Goal: Task Accomplishment & Management: Complete application form

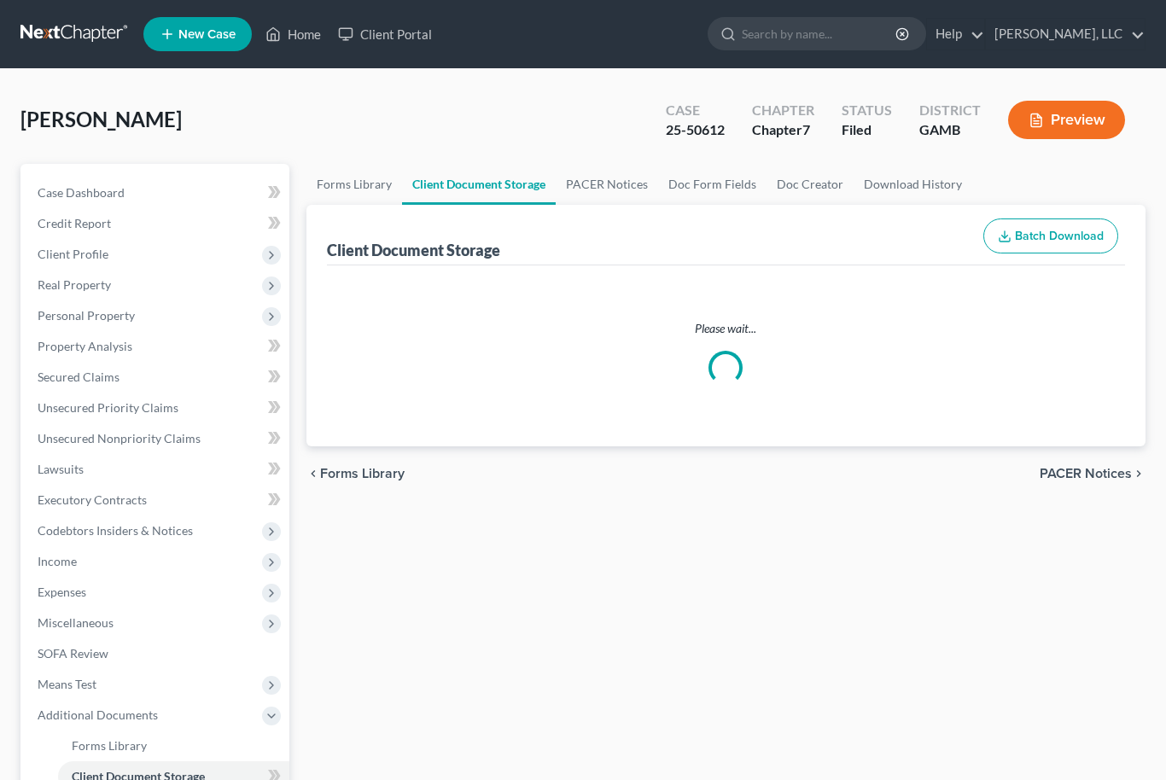
select select "6"
select select "22"
select select "26"
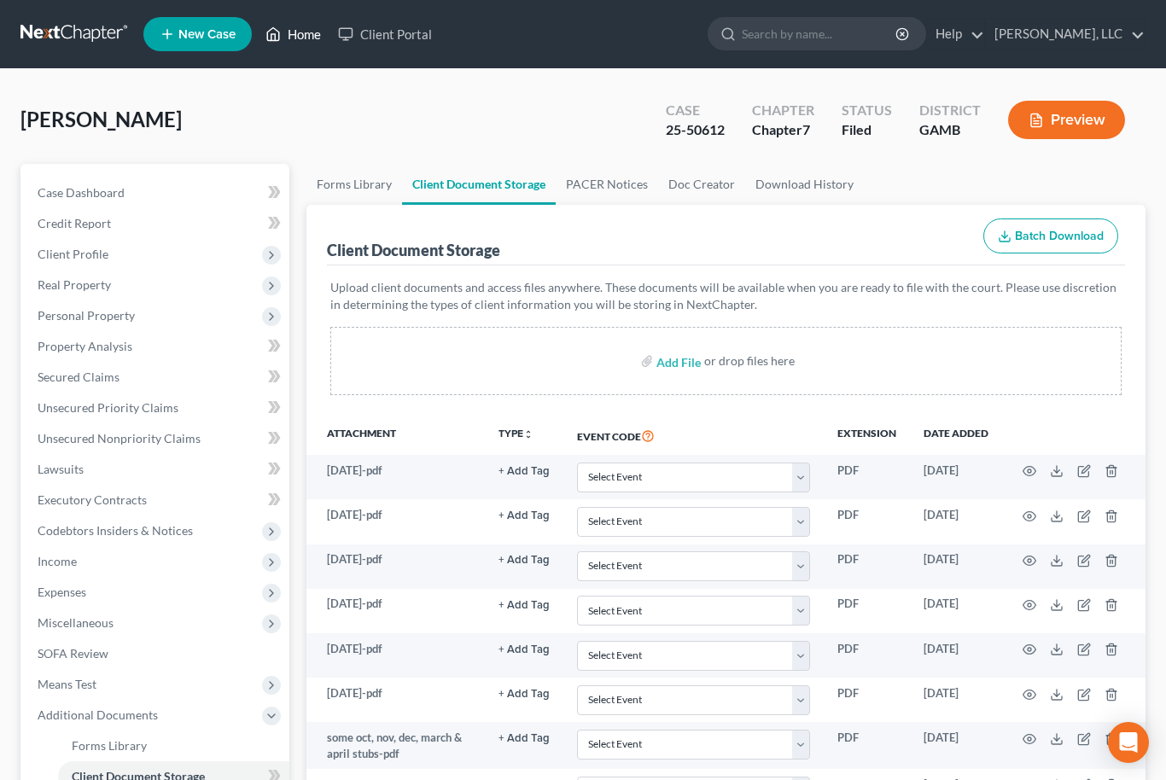
click at [300, 29] on link "Home" at bounding box center [293, 34] width 73 height 31
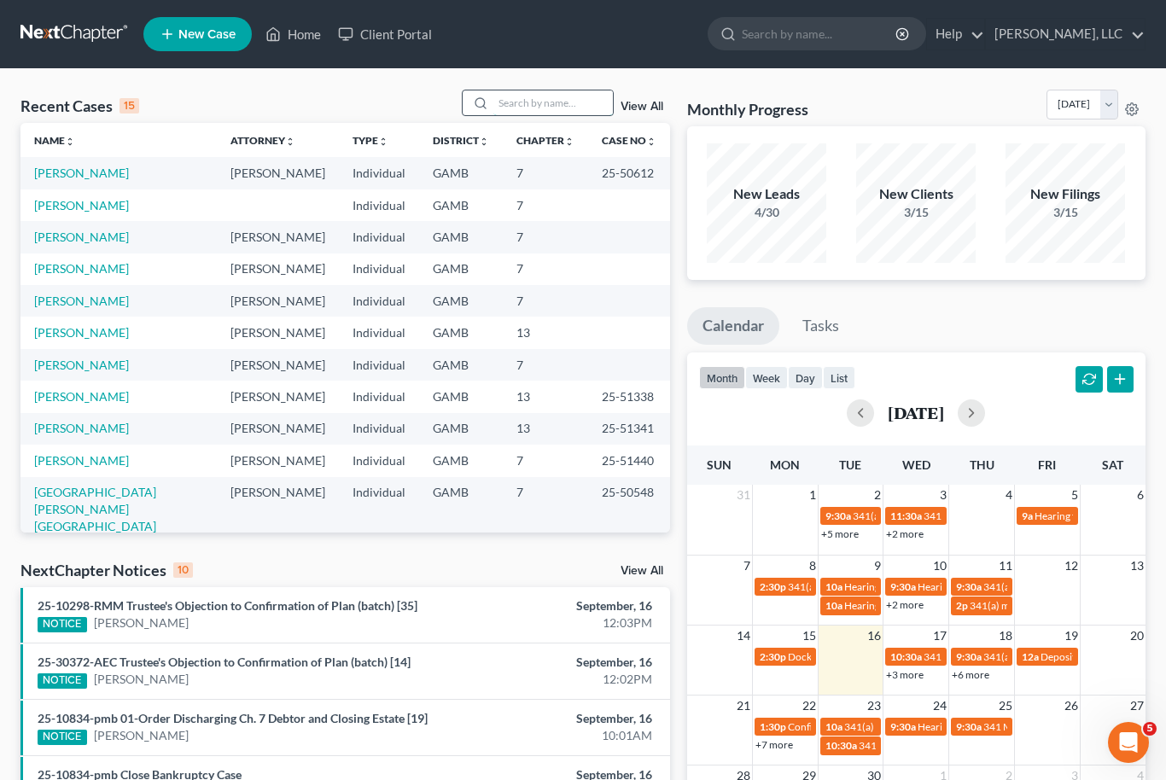
click at [551, 97] on input "search" at bounding box center [552, 102] width 119 height 25
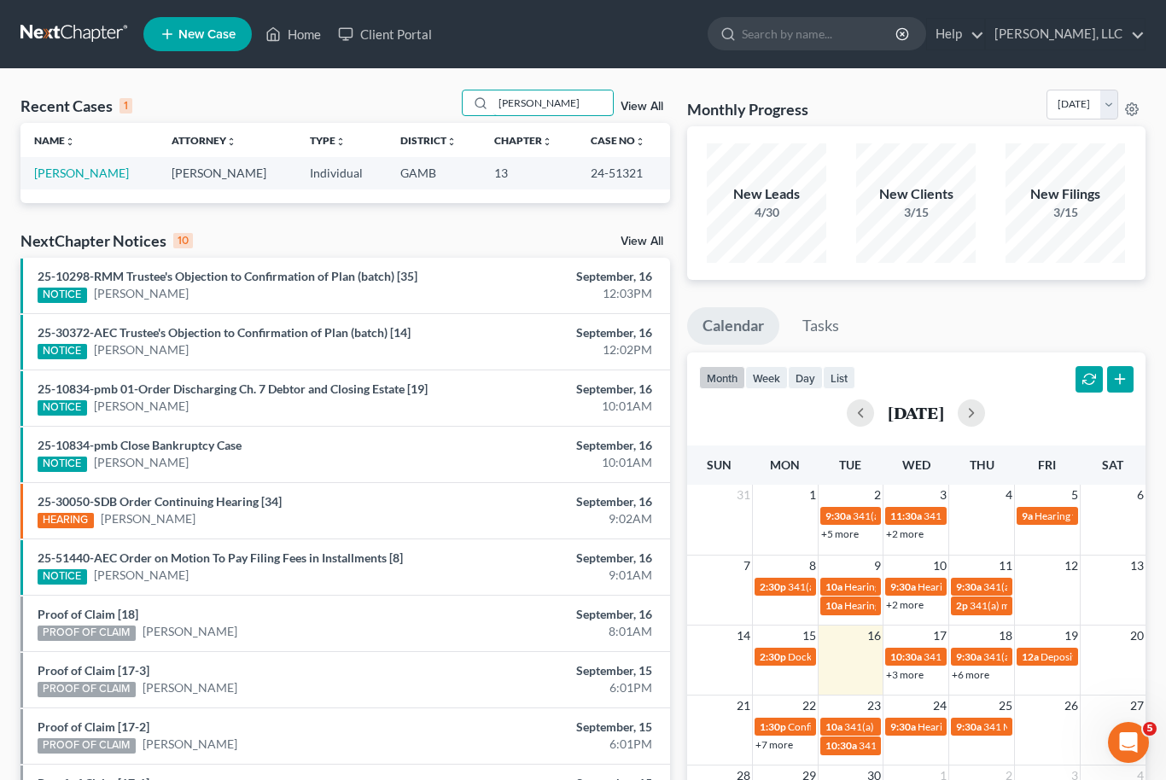
type input "[PERSON_NAME]"
click at [69, 161] on td "[PERSON_NAME]" at bounding box center [88, 173] width 137 height 32
click at [58, 176] on link "[PERSON_NAME]" at bounding box center [81, 173] width 95 height 15
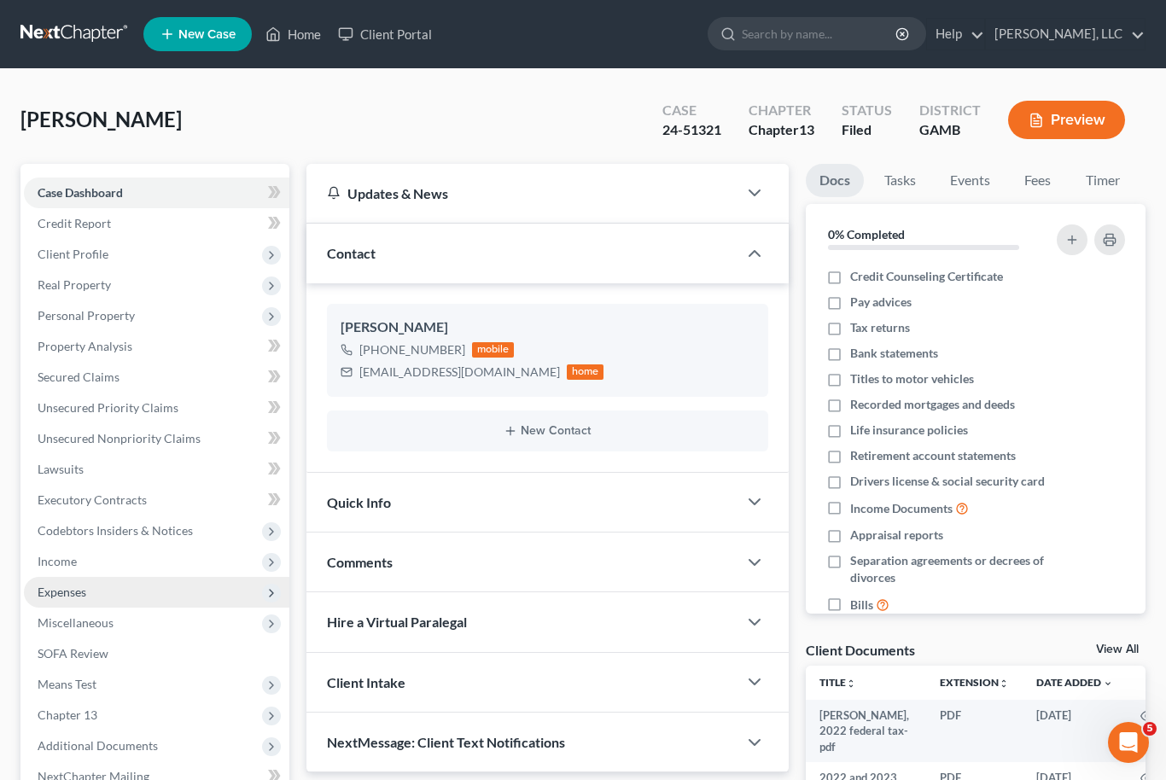
click at [55, 585] on span "Expenses" at bounding box center [62, 592] width 49 height 15
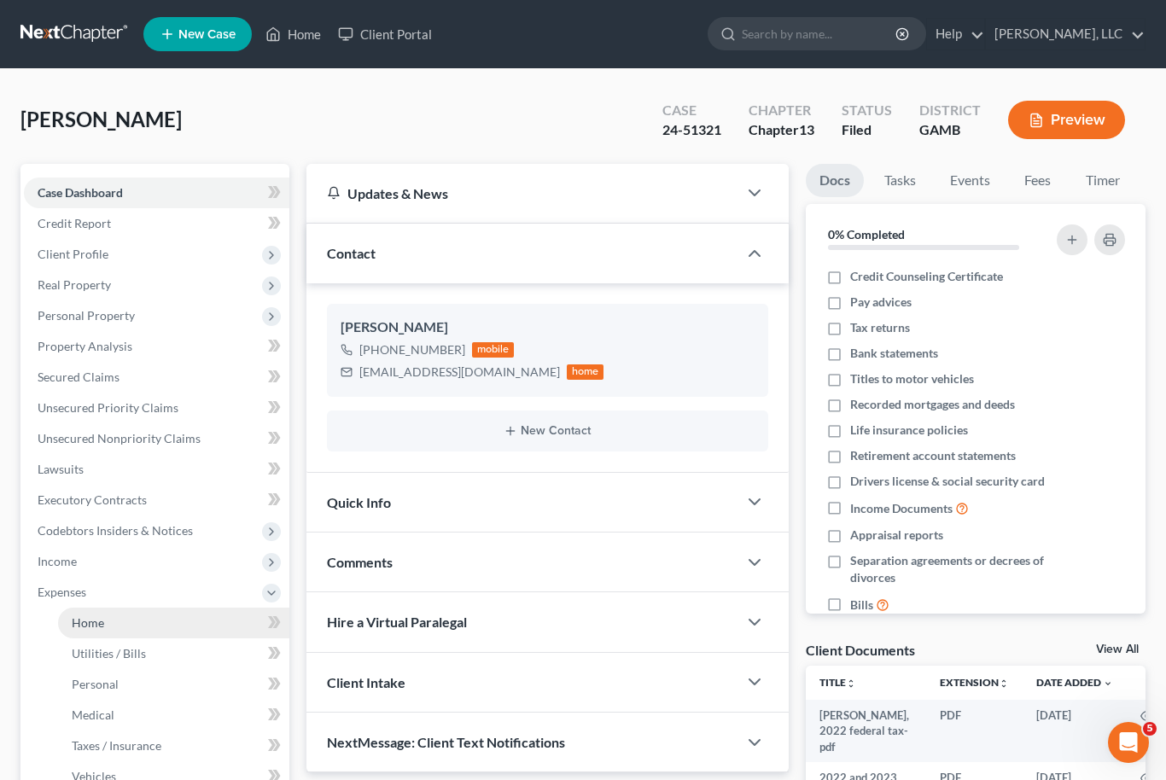
click at [99, 626] on span "Home" at bounding box center [88, 622] width 32 height 15
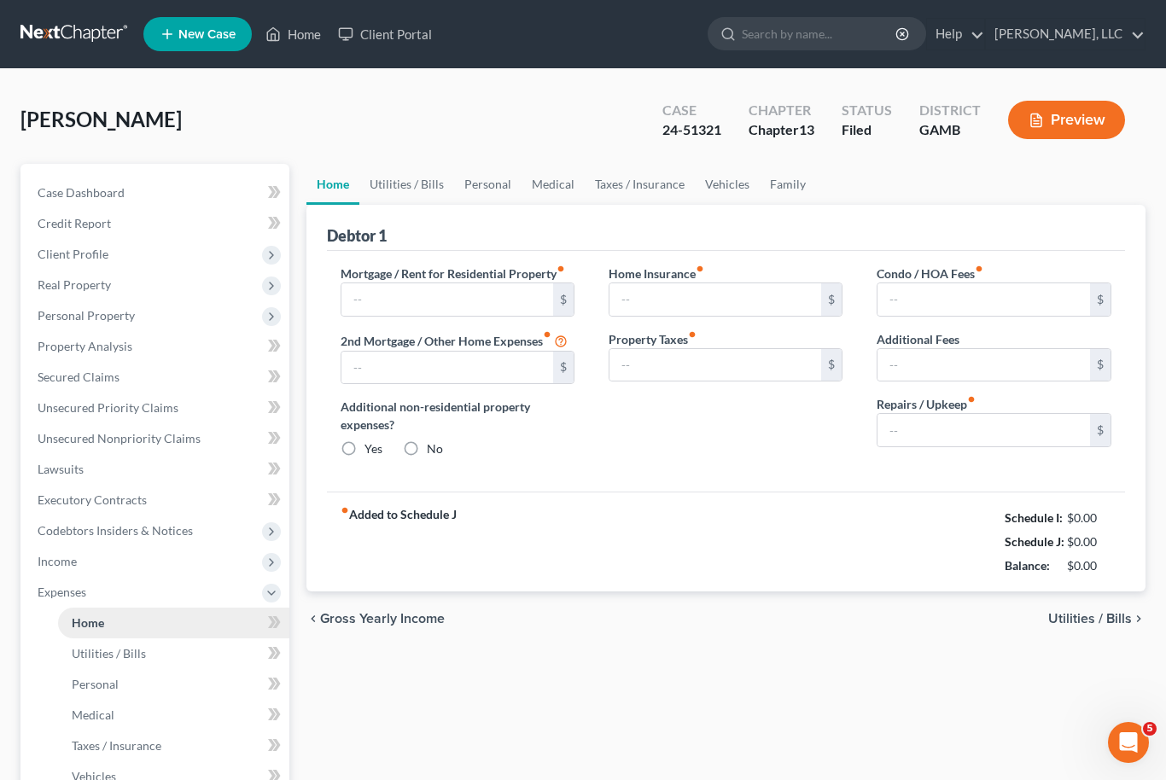
type input "1,752.00"
type input "0.00"
radio input "true"
type input "0.00"
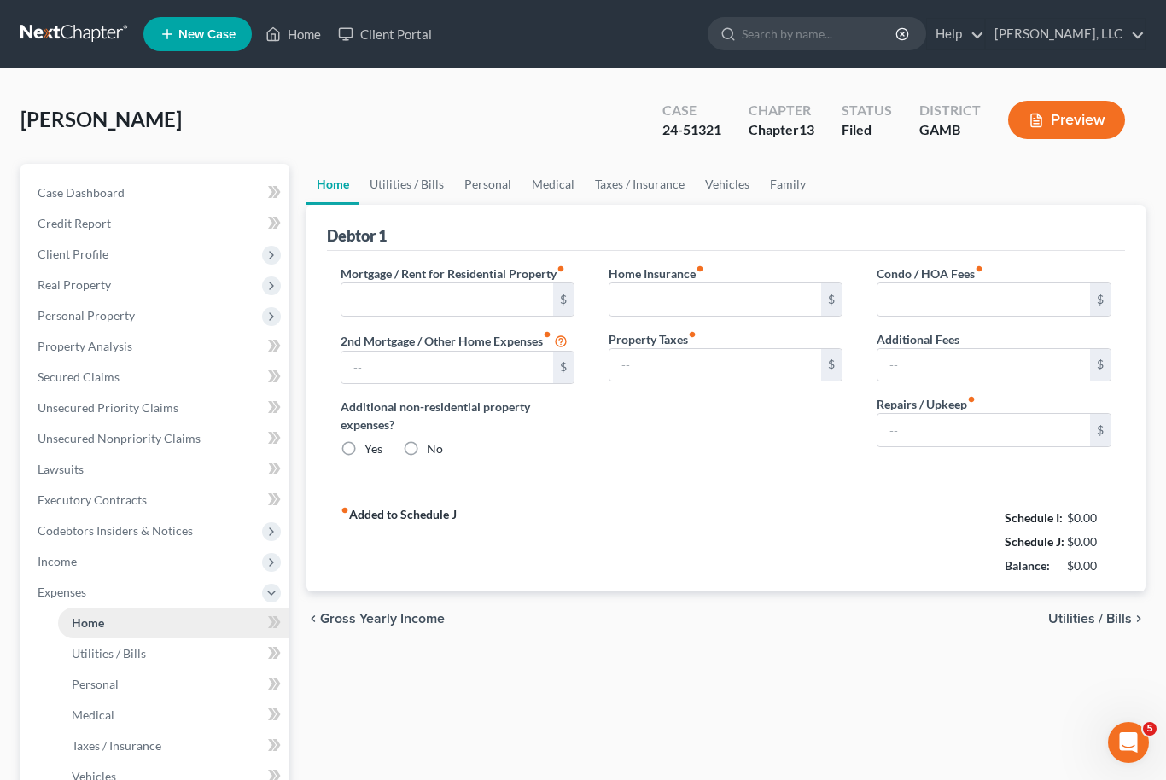
type input "0.00"
click at [172, 2] on nav "Home New Case Client Portal [PERSON_NAME], LLC [EMAIL_ADDRESS][DOMAIN_NAME] My …" at bounding box center [583, 34] width 1166 height 68
click at [305, 38] on link "Home" at bounding box center [293, 34] width 73 height 31
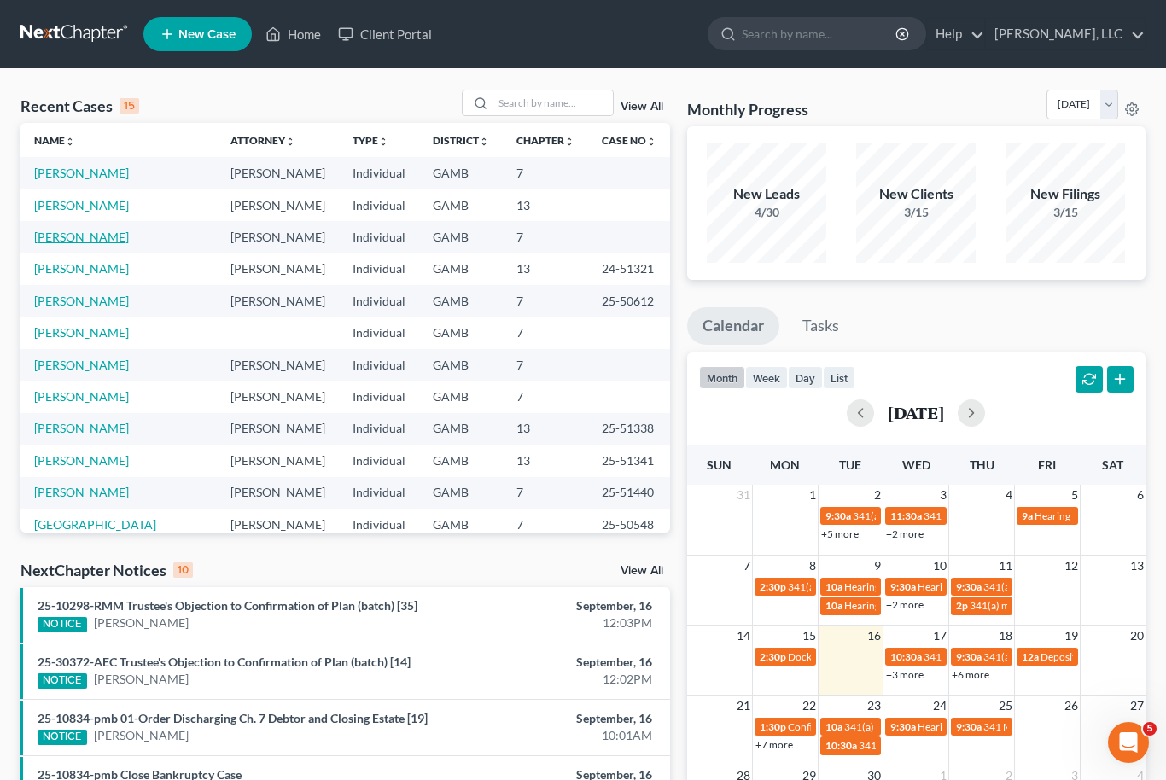
click at [69, 242] on link "[PERSON_NAME]" at bounding box center [81, 237] width 95 height 15
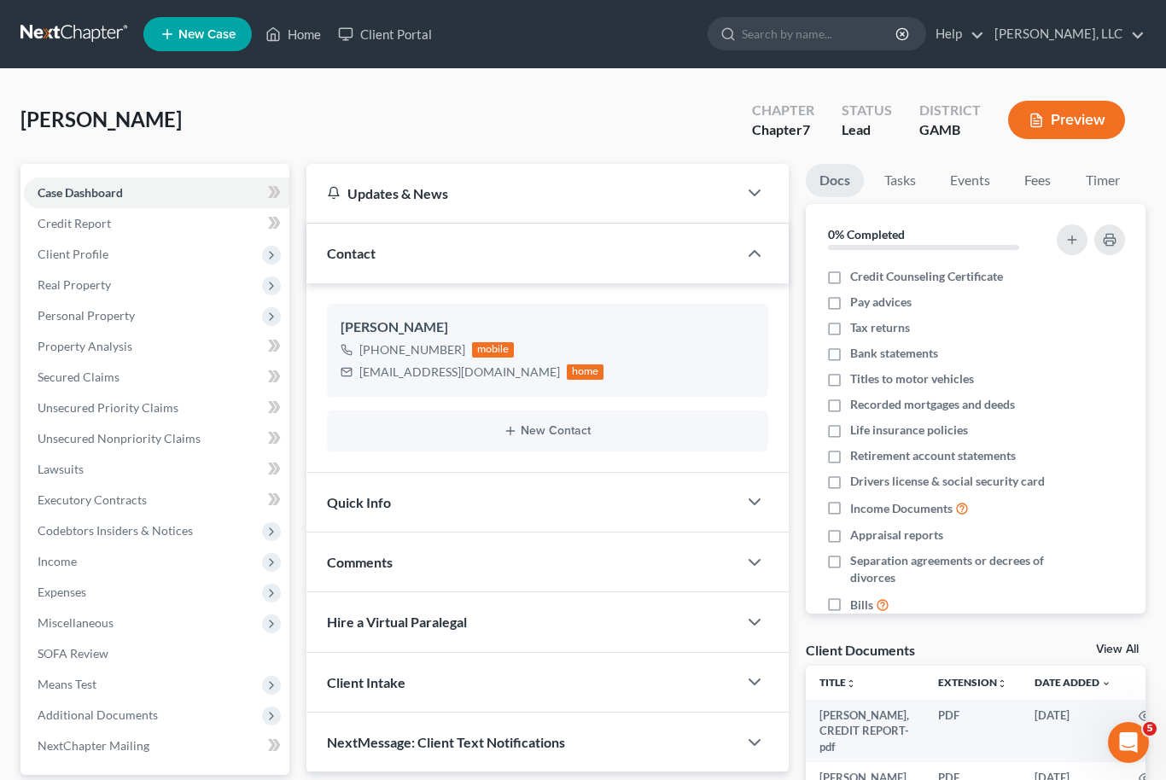
click at [1119, 652] on link "View All" at bounding box center [1117, 650] width 43 height 12
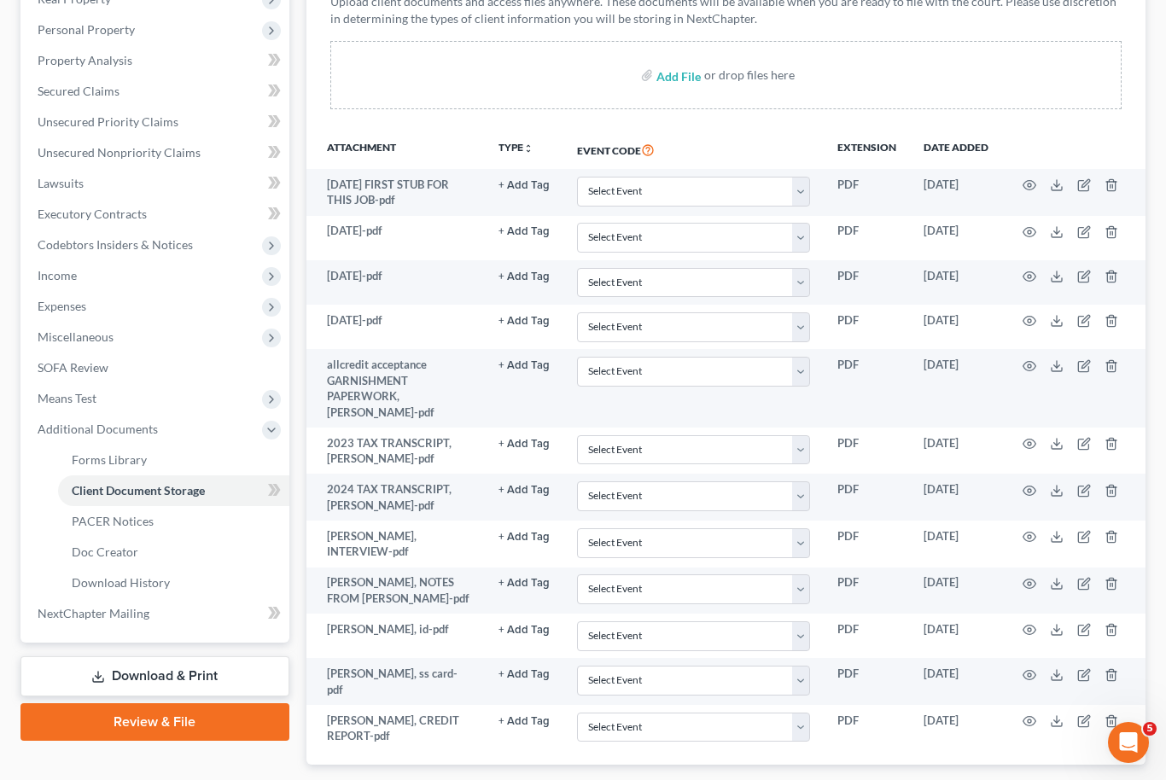
scroll to position [323, 0]
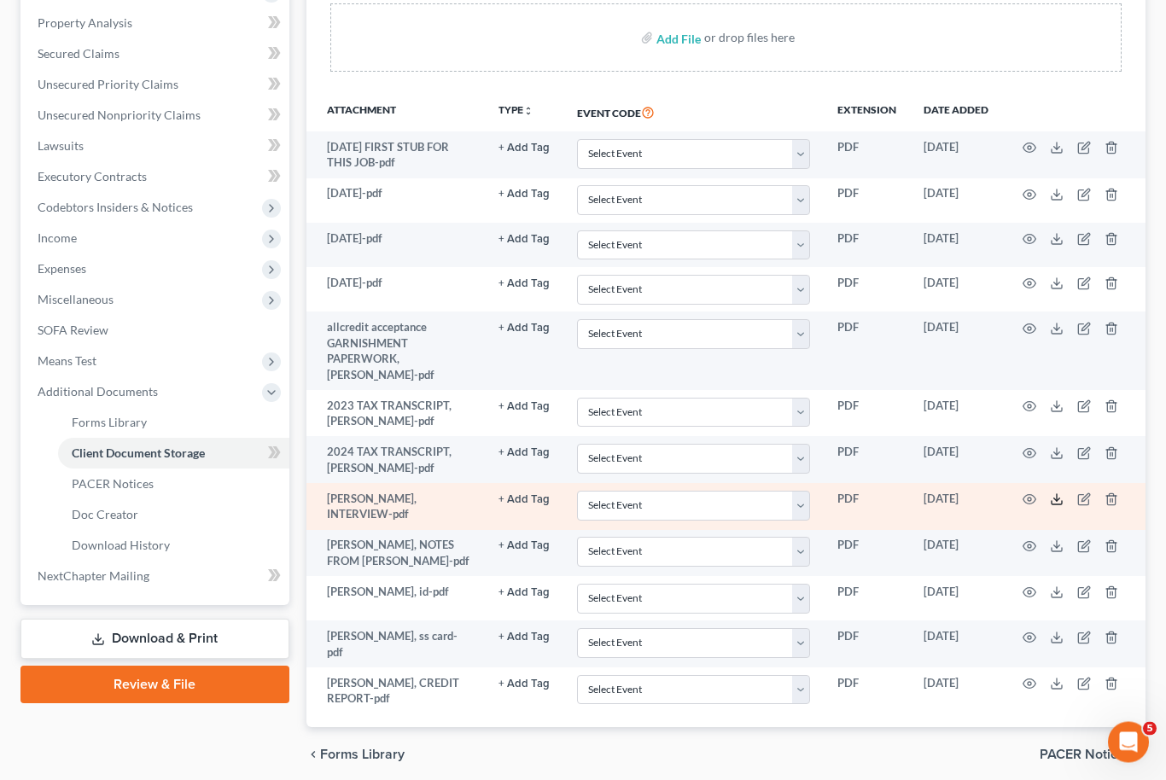
click at [1051, 493] on icon at bounding box center [1057, 500] width 14 height 14
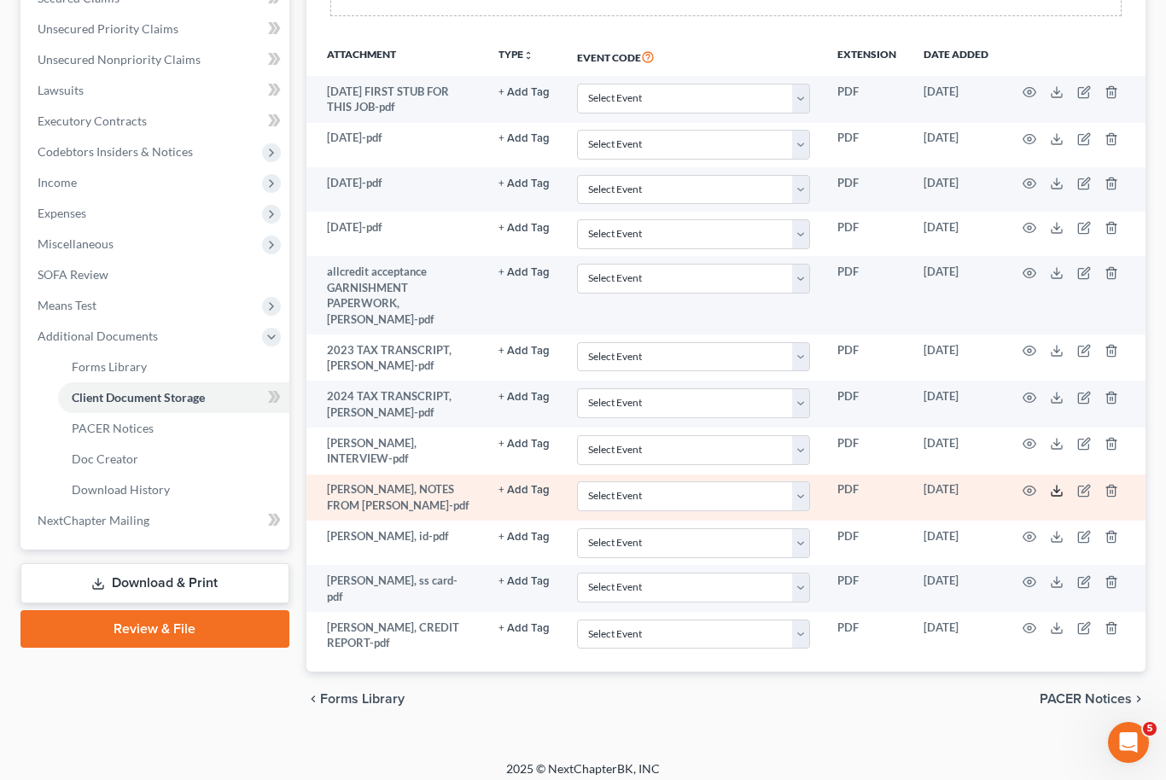
click at [1059, 484] on icon at bounding box center [1057, 491] width 14 height 14
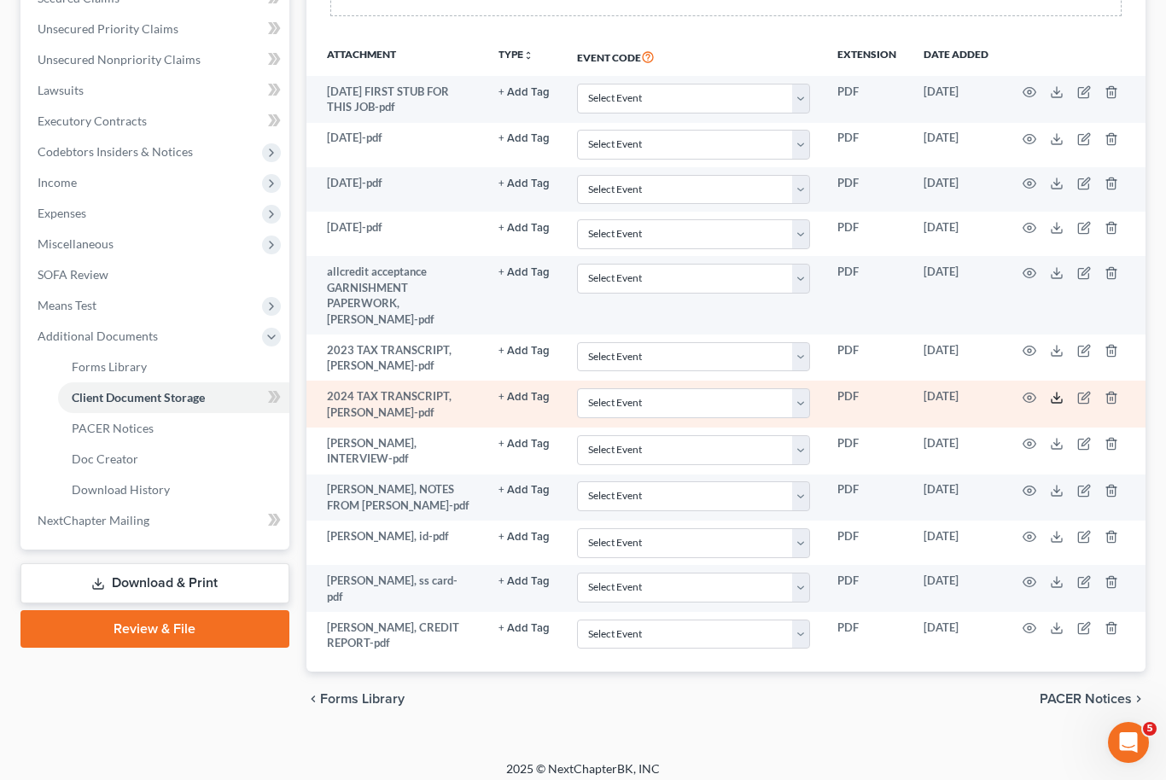
click at [1057, 391] on icon at bounding box center [1057, 398] width 14 height 14
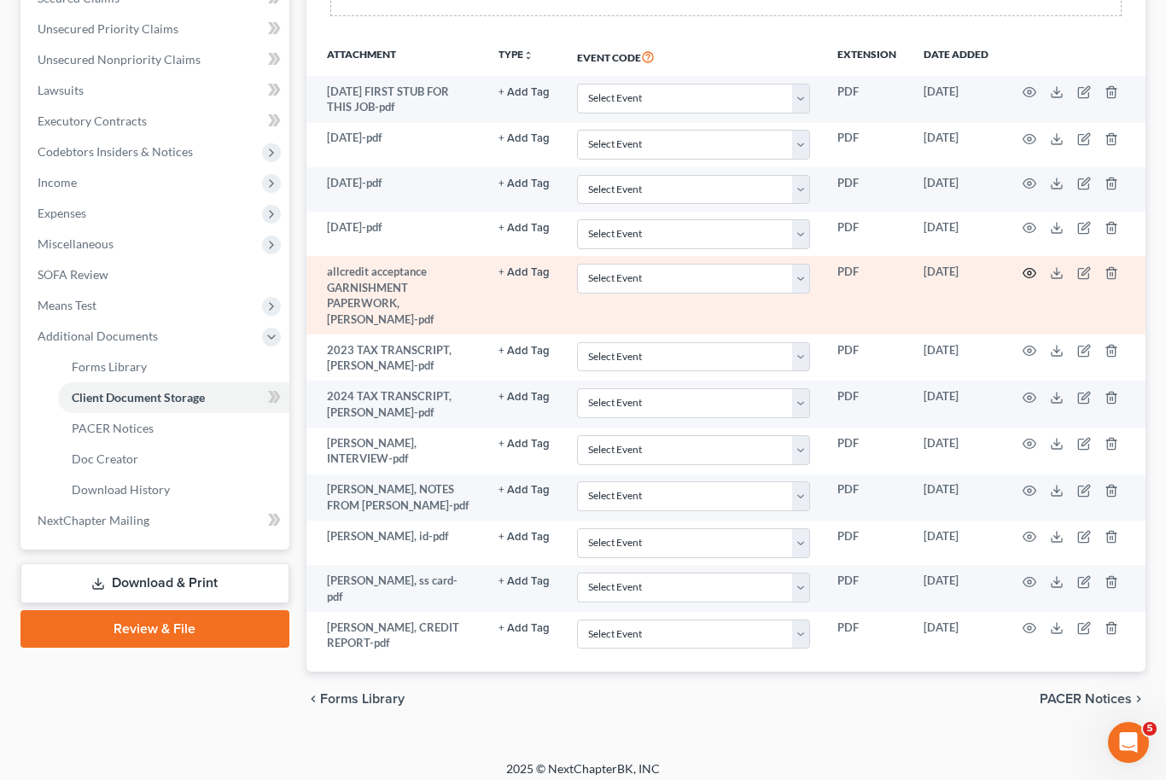
click at [1035, 267] on icon "button" at bounding box center [1029, 273] width 14 height 14
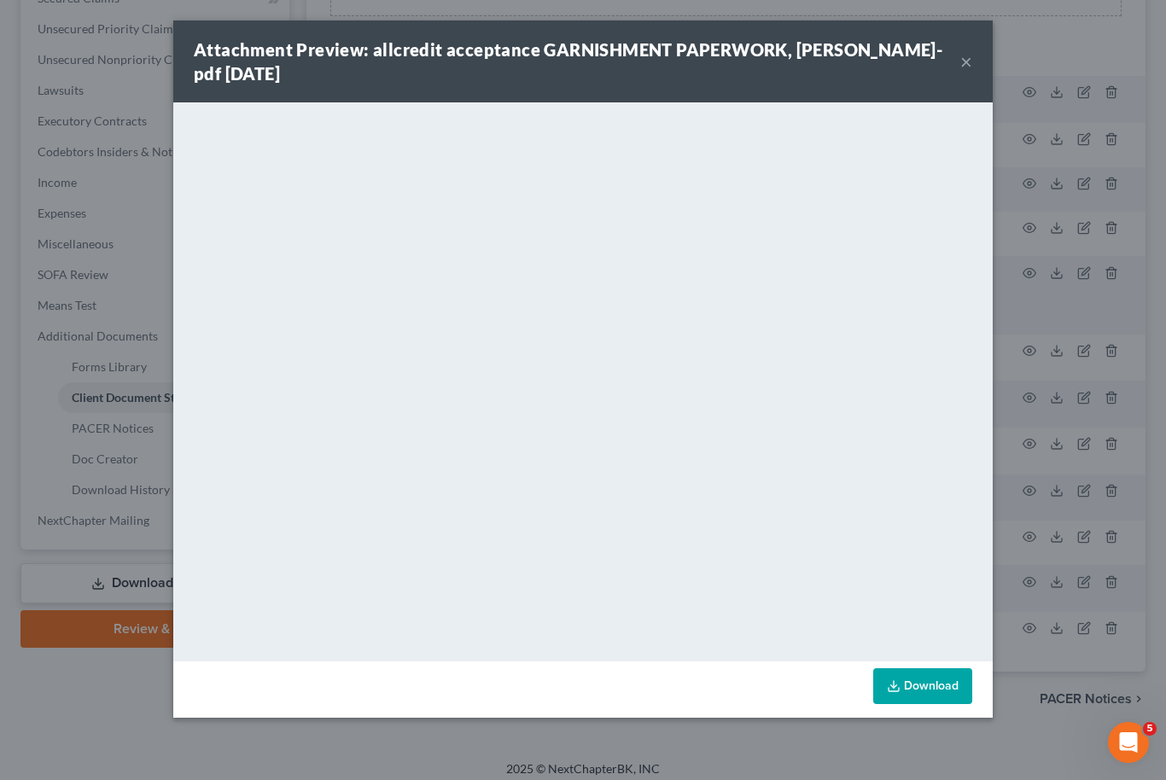
click at [941, 680] on link "Download" at bounding box center [922, 686] width 99 height 36
click at [947, 688] on link "Download" at bounding box center [922, 686] width 99 height 36
click at [962, 60] on button "×" at bounding box center [966, 61] width 12 height 20
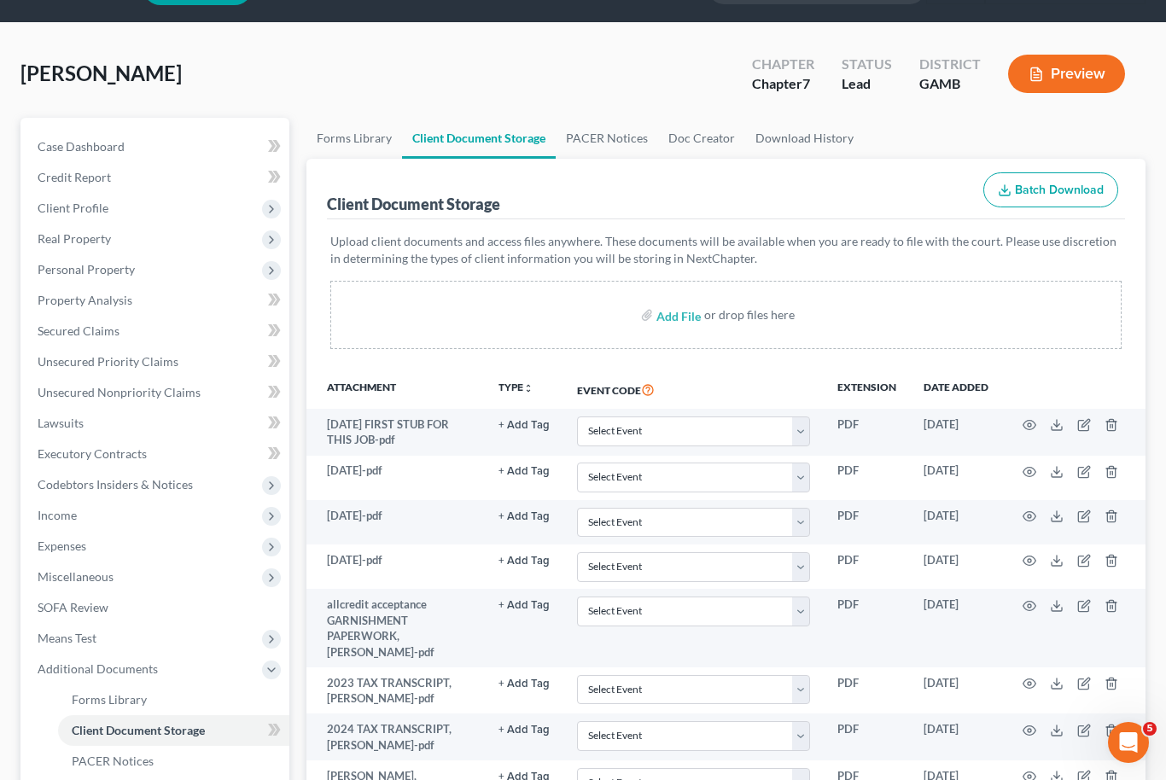
scroll to position [0, 0]
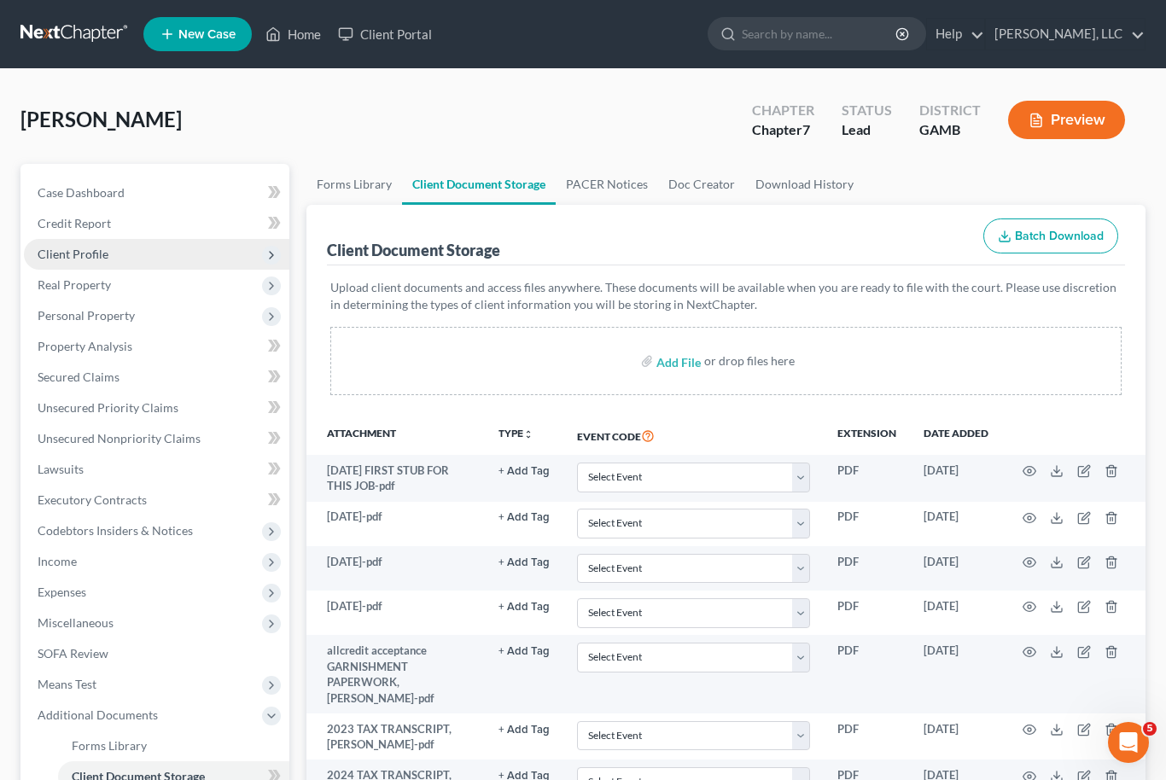
click at [80, 262] on span "Client Profile" at bounding box center [156, 254] width 265 height 31
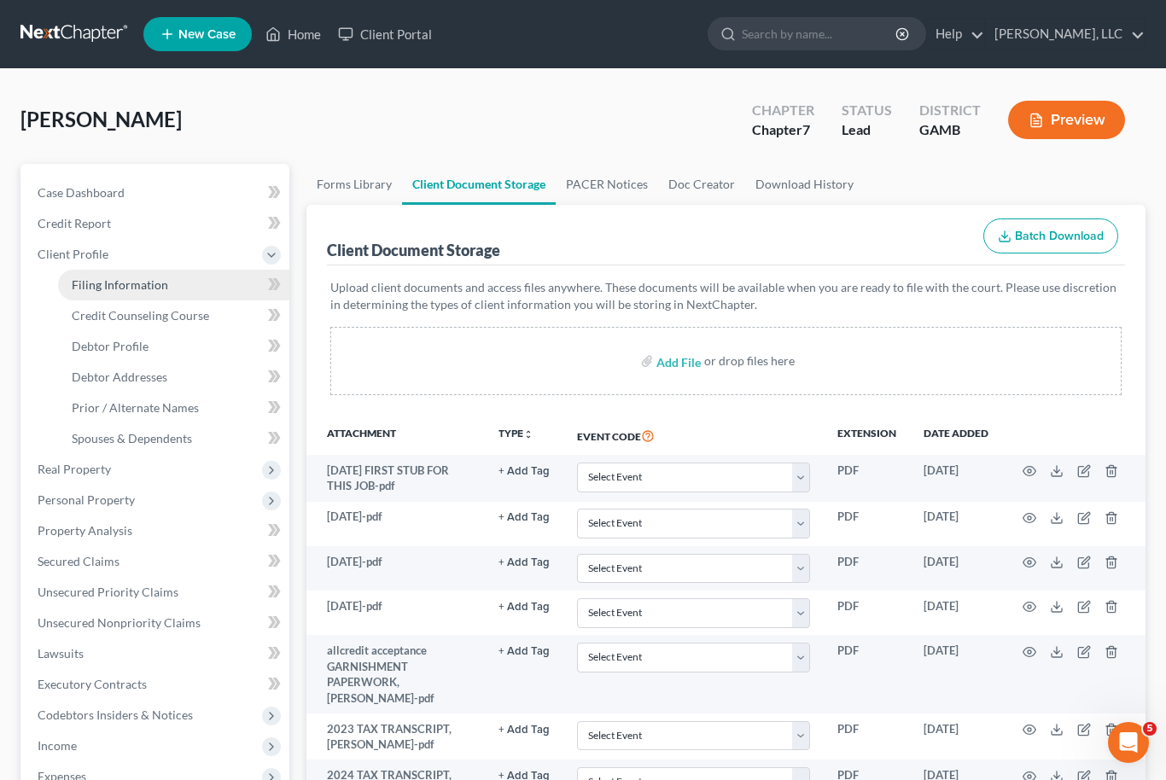
click at [90, 291] on link "Filing Information" at bounding box center [173, 285] width 231 height 31
select select "1"
select select "0"
select select "10"
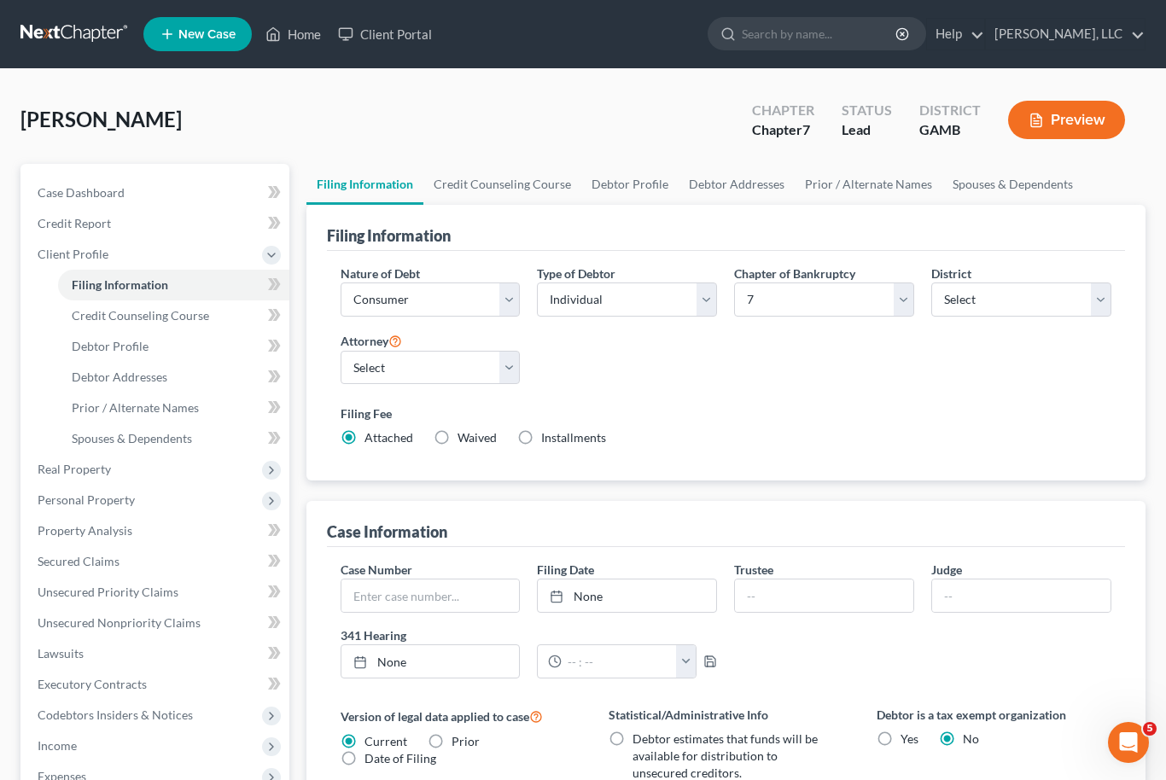
click at [541, 440] on label "Installments Installments" at bounding box center [573, 437] width 65 height 17
click at [548, 440] on input "Installments Installments" at bounding box center [553, 434] width 11 height 11
radio input "true"
radio input "false"
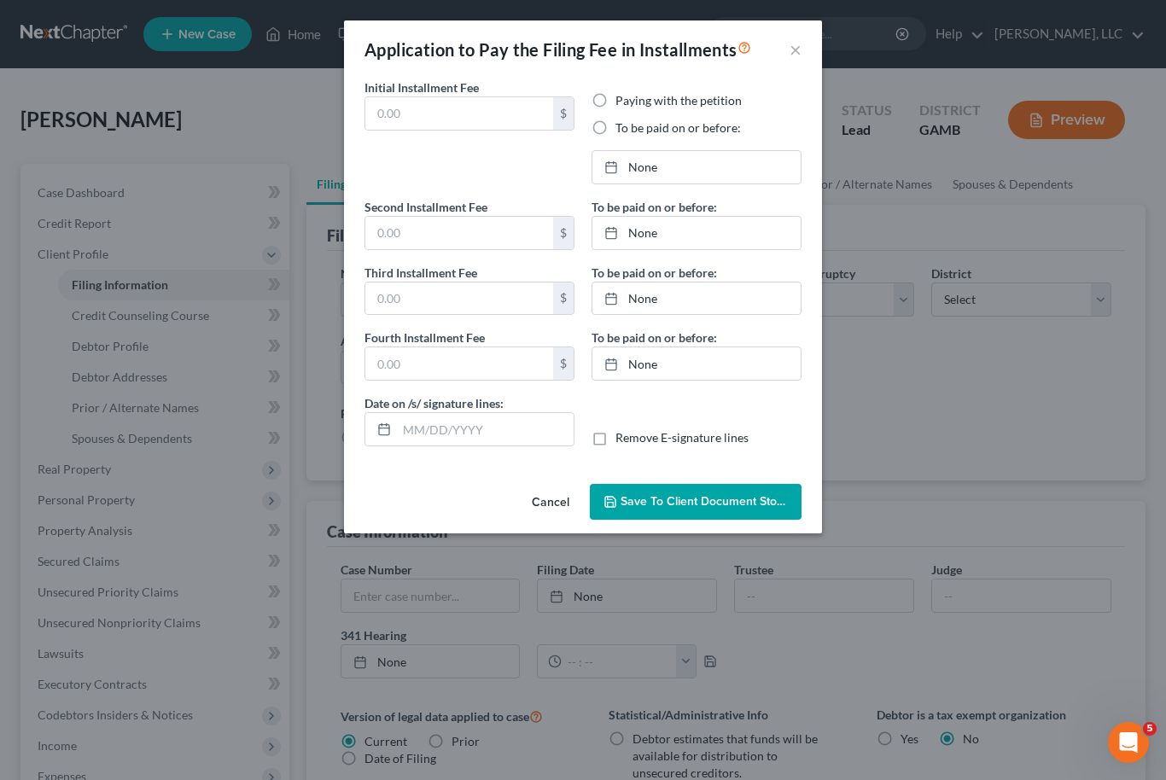
type input "0.00"
radio input "true"
type input "0.00"
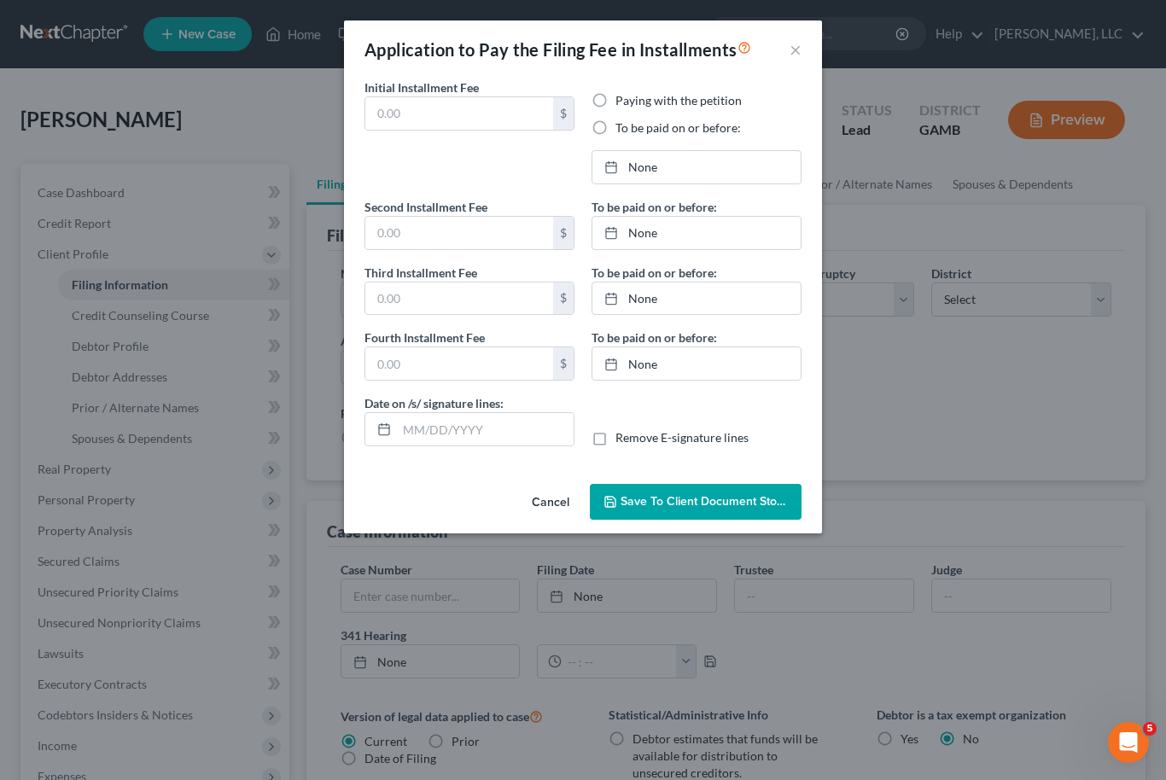
type input "[DATE]"
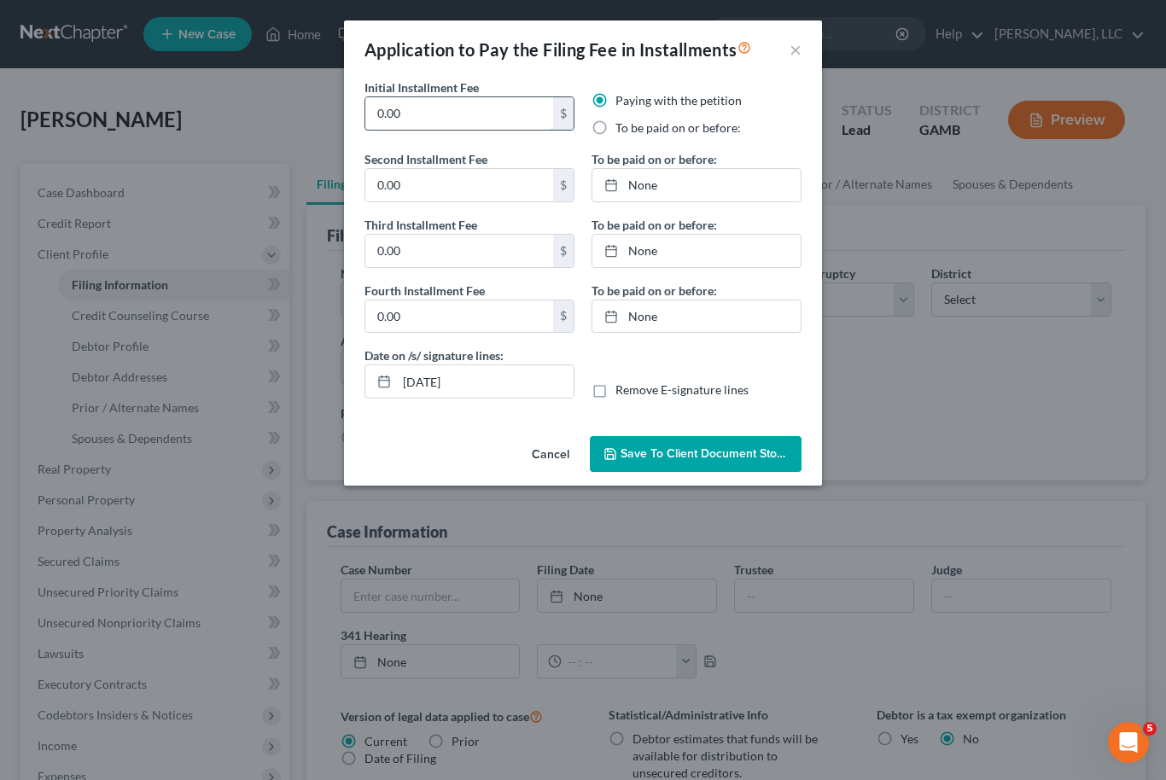
click at [438, 126] on input "0.00" at bounding box center [459, 113] width 188 height 32
type input "0"
type input "338.00"
click at [615, 120] on label "To be paid on or before:" at bounding box center [677, 127] width 125 height 17
click at [622, 120] on input "To be paid on or before:" at bounding box center [627, 124] width 11 height 11
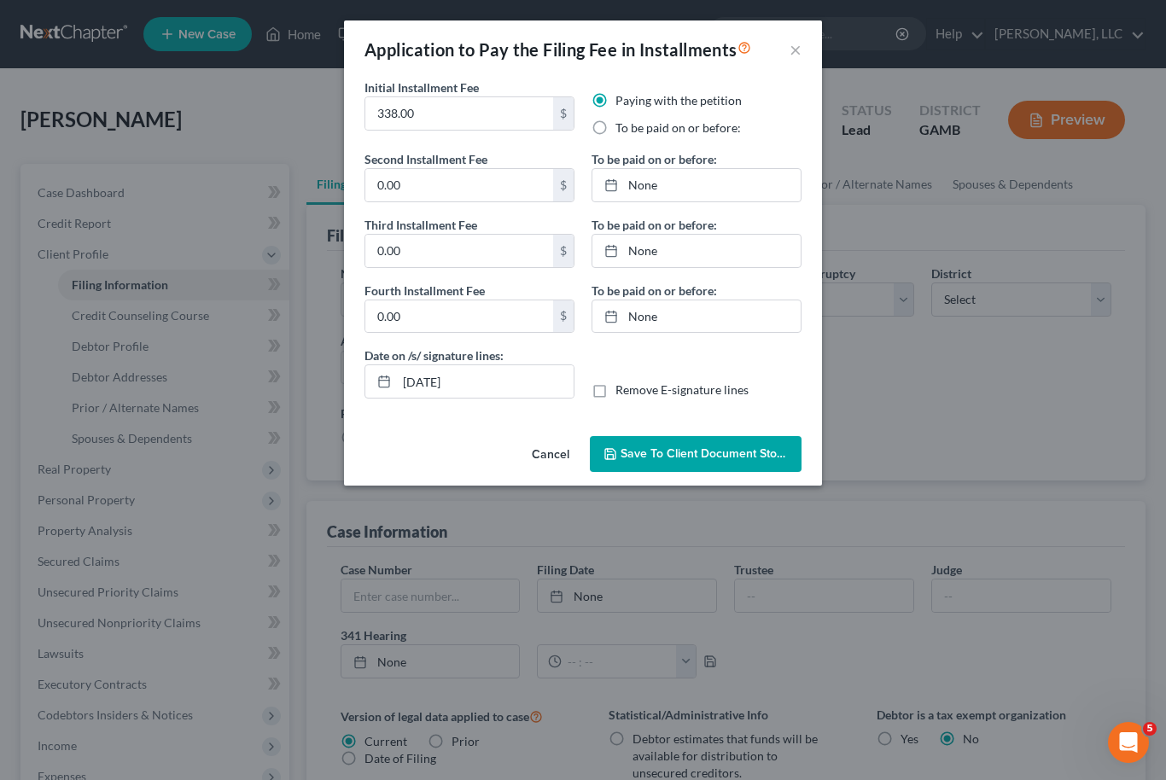
radio input "true"
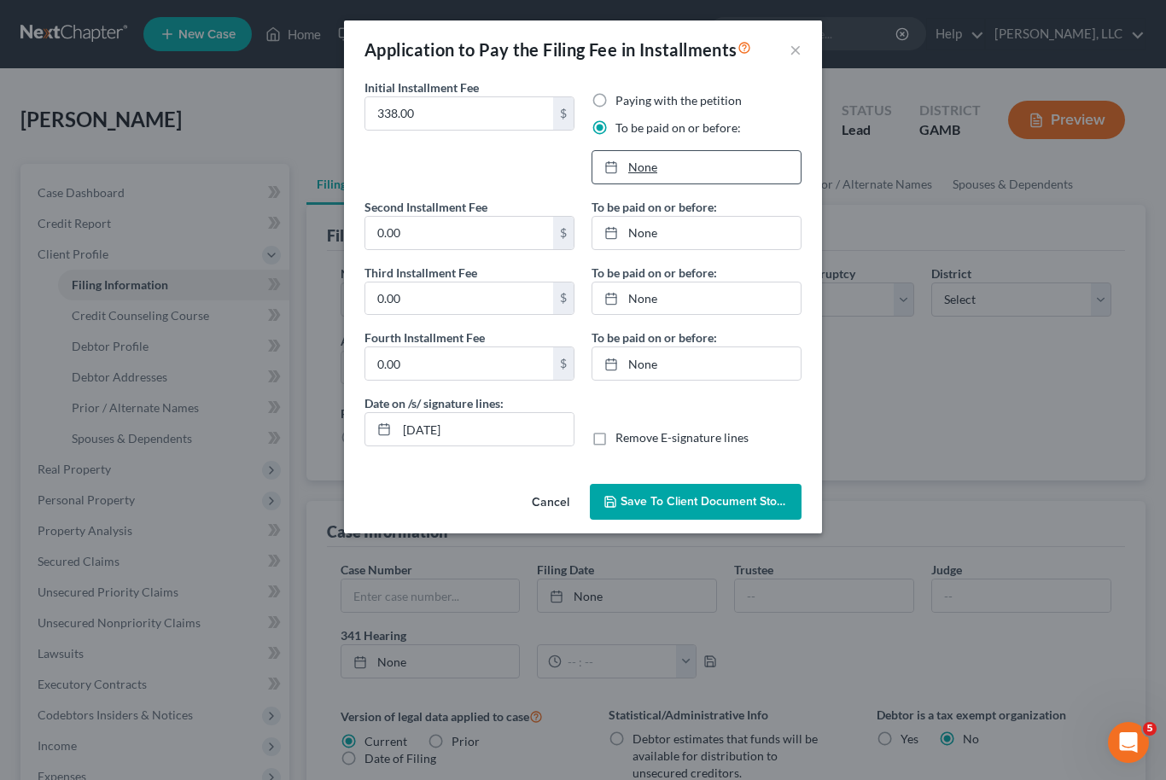
click at [656, 168] on link "None" at bounding box center [696, 167] width 208 height 32
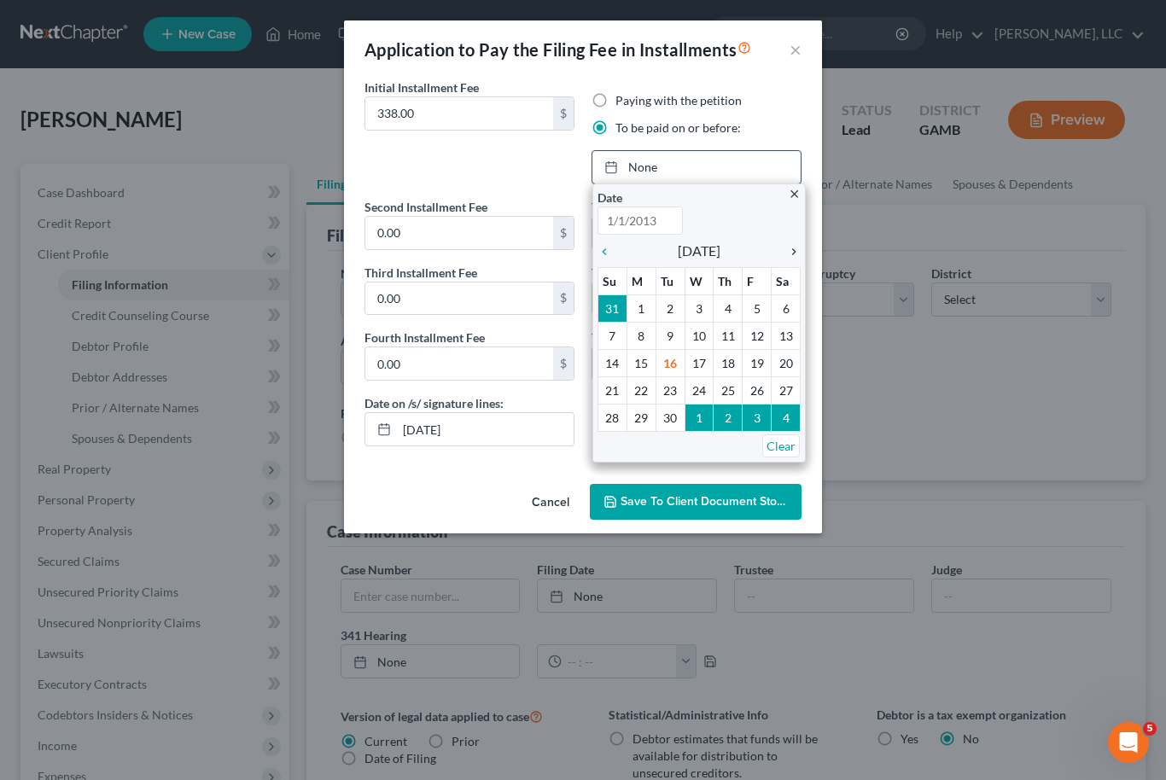
click at [795, 251] on icon "chevron_right" at bounding box center [789, 252] width 22 height 14
type input "[DATE]"
click at [796, 259] on div "chevron_right" at bounding box center [789, 250] width 22 height 16
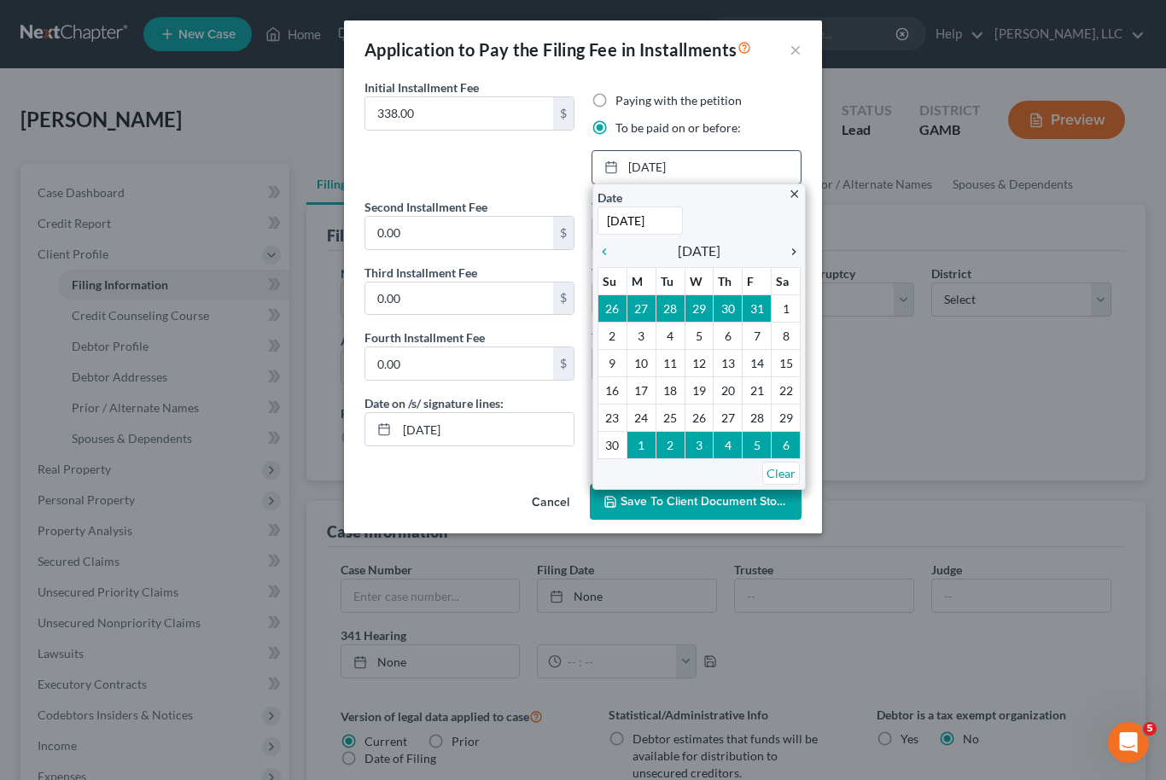
click at [796, 257] on icon "chevron_right" at bounding box center [789, 252] width 22 height 14
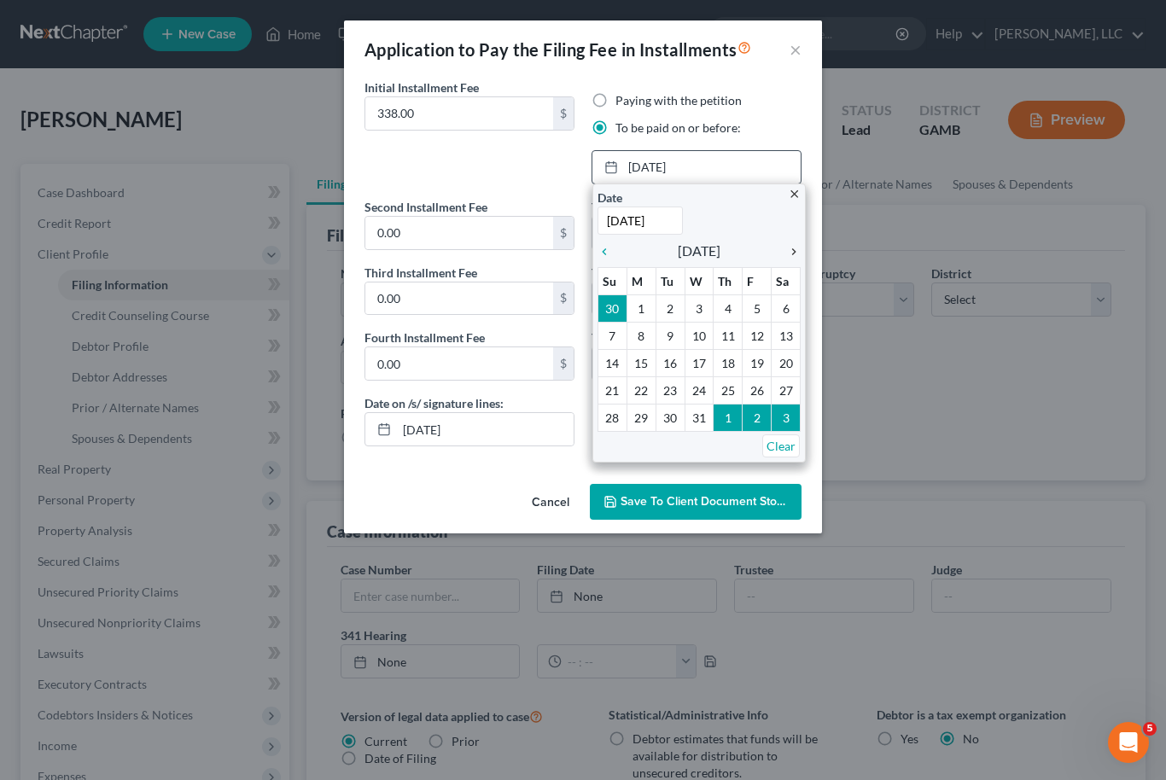
click at [799, 254] on icon "chevron_right" at bounding box center [789, 252] width 22 height 14
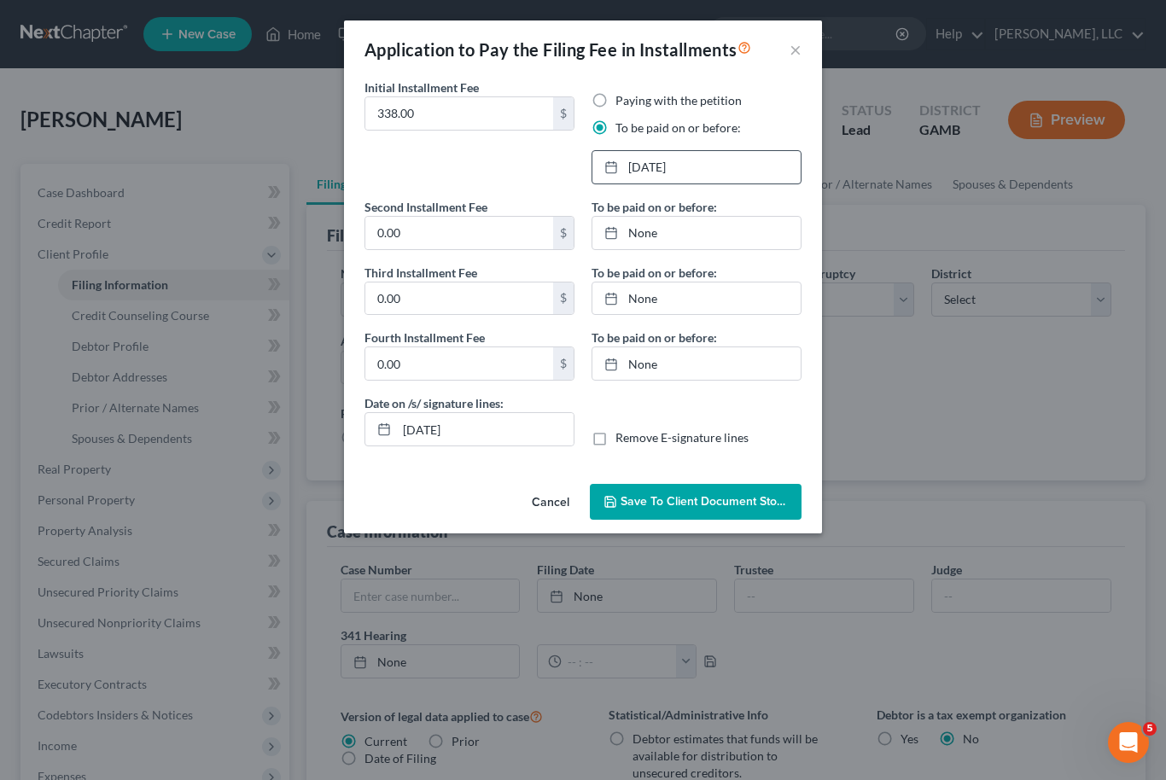
click at [725, 499] on span "Save to Client Document Storage" at bounding box center [710, 501] width 181 height 15
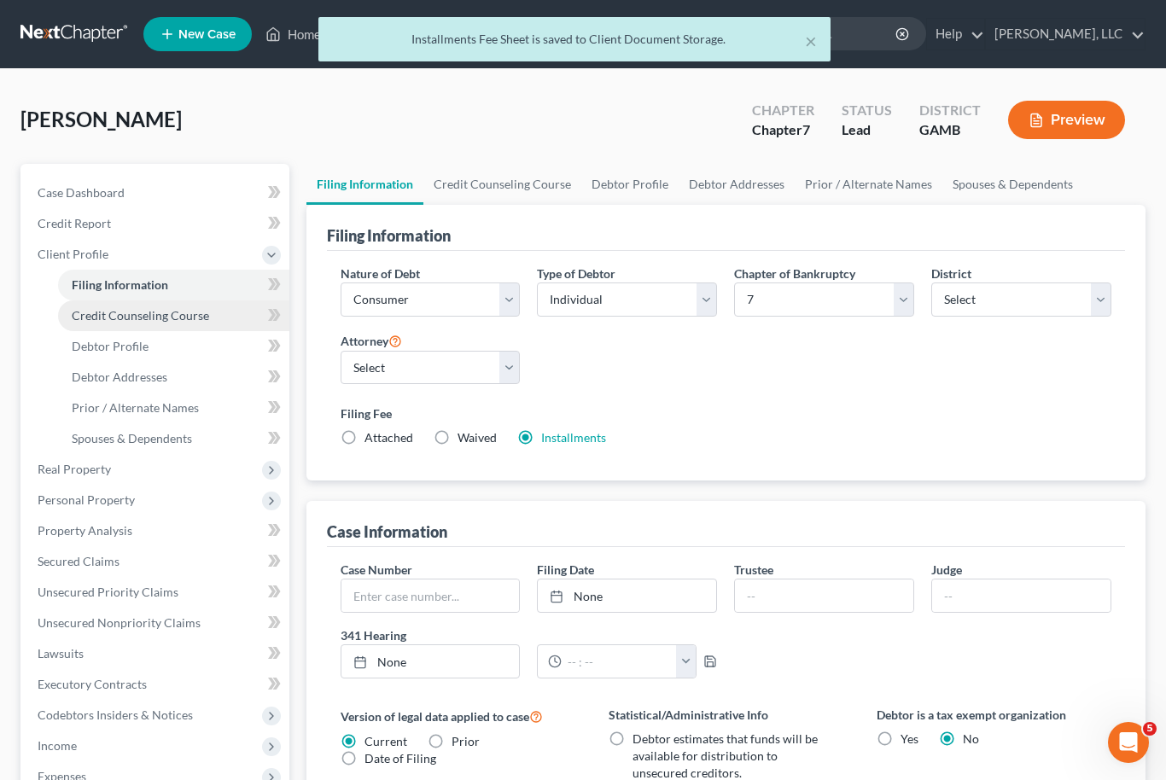
click at [96, 313] on span "Credit Counseling Course" at bounding box center [140, 315] width 137 height 15
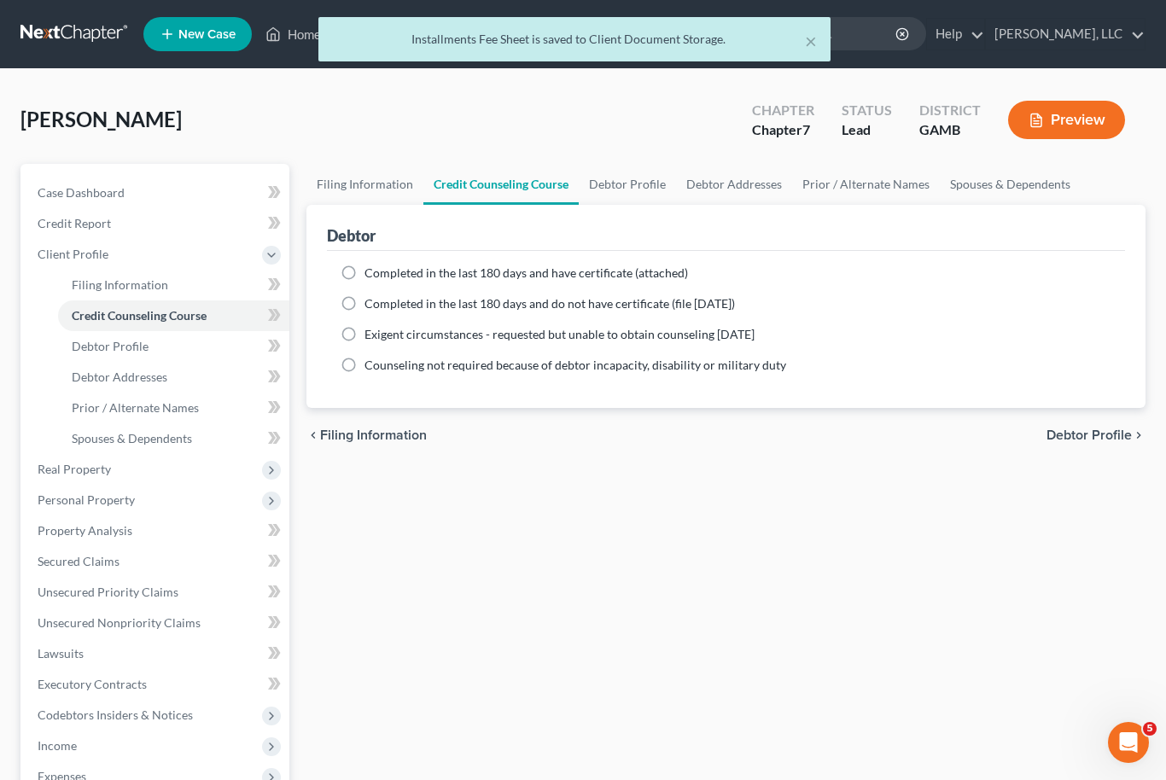
click at [364, 312] on label "Completed in the last 180 days and do not have certificate (file [DATE])" at bounding box center [549, 303] width 370 height 17
click at [371, 306] on input "Completed in the last 180 days and do not have certificate (file [DATE])" at bounding box center [376, 300] width 11 height 11
radio input "true"
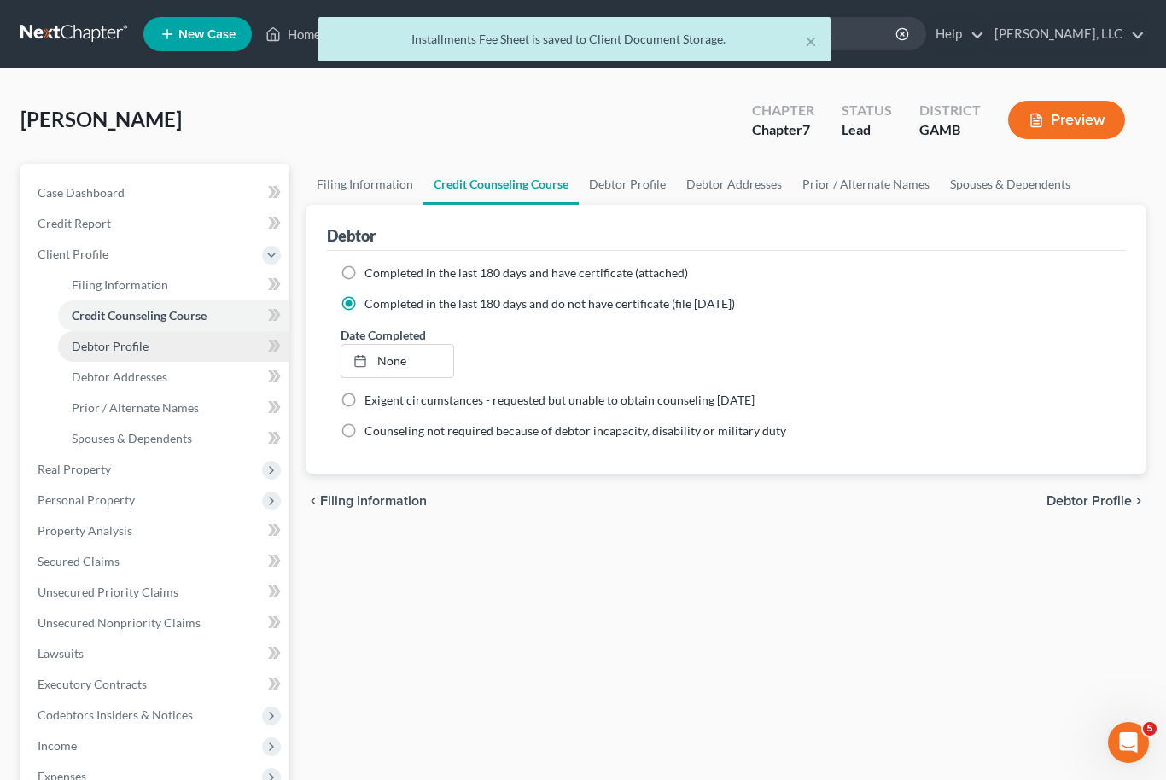
click at [90, 351] on span "Debtor Profile" at bounding box center [110, 346] width 77 height 15
select select "0"
select select "3"
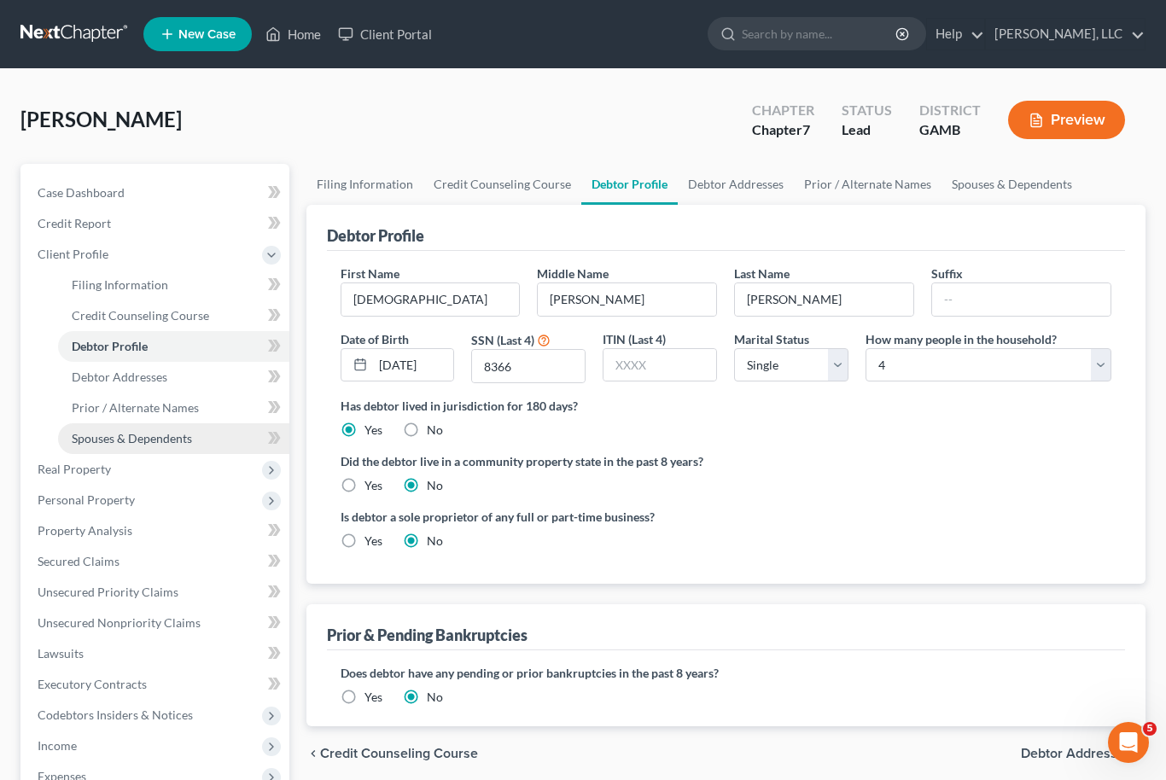
click at [98, 428] on link "Spouses & Dependents" at bounding box center [173, 438] width 231 height 31
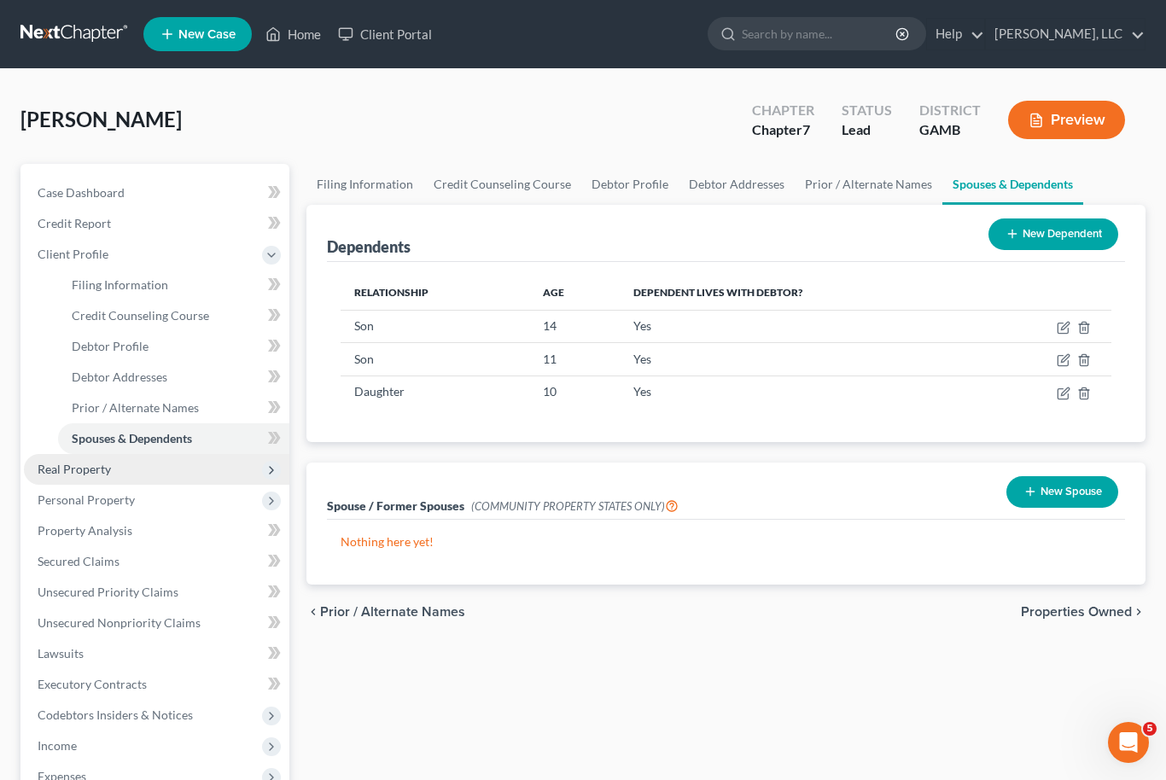
click at [53, 473] on span "Real Property" at bounding box center [74, 469] width 73 height 15
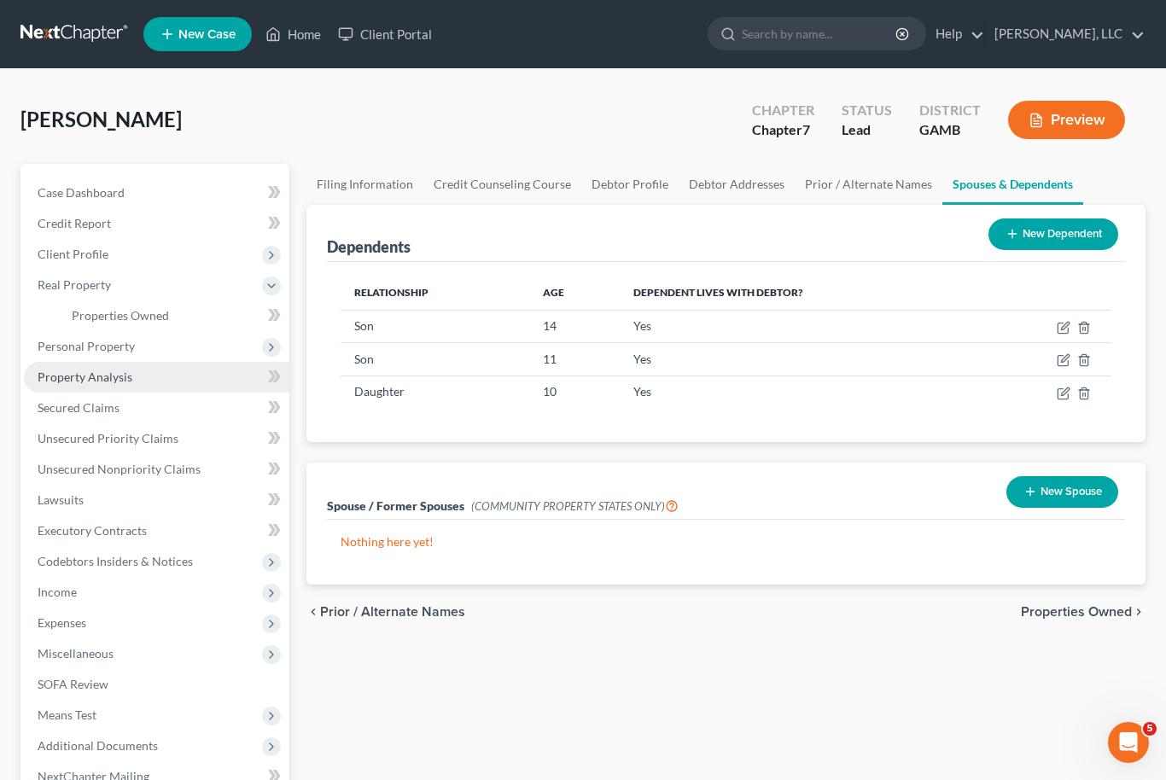
click at [65, 383] on link "Property Analysis" at bounding box center [156, 377] width 265 height 31
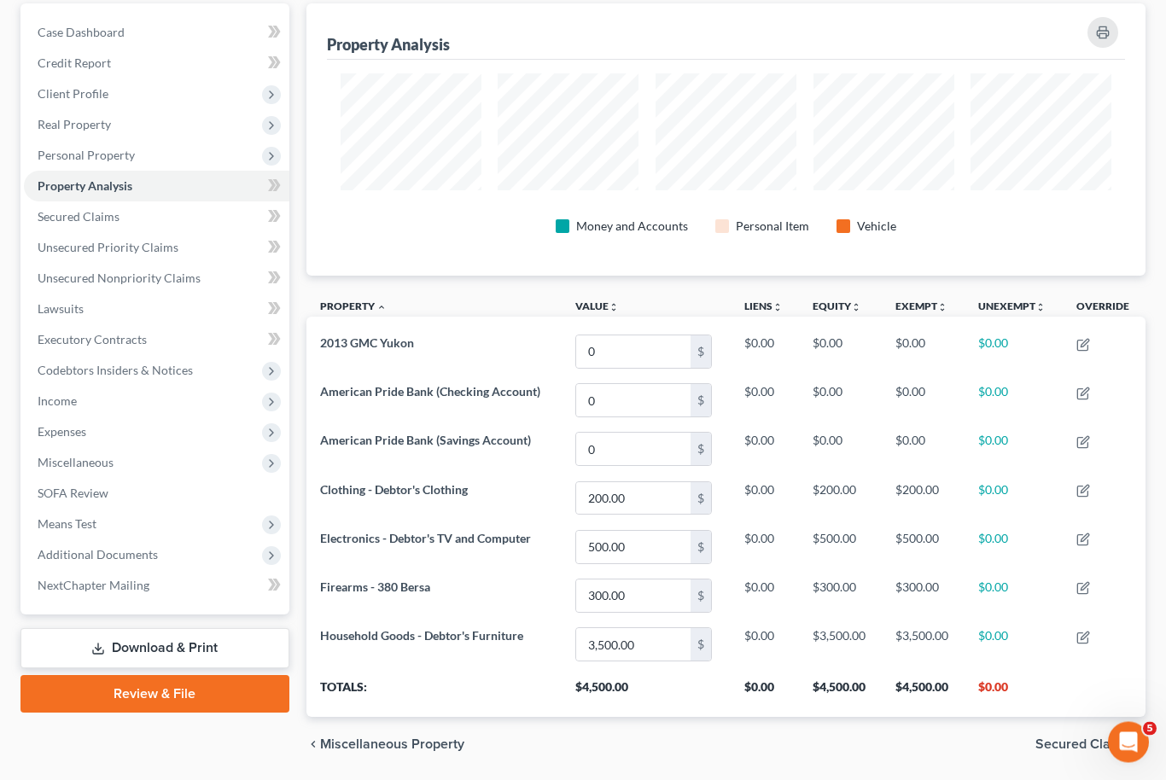
click at [11, 749] on div "[PERSON_NAME] Upgraded Chapter Chapter 7 Status Lead District [GEOGRAPHIC_DATA]…" at bounding box center [583, 358] width 1166 height 897
click at [9, 747] on div "[PERSON_NAME] Upgraded Chapter Chapter 7 Status Lead District [GEOGRAPHIC_DATA]…" at bounding box center [583, 358] width 1166 height 897
click at [9, 746] on div "[PERSON_NAME] Upgraded Chapter Chapter 7 Status Lead District [GEOGRAPHIC_DATA]…" at bounding box center [583, 358] width 1166 height 897
click at [9, 747] on div "[PERSON_NAME] Upgraded Chapter Chapter 7 Status Lead District [GEOGRAPHIC_DATA]…" at bounding box center [583, 358] width 1166 height 897
click at [9, 743] on div "[PERSON_NAME] Upgraded Chapter Chapter 7 Status Lead District [GEOGRAPHIC_DATA]…" at bounding box center [583, 358] width 1166 height 897
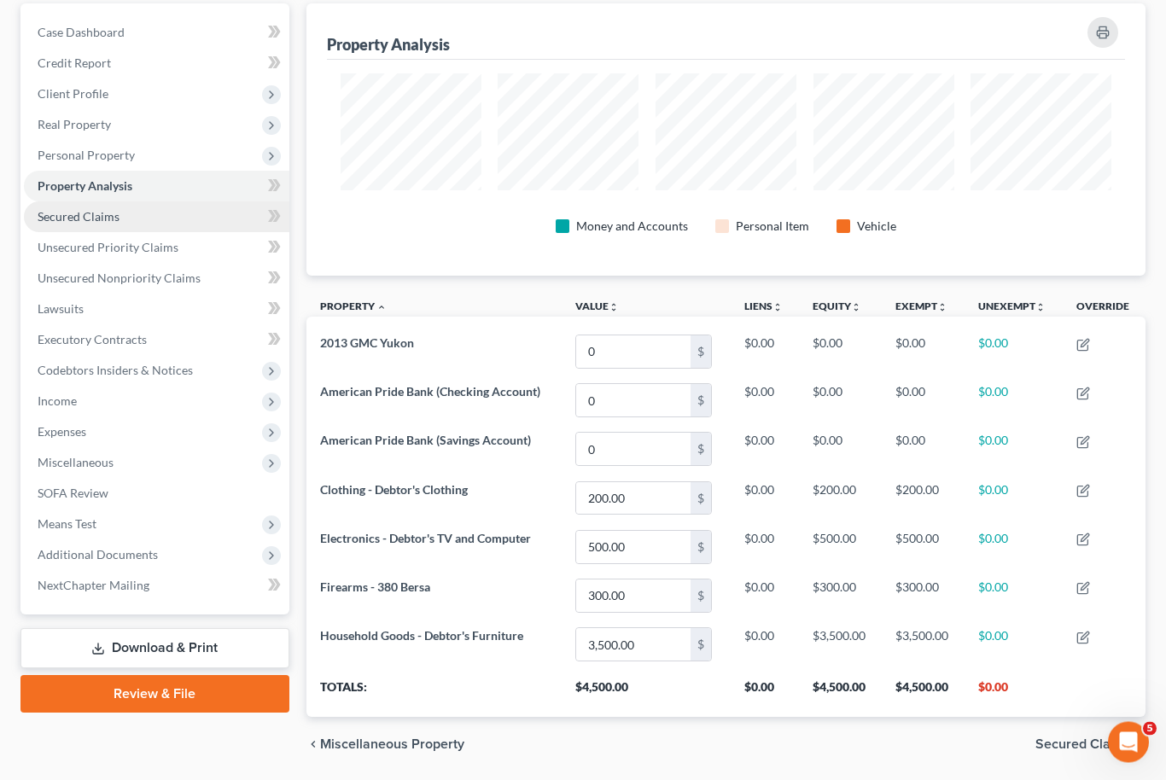
click at [63, 223] on link "Secured Claims" at bounding box center [156, 217] width 265 height 31
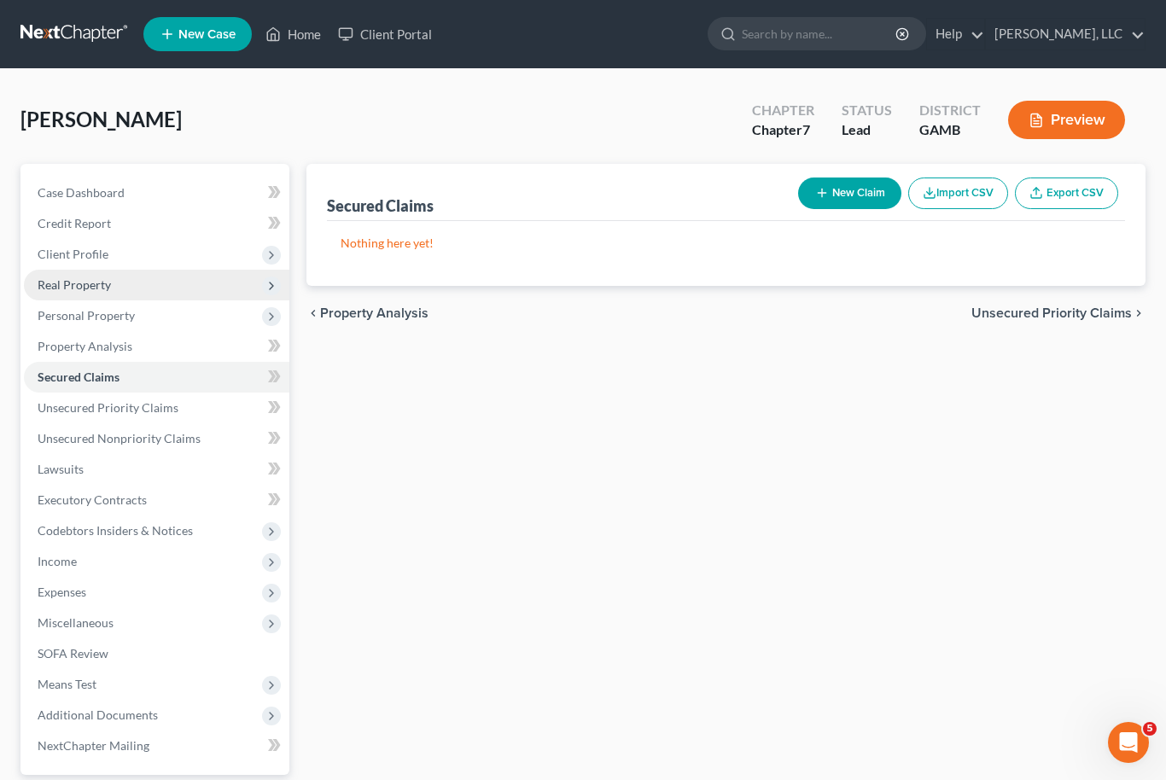
click at [57, 287] on span "Real Property" at bounding box center [74, 284] width 73 height 15
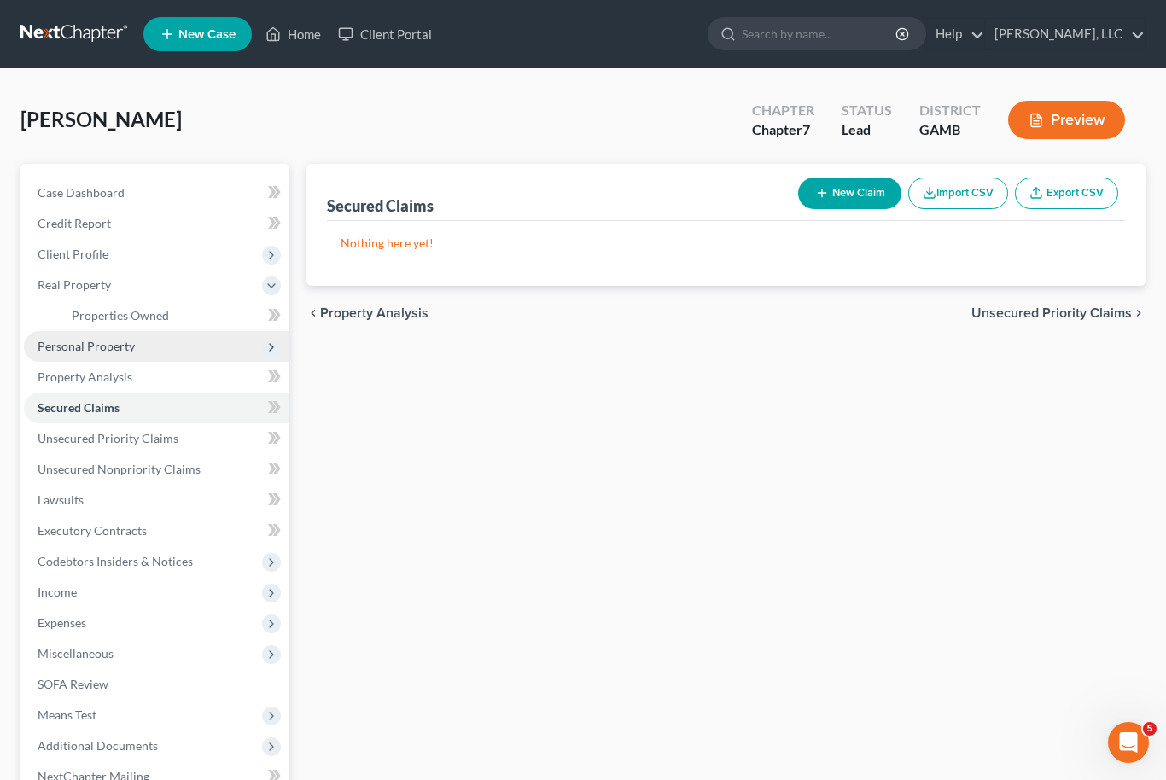
click at [65, 347] on span "Personal Property" at bounding box center [86, 346] width 97 height 15
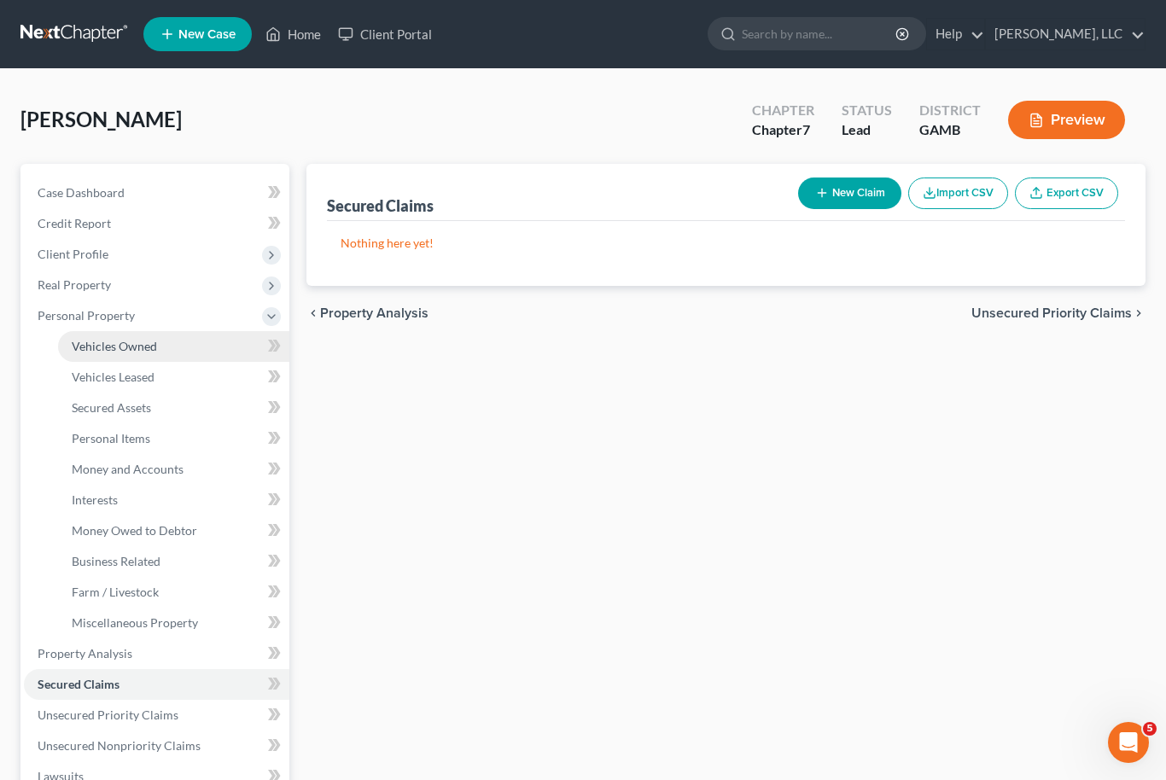
click at [101, 349] on span "Vehicles Owned" at bounding box center [114, 346] width 85 height 15
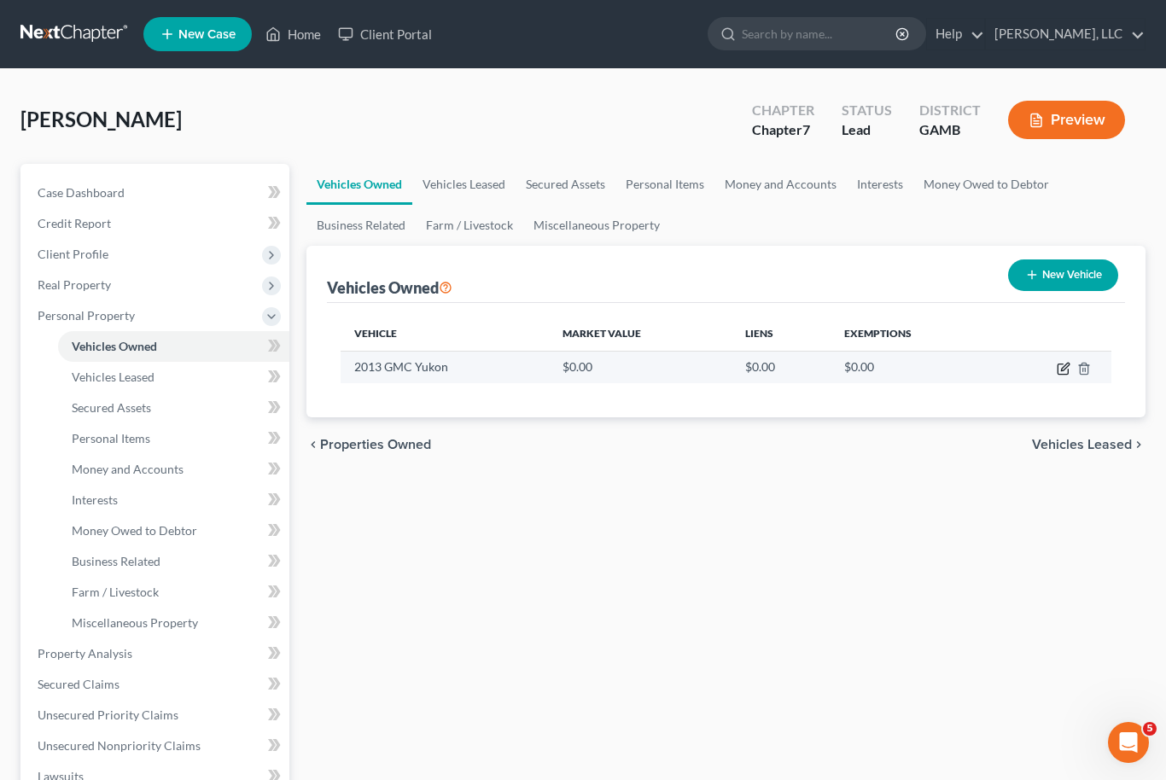
click at [1069, 373] on icon "button" at bounding box center [1064, 369] width 14 height 14
select select "0"
select select "13"
select select "3"
select select "0"
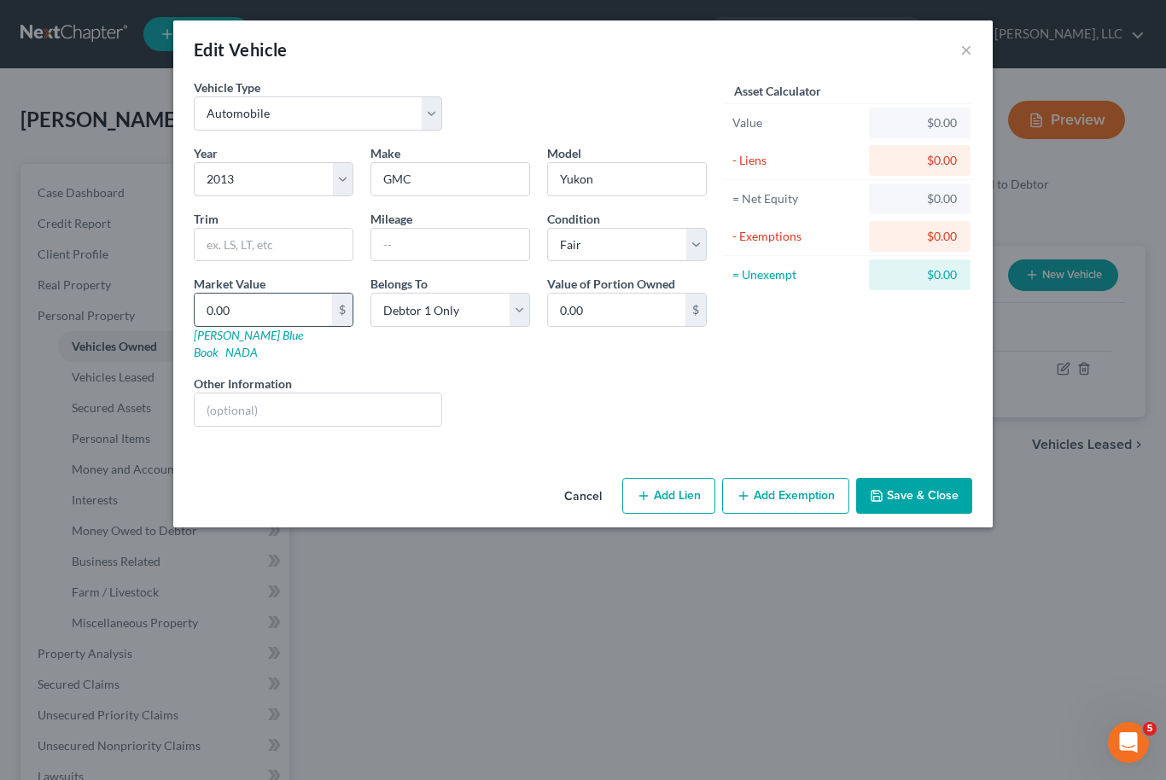
click at [255, 313] on input "0.00" at bounding box center [263, 310] width 137 height 32
type input "7"
type input "7.00"
type input "71"
type input "71.00"
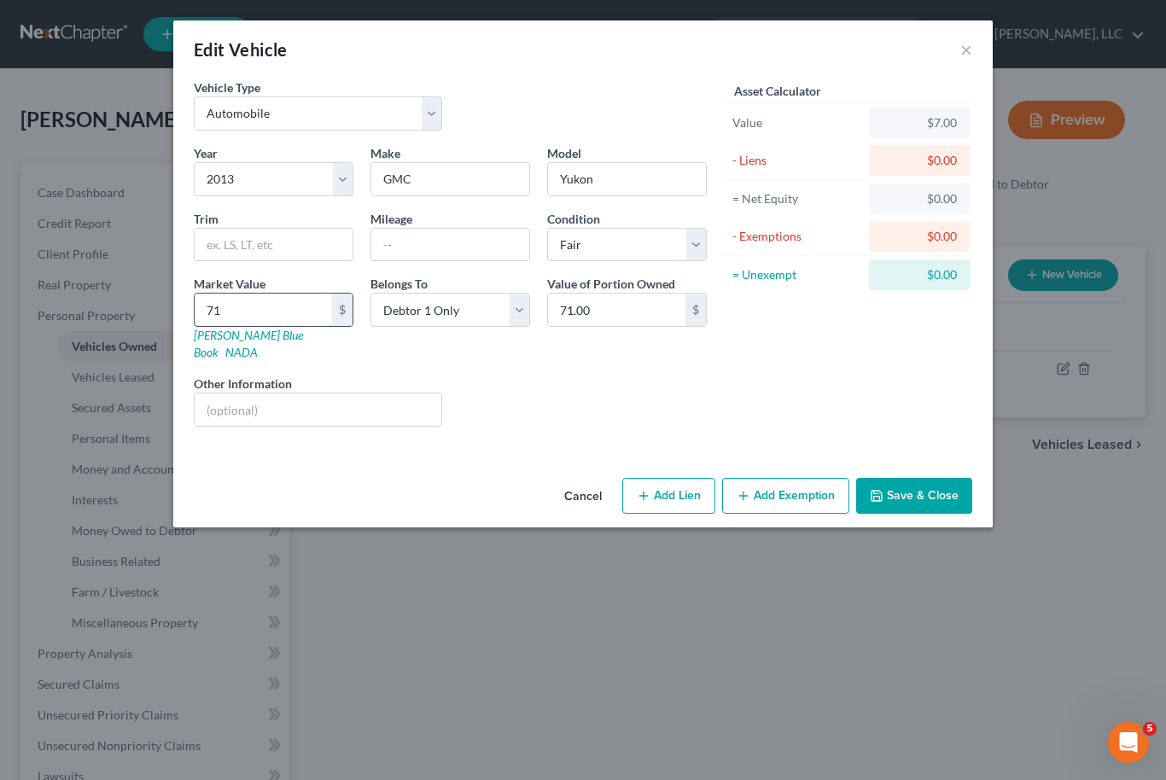
type input "711"
type input "711.00"
type input "7110"
type input "7,110.00"
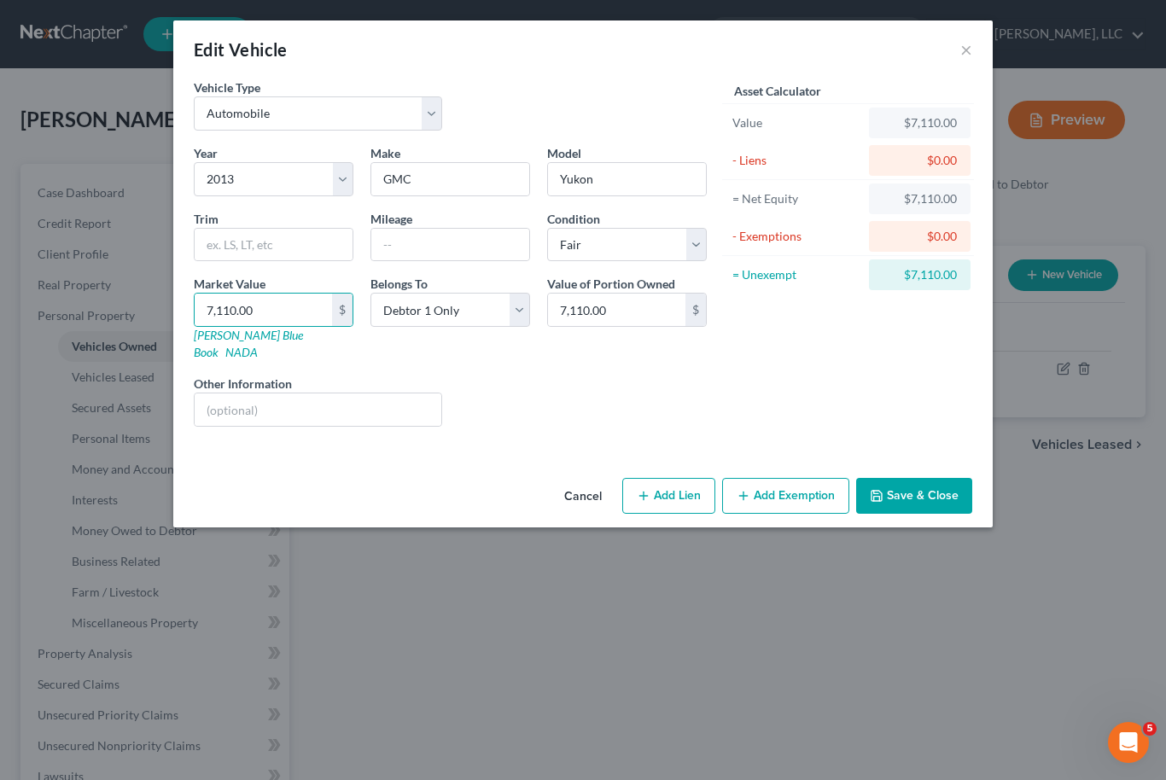
click at [787, 483] on button "Add Exemption" at bounding box center [785, 496] width 127 height 36
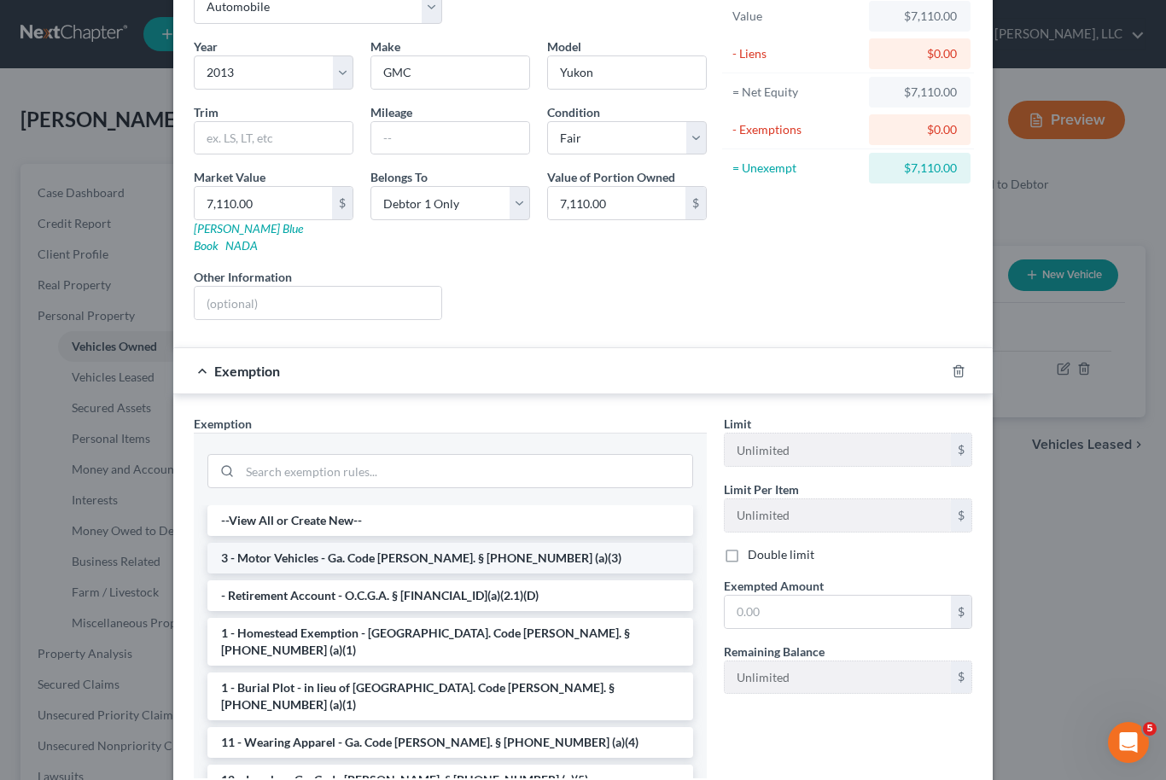
click at [480, 543] on li "3 - Motor Vehicles - Ga. Code [PERSON_NAME]. § [PHONE_NUMBER] (a)(3)" at bounding box center [450, 558] width 486 height 31
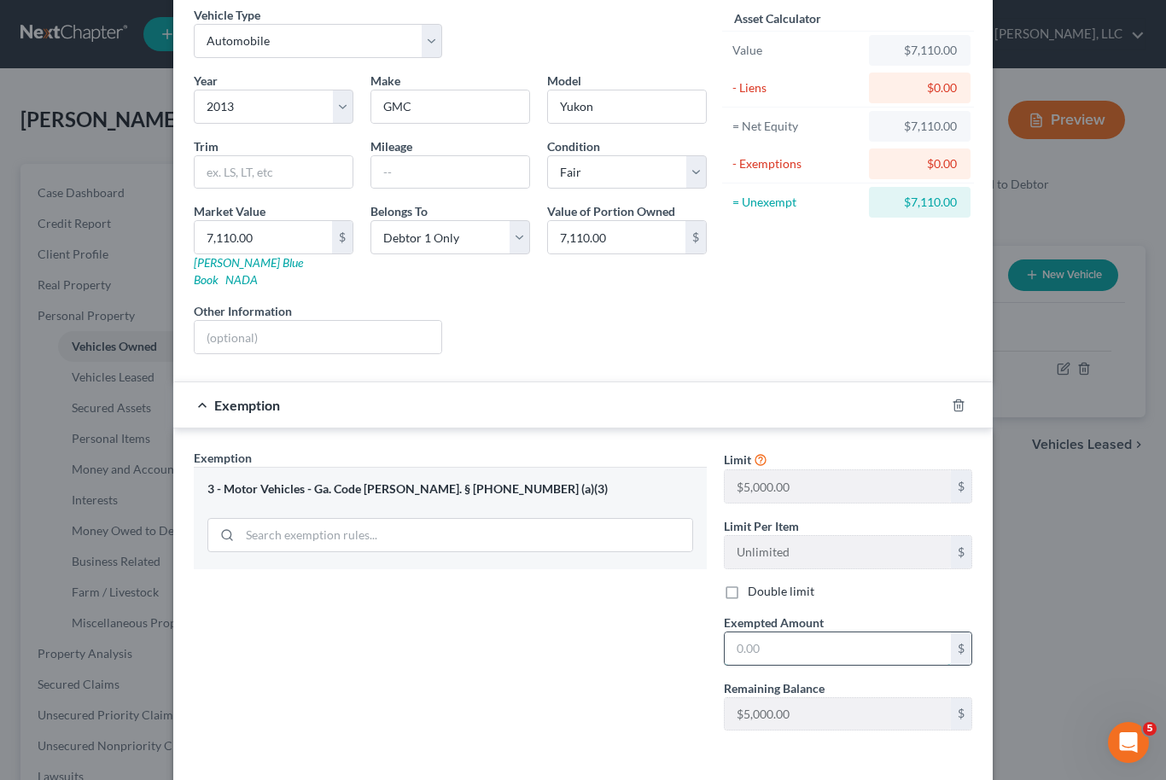
click at [820, 640] on input "text" at bounding box center [838, 648] width 226 height 32
type input "5,000"
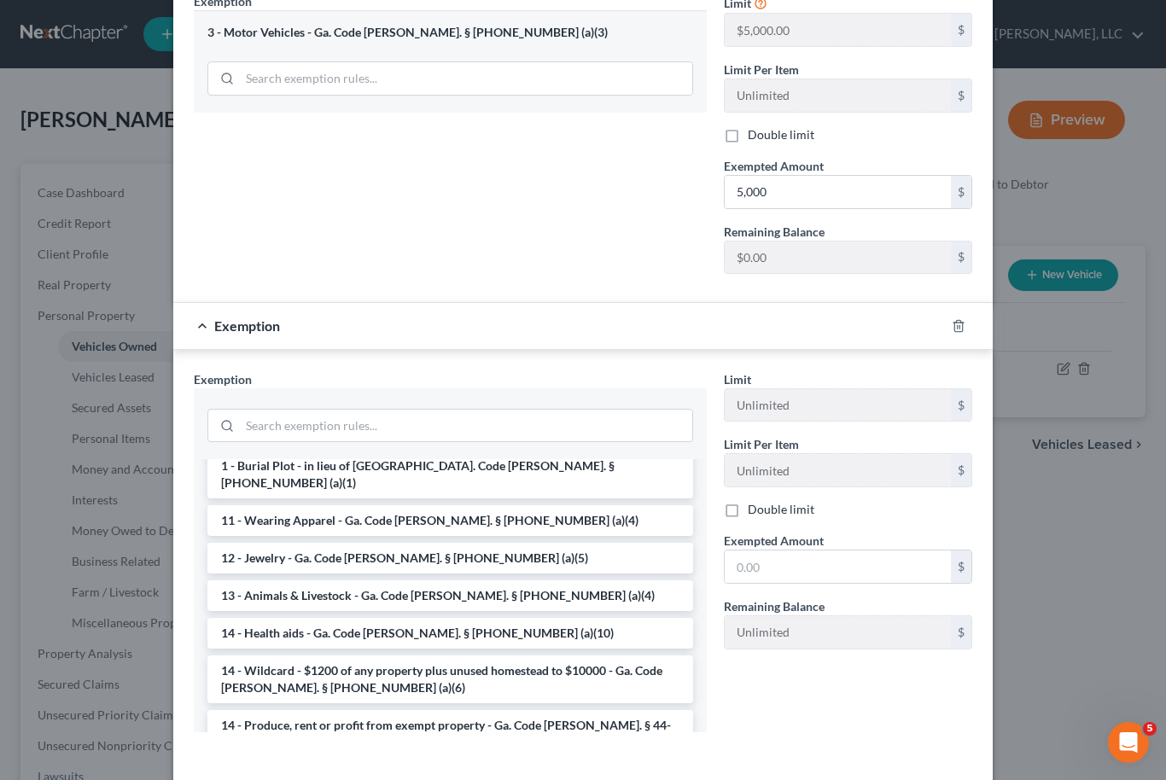
scroll to position [184, 0]
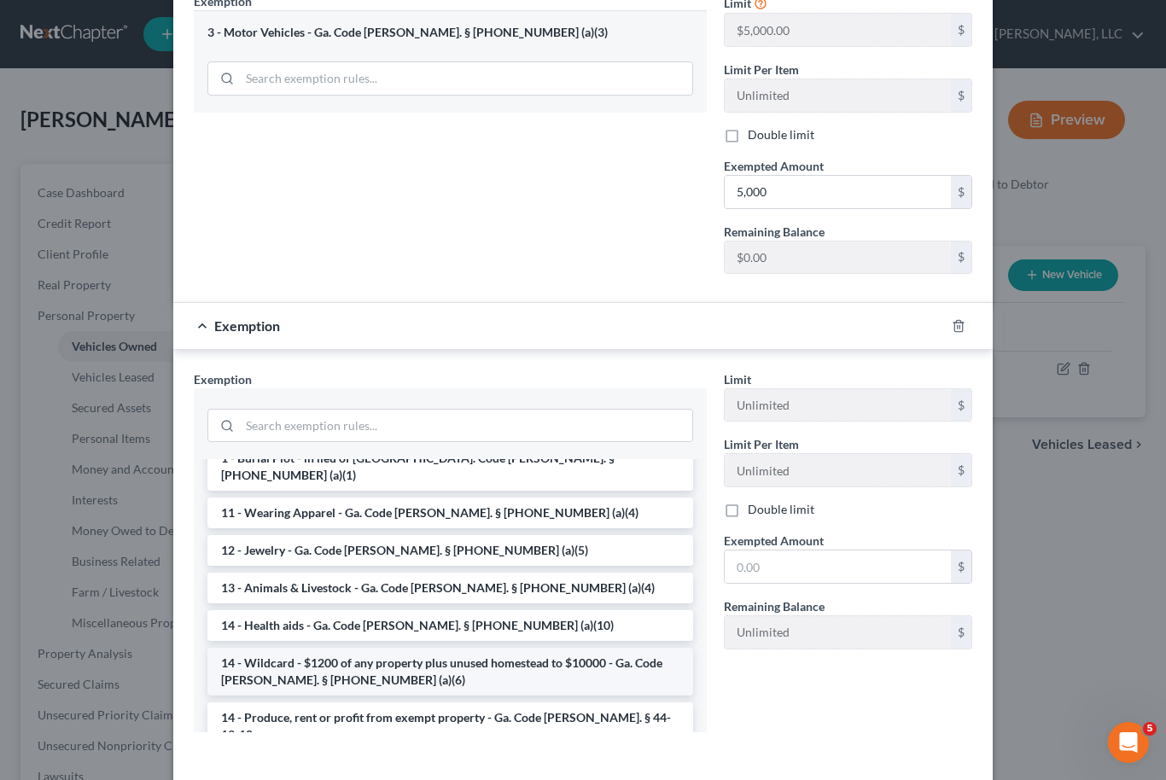
click at [422, 648] on li "14 - Wildcard - $1200 of any property plus unused homestead to $10000 - Ga. Cod…" at bounding box center [450, 672] width 486 height 48
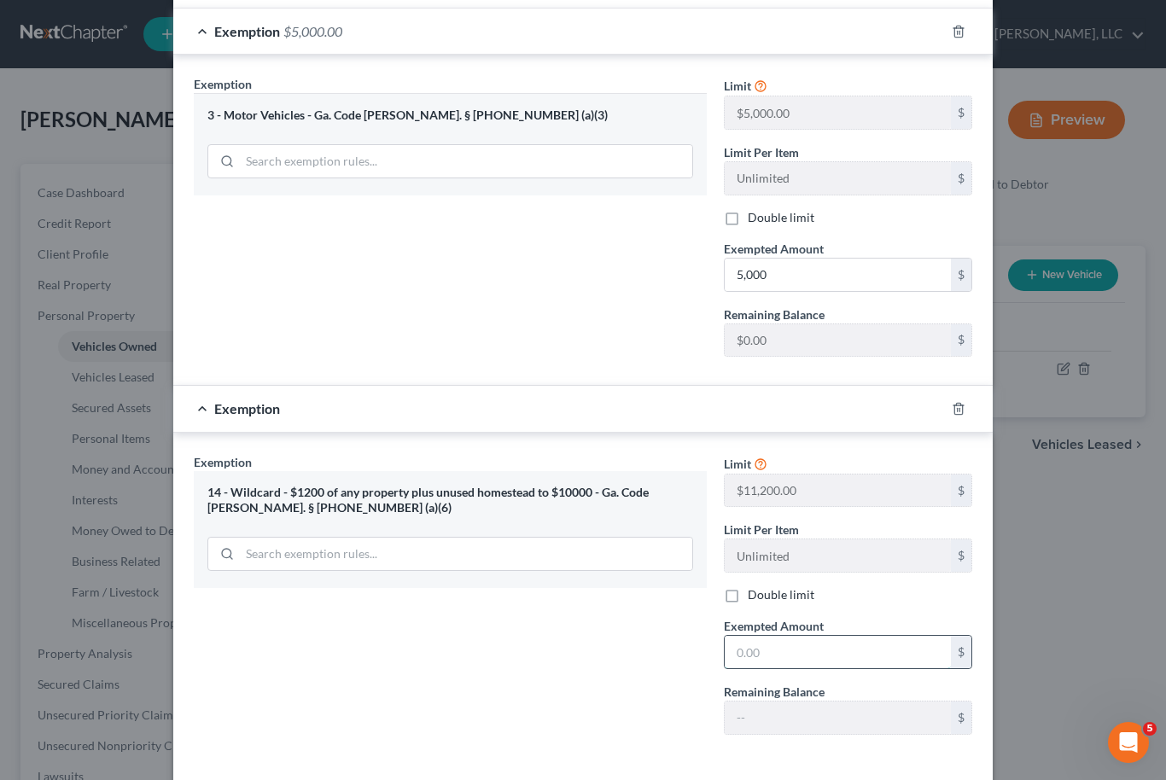
click at [808, 636] on input "text" at bounding box center [838, 652] width 226 height 32
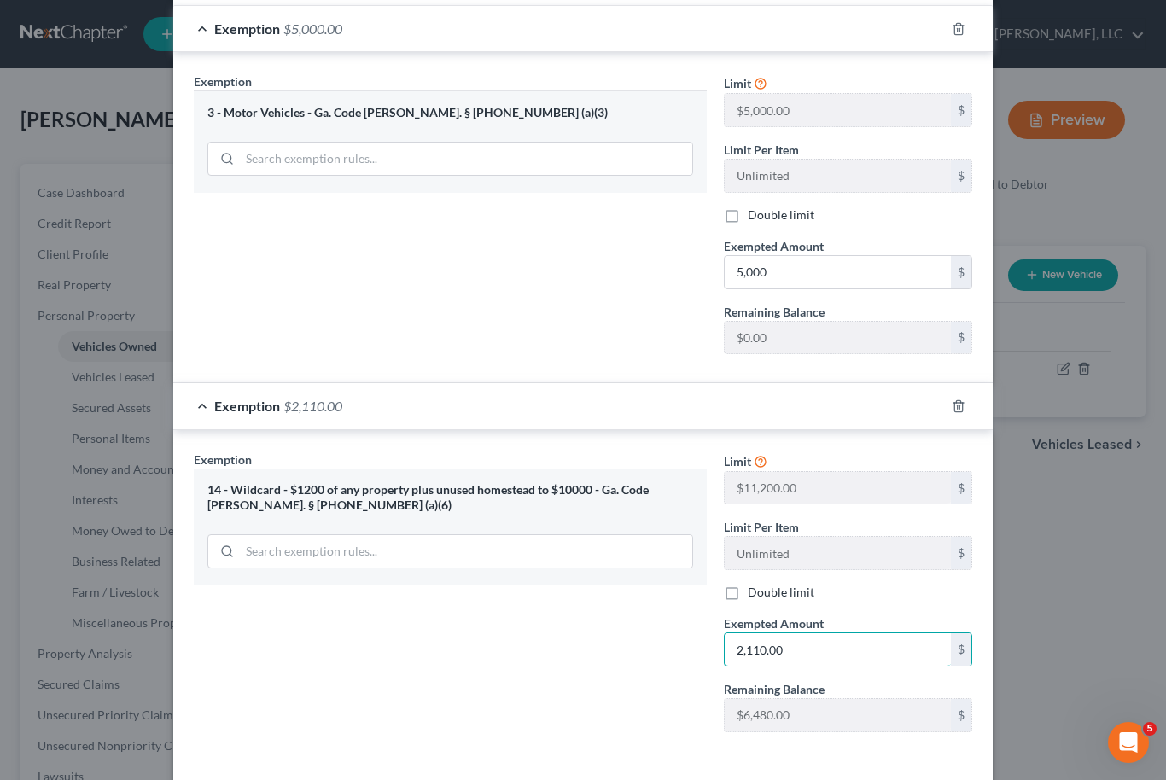
type input "2,110.00"
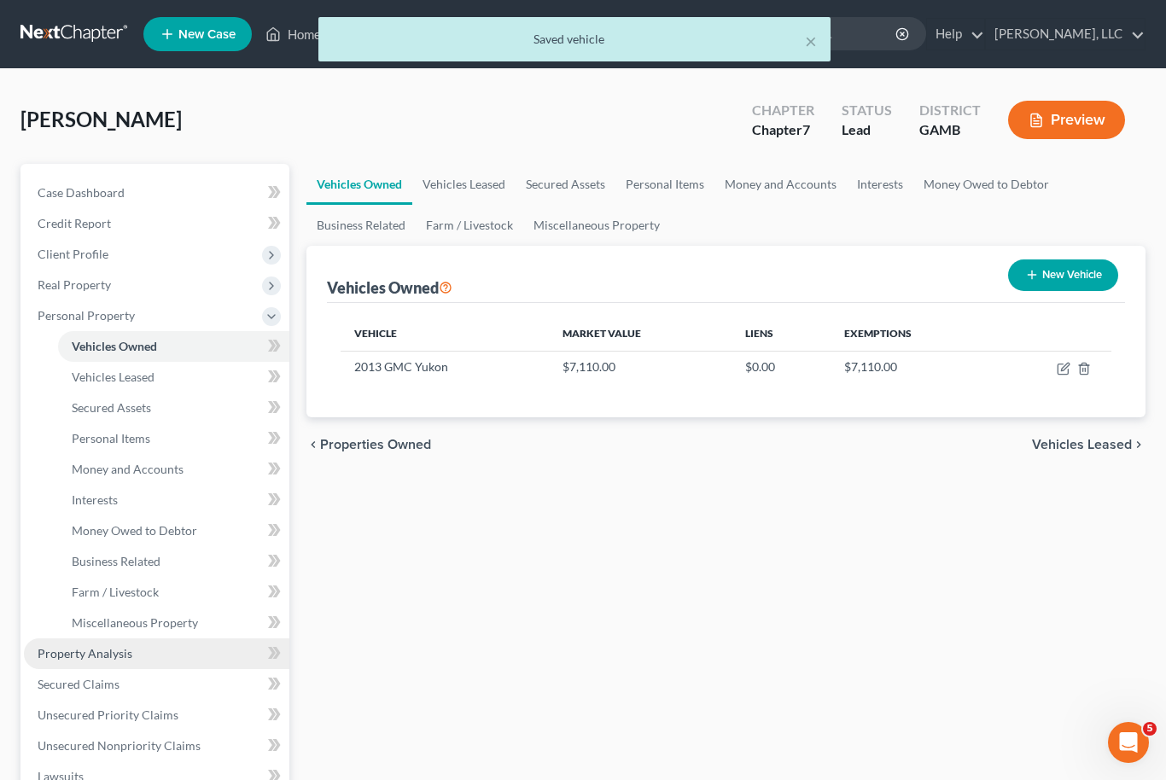
click at [71, 653] on span "Property Analysis" at bounding box center [85, 653] width 95 height 15
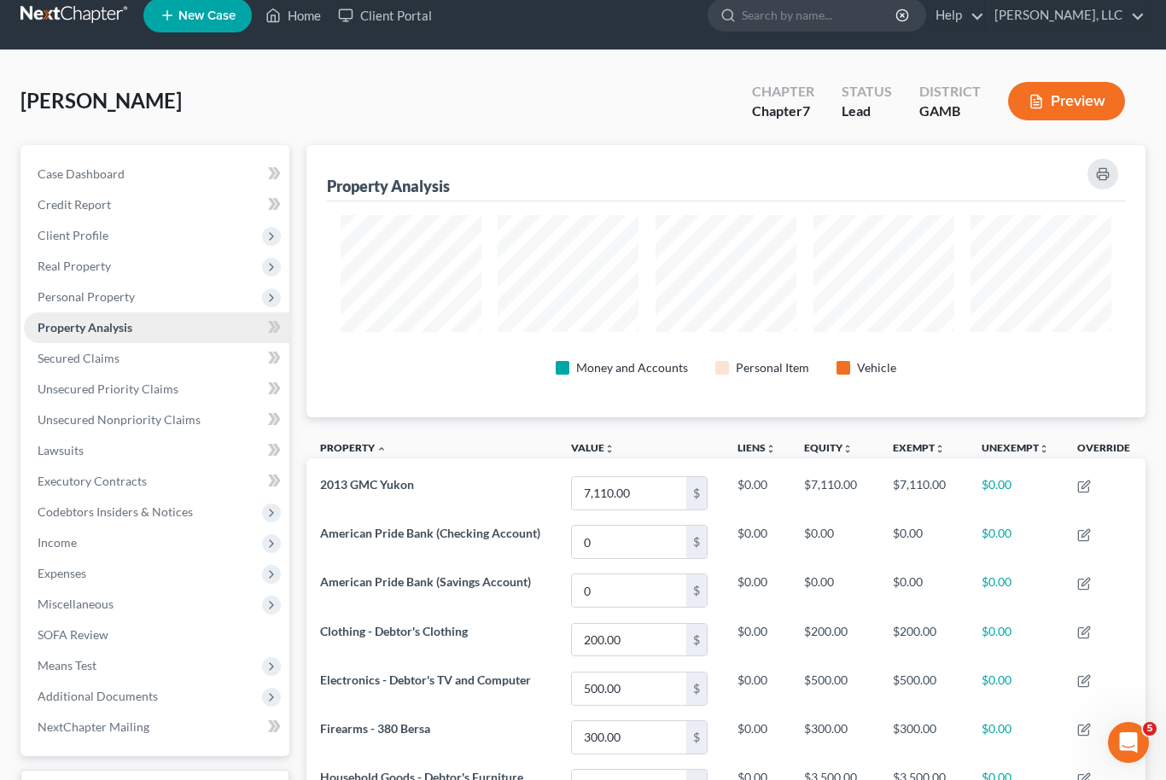
scroll to position [15, 0]
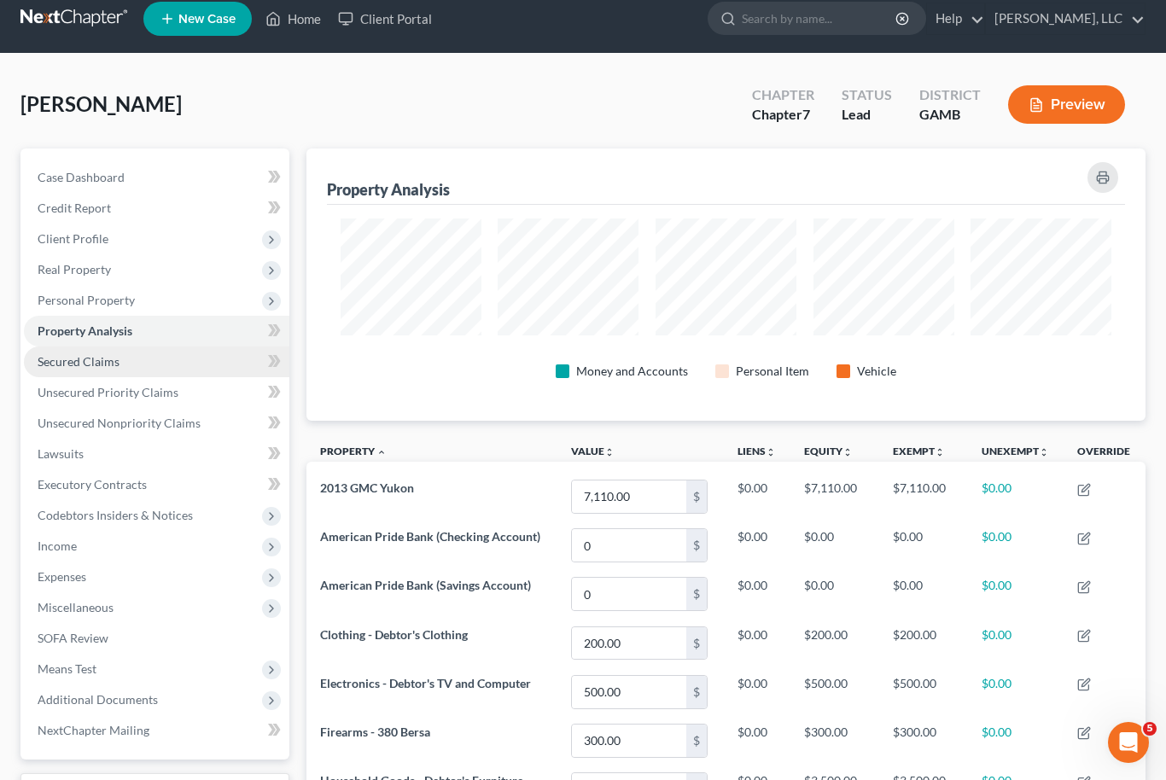
click at [54, 363] on span "Secured Claims" at bounding box center [79, 361] width 82 height 15
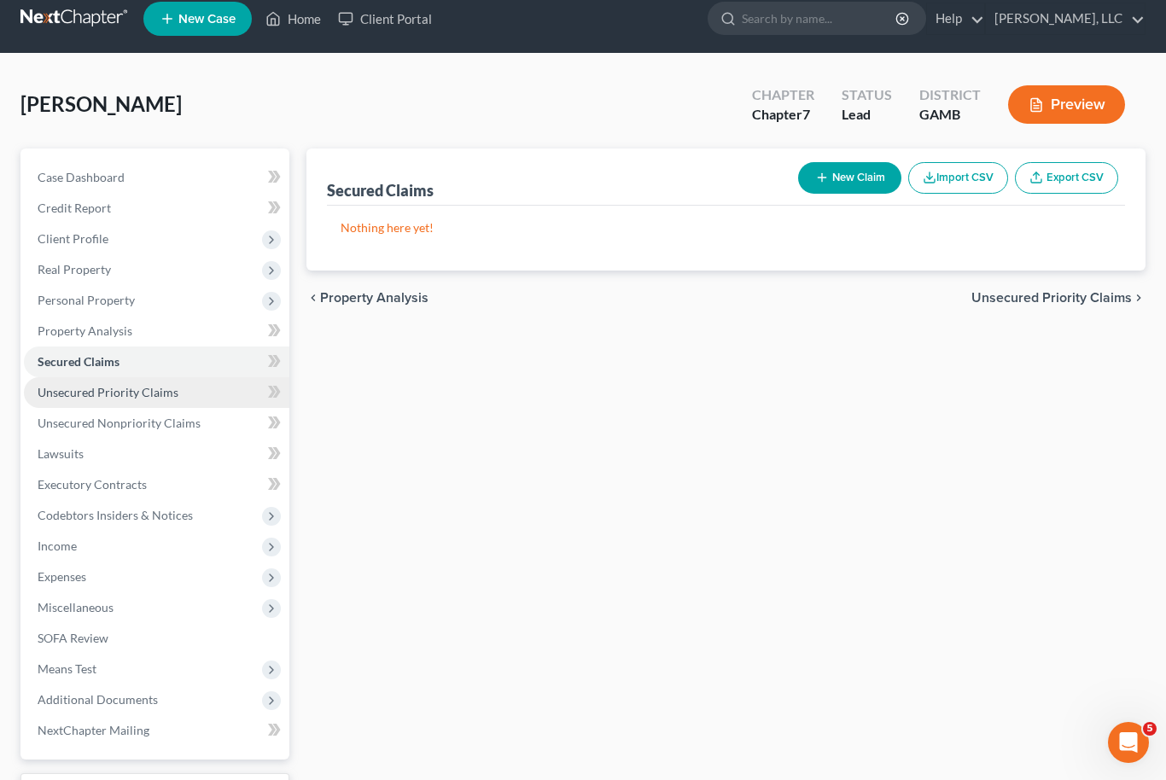
click at [56, 385] on span "Unsecured Priority Claims" at bounding box center [108, 392] width 141 height 15
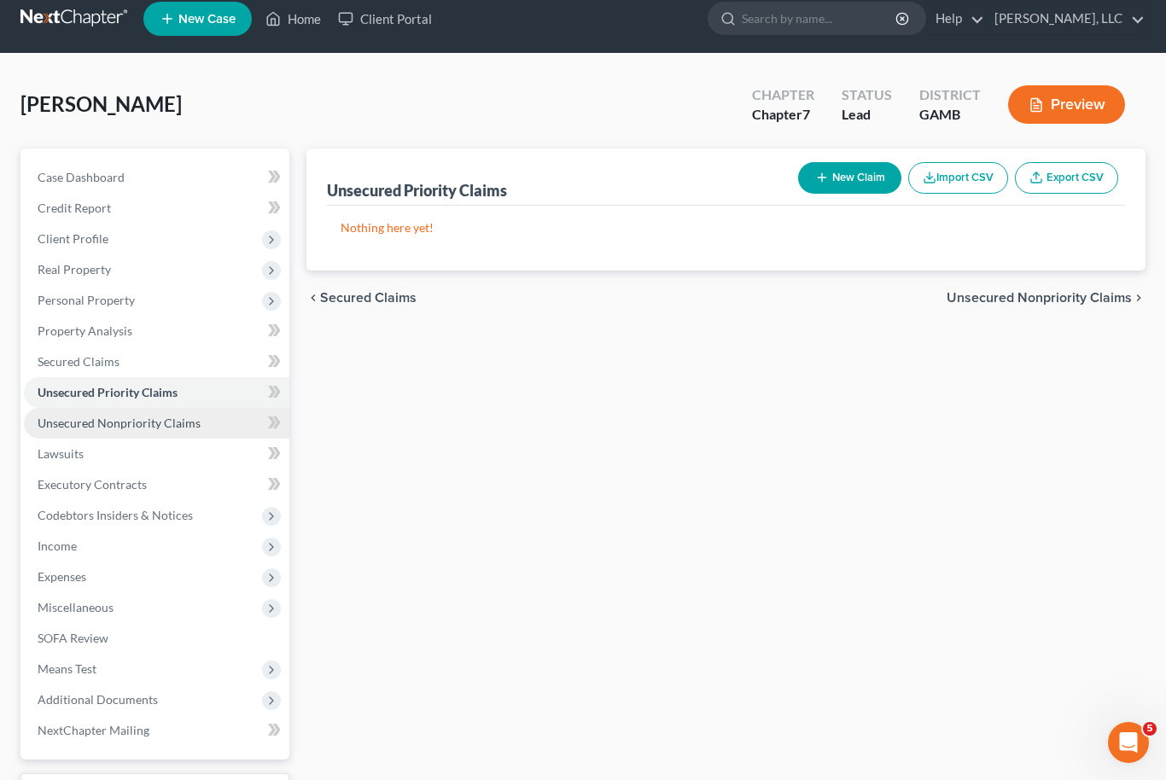
click at [53, 417] on span "Unsecured Nonpriority Claims" at bounding box center [119, 423] width 163 height 15
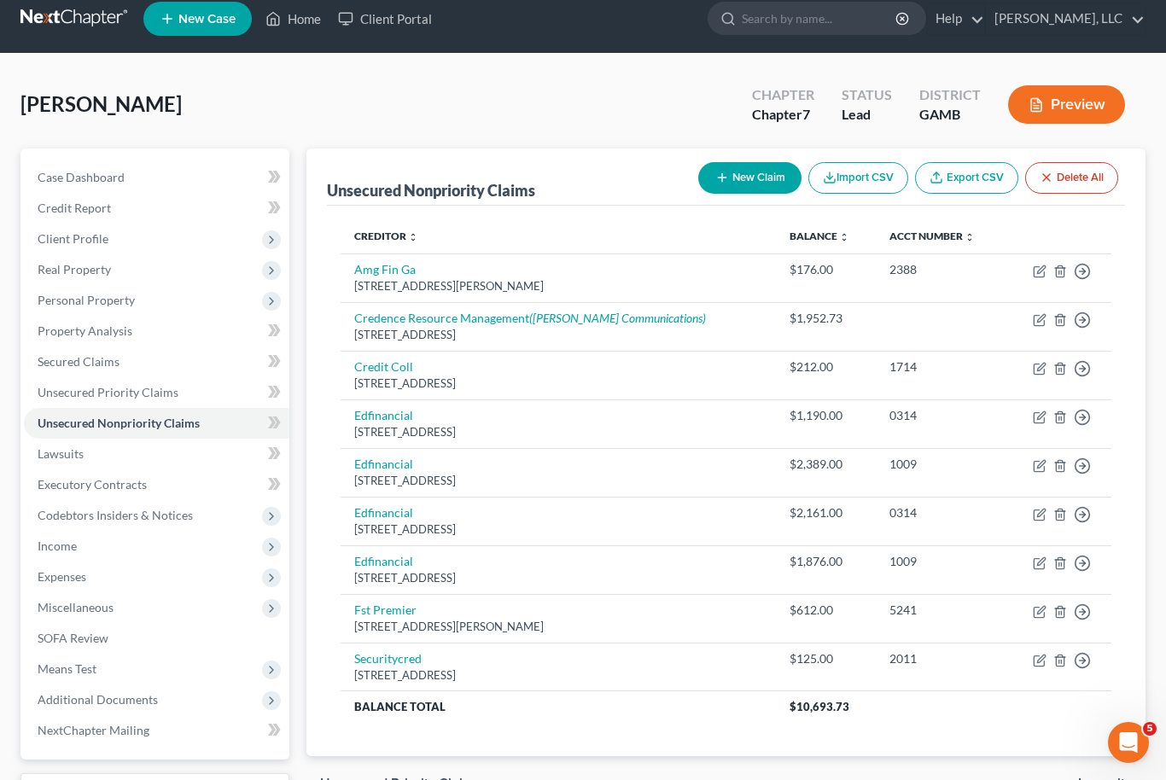
click at [755, 175] on button "New Claim" at bounding box center [749, 178] width 103 height 32
select select "0"
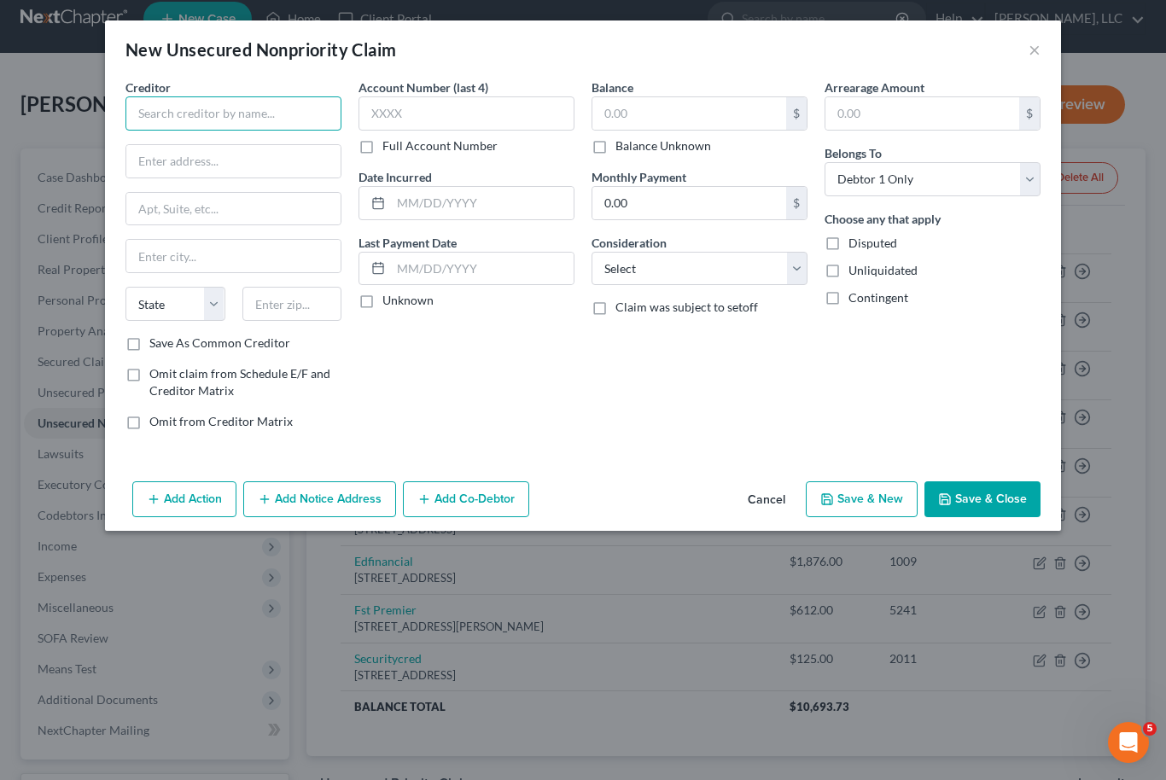
click at [251, 125] on input "text" at bounding box center [233, 113] width 216 height 34
type input "a"
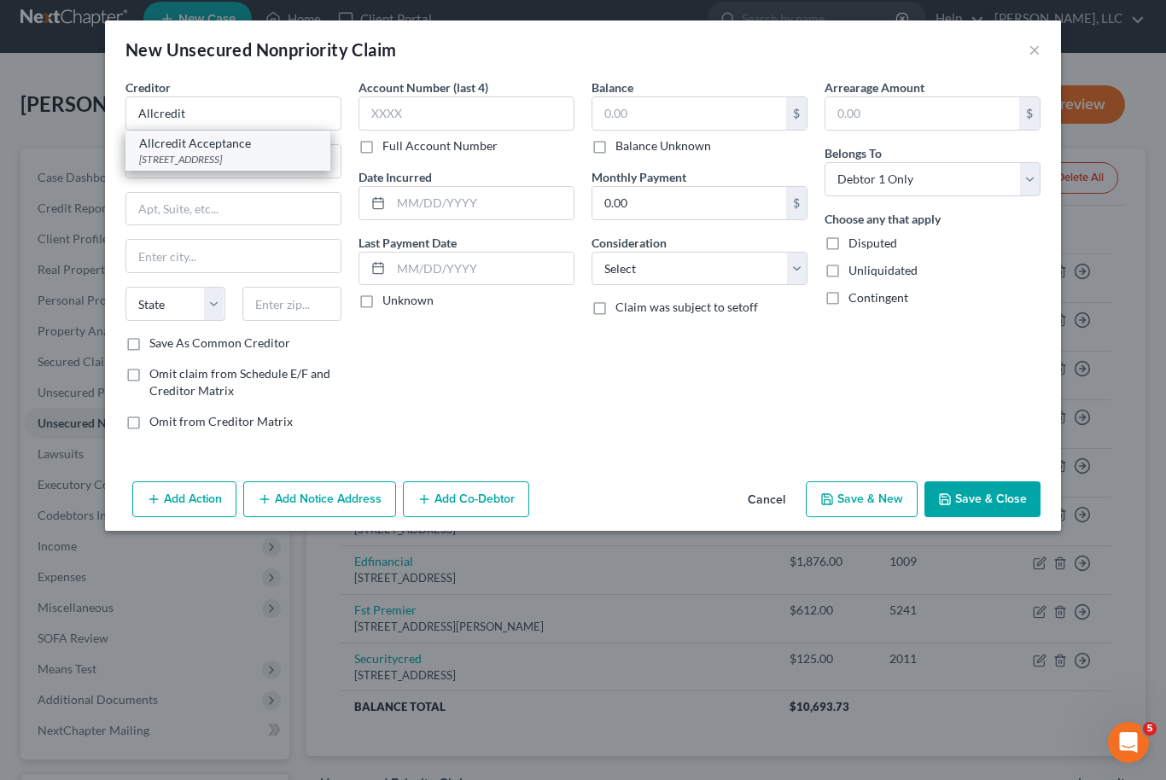
click at [258, 166] on div "[STREET_ADDRESS]" at bounding box center [228, 159] width 178 height 15
type input "Allcredit Acceptance"
type input "[STREET_ADDRESS]"
type input "Ste 150"
type input "[GEOGRAPHIC_DATA]"
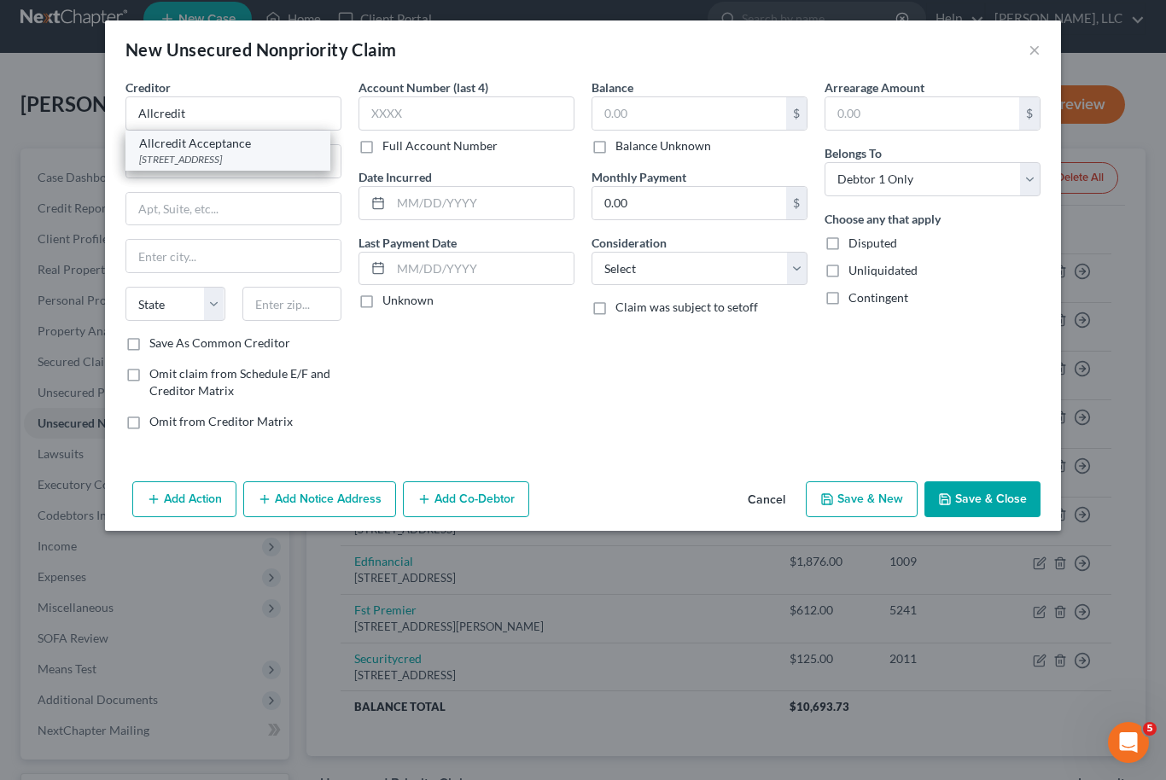
select select "10"
type input "30188"
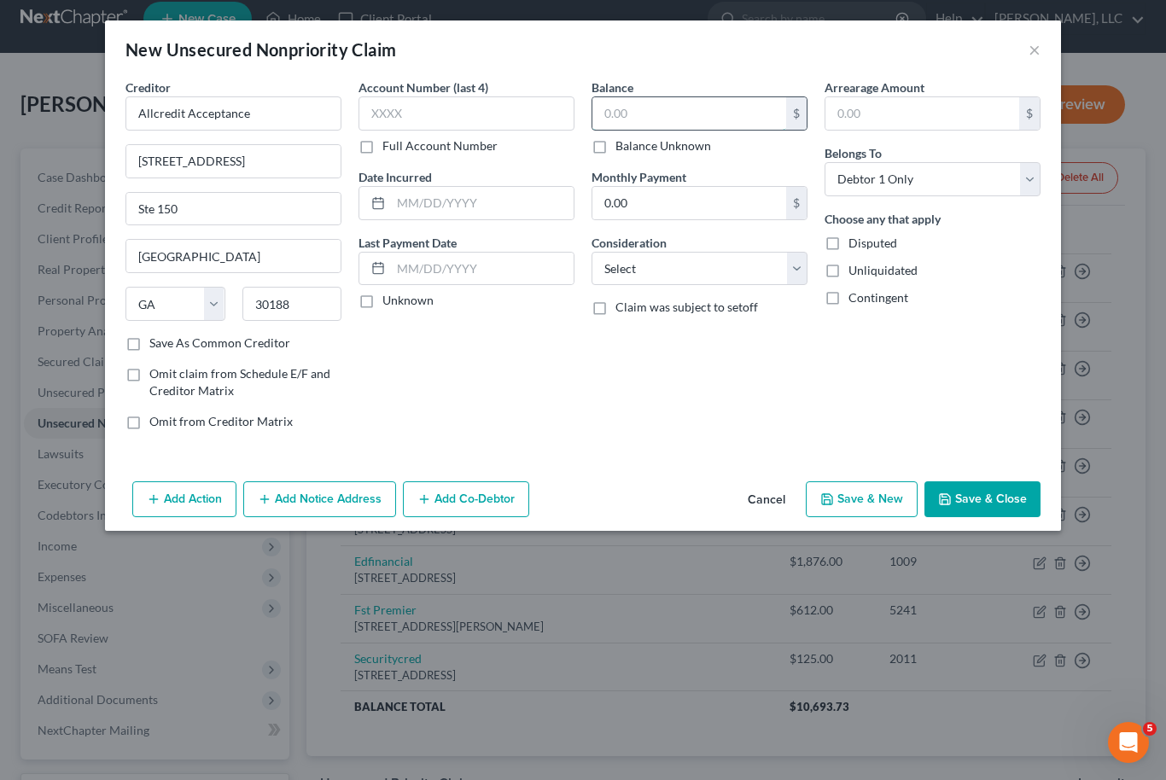
click at [672, 124] on input "text" at bounding box center [689, 113] width 194 height 32
type input "6,385.00"
click at [195, 488] on button "Add Action" at bounding box center [184, 499] width 104 height 36
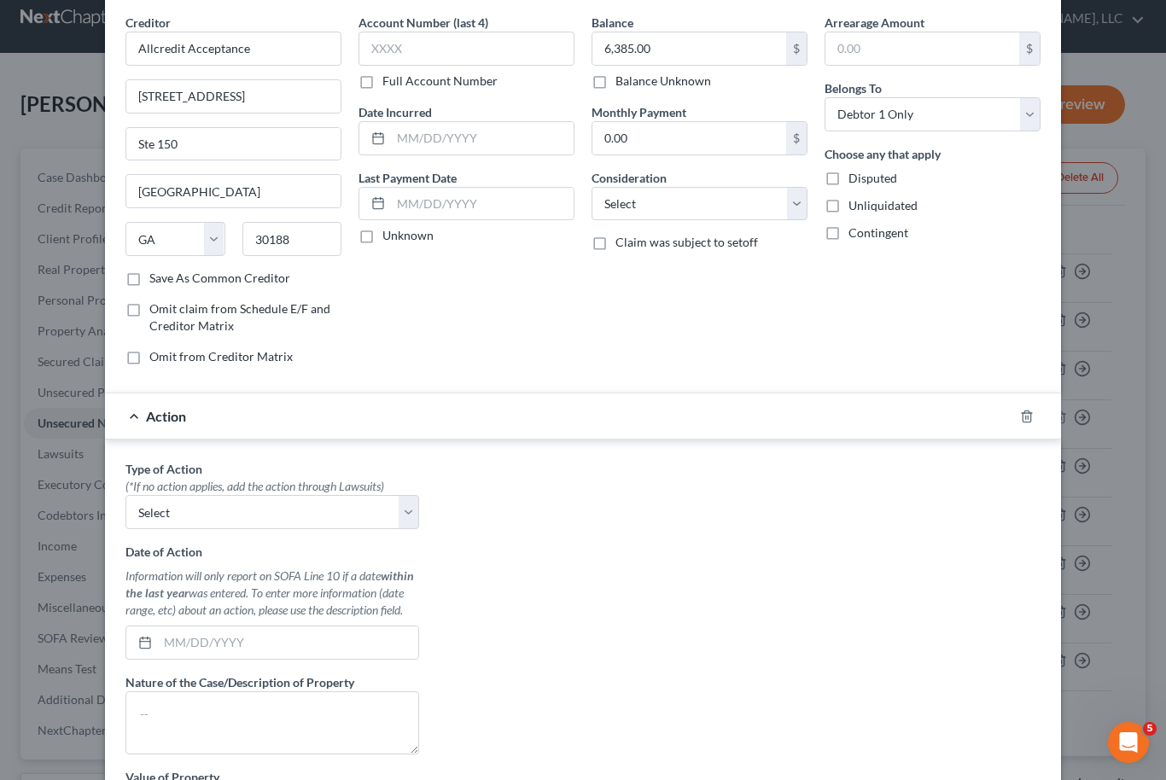
scroll to position [72, 0]
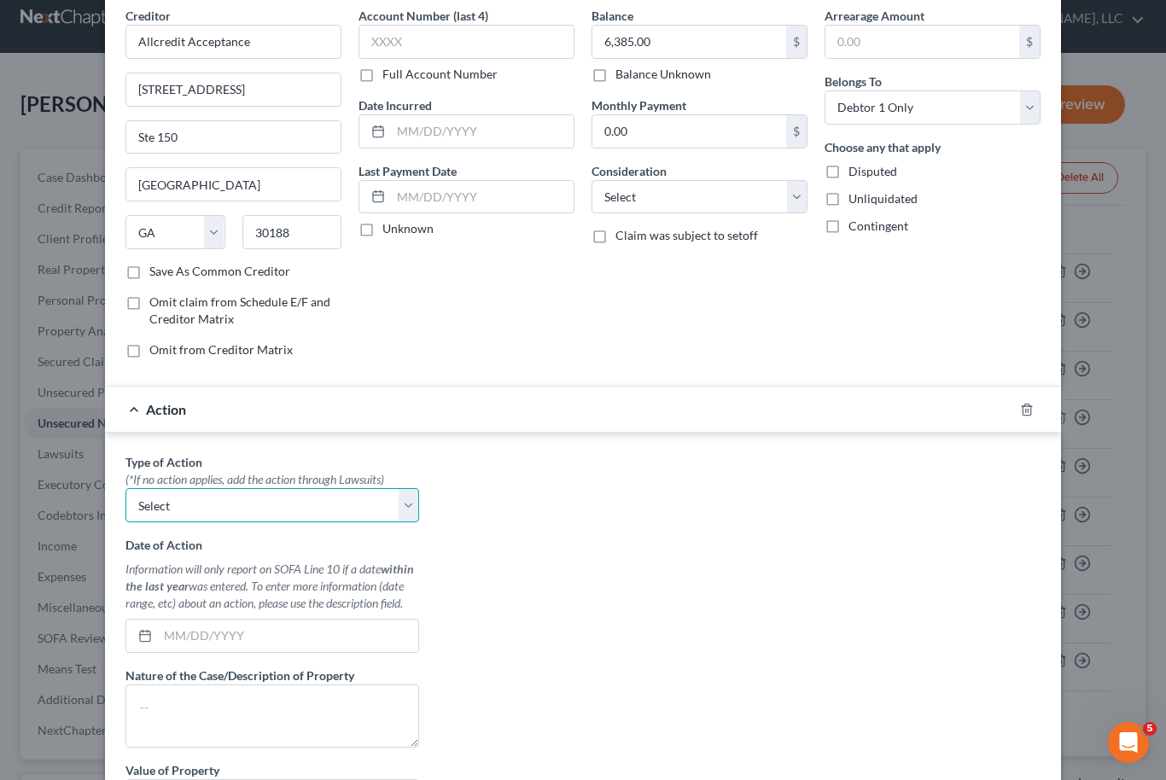
click at [415, 513] on select "Select Repossession Garnishment Foreclosure Personal Injury Attached, Seized, O…" at bounding box center [272, 505] width 294 height 34
select select "1"
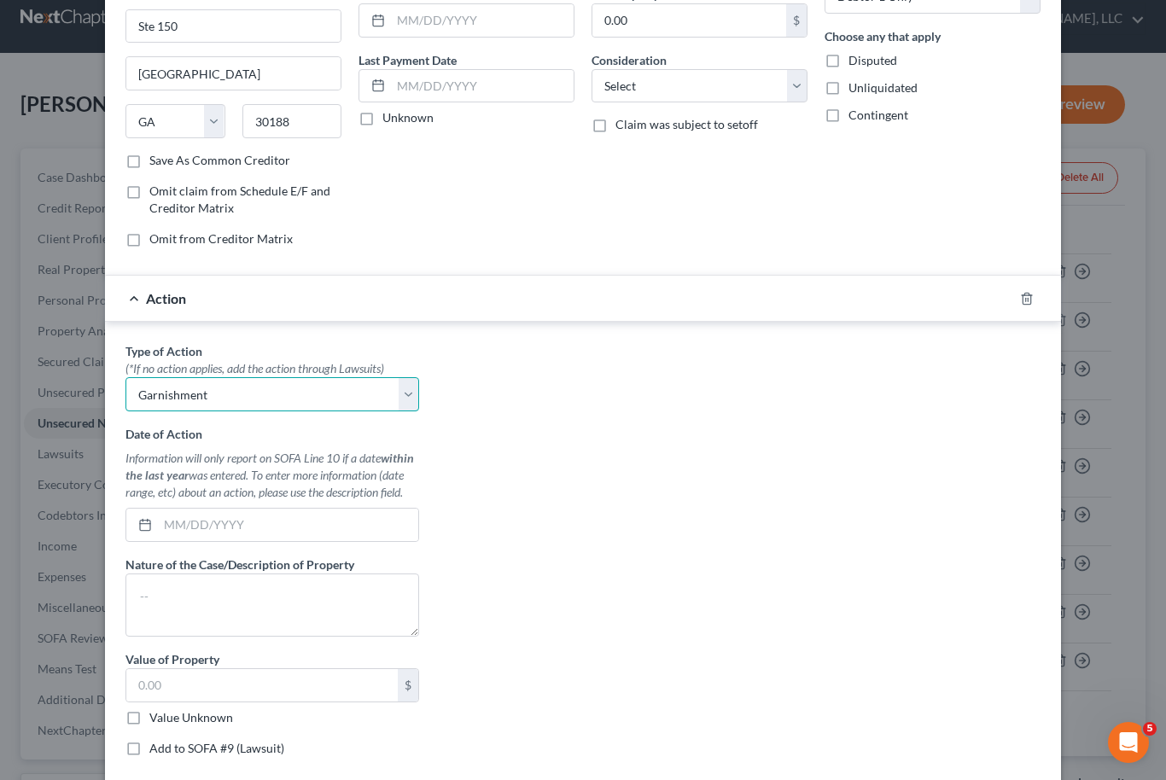
scroll to position [248, 0]
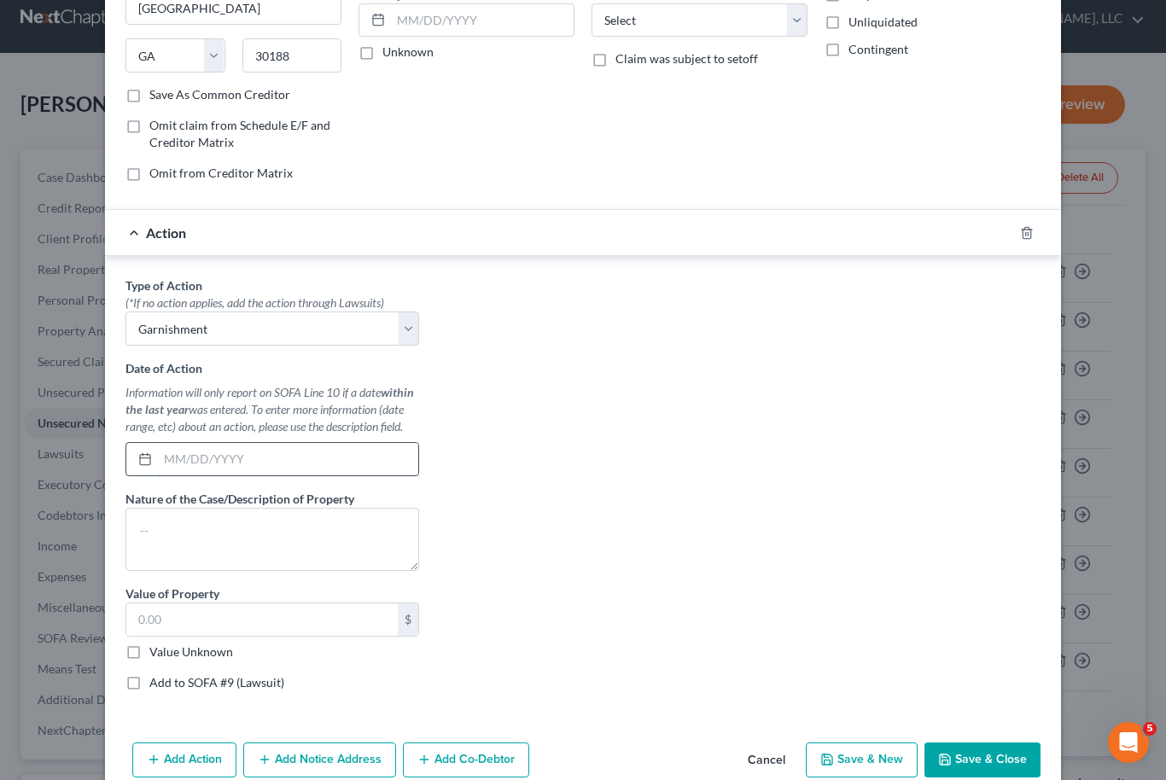
click at [306, 467] on input "text" at bounding box center [288, 459] width 260 height 32
click at [280, 457] on input "text" at bounding box center [288, 459] width 260 height 32
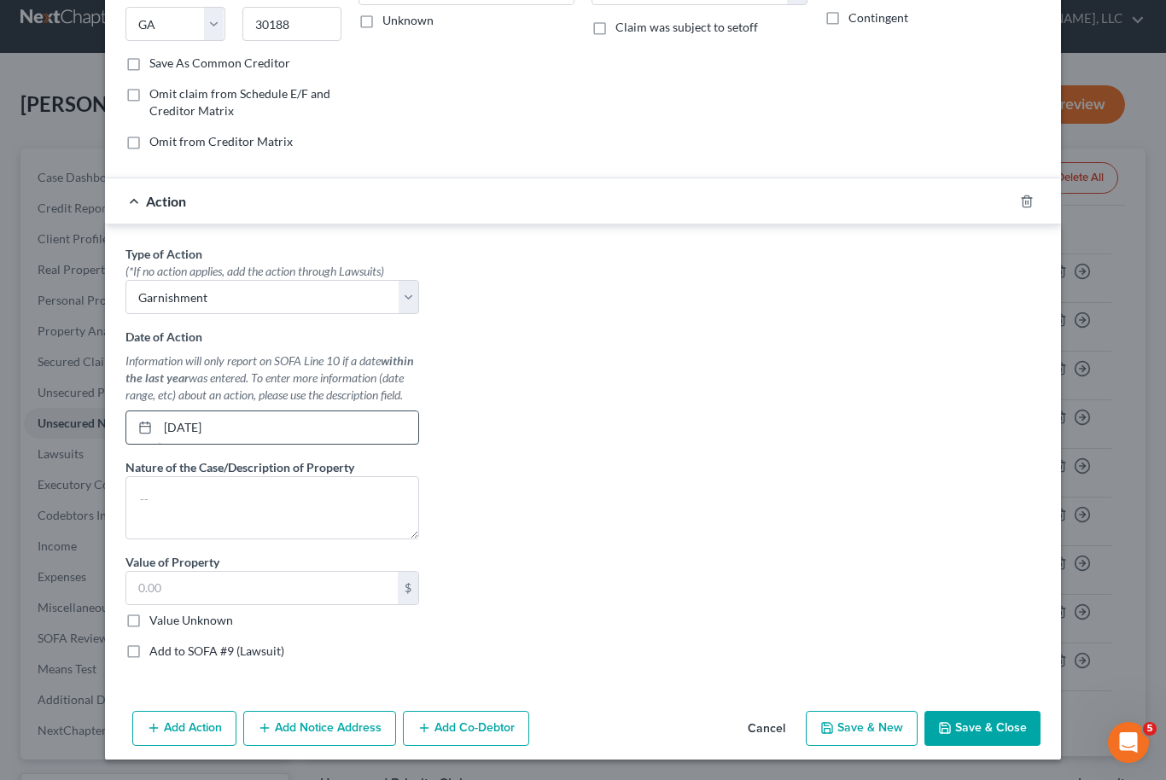
scroll to position [280, 0]
type input "[DATE]"
click at [353, 498] on textarea at bounding box center [272, 507] width 294 height 63
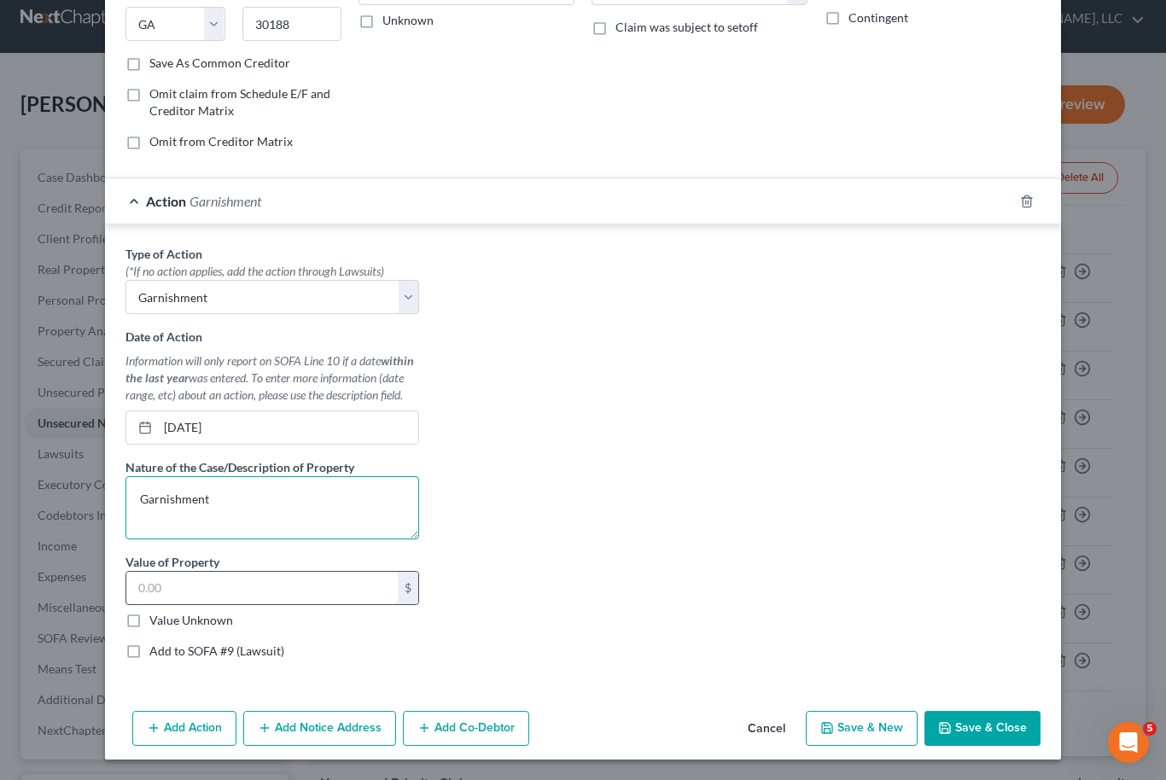
type textarea "Garnishment"
click at [289, 592] on input "text" at bounding box center [261, 588] width 271 height 32
click at [149, 623] on label "Value Unknown" at bounding box center [191, 620] width 84 height 17
click at [156, 623] on input "Value Unknown" at bounding box center [161, 617] width 11 height 11
checkbox input "true"
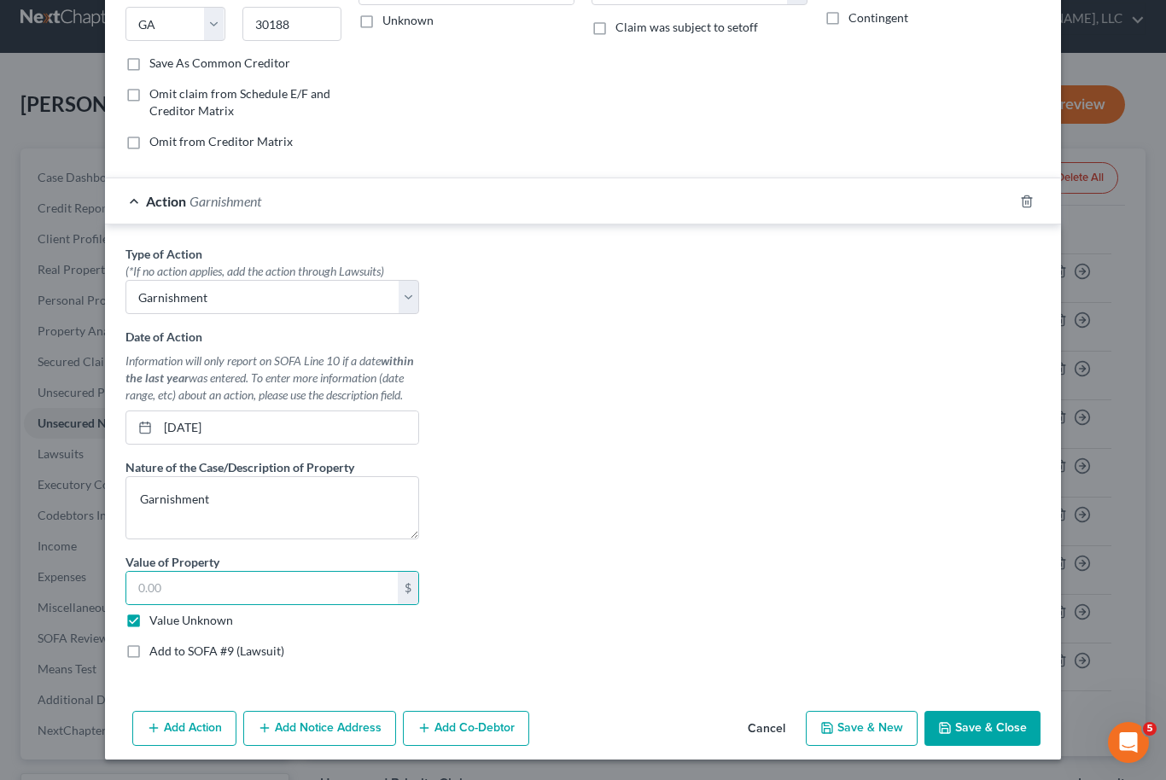
type input "0.00"
click at [149, 650] on label "Add to SOFA #9 (Lawsuit)" at bounding box center [216, 651] width 135 height 17
click at [156, 650] on input "Add to SOFA #9 (Lawsuit)" at bounding box center [161, 648] width 11 height 11
checkbox input "true"
select select "0"
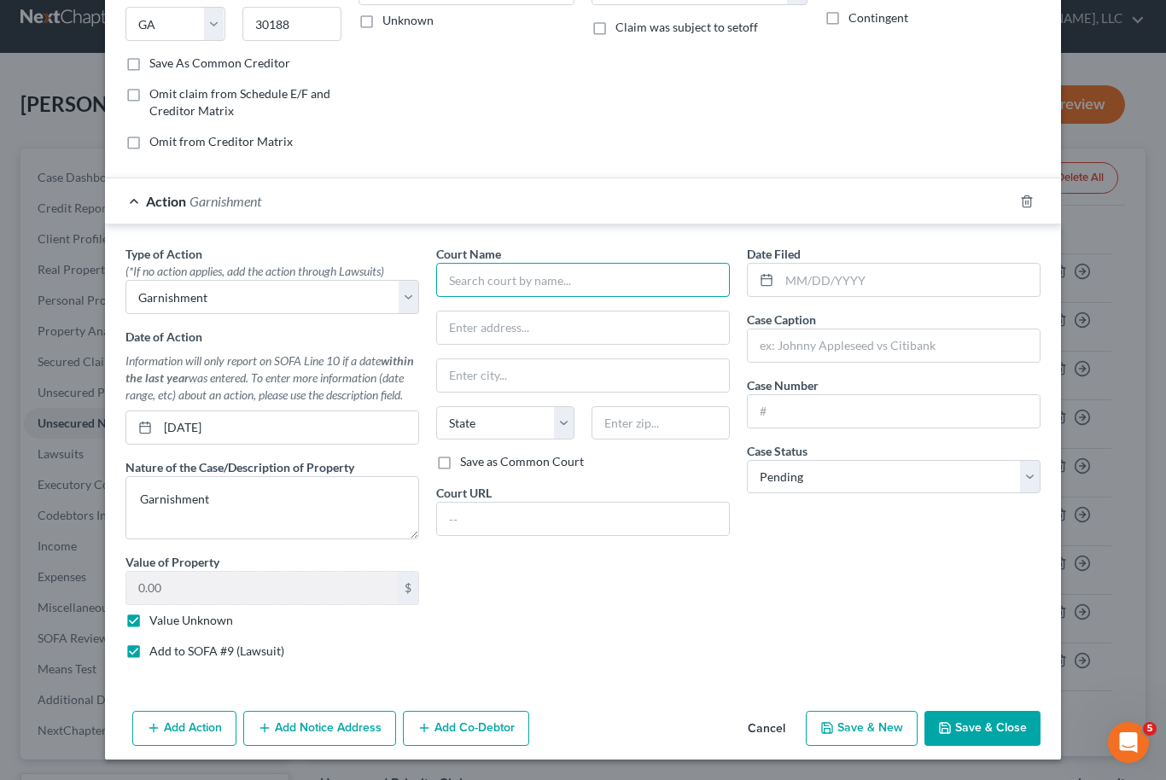
click at [600, 283] on input "text" at bounding box center [583, 280] width 294 height 34
click at [560, 296] on input "text" at bounding box center [583, 280] width 294 height 34
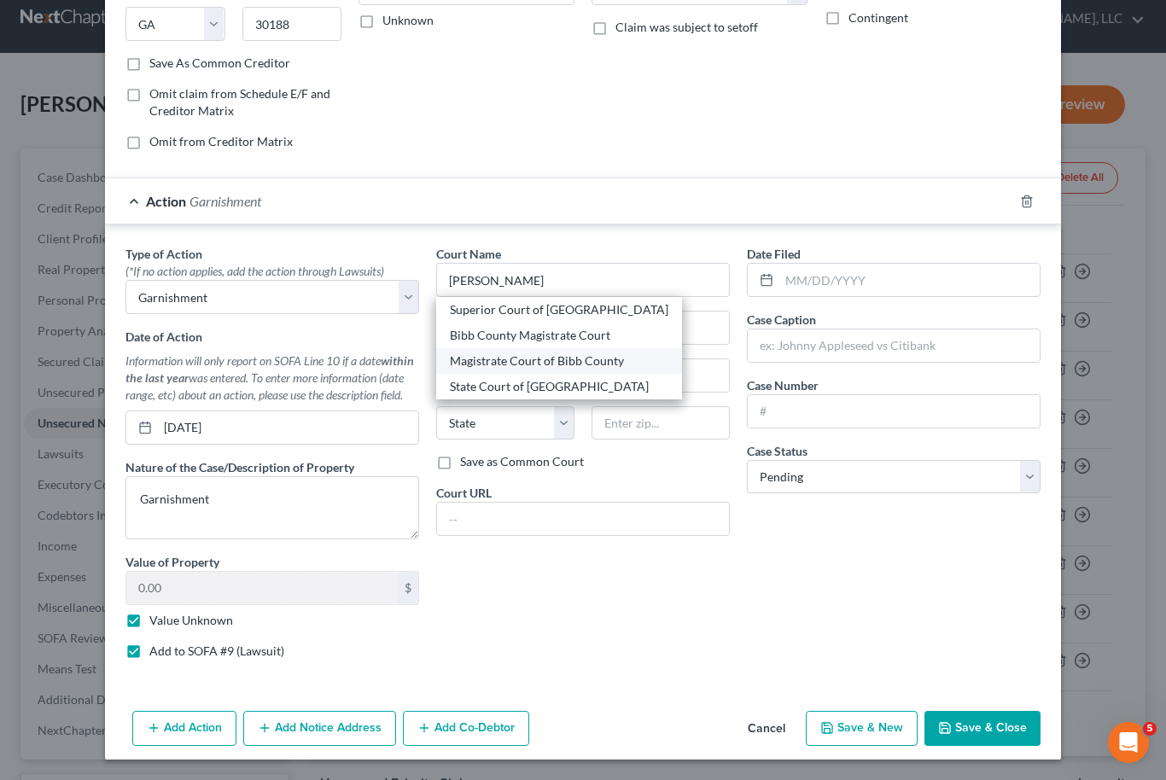
click at [555, 362] on div "Magistrate Court of Bibb County" at bounding box center [559, 360] width 218 height 17
type input "Magistrate Court of Bibb County"
type input "[STREET_ADDRESS]"
type input "Macon"
select select "10"
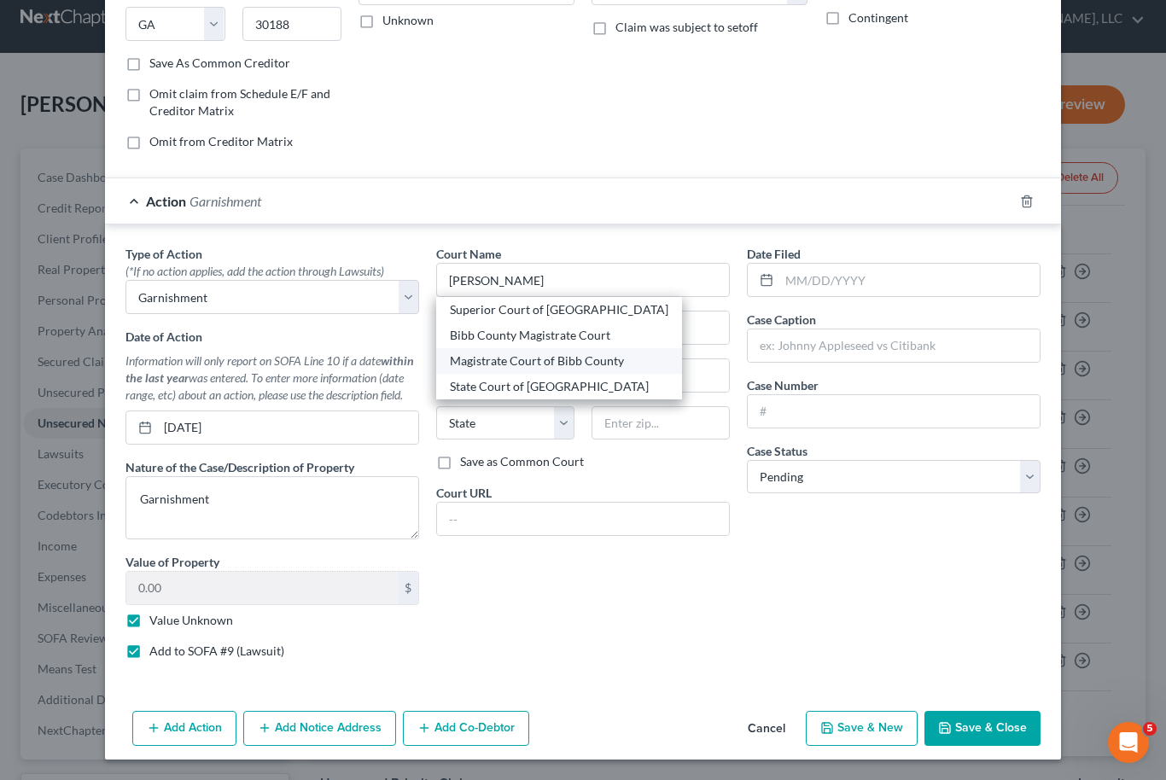
type input "31201"
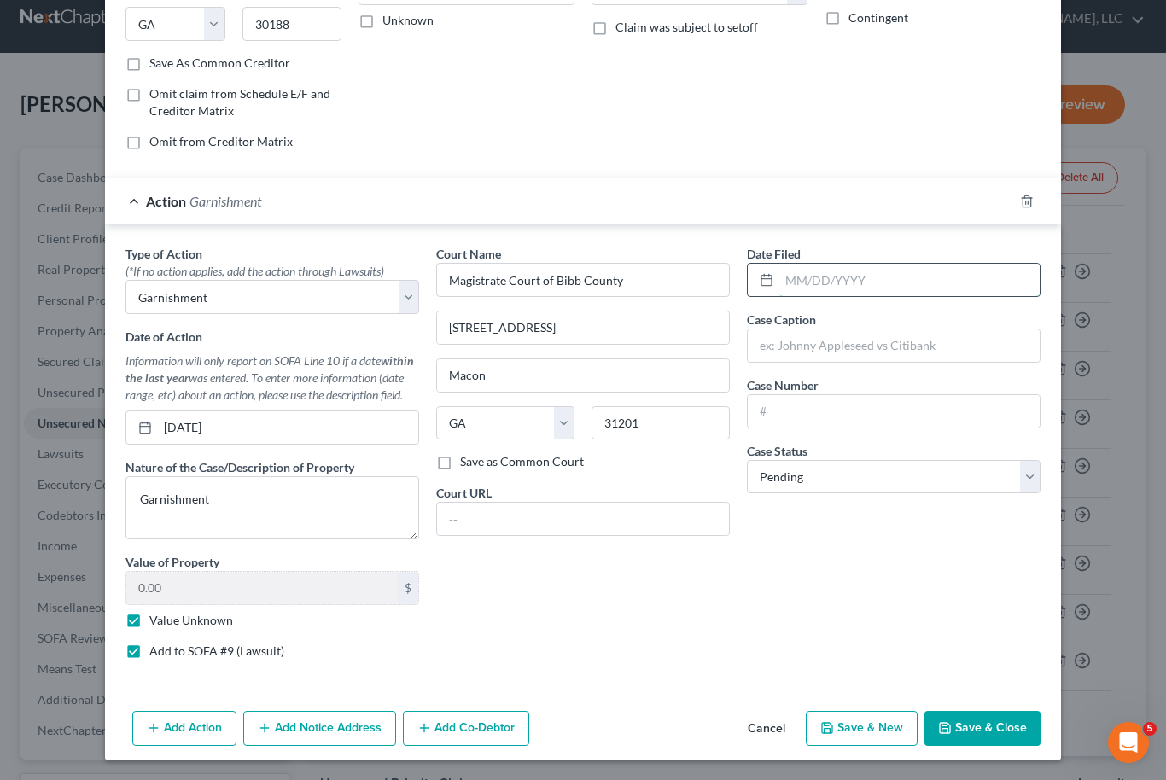
click at [833, 283] on input "text" at bounding box center [909, 280] width 260 height 32
type input "[DATE]"
click at [847, 325] on div "Case Caption" at bounding box center [894, 337] width 294 height 52
click at [850, 343] on input "text" at bounding box center [894, 345] width 292 height 32
click at [830, 352] on input "text" at bounding box center [894, 345] width 292 height 32
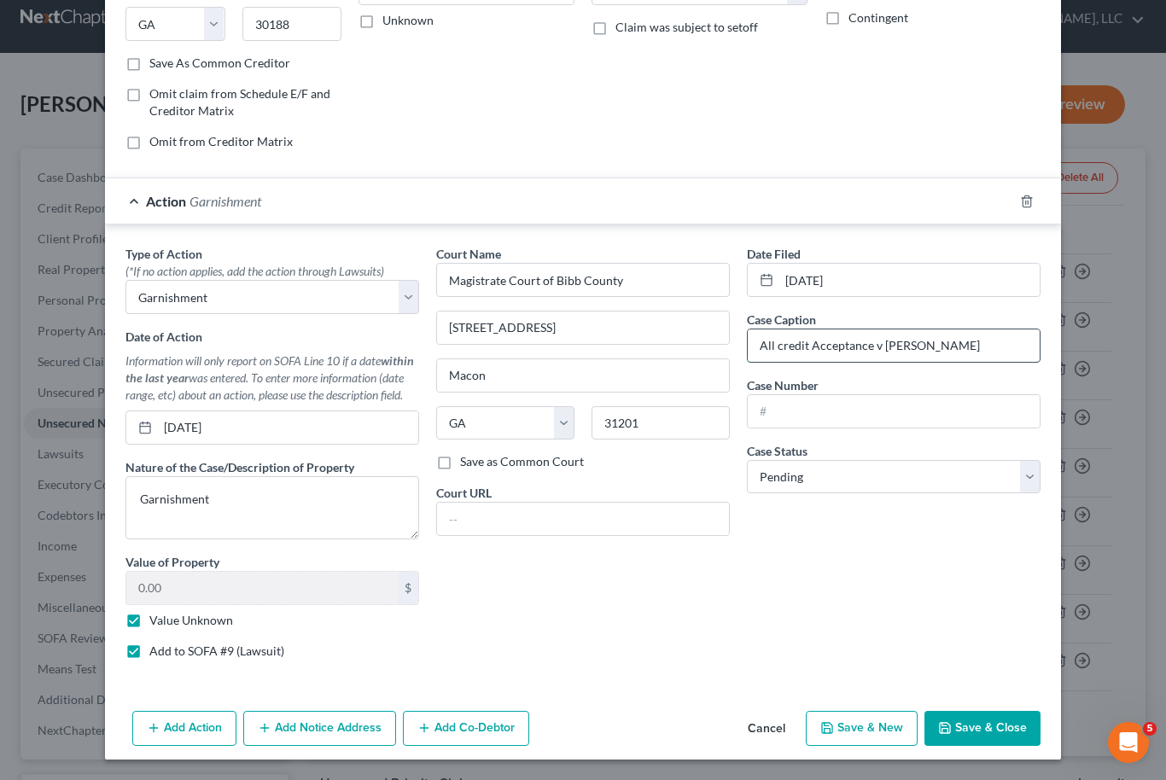
click at [771, 353] on input "All credit Acceptance v [PERSON_NAME]" at bounding box center [894, 345] width 292 height 32
click at [775, 350] on input "All credit Acceptance v [PERSON_NAME]" at bounding box center [894, 345] width 292 height 32
click at [863, 352] on input "Allcredit Acceptance v [PERSON_NAME]" at bounding box center [894, 345] width 292 height 32
type input "Allcredit Acceptance Co LLC v [PERSON_NAME]"
click at [839, 396] on input "text" at bounding box center [894, 411] width 292 height 32
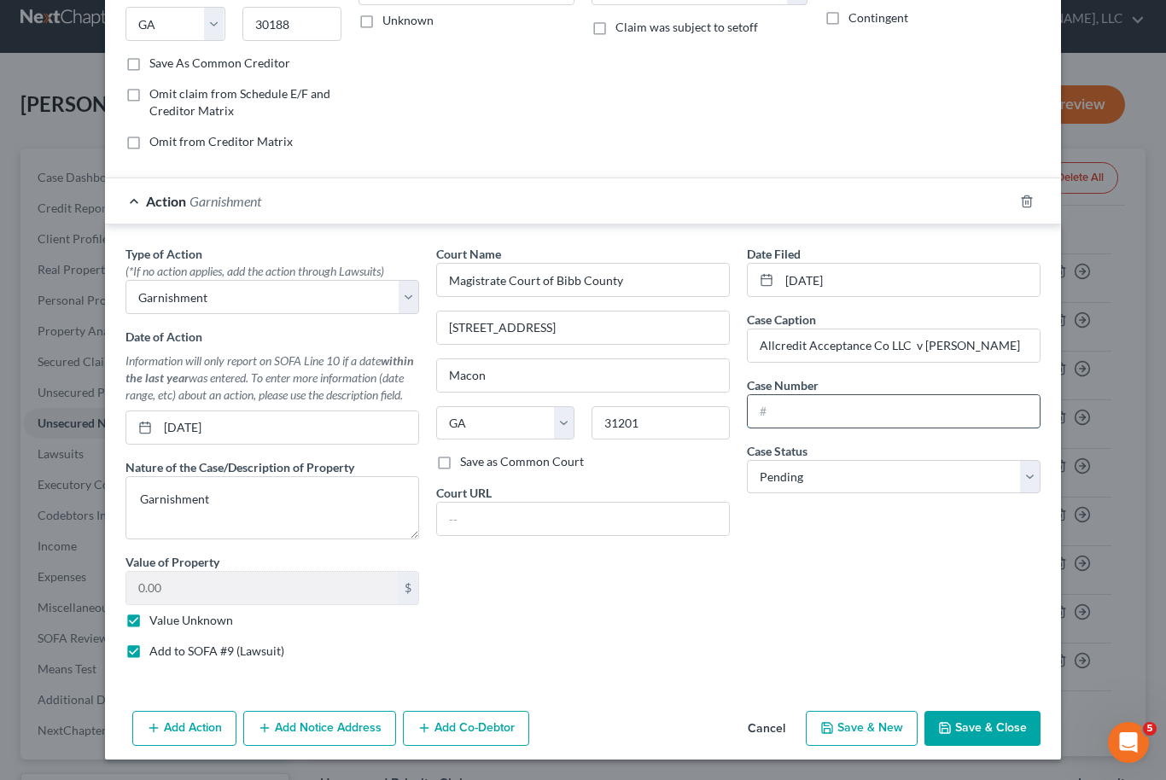
click at [825, 413] on input "text" at bounding box center [894, 411] width 292 height 32
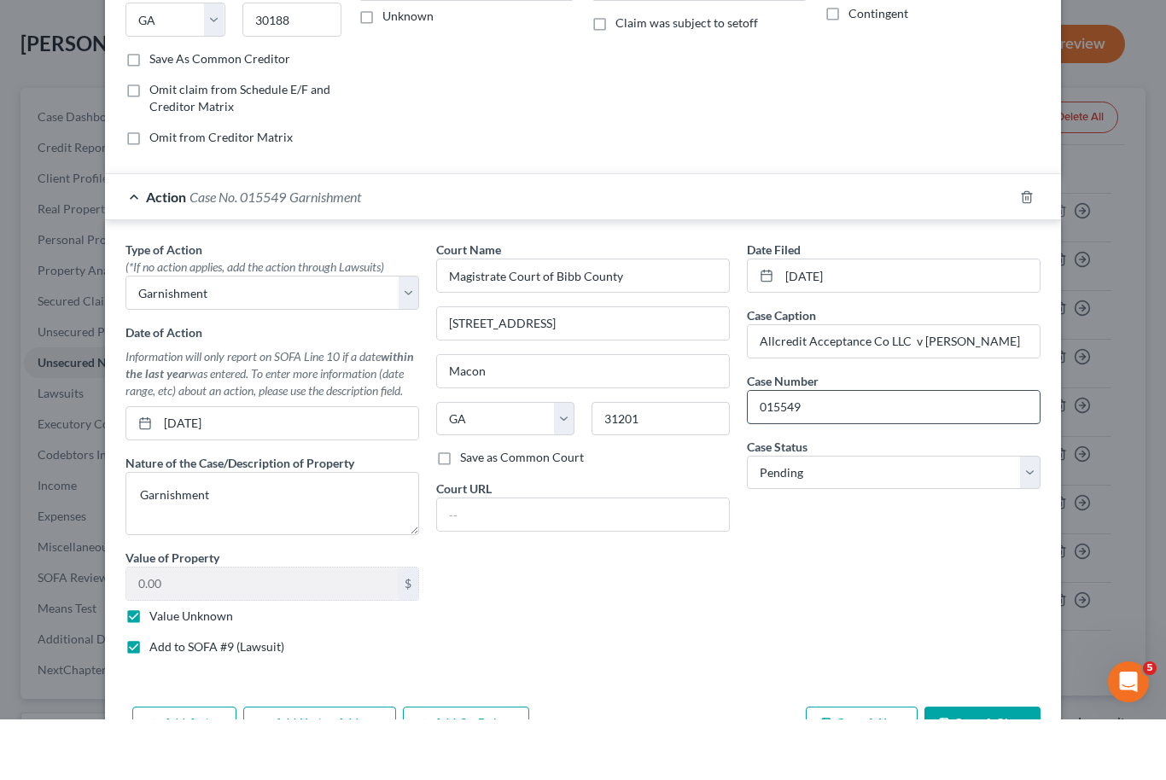
scroll to position [19, 0]
type input "015549"
click at [1009, 767] on button "Save & Close" at bounding box center [982, 785] width 116 height 36
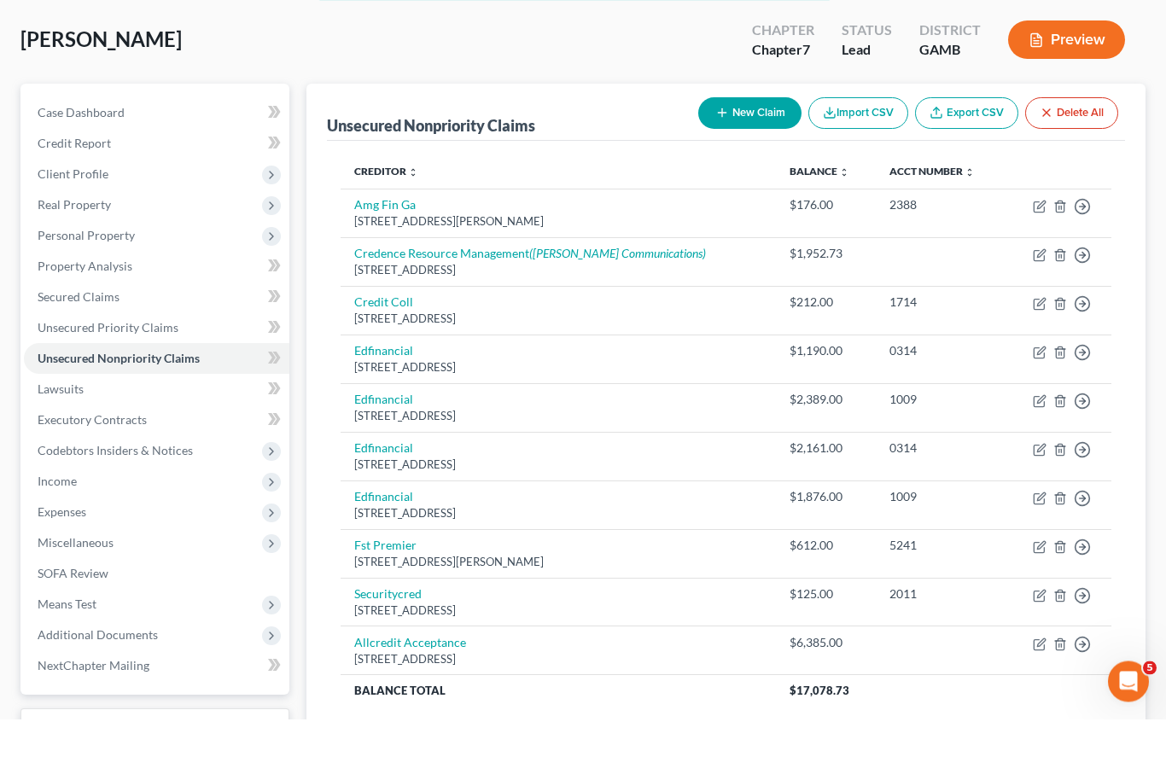
scroll to position [80, 0]
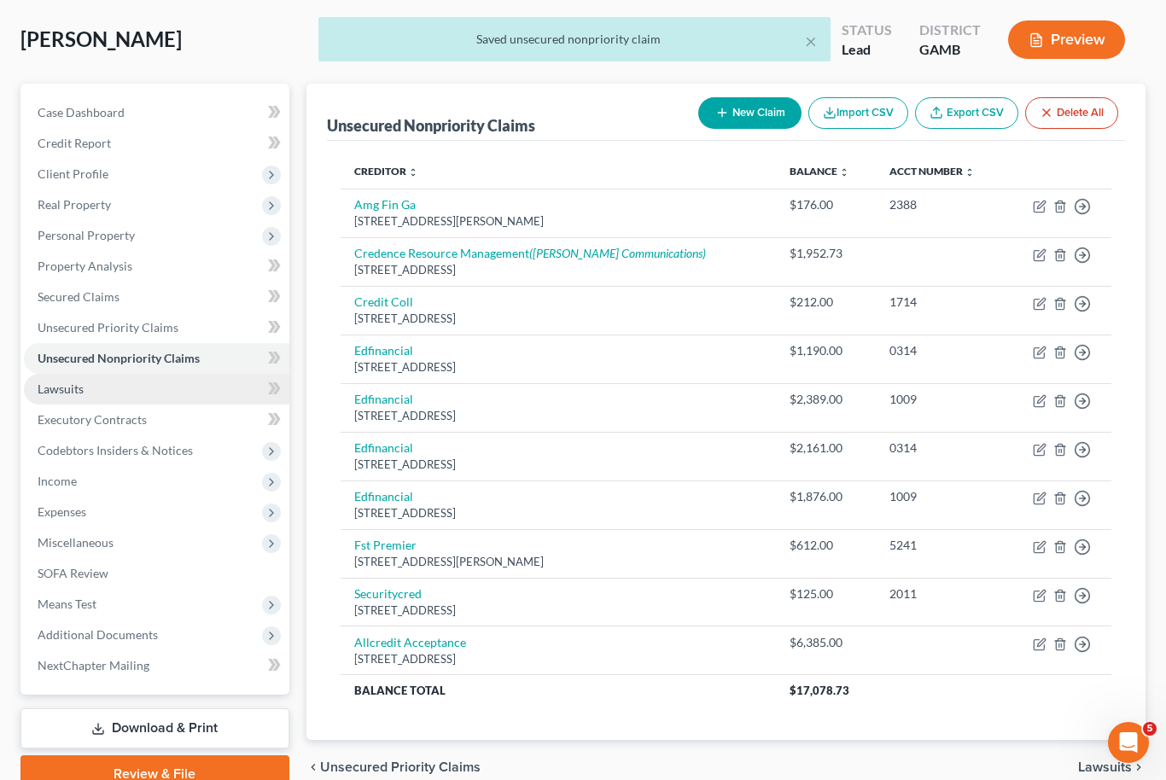
click at [71, 388] on span "Lawsuits" at bounding box center [61, 389] width 46 height 15
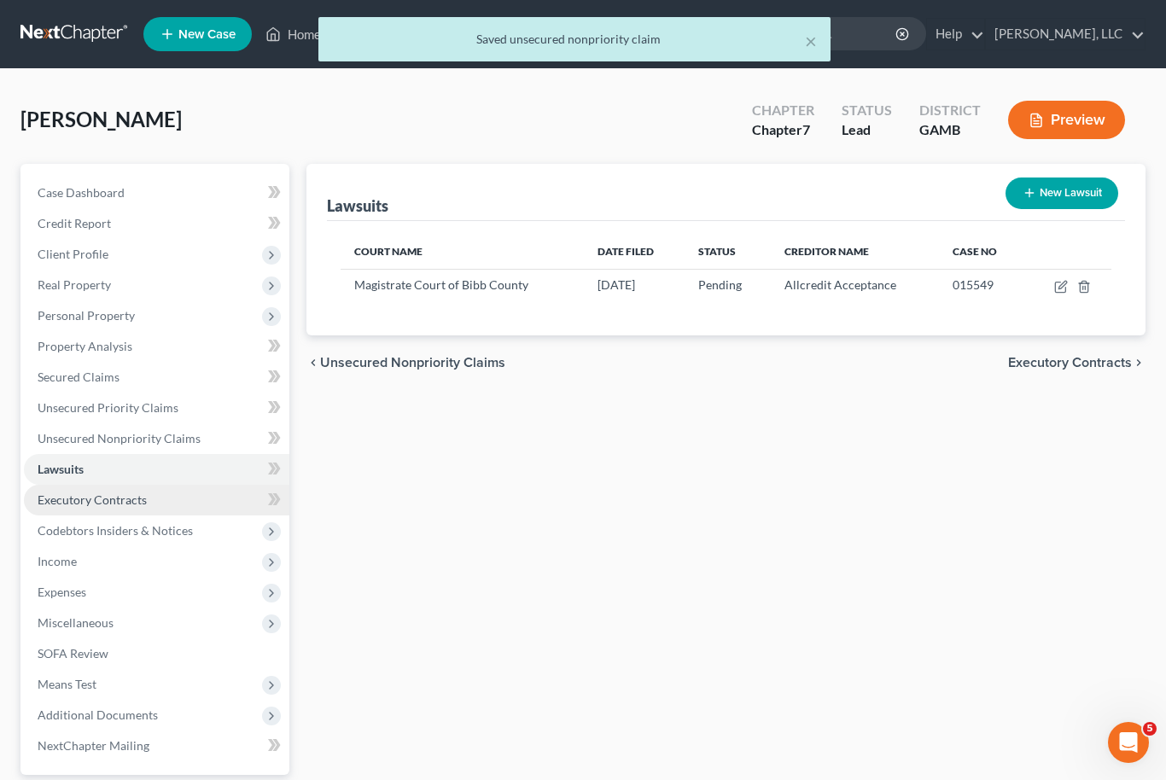
click at [63, 498] on span "Executory Contracts" at bounding box center [92, 499] width 109 height 15
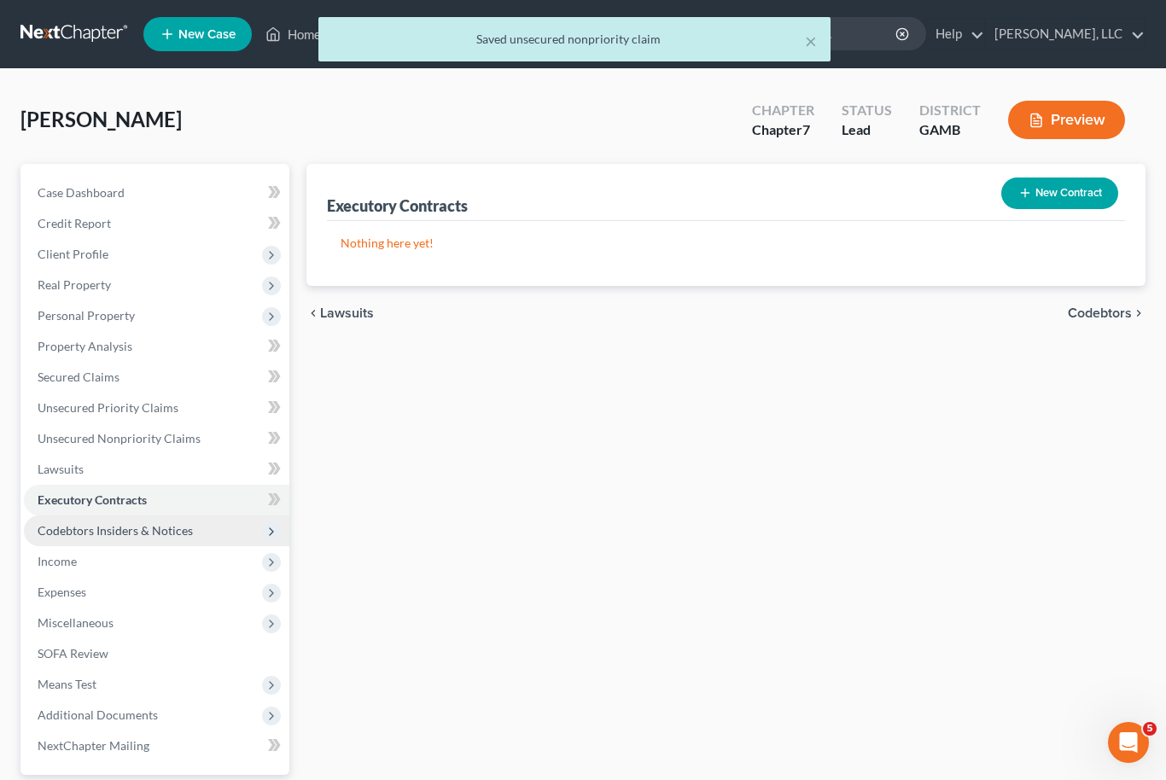
click at [67, 527] on span "Codebtors Insiders & Notices" at bounding box center [115, 530] width 155 height 15
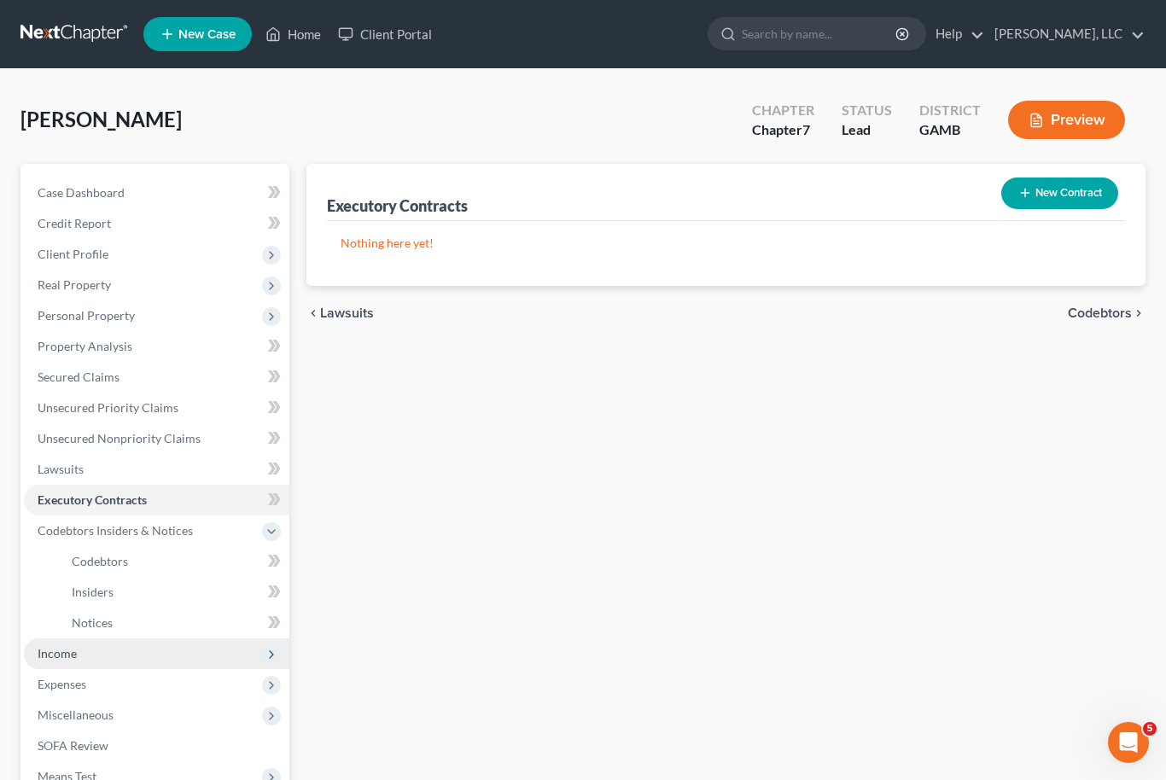
click at [57, 652] on span "Income" at bounding box center [57, 653] width 39 height 15
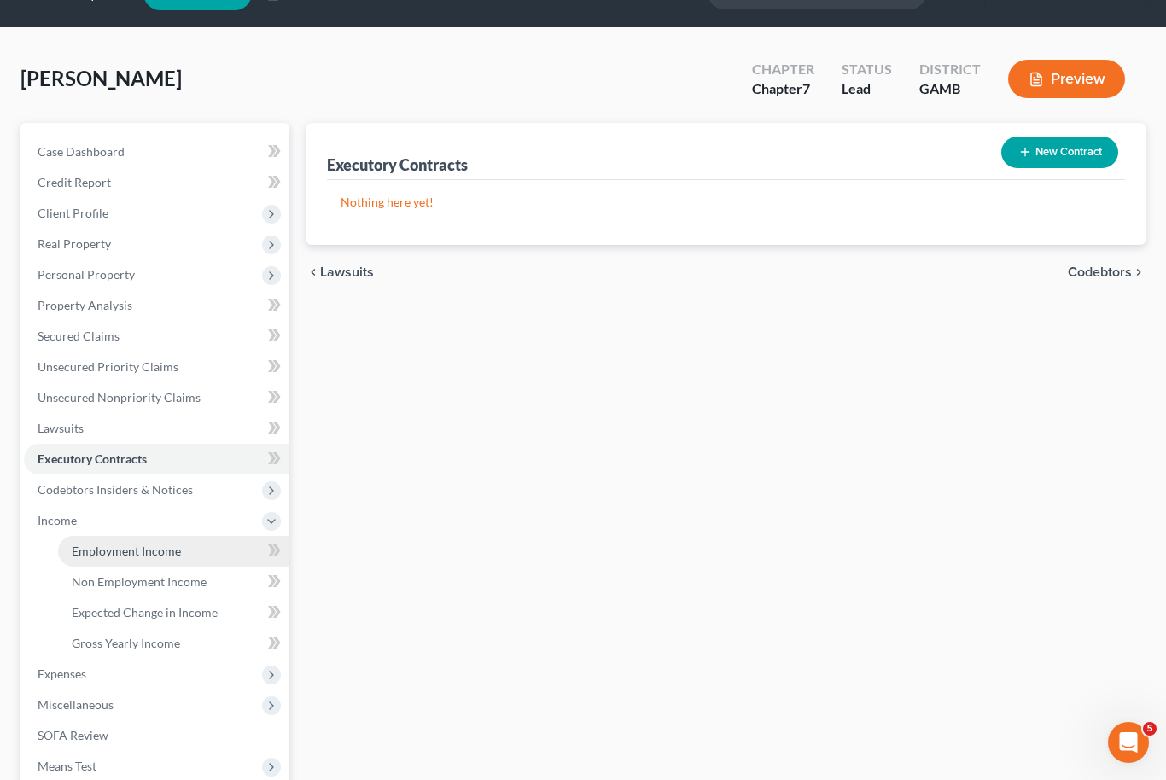
click at [85, 551] on span "Employment Income" at bounding box center [126, 551] width 109 height 15
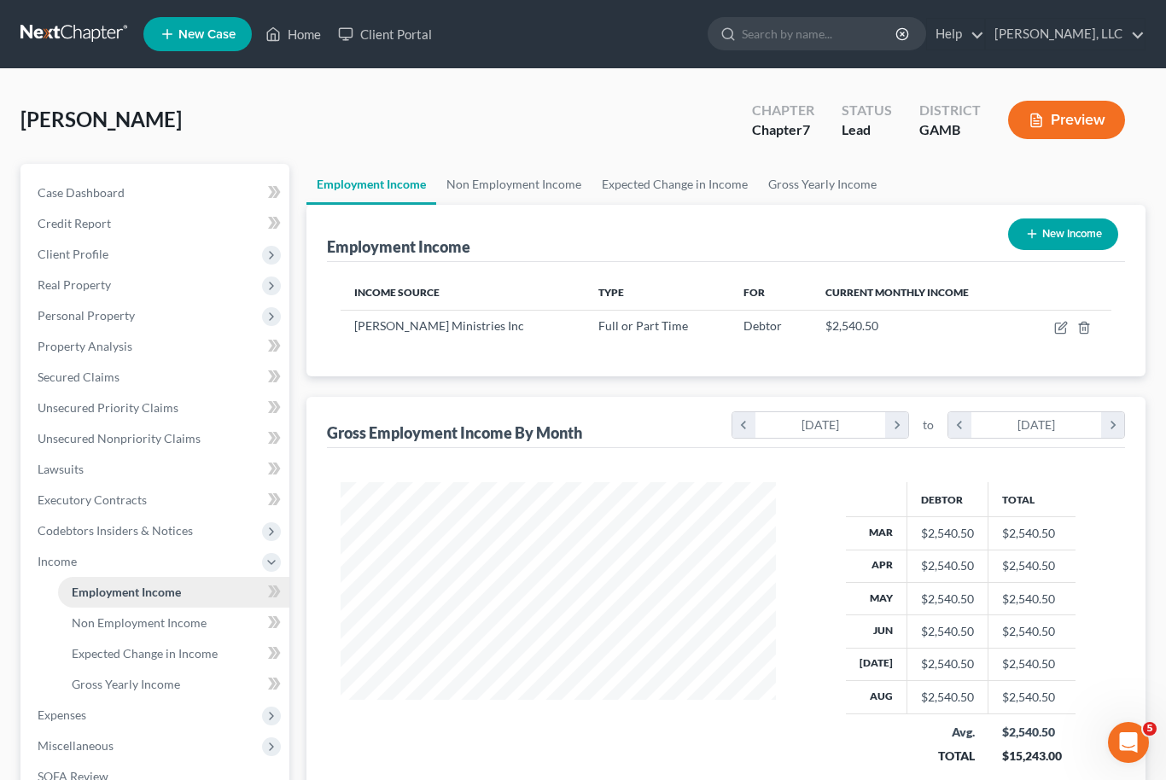
scroll to position [306, 470]
click at [524, 191] on link "Non Employment Income" at bounding box center [513, 184] width 155 height 41
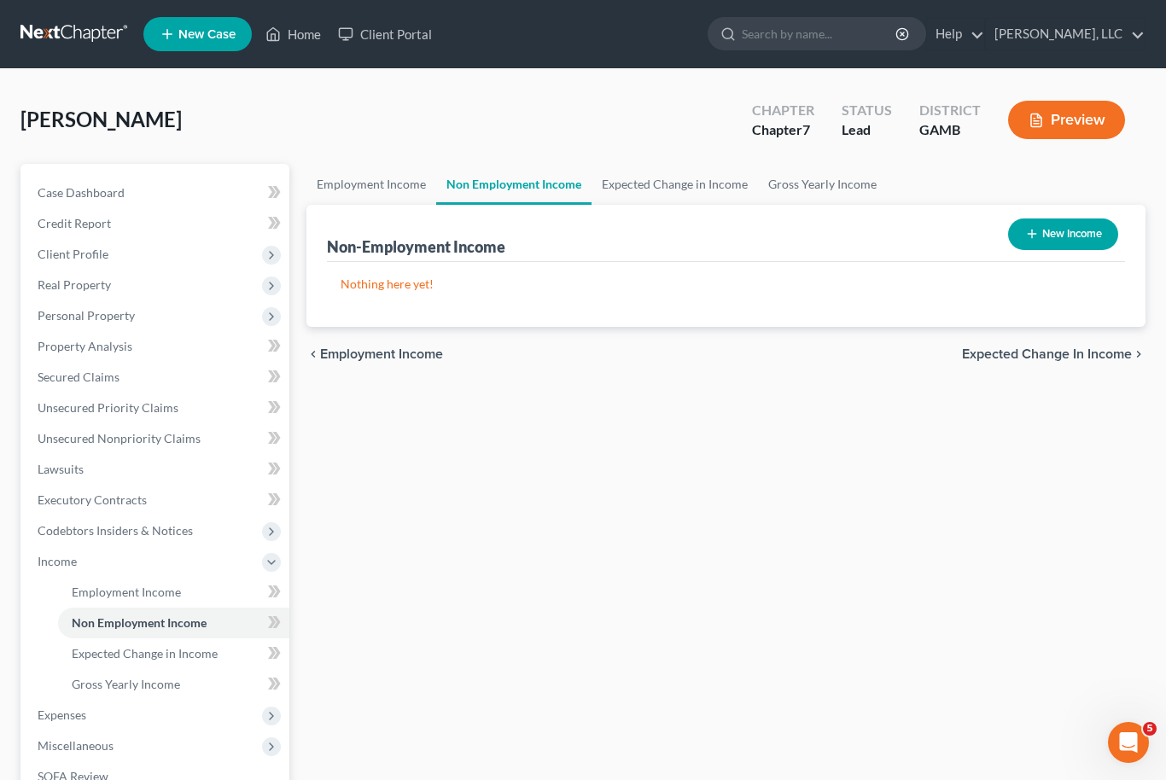
click at [1073, 240] on button "New Income" at bounding box center [1063, 234] width 110 height 32
select select "0"
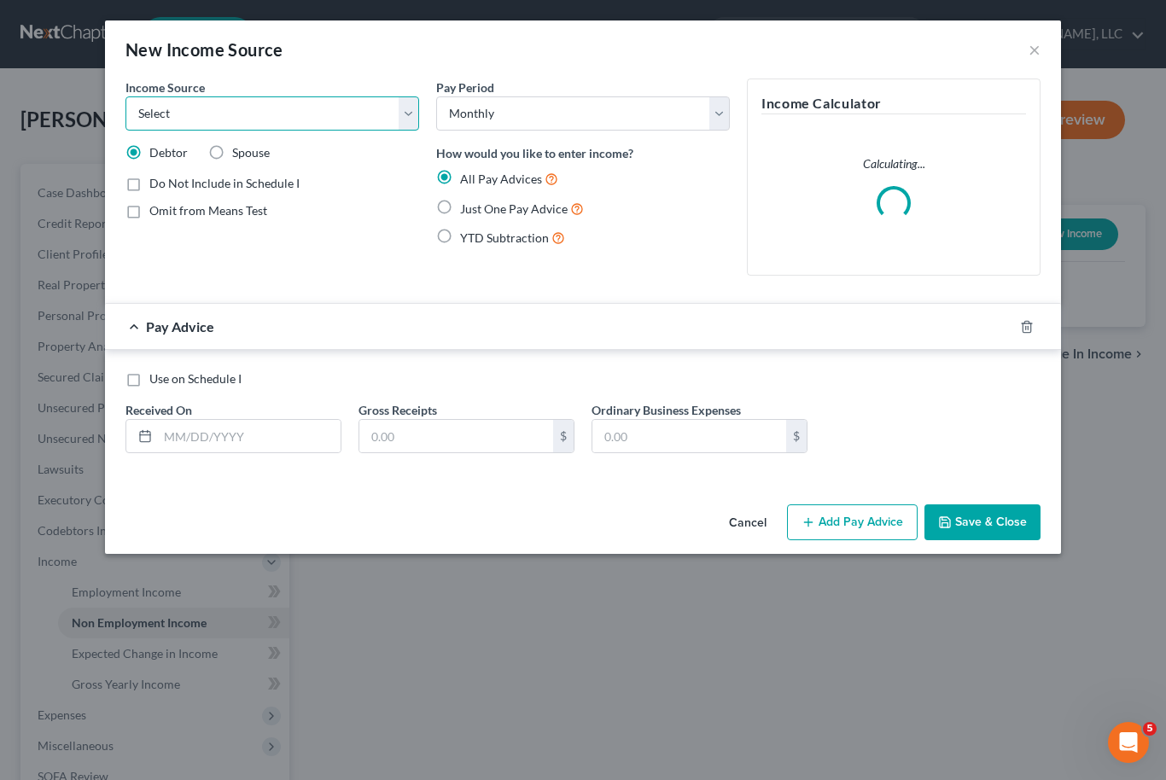
click at [405, 116] on select "Select Unemployment Disability (from employer) Pension Retirement Social Securi…" at bounding box center [272, 113] width 294 height 34
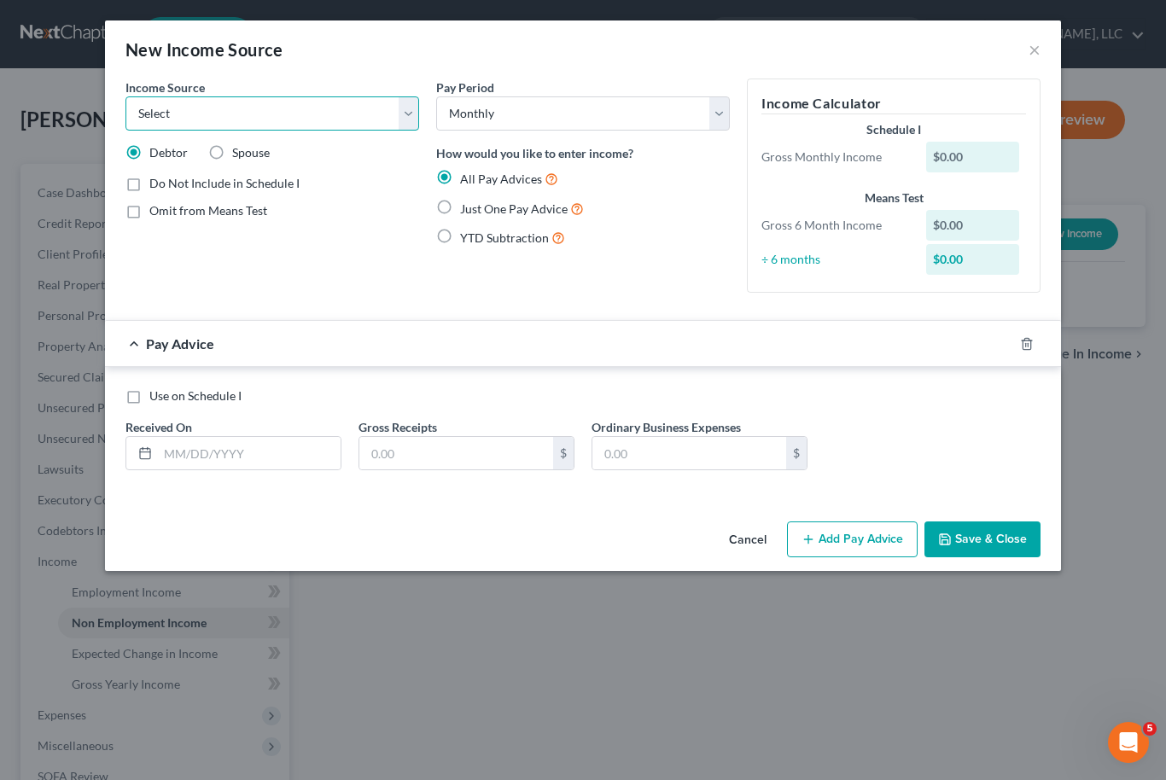
select select "5"
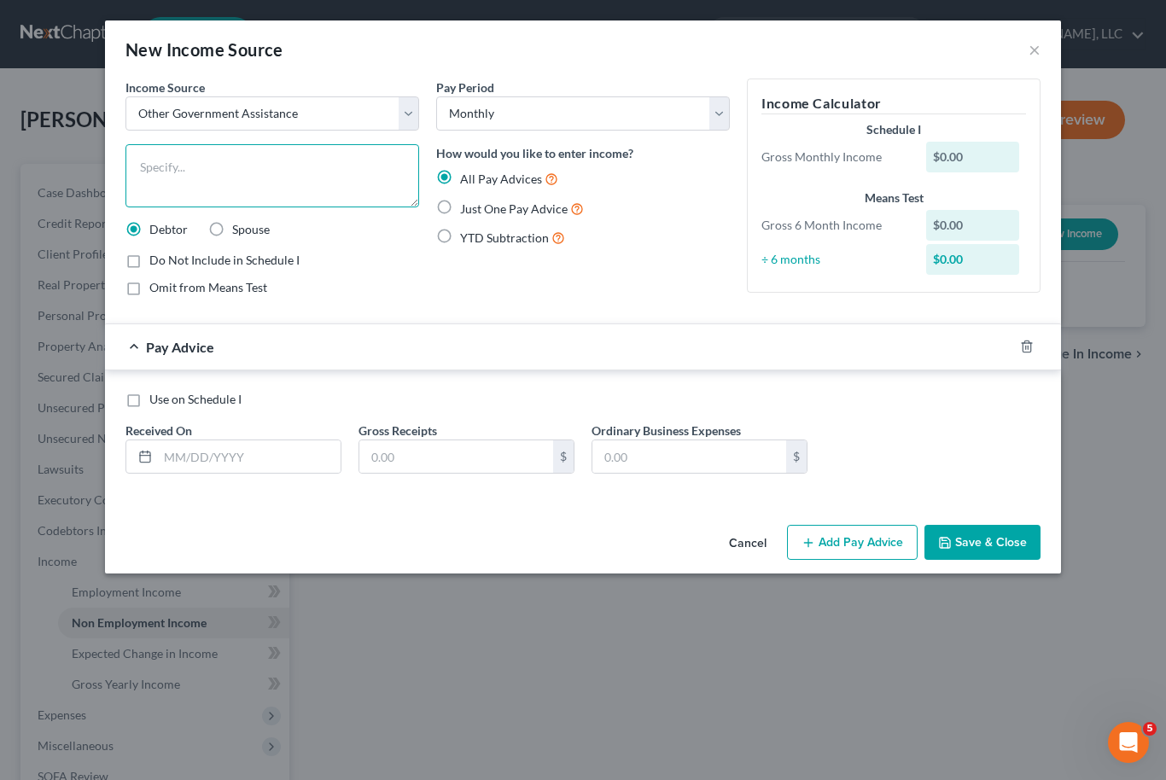
click at [292, 178] on textarea at bounding box center [272, 175] width 294 height 63
type textarea "Tax Refund"
click at [460, 205] on label "Just One Pay Advice" at bounding box center [522, 209] width 124 height 20
click at [467, 205] on input "Just One Pay Advice" at bounding box center [472, 204] width 11 height 11
radio input "true"
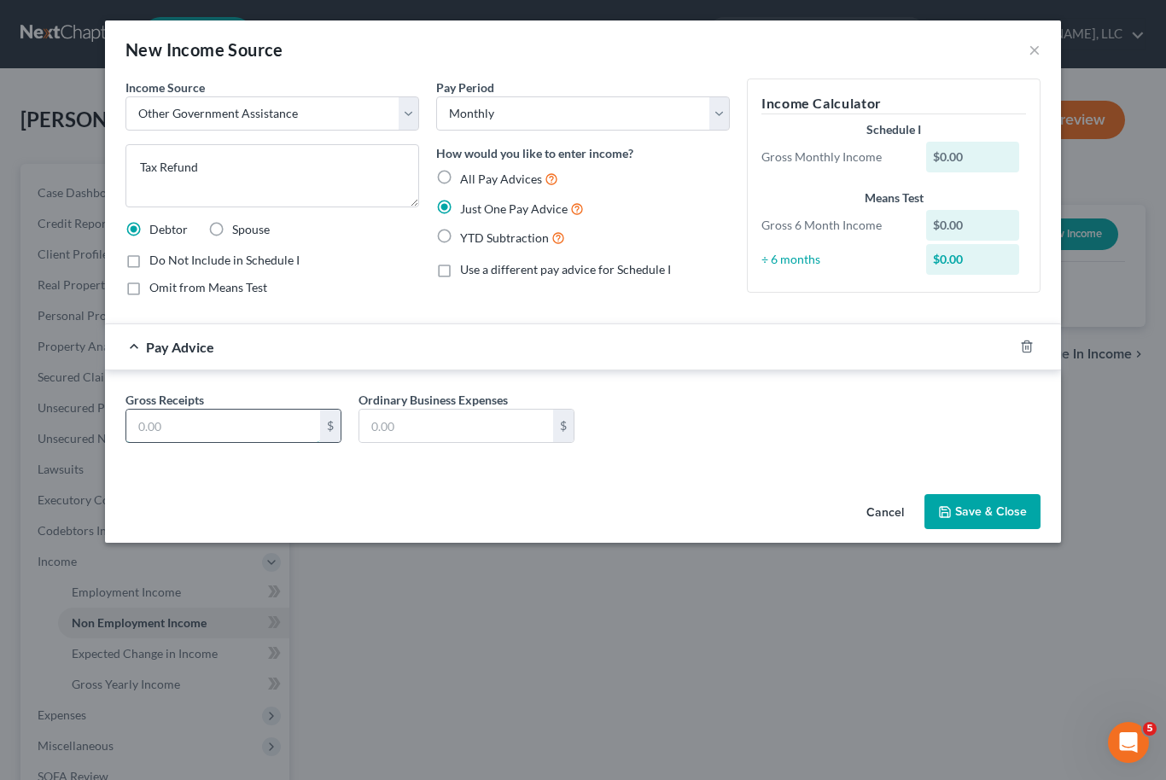
click at [238, 421] on input "text" at bounding box center [223, 426] width 194 height 32
type input "300.00"
click at [1005, 520] on button "Save & Close" at bounding box center [982, 512] width 116 height 36
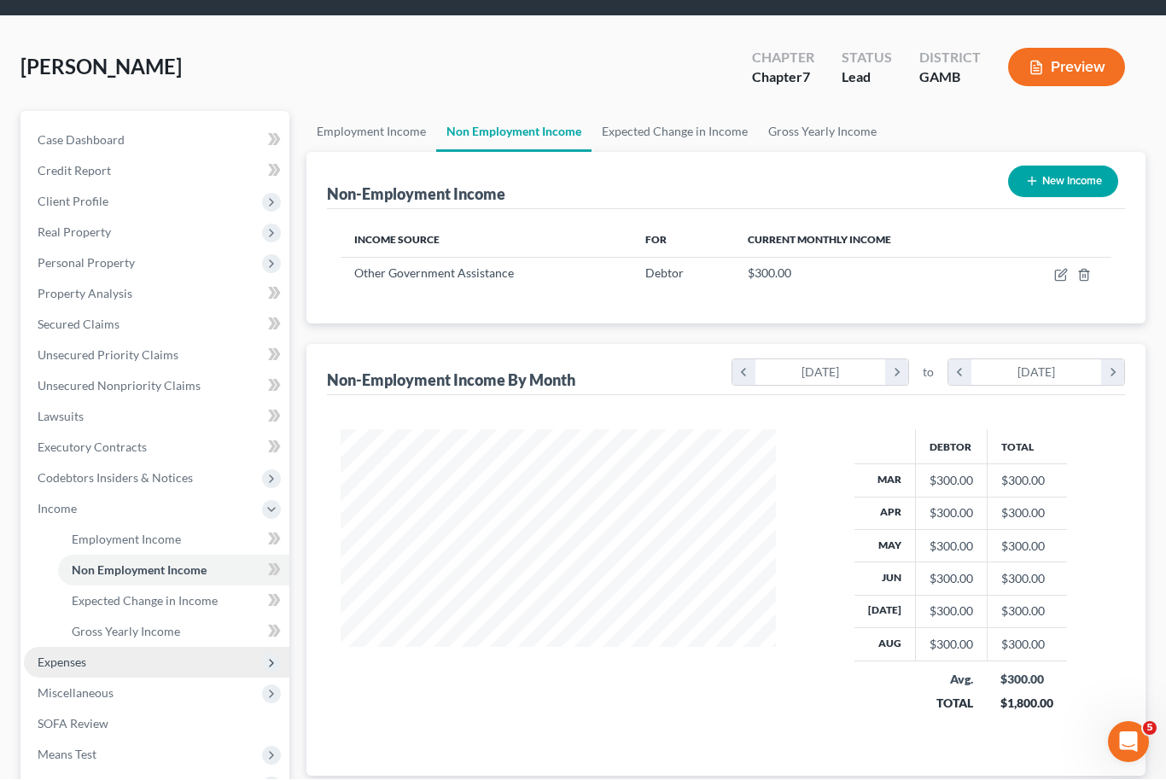
click at [61, 665] on span "Expenses" at bounding box center [62, 662] width 49 height 15
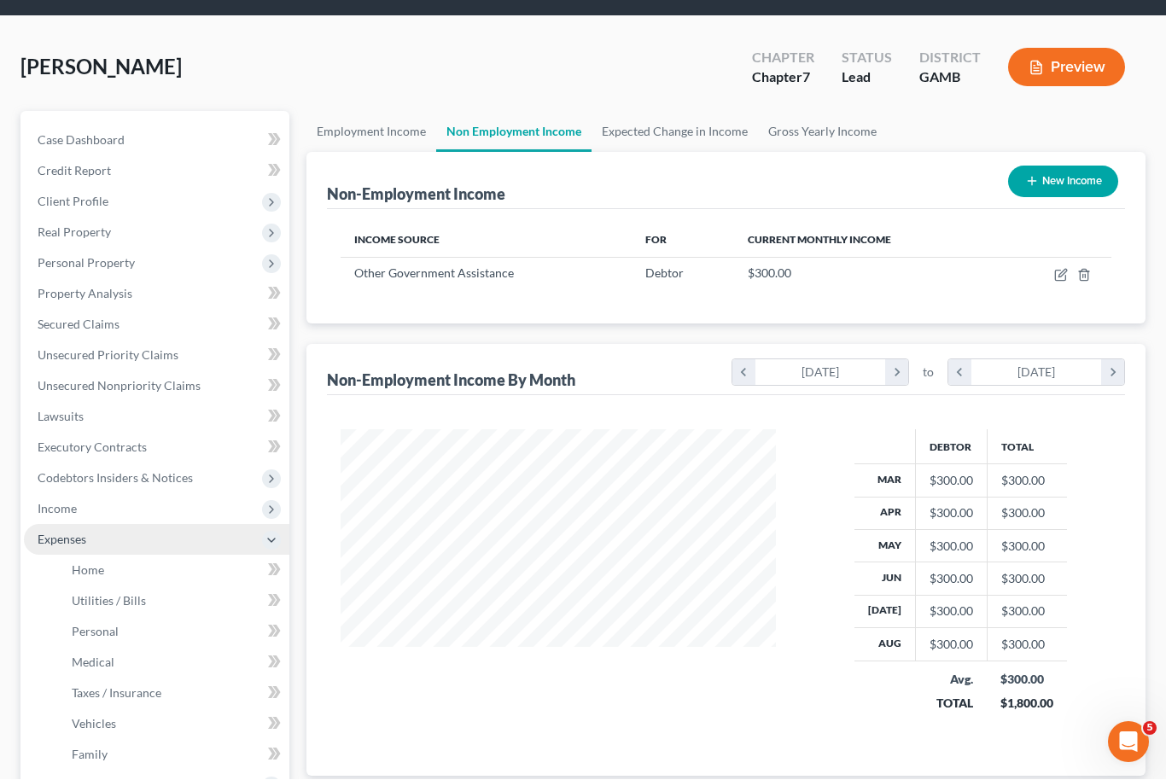
scroll to position [53, 0]
click at [81, 566] on span "Home" at bounding box center [88, 569] width 32 height 15
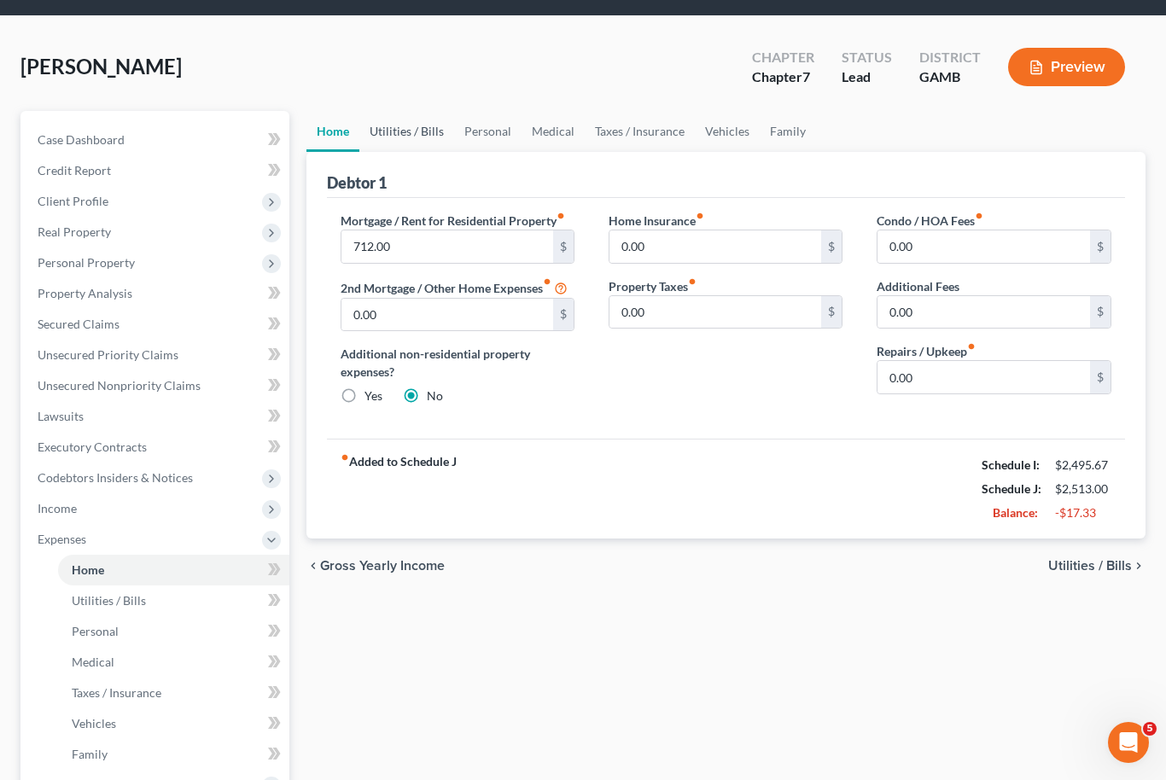
click at [412, 125] on link "Utilities / Bills" at bounding box center [406, 131] width 95 height 41
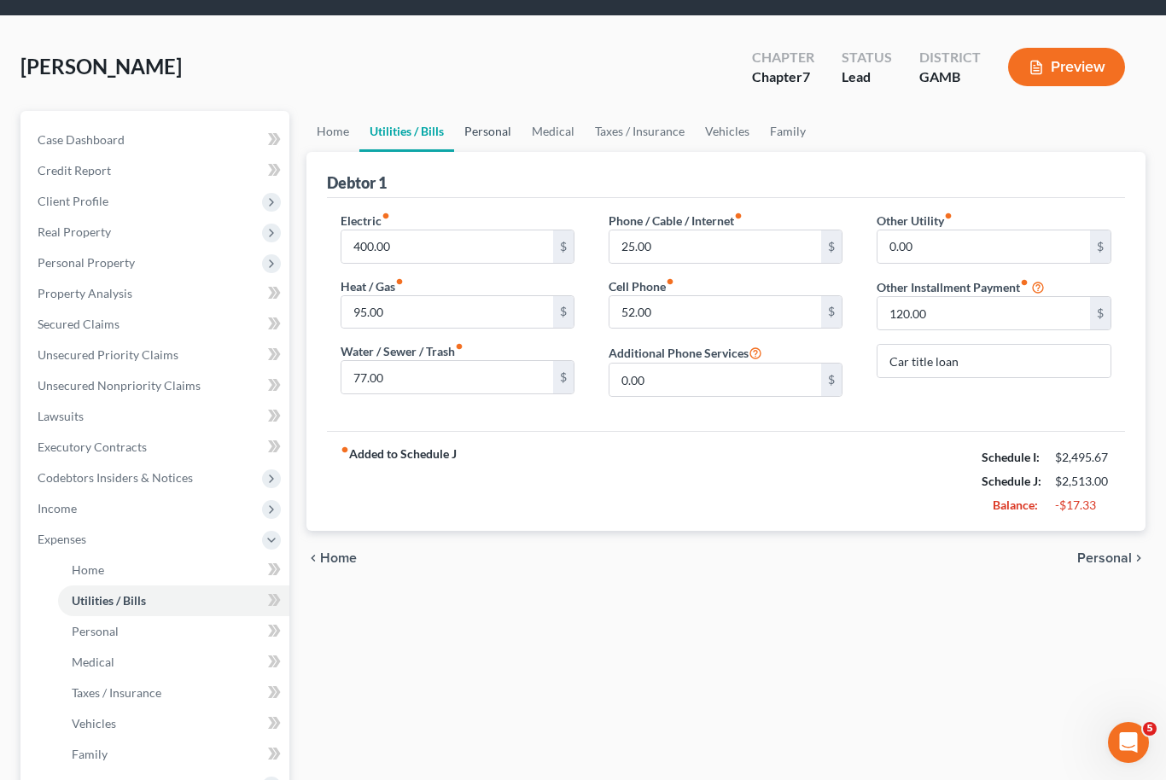
click at [481, 118] on link "Personal" at bounding box center [487, 131] width 67 height 41
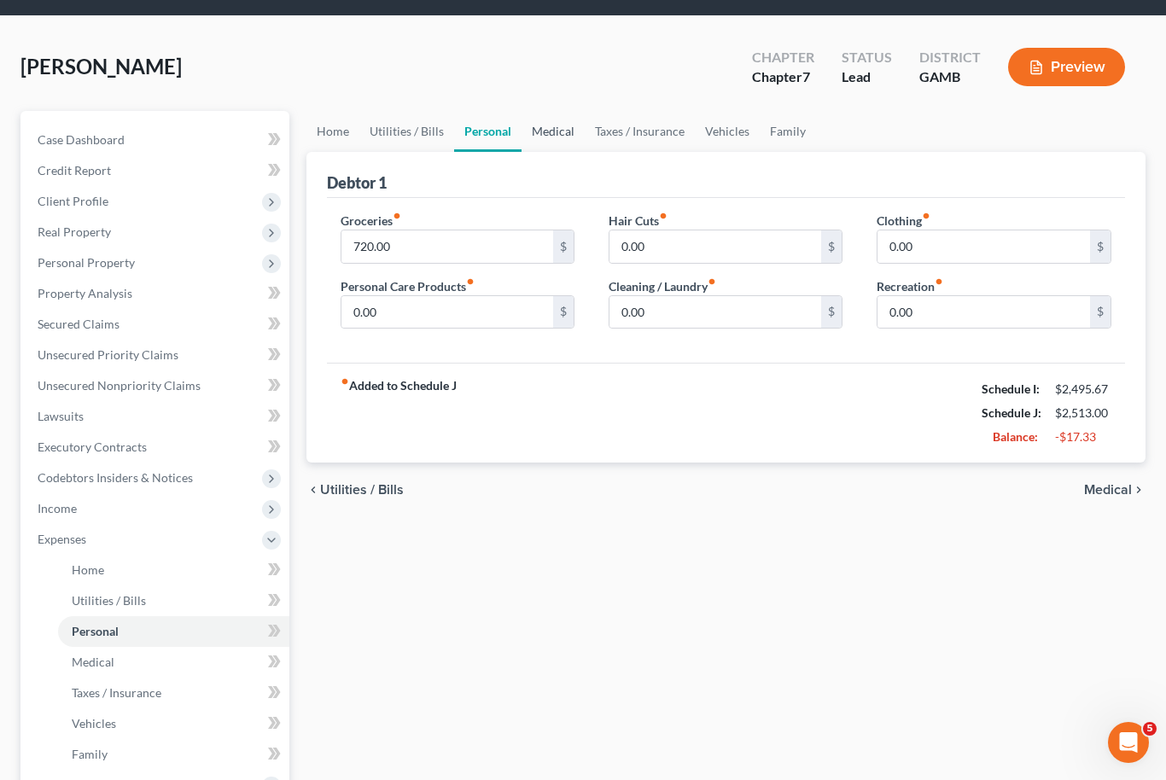
click at [562, 123] on link "Medical" at bounding box center [552, 131] width 63 height 41
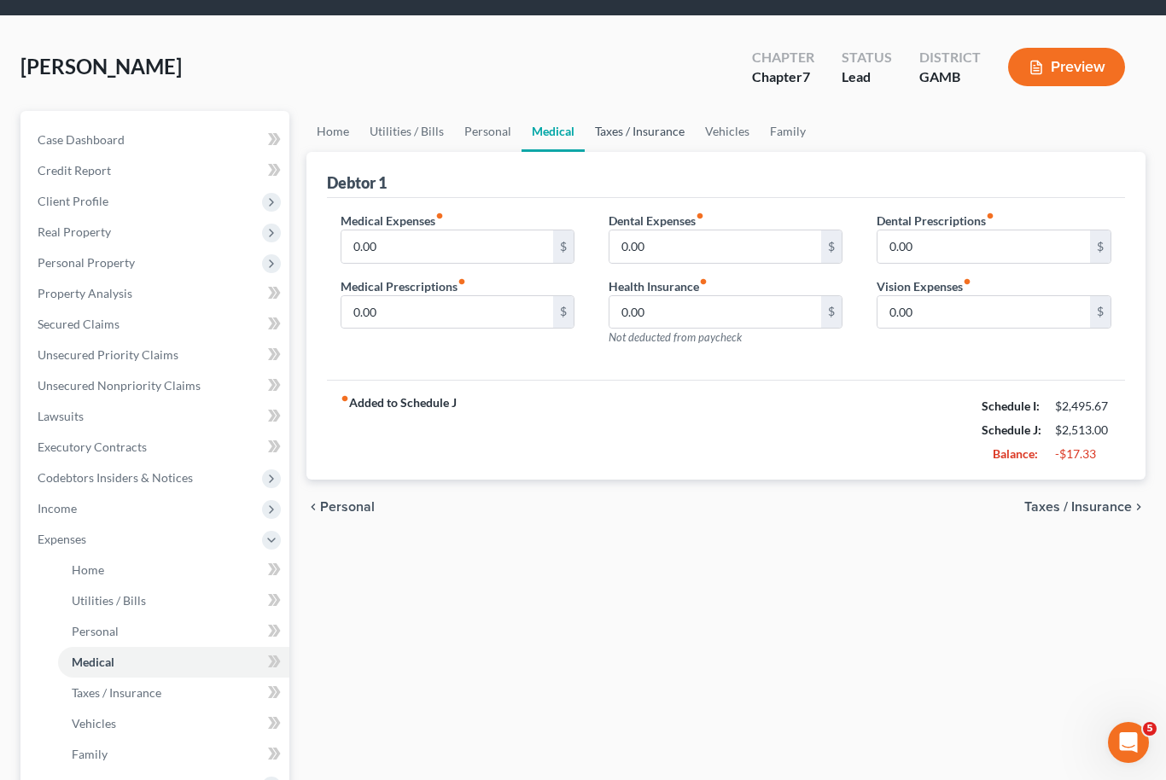
click at [643, 133] on link "Taxes / Insurance" at bounding box center [640, 131] width 110 height 41
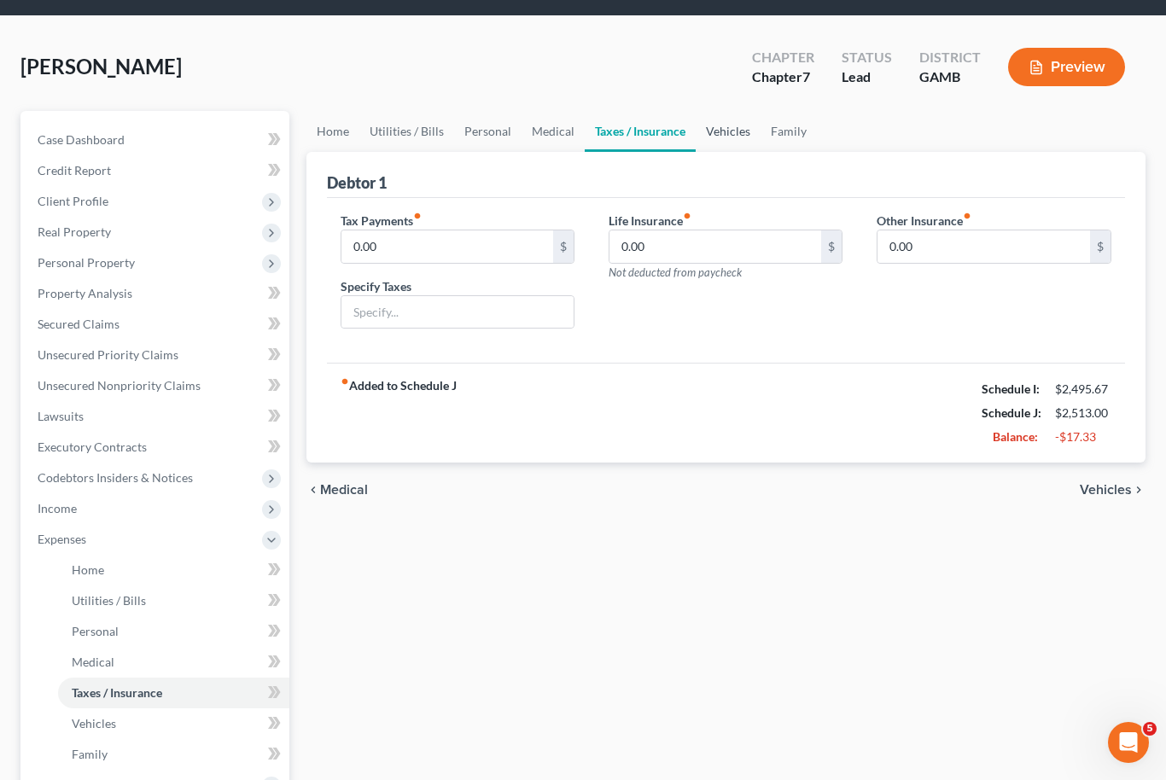
click at [723, 137] on link "Vehicles" at bounding box center [728, 131] width 65 height 41
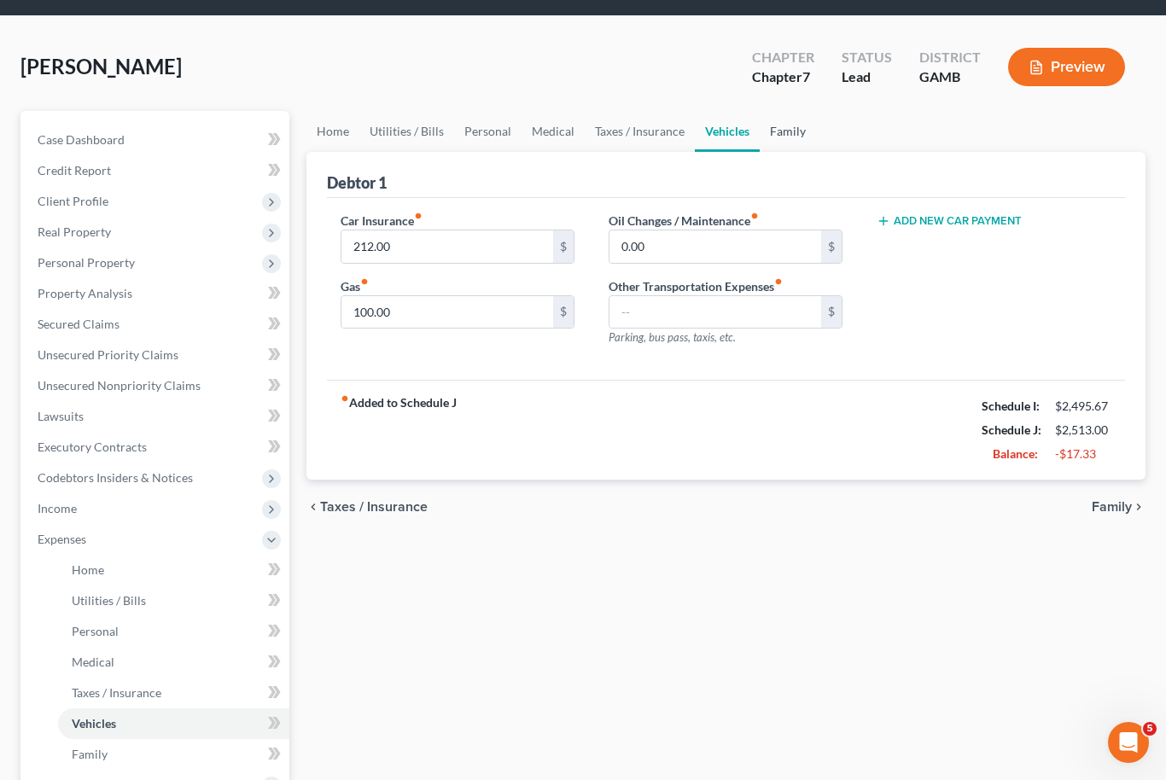
click at [797, 139] on link "Family" at bounding box center [788, 131] width 56 height 41
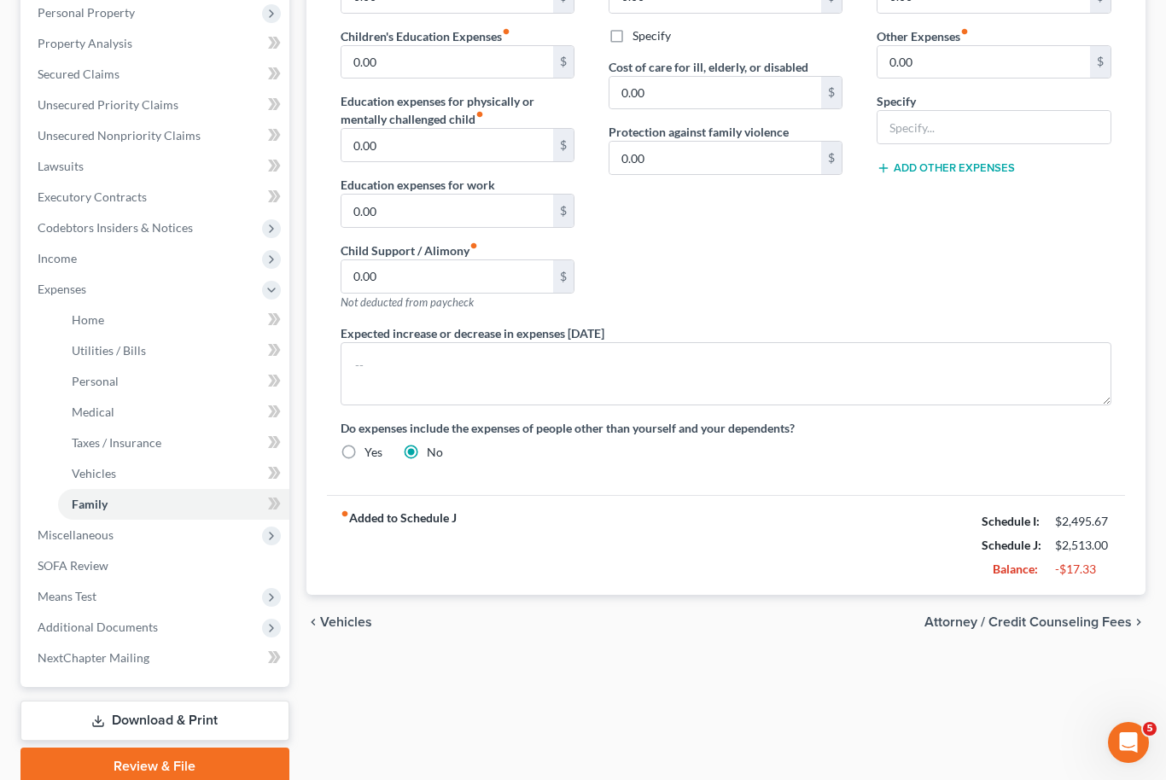
scroll to position [316, 0]
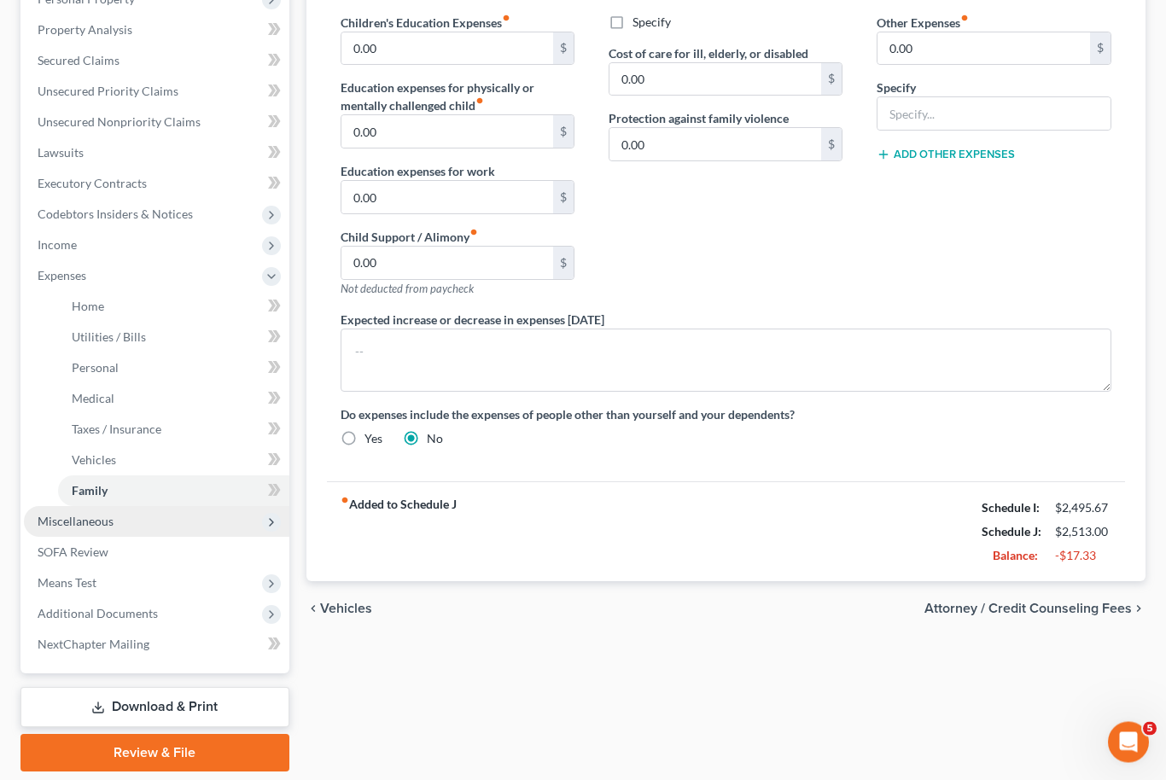
click at [56, 516] on span "Miscellaneous" at bounding box center [76, 522] width 76 height 15
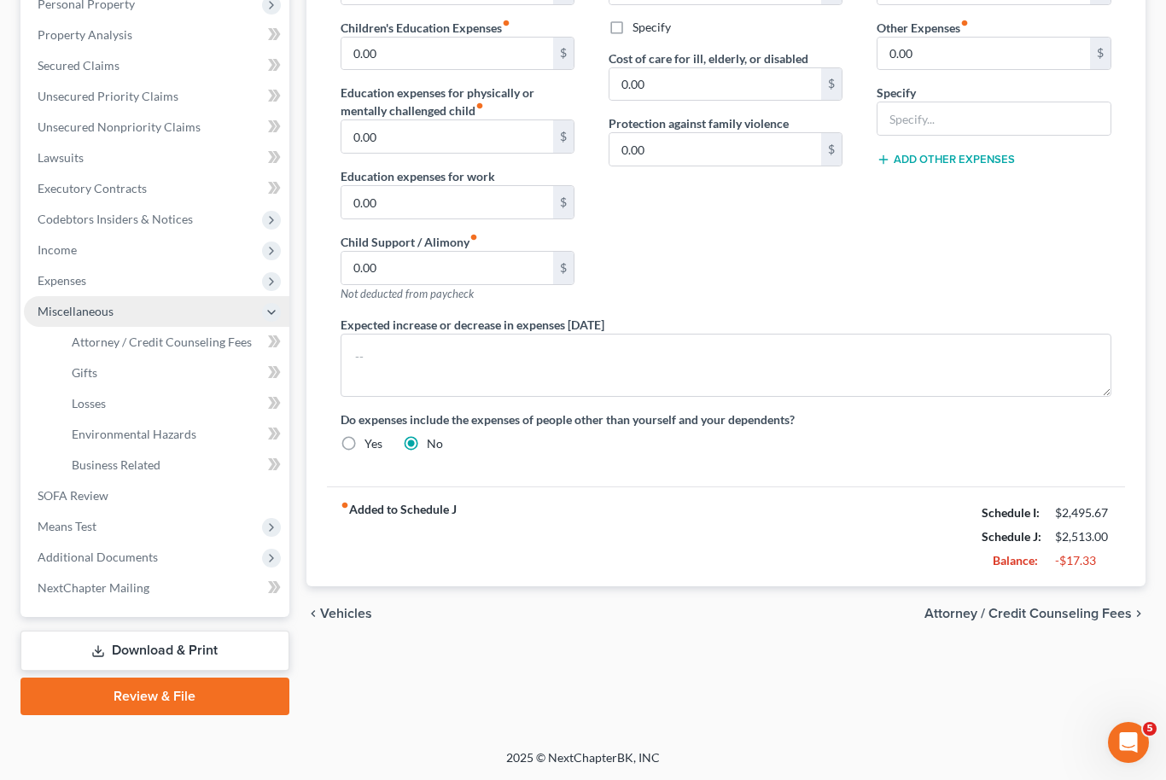
scroll to position [254, 0]
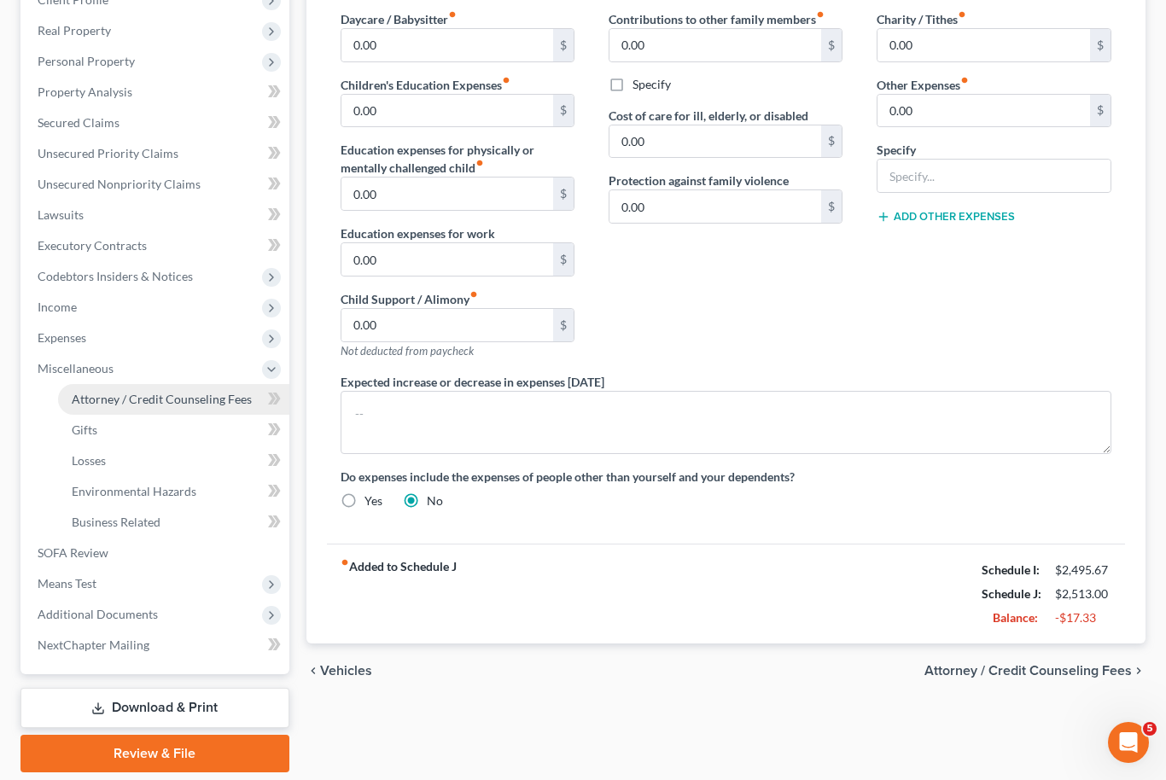
click at [110, 402] on span "Attorney / Credit Counseling Fees" at bounding box center [162, 399] width 180 height 15
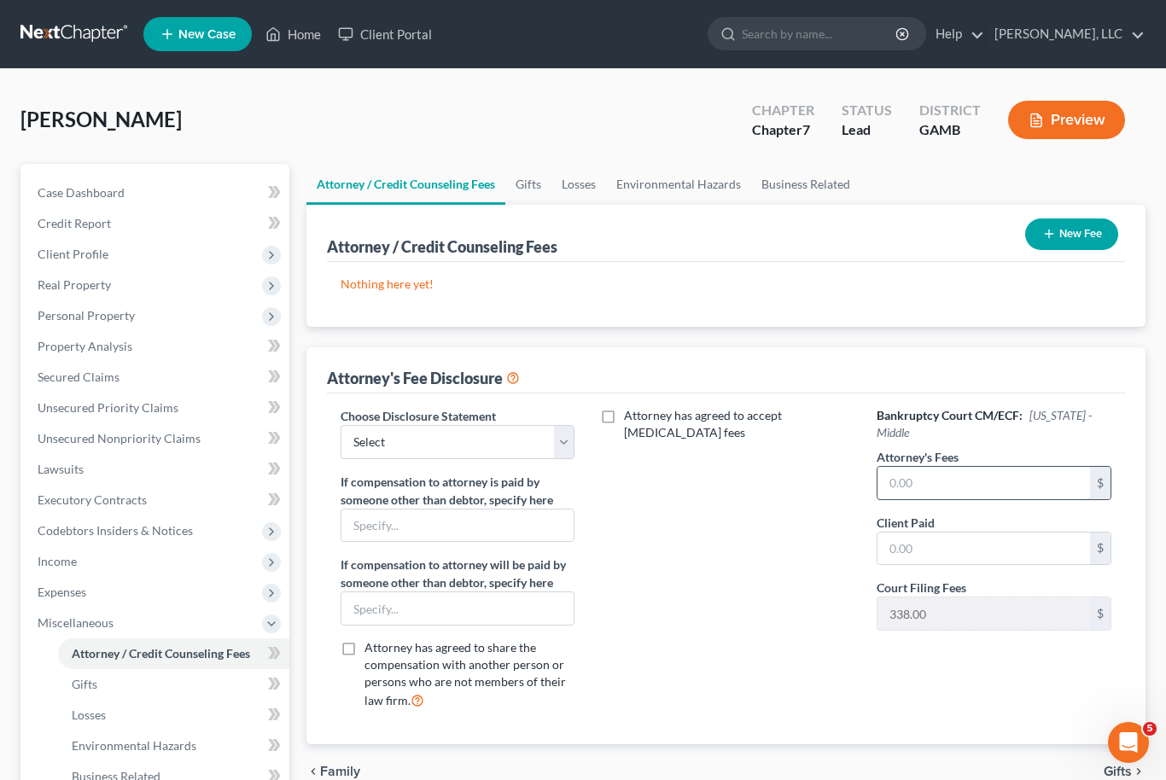
click at [939, 472] on input "text" at bounding box center [983, 483] width 213 height 32
type input "1"
type input "1,450.00"
click at [952, 543] on input "text" at bounding box center [983, 549] width 213 height 32
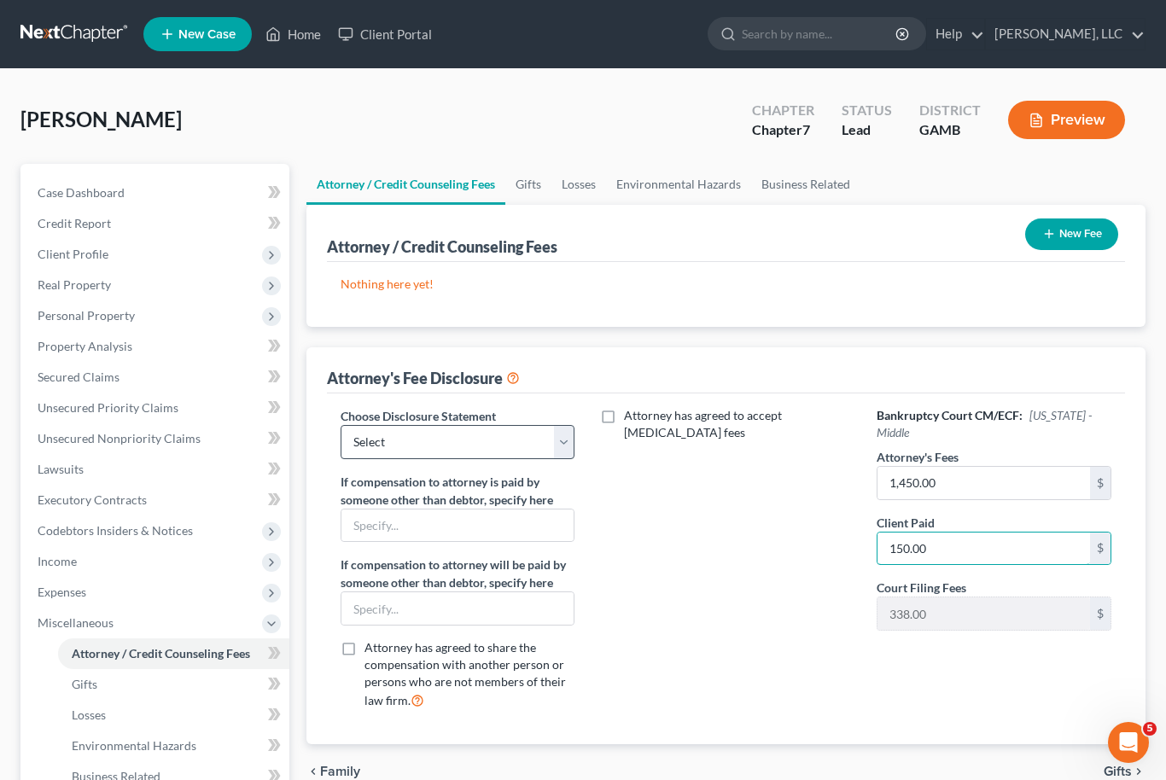
type input "150.00"
click at [559, 452] on select "Select Disclosure of Compensation of Attorney for Debtor Disclosure of Compensa…" at bounding box center [458, 442] width 234 height 34
select select "0"
click at [1075, 239] on button "New Fee" at bounding box center [1071, 234] width 93 height 32
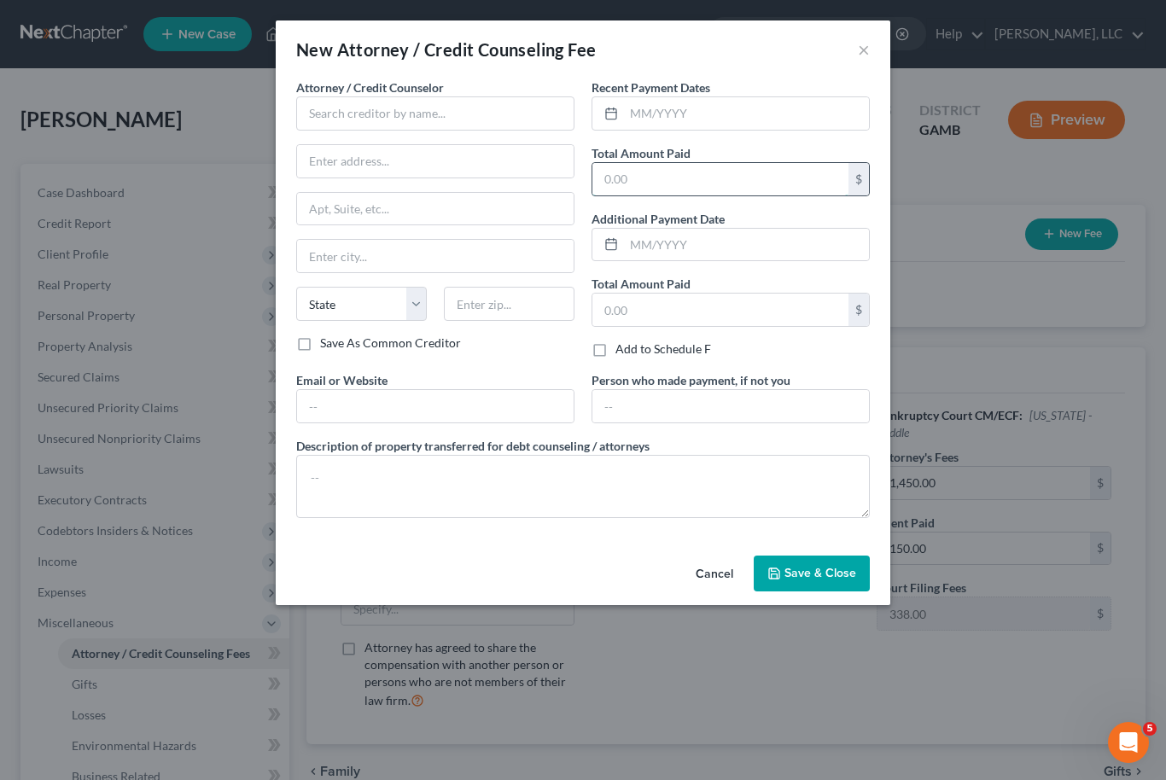
click at [679, 174] on input "text" at bounding box center [720, 179] width 256 height 32
type input "150.00"
click at [714, 128] on input "text" at bounding box center [746, 113] width 245 height 32
type input "04/2024"
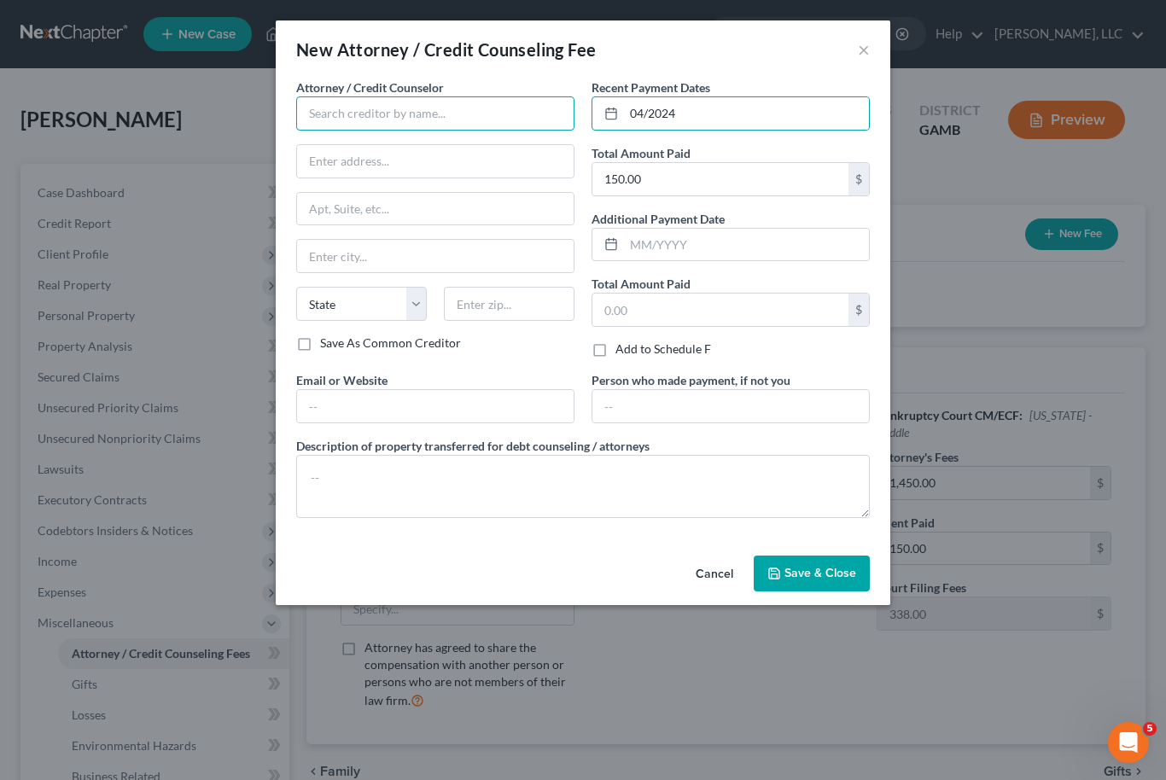
click at [481, 111] on input "text" at bounding box center [435, 113] width 278 height 34
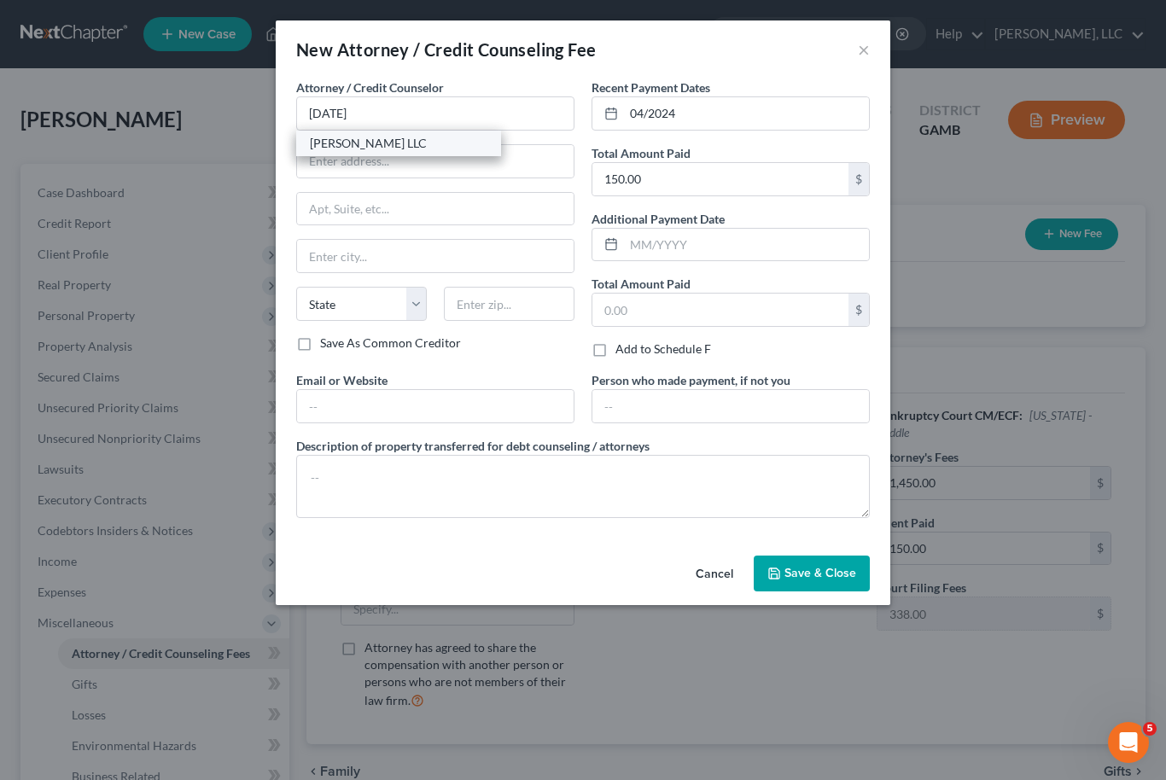
click at [428, 150] on div "[PERSON_NAME] LLC" at bounding box center [399, 143] width 178 height 17
type input "[PERSON_NAME] LLC"
type input "P O Box 35"
type input "Bonaire"
select select "10"
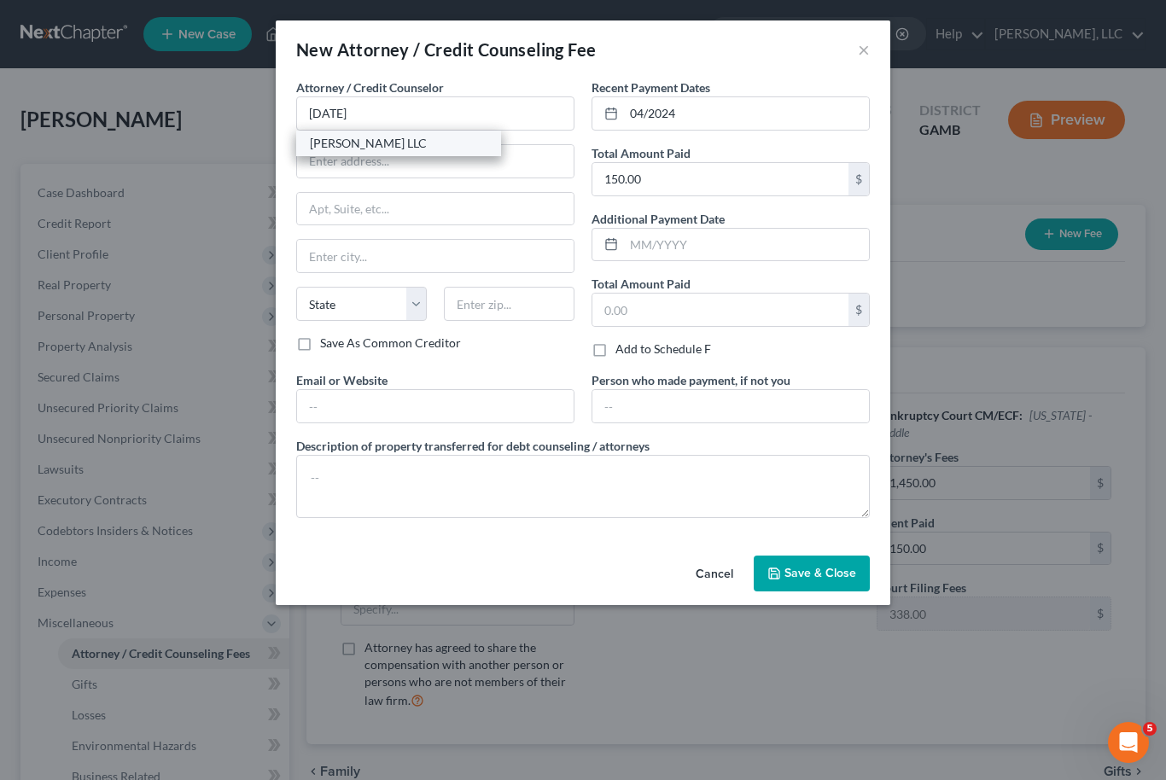
type input "31005"
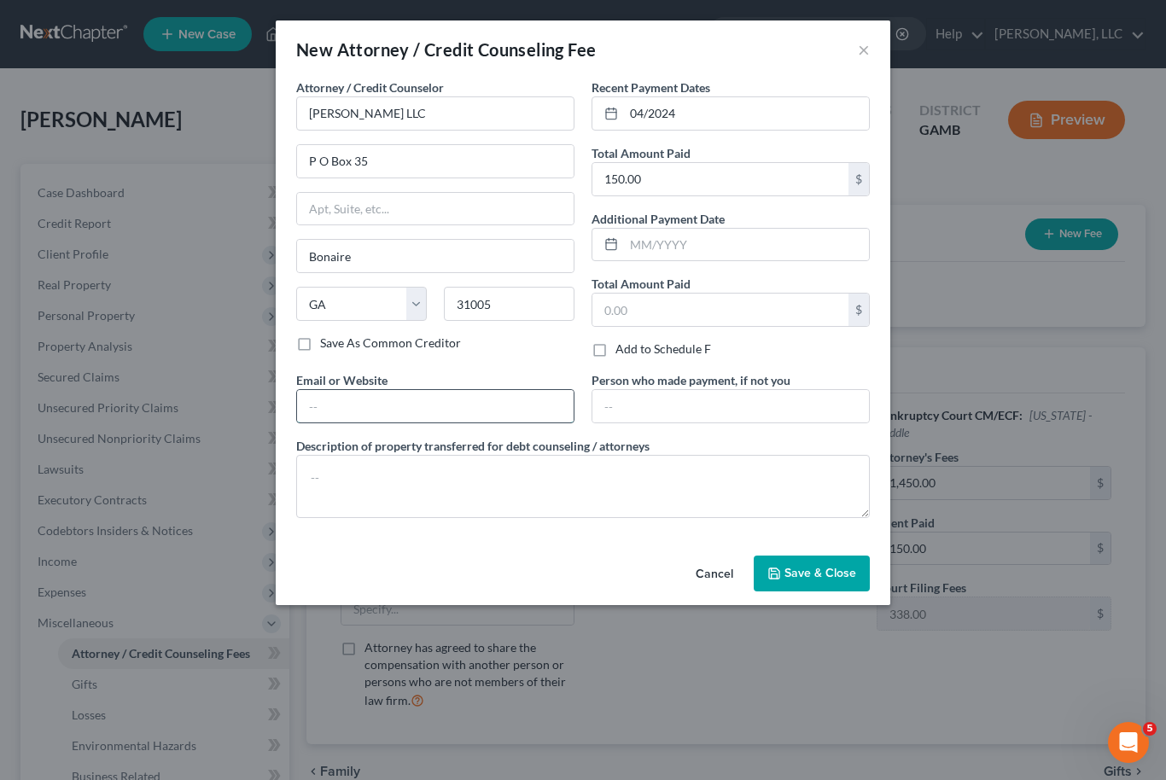
click at [414, 420] on input "text" at bounding box center [435, 406] width 277 height 32
type input "[EMAIL_ADDRESS][DOMAIN_NAME]"
click at [690, 412] on input "text" at bounding box center [730, 406] width 277 height 32
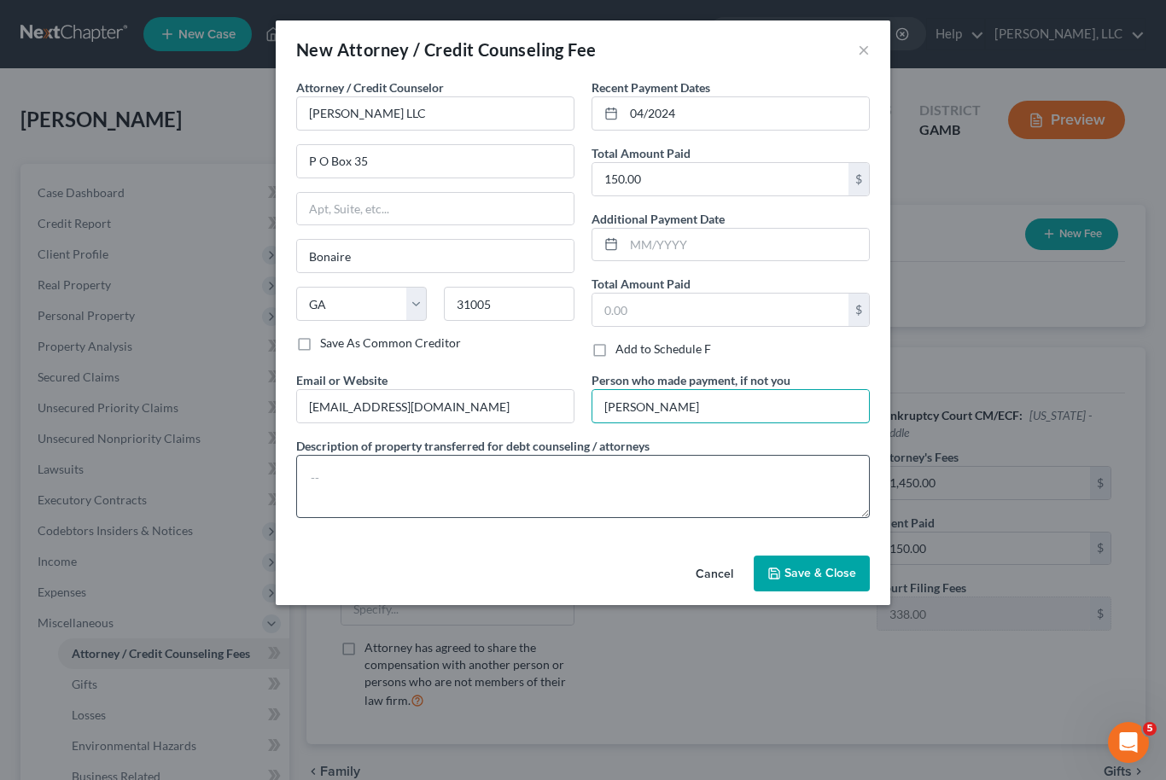
type input "[PERSON_NAME]"
click at [667, 487] on textarea at bounding box center [583, 486] width 574 height 63
type textarea "S"
type textarea "Attorney’s Fees"
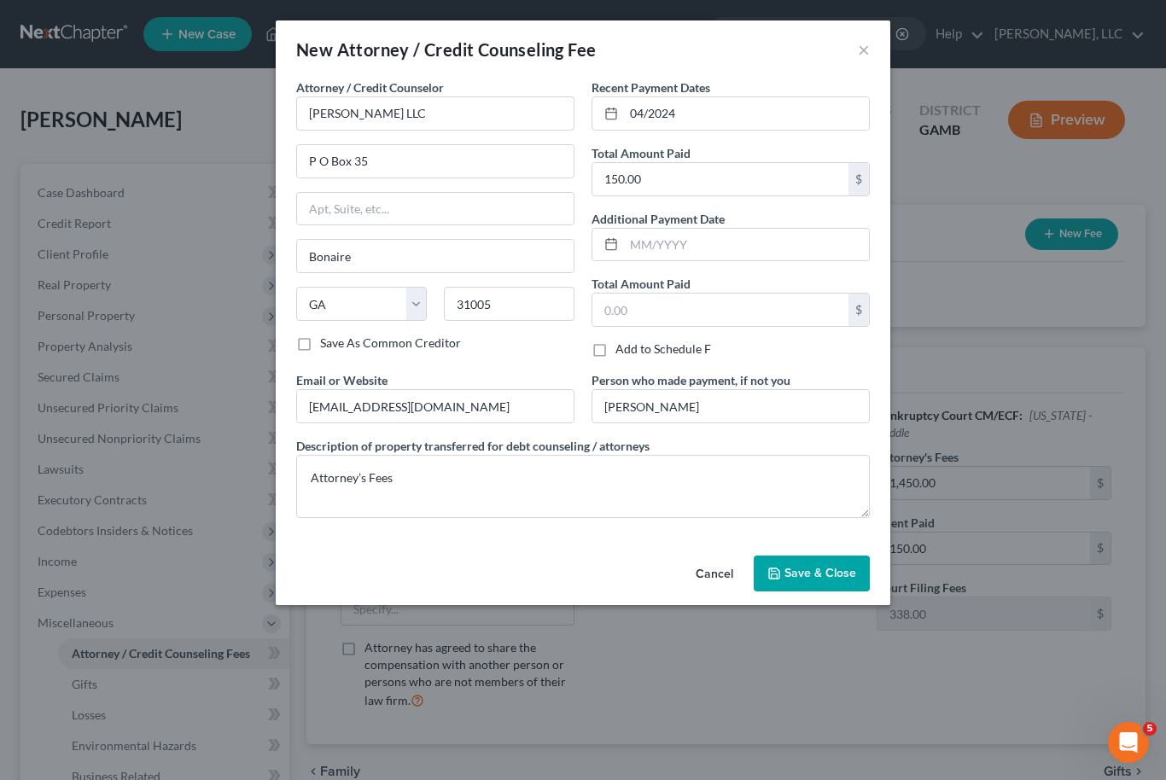
click at [833, 584] on button "Save & Close" at bounding box center [812, 574] width 116 height 36
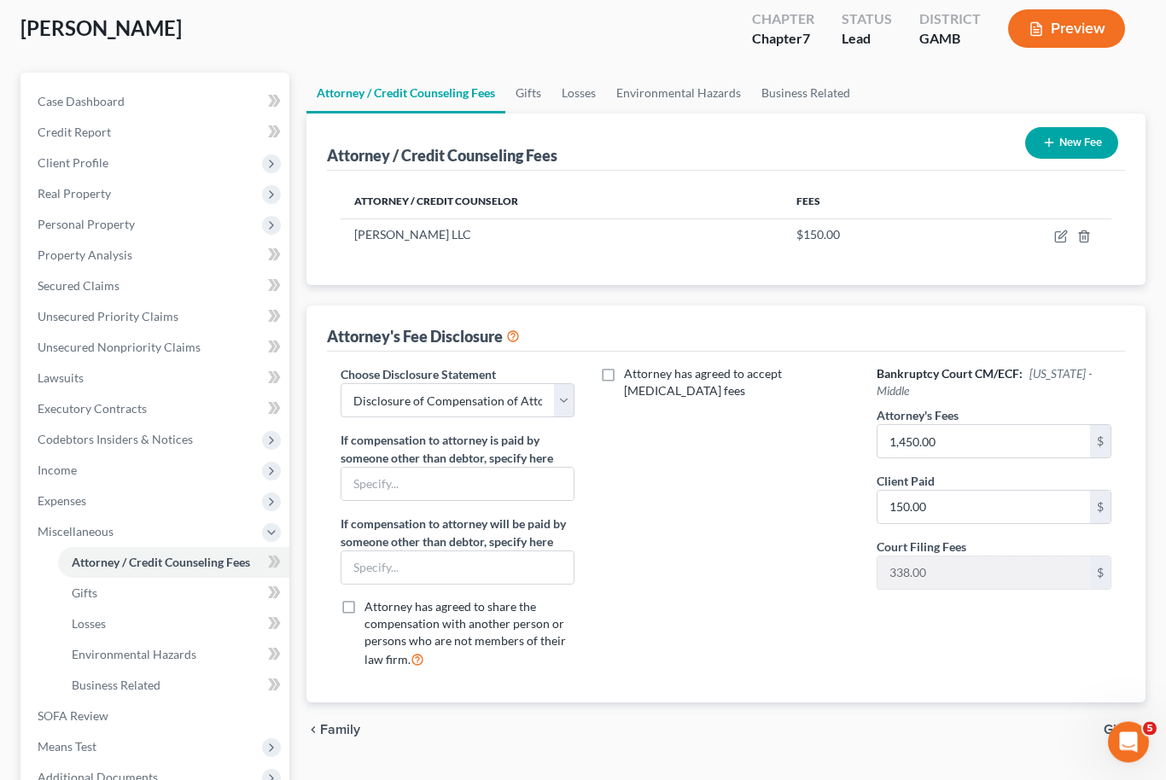
scroll to position [254, 0]
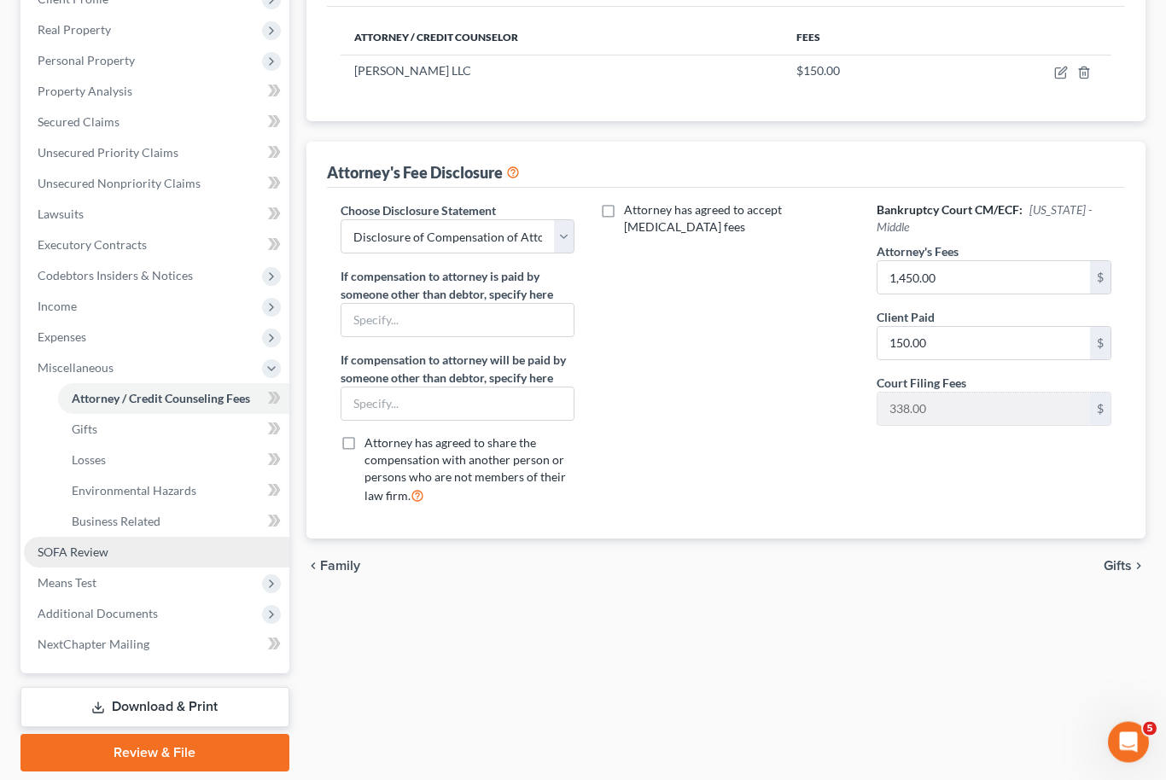
click at [54, 556] on span "SOFA Review" at bounding box center [73, 552] width 71 height 15
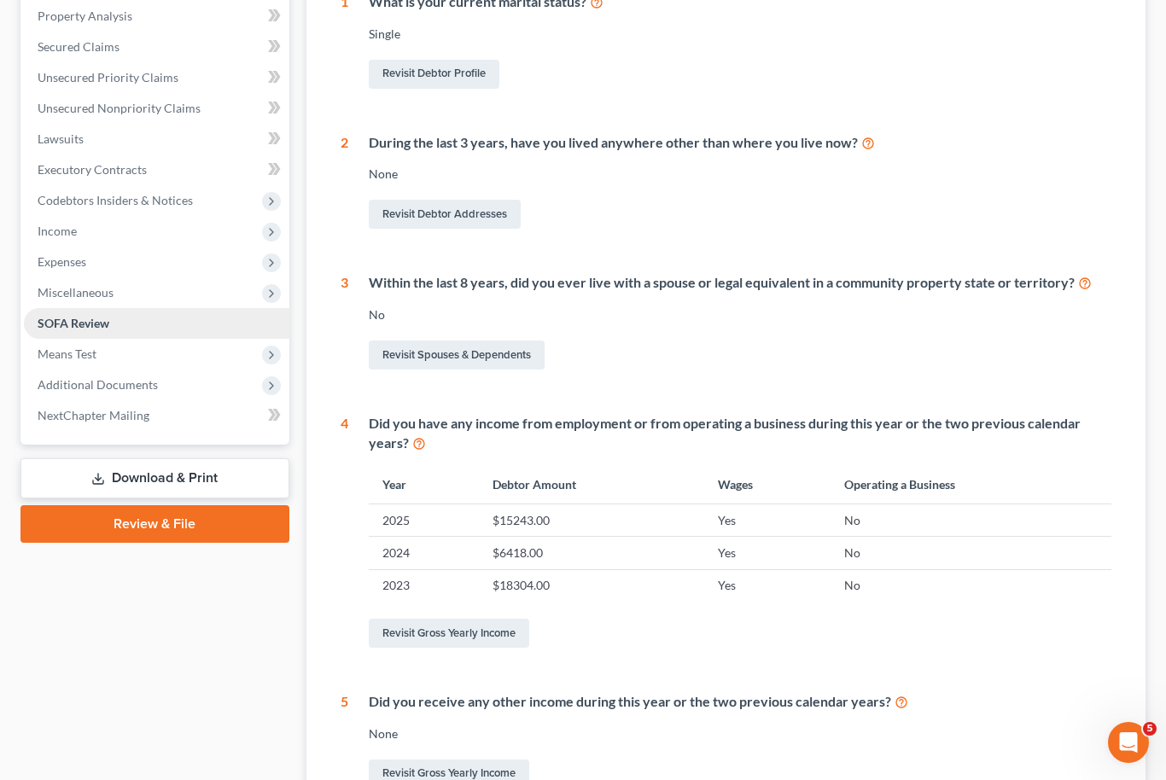
scroll to position [351, 0]
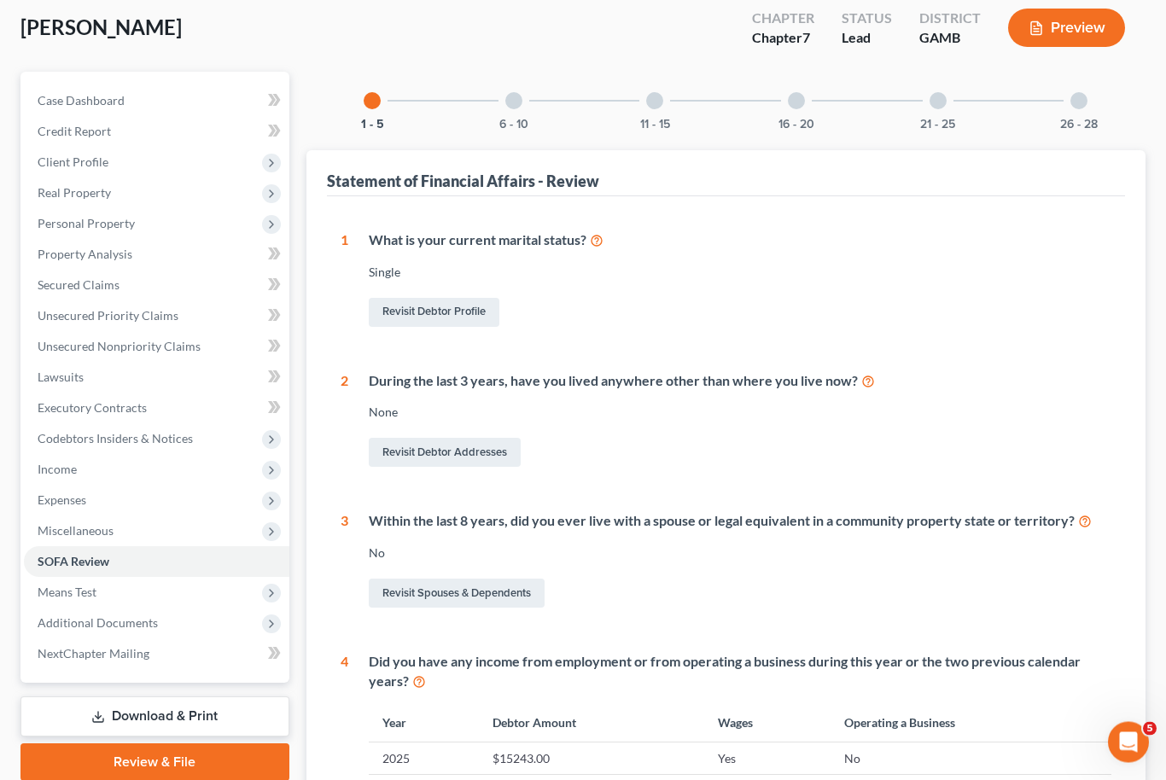
click at [518, 103] on div at bounding box center [513, 101] width 17 height 17
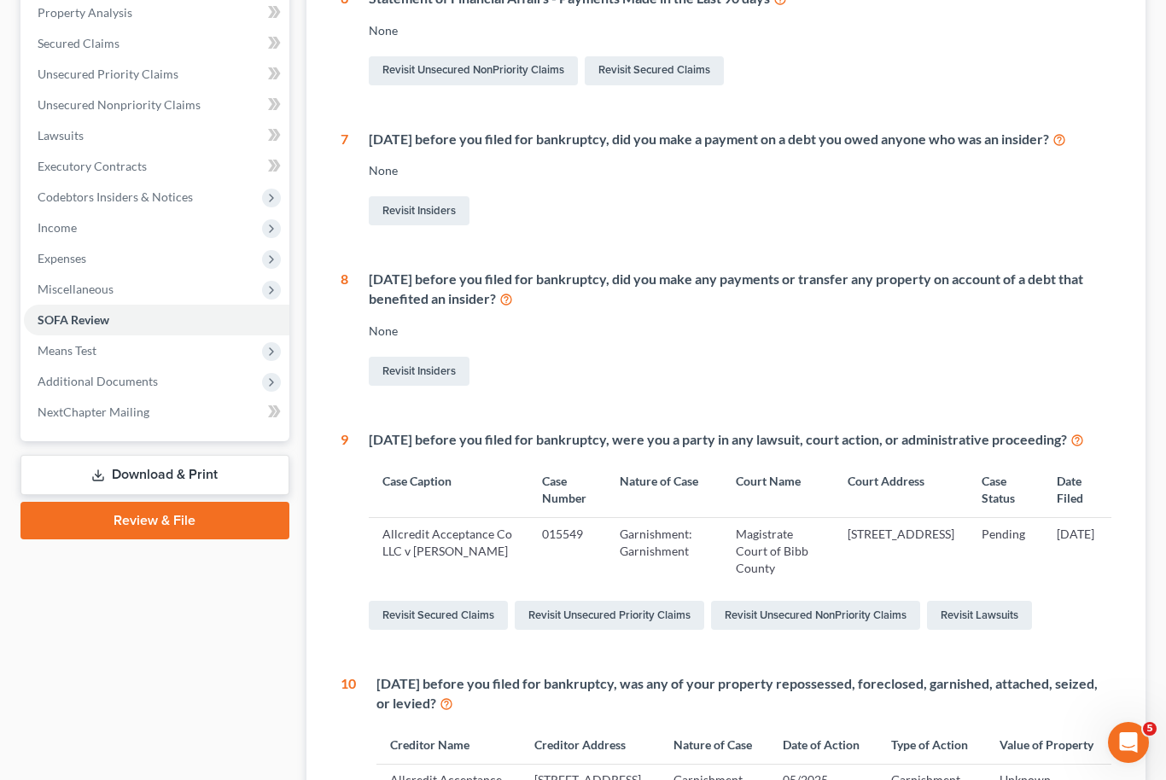
scroll to position [477, 0]
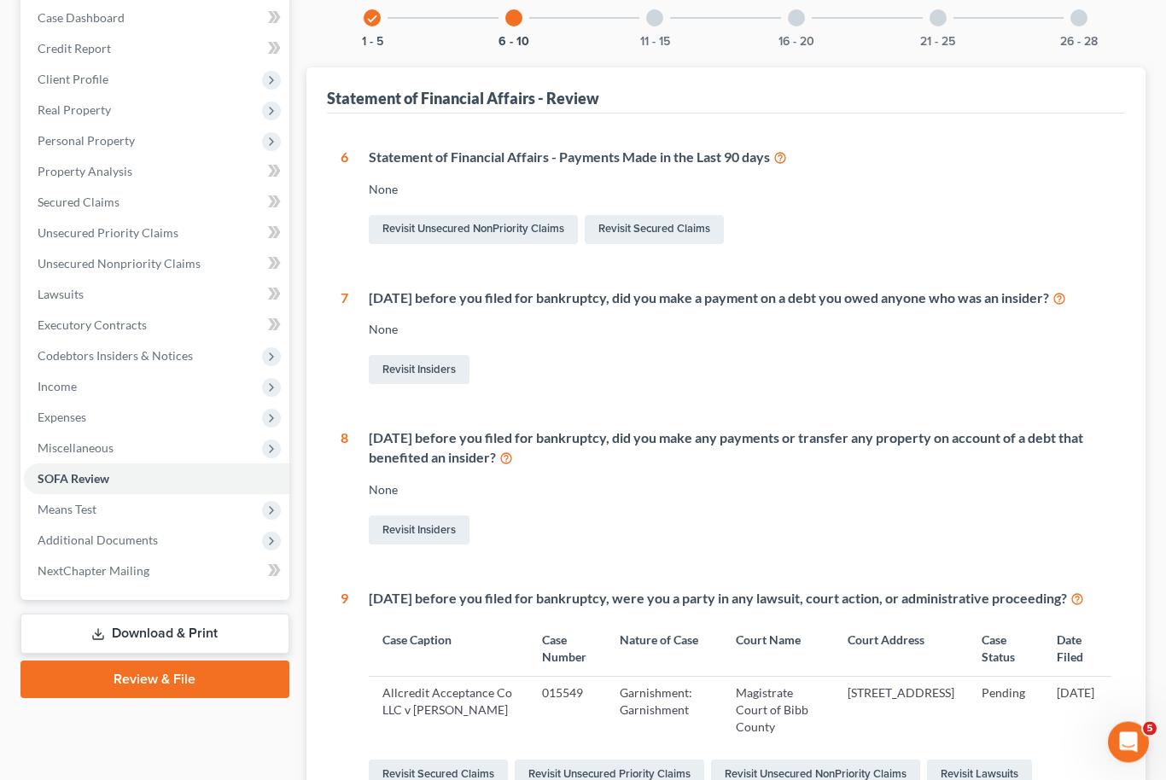
click at [672, 22] on div "11 - 15" at bounding box center [655, 19] width 58 height 58
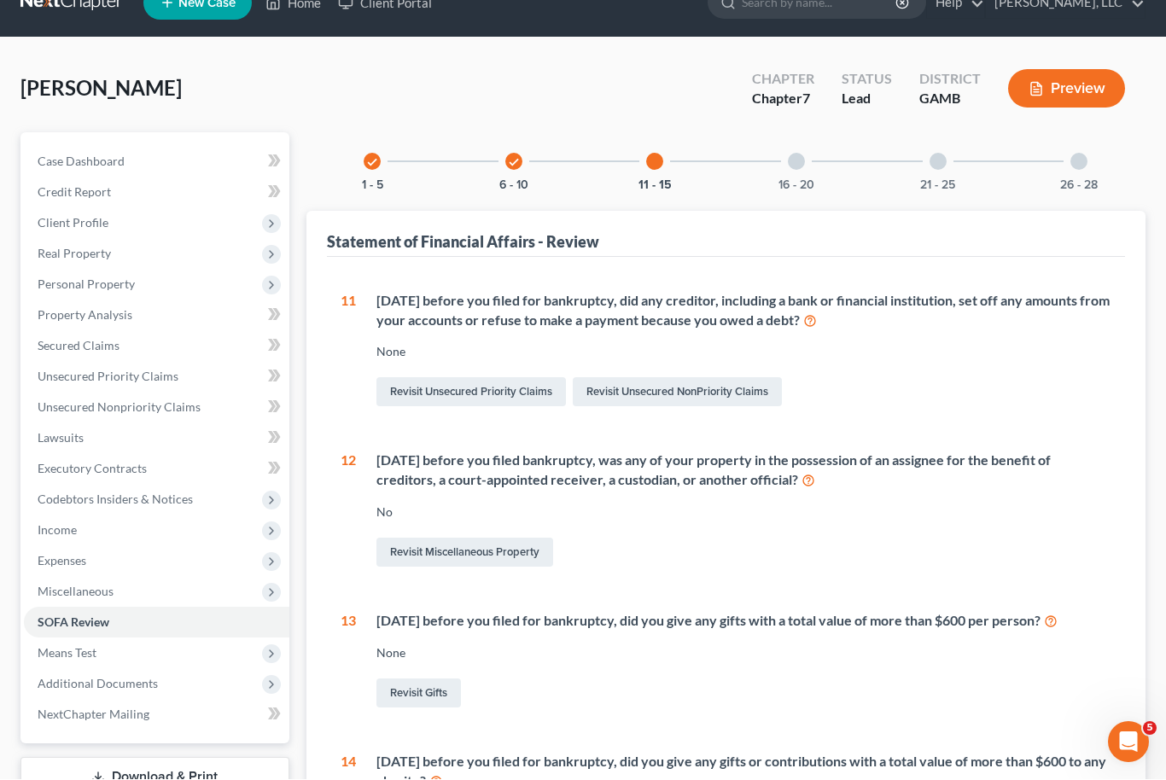
click at [799, 163] on div at bounding box center [796, 162] width 17 height 17
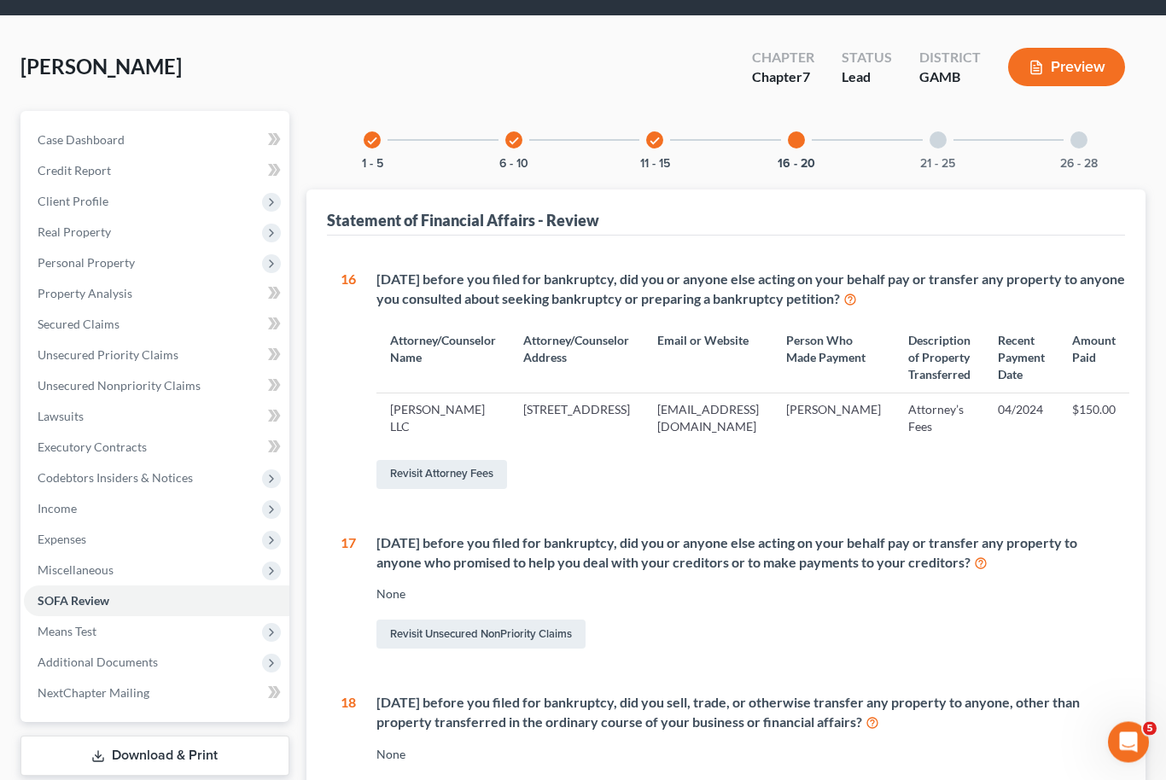
scroll to position [33, 0]
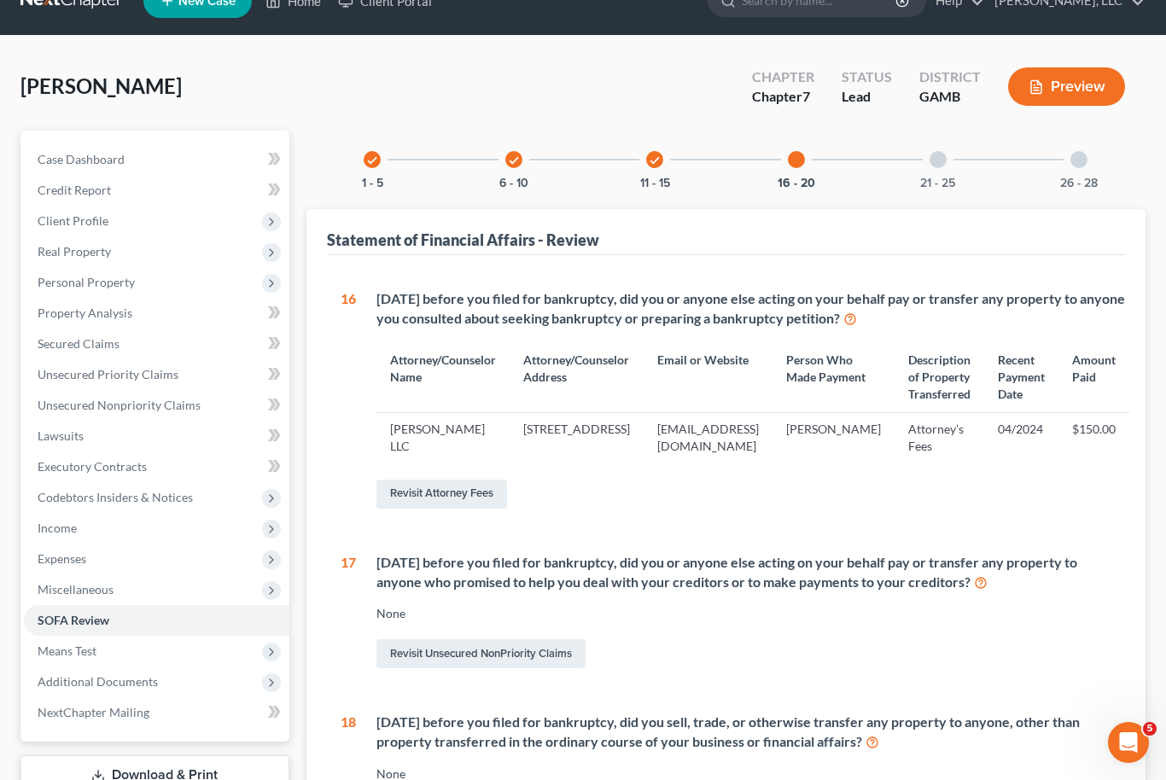
click at [949, 166] on div "21 - 25" at bounding box center [938, 160] width 58 height 58
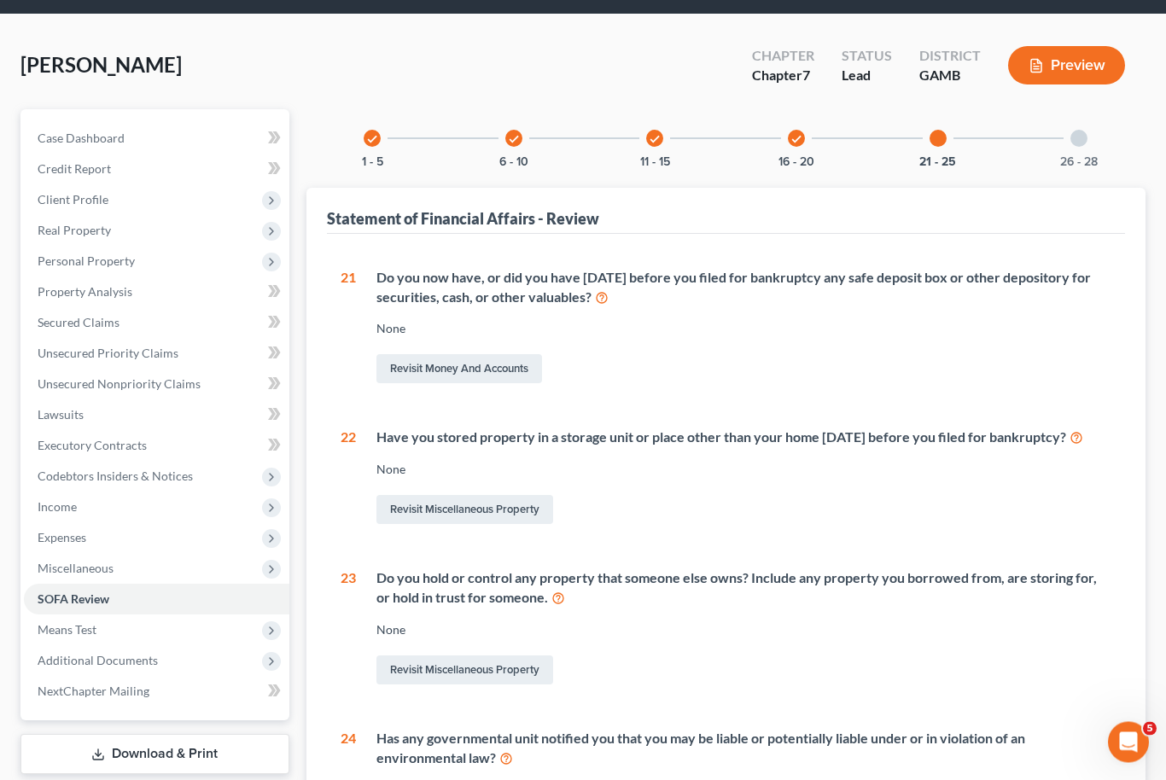
click at [1086, 142] on div at bounding box center [1078, 139] width 17 height 17
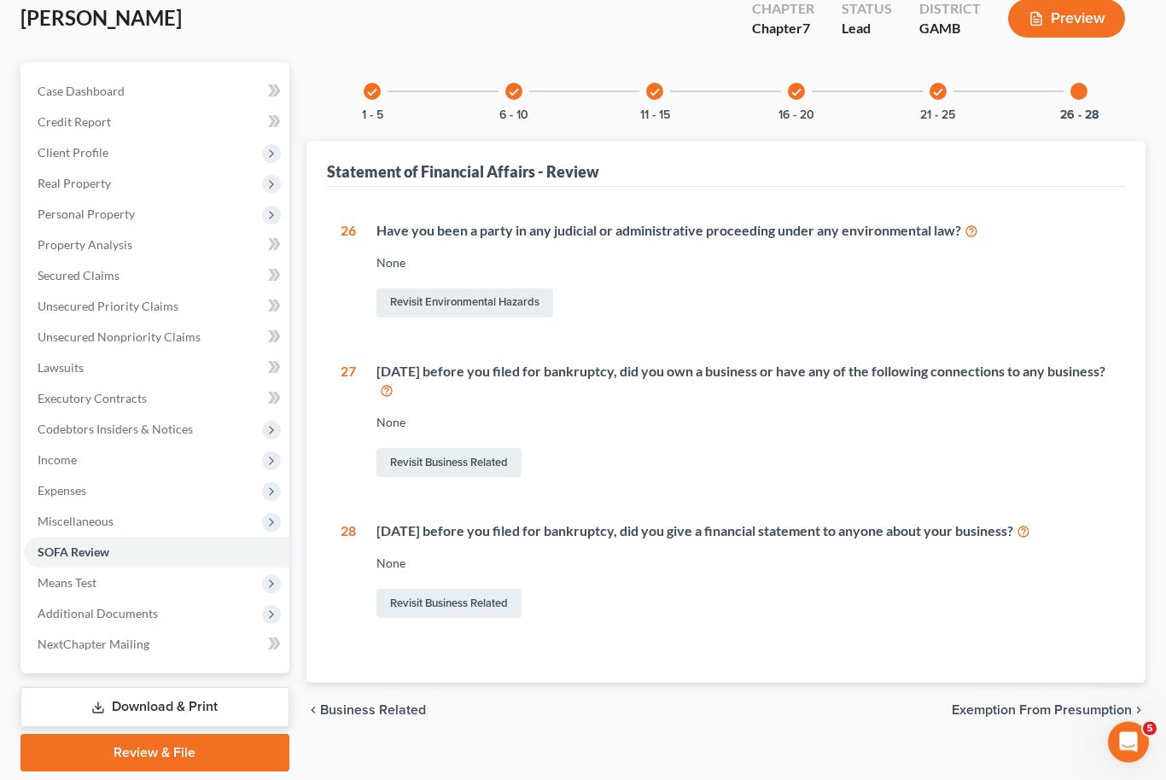
scroll to position [0, 0]
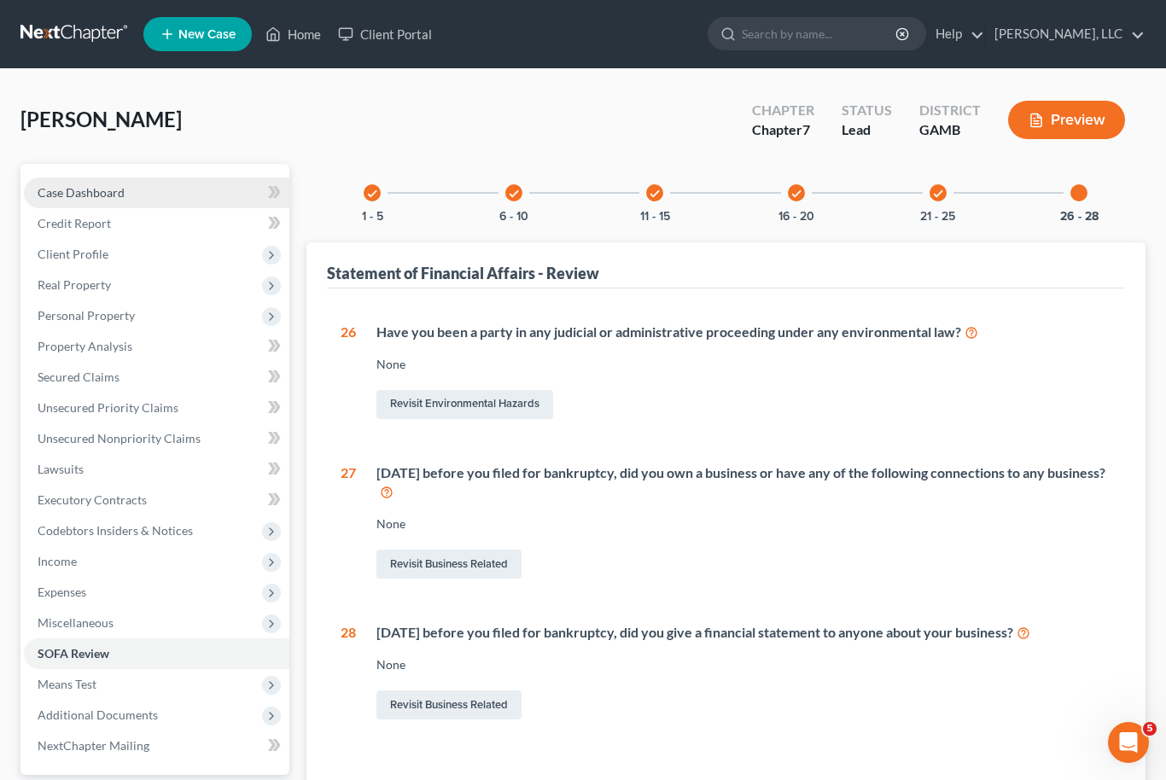
click at [93, 188] on span "Case Dashboard" at bounding box center [81, 192] width 87 height 15
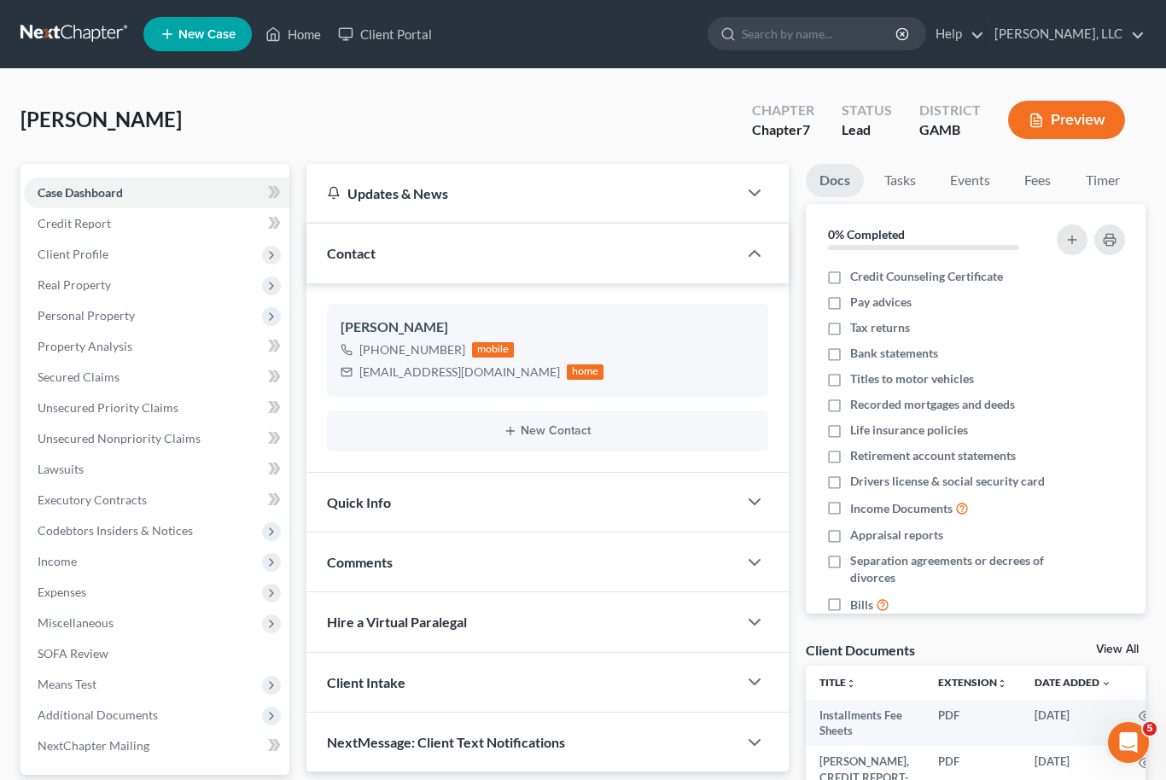
click at [1133, 644] on link "View All" at bounding box center [1117, 650] width 43 height 12
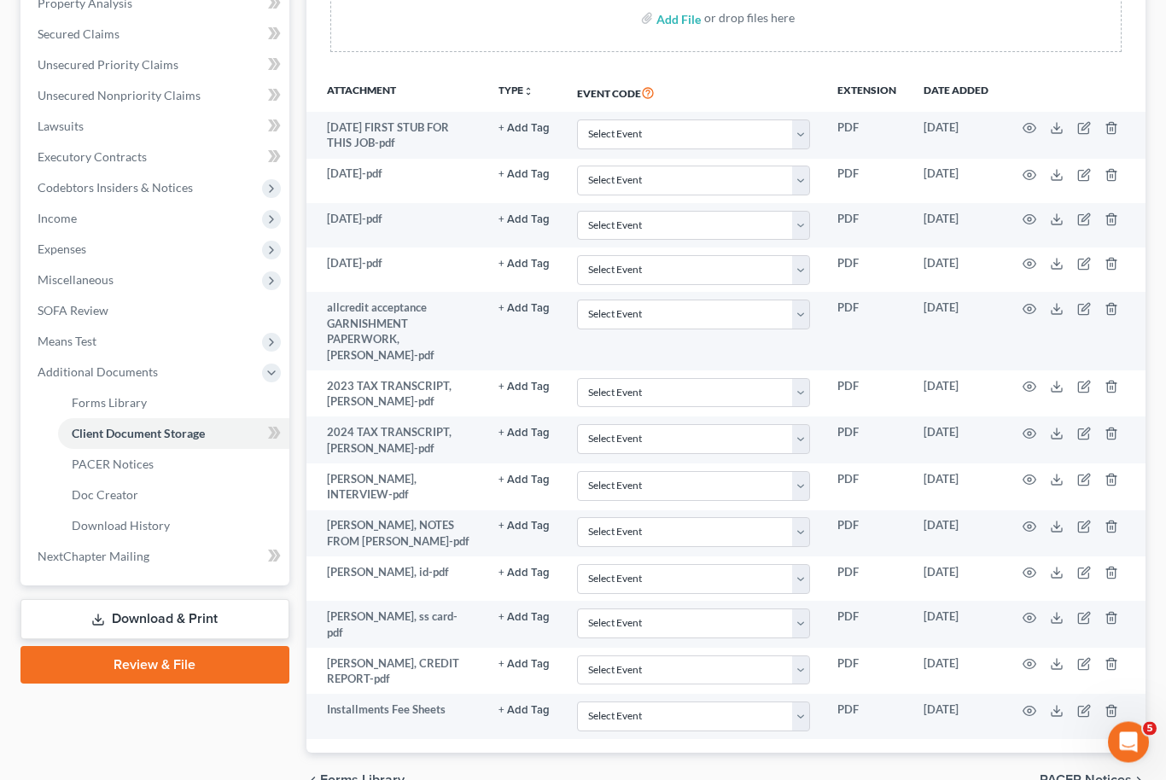
scroll to position [367, 0]
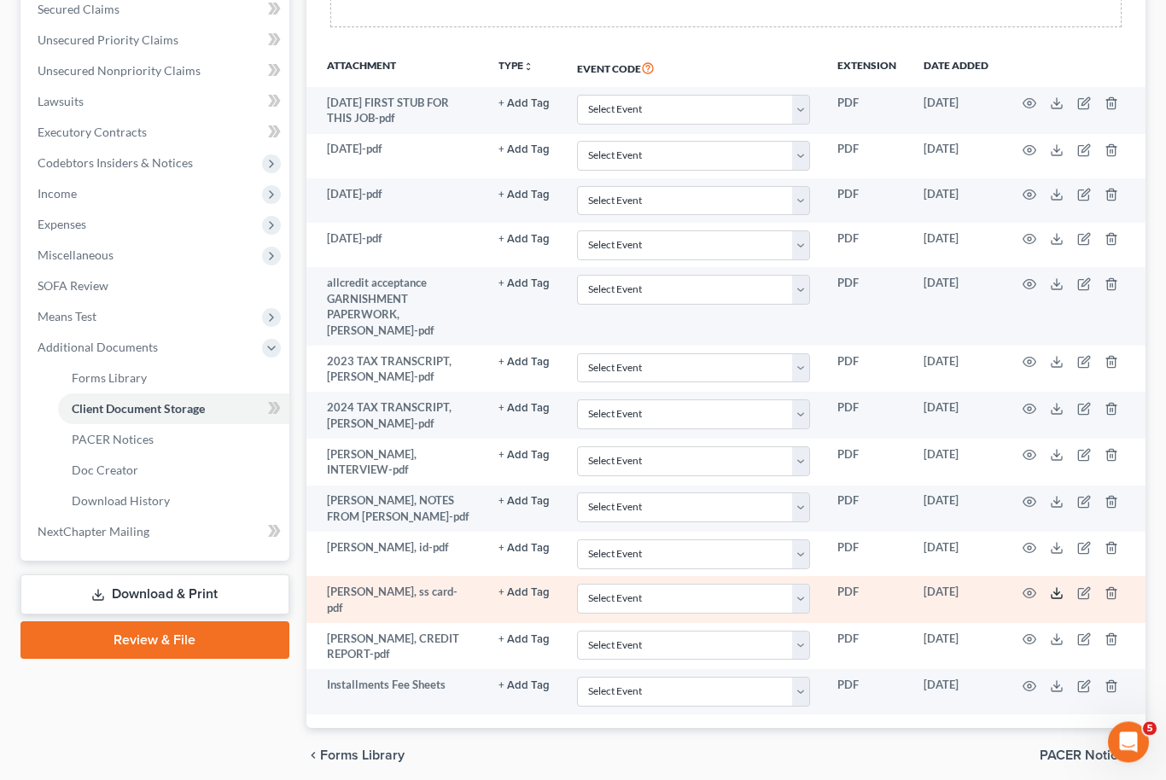
click at [1051, 587] on icon at bounding box center [1057, 594] width 14 height 14
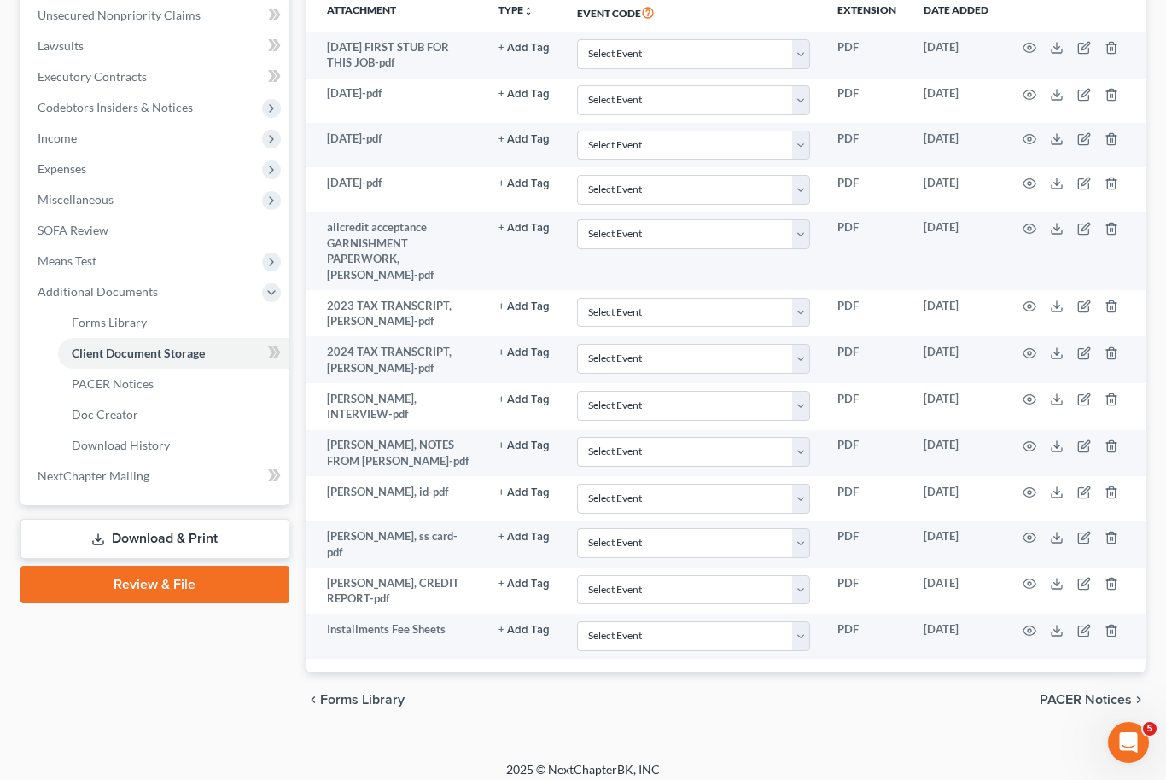
click at [114, 540] on link "Download & Print" at bounding box center [154, 539] width 269 height 40
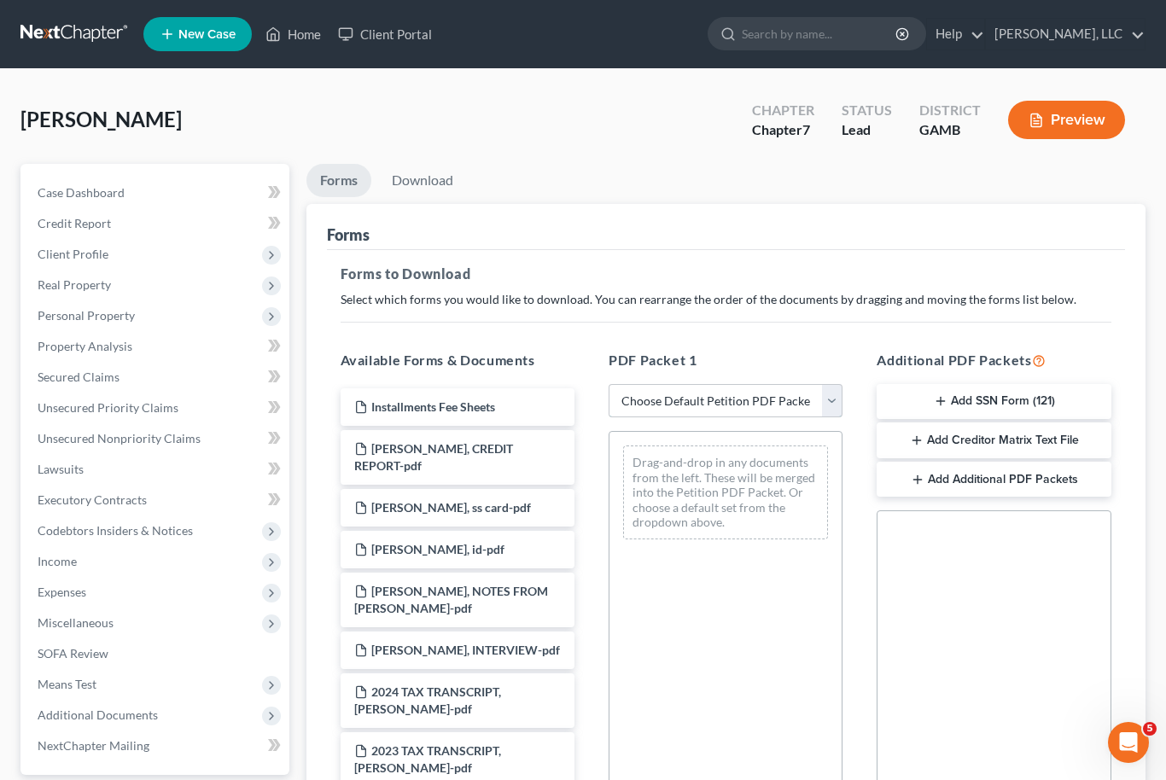
click at [842, 396] on select "Choose Default Petition PDF Packet Complete Bankruptcy Petition (all forms and …" at bounding box center [726, 401] width 234 height 34
select select "0"
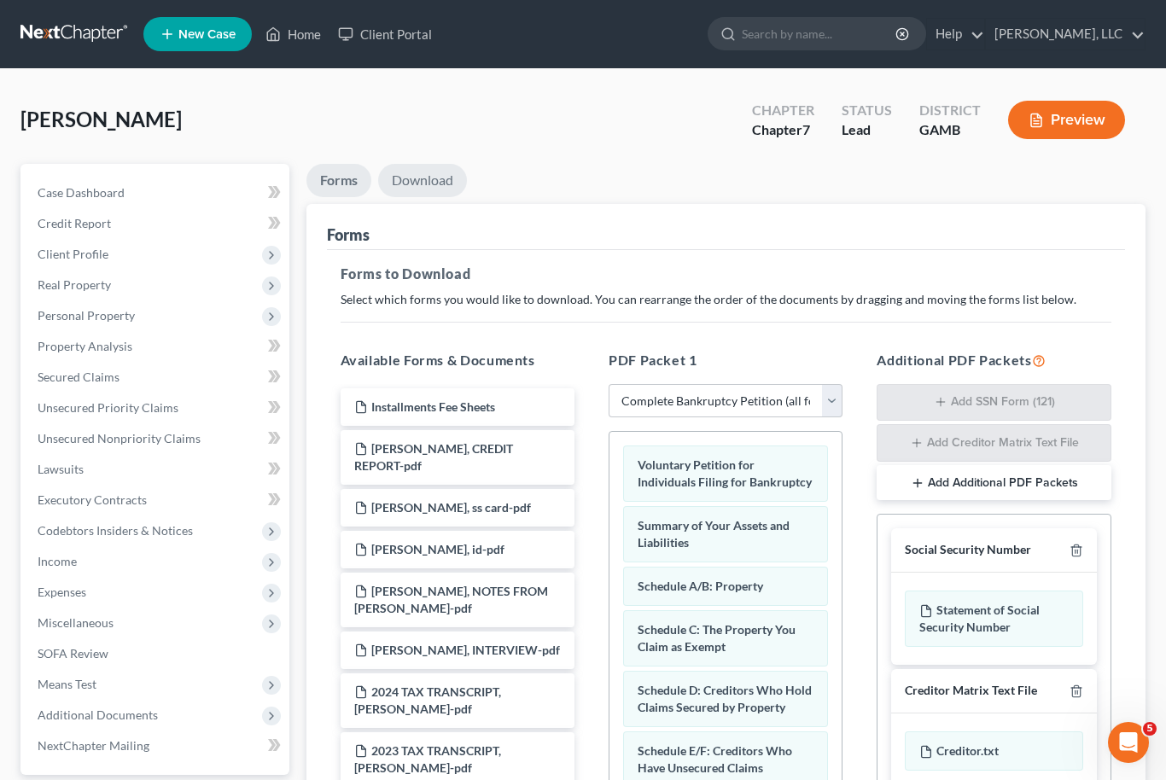
click at [441, 179] on link "Download" at bounding box center [422, 180] width 89 height 33
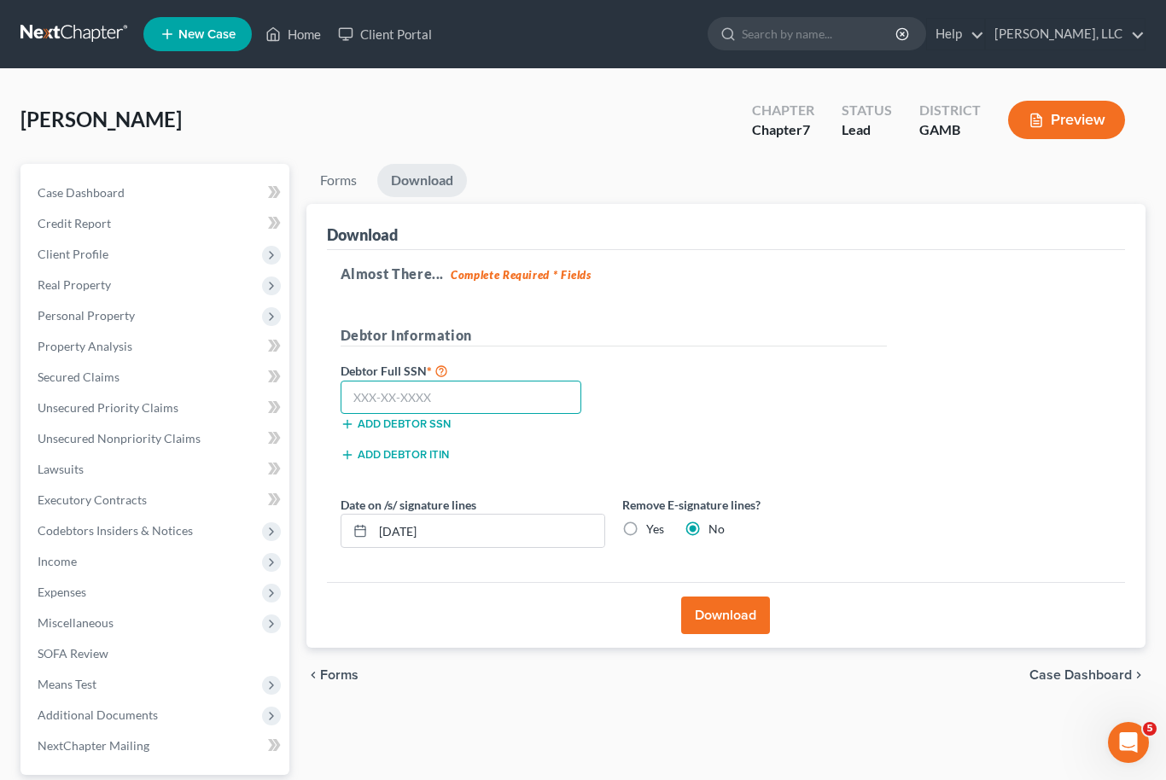
click at [449, 407] on input "text" at bounding box center [462, 398] width 242 height 34
click at [389, 410] on input "text" at bounding box center [462, 398] width 242 height 34
click at [448, 406] on input "255-49" at bounding box center [462, 398] width 242 height 34
type input "255-49-8366"
click at [737, 604] on button "Download" at bounding box center [725, 616] width 89 height 38
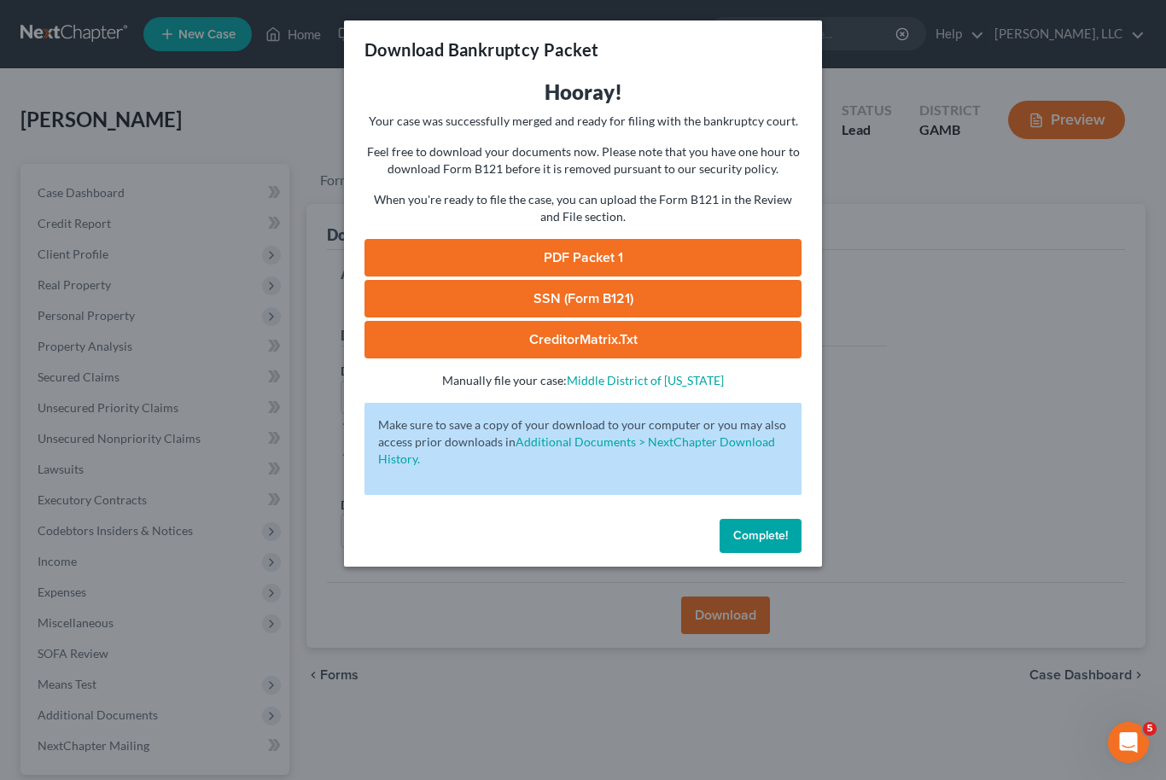
click at [643, 250] on link "PDF Packet 1" at bounding box center [582, 258] width 437 height 38
click at [401, 301] on link "SSN (Form B121)" at bounding box center [582, 299] width 437 height 38
click at [650, 335] on link "CreditorMatrix.txt" at bounding box center [582, 340] width 437 height 38
click at [778, 537] on span "Complete!" at bounding box center [760, 535] width 55 height 15
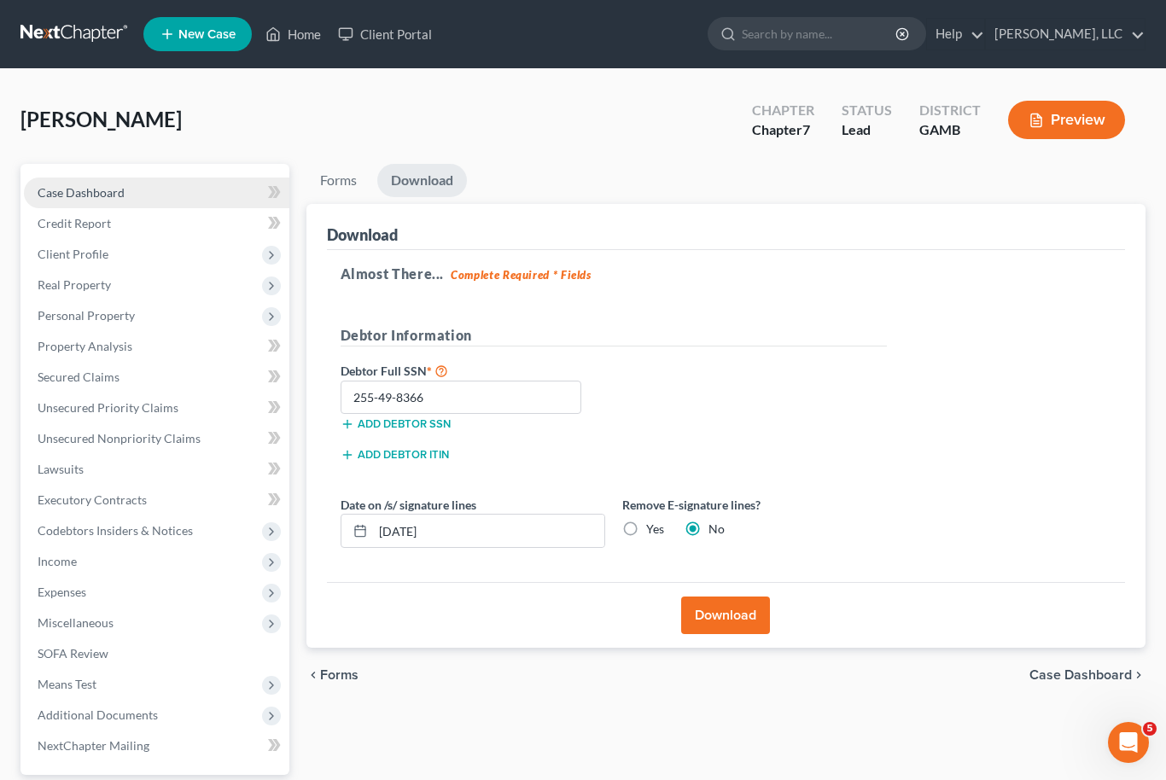
click at [104, 182] on link "Case Dashboard" at bounding box center [156, 193] width 265 height 31
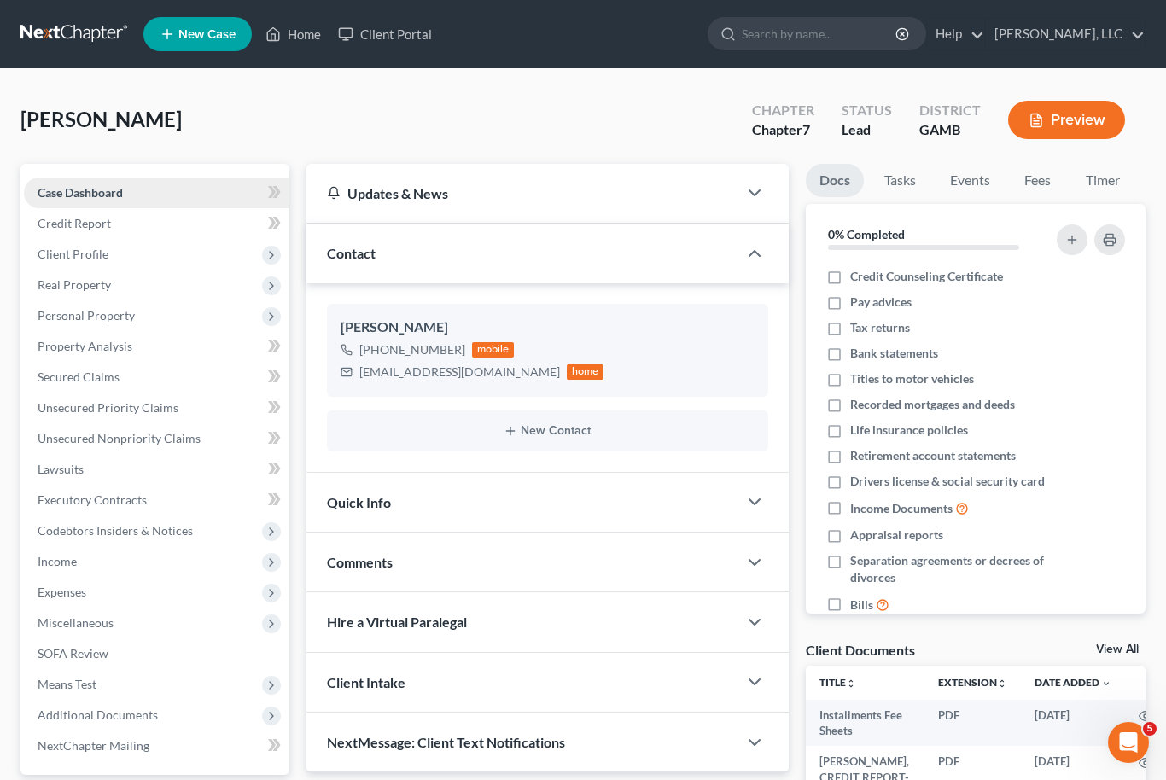
click at [101, 188] on span "Case Dashboard" at bounding box center [80, 192] width 85 height 15
click at [292, 40] on link "Home" at bounding box center [293, 34] width 73 height 31
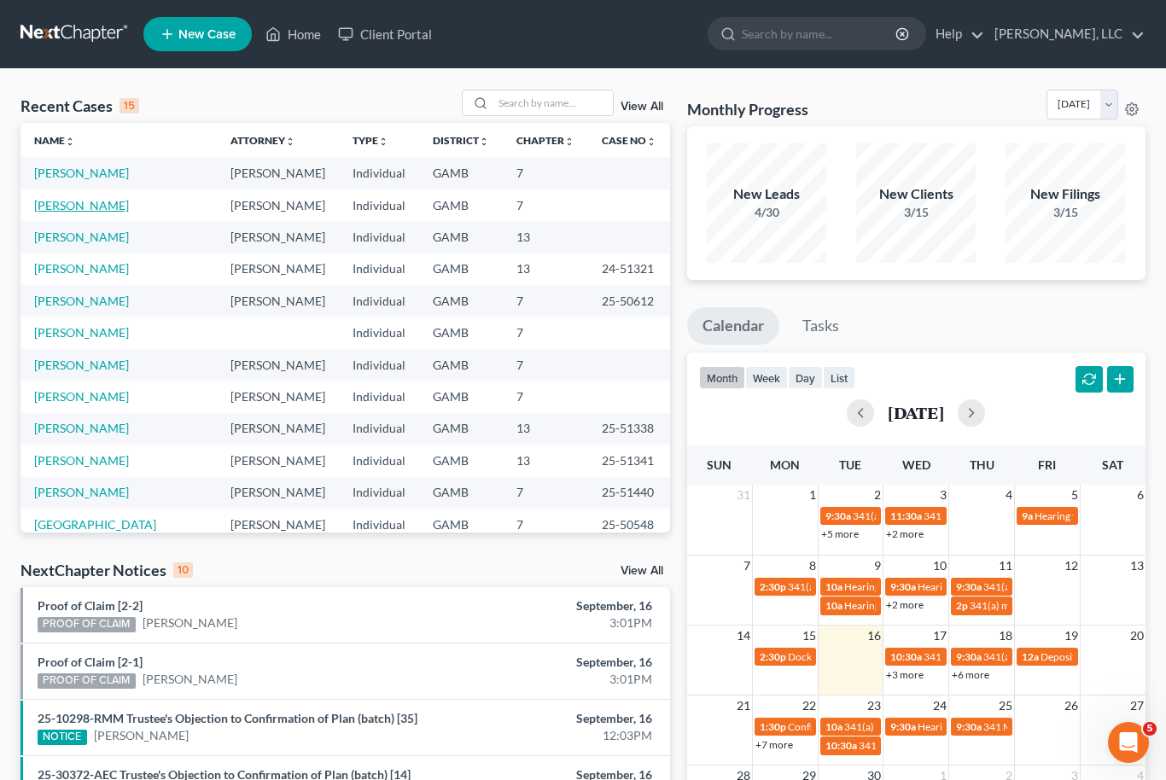
click at [78, 209] on link "[PERSON_NAME]" at bounding box center [81, 205] width 95 height 15
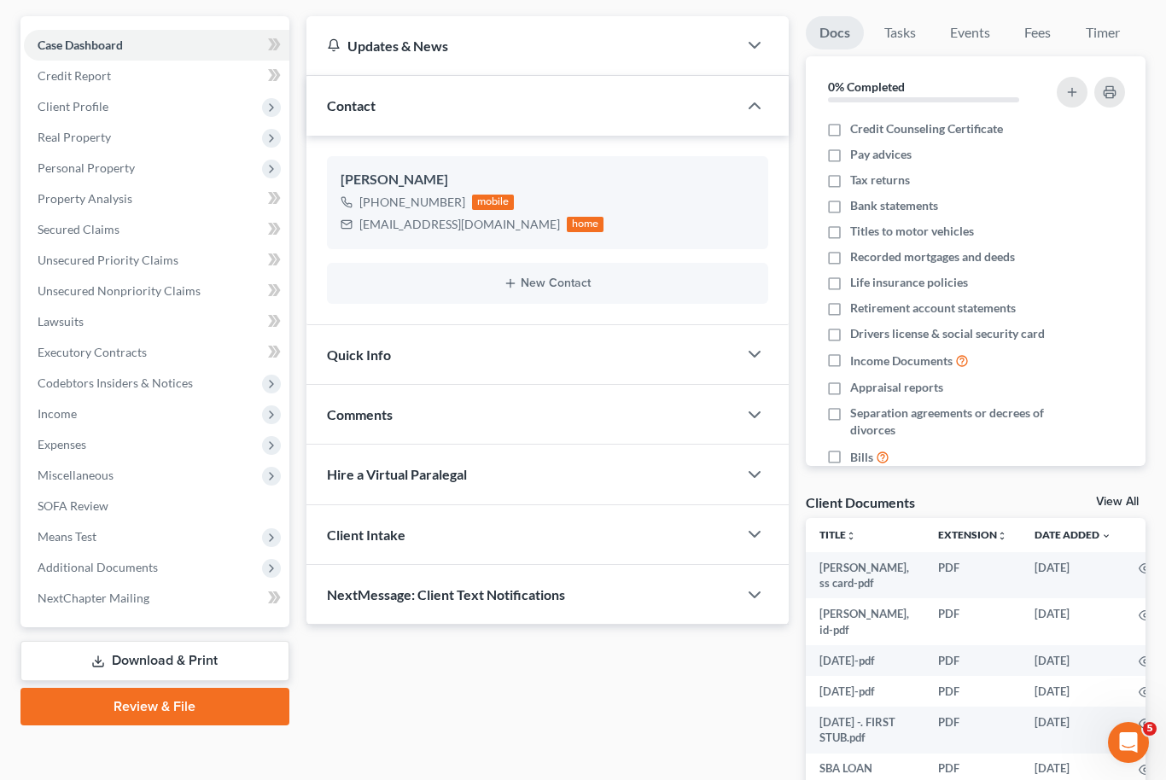
scroll to position [261, 0]
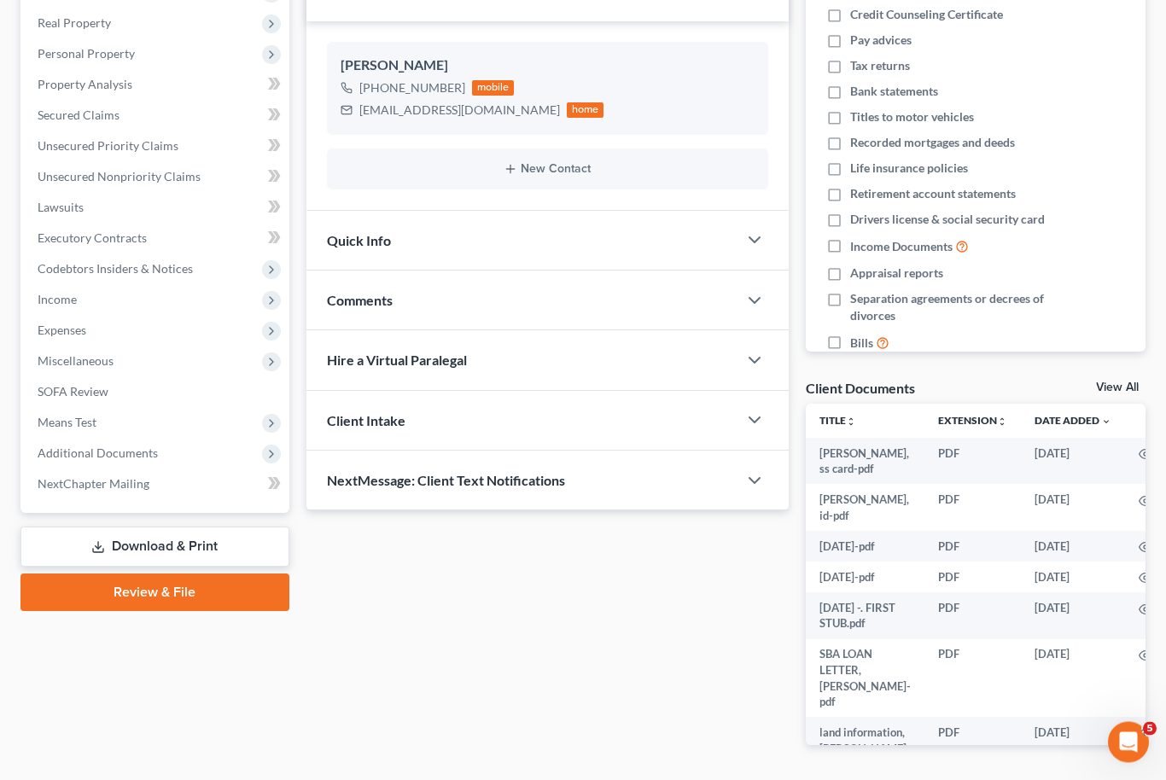
click at [1111, 387] on link "View All" at bounding box center [1117, 388] width 43 height 12
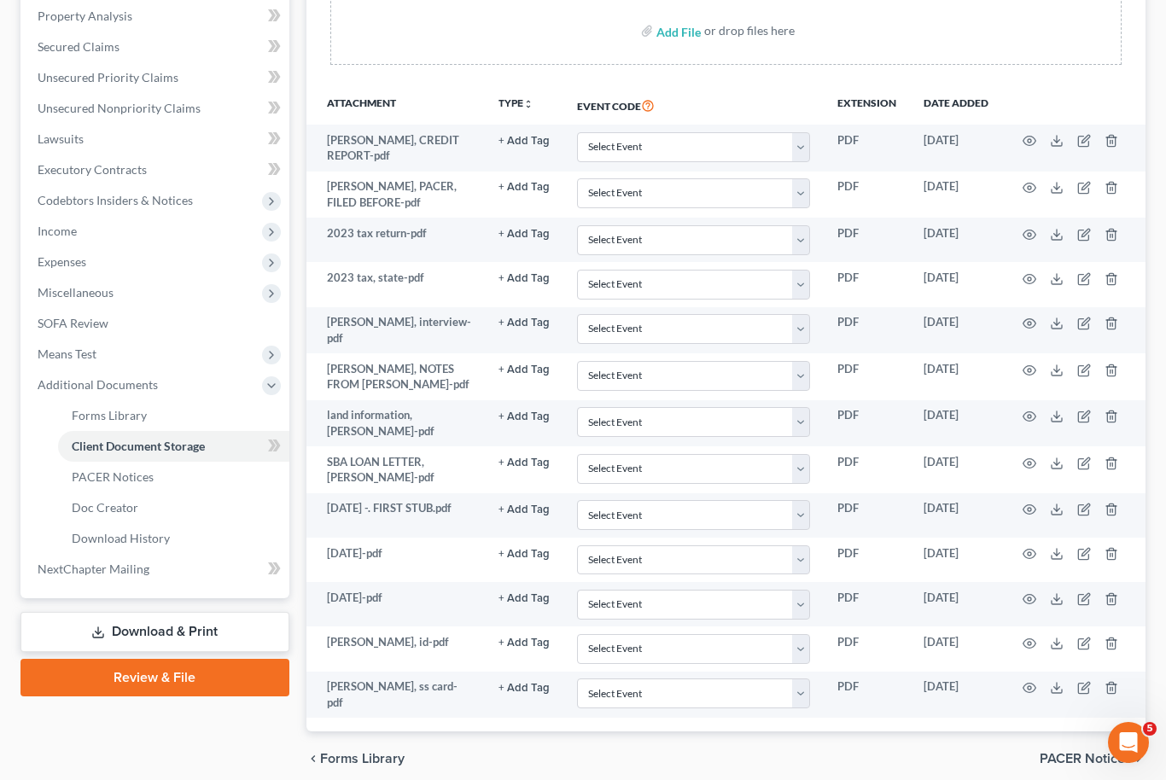
scroll to position [334, 0]
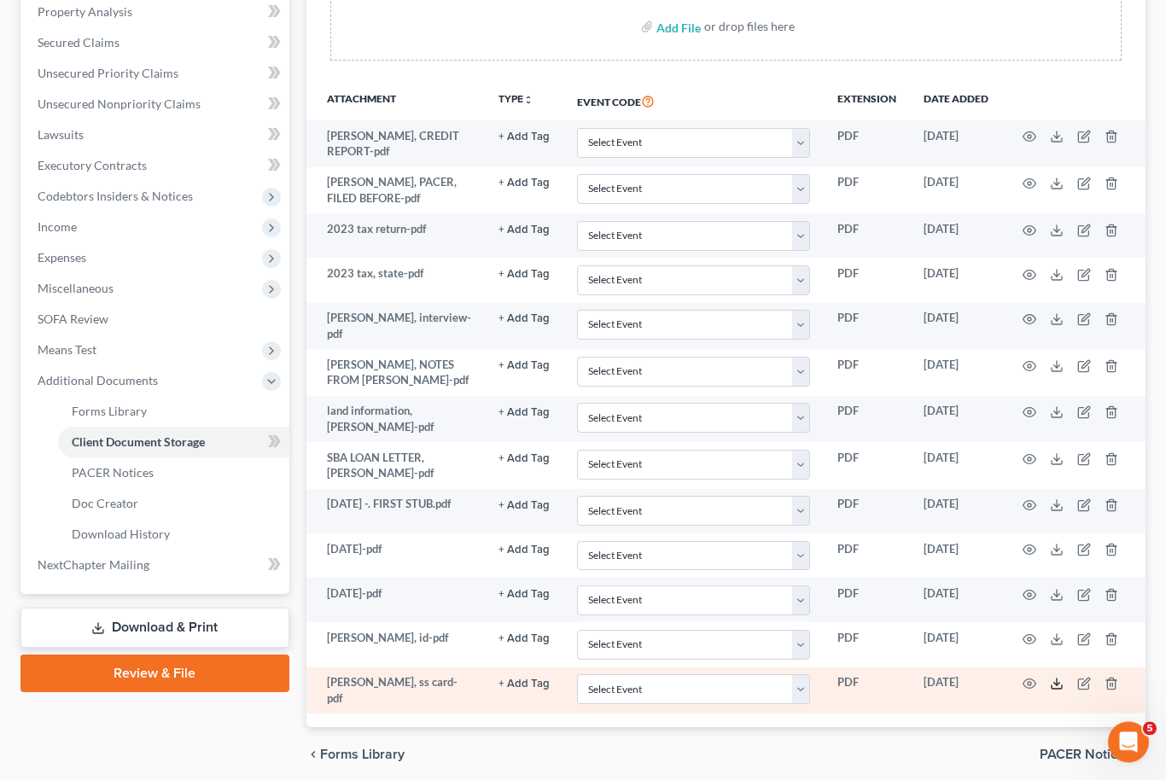
click at [1055, 678] on icon at bounding box center [1057, 685] width 14 height 14
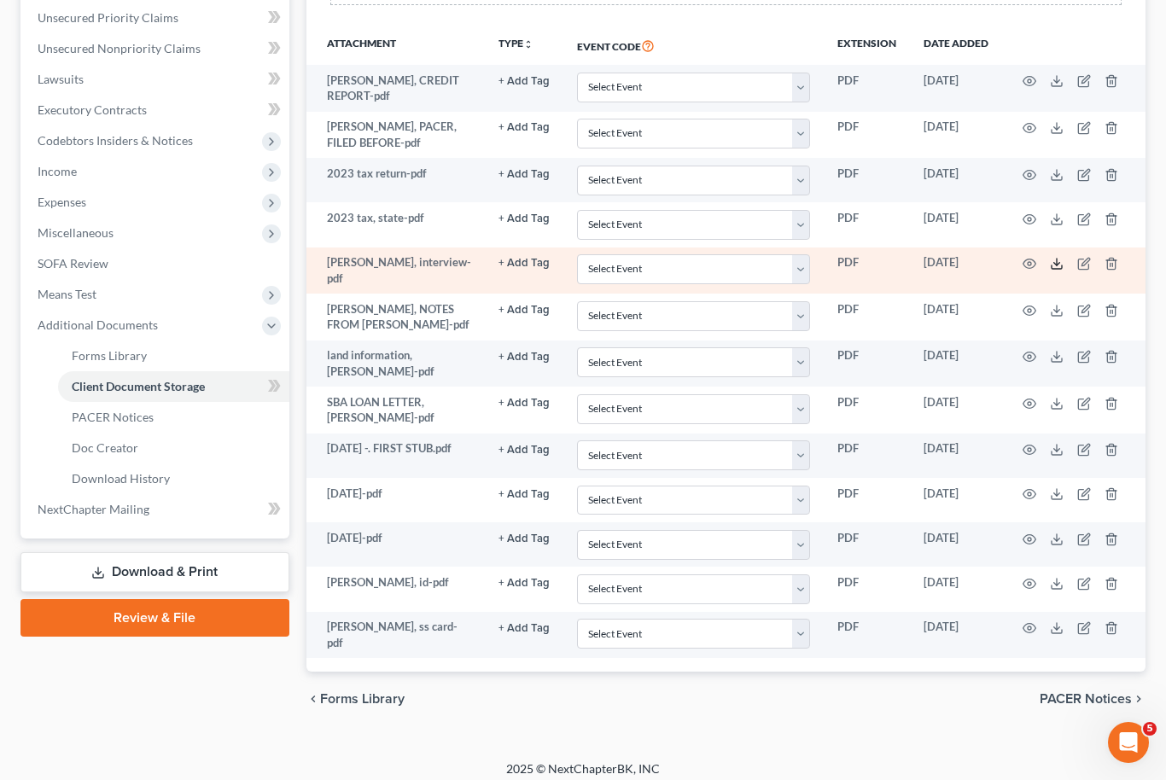
click at [1062, 265] on icon at bounding box center [1056, 266] width 10 height 3
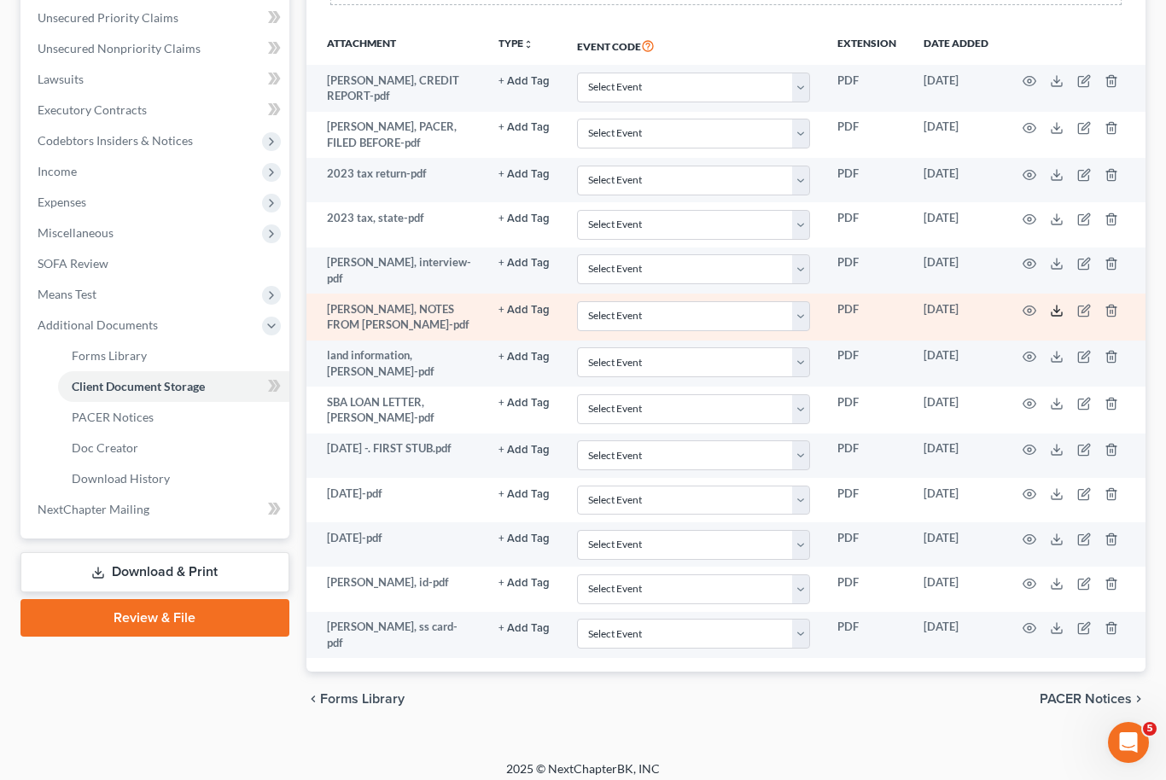
click at [1060, 304] on icon at bounding box center [1057, 311] width 14 height 14
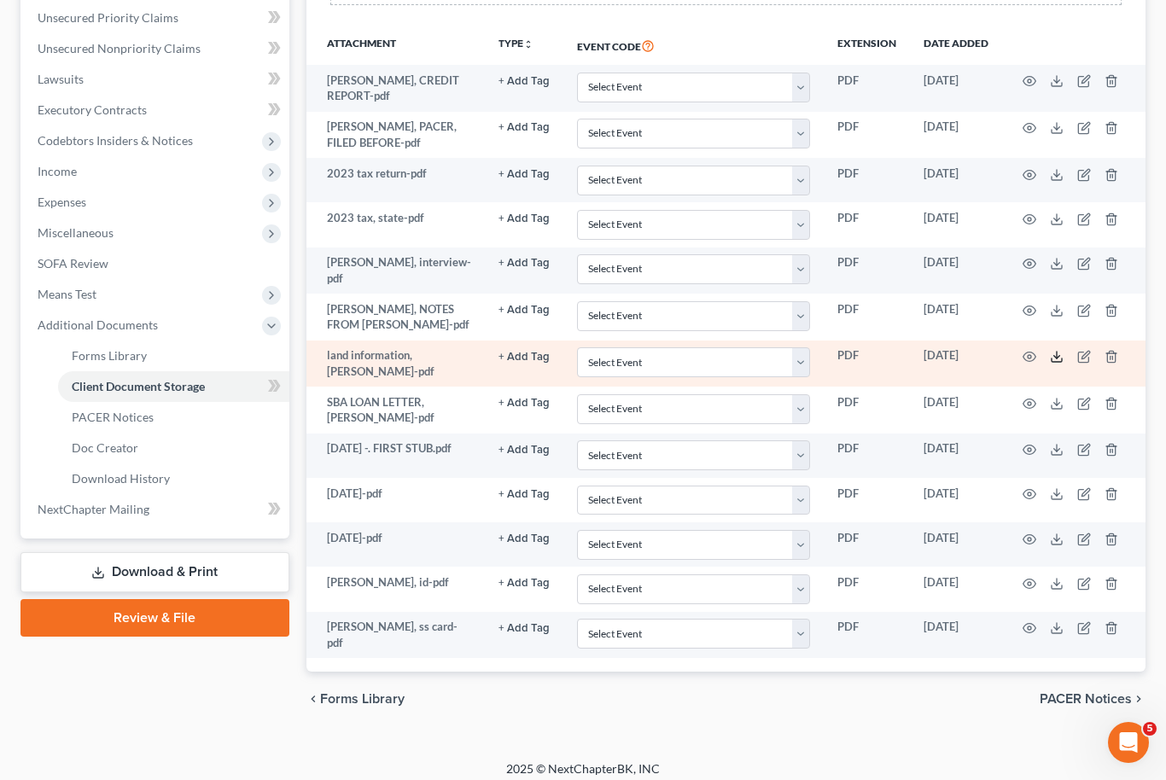
click at [1057, 352] on line at bounding box center [1057, 355] width 0 height 7
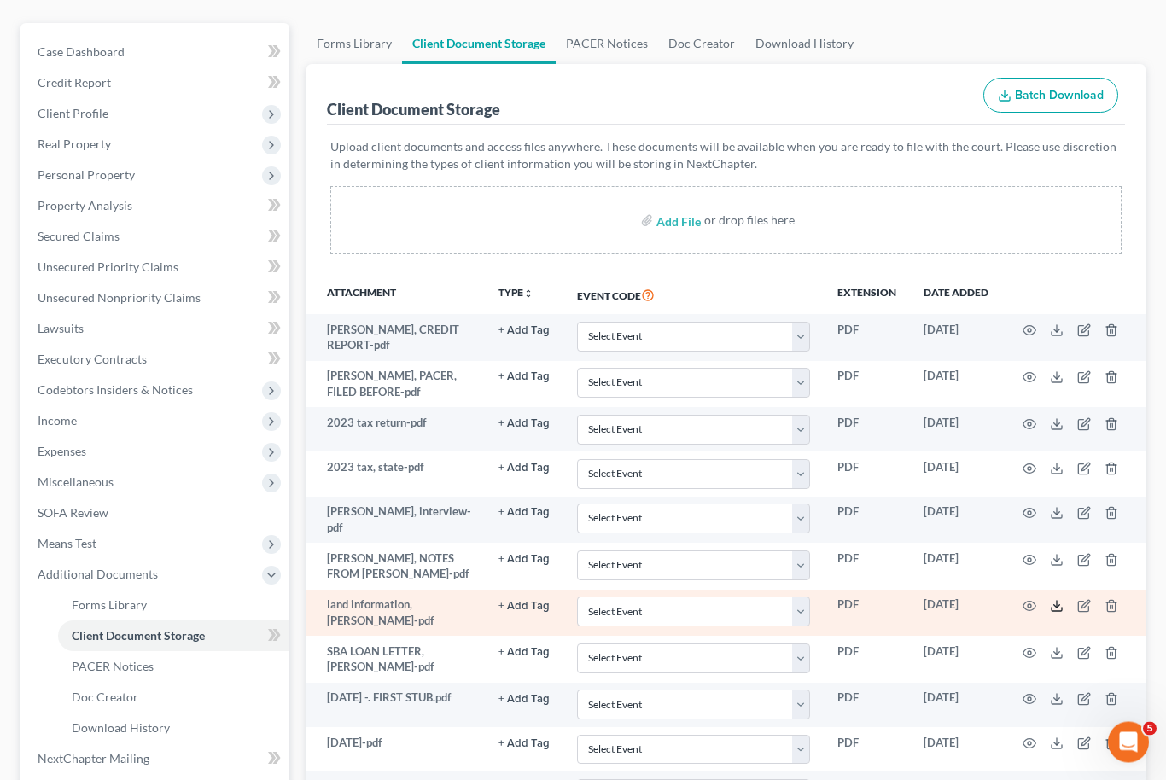
scroll to position [0, 0]
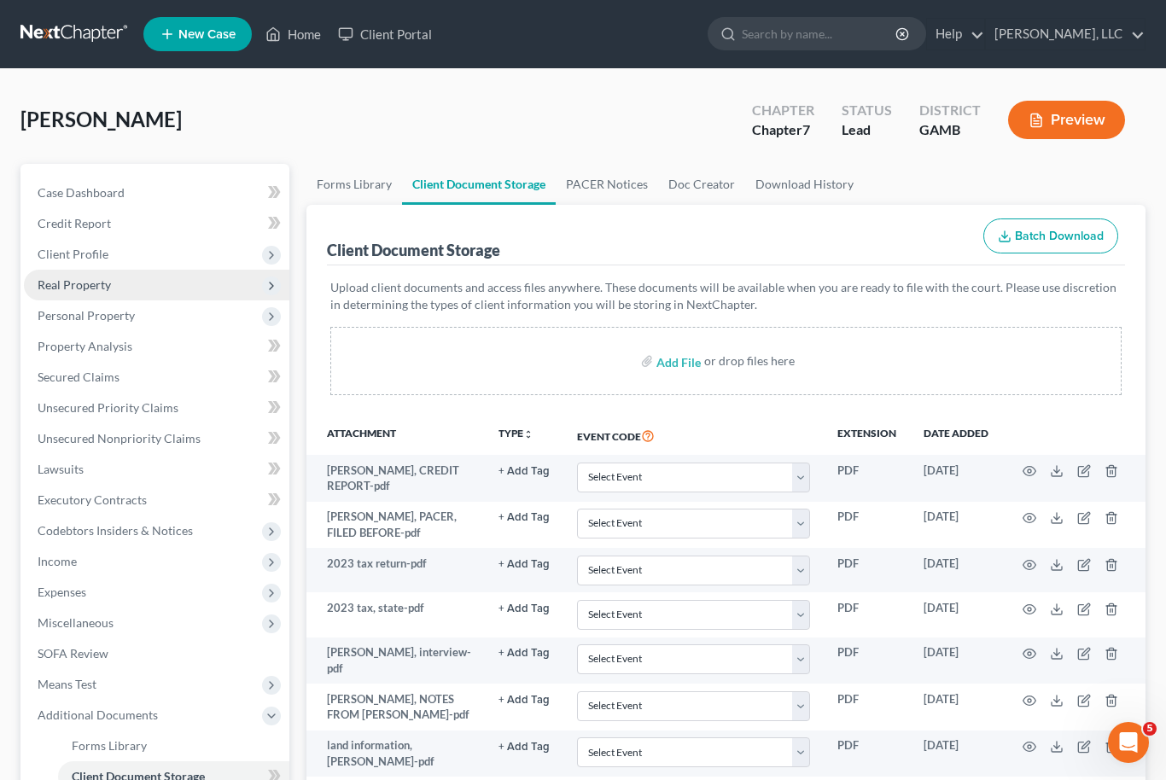
click at [103, 286] on span "Real Property" at bounding box center [74, 284] width 73 height 15
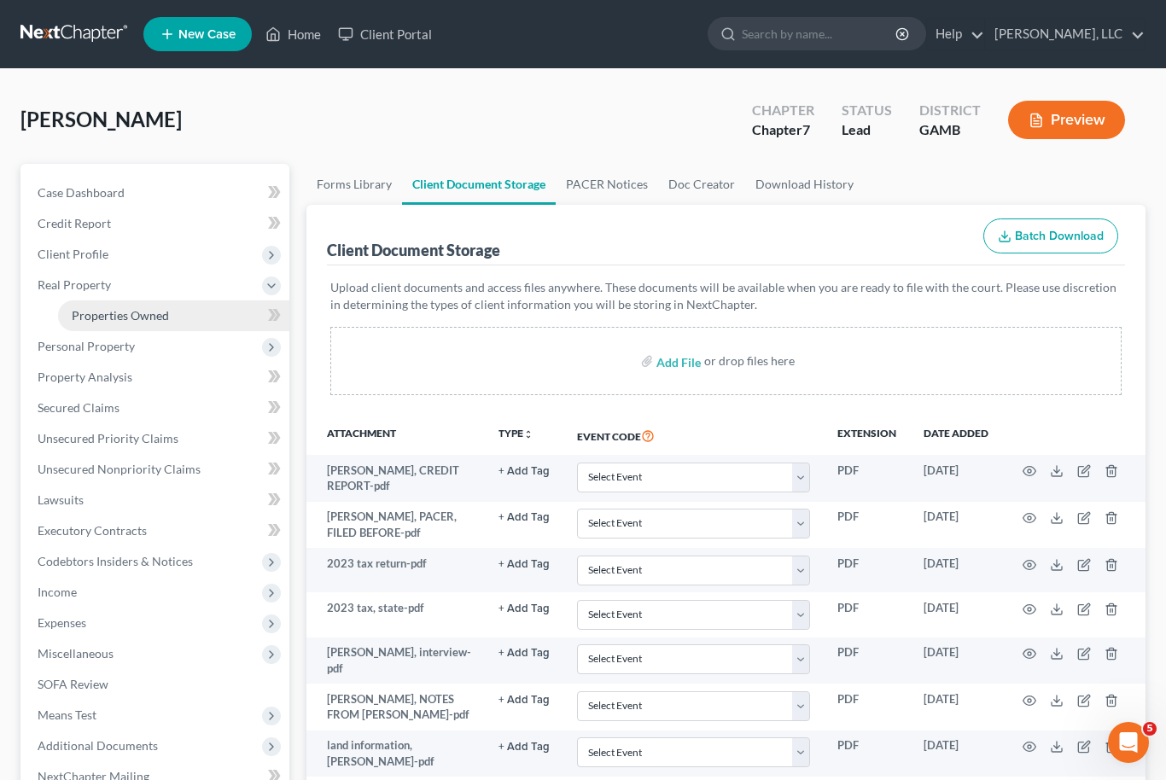
click at [153, 323] on link "Properties Owned" at bounding box center [173, 315] width 231 height 31
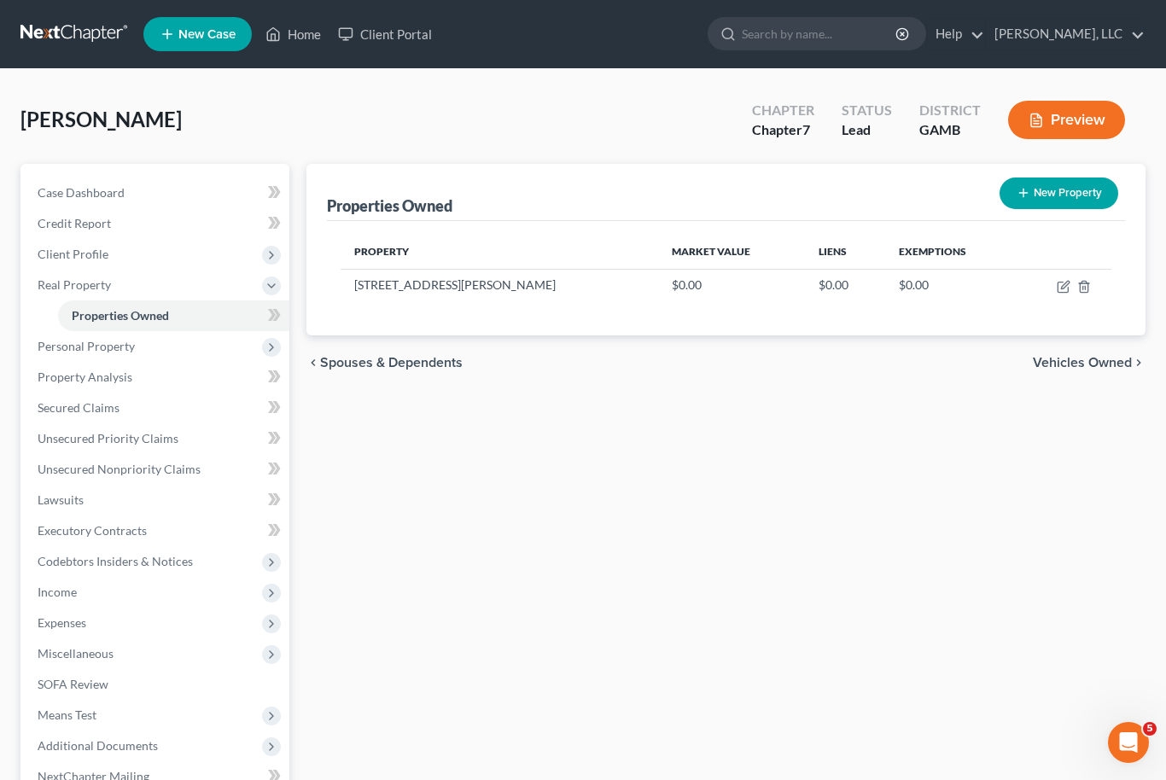
click at [948, 3] on nav "Home New Case Client Portal [PERSON_NAME], LLC [EMAIL_ADDRESS][DOMAIN_NAME] My …" at bounding box center [583, 34] width 1166 height 68
click at [856, 62] on nav "Home New Case Client Portal [PERSON_NAME], LLC [EMAIL_ADDRESS][DOMAIN_NAME] My …" at bounding box center [583, 34] width 1166 height 68
click at [868, 38] on input "search" at bounding box center [820, 34] width 156 height 32
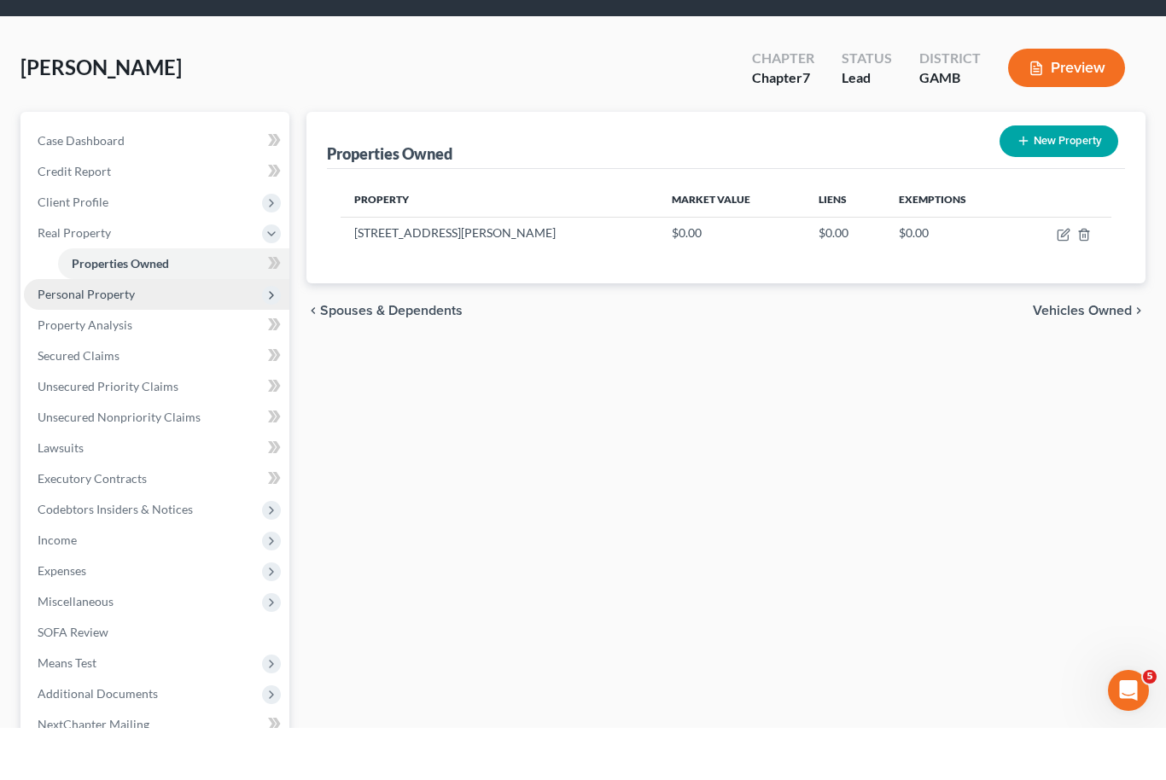
click at [132, 339] on span "Personal Property" at bounding box center [86, 346] width 97 height 15
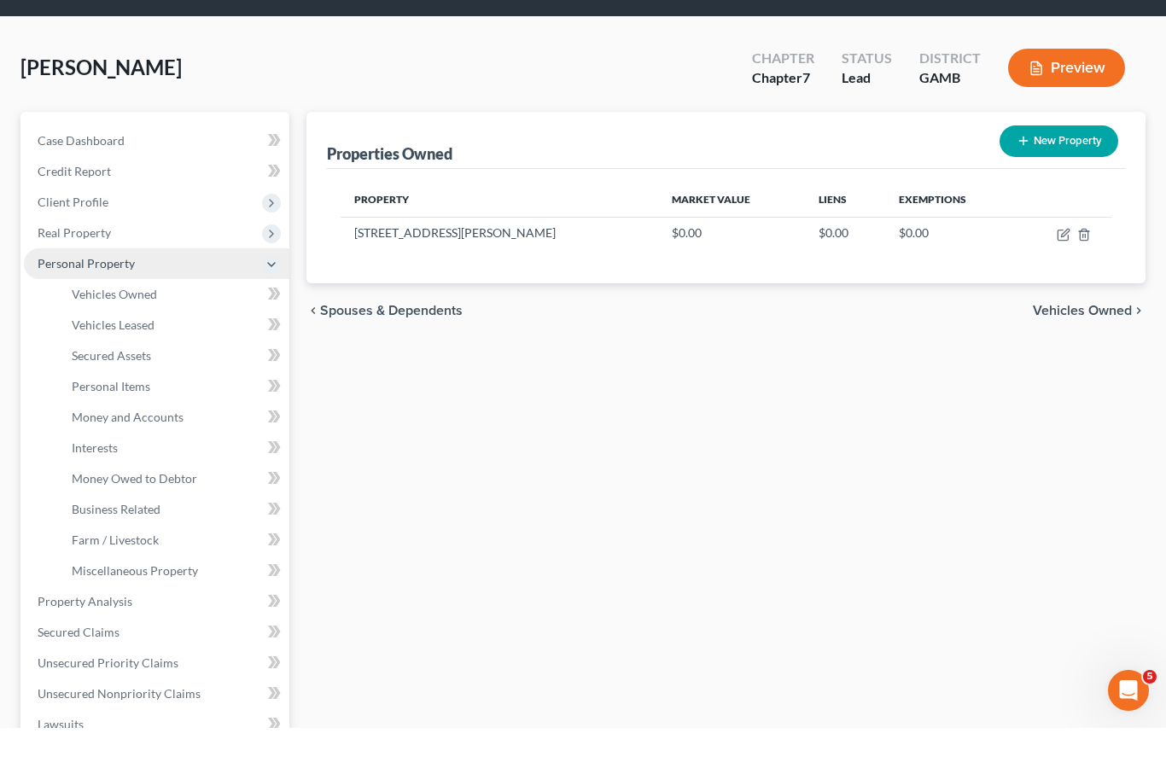
scroll to position [52, 0]
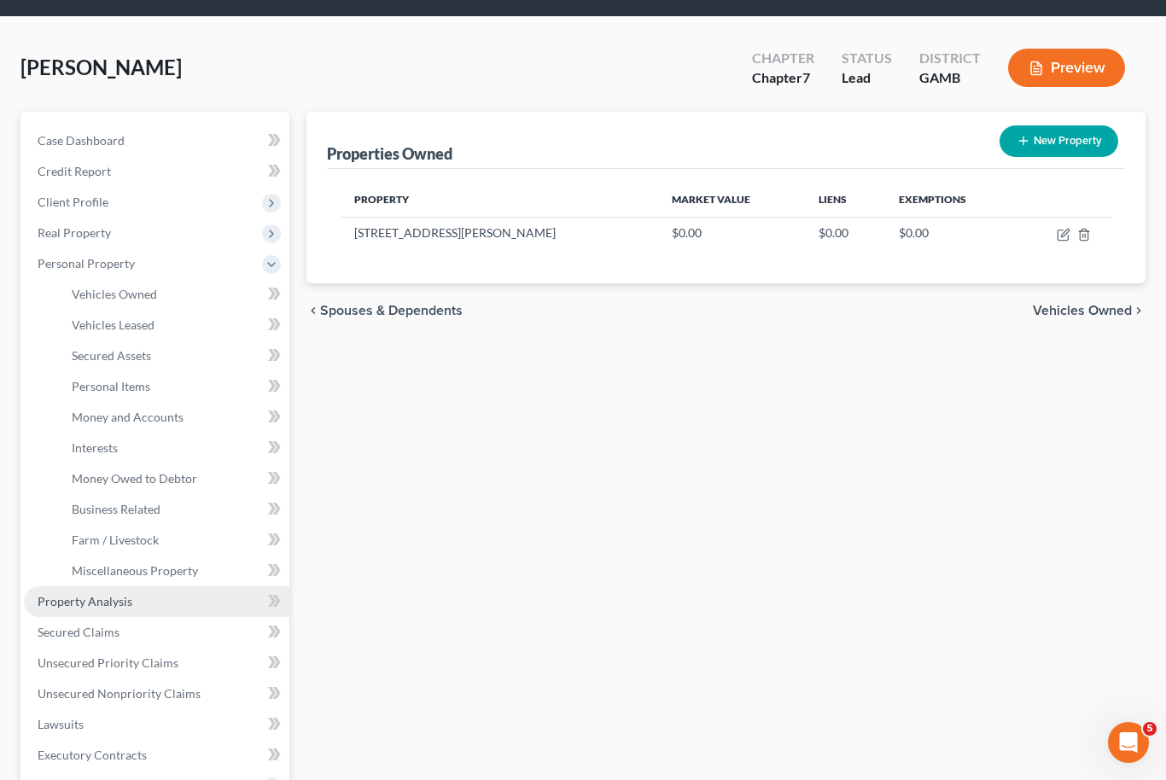
click at [113, 601] on span "Property Analysis" at bounding box center [85, 601] width 95 height 15
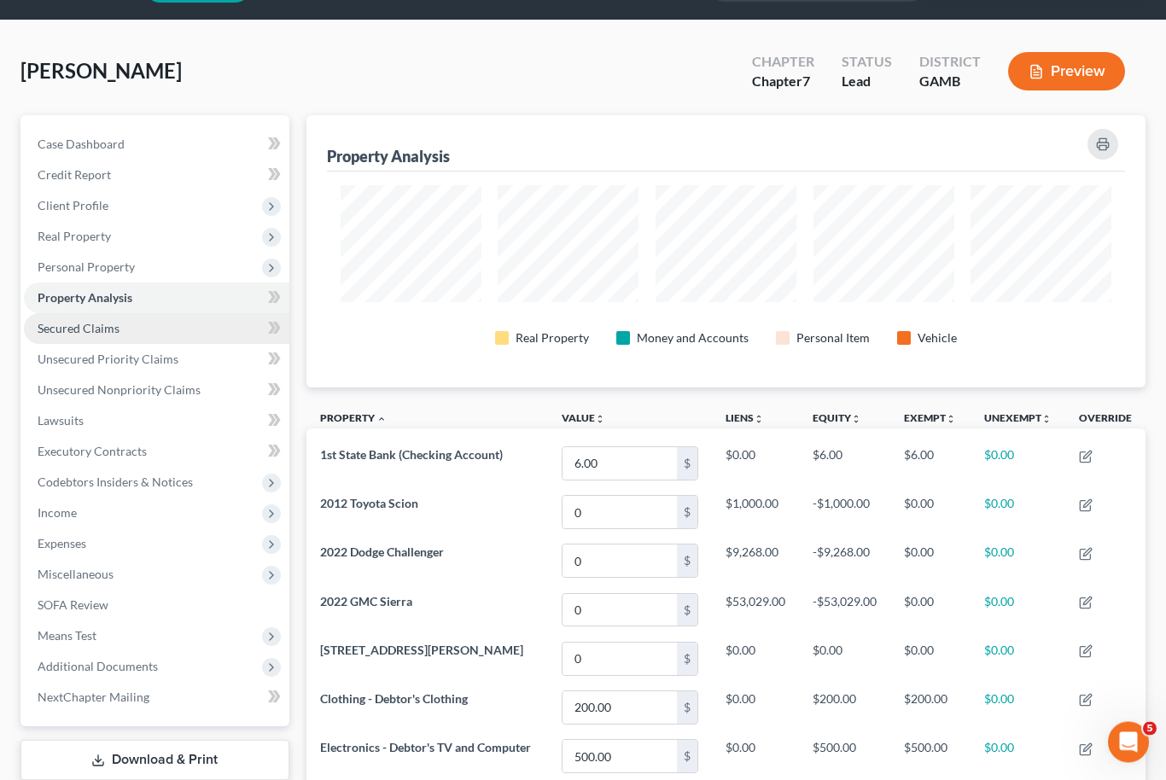
scroll to position [49, 0]
click at [141, 326] on link "Secured Claims" at bounding box center [156, 328] width 265 height 31
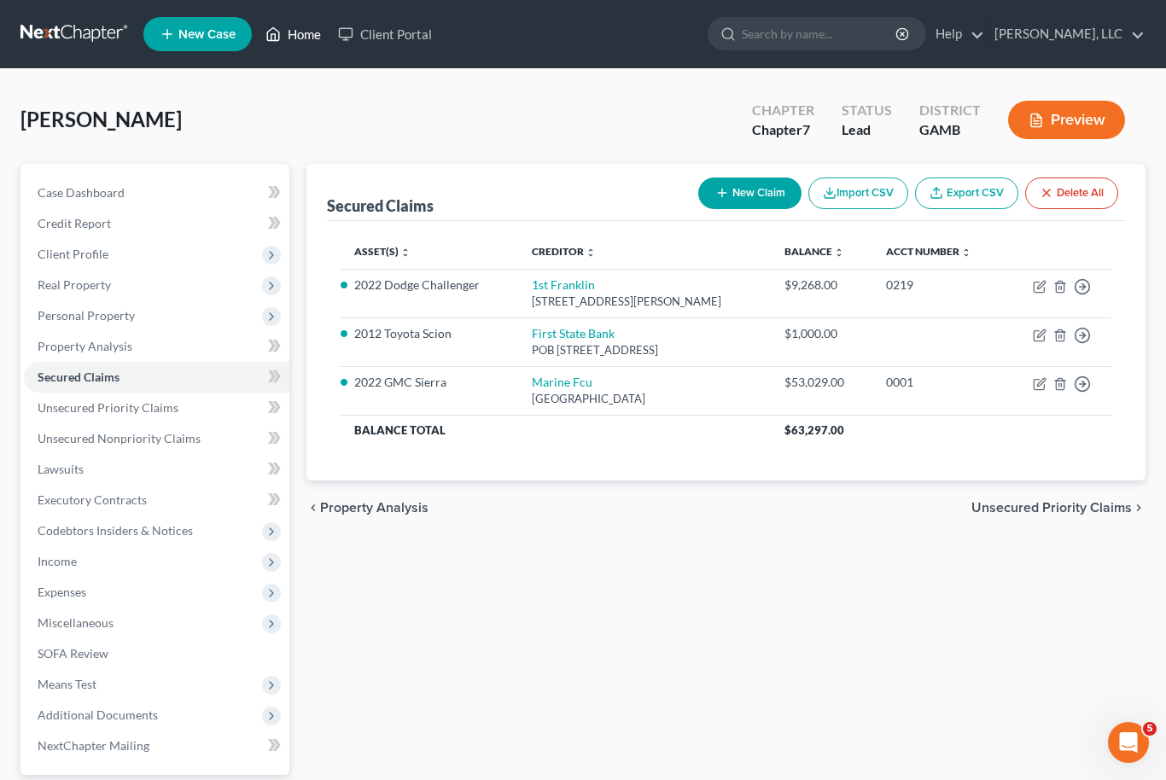
click at [316, 49] on link "Home" at bounding box center [293, 34] width 73 height 31
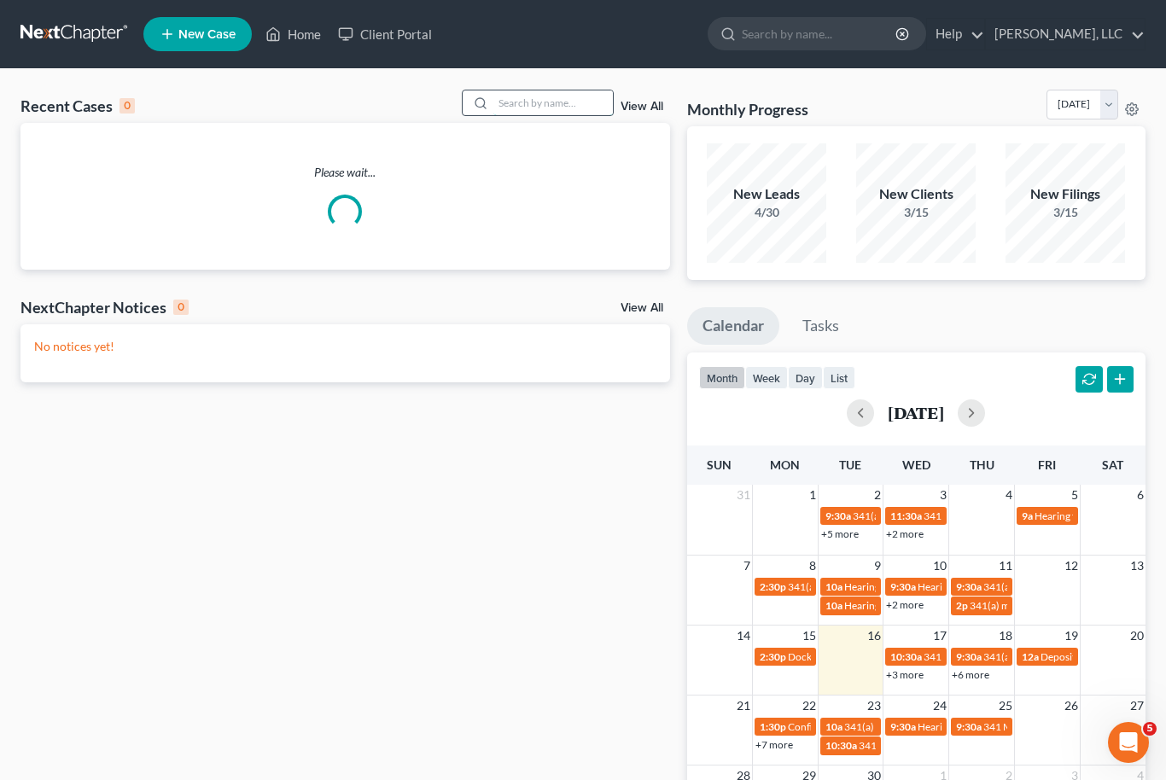
click at [554, 102] on input "search" at bounding box center [552, 102] width 119 height 25
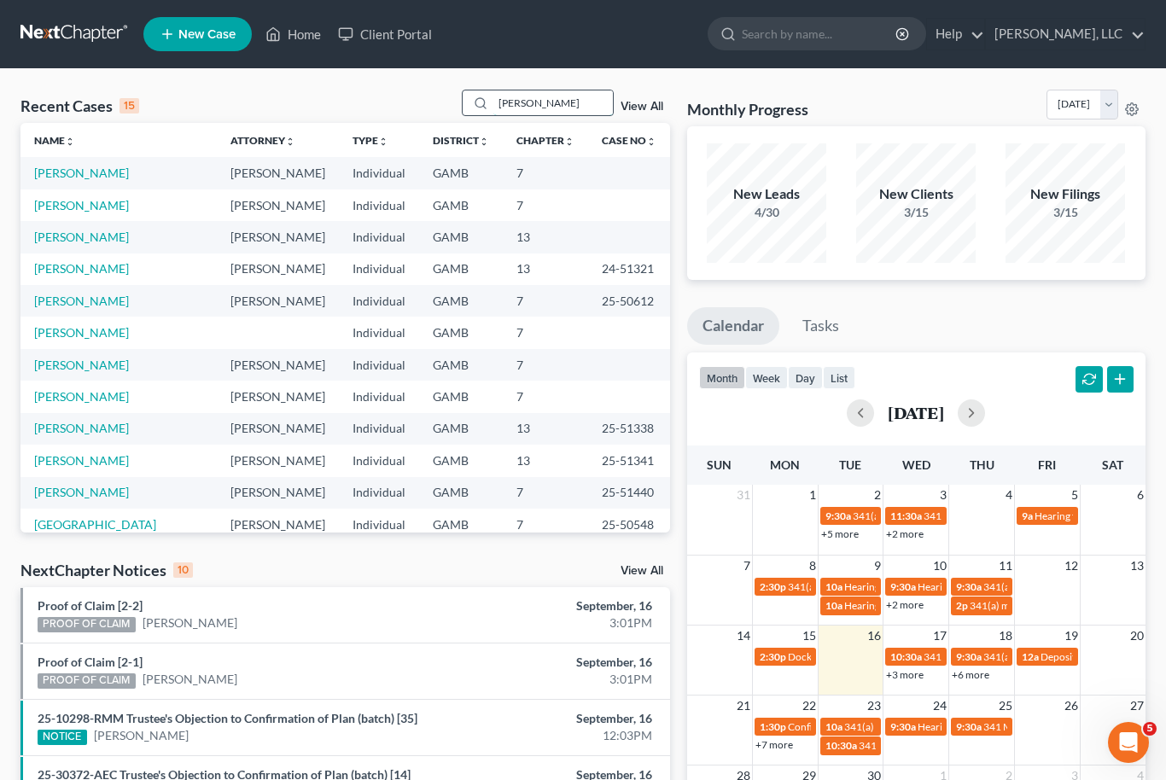
type input "[PERSON_NAME]"
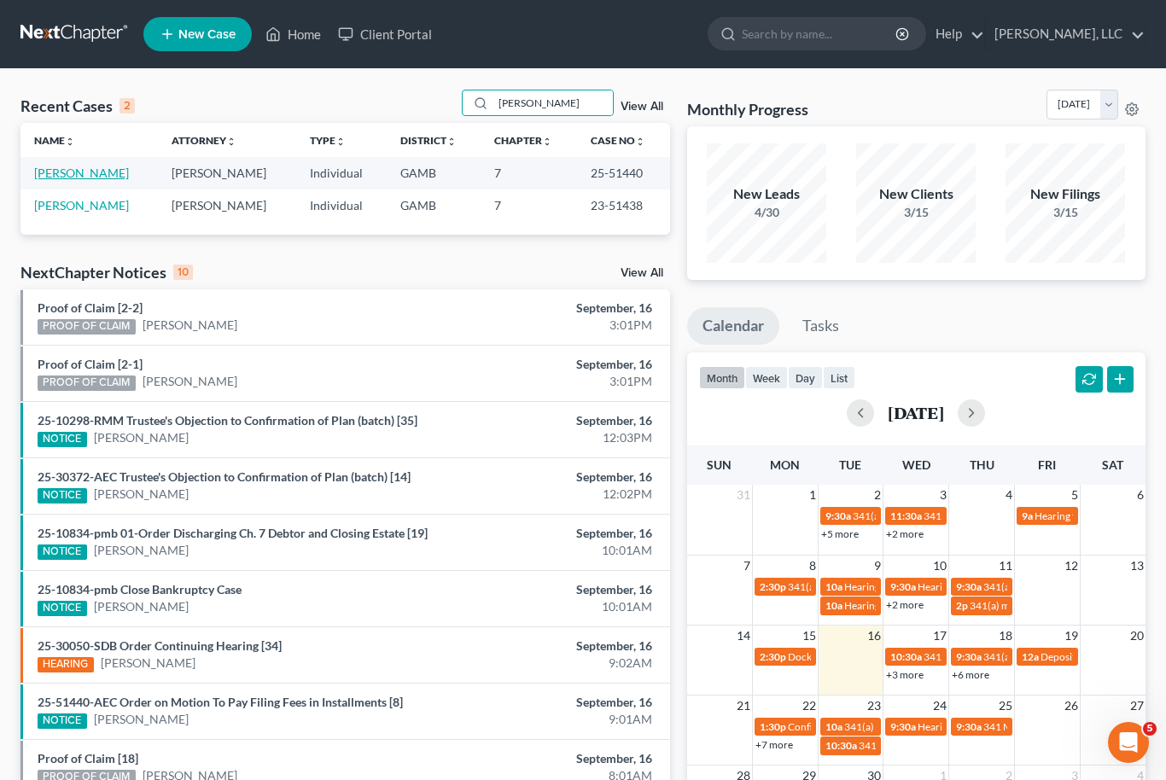
click at [62, 171] on link "[PERSON_NAME]" at bounding box center [81, 173] width 95 height 15
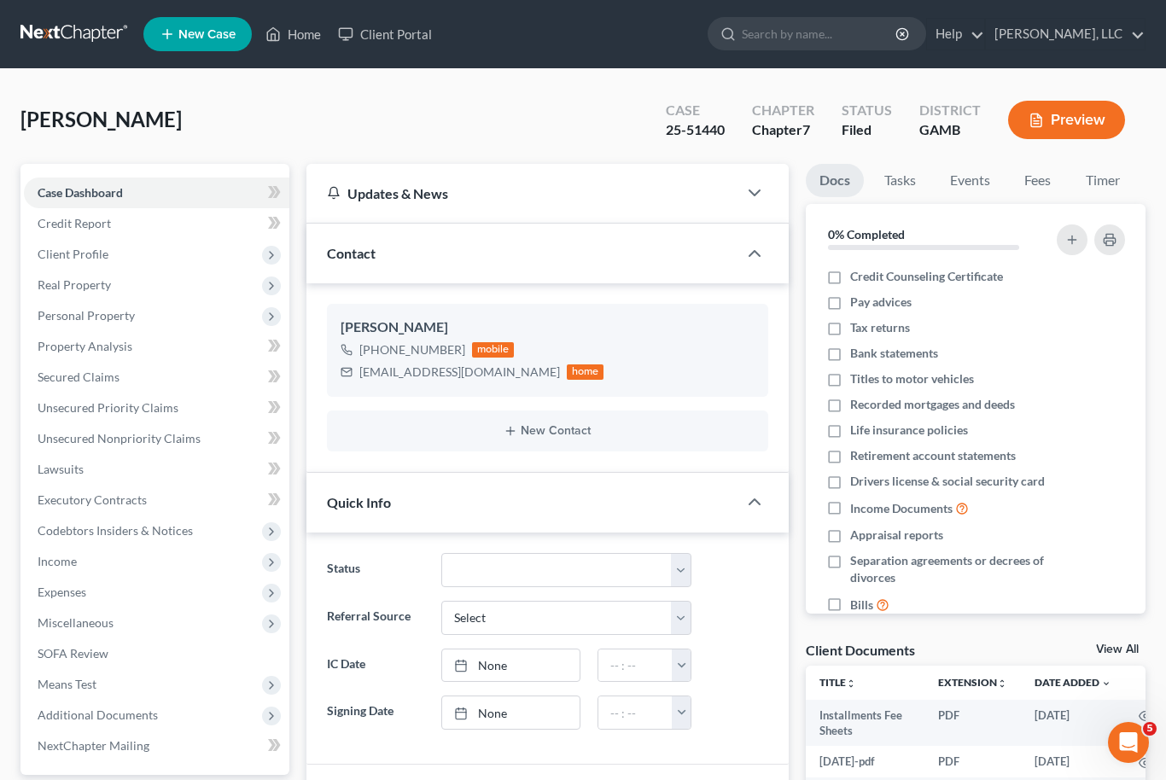
click at [1137, 649] on link "View All" at bounding box center [1117, 650] width 43 height 12
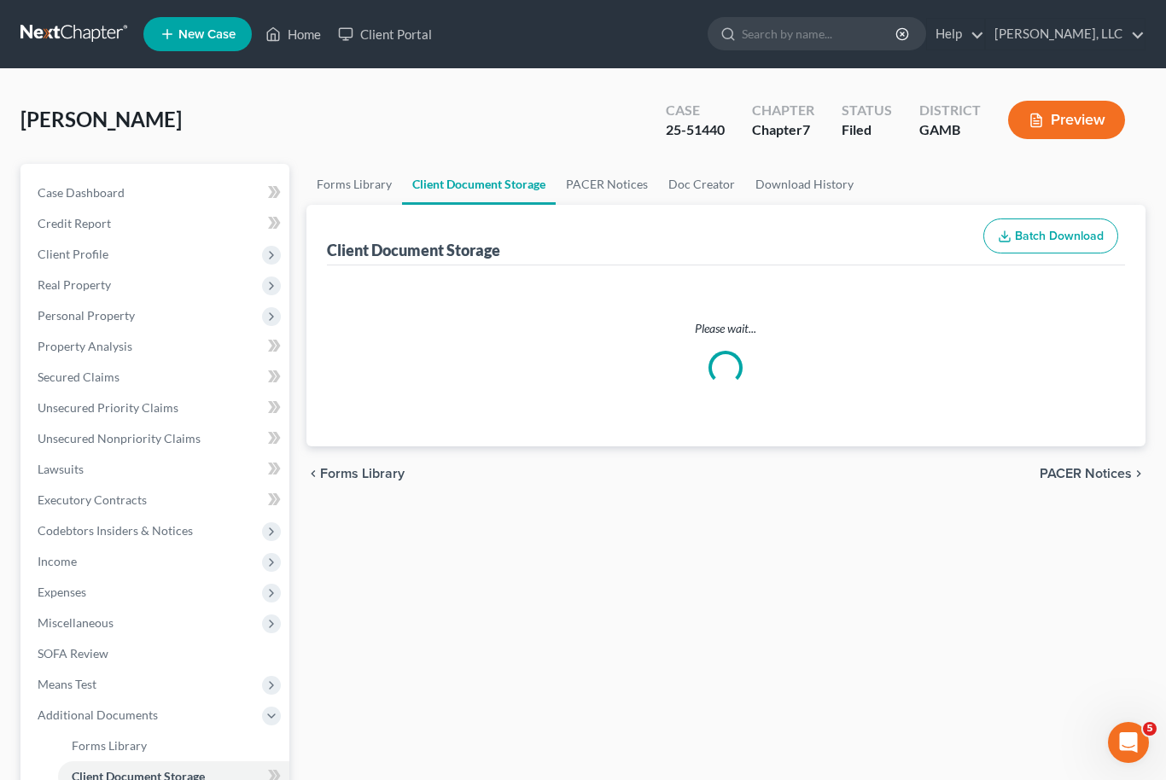
select select "22"
select select "6"
select select "26"
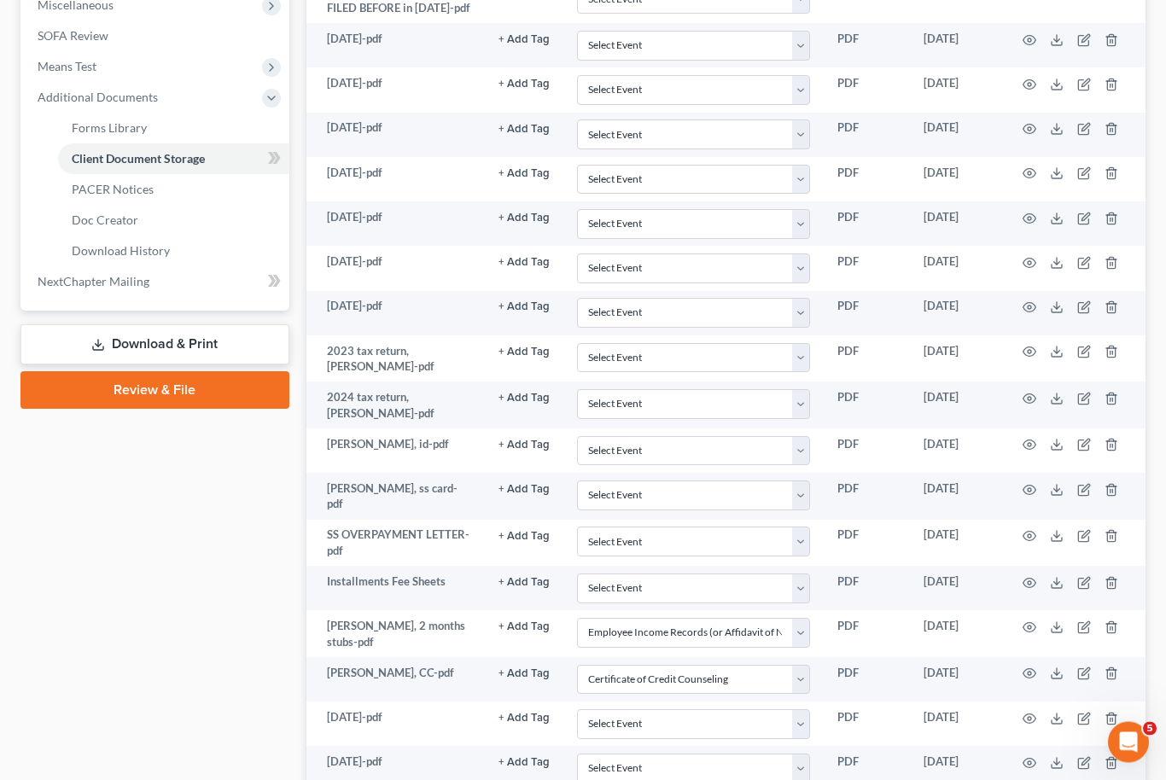
scroll to position [618, 0]
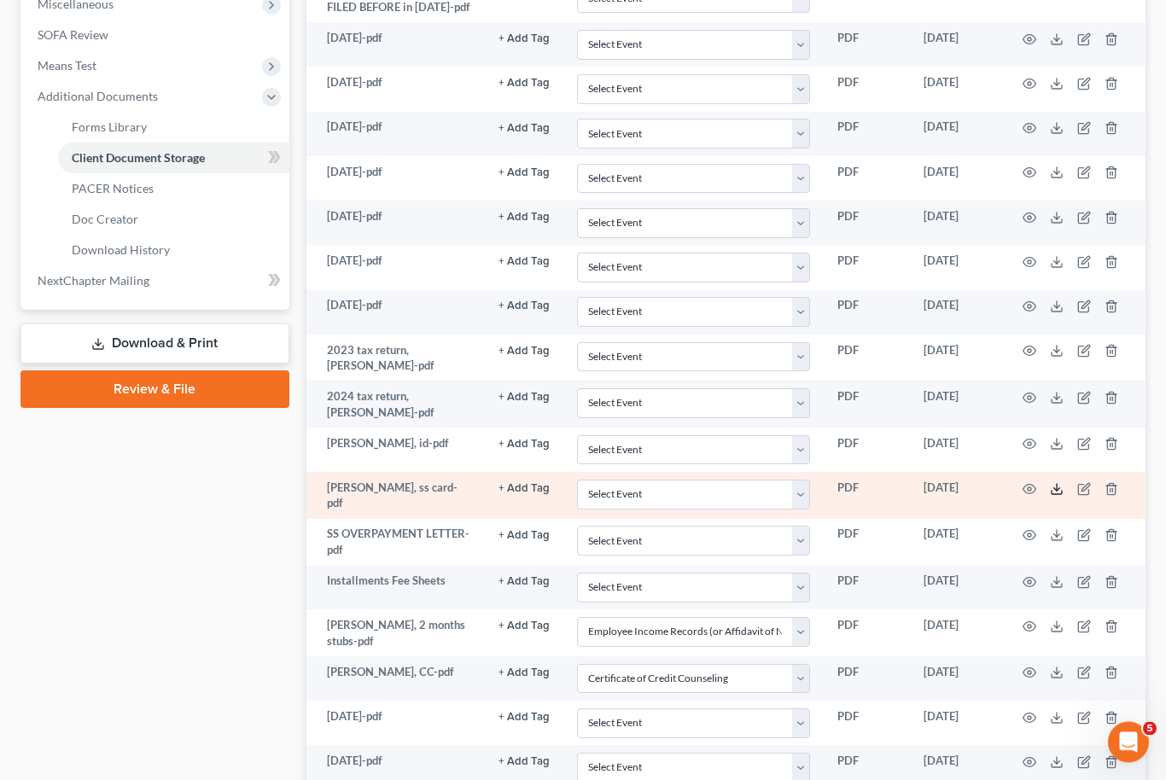
click at [1062, 483] on icon at bounding box center [1057, 490] width 14 height 14
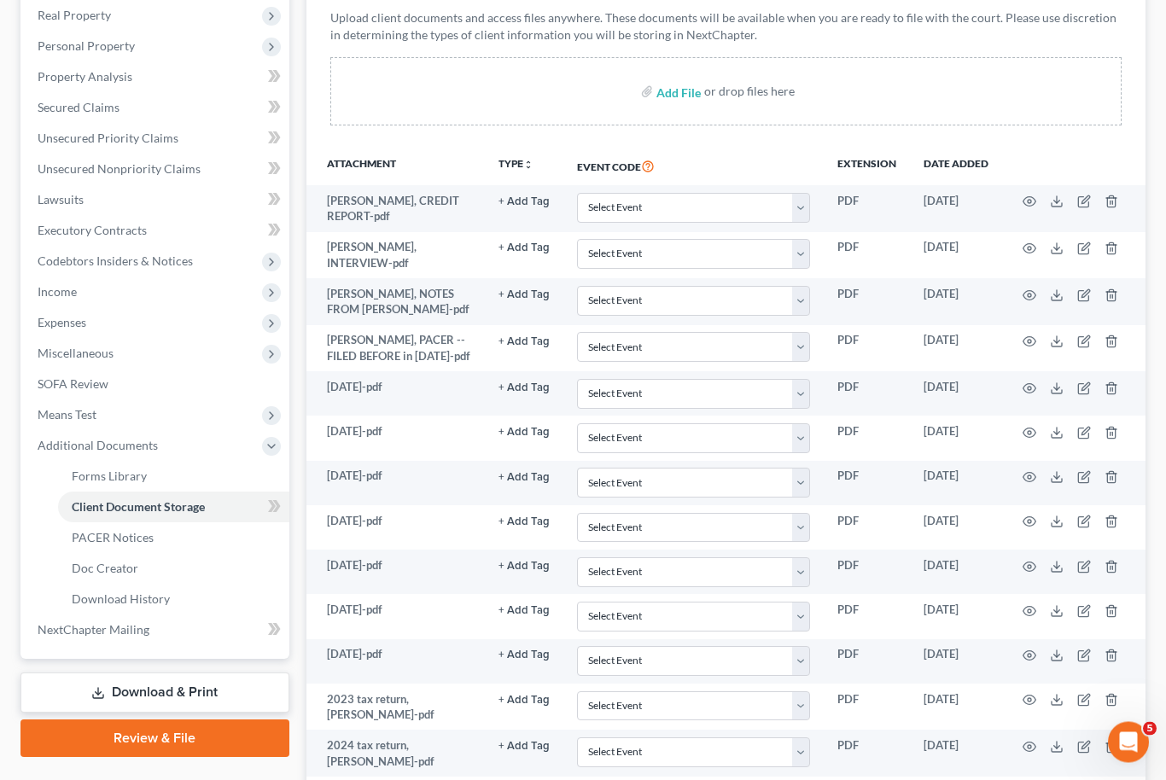
scroll to position [282, 0]
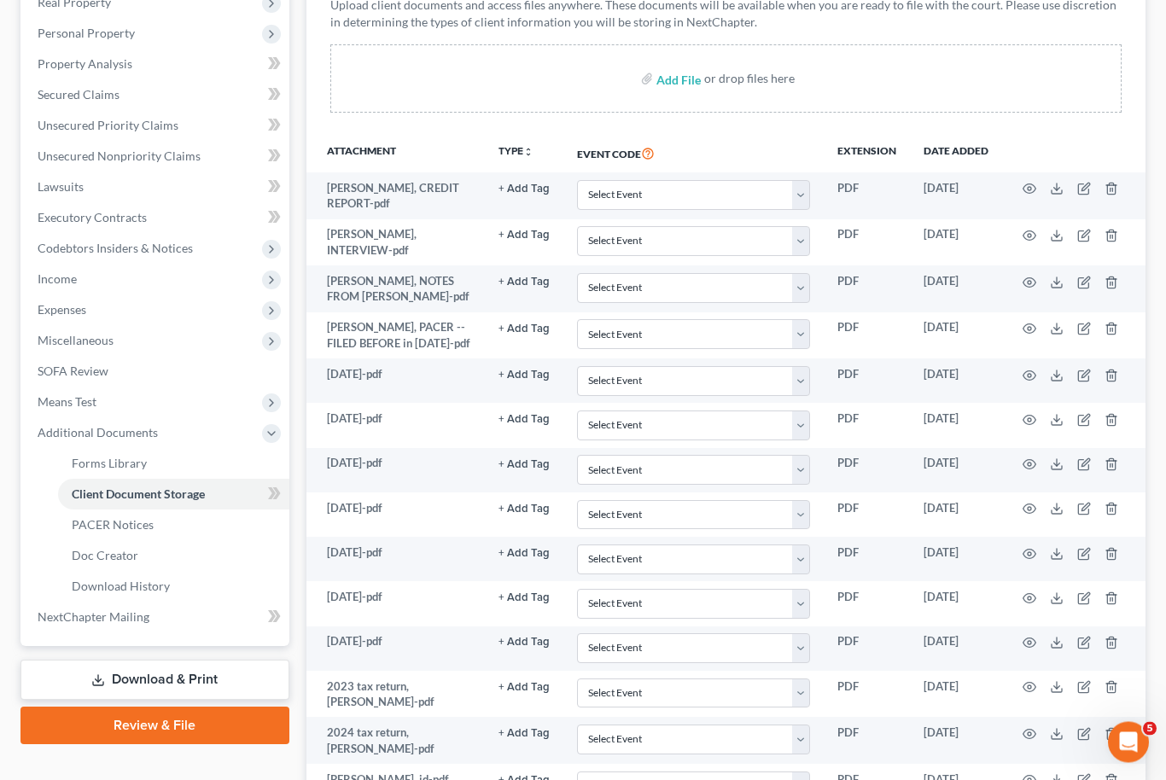
click at [202, 676] on link "Download & Print" at bounding box center [154, 681] width 269 height 40
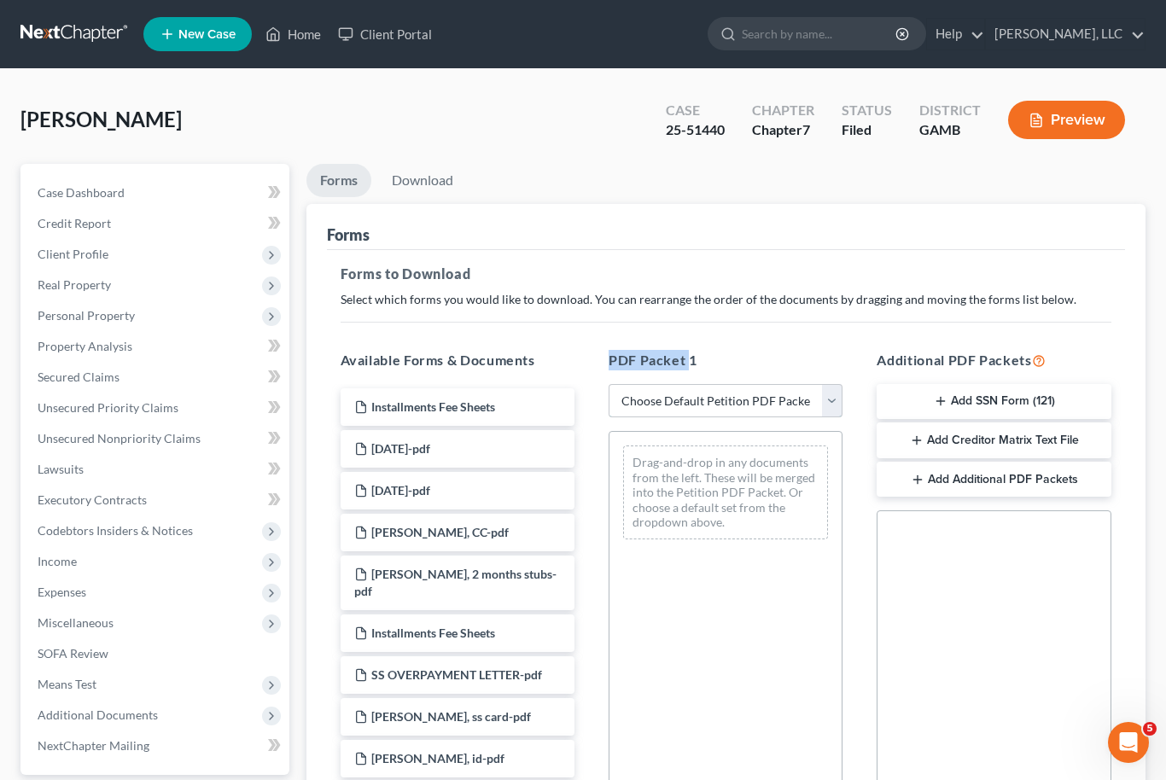
click at [831, 416] on select "Choose Default Petition PDF Packet Complete Bankruptcy Petition (all forms and …" at bounding box center [726, 401] width 234 height 34
select select "2"
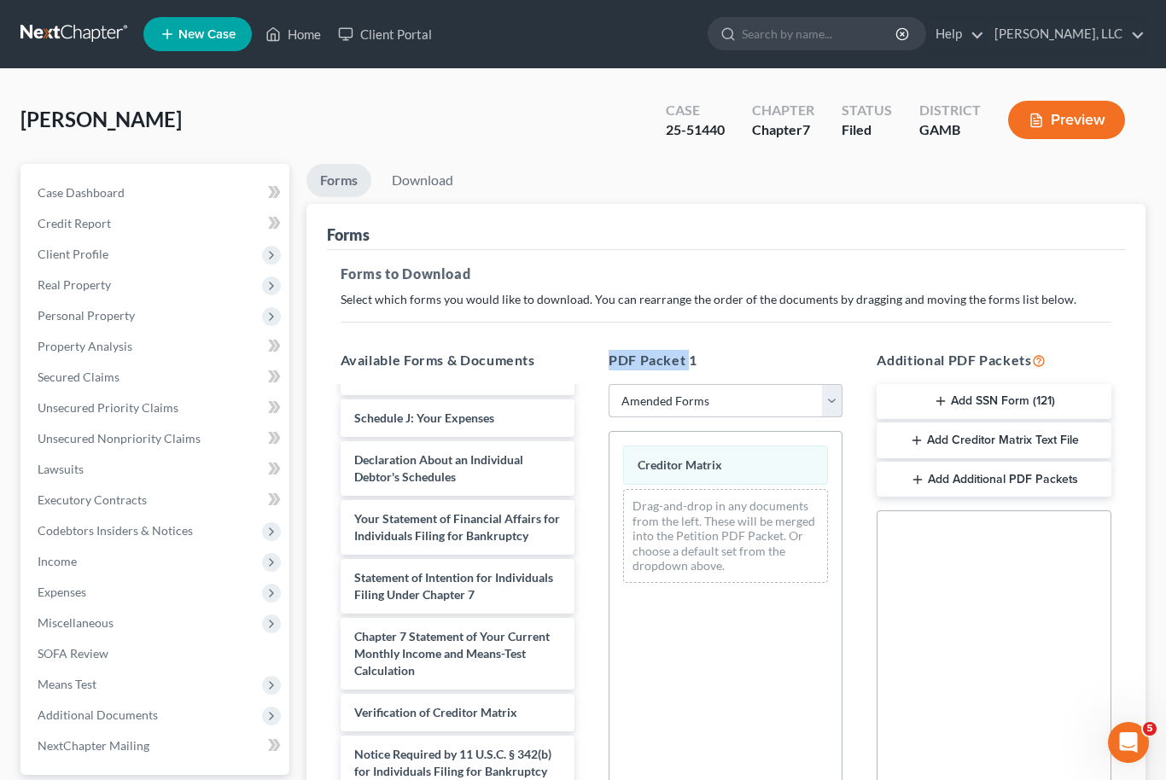
scroll to position [451, 0]
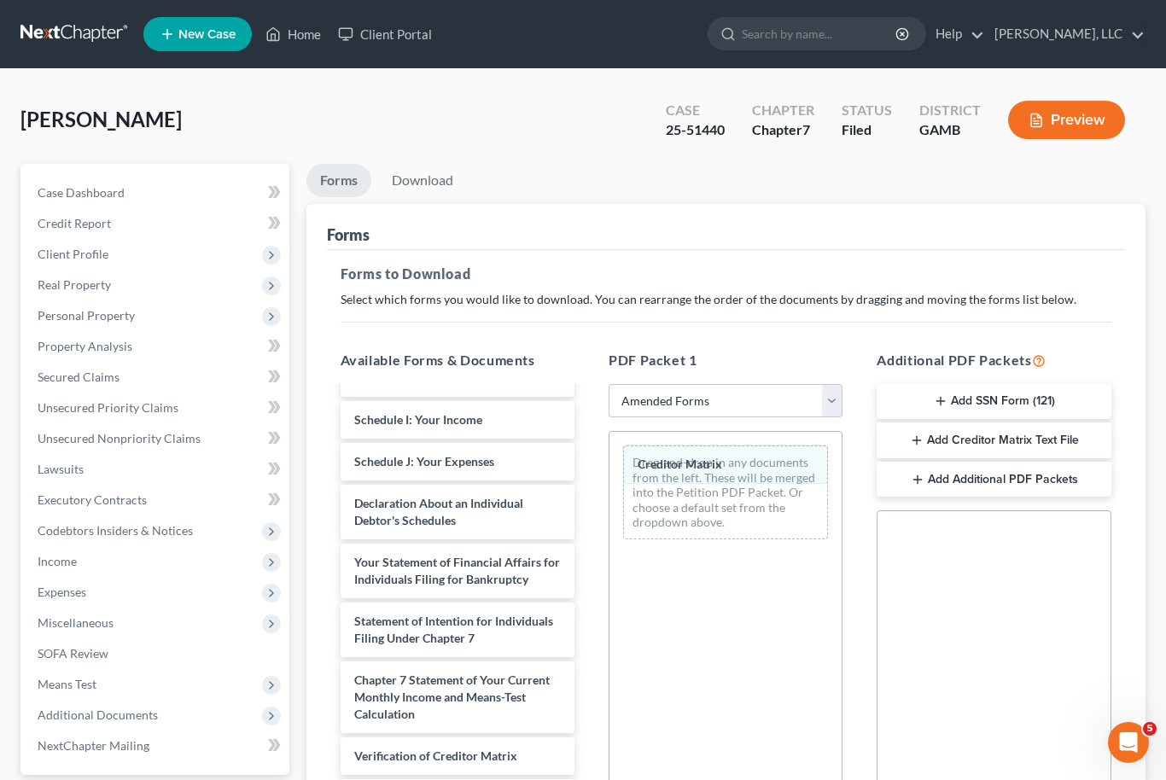
click at [635, 489] on div "Drag-and-drop in any documents from the left. These will be merged into the Pet…" at bounding box center [725, 493] width 205 height 94
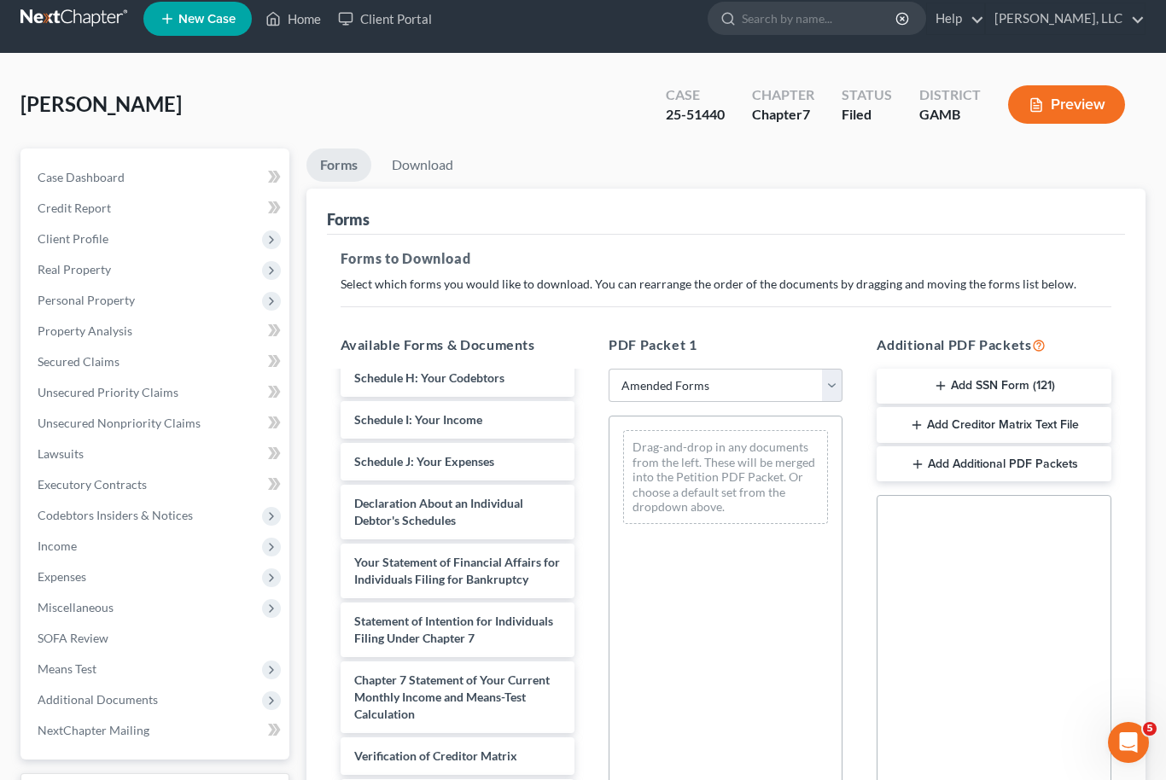
scroll to position [0, 0]
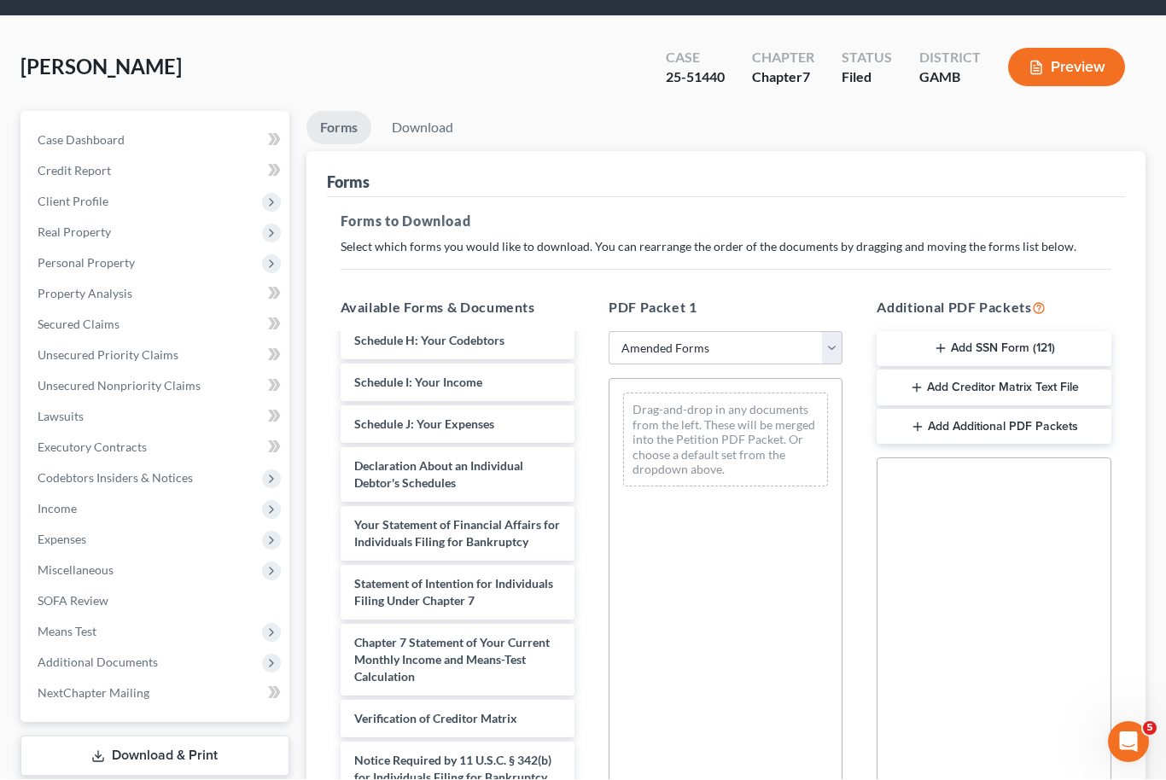
click at [1051, 348] on button "Add SSN Form (121)" at bounding box center [994, 350] width 234 height 36
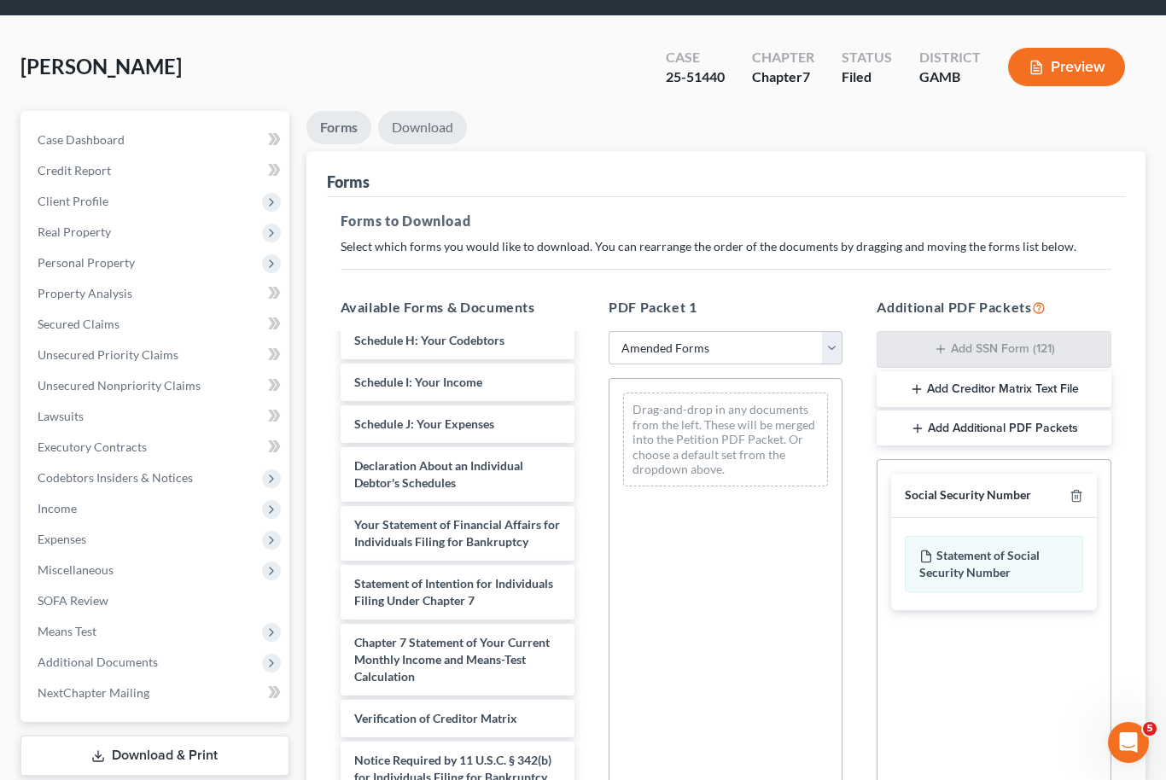
click at [440, 124] on link "Download" at bounding box center [422, 127] width 89 height 33
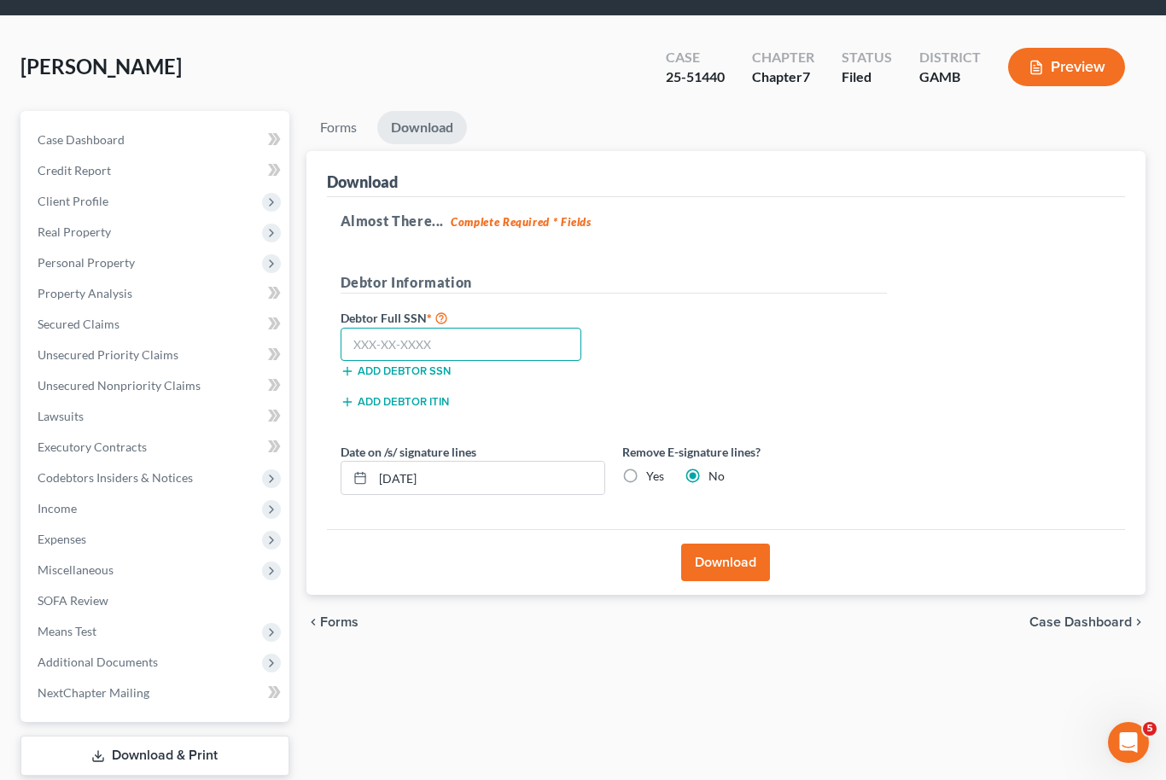
click at [504, 343] on input "text" at bounding box center [462, 345] width 242 height 34
click at [344, 128] on link "Forms" at bounding box center [338, 128] width 64 height 33
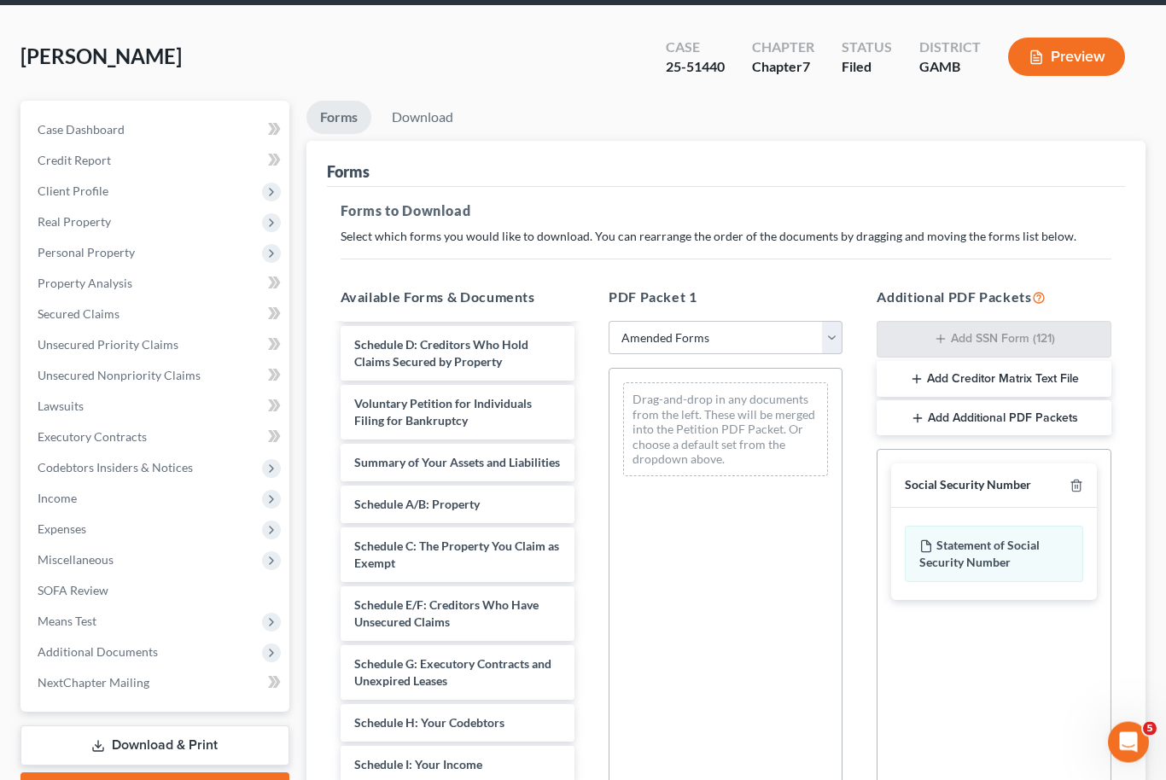
scroll to position [67, 0]
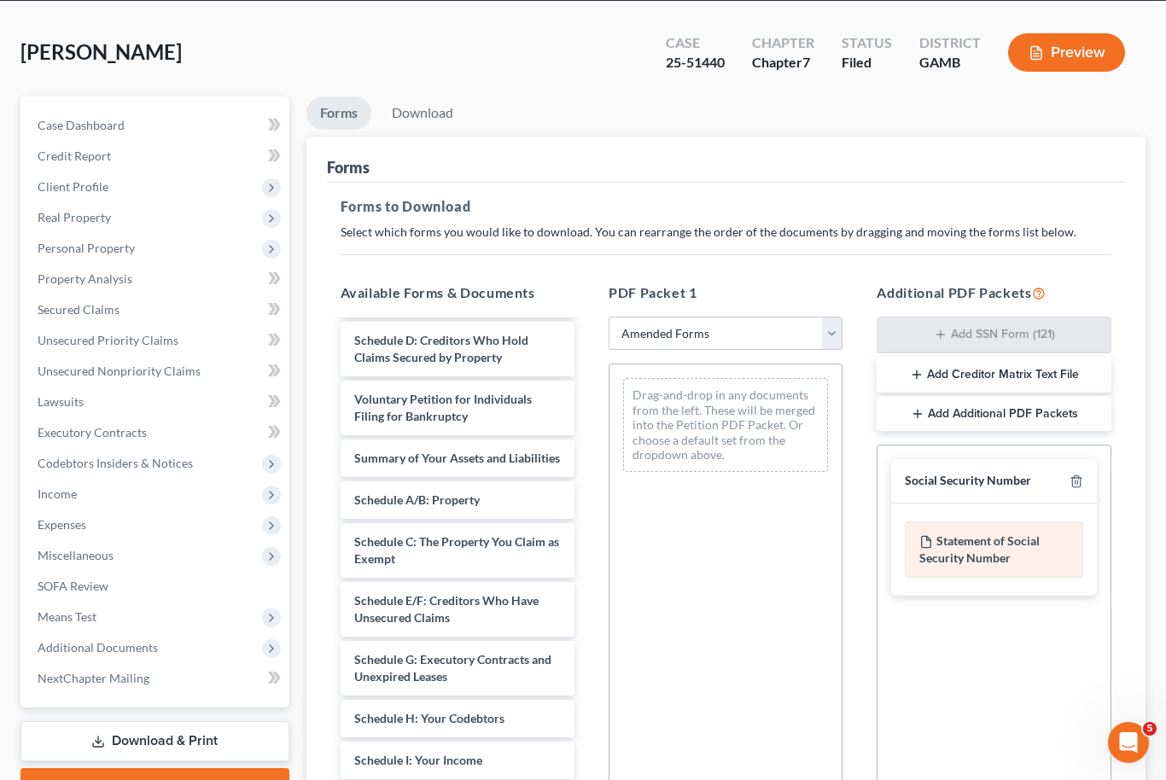
click at [1028, 557] on div "Statement of Social Security Number" at bounding box center [994, 549] width 178 height 56
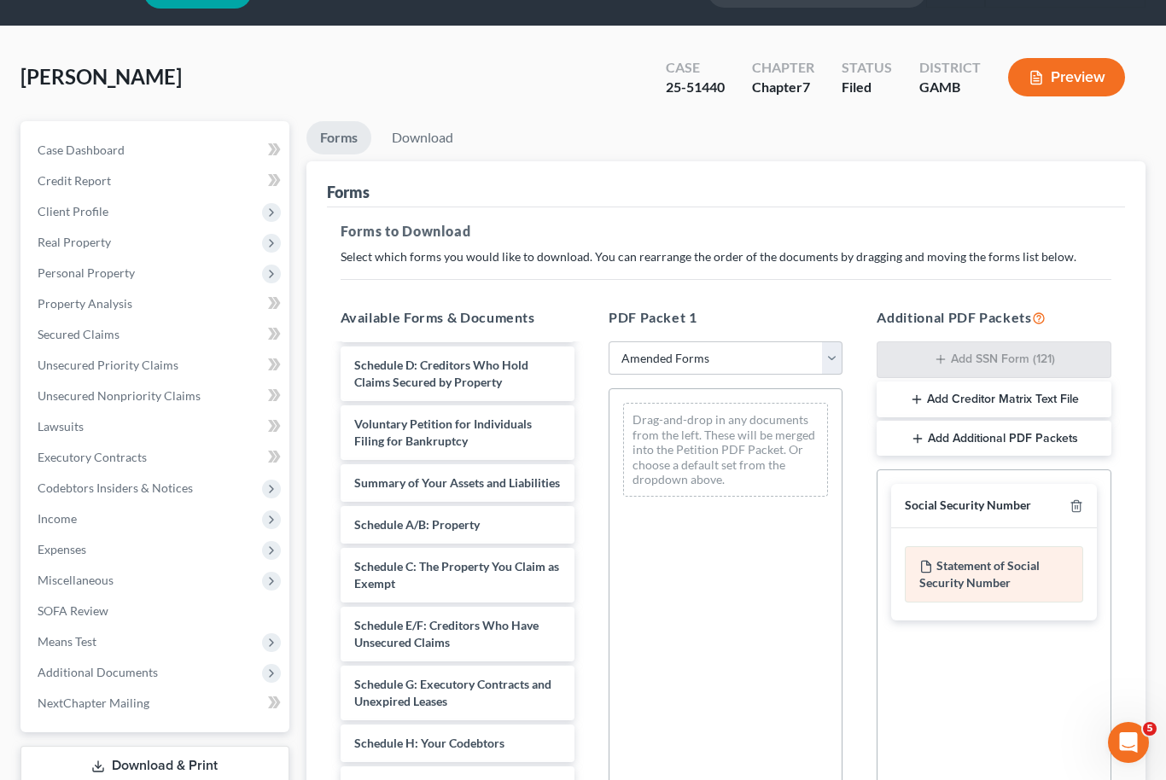
scroll to position [38, 0]
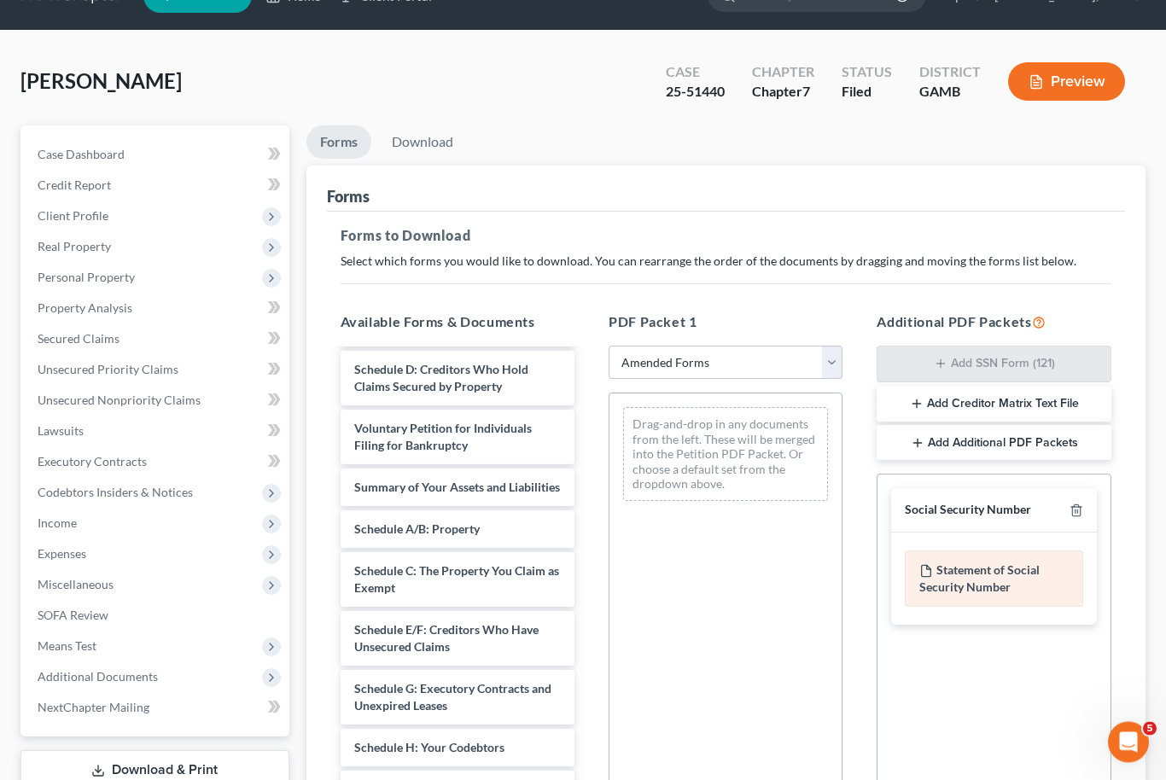
click at [1031, 588] on div "Statement of Social Security Number" at bounding box center [994, 579] width 178 height 56
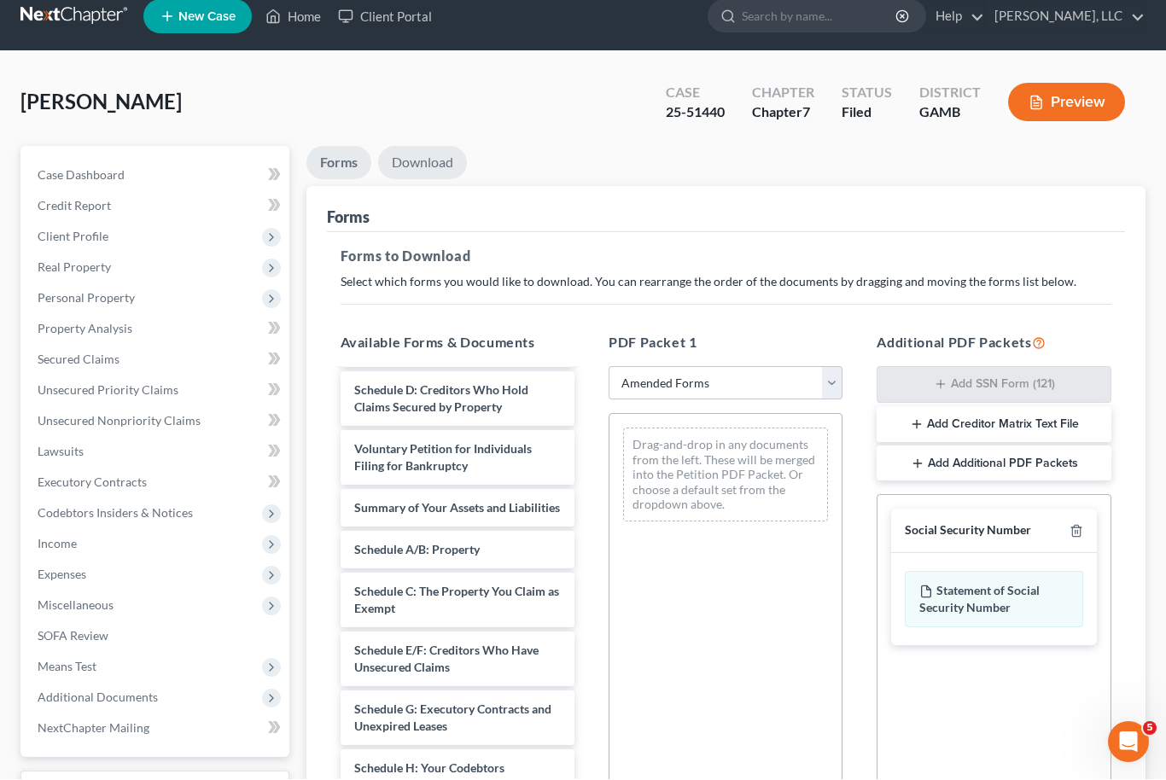
scroll to position [18, 0]
click at [444, 165] on link "Download" at bounding box center [422, 162] width 89 height 33
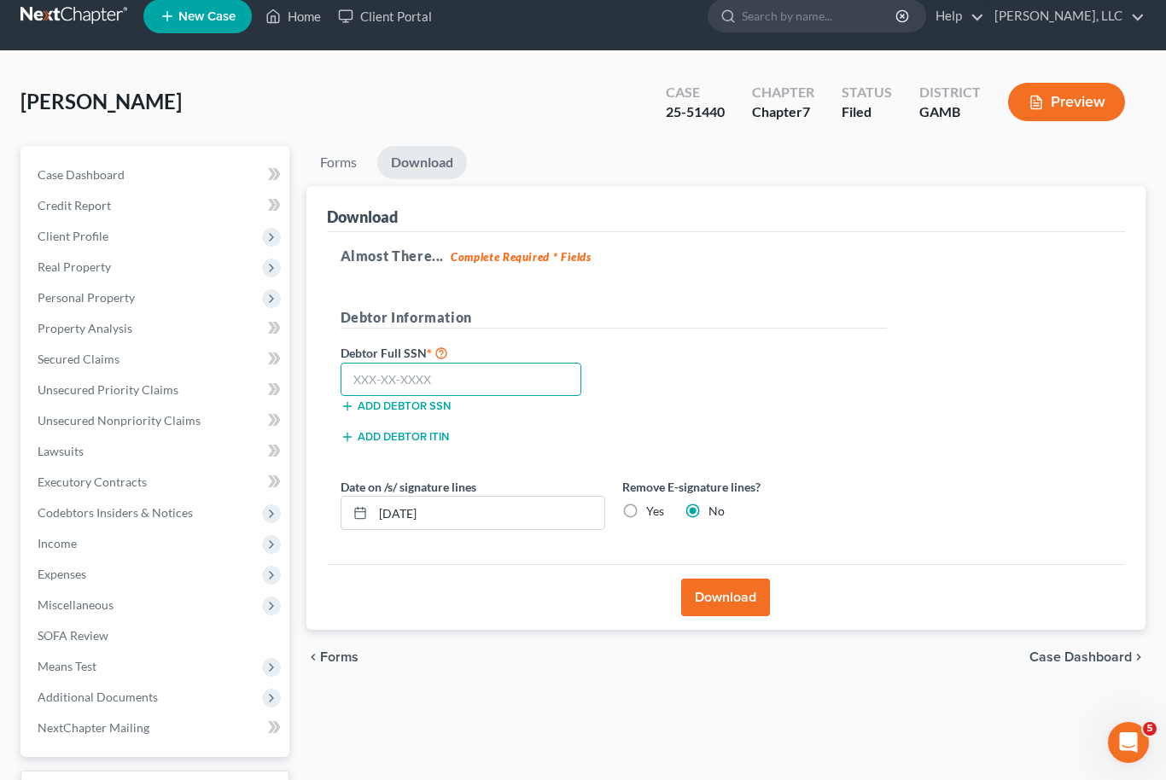
click at [483, 375] on input "text" at bounding box center [462, 380] width 242 height 34
click at [483, 379] on input "254-41" at bounding box center [462, 380] width 242 height 34
type input "254-41-8811"
click at [731, 0] on ul "New Case Home Client Portal - No Result - See all results Or Press Enter... Hel…" at bounding box center [644, 17] width 1002 height 44
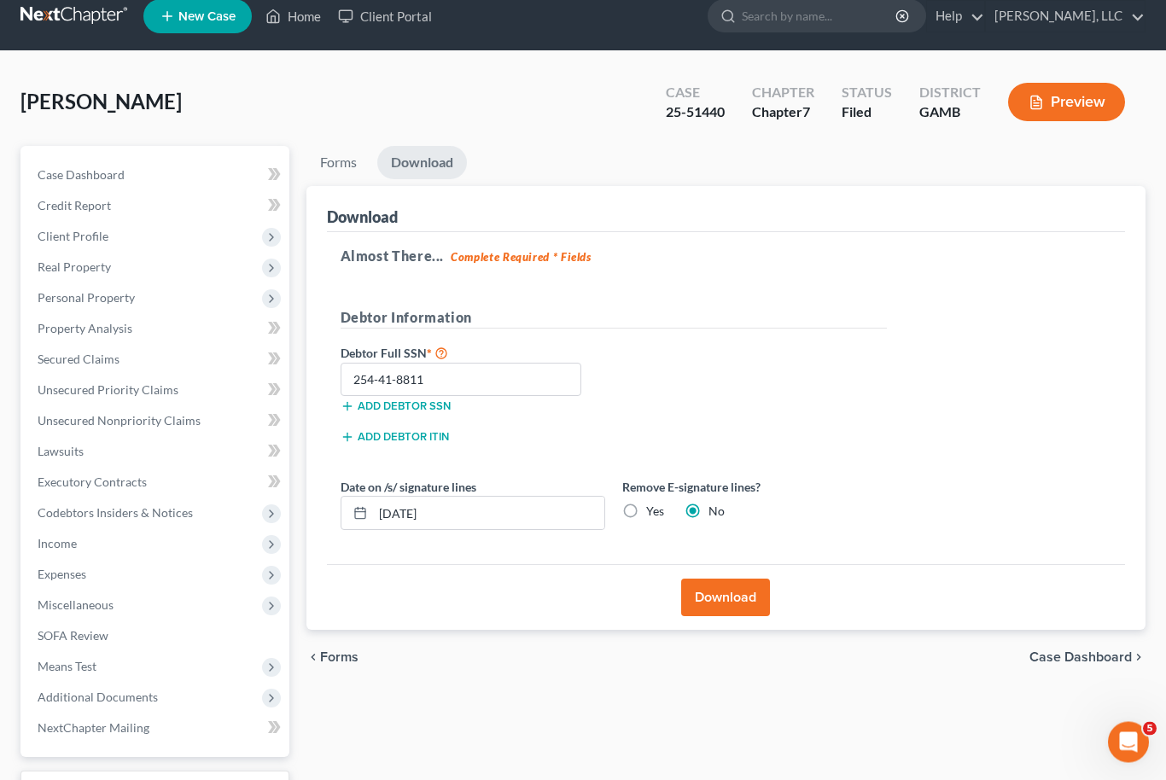
scroll to position [18, 0]
click at [747, 588] on button "Download" at bounding box center [725, 598] width 89 height 38
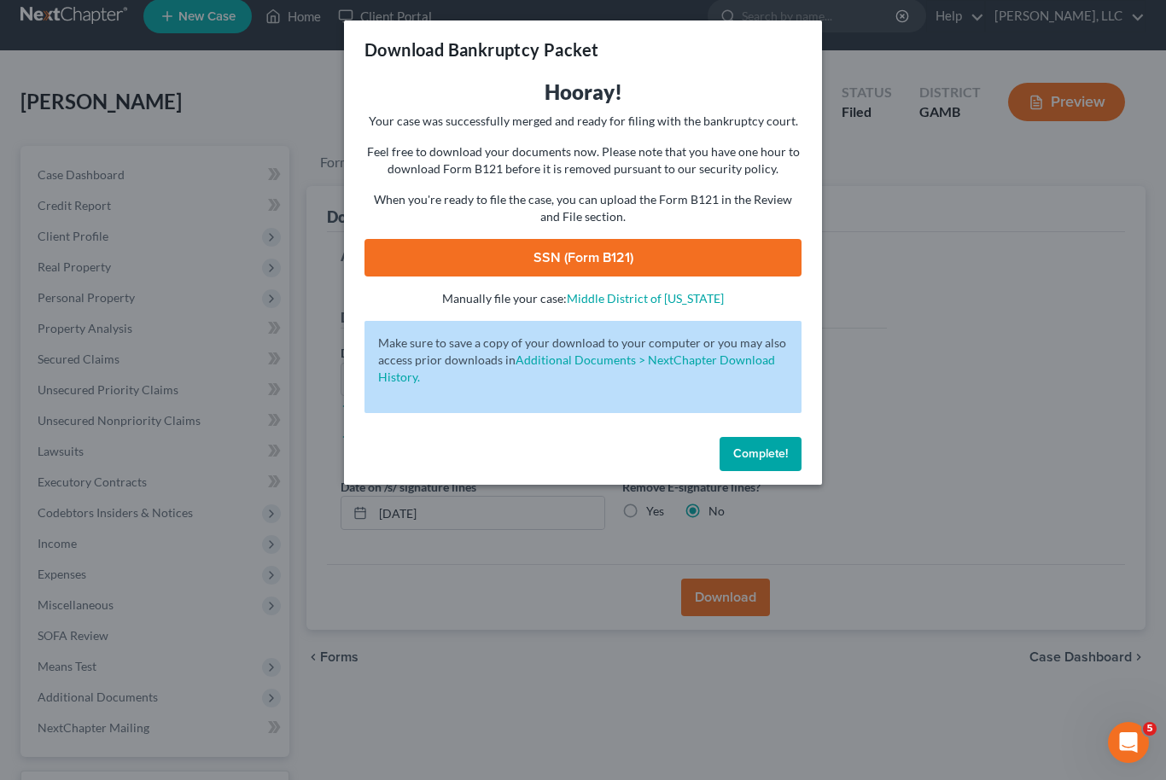
click at [692, 261] on link "SSN (Form B121)" at bounding box center [582, 258] width 437 height 38
click at [781, 464] on button "Complete!" at bounding box center [760, 454] width 82 height 34
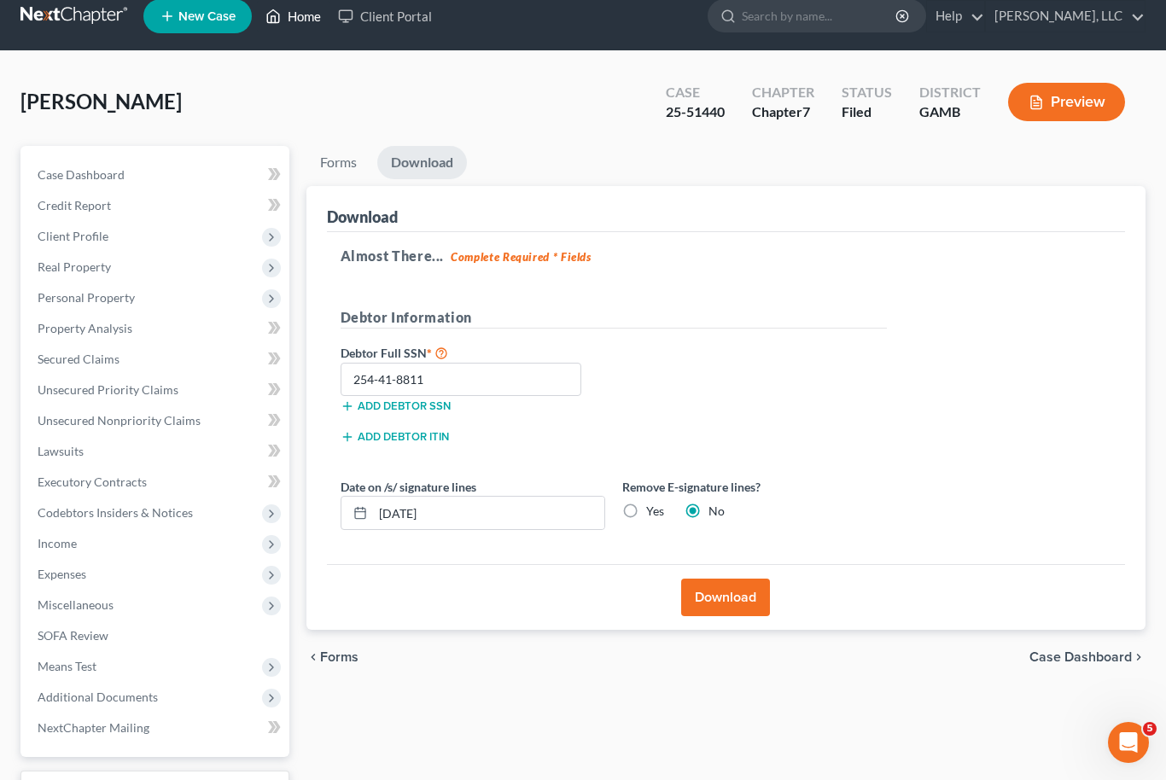
click at [309, 19] on link "Home" at bounding box center [293, 16] width 73 height 31
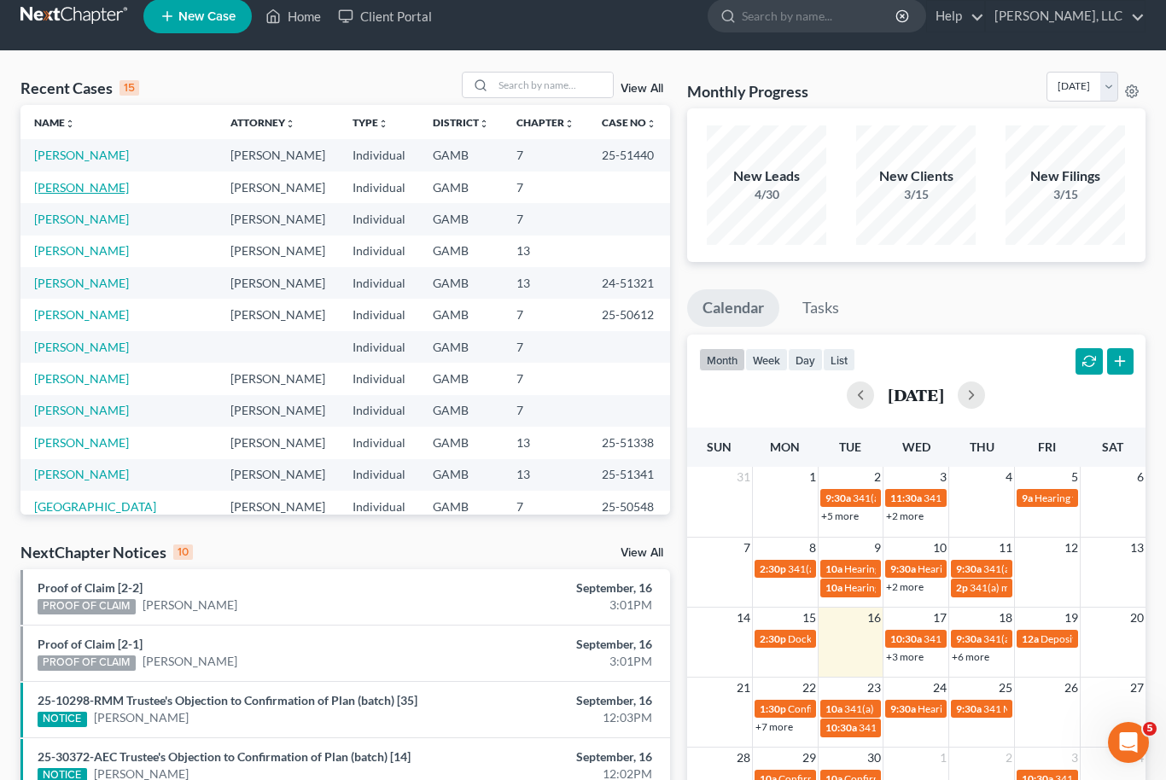
click at [81, 189] on link "[PERSON_NAME]" at bounding box center [81, 187] width 95 height 15
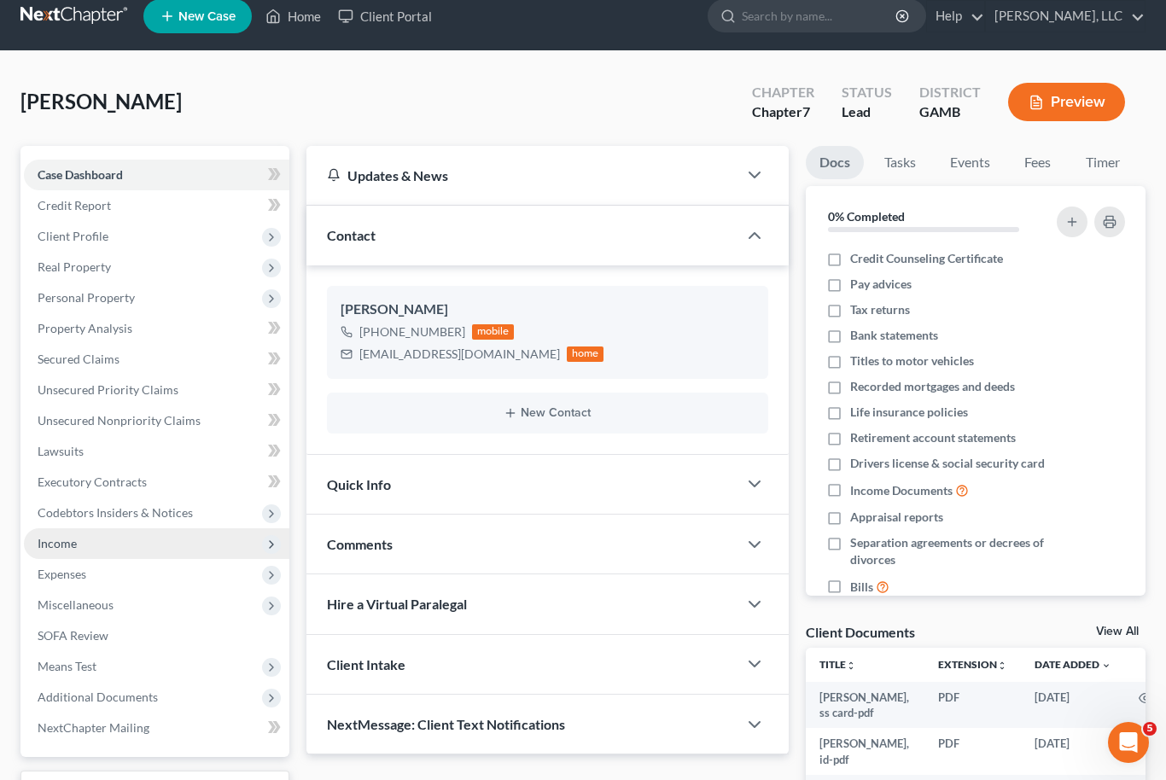
click at [75, 553] on span "Income" at bounding box center [156, 543] width 265 height 31
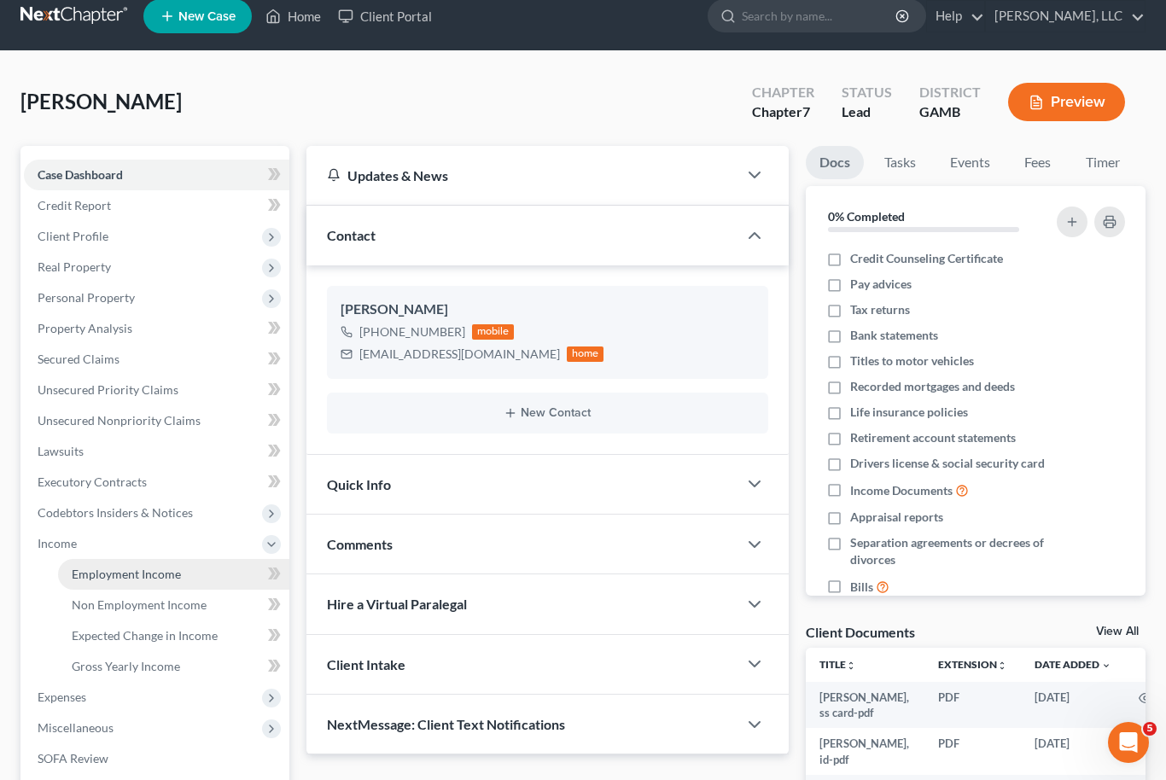
click at [152, 577] on span "Employment Income" at bounding box center [126, 574] width 109 height 15
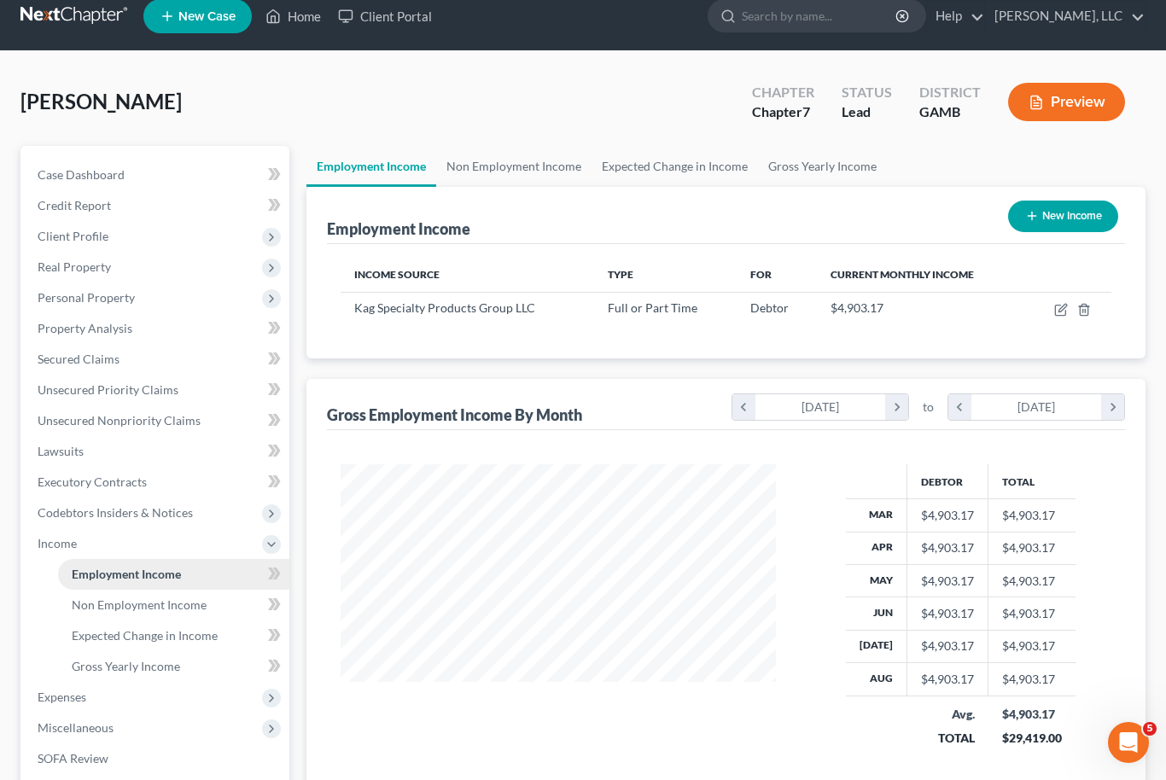
scroll to position [306, 470]
click at [536, 169] on link "Non Employment Income" at bounding box center [513, 166] width 155 height 41
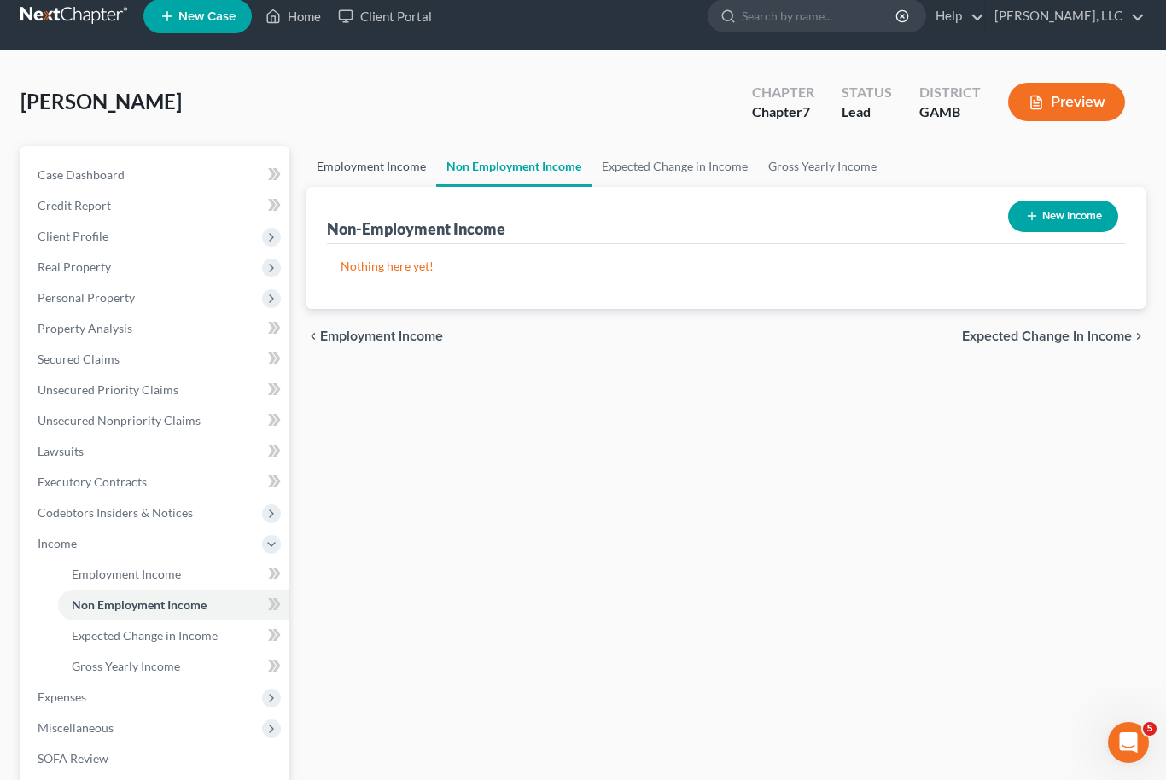
click at [397, 159] on link "Employment Income" at bounding box center [371, 166] width 130 height 41
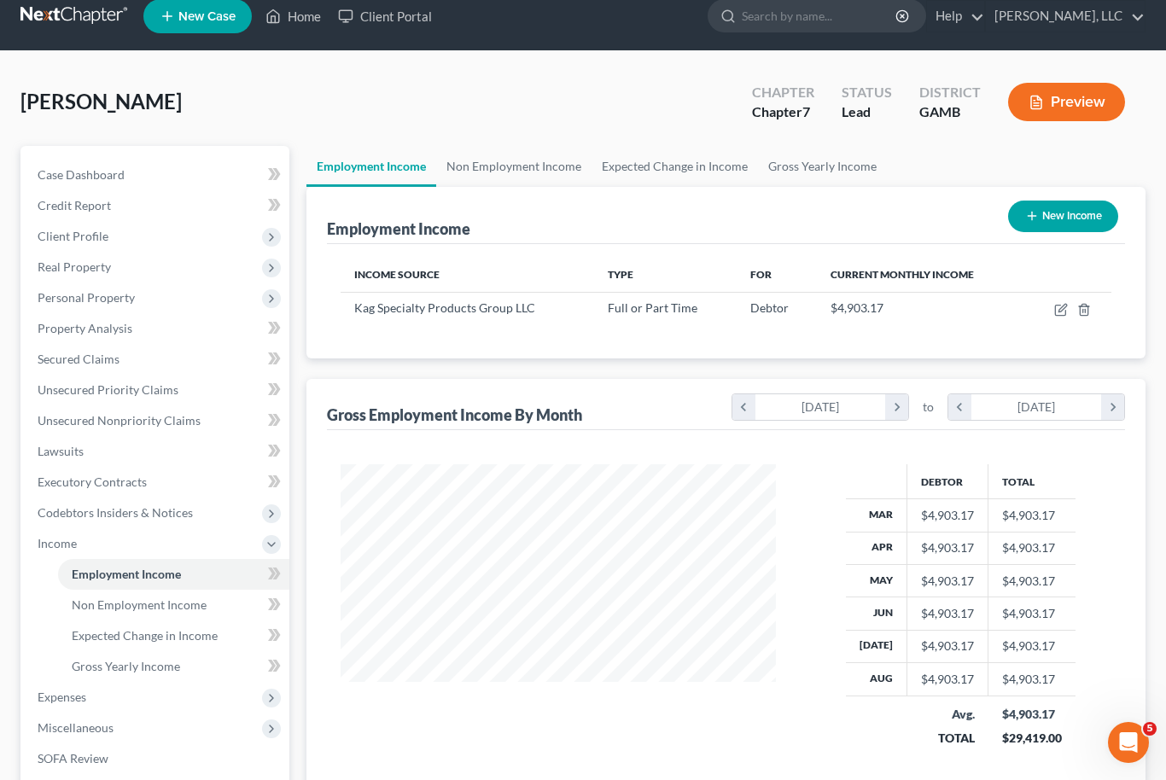
scroll to position [306, 470]
click at [1057, 311] on icon "button" at bounding box center [1061, 310] width 14 height 14
select select "0"
select select "36"
select select "2"
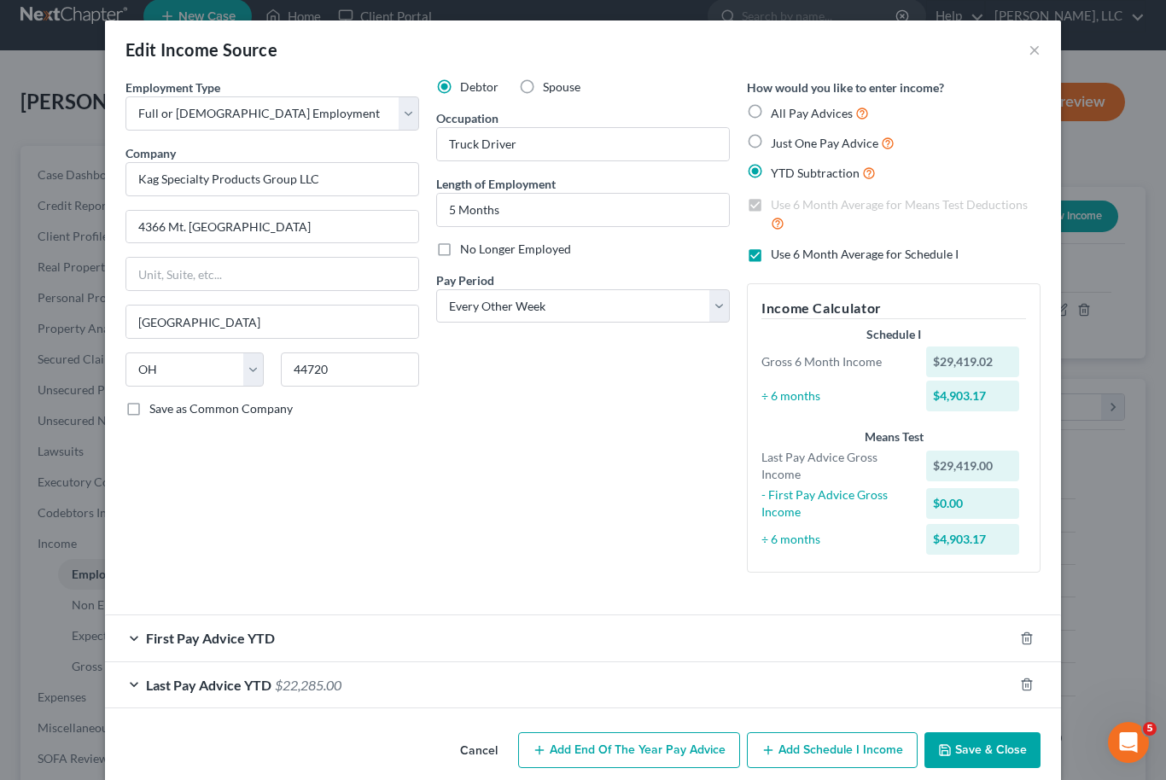
click at [639, 680] on div "Last Pay Advice YTD $22,285.00" at bounding box center [559, 684] width 908 height 45
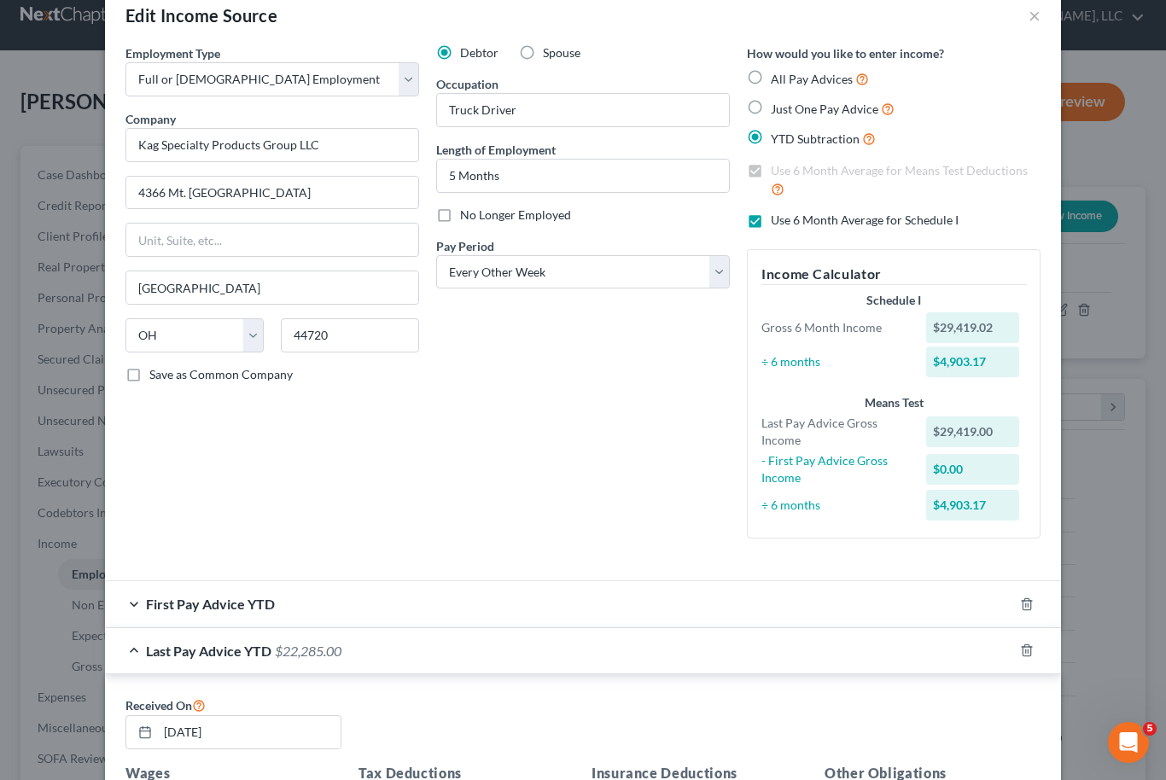
scroll to position [55, 0]
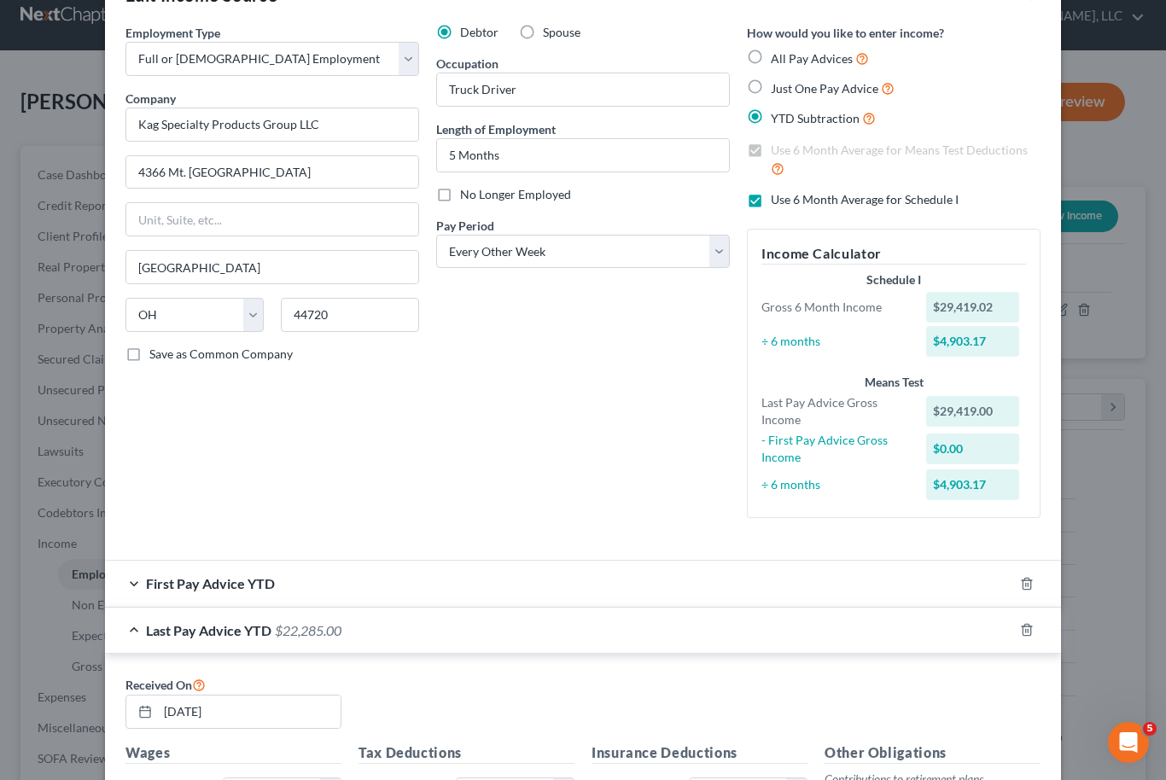
click at [559, 586] on div "First Pay Advice YTD" at bounding box center [559, 583] width 908 height 45
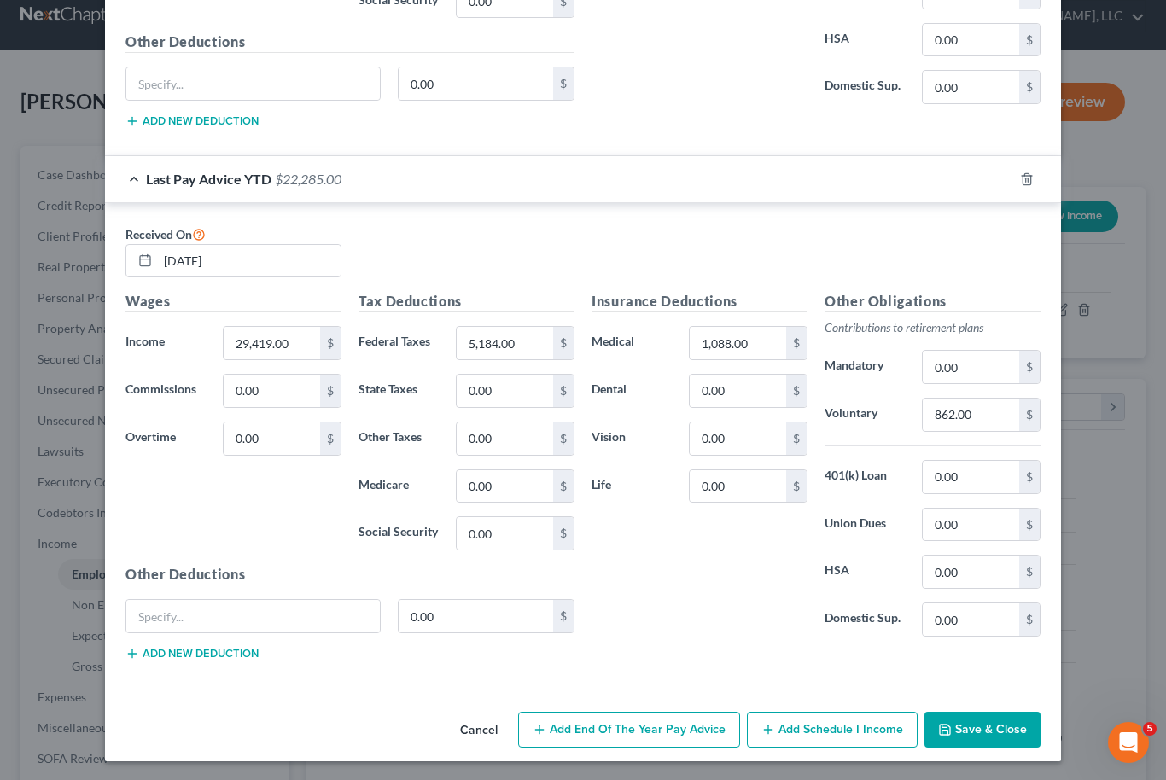
scroll to position [990, 0]
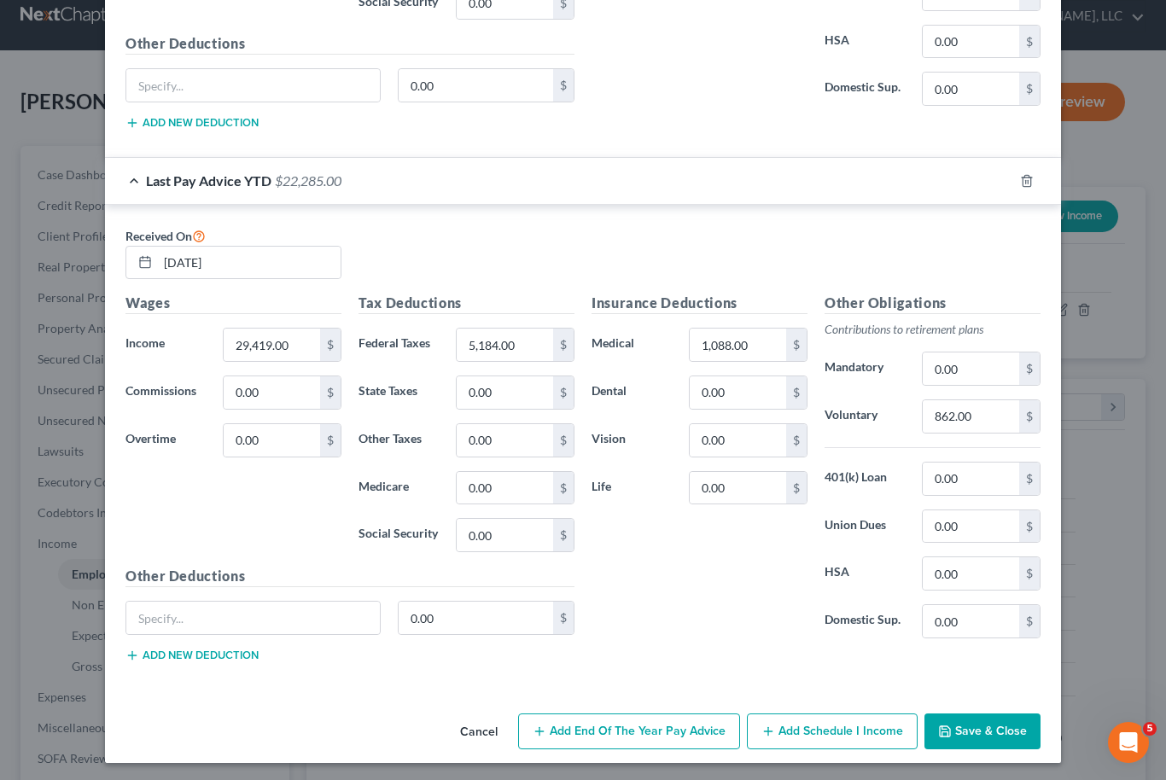
click at [1001, 728] on button "Save & Close" at bounding box center [982, 732] width 116 height 36
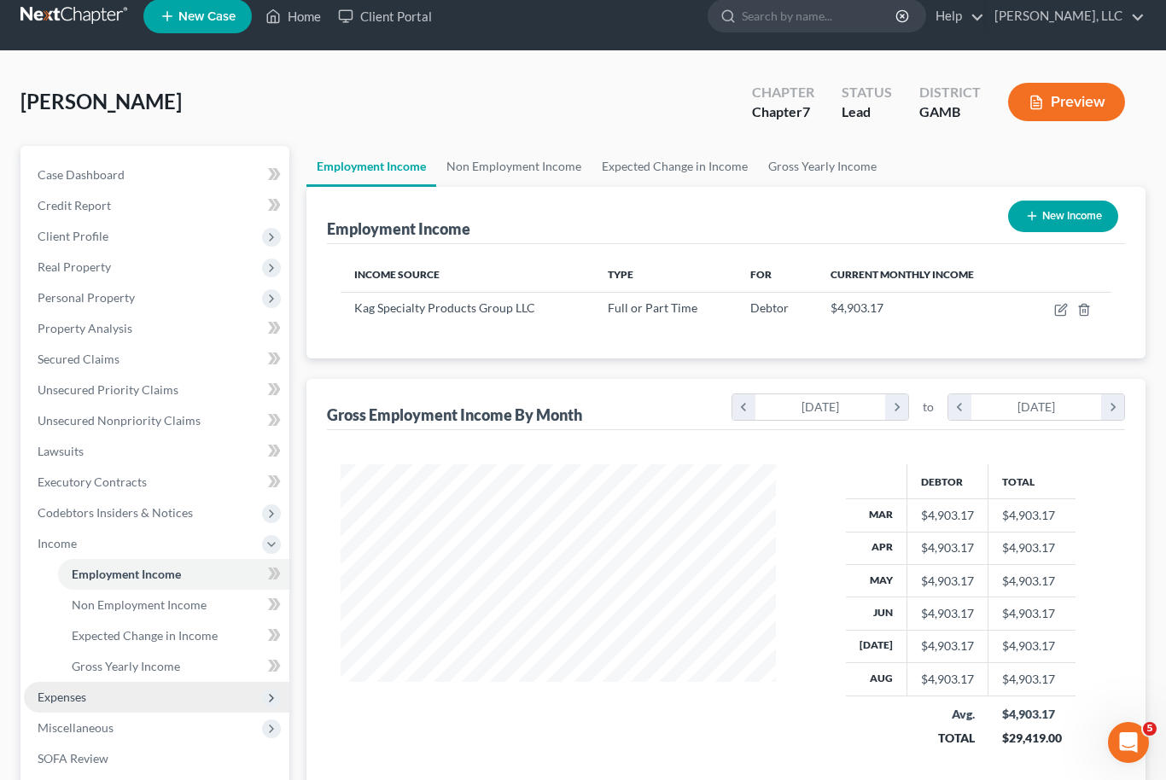
click at [144, 698] on span "Expenses" at bounding box center [156, 697] width 265 height 31
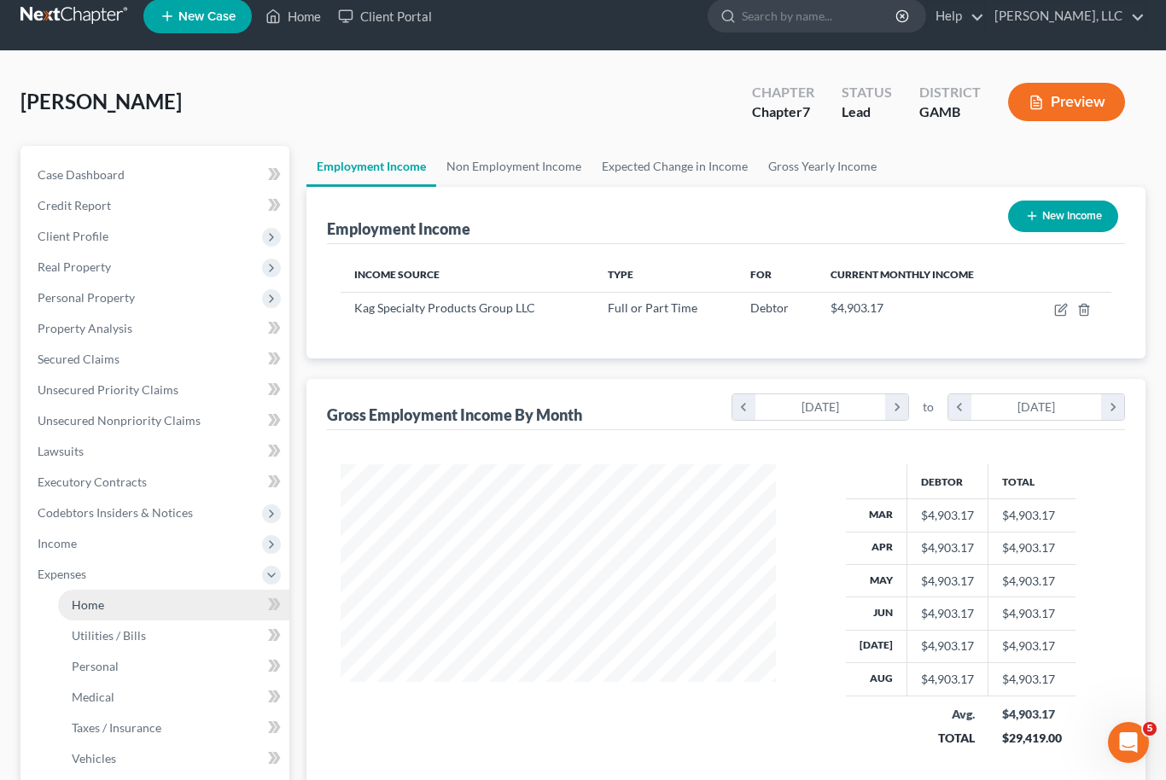
click at [168, 603] on link "Home" at bounding box center [173, 605] width 231 height 31
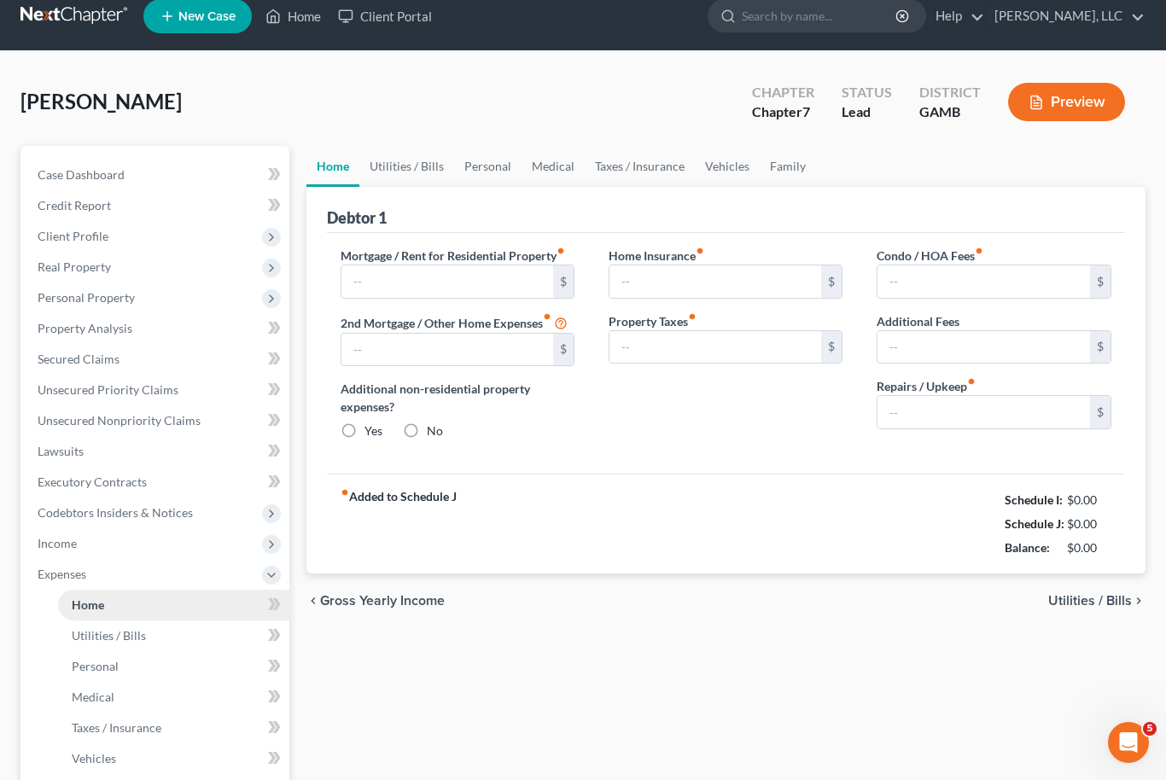
type input "500.00"
type input "0.00"
radio input "true"
type input "0.00"
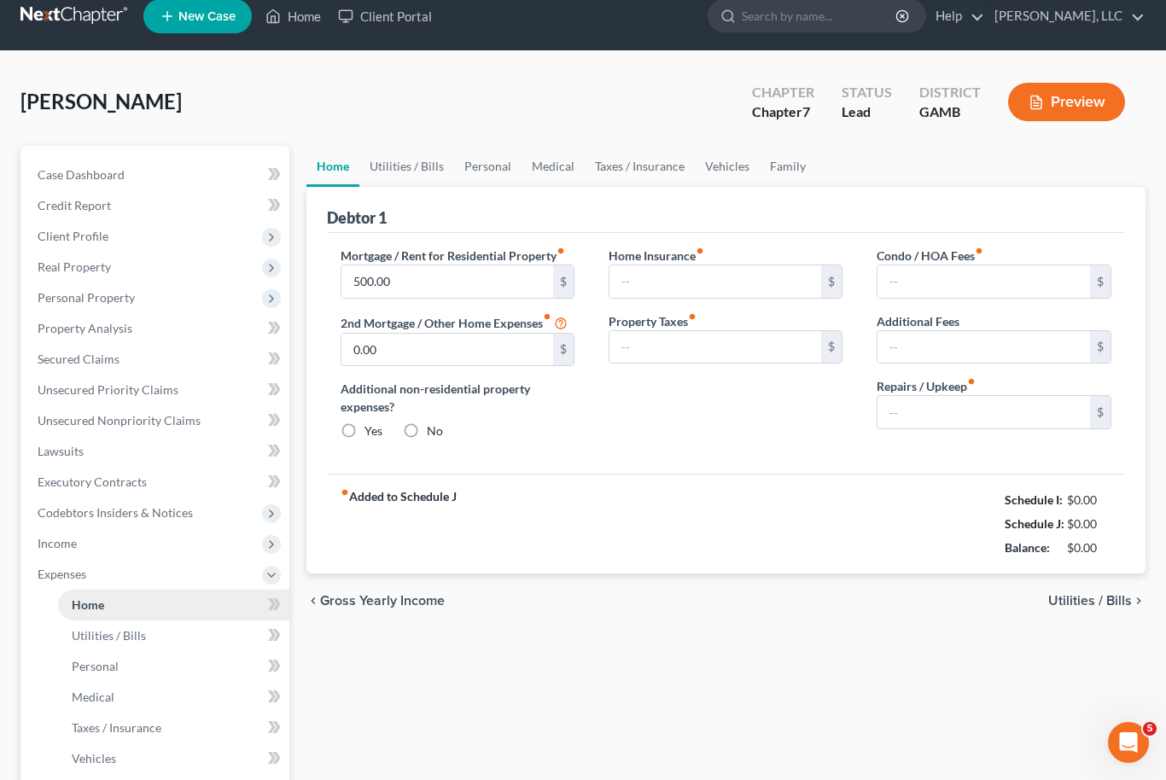
type input "0.00"
click at [428, 165] on link "Utilities / Bills" at bounding box center [406, 166] width 95 height 41
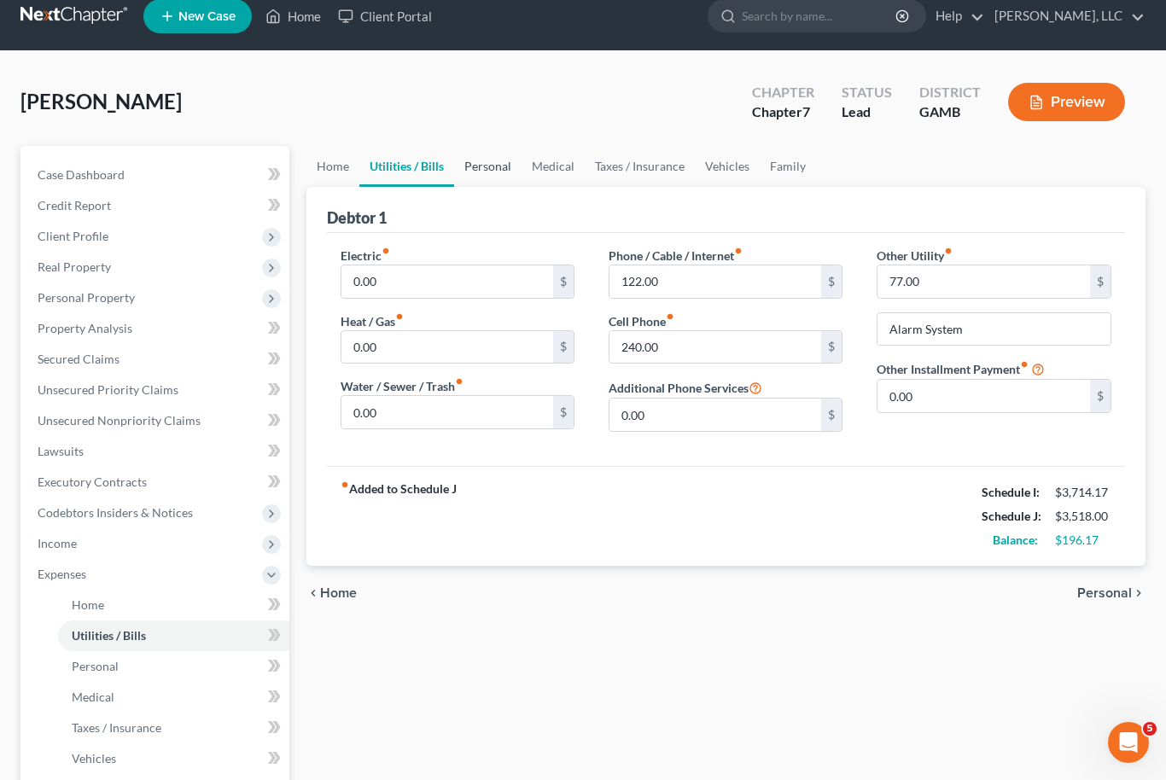
click at [489, 177] on link "Personal" at bounding box center [487, 166] width 67 height 41
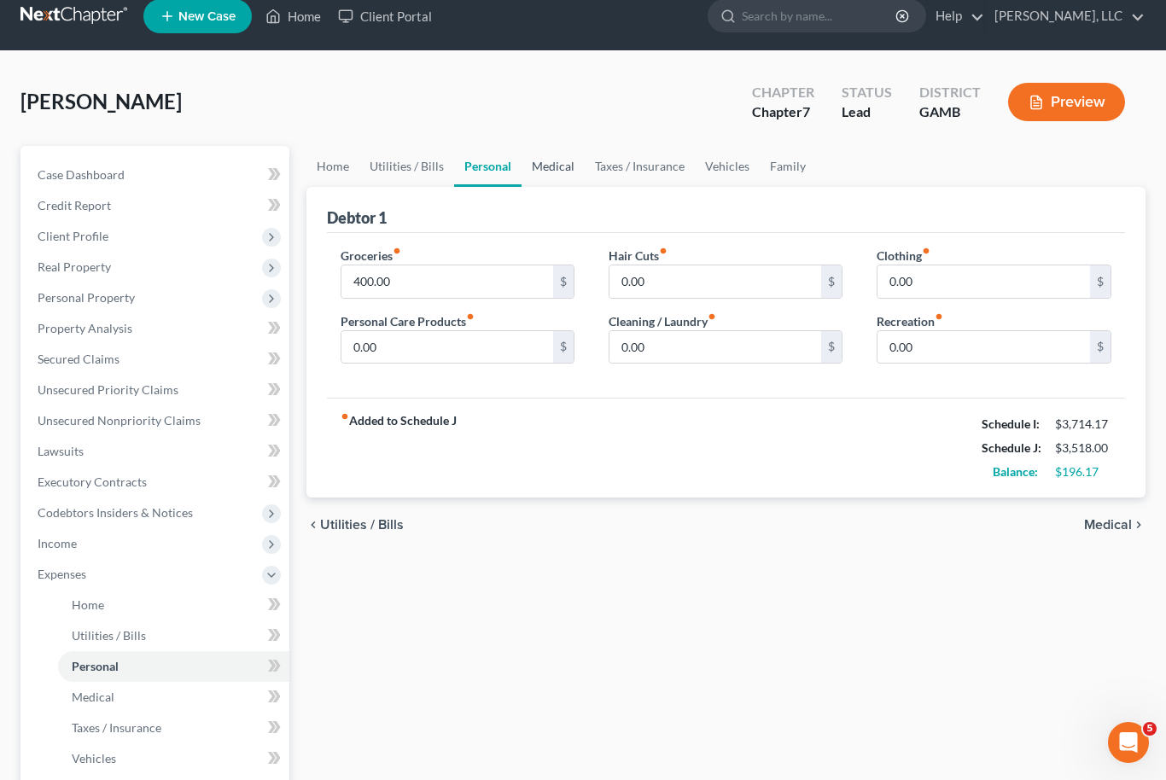
click at [549, 166] on link "Medical" at bounding box center [552, 166] width 63 height 41
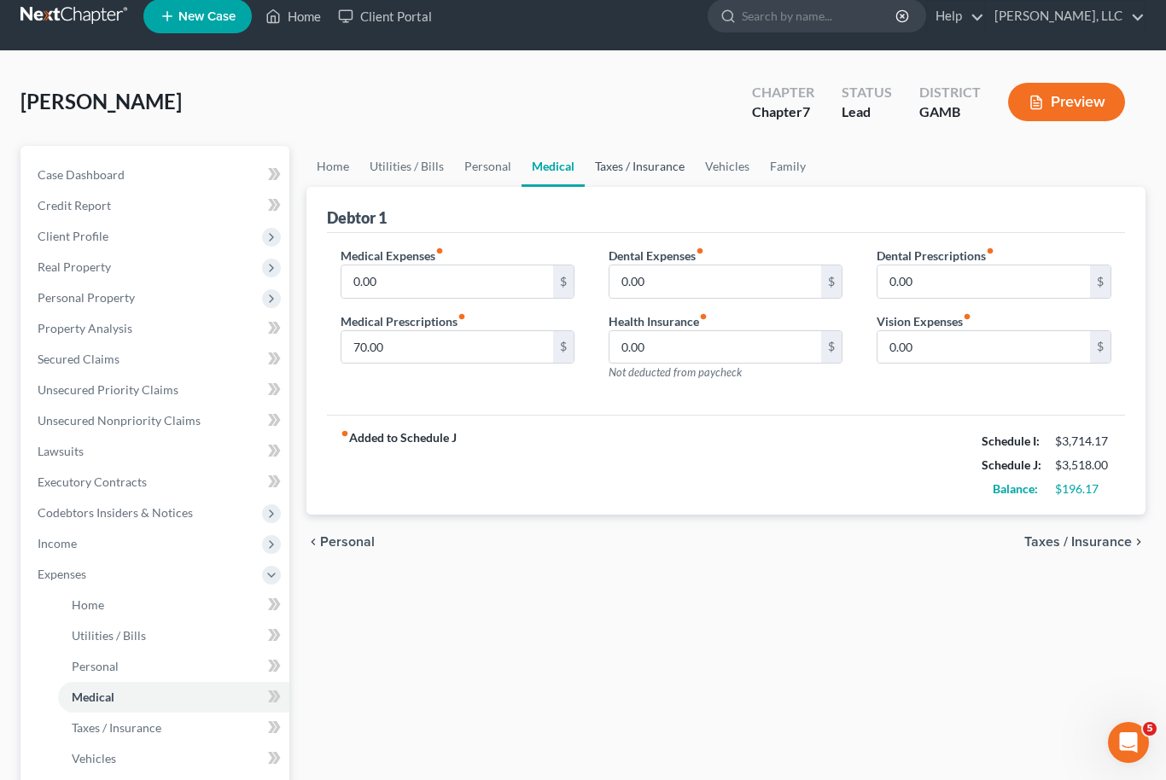
click at [619, 161] on link "Taxes / Insurance" at bounding box center [640, 166] width 110 height 41
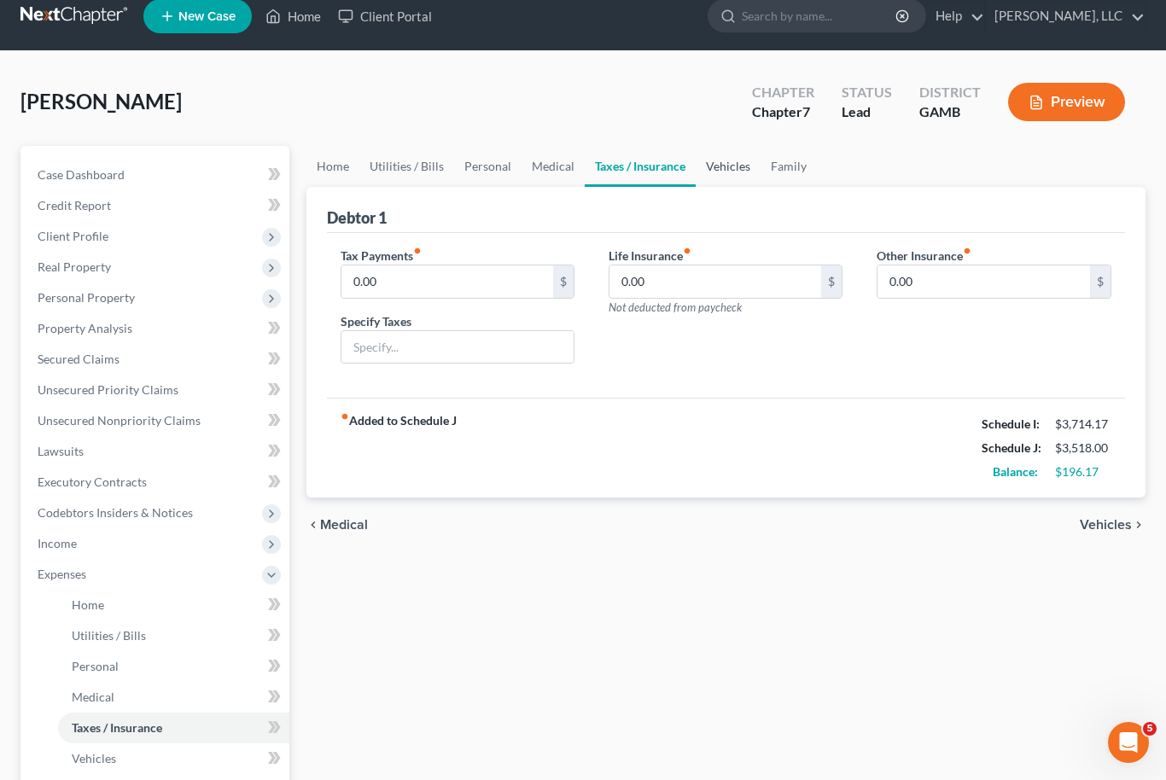
click at [713, 174] on link "Vehicles" at bounding box center [728, 166] width 65 height 41
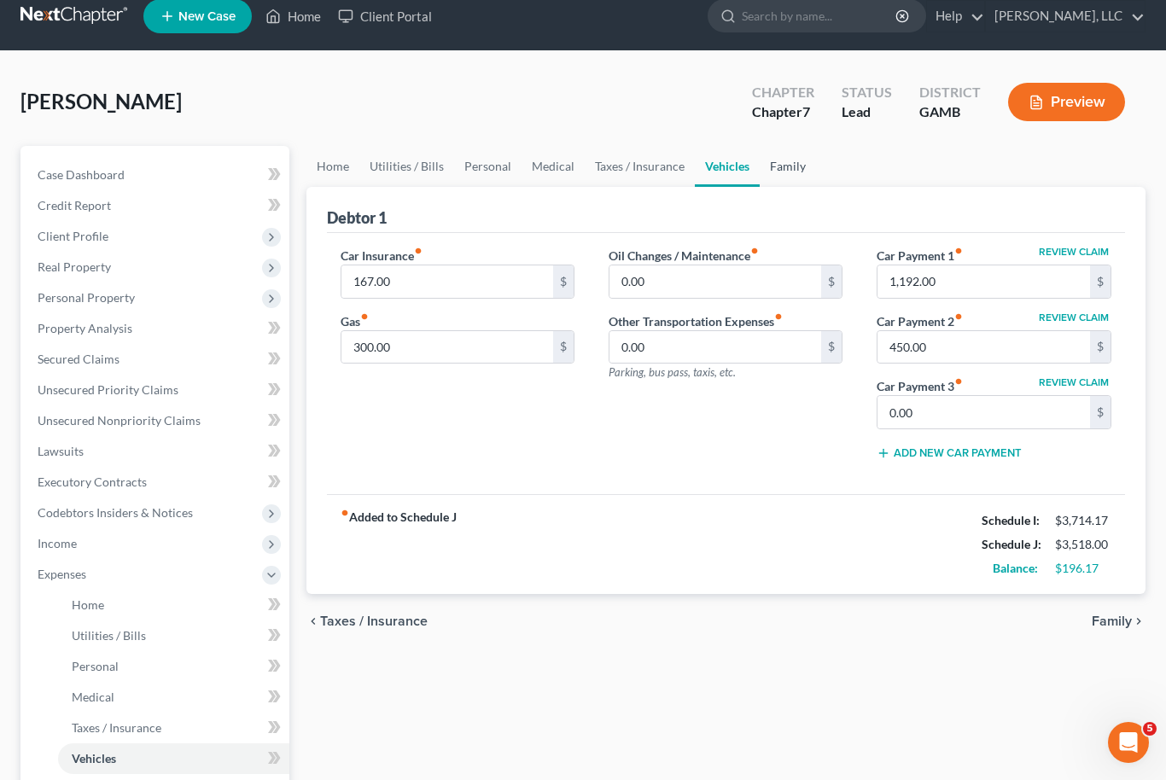
click at [786, 162] on link "Family" at bounding box center [788, 166] width 56 height 41
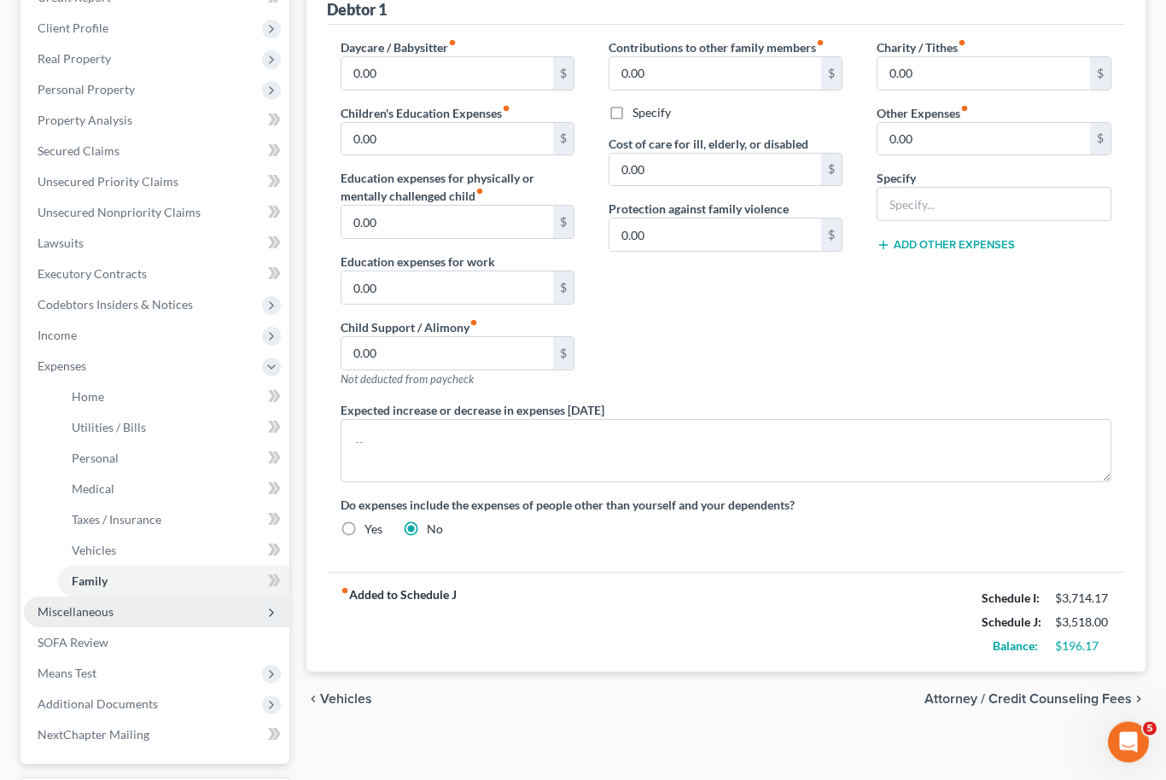
click at [102, 618] on span "Miscellaneous" at bounding box center [156, 612] width 265 height 31
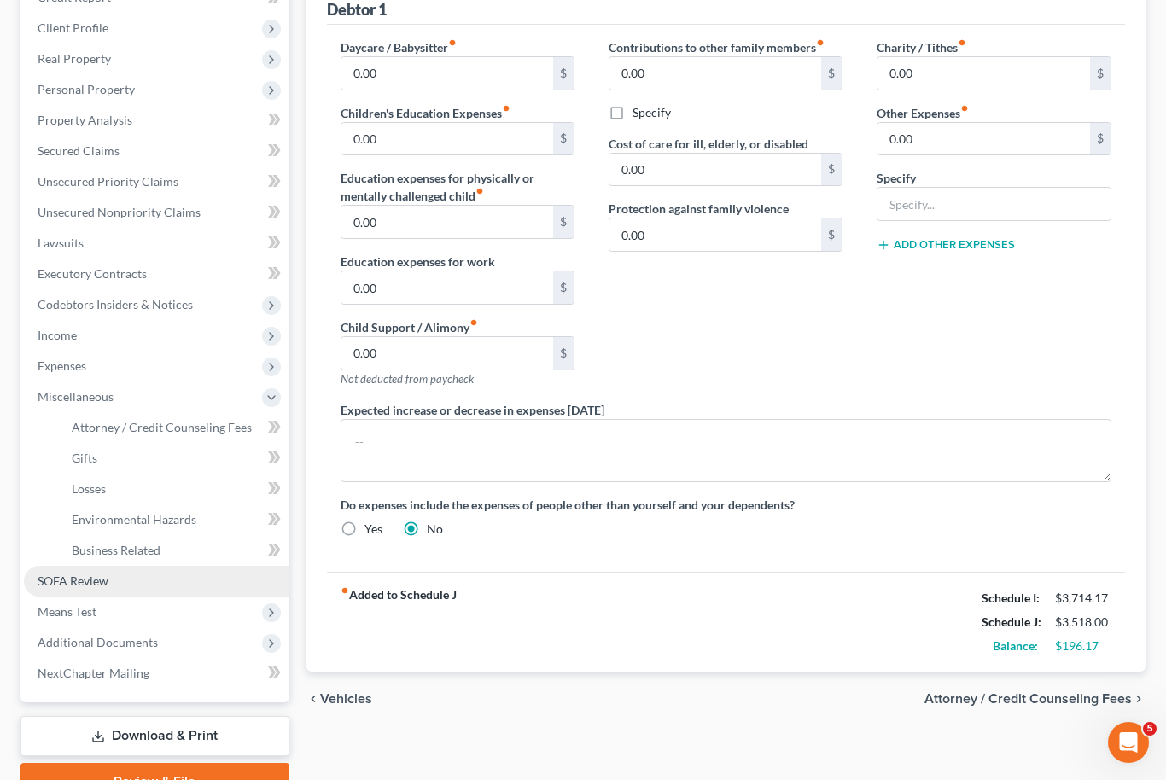
click at [123, 585] on link "SOFA Review" at bounding box center [156, 581] width 265 height 31
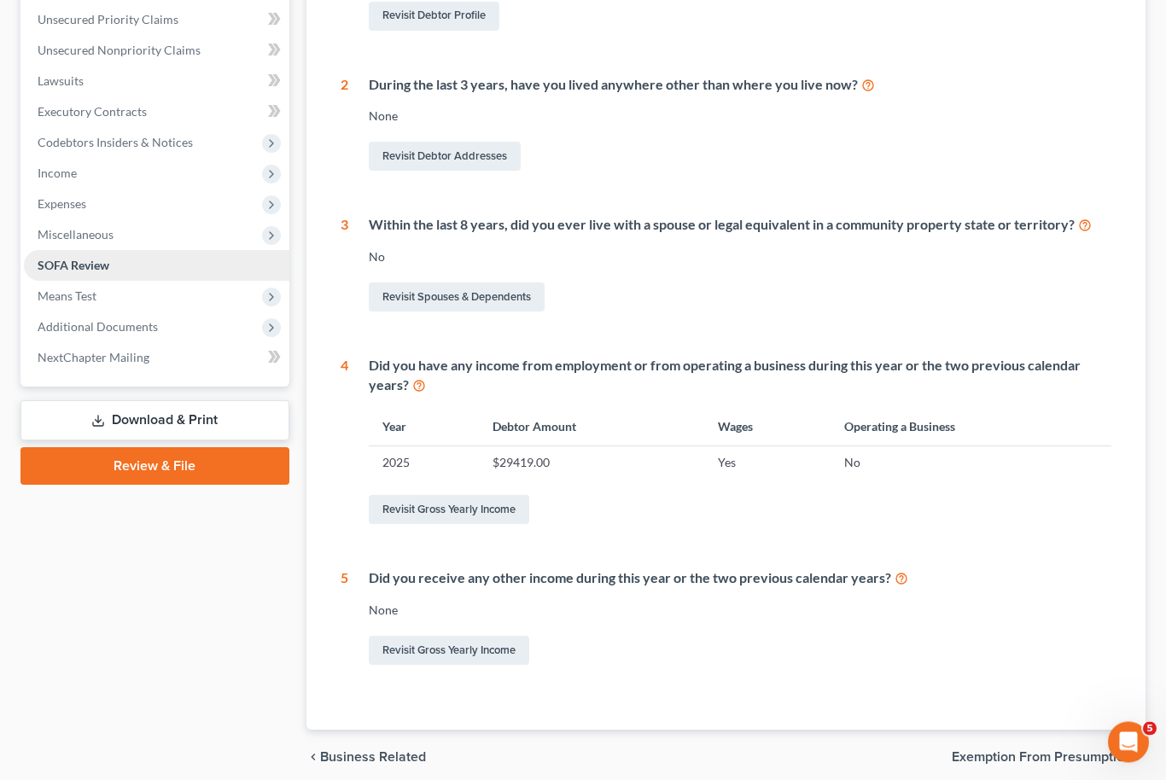
scroll to position [396, 0]
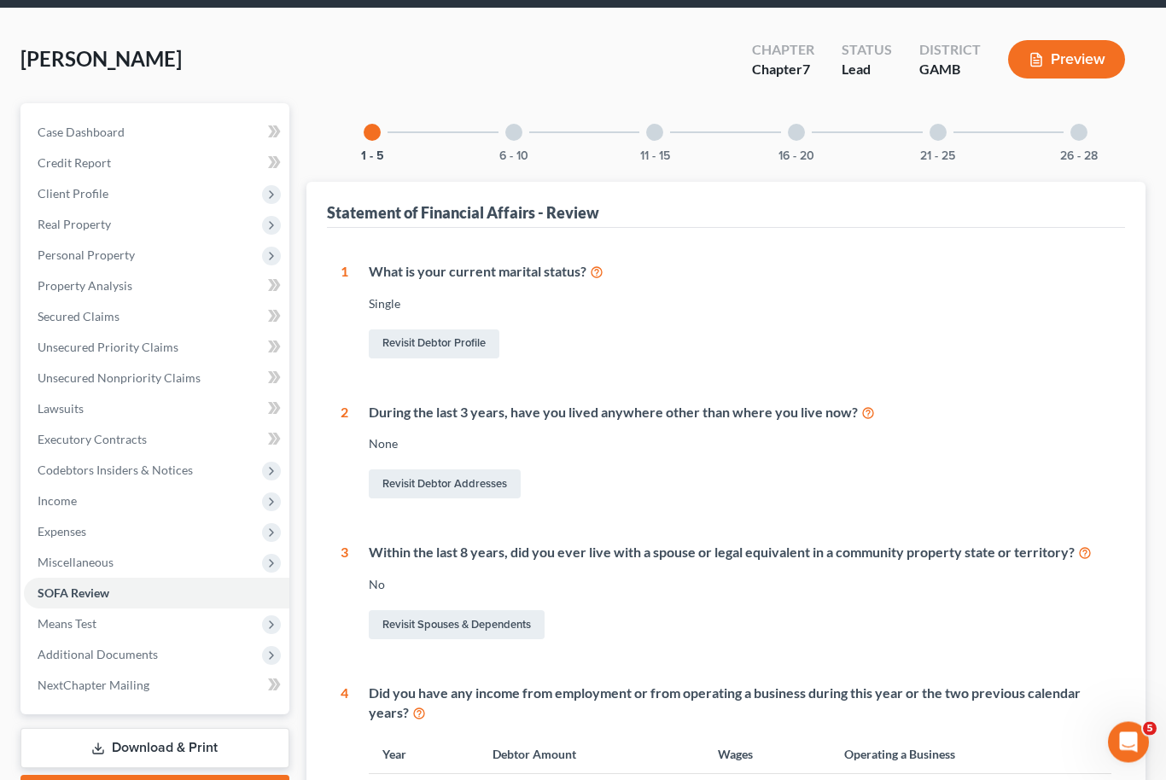
click at [527, 131] on div "6 - 10" at bounding box center [514, 133] width 58 height 58
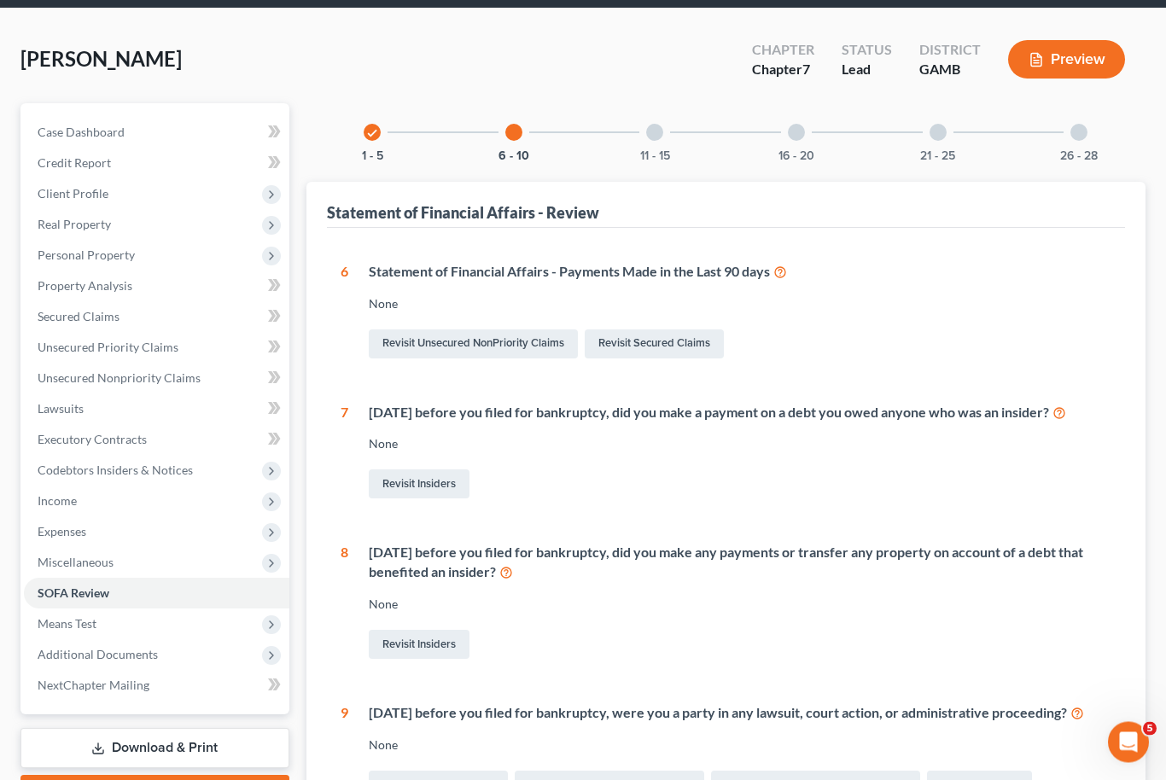
scroll to position [61, 0]
click at [654, 150] on button "11 - 15" at bounding box center [655, 156] width 30 height 12
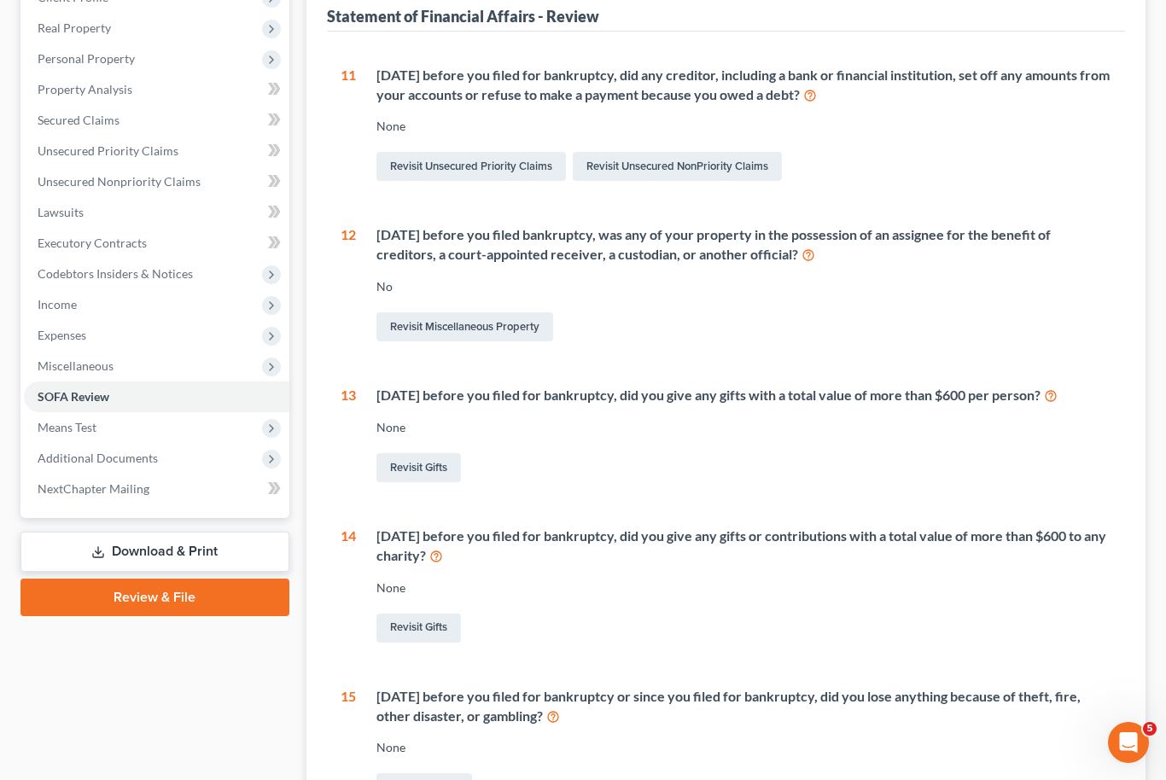
scroll to position [0, 0]
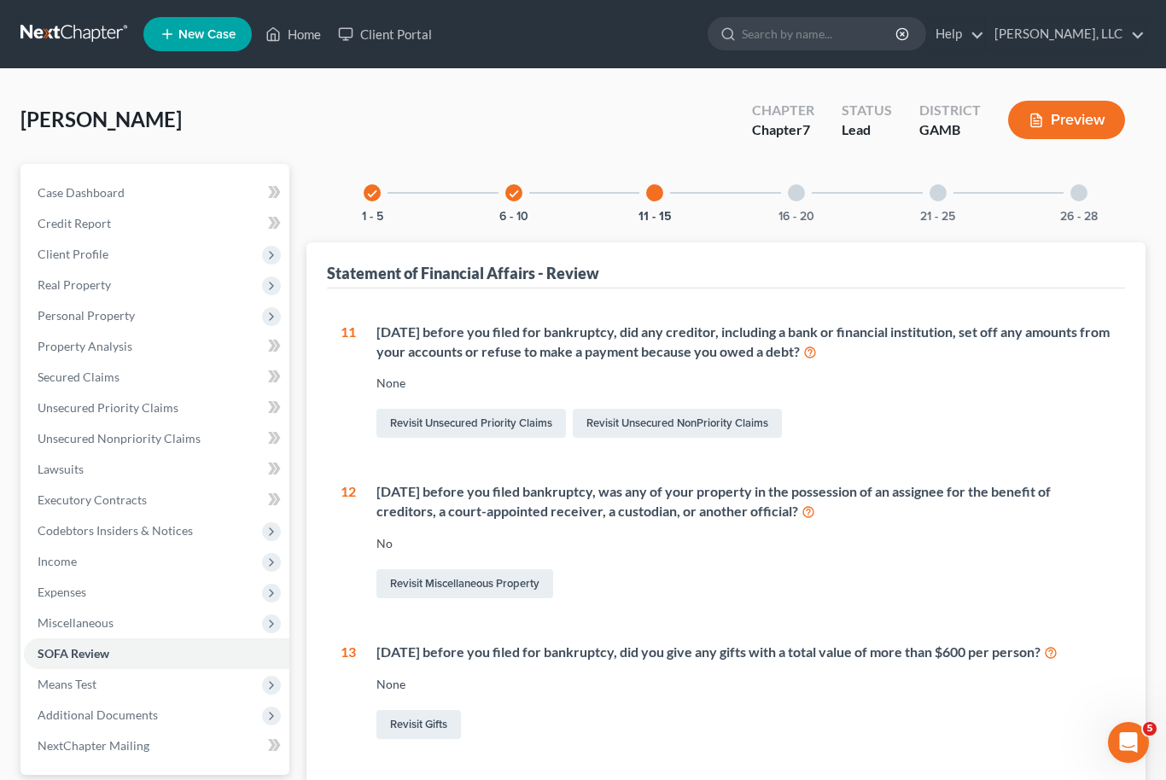
click at [790, 201] on div "16 - 20" at bounding box center [796, 193] width 58 height 58
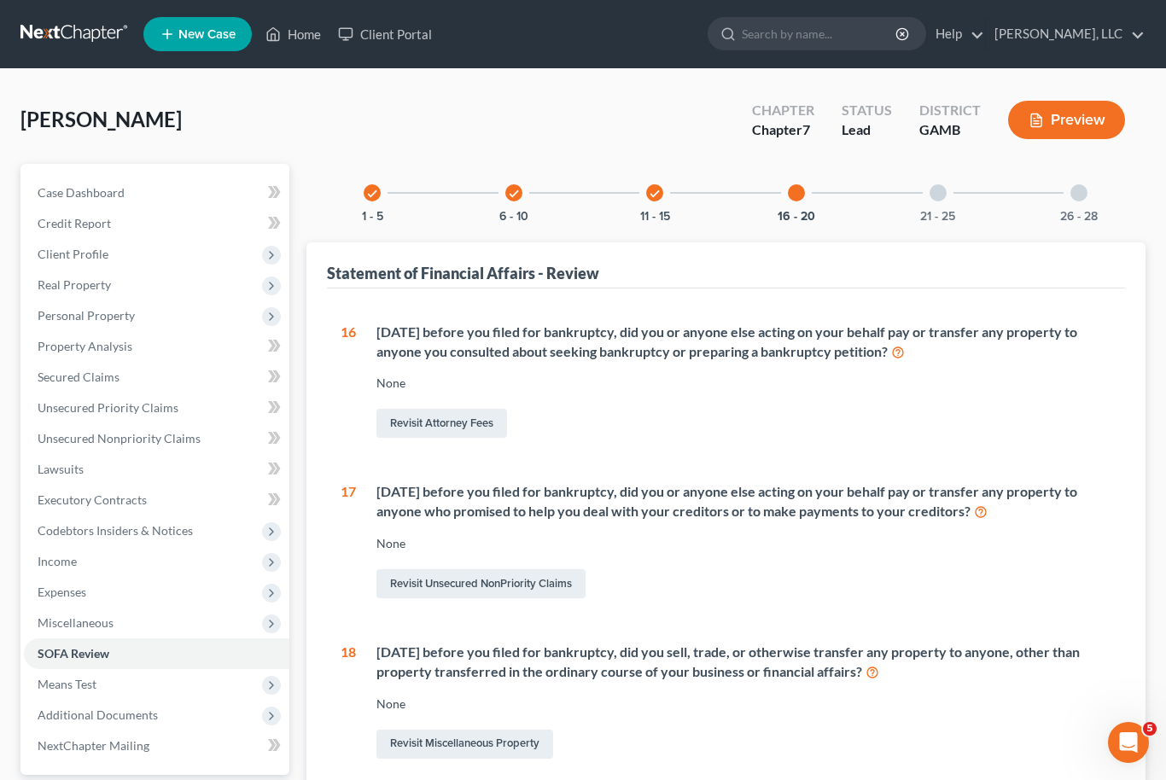
click at [941, 199] on div at bounding box center [937, 192] width 17 height 17
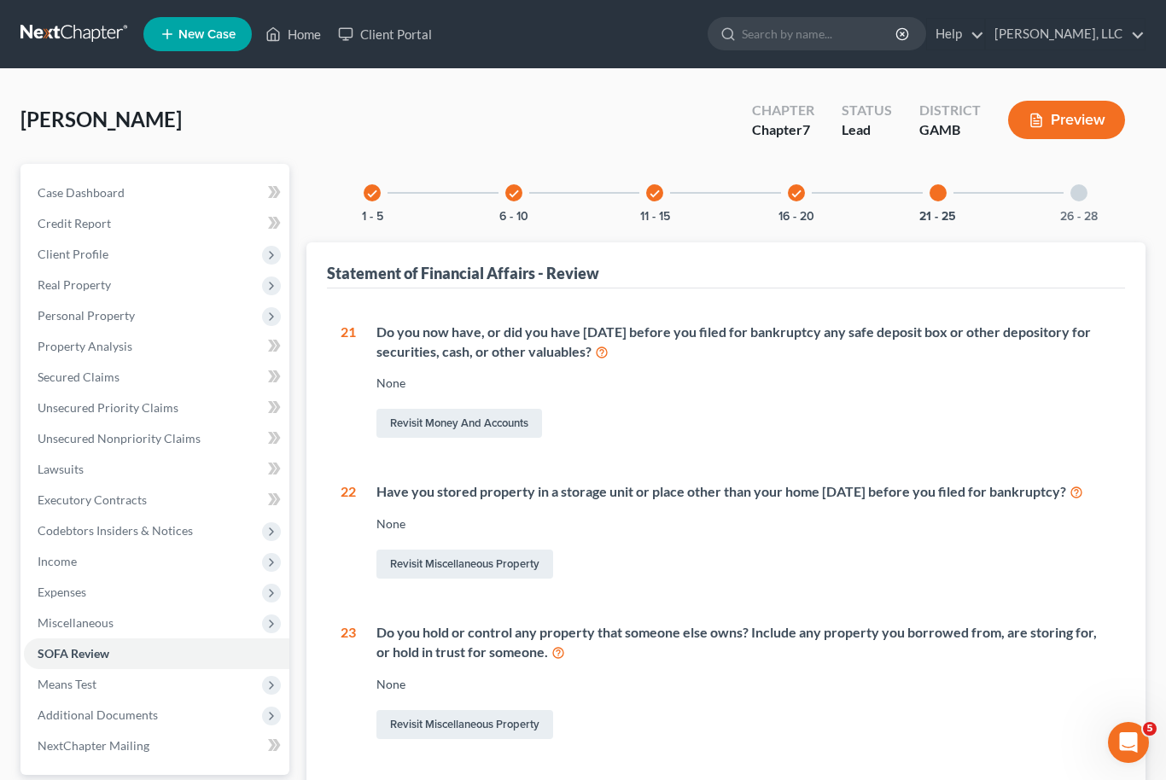
click at [1081, 205] on div "26 - 28" at bounding box center [1079, 193] width 58 height 58
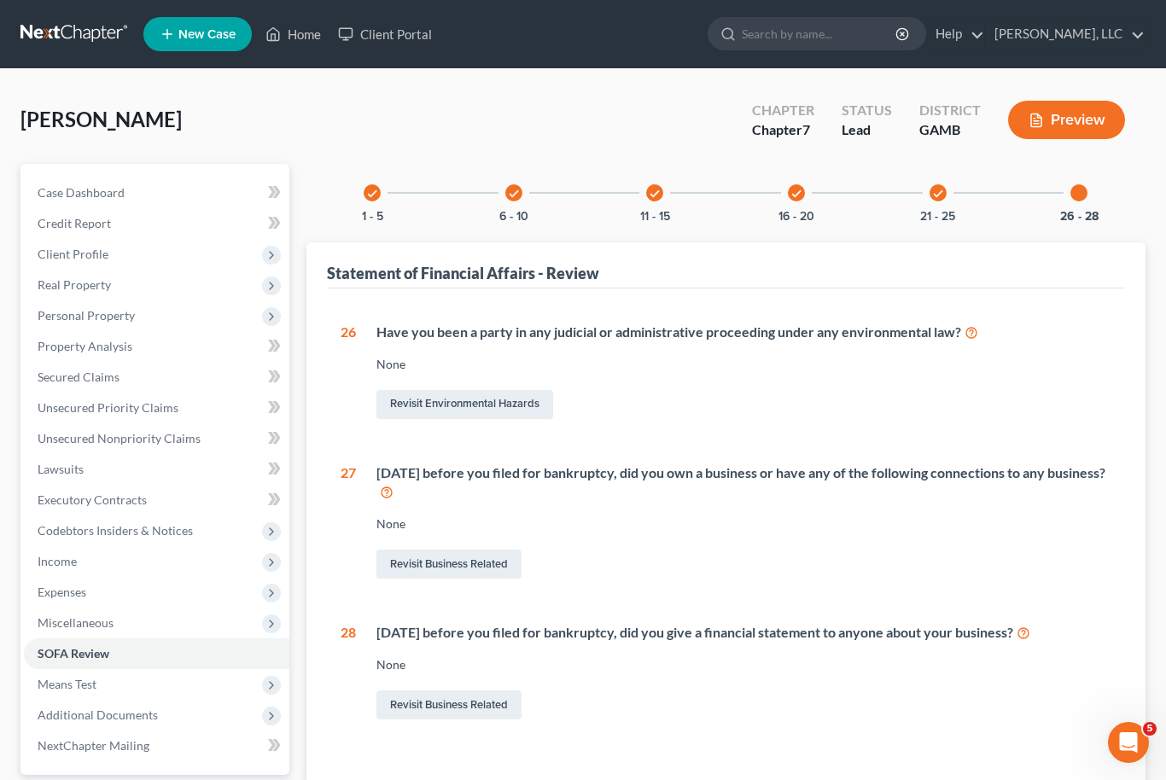
click at [936, 201] on div "check 21 - 25" at bounding box center [938, 193] width 58 height 58
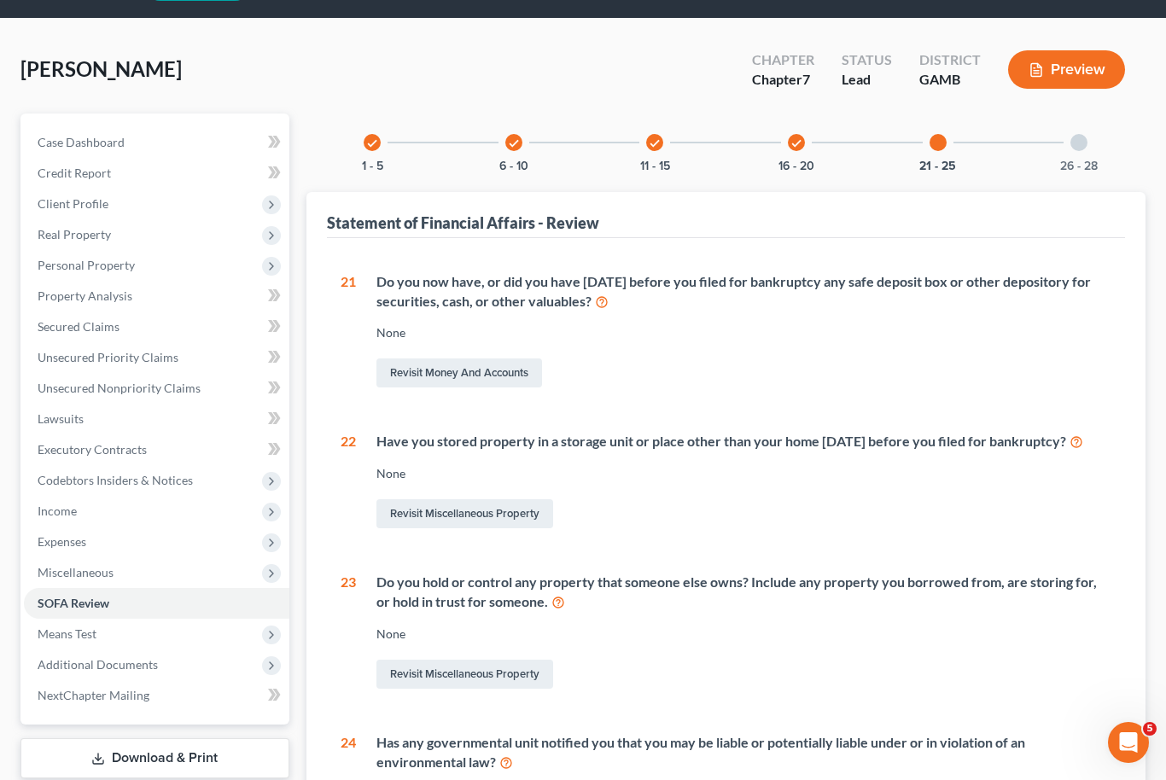
scroll to position [175, 0]
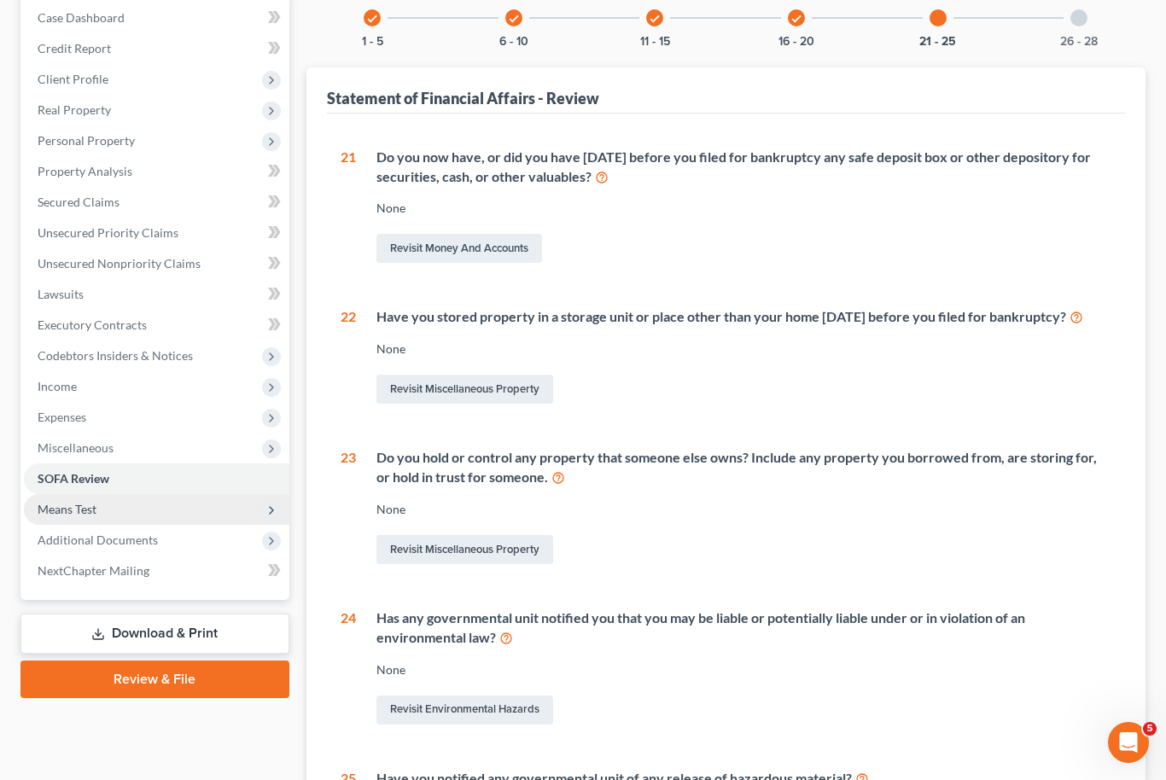
click at [138, 515] on span "Means Test" at bounding box center [156, 509] width 265 height 31
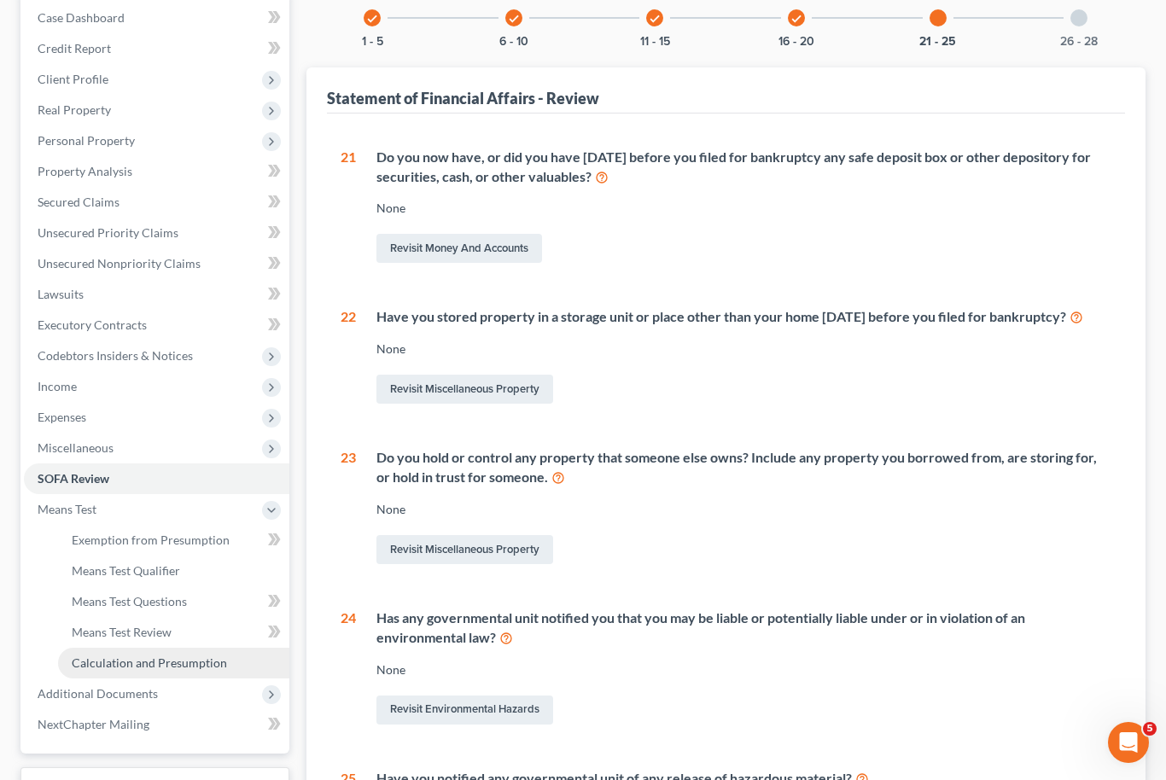
click at [178, 671] on link "Calculation and Presumption" at bounding box center [173, 663] width 231 height 31
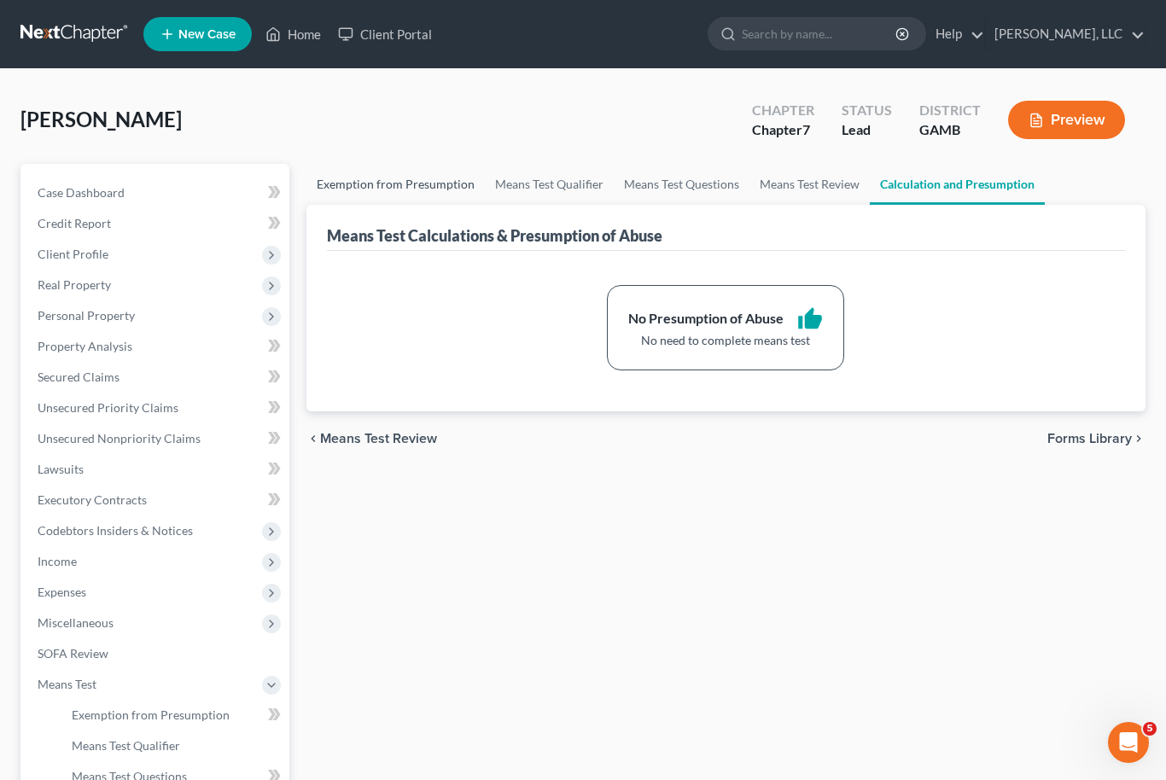
click at [409, 179] on link "Exemption from Presumption" at bounding box center [395, 184] width 178 height 41
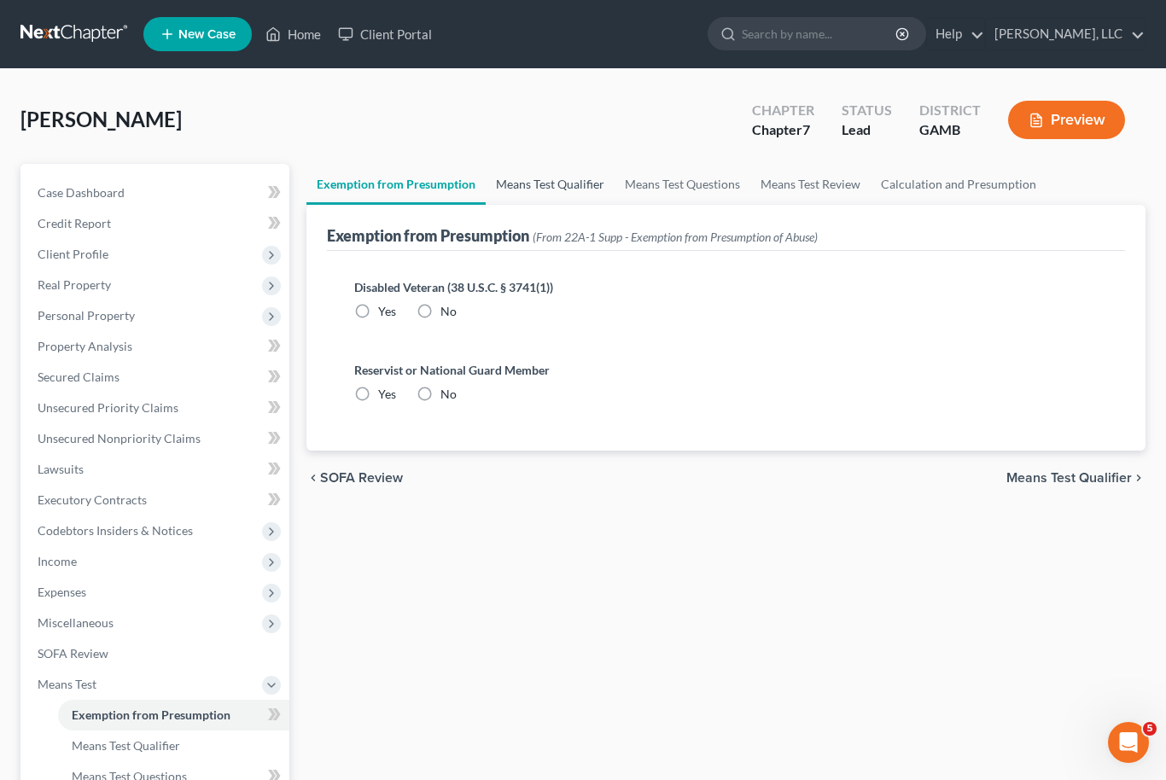
click at [570, 184] on link "Means Test Qualifier" at bounding box center [550, 184] width 129 height 41
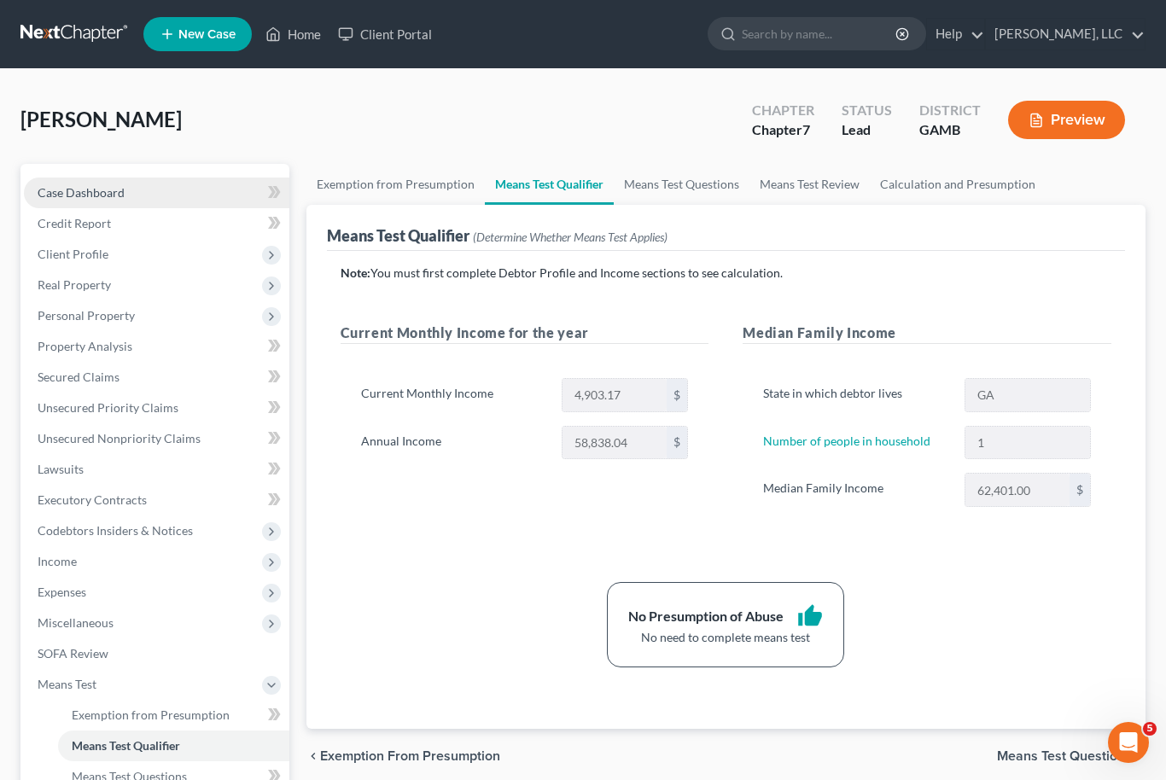
click at [129, 195] on link "Case Dashboard" at bounding box center [156, 193] width 265 height 31
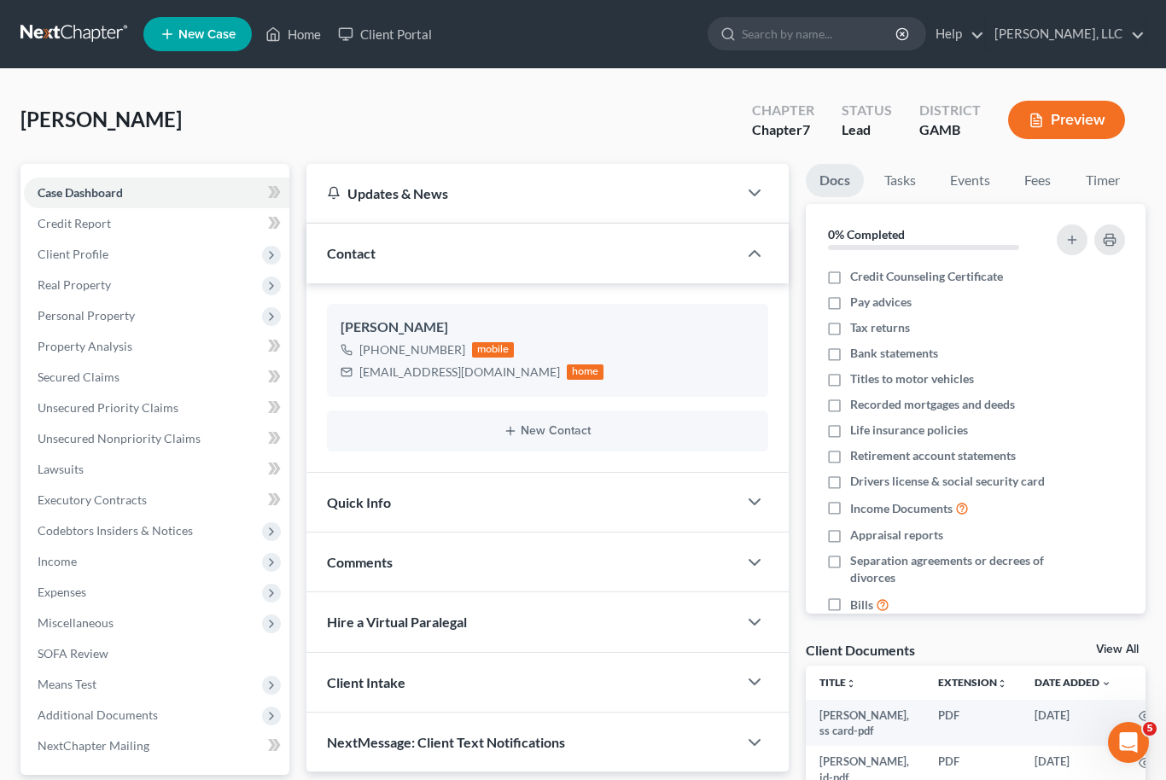
click at [1133, 652] on link "View All" at bounding box center [1117, 650] width 43 height 12
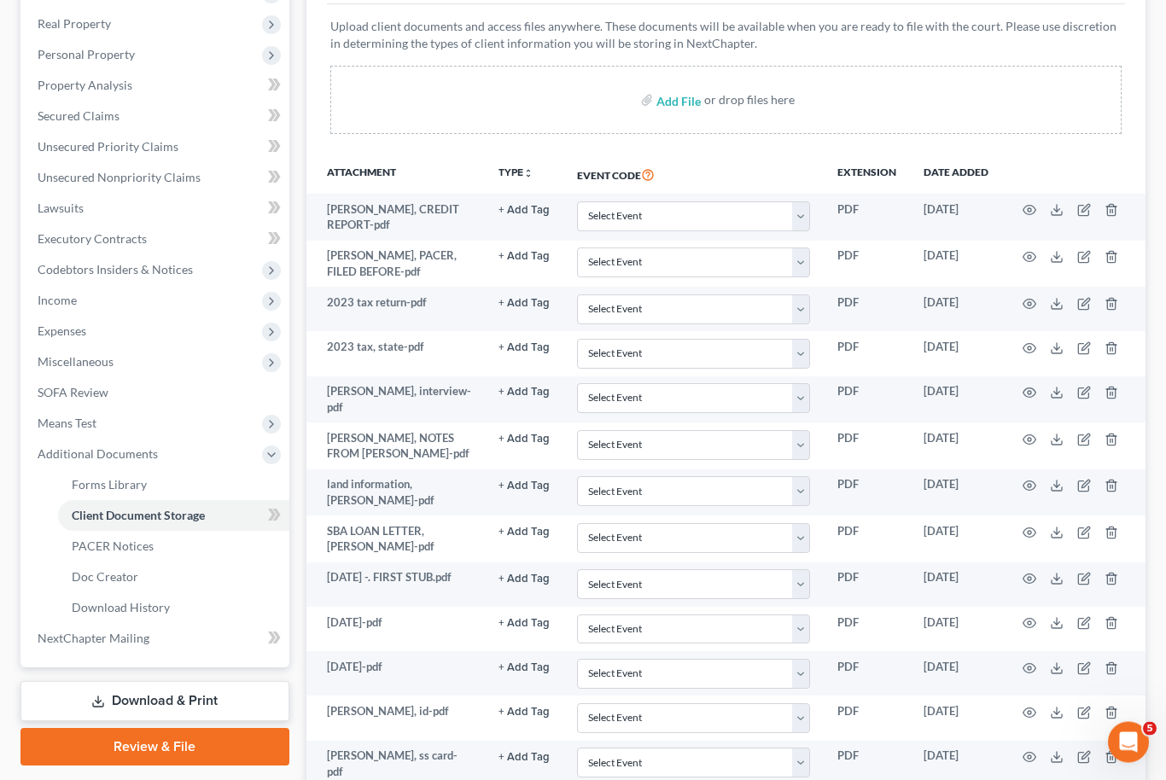
scroll to position [334, 0]
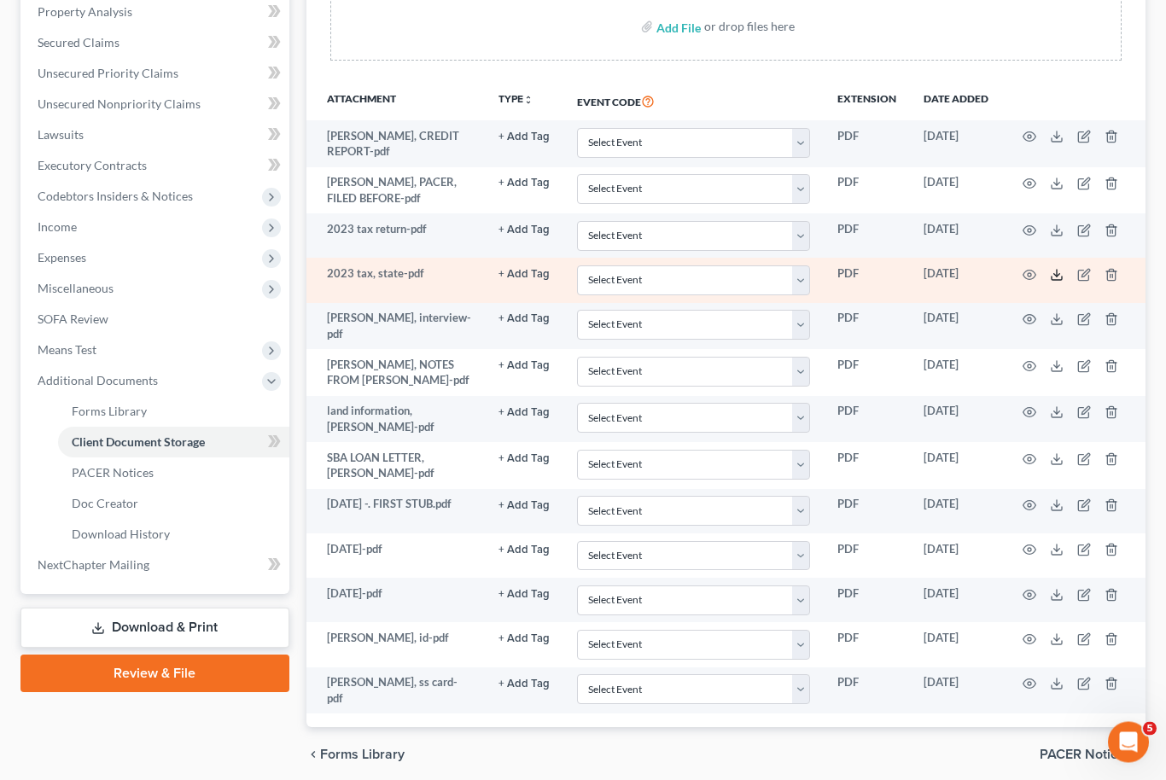
click at [1061, 277] on icon at bounding box center [1056, 278] width 10 height 3
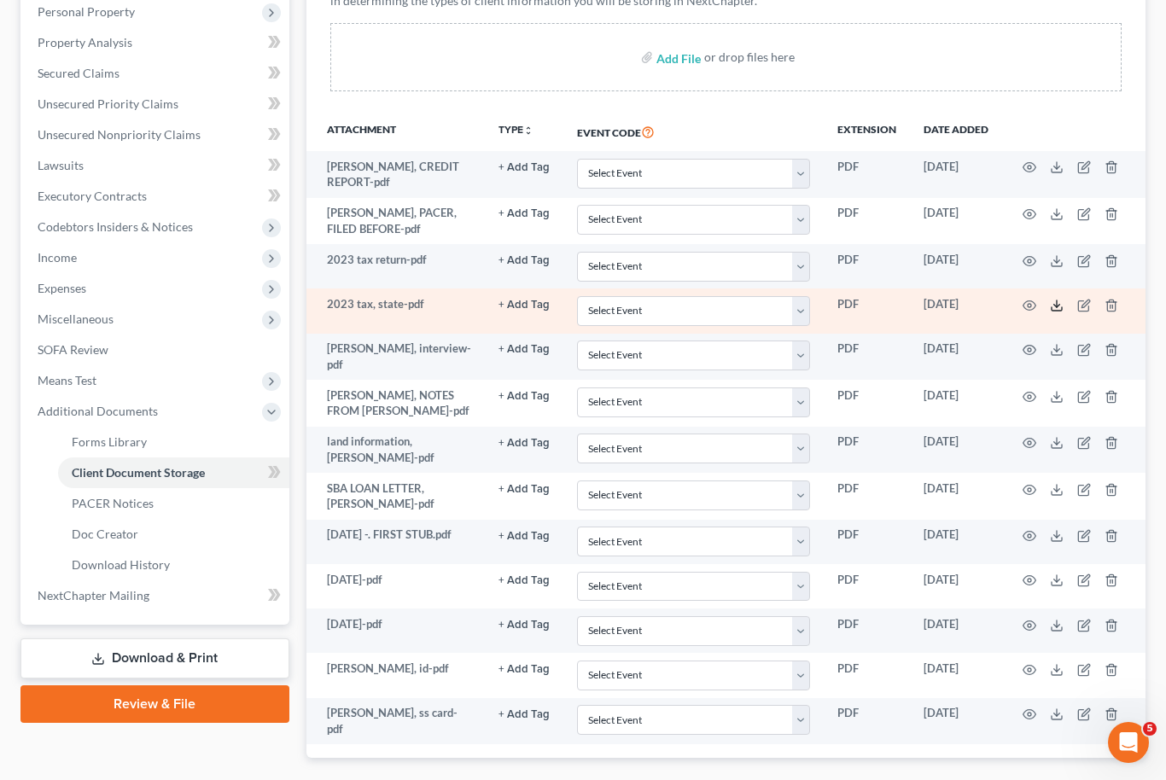
scroll to position [287, 0]
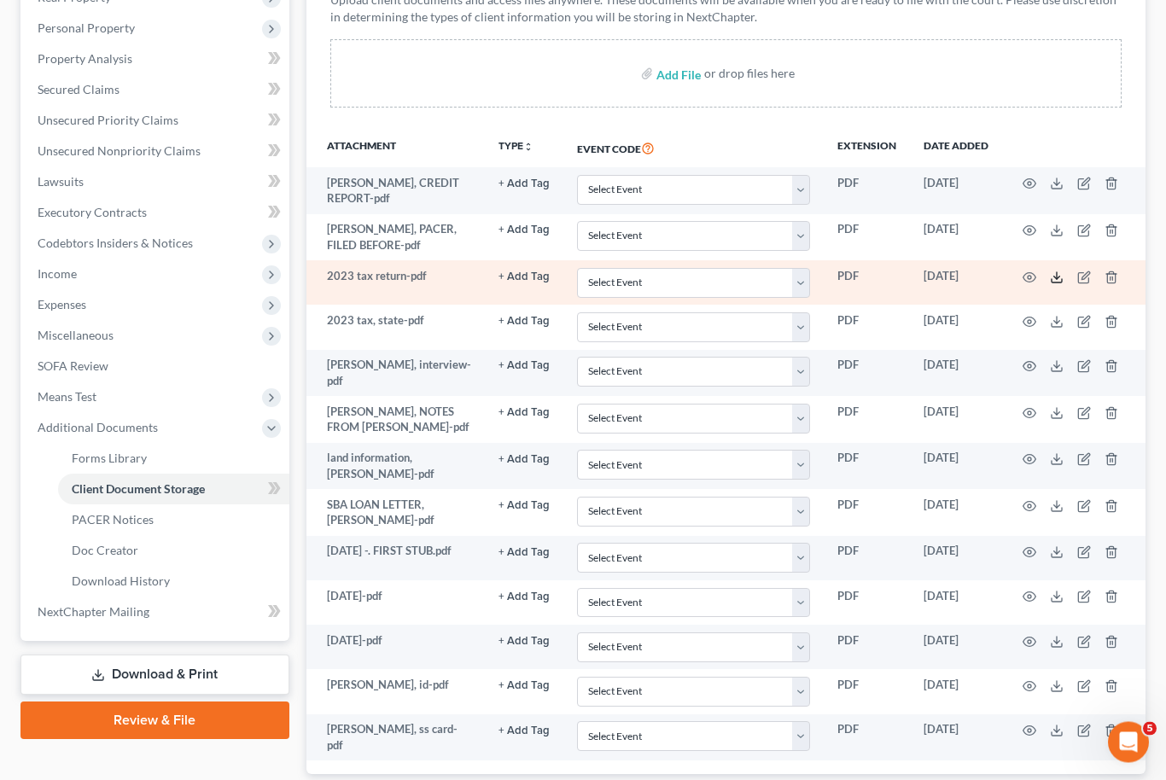
click at [1058, 277] on polyline at bounding box center [1057, 278] width 6 height 3
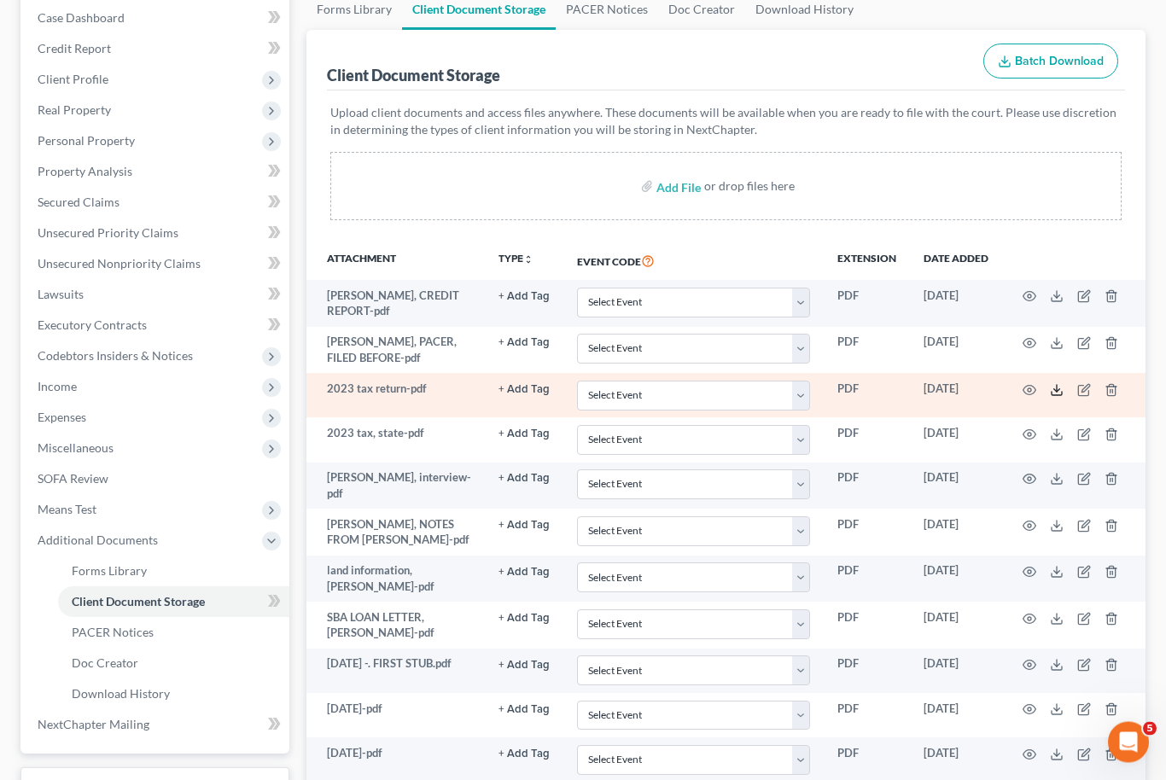
scroll to position [176, 0]
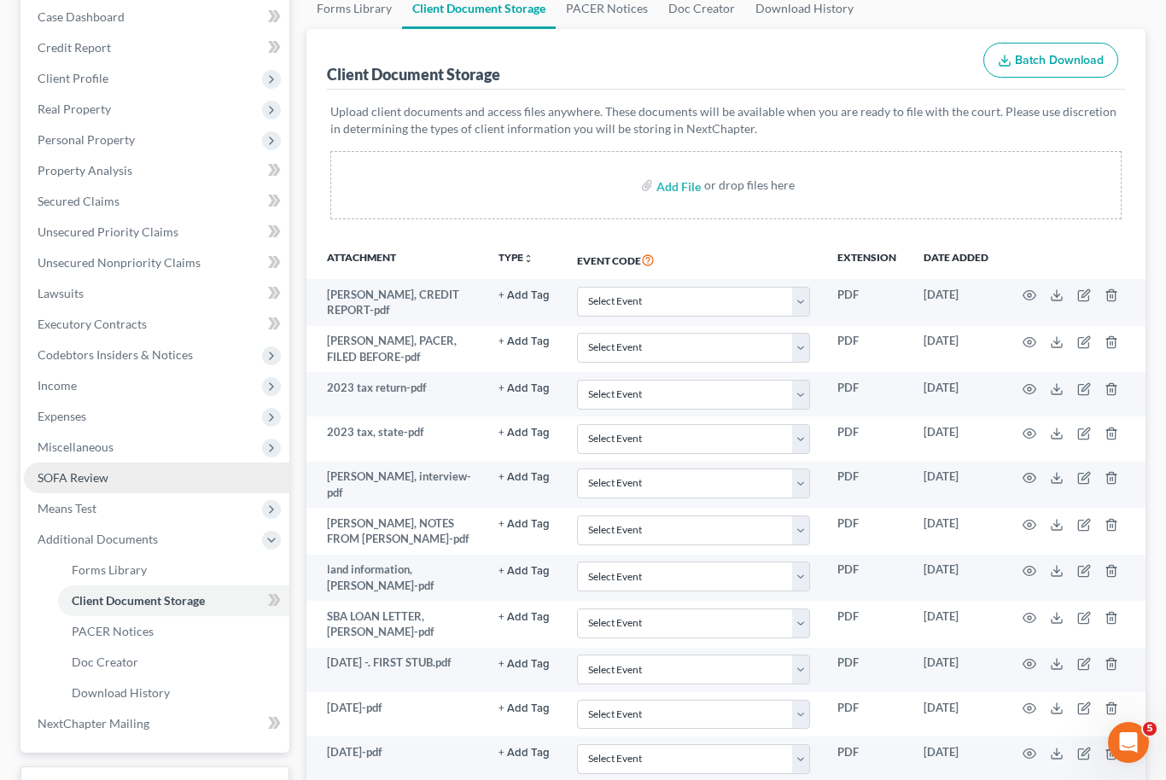
click at [159, 481] on link "SOFA Review" at bounding box center [156, 478] width 265 height 31
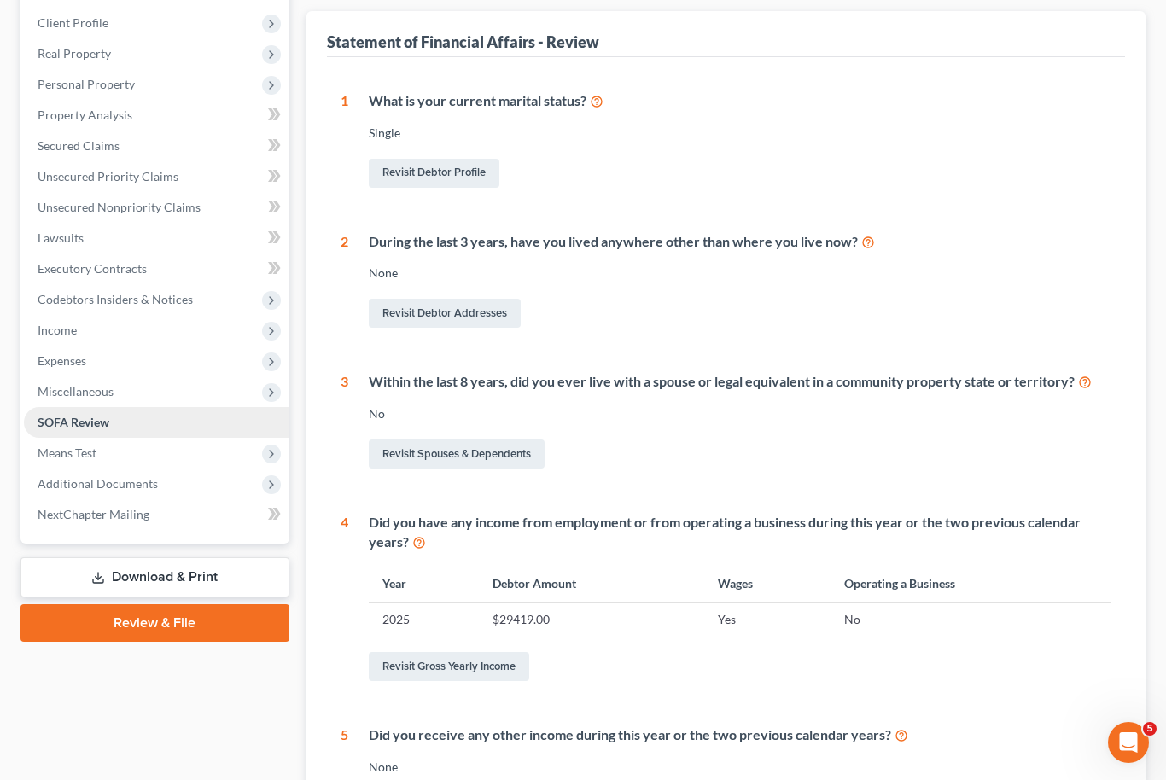
scroll to position [396, 0]
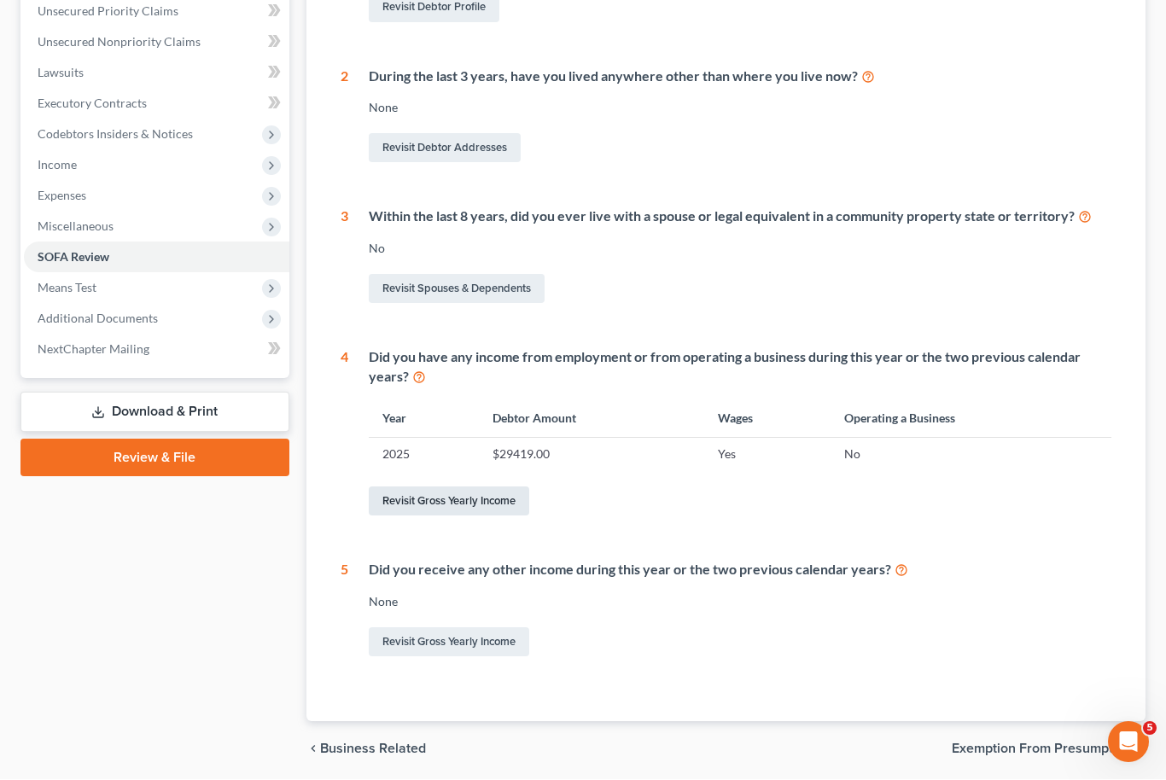
click at [471, 498] on link "Revisit Gross Yearly Income" at bounding box center [449, 501] width 160 height 29
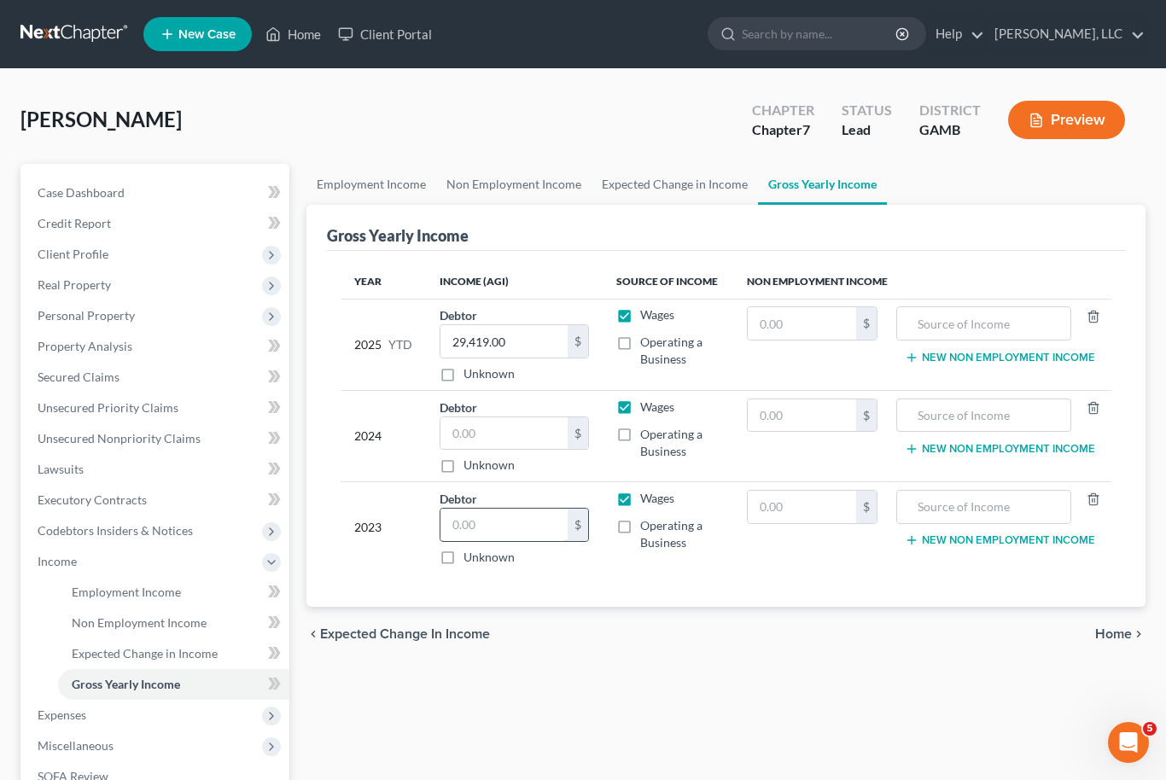
click at [509, 520] on input "text" at bounding box center [504, 525] width 128 height 32
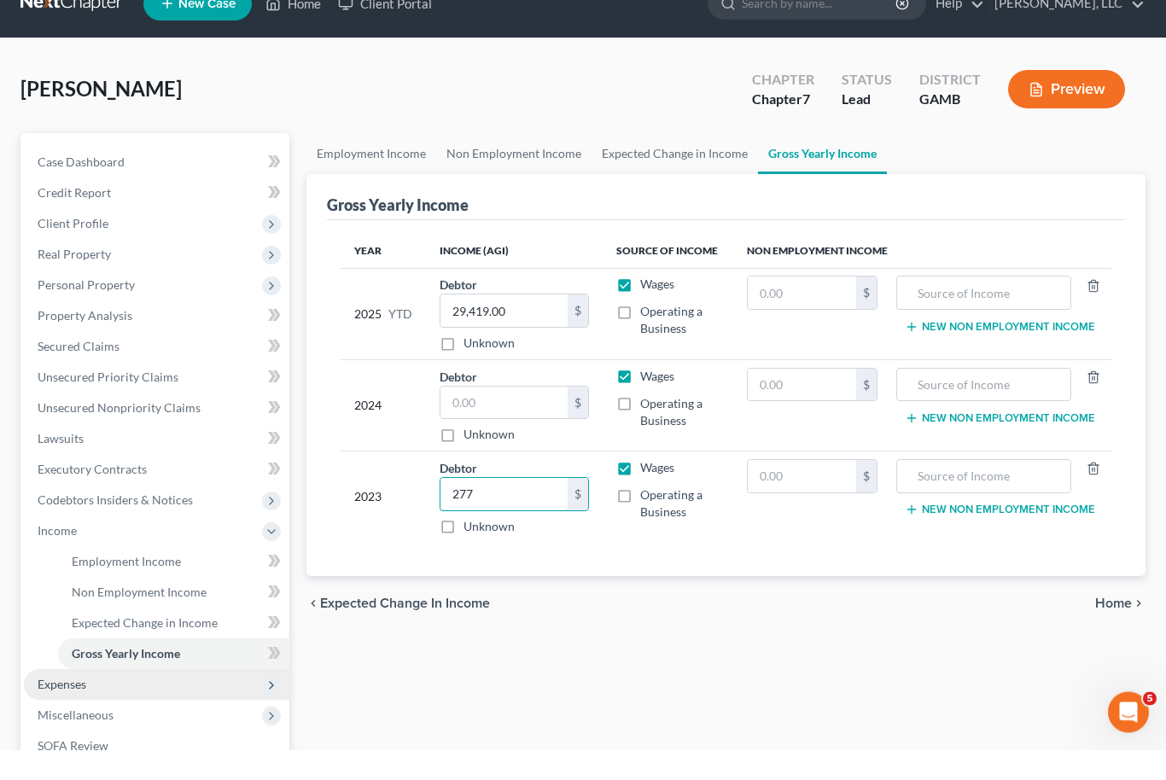
type input "277"
click at [119, 700] on span "Expenses" at bounding box center [156, 715] width 265 height 31
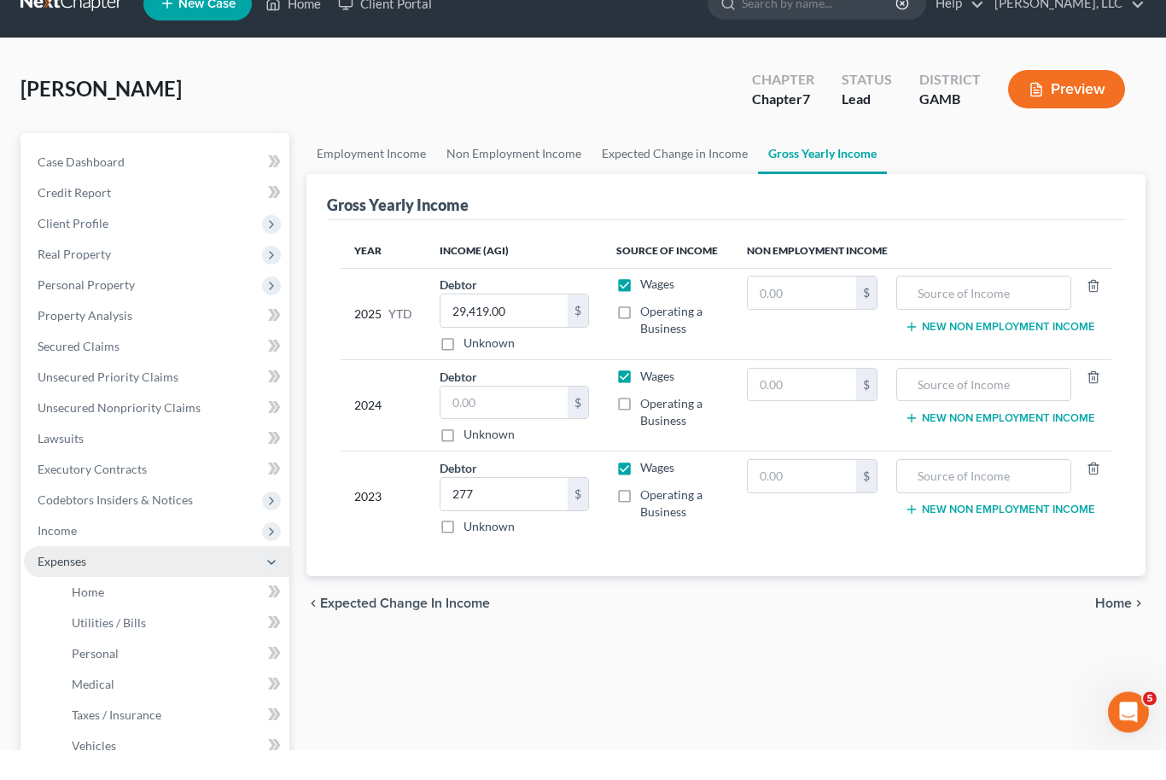
scroll to position [31, 0]
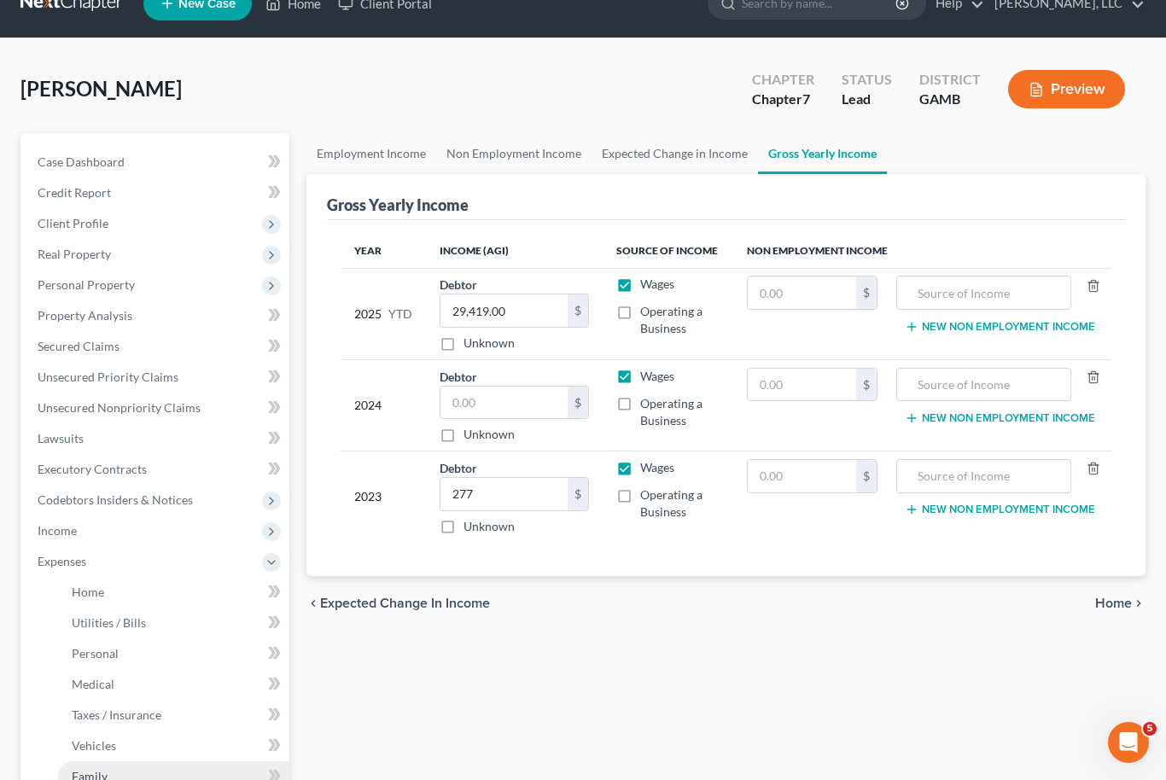
click at [113, 761] on link "Family" at bounding box center [173, 776] width 231 height 31
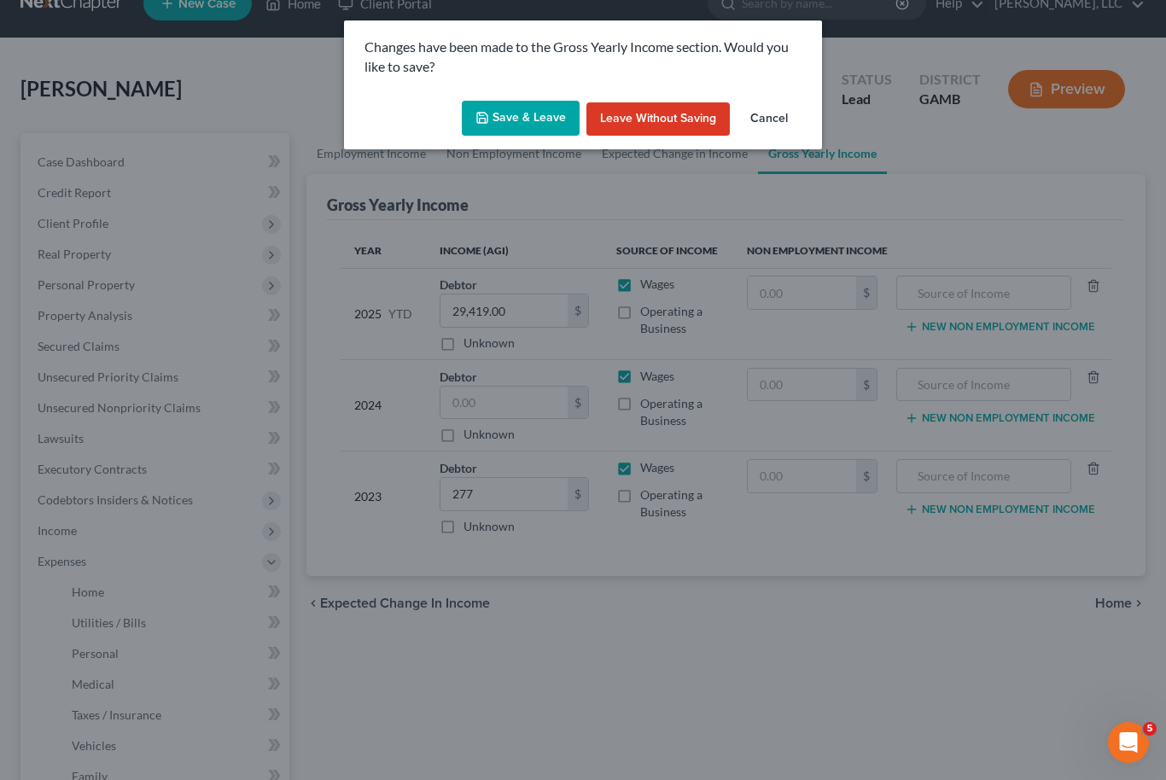
click at [520, 101] on button "Save & Leave" at bounding box center [521, 119] width 118 height 36
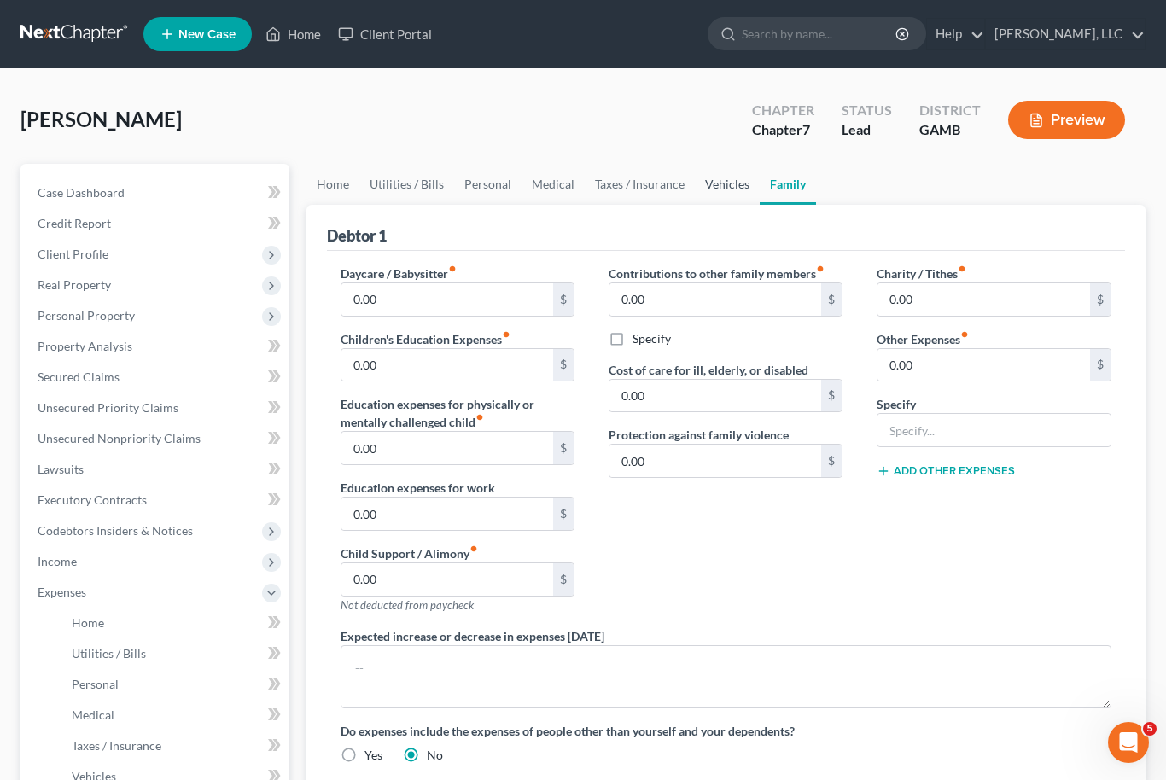
click at [729, 184] on link "Vehicles" at bounding box center [727, 184] width 65 height 41
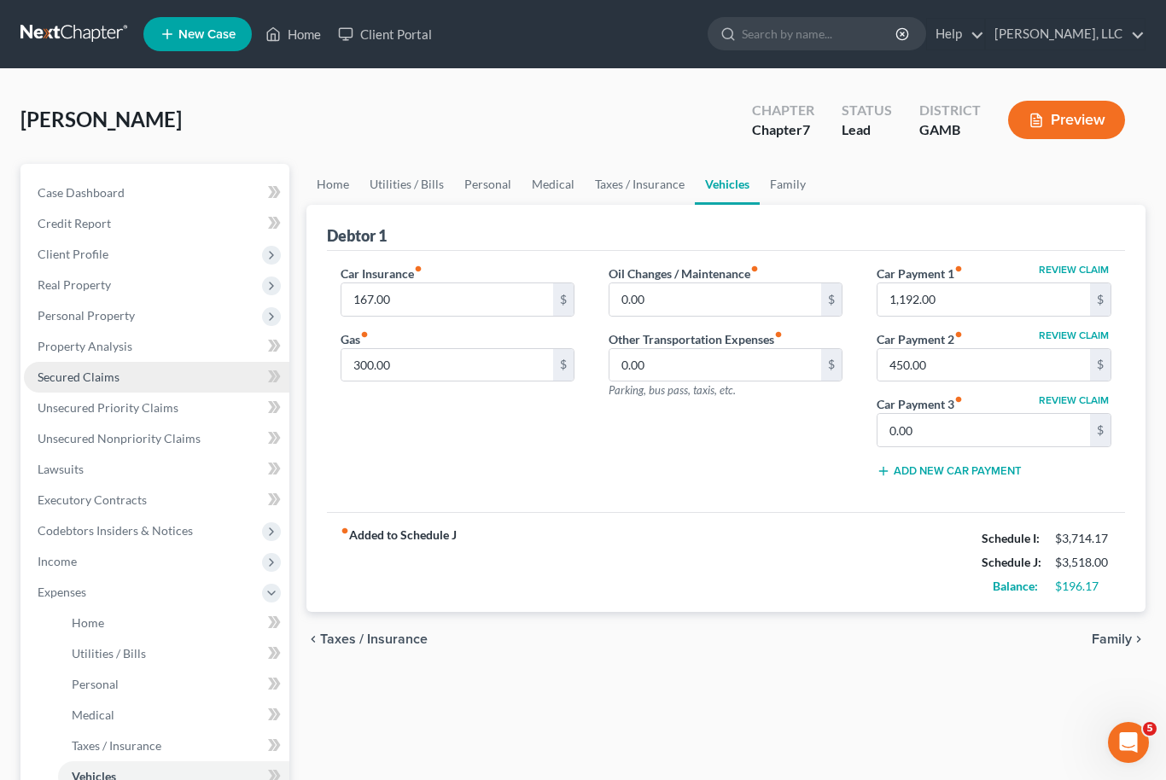
click at [76, 378] on span "Secured Claims" at bounding box center [79, 377] width 82 height 15
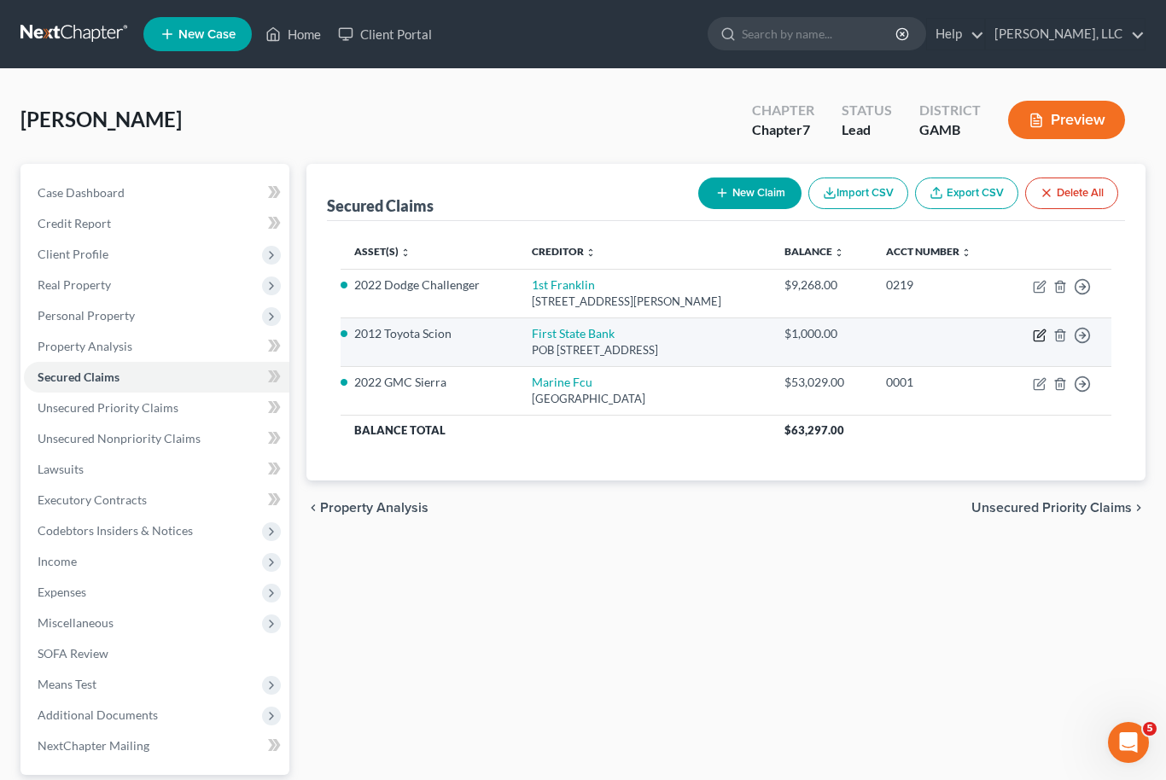
click at [1042, 335] on icon "button" at bounding box center [1040, 336] width 14 height 14
select select "10"
select select "2"
select select "0"
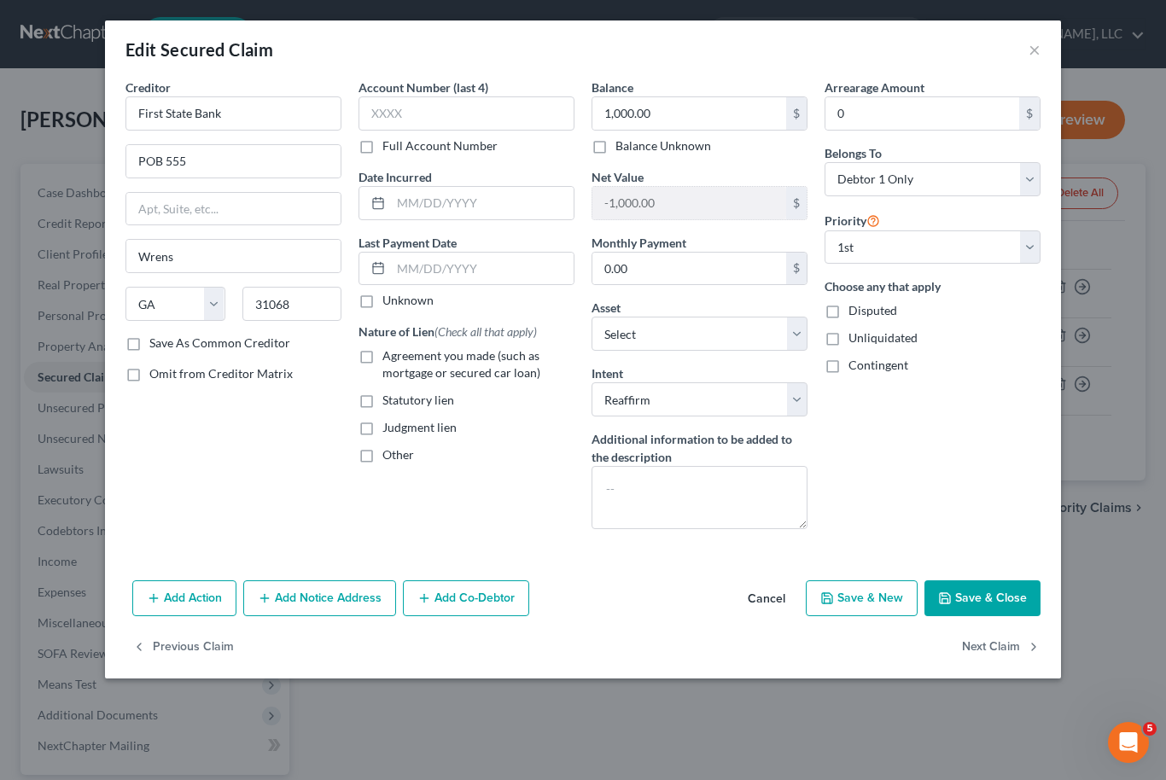
click at [660, 302] on div "Asset * Select Other Multiple Assets [STREET_ADDRESS][PERSON_NAME] - $0.0 1st S…" at bounding box center [699, 325] width 216 height 52
click at [673, 318] on select "Select Other Multiple Assets [STREET_ADDRESS][PERSON_NAME] - $0.0 1st State Ban…" at bounding box center [699, 334] width 216 height 34
click at [631, 284] on input "0.00" at bounding box center [689, 269] width 194 height 32
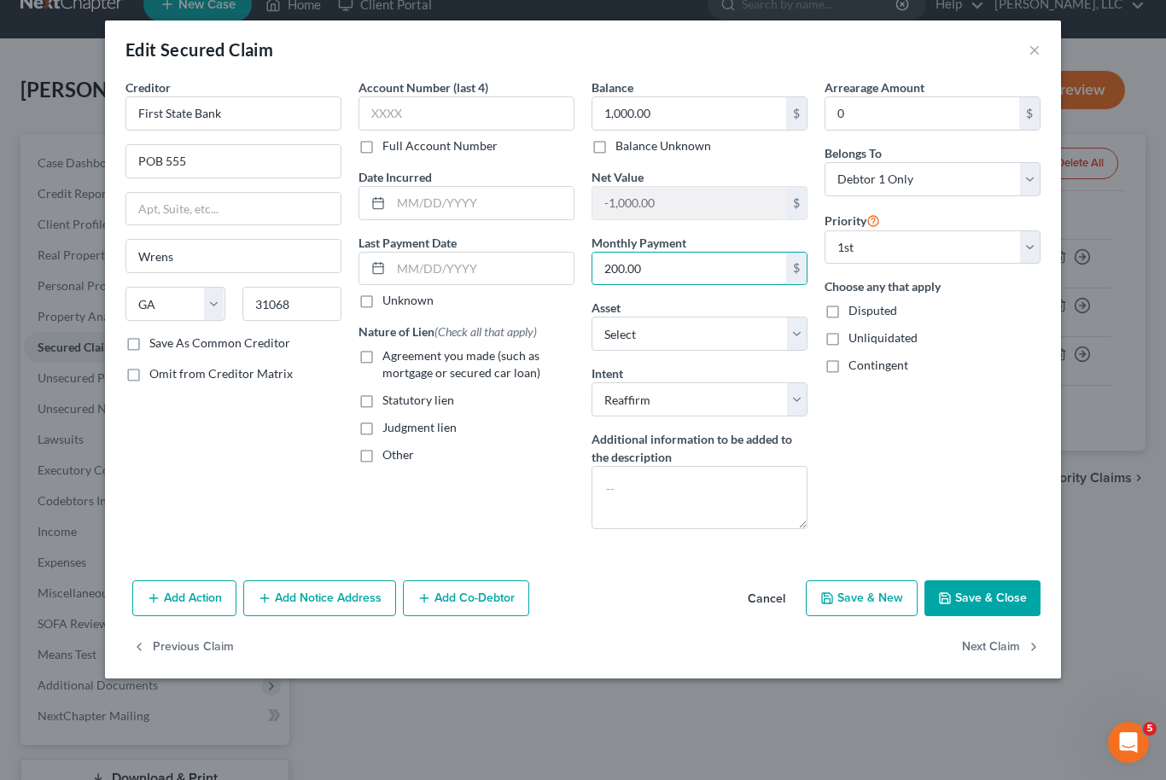
type input "200.00"
click at [1021, 603] on button "Save & Close" at bounding box center [982, 598] width 116 height 36
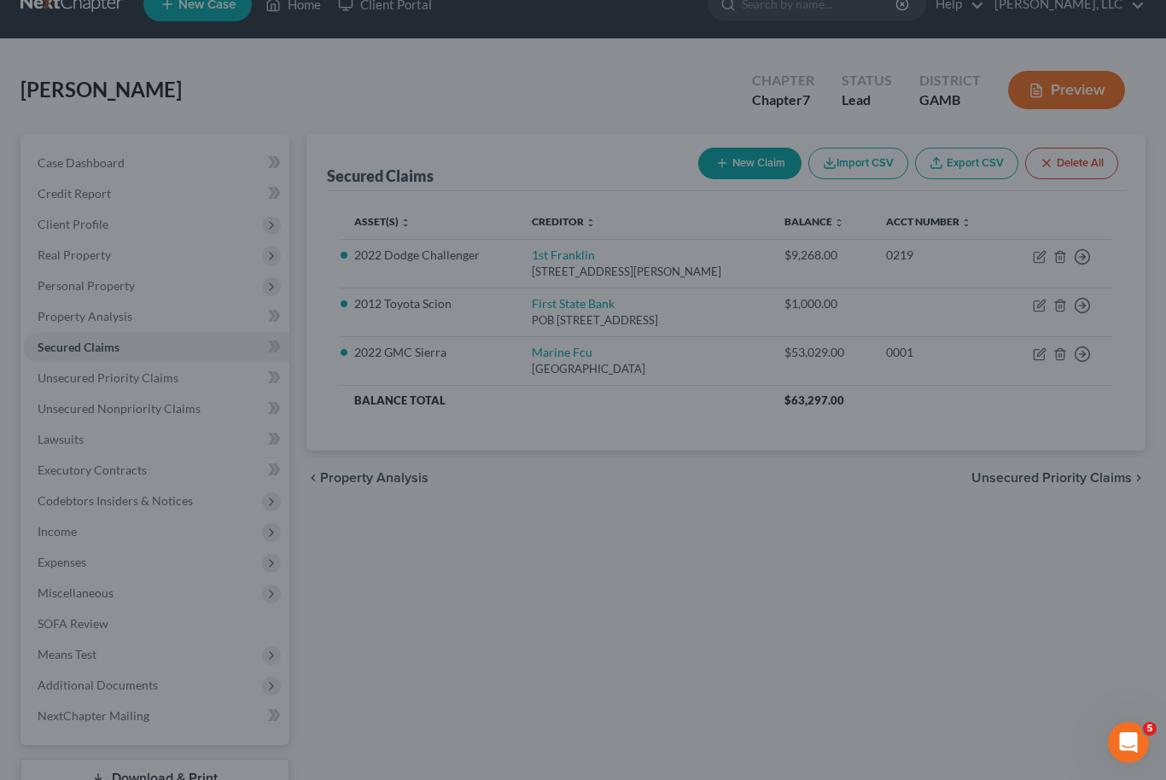
select select "9"
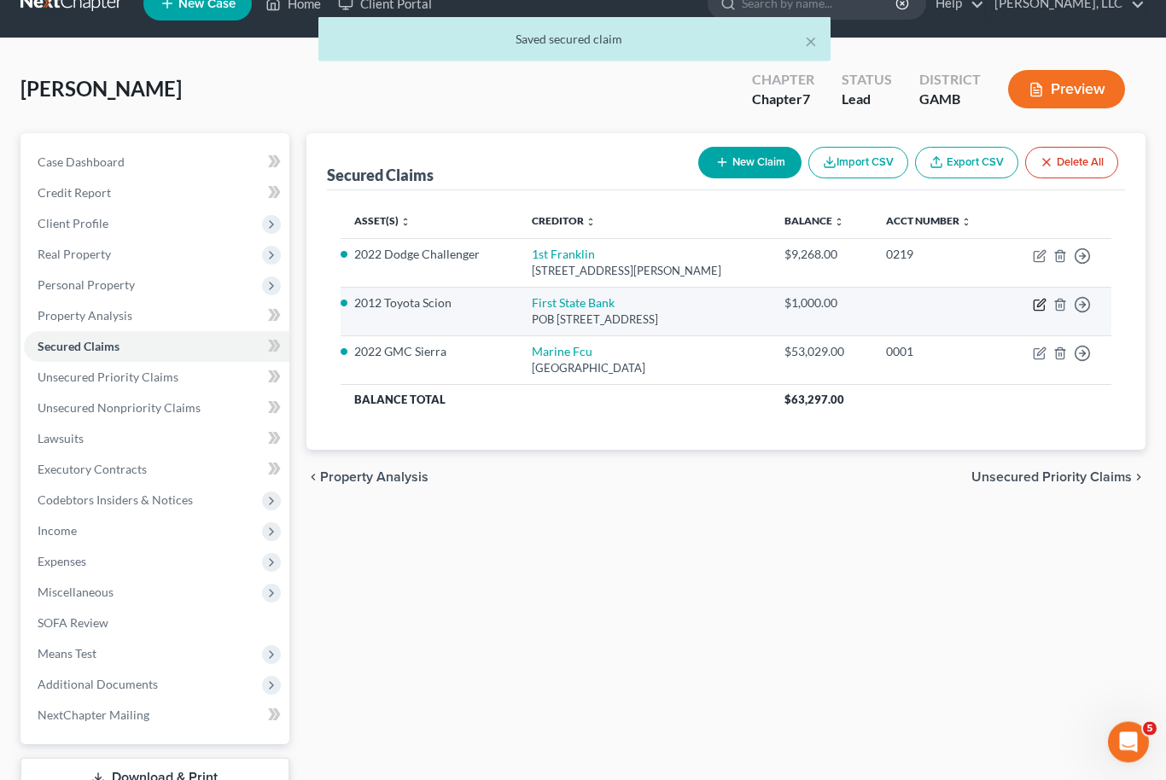
click at [1040, 306] on icon "button" at bounding box center [1040, 306] width 14 height 14
select select "10"
select select "9"
select select "2"
select select "0"
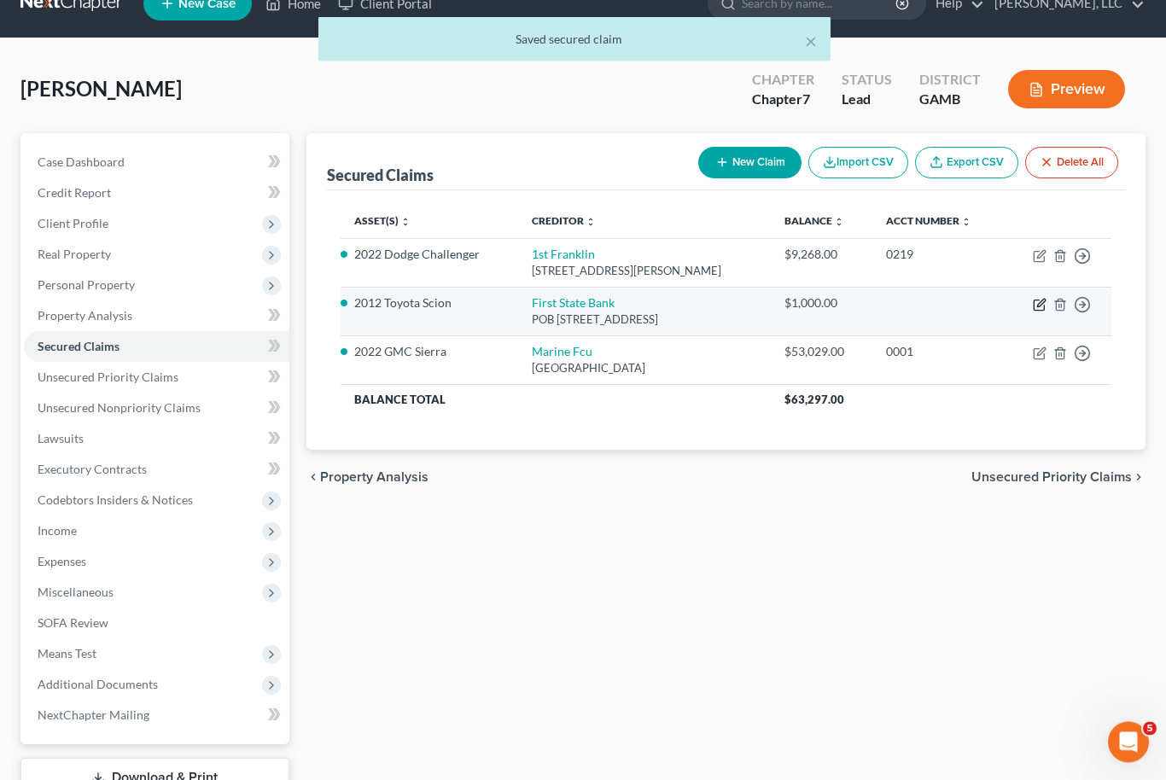
select select "0"
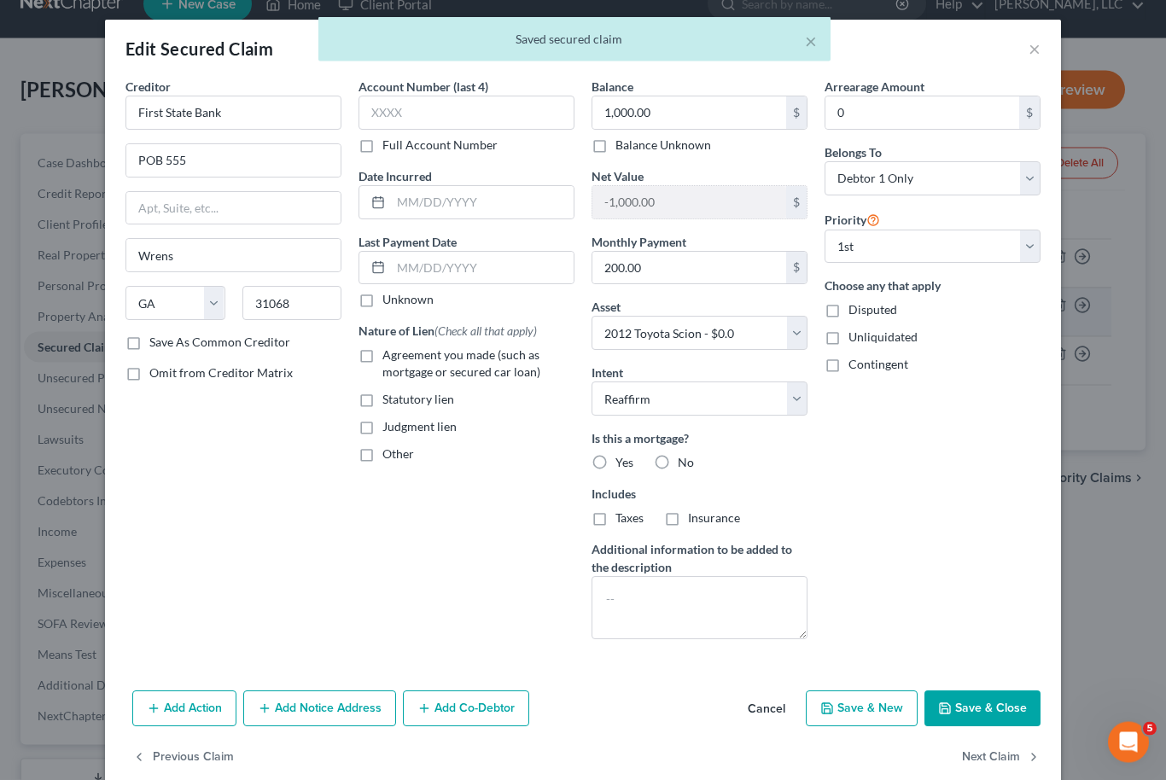
scroll to position [31, 0]
click at [382, 360] on label "Agreement you made (such as mortgage or secured car loan)" at bounding box center [478, 364] width 192 height 34
click at [389, 358] on input "Agreement you made (such as mortgage or secured car loan)" at bounding box center [394, 352] width 11 height 11
checkbox input "true"
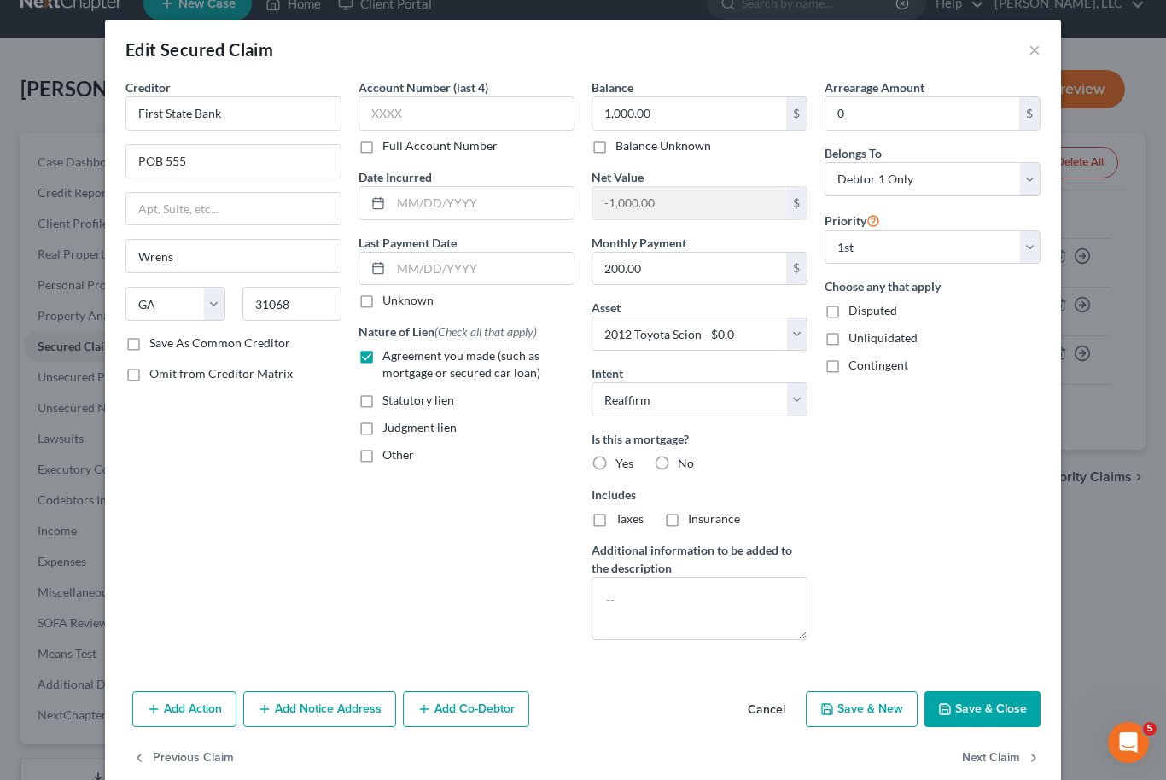
click at [1010, 706] on button "Save & Close" at bounding box center [982, 709] width 116 height 36
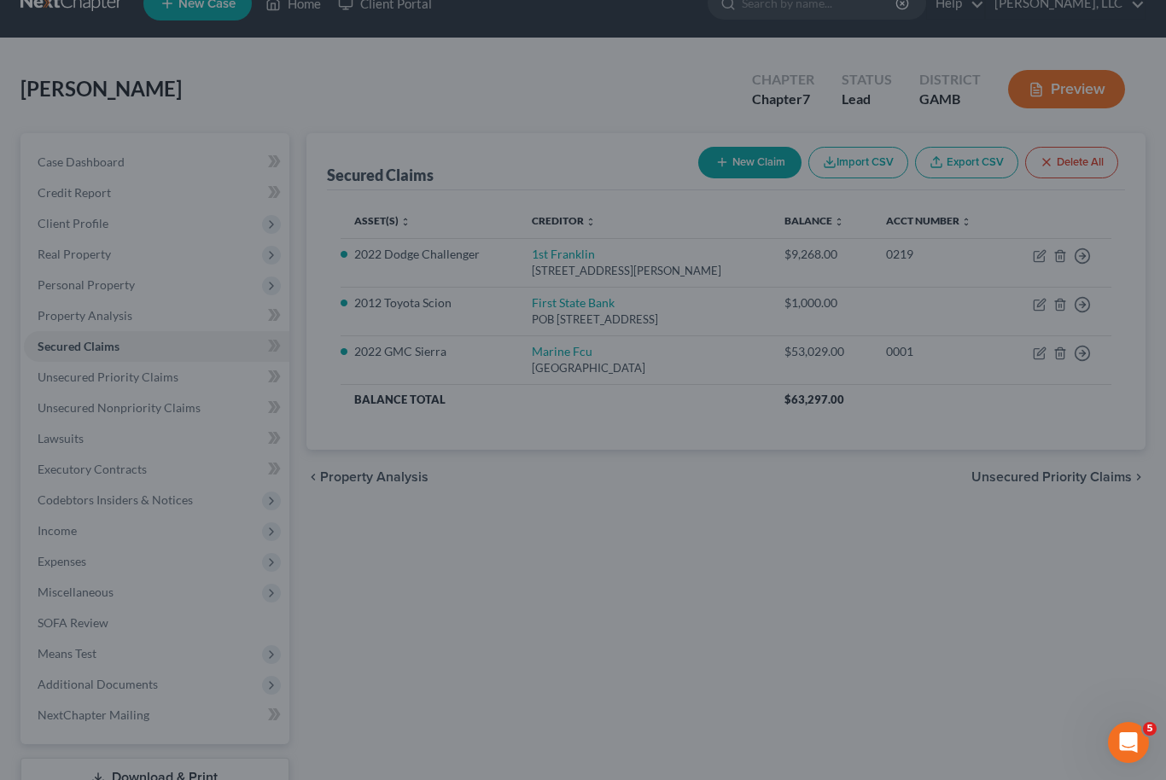
select select "9"
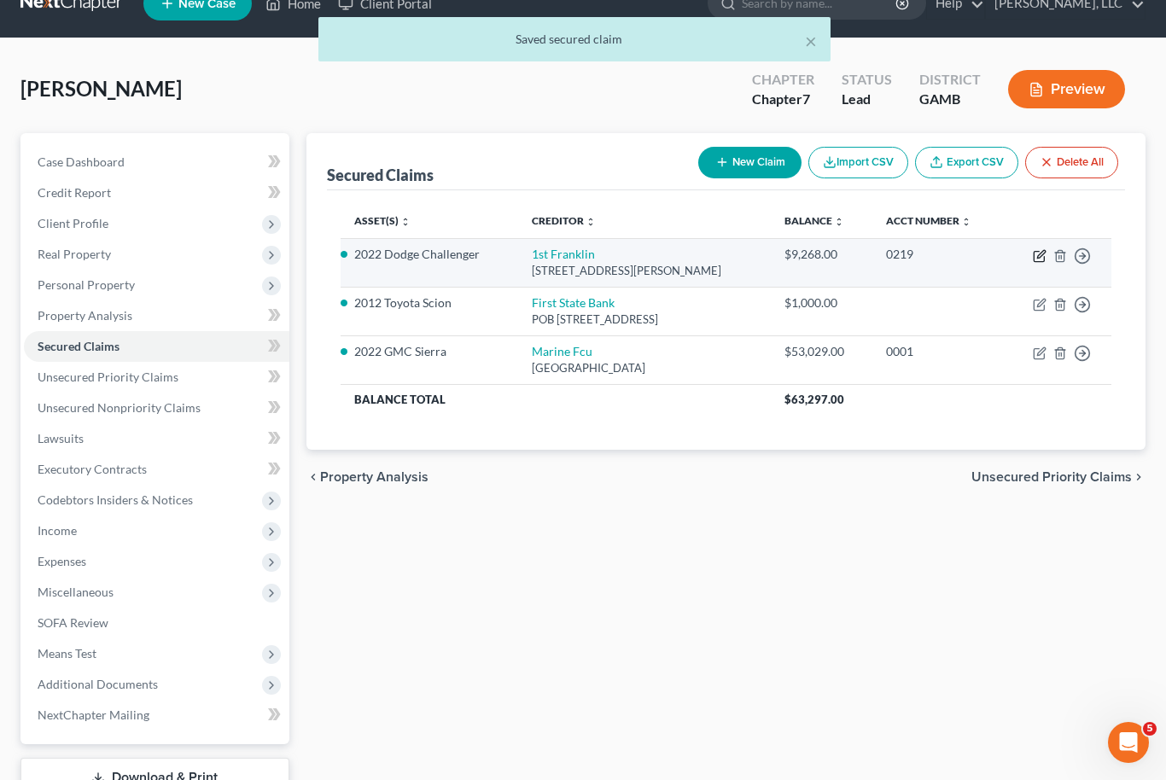
click at [1044, 256] on icon "button" at bounding box center [1039, 257] width 10 height 10
select select "10"
select select "12"
select select "2"
select select "0"
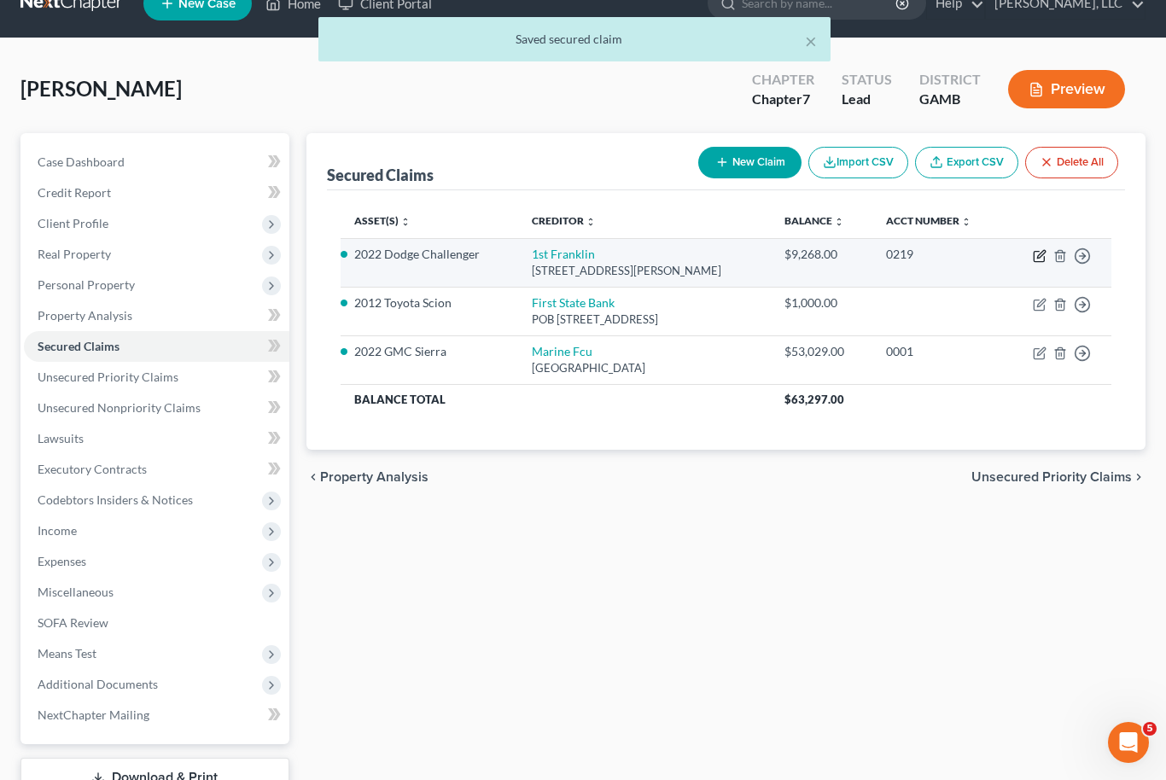
select select "0"
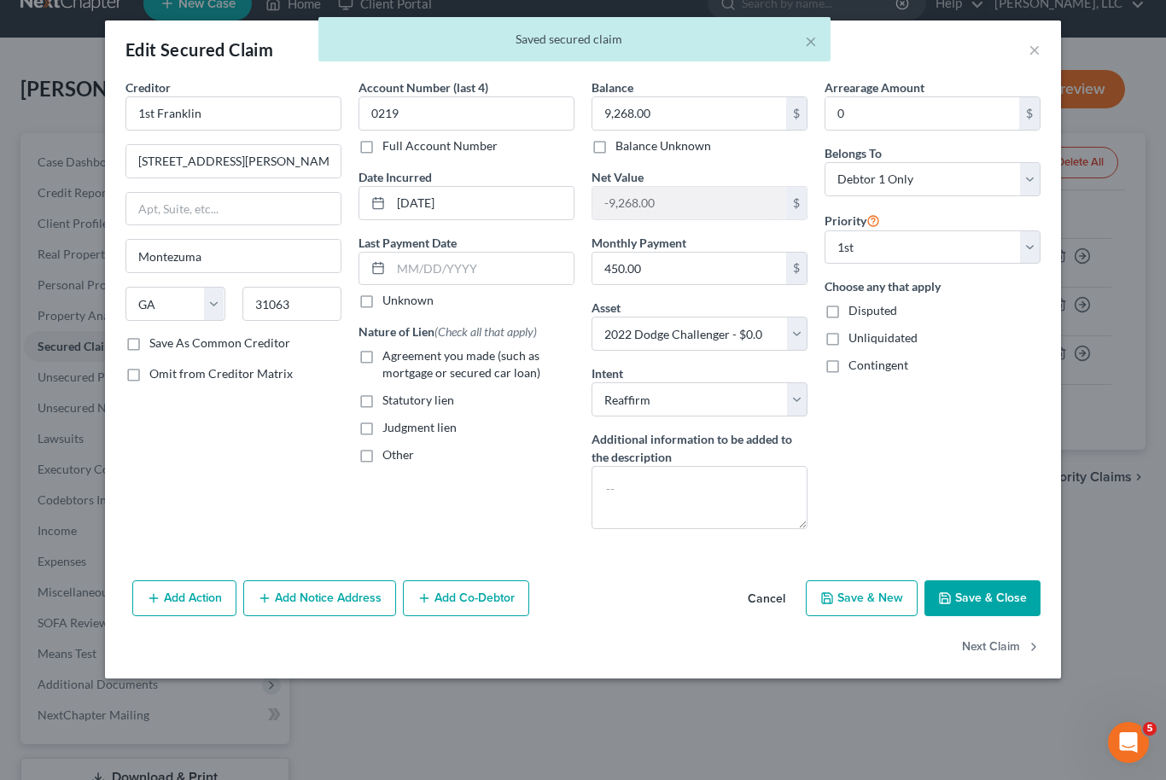
click at [382, 359] on label "Agreement you made (such as mortgage or secured car loan)" at bounding box center [478, 364] width 192 height 34
click at [389, 358] on input "Agreement you made (such as mortgage or secured car loan)" at bounding box center [394, 352] width 11 height 11
checkbox input "true"
click at [1005, 597] on button "Save & Close" at bounding box center [982, 598] width 116 height 36
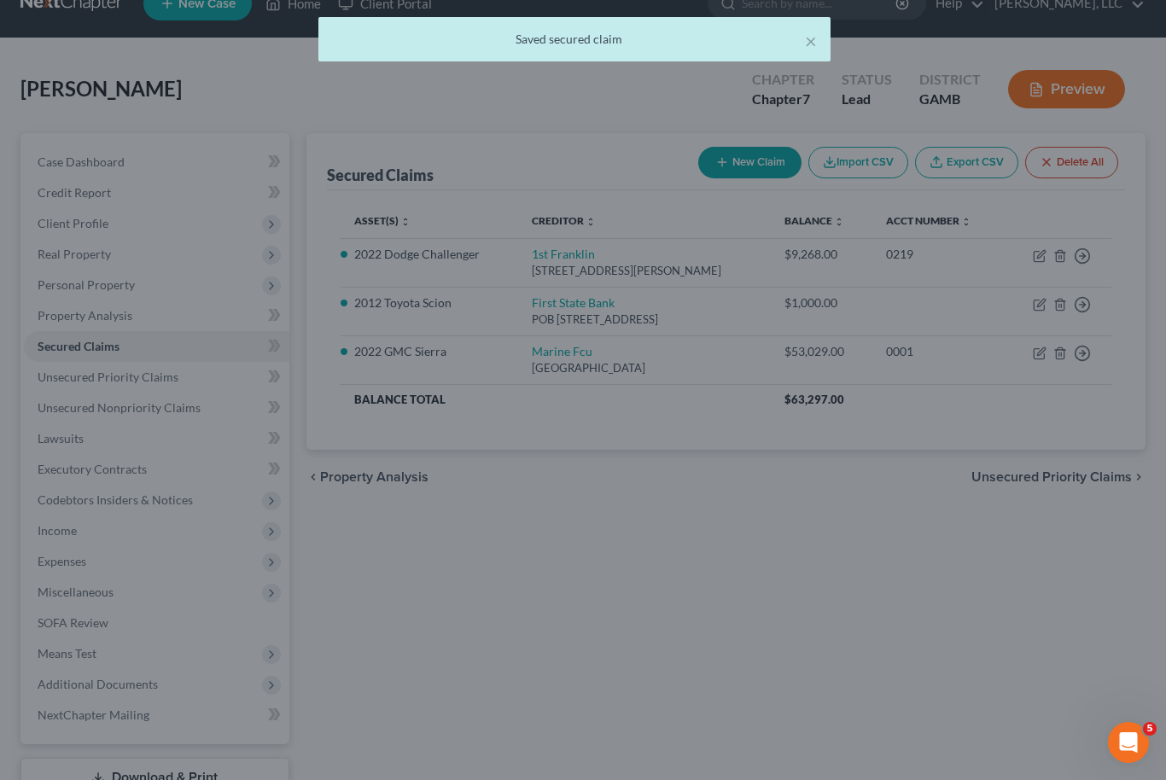
select select "12"
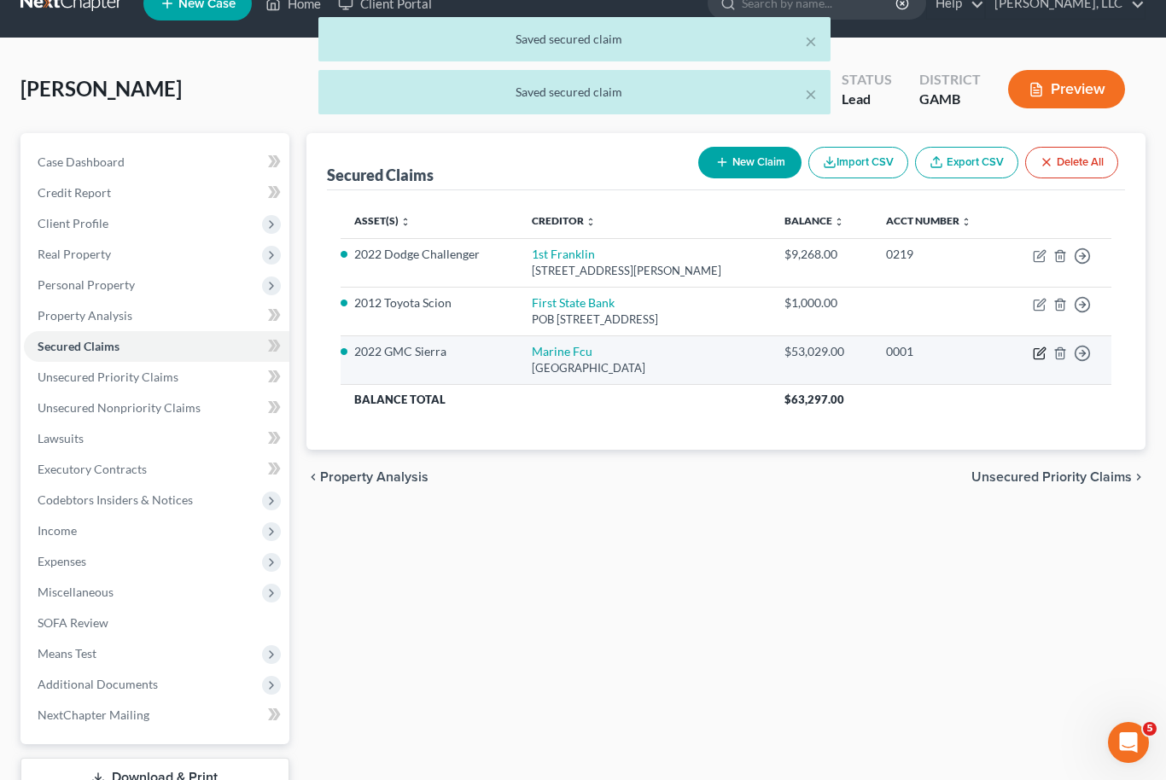
click at [1036, 357] on icon "button" at bounding box center [1039, 354] width 10 height 10
select select "28"
select select "11"
select select "2"
select select "0"
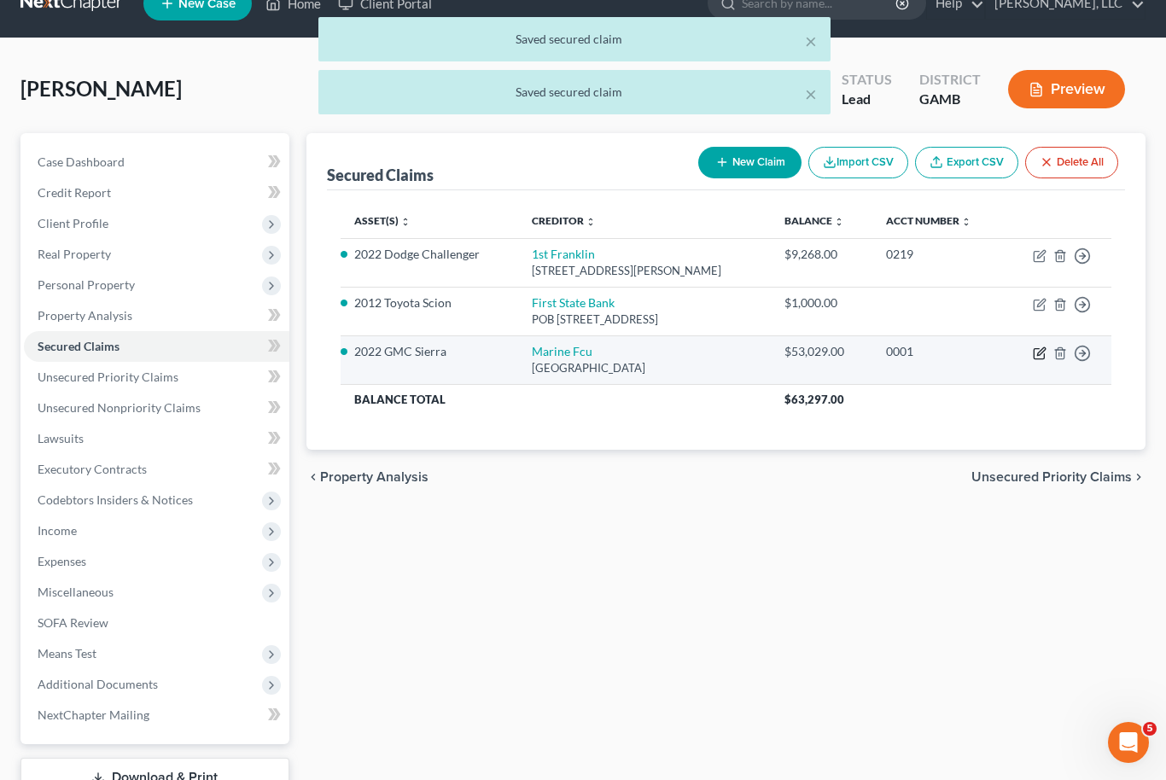
select select "0"
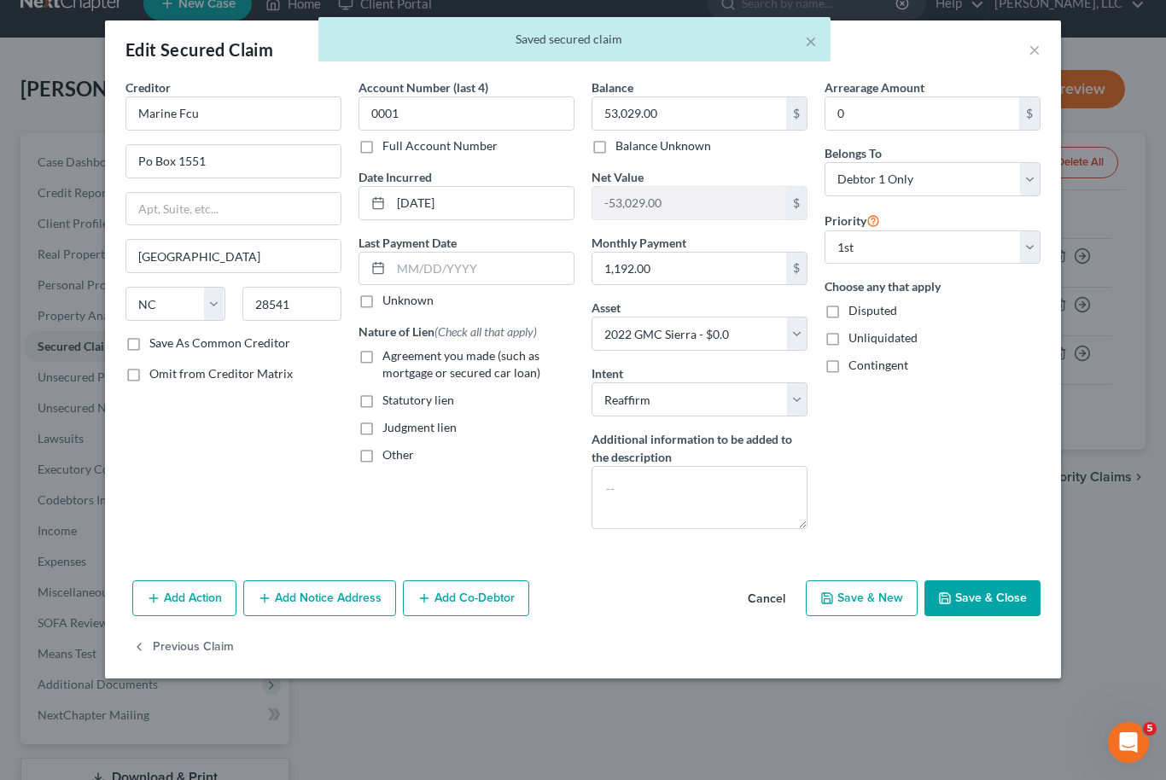
click at [382, 352] on label "Agreement you made (such as mortgage or secured car loan)" at bounding box center [478, 364] width 192 height 34
click at [389, 352] on input "Agreement you made (such as mortgage or secured car loan)" at bounding box center [394, 352] width 11 height 11
checkbox input "true"
click at [1011, 601] on button "Save & Close" at bounding box center [982, 598] width 116 height 36
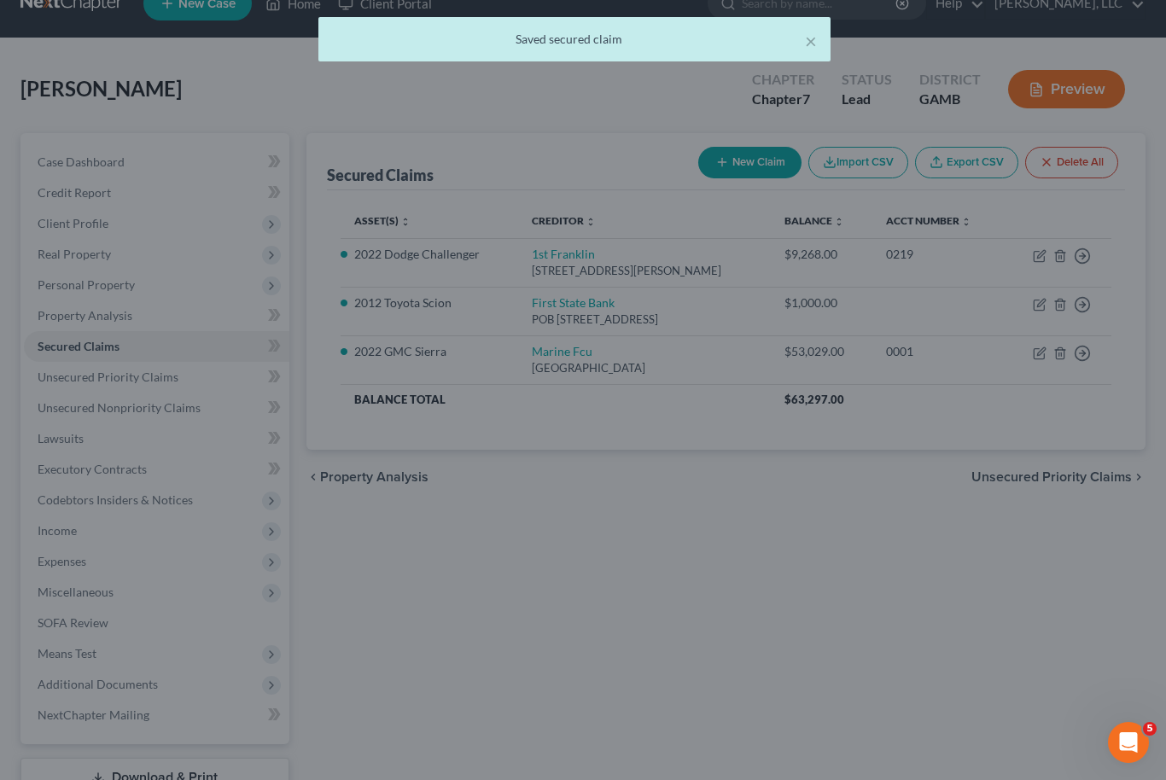
select select "11"
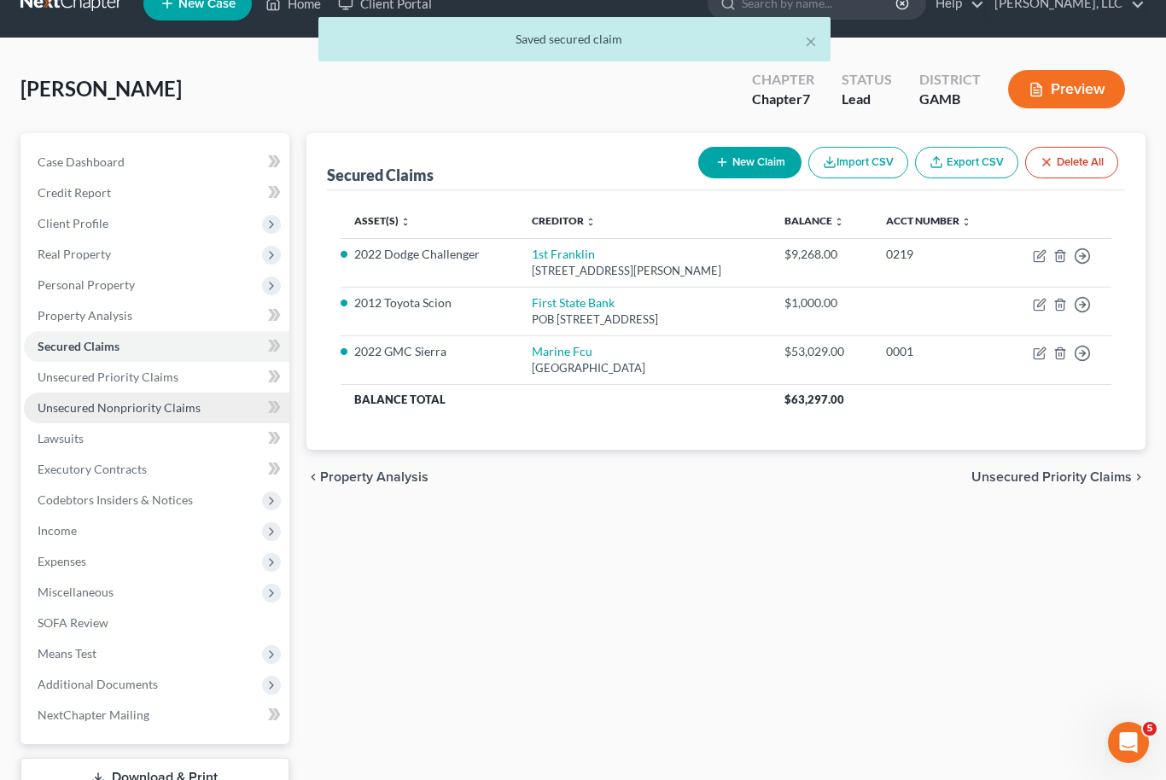
click at [45, 409] on span "Unsecured Nonpriority Claims" at bounding box center [119, 407] width 163 height 15
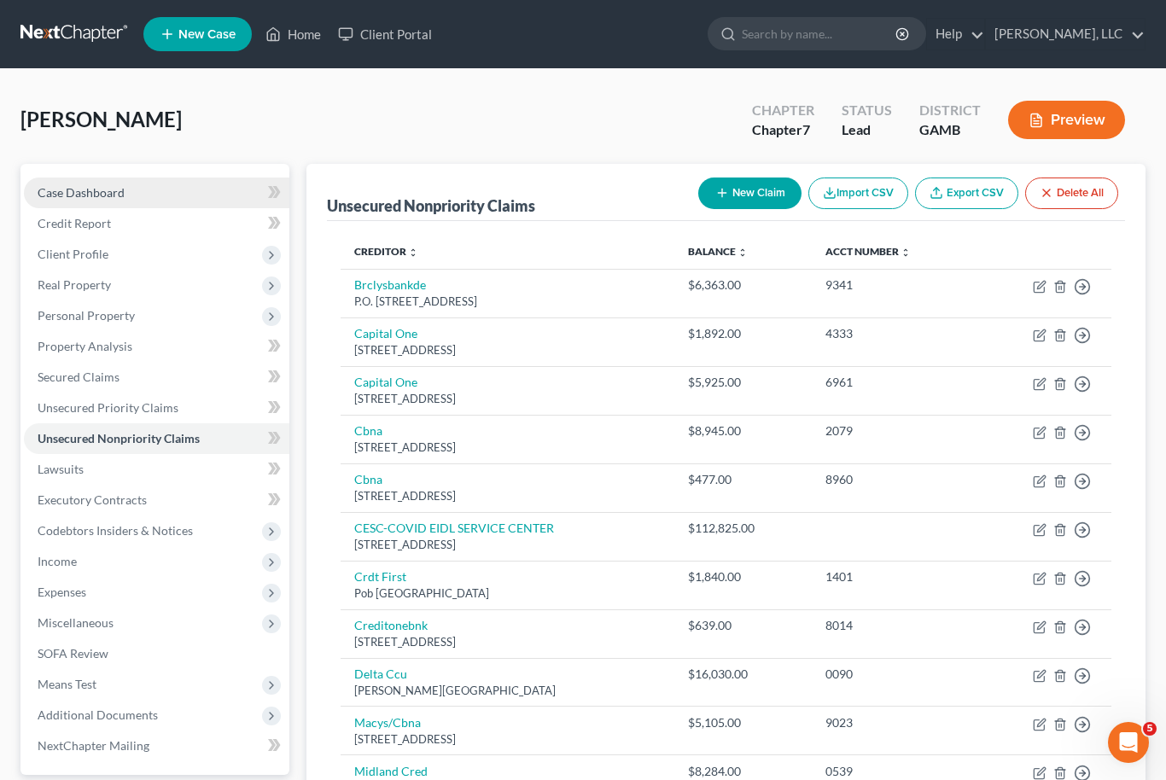
click at [78, 186] on span "Case Dashboard" at bounding box center [81, 192] width 87 height 15
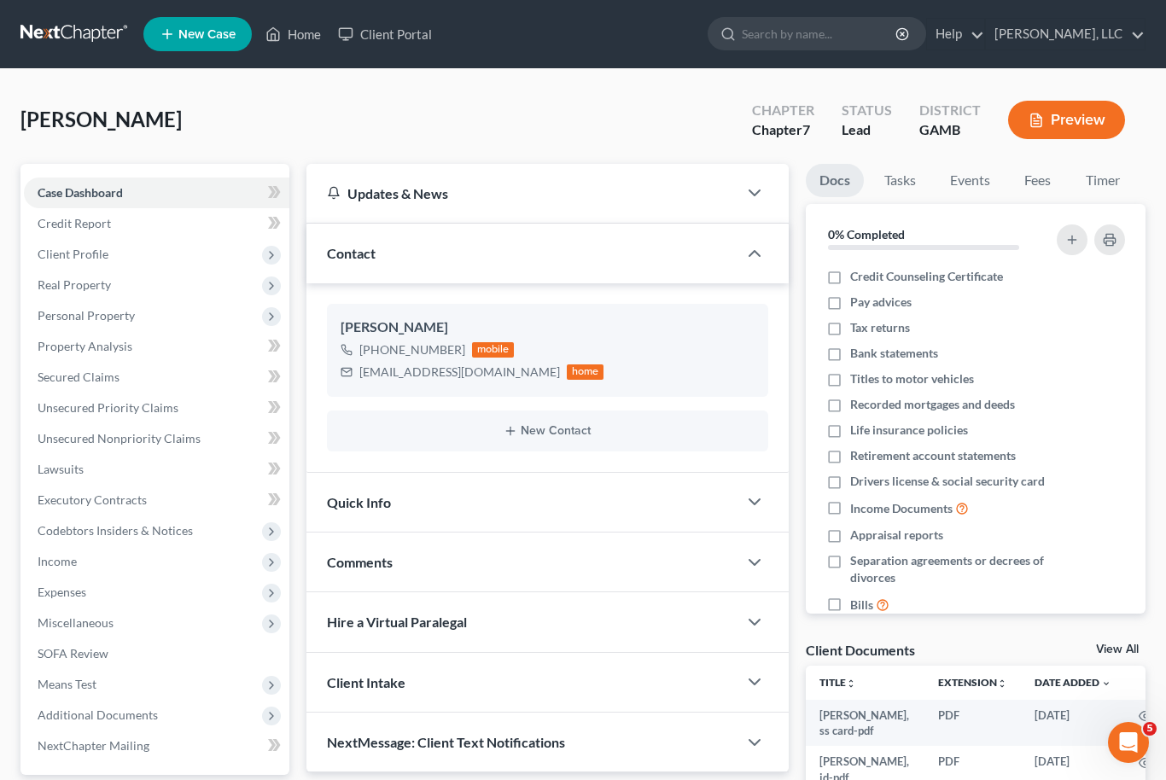
click at [1125, 632] on div "Docs Tasks Events Fees Timer 0% Completed Nothing here yet! Credit Counseling C…" at bounding box center [975, 599] width 357 height 871
click at [1125, 644] on link "View All" at bounding box center [1117, 650] width 43 height 12
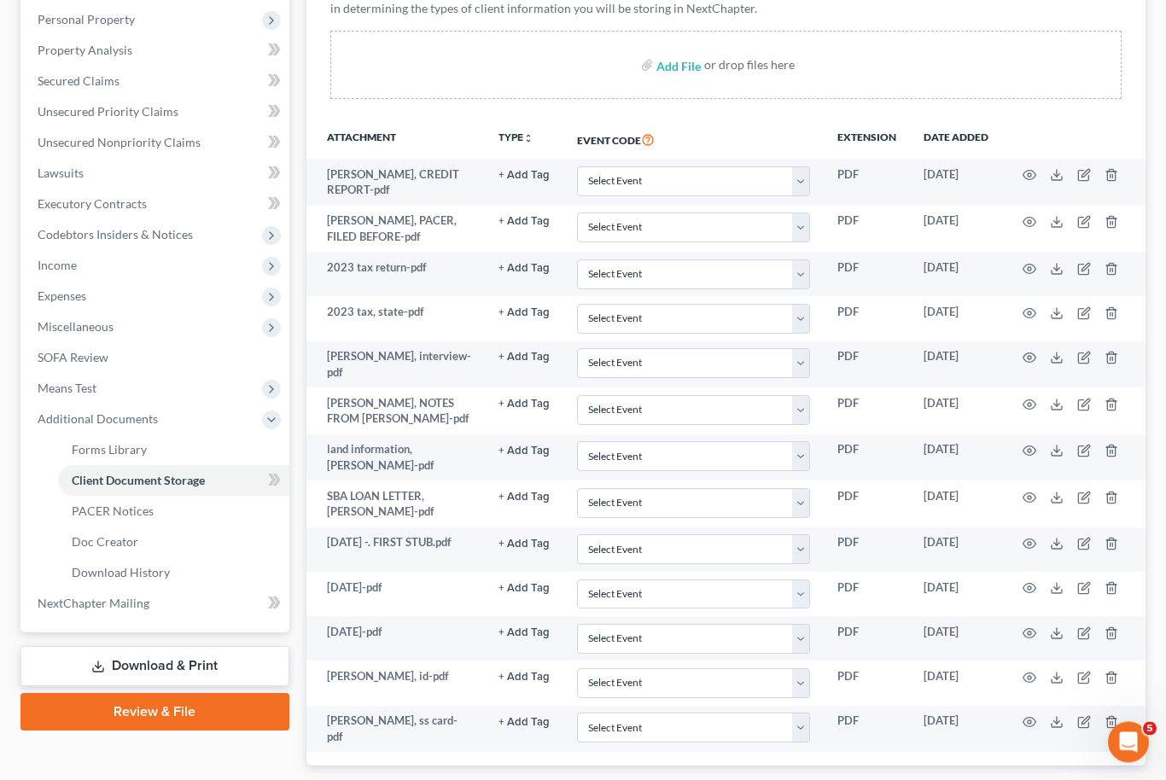
scroll to position [334, 0]
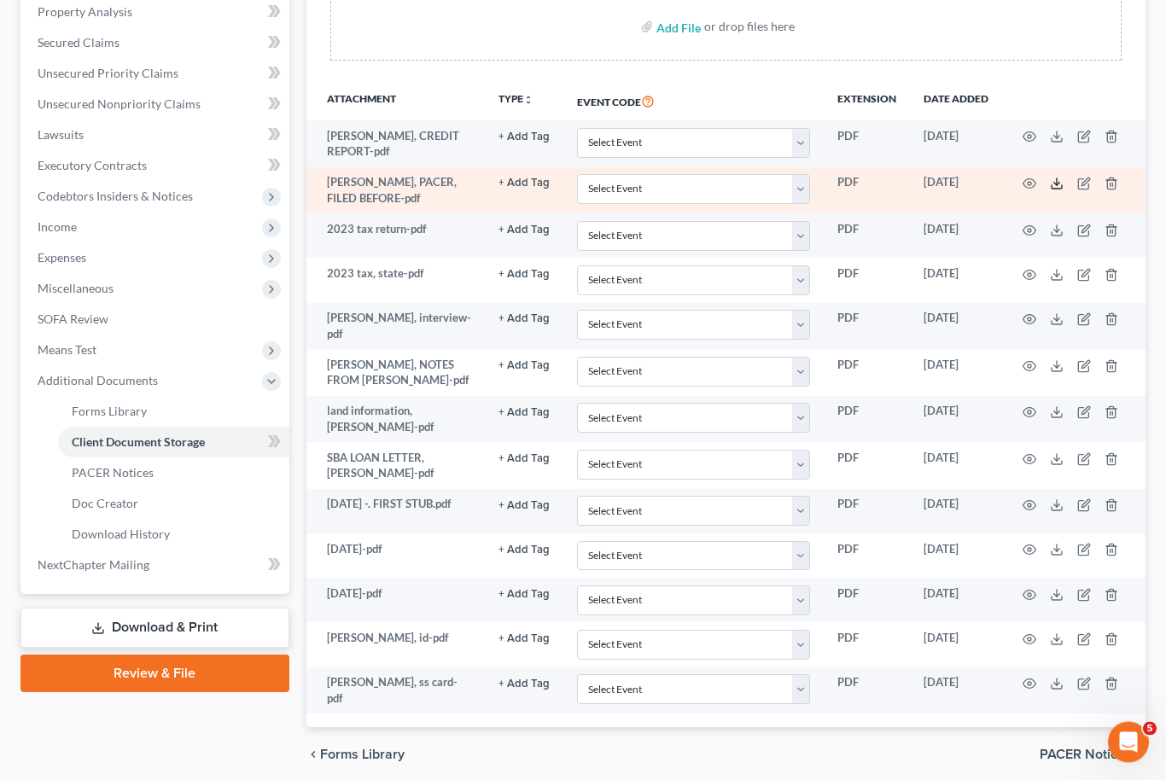
click at [1051, 186] on icon at bounding box center [1056, 187] width 10 height 3
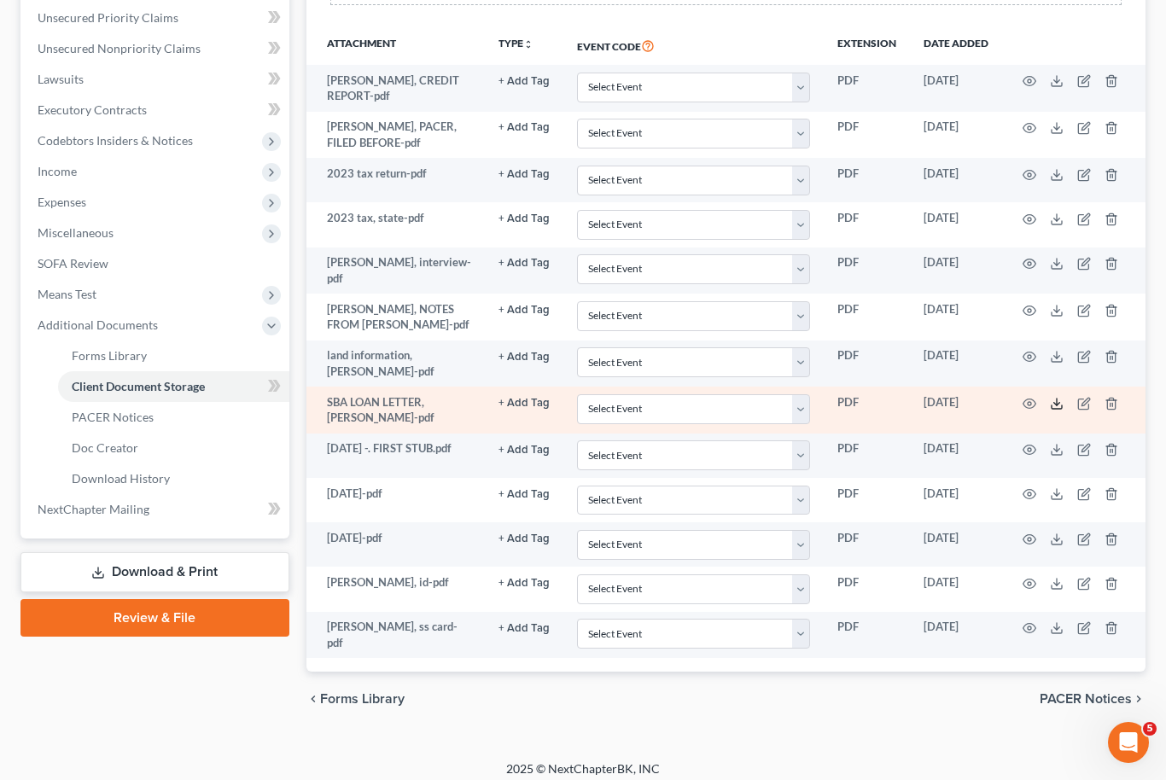
click at [1061, 397] on icon at bounding box center [1057, 404] width 14 height 14
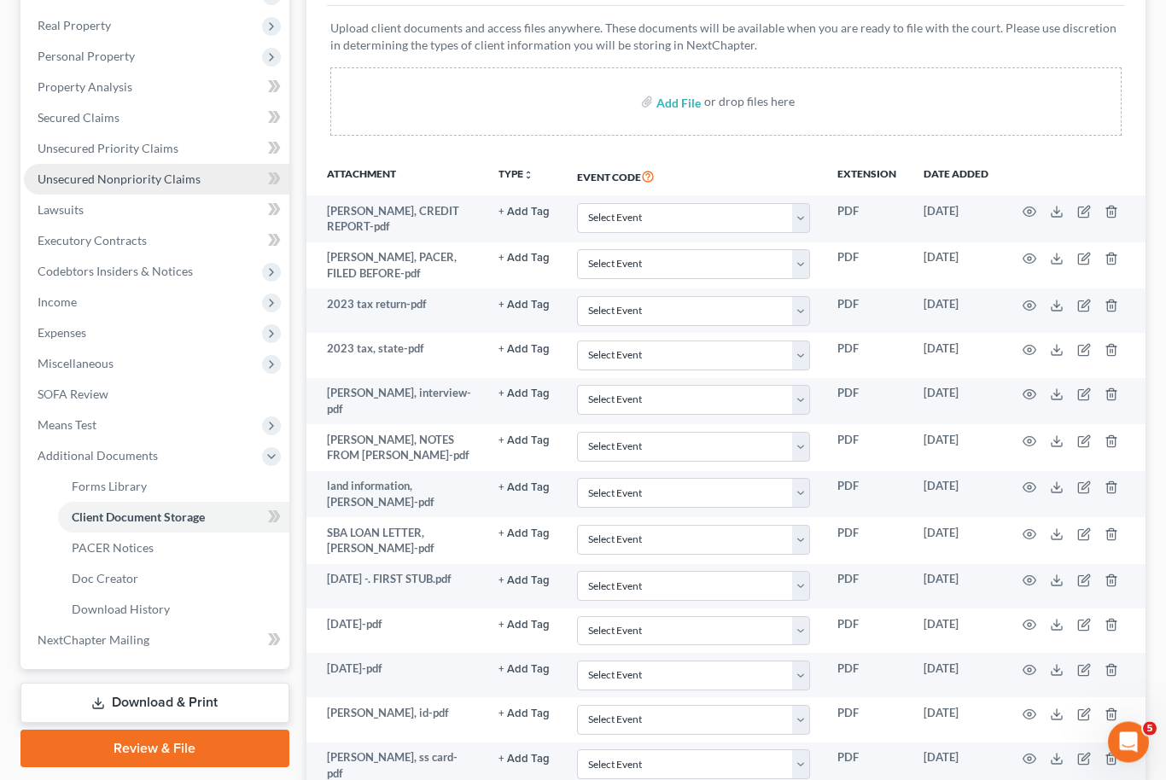
click at [91, 173] on span "Unsecured Nonpriority Claims" at bounding box center [119, 179] width 163 height 15
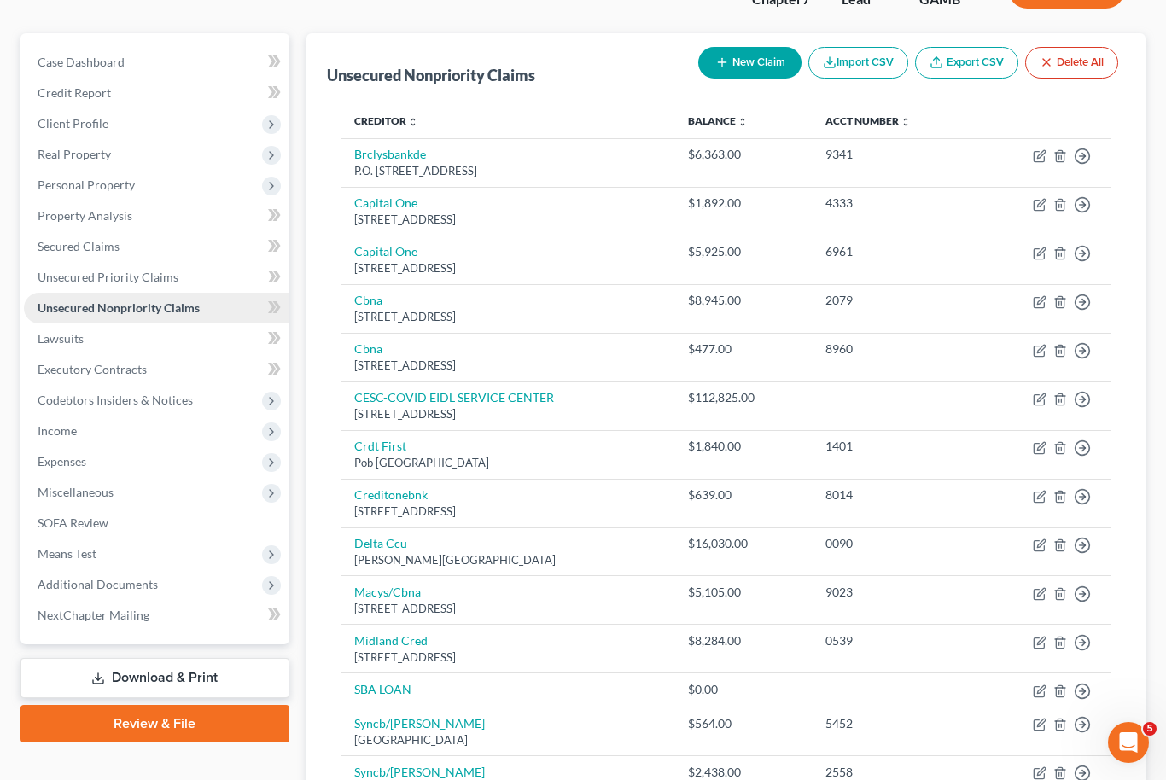
scroll to position [169, 0]
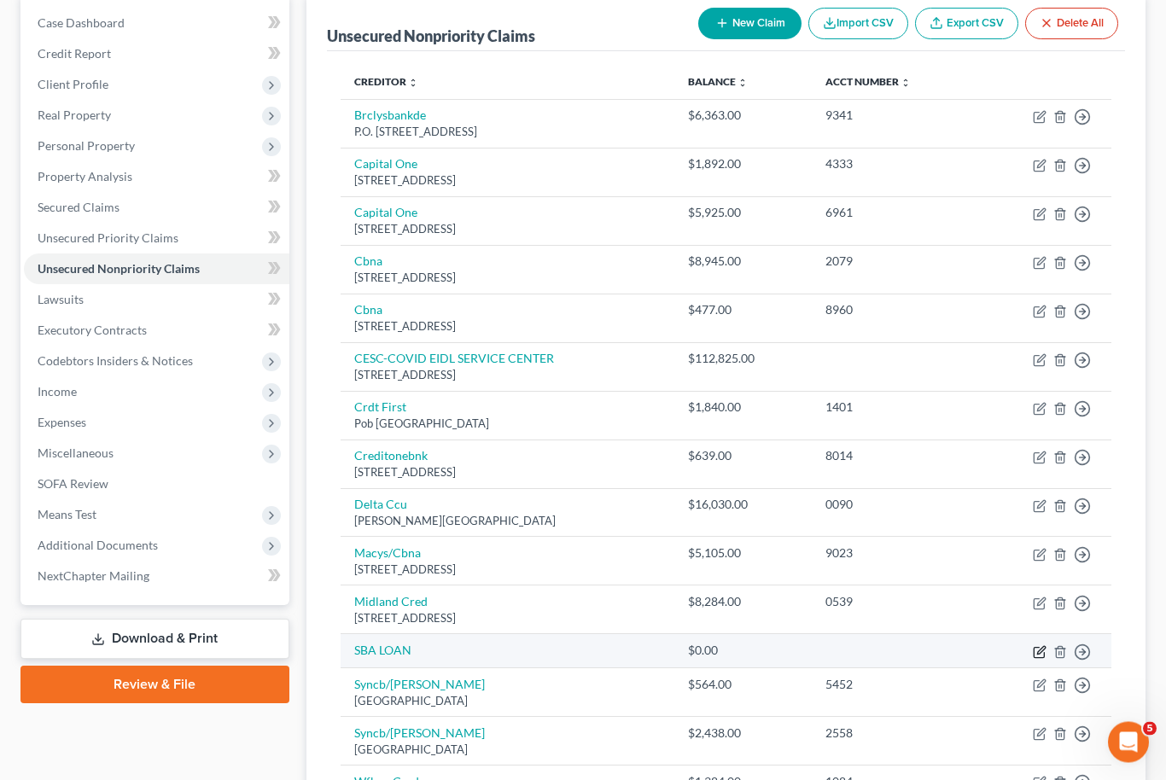
click at [1039, 647] on icon "button" at bounding box center [1041, 651] width 8 height 8
select select "0"
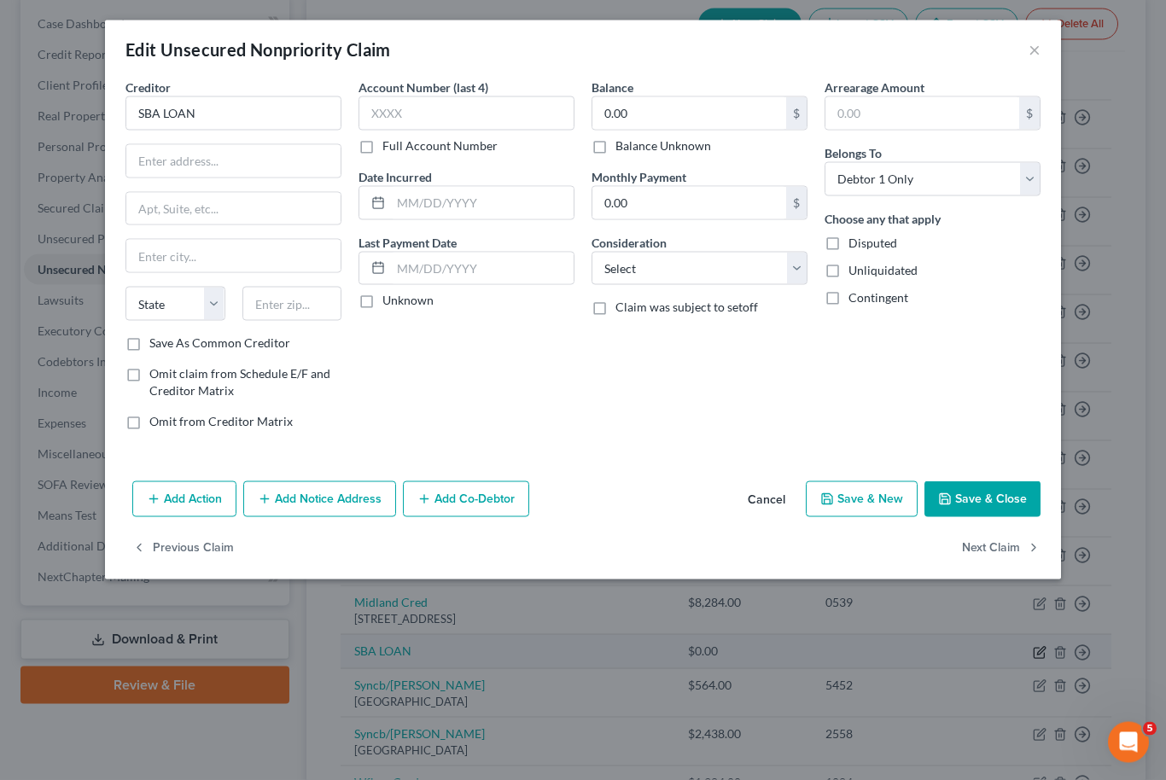
scroll to position [170, 0]
click at [217, 108] on input "SBA LOAN" at bounding box center [233, 113] width 216 height 34
type input "S"
type input "United States Small Business Administration"
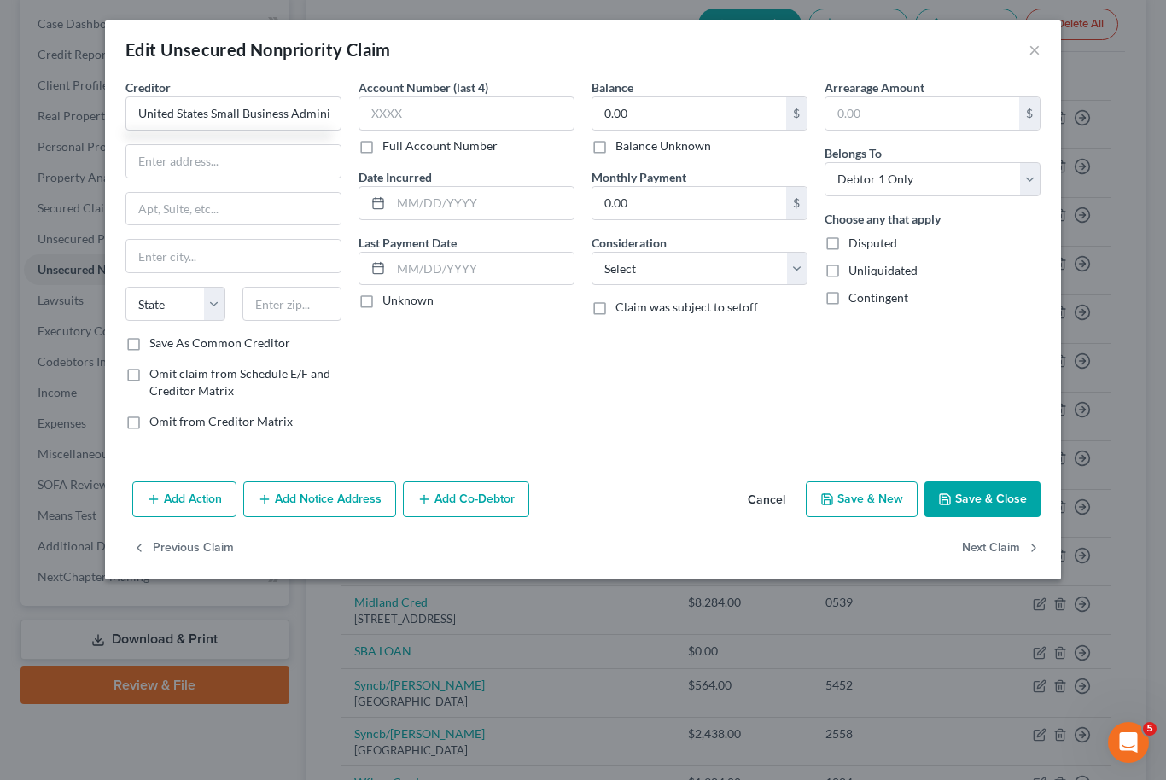
click at [149, 345] on label "Save As Common Creditor" at bounding box center [219, 343] width 141 height 17
click at [156, 345] on input "Save As Common Creditor" at bounding box center [161, 340] width 11 height 11
checkbox input "true"
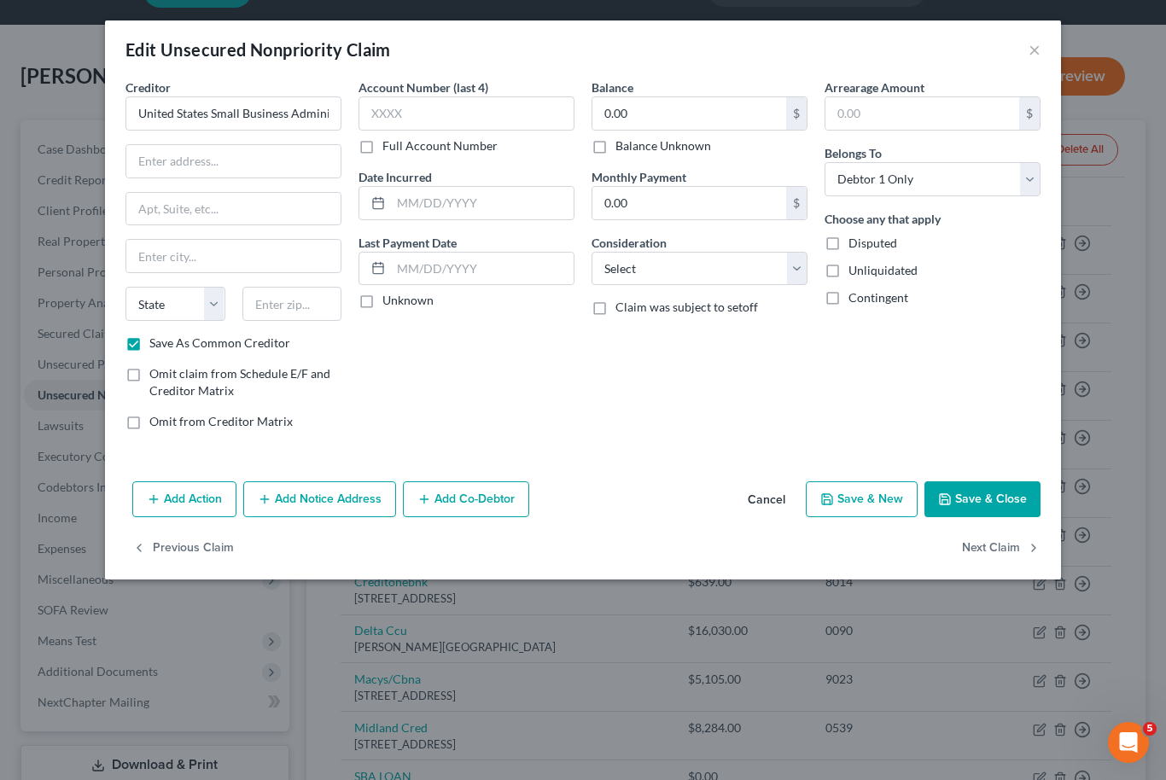
scroll to position [0, 0]
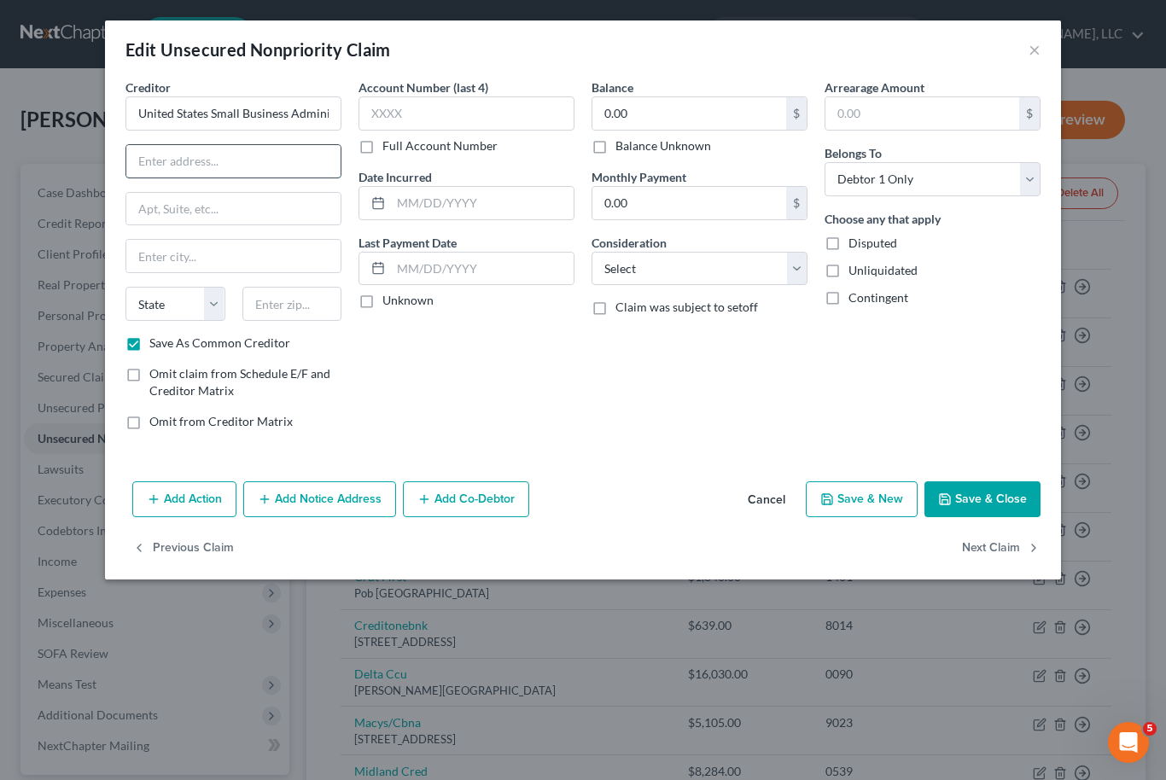
click at [259, 162] on input "text" at bounding box center [233, 161] width 214 height 32
type input "Little Rock Commercial Loan Servicing Center"
click at [247, 201] on input "text" at bounding box center [233, 209] width 214 height 32
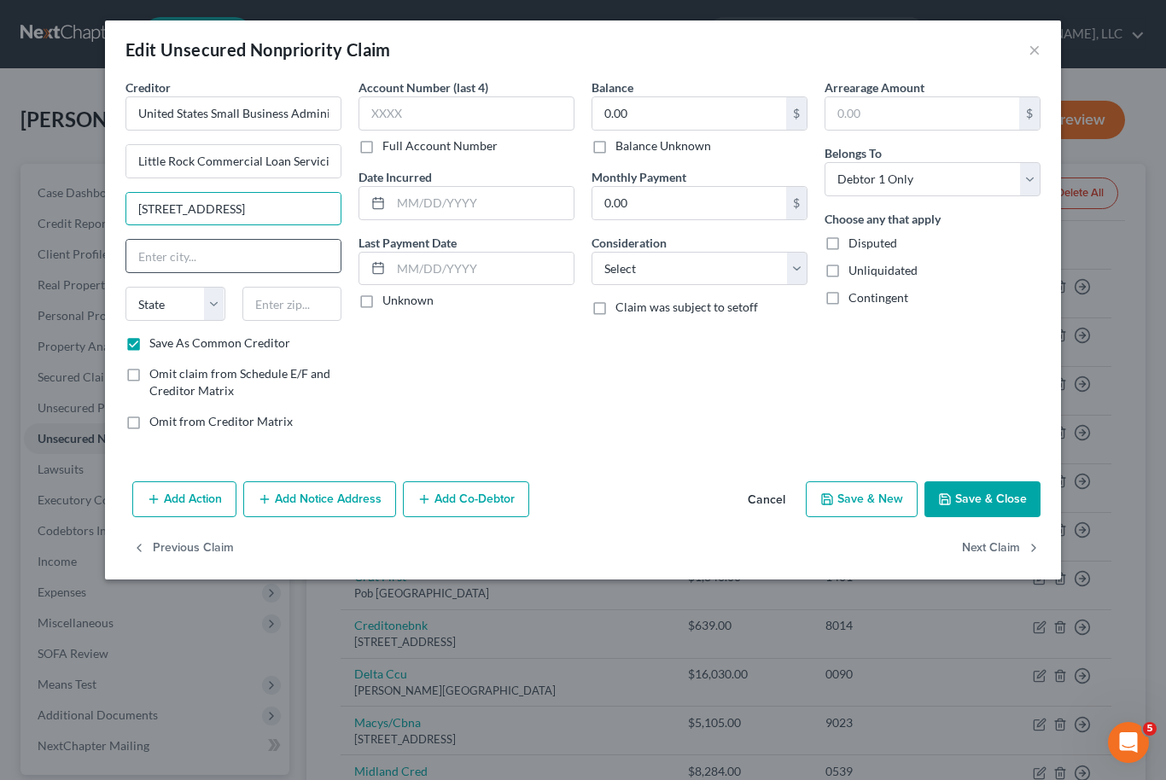
type input "[STREET_ADDRESS]"
click at [256, 257] on input "text" at bounding box center [233, 256] width 214 height 32
click at [308, 317] on input "text" at bounding box center [292, 304] width 100 height 34
type input "72202"
click at [549, 124] on input "text" at bounding box center [466, 113] width 216 height 34
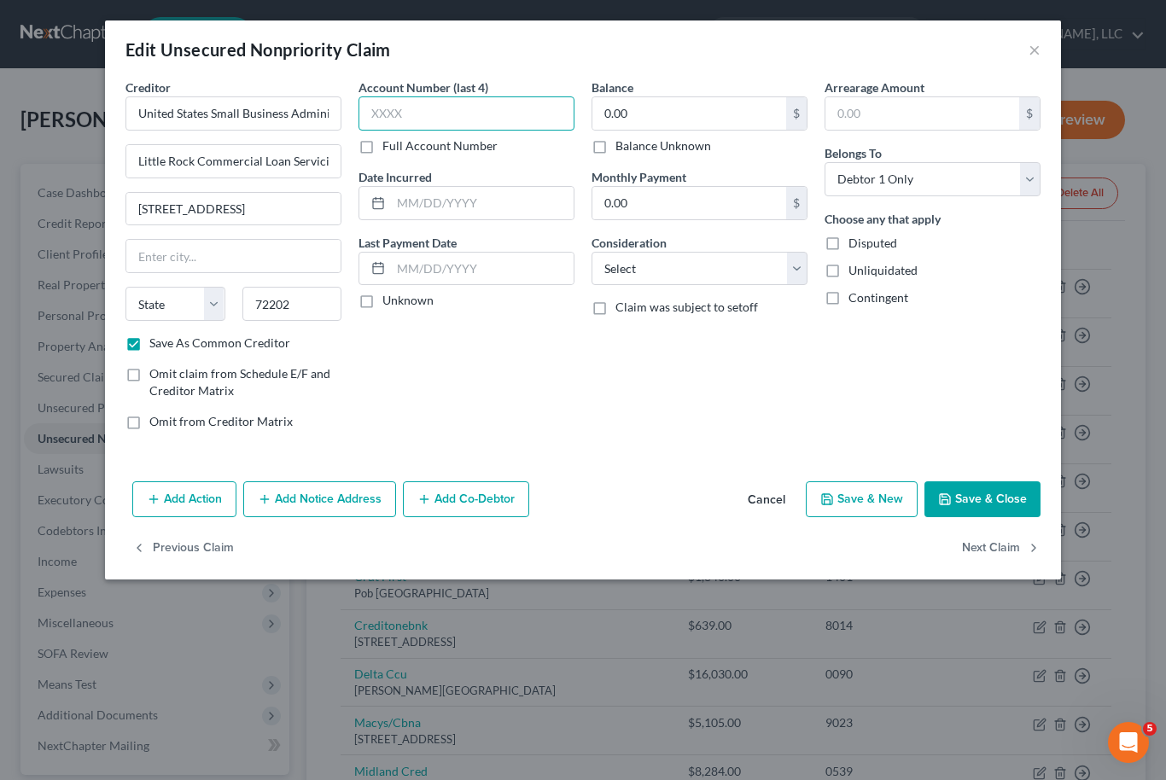
type input "Little Rock"
select select "2"
click at [362, 543] on div "Previous Claim Next Claim" at bounding box center [583, 556] width 956 height 50
click at [350, 504] on button "Add Notice Address" at bounding box center [319, 499] width 153 height 36
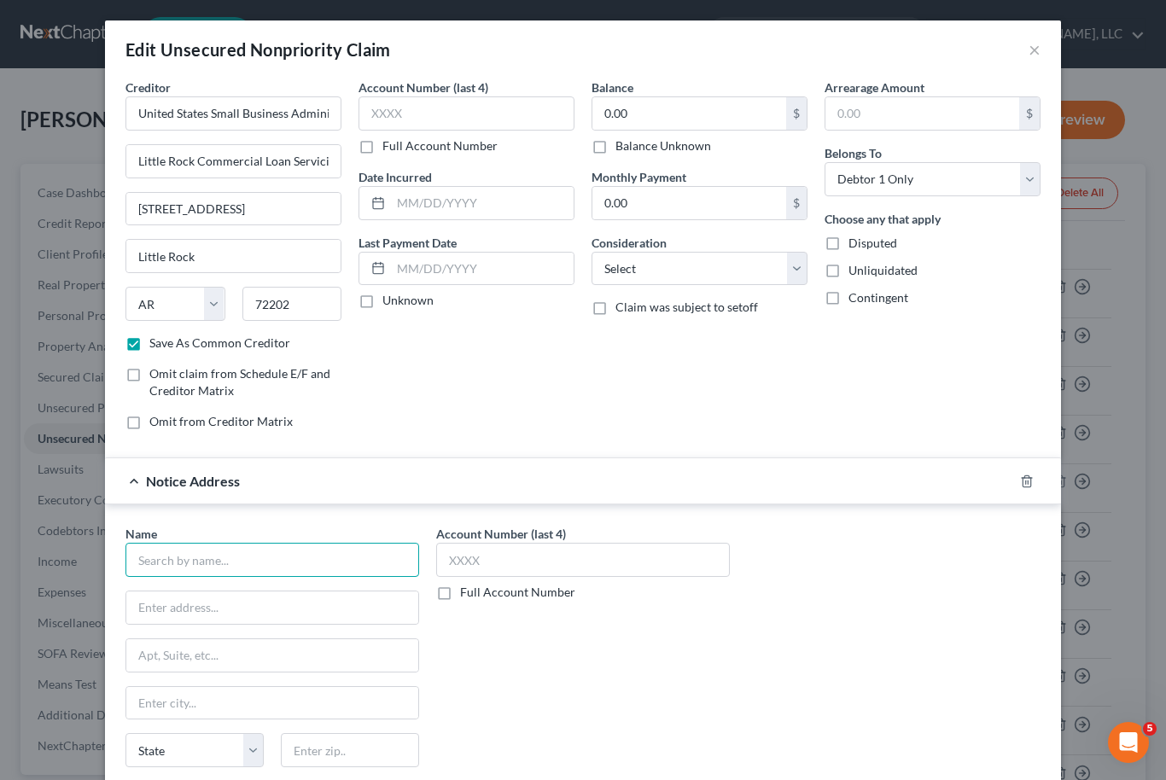
click at [277, 568] on input "text" at bounding box center [272, 560] width 294 height 34
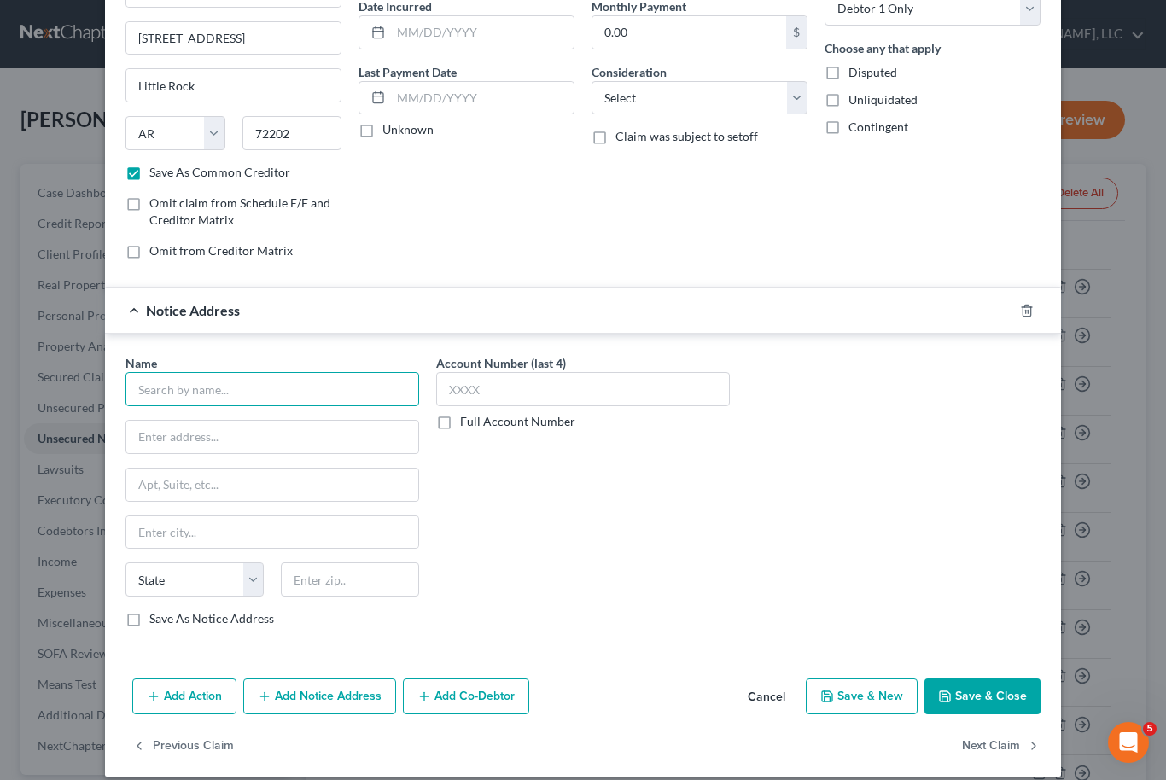
scroll to position [182, 0]
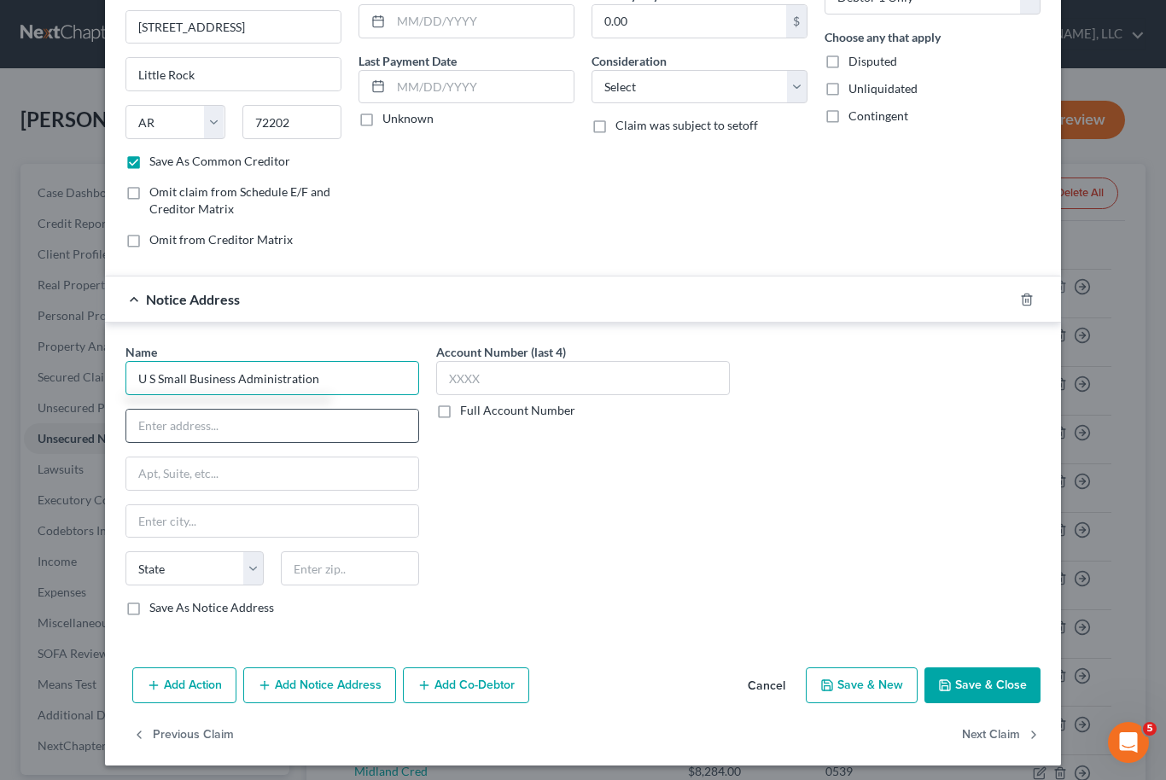
type input "U S Small Business Administration"
click at [330, 431] on input "text" at bounding box center [272, 426] width 292 height 32
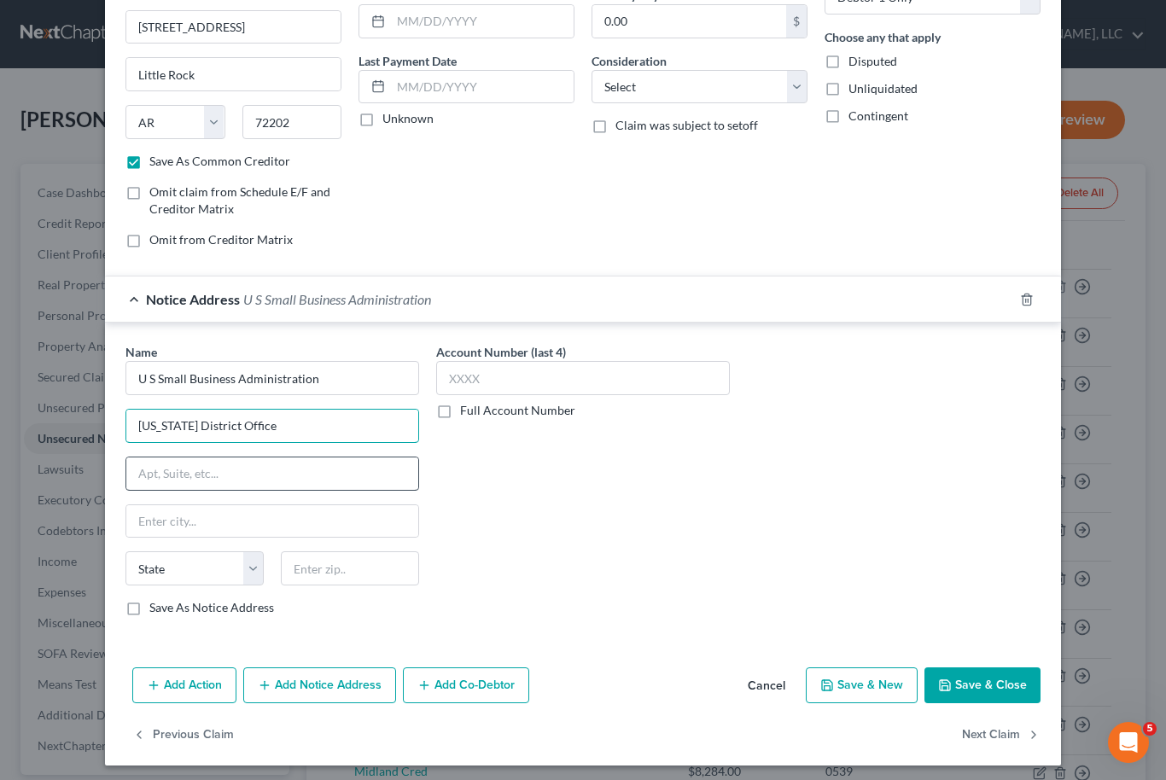
type input "[US_STATE] District Office"
click at [245, 474] on input "text" at bounding box center [272, 473] width 292 height 32
type input "[STREET_ADDRESS]"
click at [377, 573] on input "text" at bounding box center [350, 568] width 138 height 34
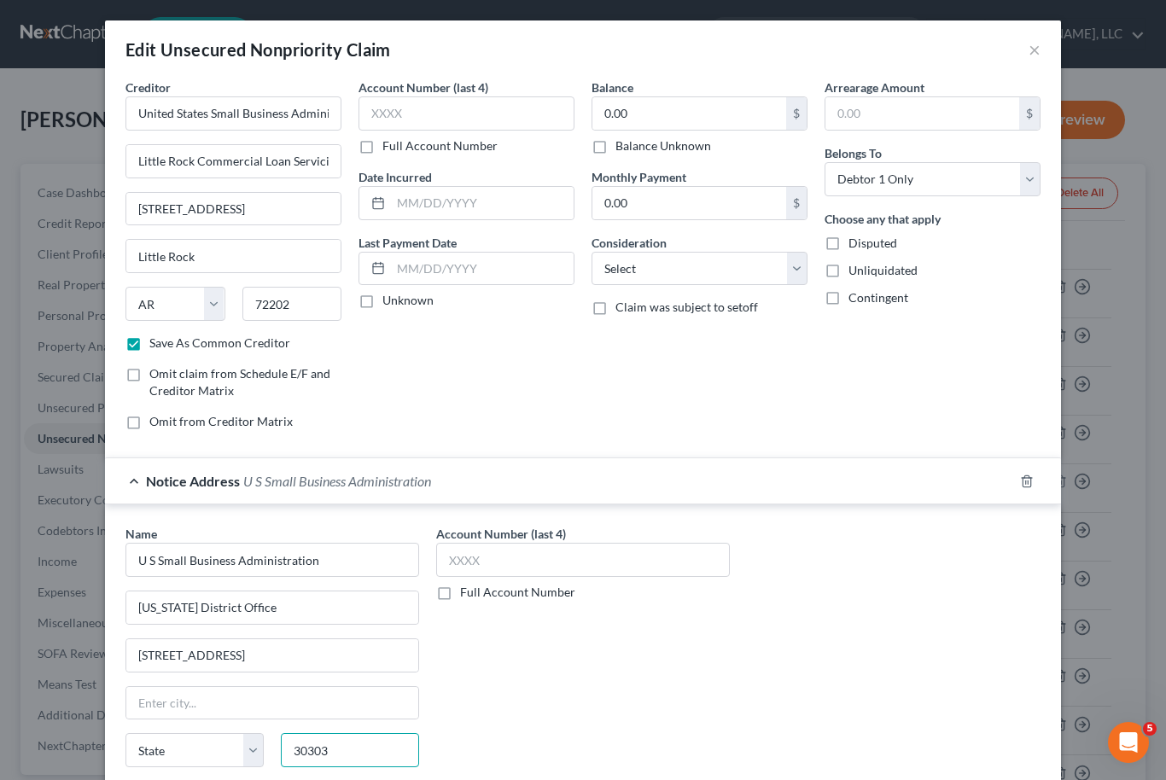
scroll to position [0, 0]
type input "30303"
click at [672, 121] on input "0.00" at bounding box center [689, 113] width 194 height 32
type input "[GEOGRAPHIC_DATA]"
select select "10"
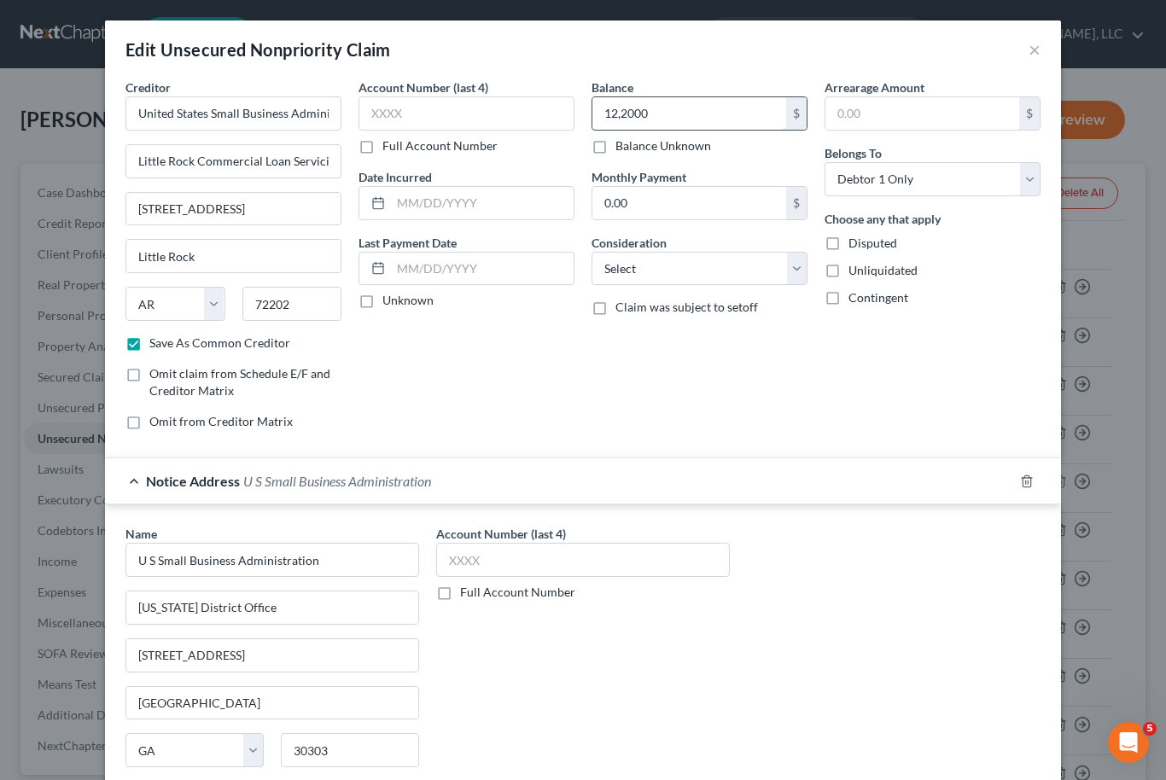
type input "122,000"
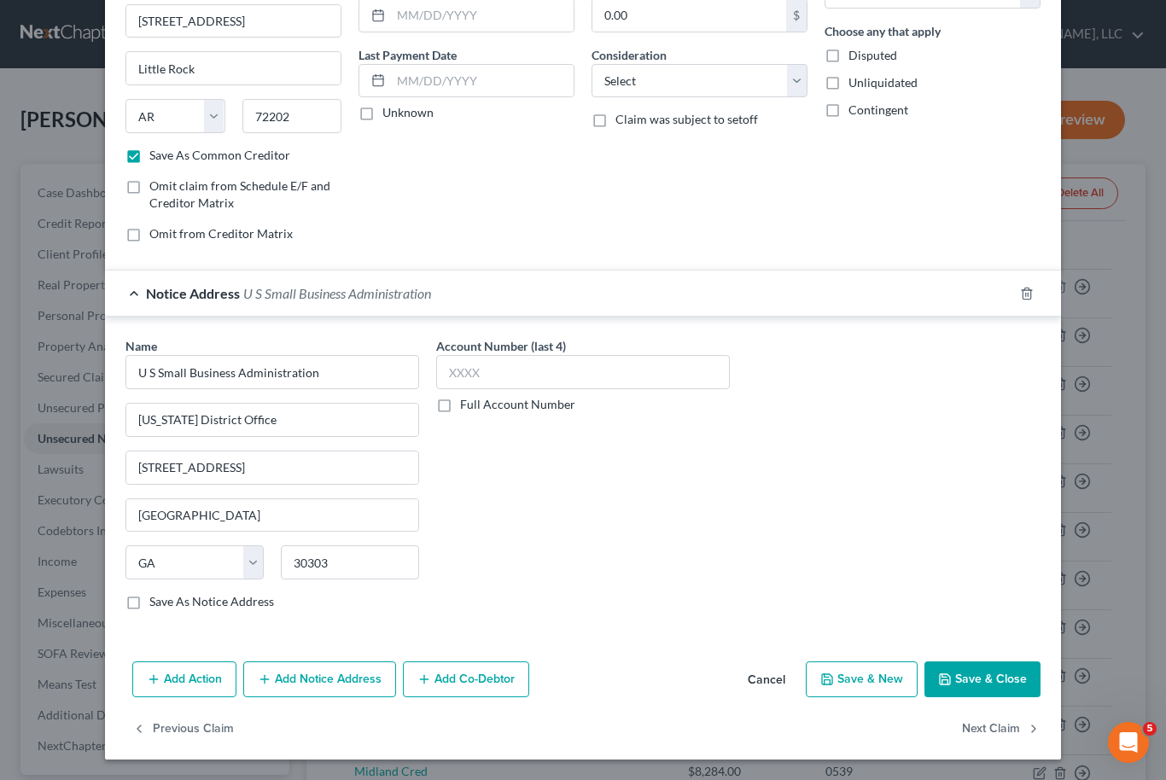
scroll to position [188, 0]
click at [1003, 682] on button "Save & Close" at bounding box center [982, 679] width 116 height 36
checkbox input "false"
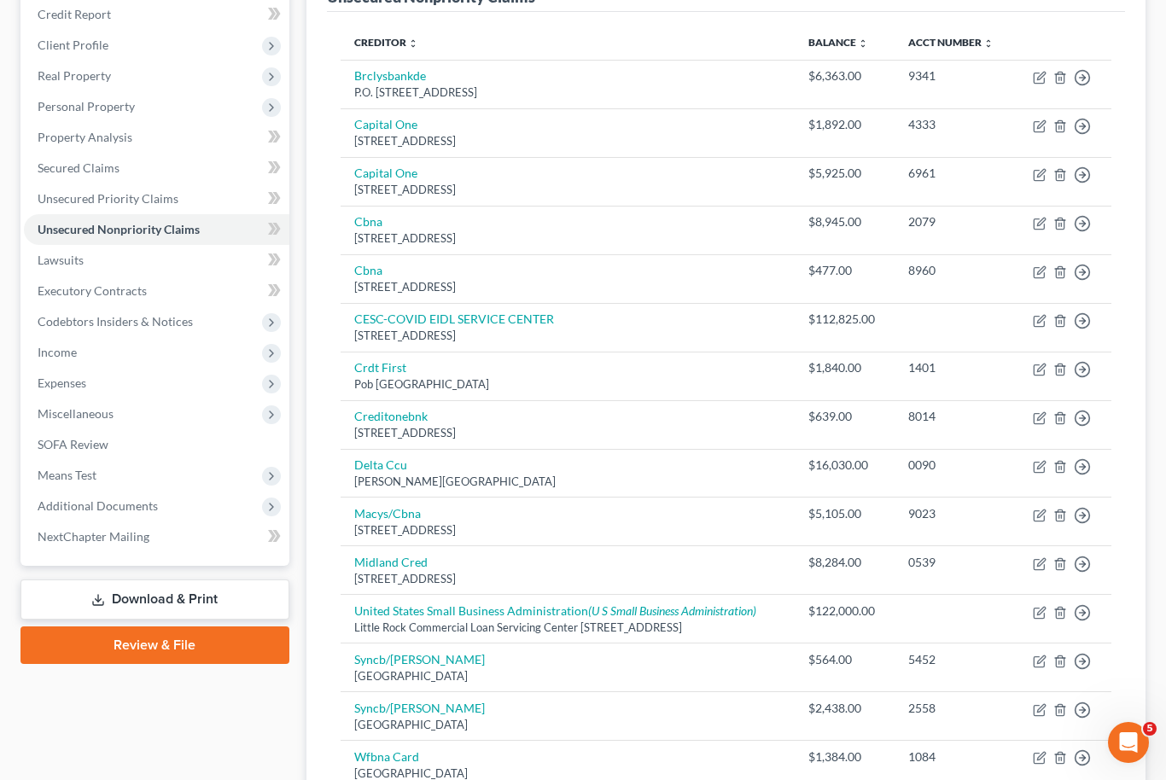
scroll to position [417, 0]
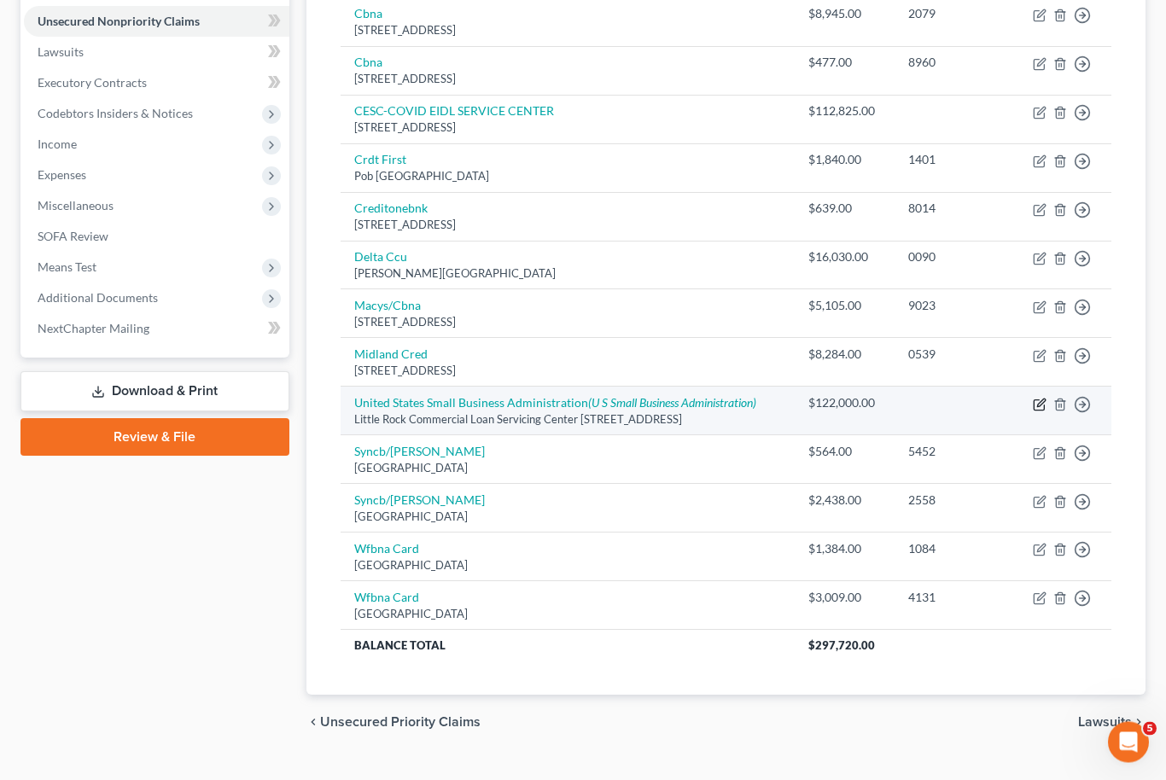
click at [1042, 407] on icon "button" at bounding box center [1041, 403] width 8 height 8
select select "2"
select select "0"
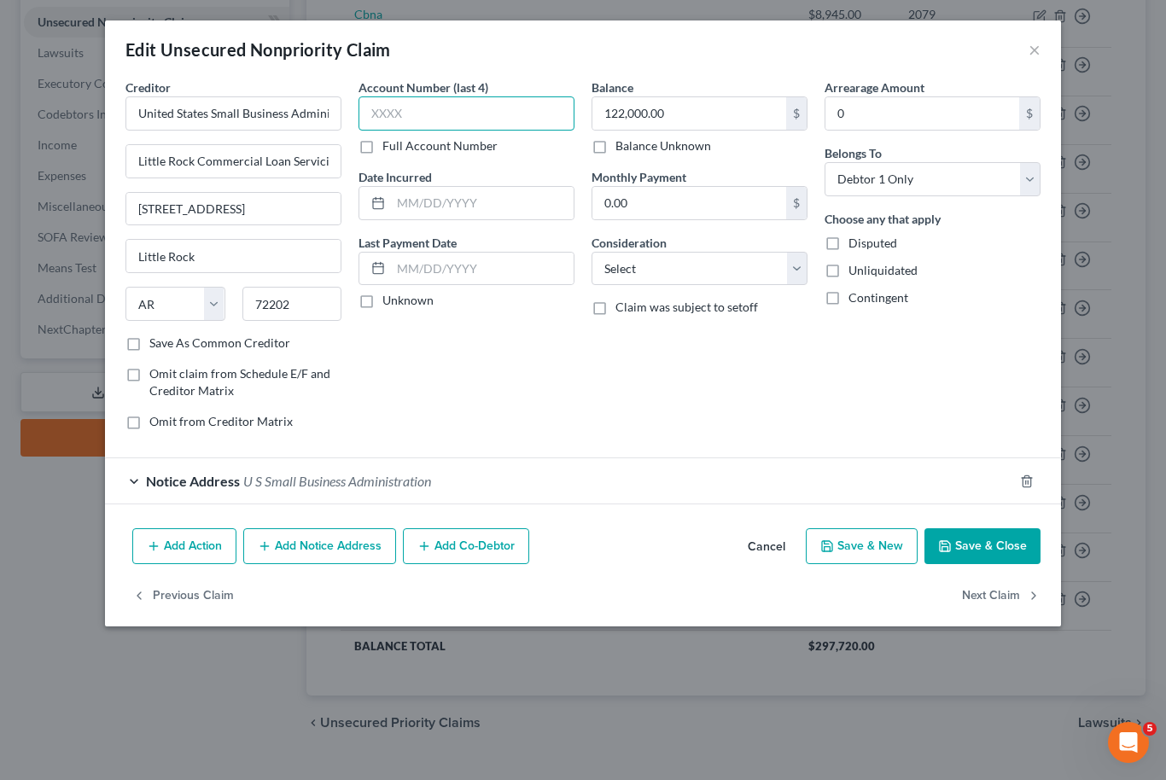
click at [443, 113] on input "text" at bounding box center [466, 113] width 216 height 34
type input "3"
type input "8006"
click at [382, 149] on label "Full Account Number" at bounding box center [439, 145] width 115 height 17
click at [389, 149] on input "Full Account Number" at bounding box center [394, 142] width 11 height 11
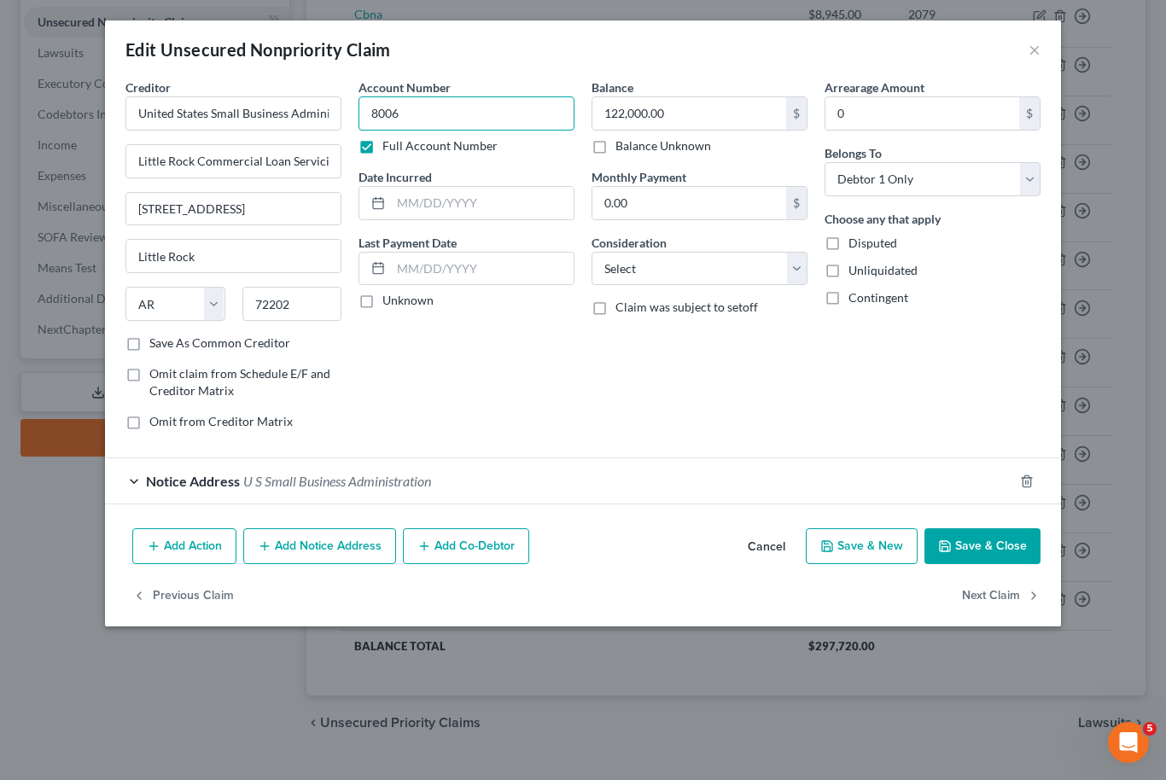
click at [424, 120] on input "8006" at bounding box center [466, 113] width 216 height 34
type input "8"
type input "3678778006"
click at [993, 556] on button "Save & Close" at bounding box center [982, 546] width 116 height 36
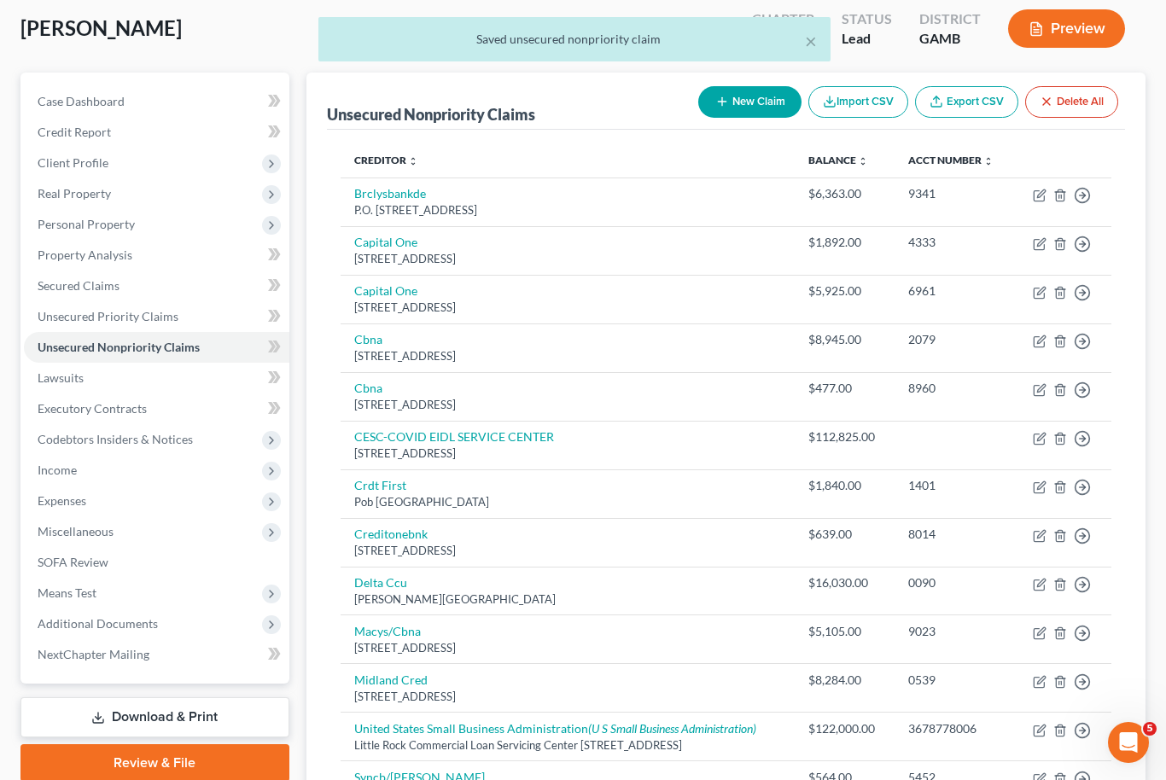
scroll to position [0, 0]
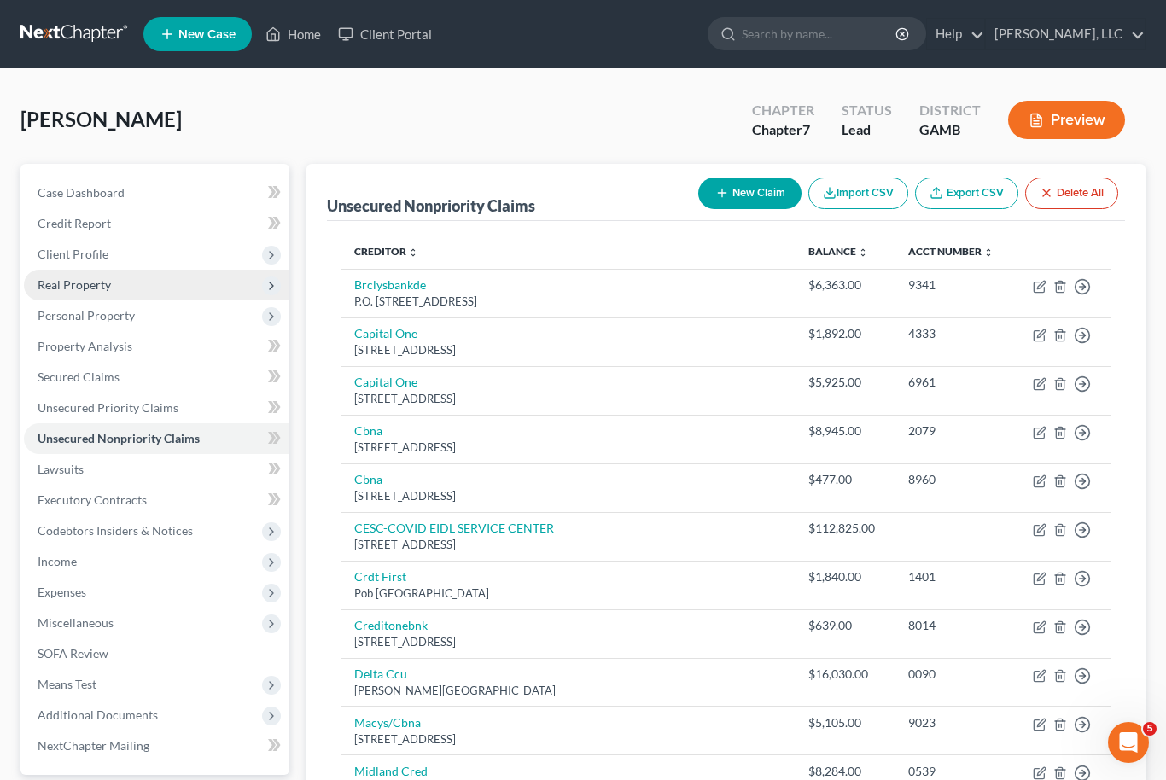
click at [77, 280] on span "Real Property" at bounding box center [74, 284] width 73 height 15
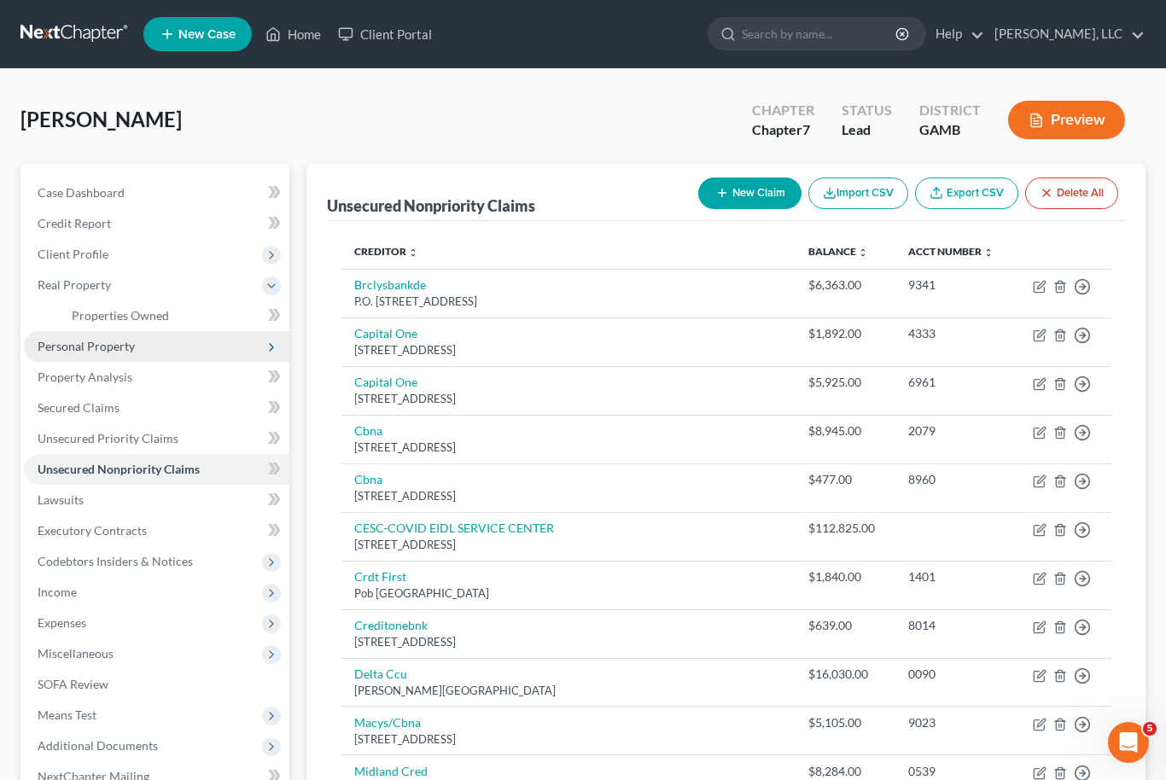
click at [62, 342] on span "Personal Property" at bounding box center [86, 346] width 97 height 15
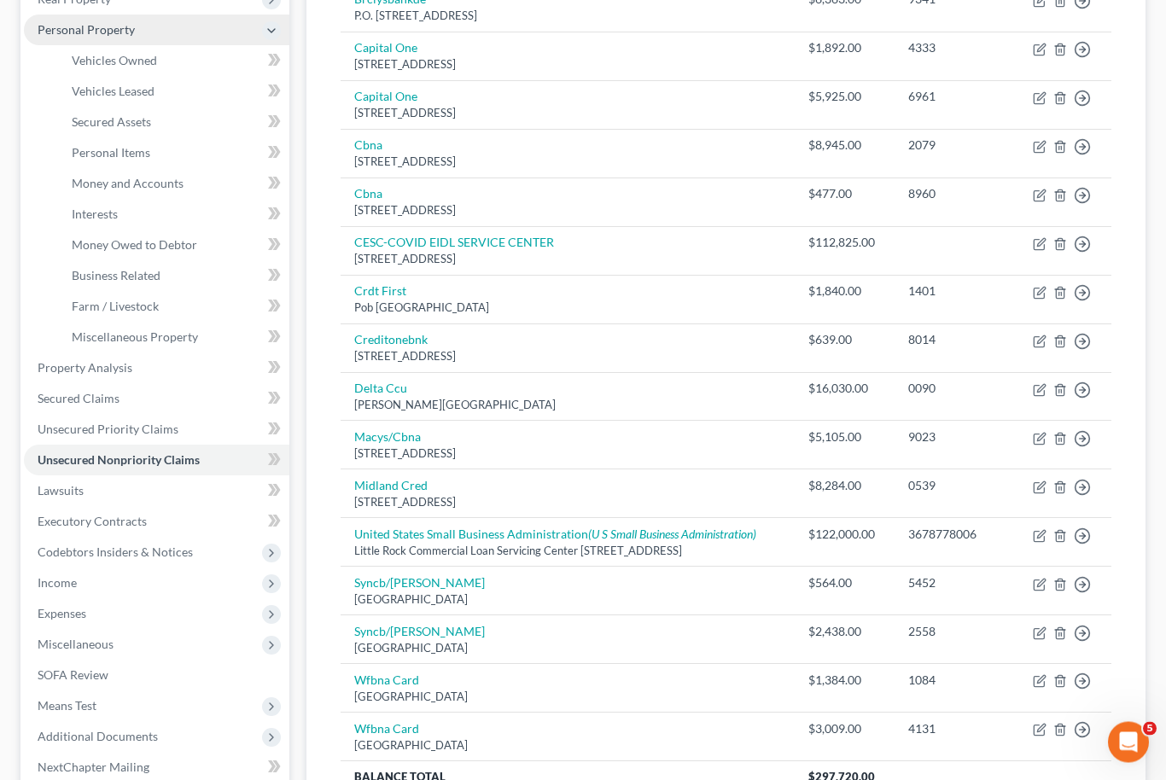
scroll to position [300, 0]
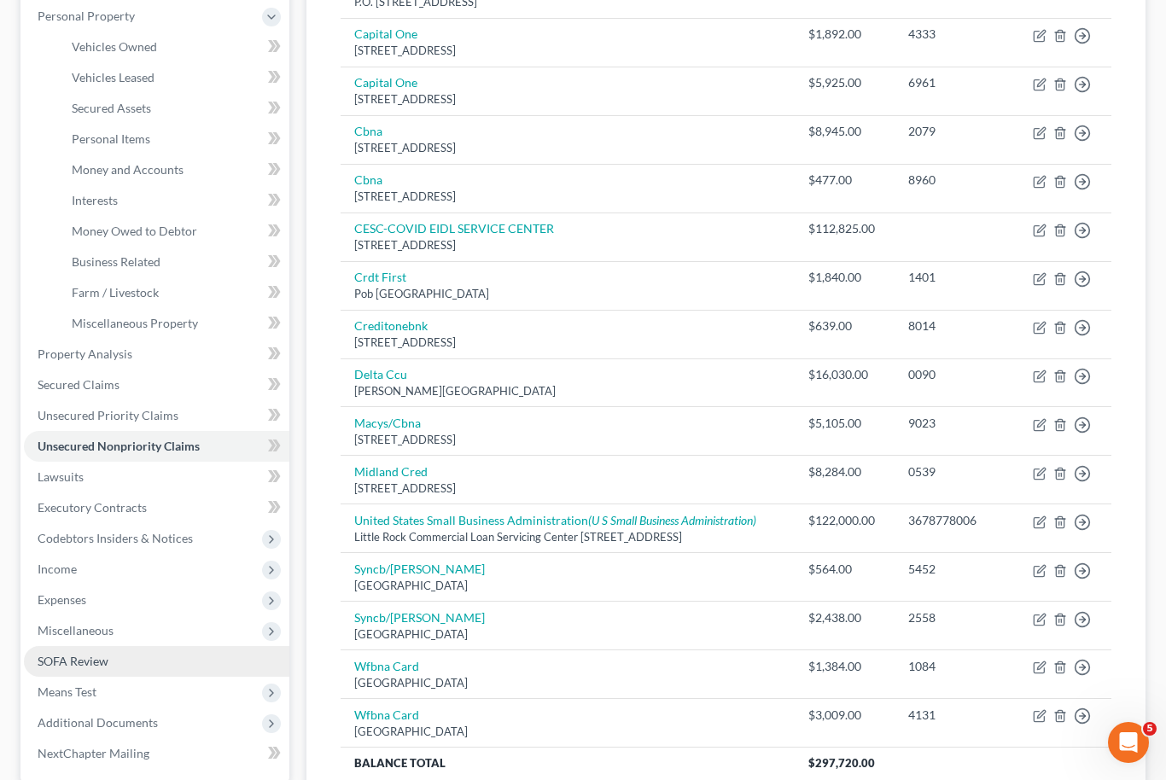
click at [112, 664] on link "SOFA Review" at bounding box center [156, 661] width 265 height 31
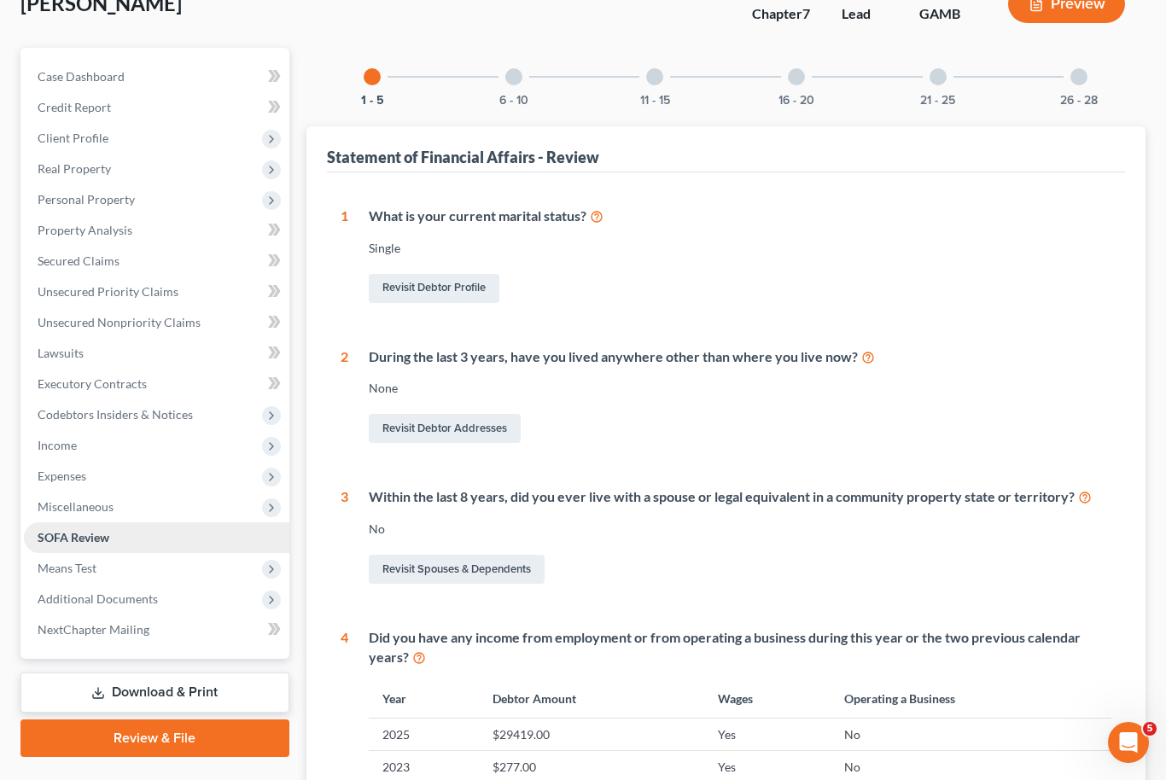
scroll to position [326, 0]
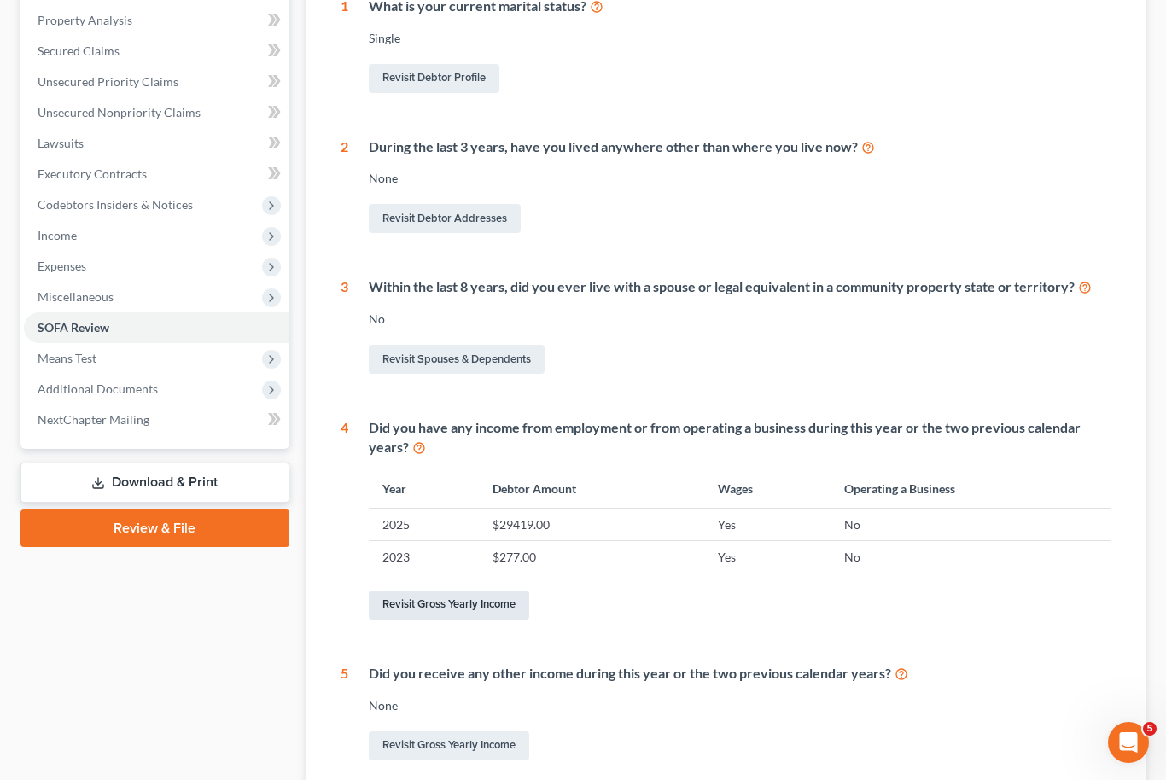
click at [479, 608] on link "Revisit Gross Yearly Income" at bounding box center [449, 605] width 160 height 29
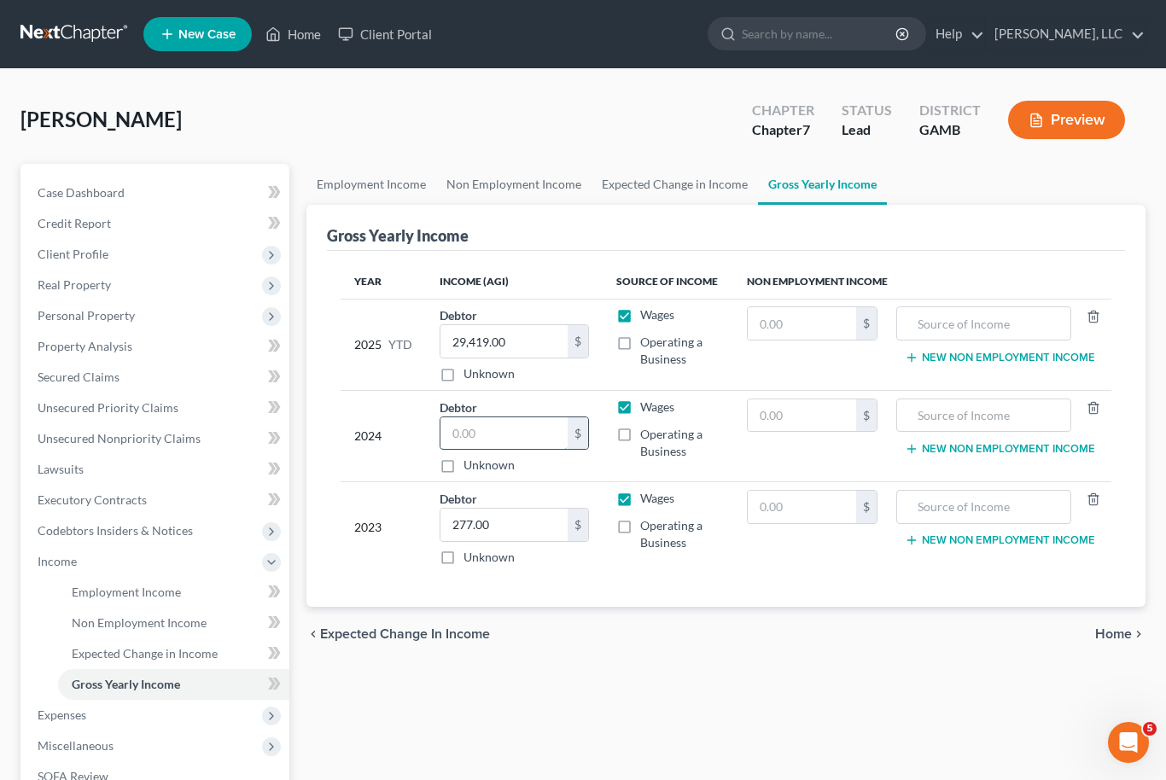
click at [485, 442] on input "text" at bounding box center [504, 433] width 128 height 32
type input "189,224"
click at [569, 698] on div "Employment Income Non Employment Income Expected Change in Income Gross Yearly …" at bounding box center [726, 580] width 857 height 832
click at [134, 196] on link "Case Dashboard" at bounding box center [156, 193] width 265 height 31
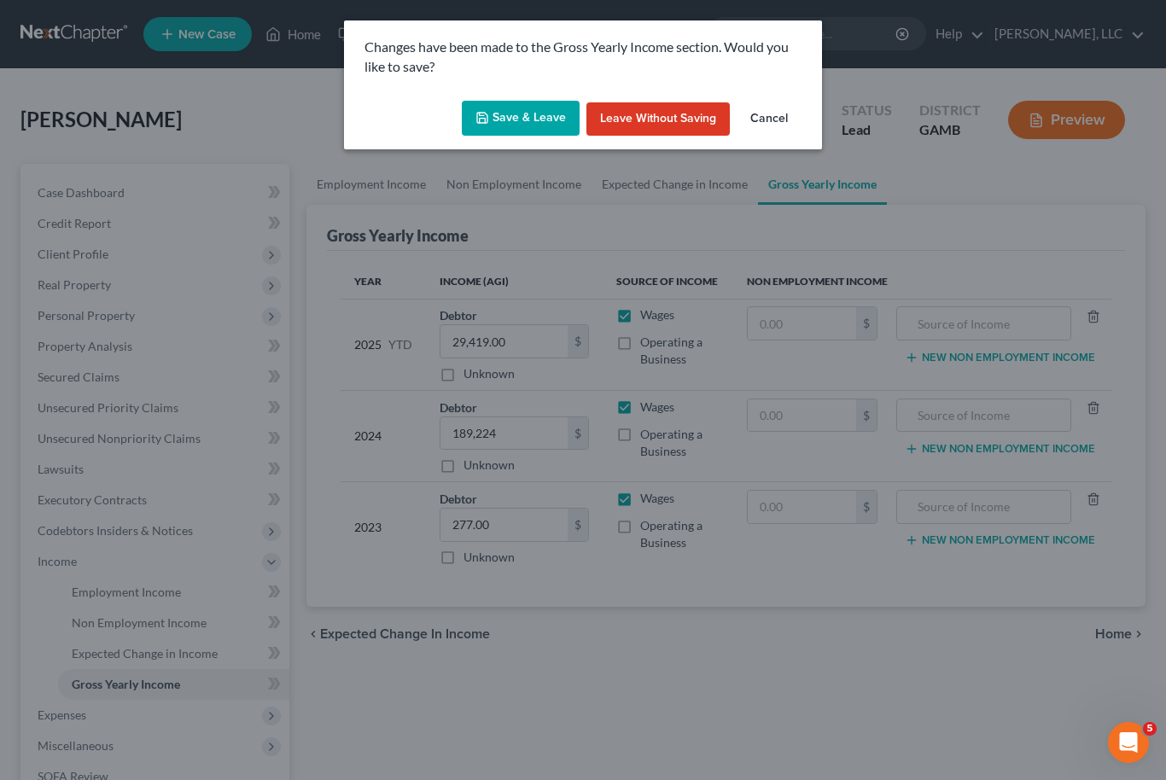
click at [546, 119] on button "Save & Leave" at bounding box center [521, 119] width 118 height 36
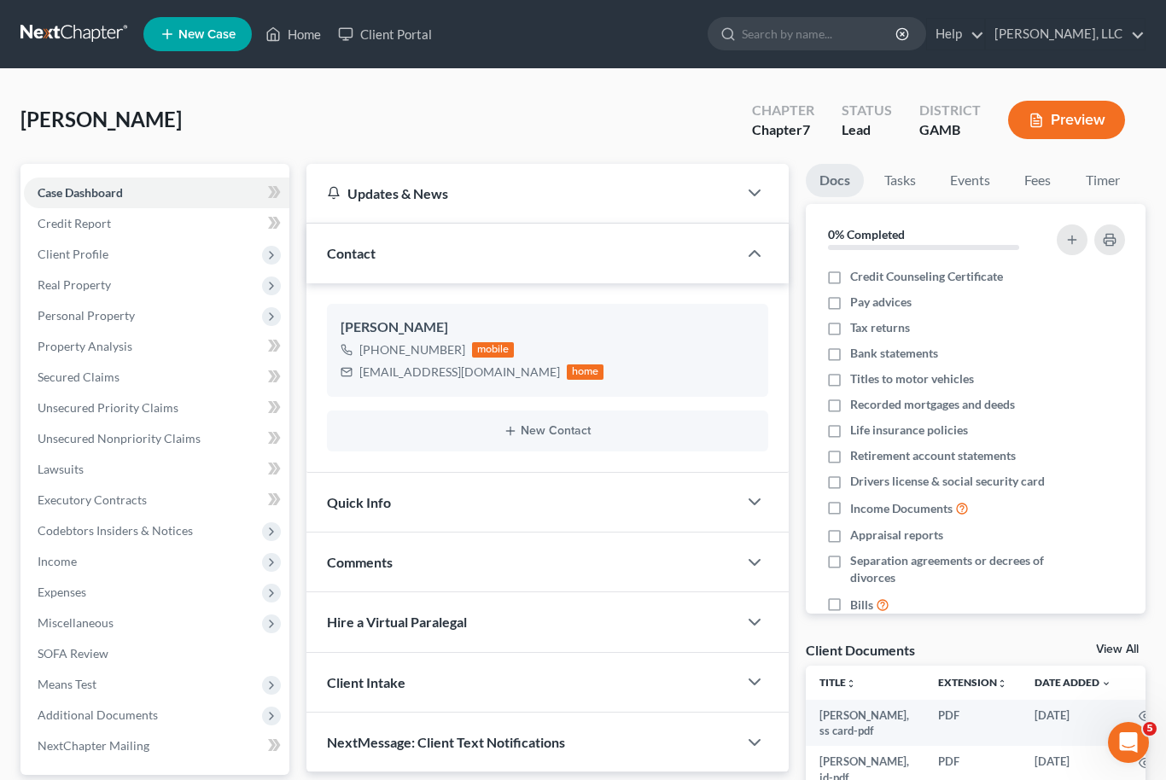
click at [1121, 646] on link "View All" at bounding box center [1117, 650] width 43 height 12
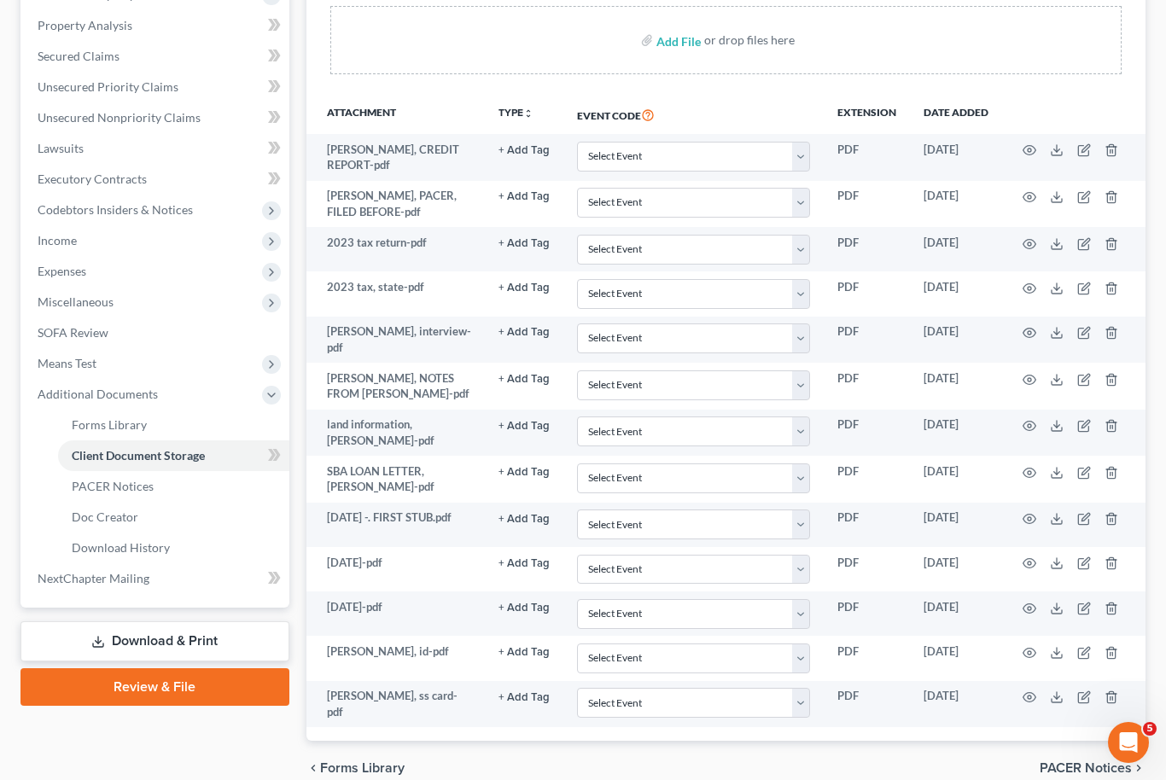
scroll to position [334, 0]
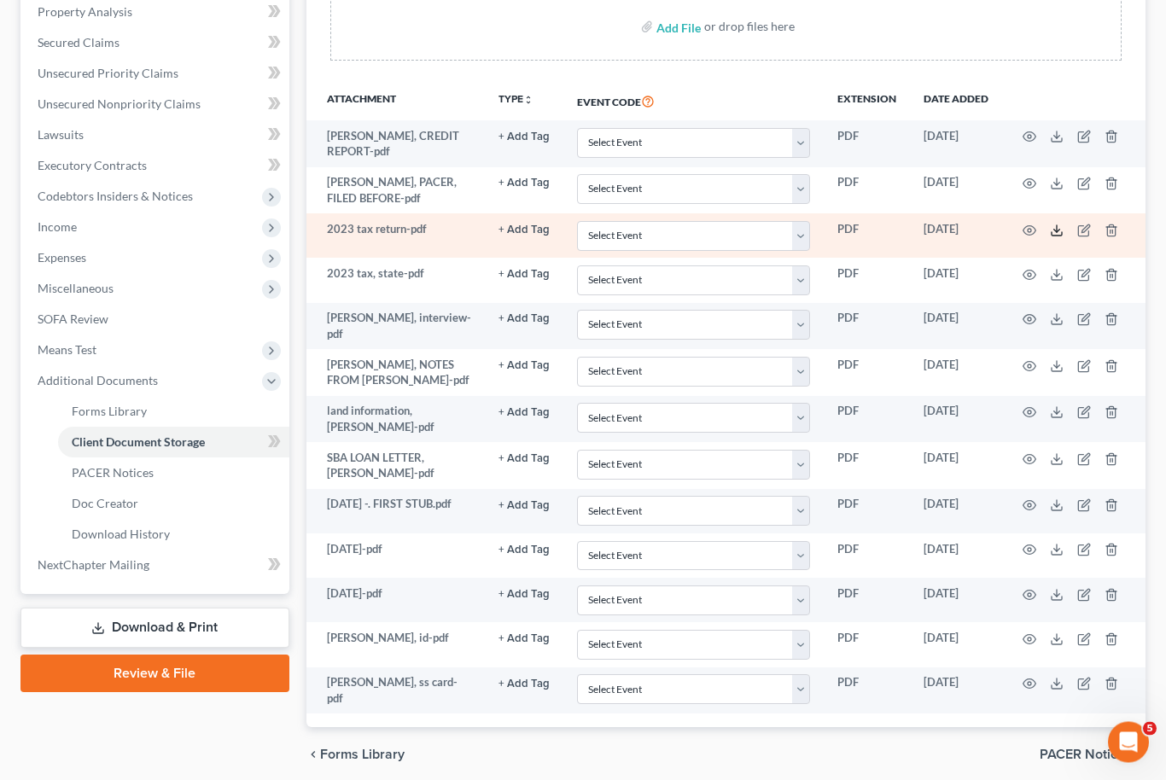
click at [1061, 226] on icon at bounding box center [1057, 231] width 14 height 14
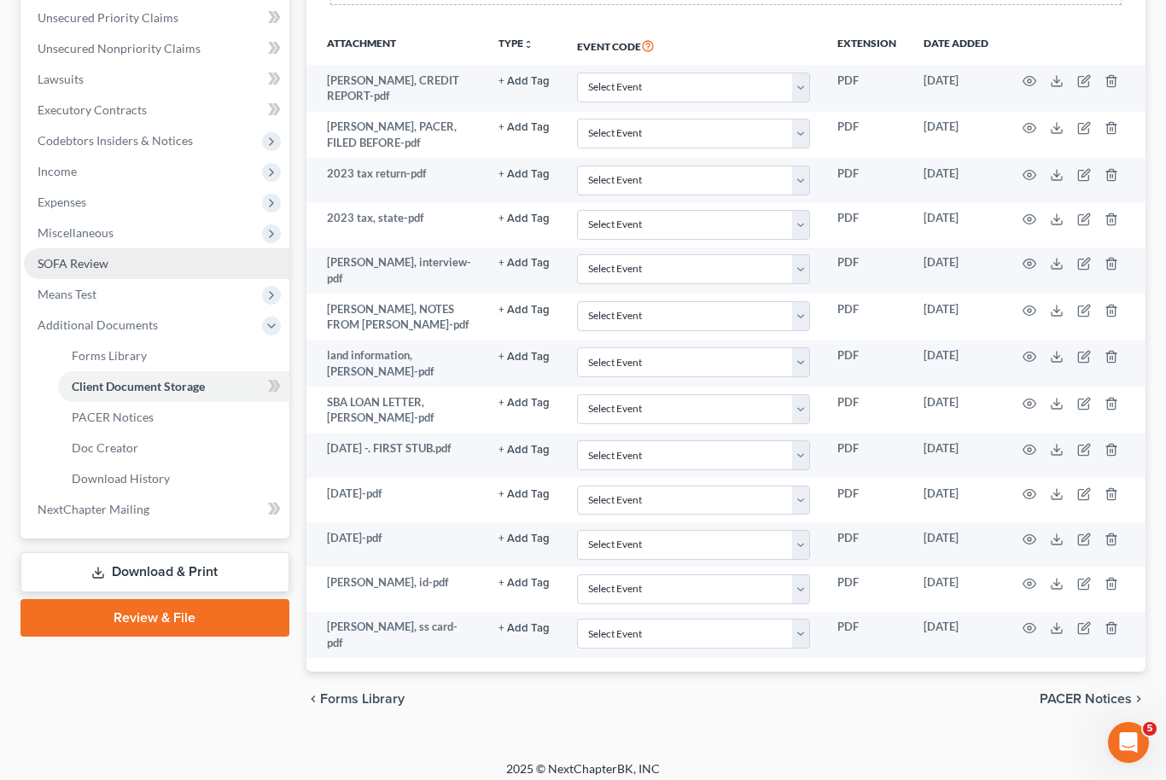
click at [73, 267] on span "SOFA Review" at bounding box center [73, 263] width 71 height 15
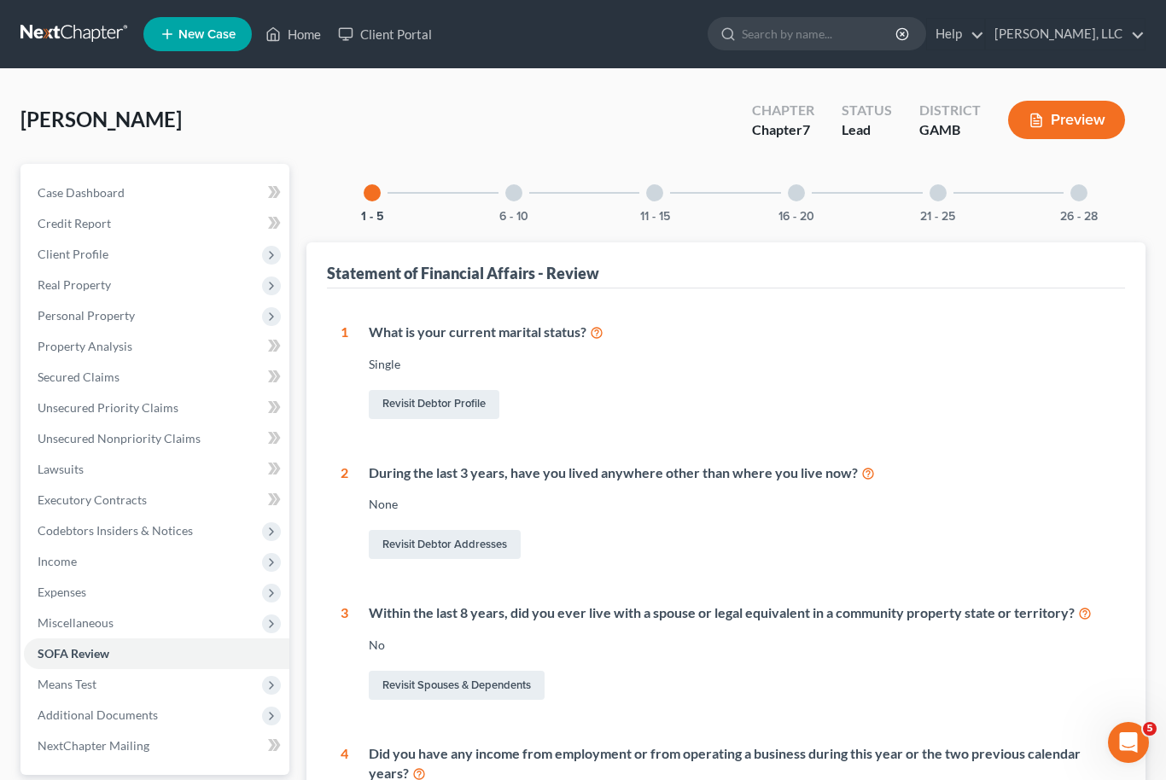
scroll to position [354, 0]
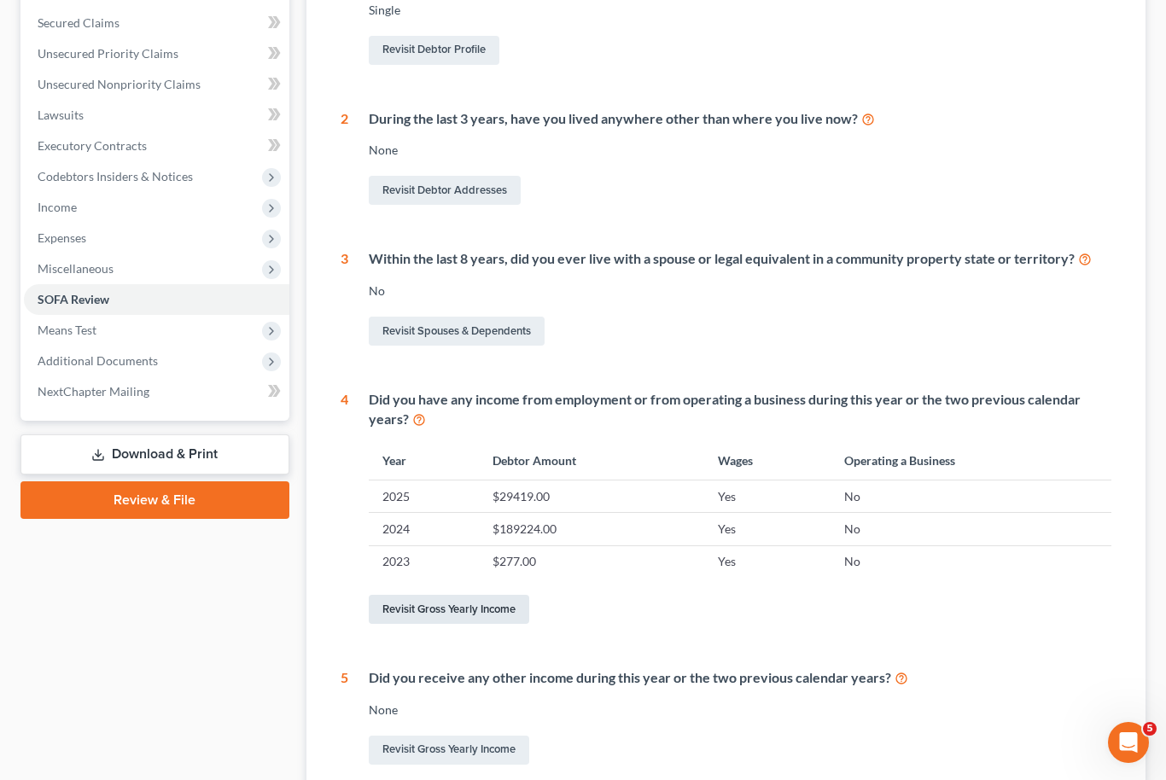
click at [473, 609] on link "Revisit Gross Yearly Income" at bounding box center [449, 609] width 160 height 29
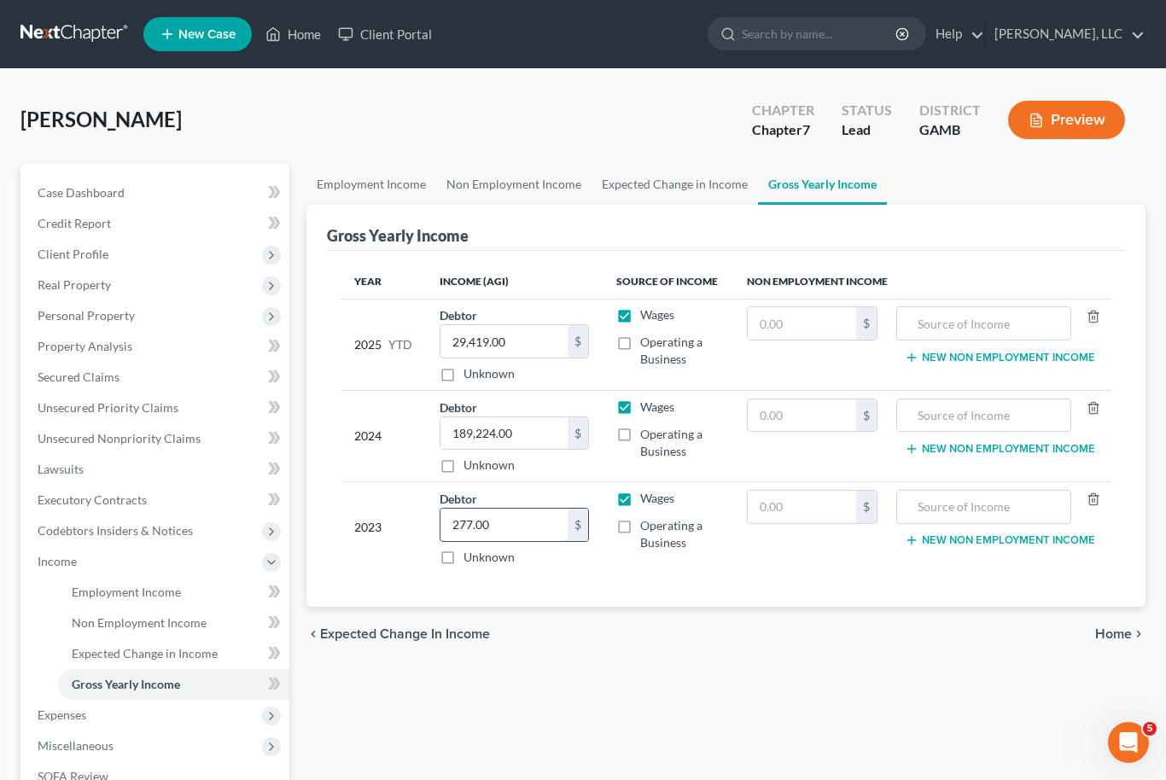
click at [510, 531] on input "277.00" at bounding box center [504, 525] width 128 height 32
type input "210,958"
click at [71, 297] on span "Real Property" at bounding box center [156, 285] width 265 height 31
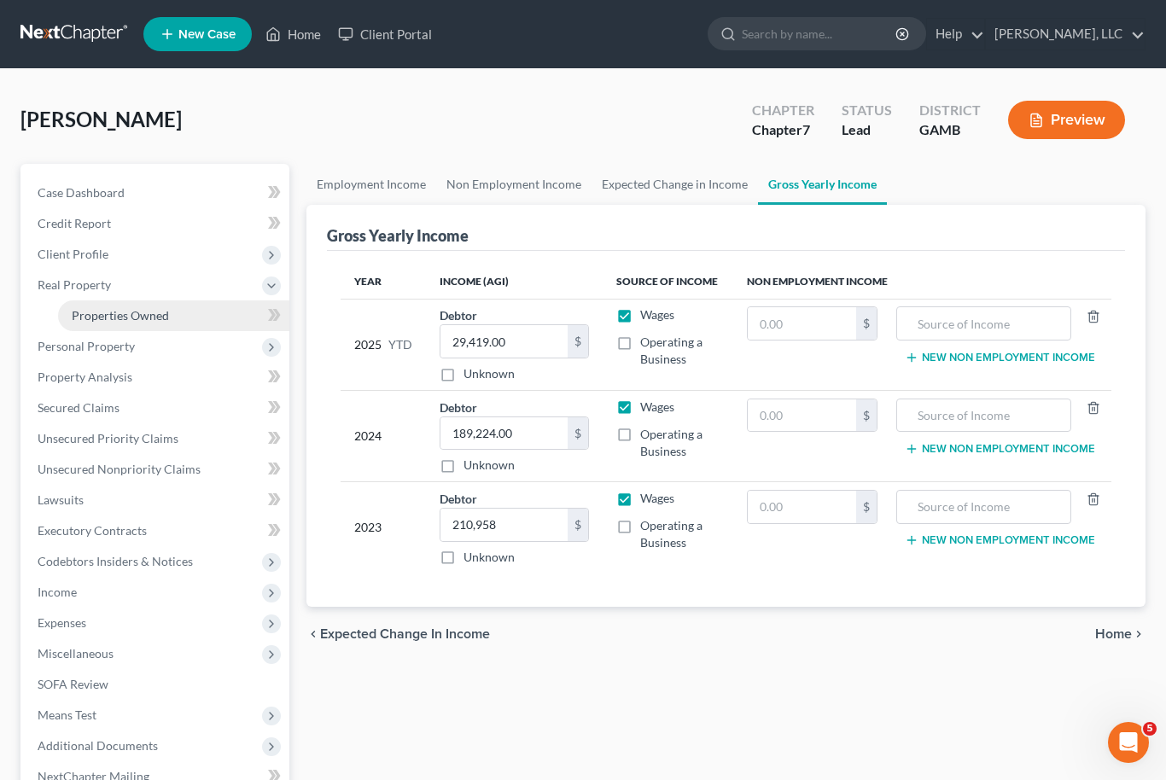
click at [99, 316] on span "Properties Owned" at bounding box center [120, 315] width 97 height 15
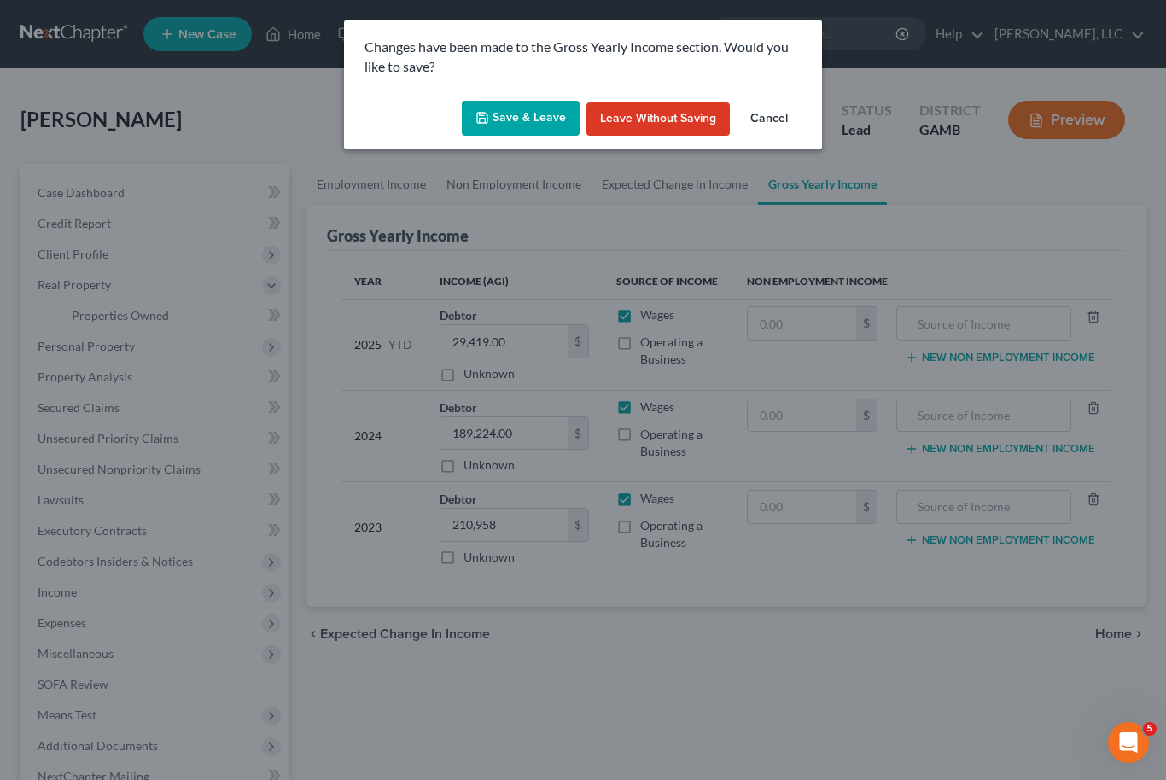
click at [498, 112] on button "Save & Leave" at bounding box center [521, 119] width 118 height 36
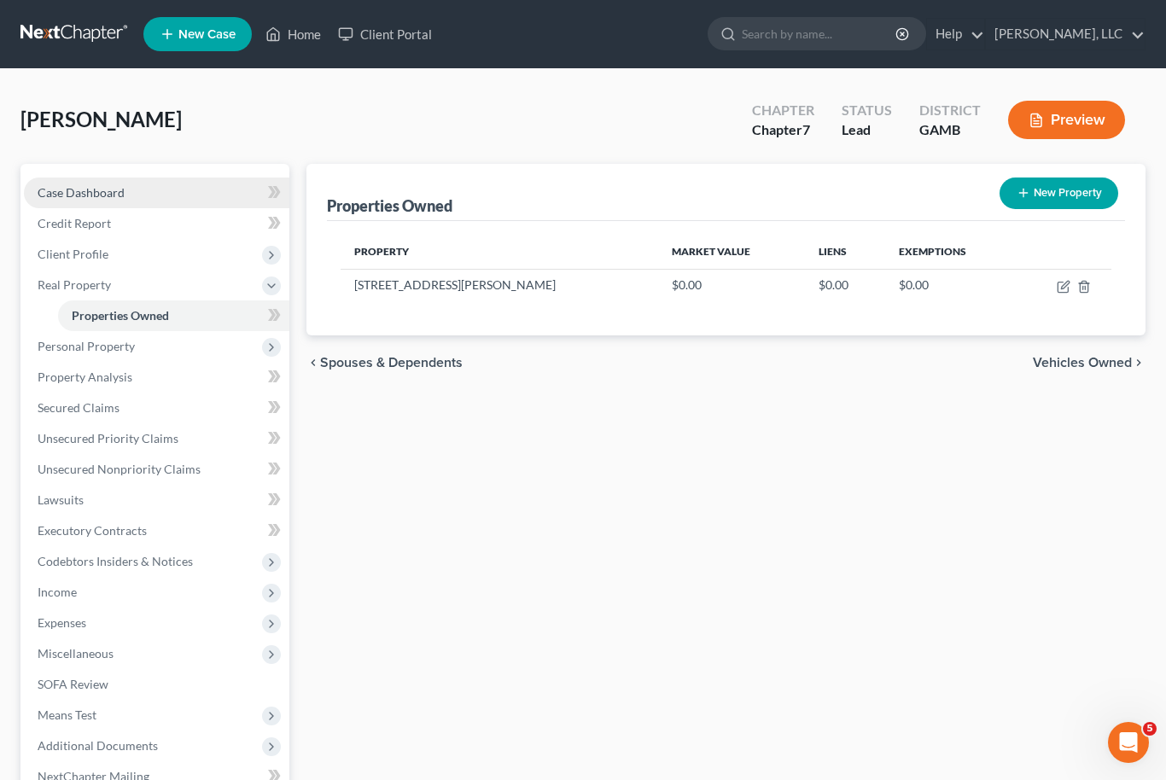
click at [80, 195] on span "Case Dashboard" at bounding box center [81, 192] width 87 height 15
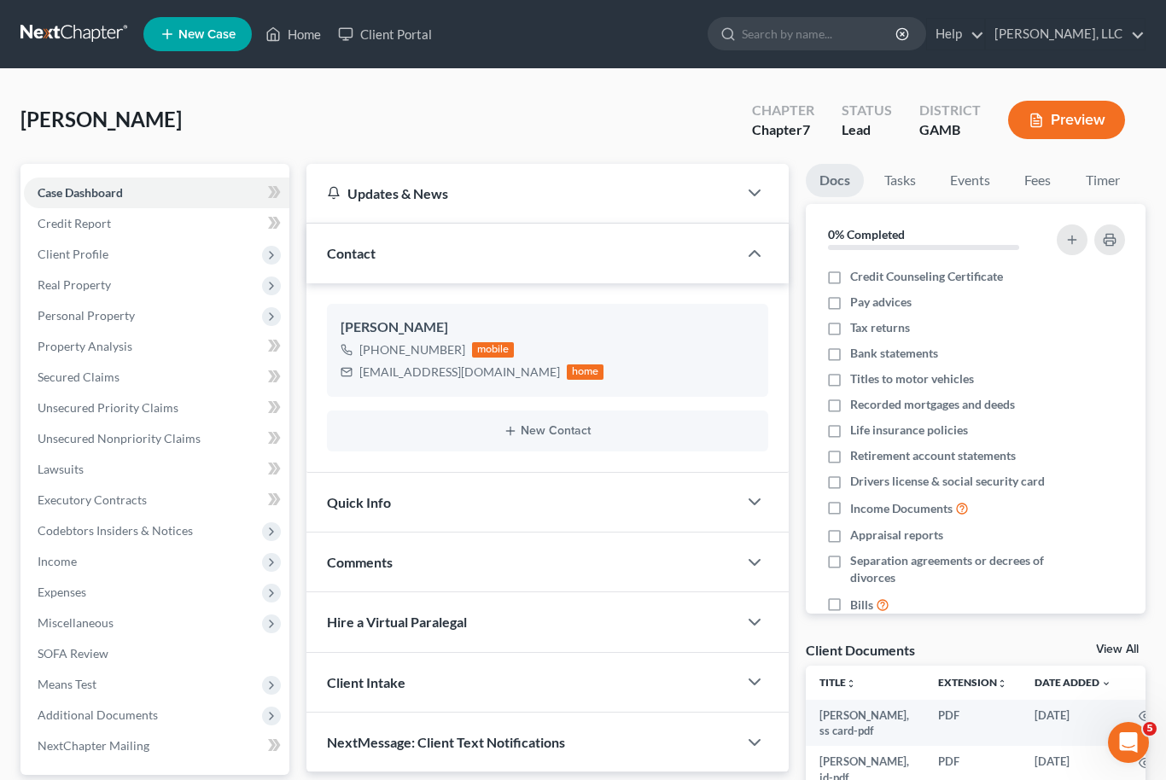
click at [1129, 647] on link "View All" at bounding box center [1117, 650] width 43 height 12
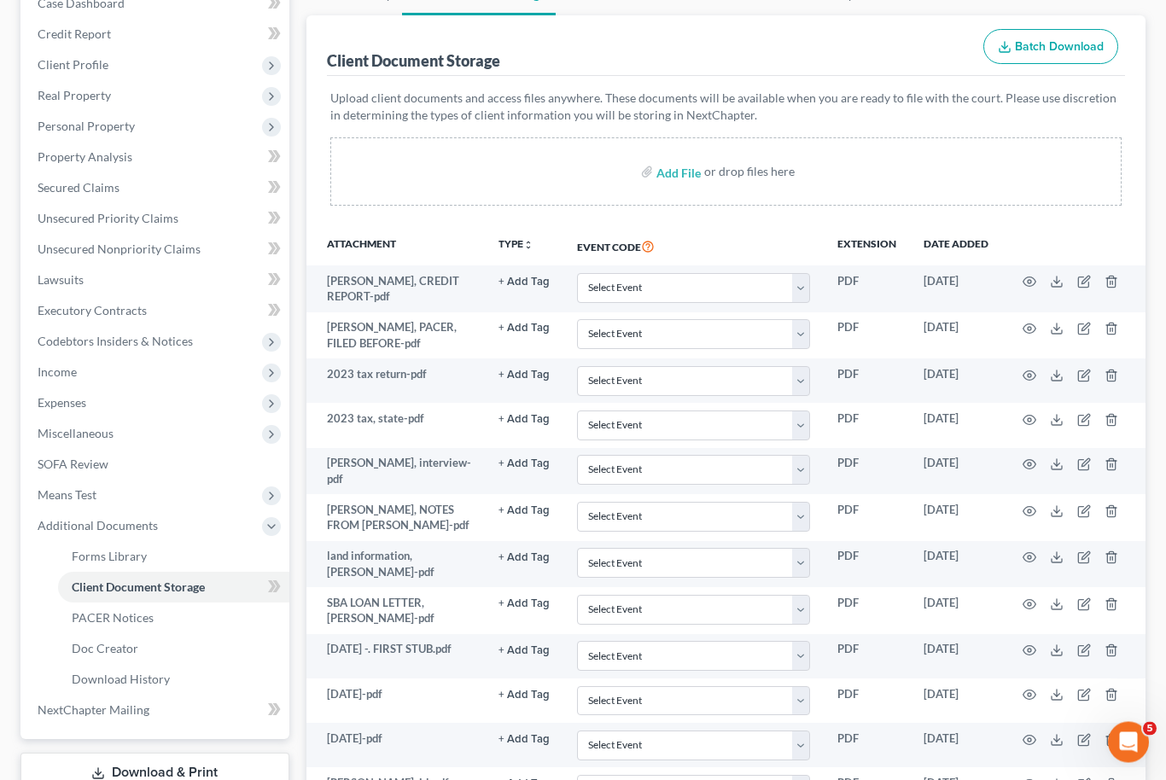
scroll to position [334, 0]
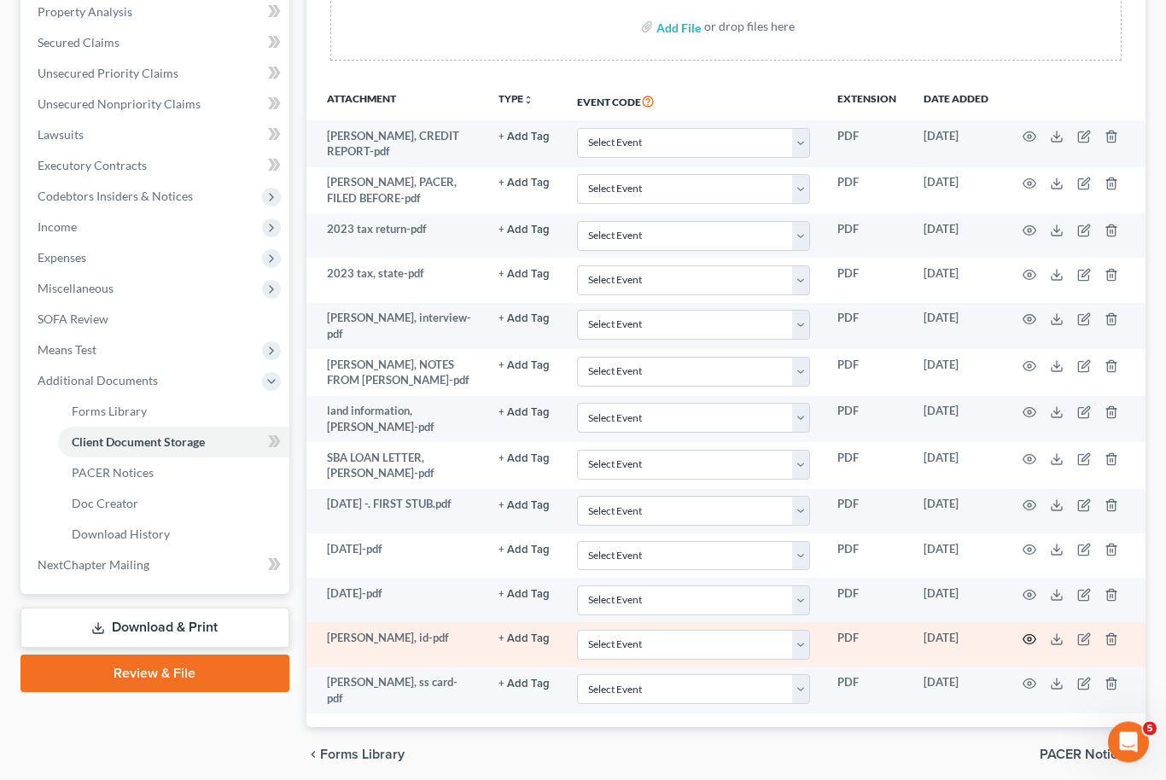
click at [1030, 633] on icon "button" at bounding box center [1029, 640] width 14 height 14
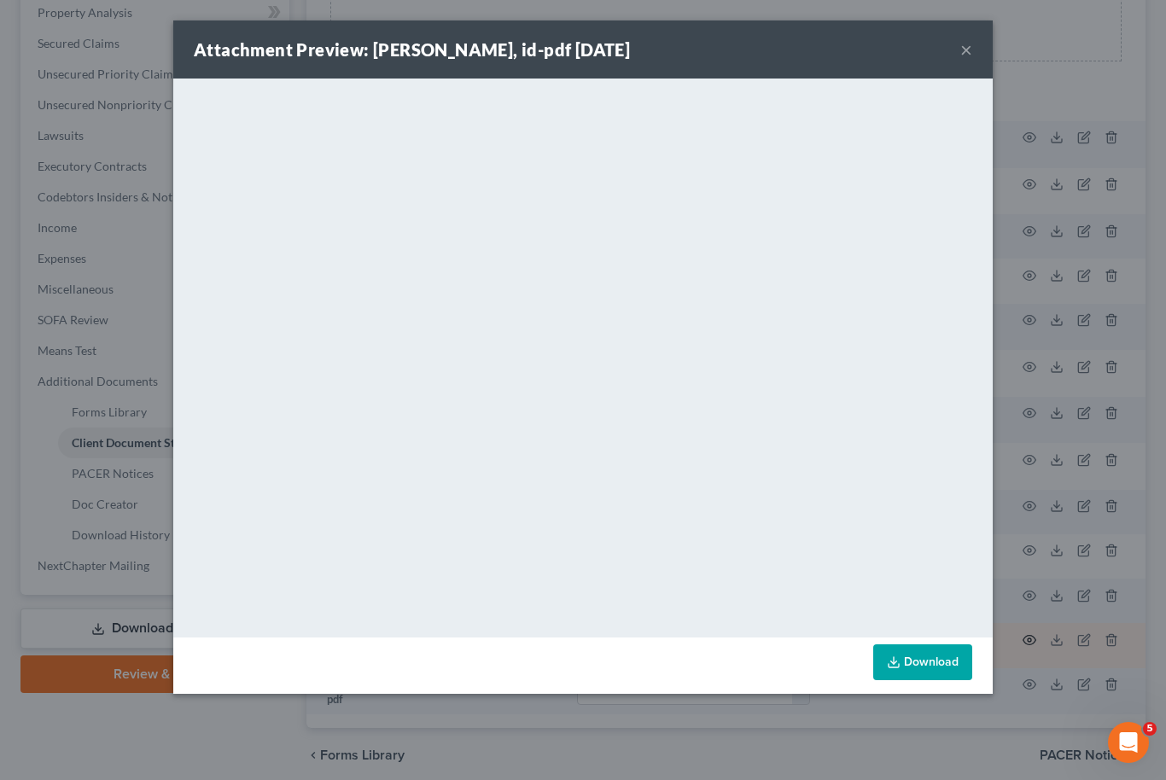
click at [970, 56] on button "×" at bounding box center [966, 49] width 12 height 20
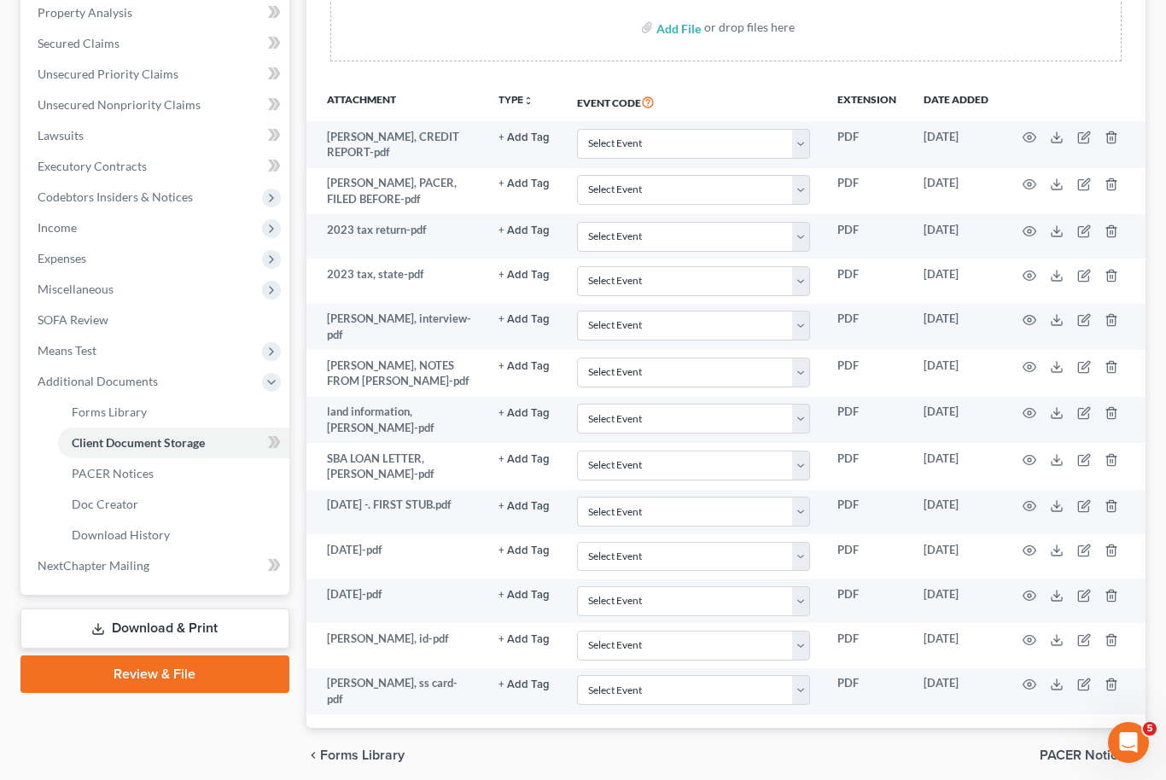
scroll to position [0, 0]
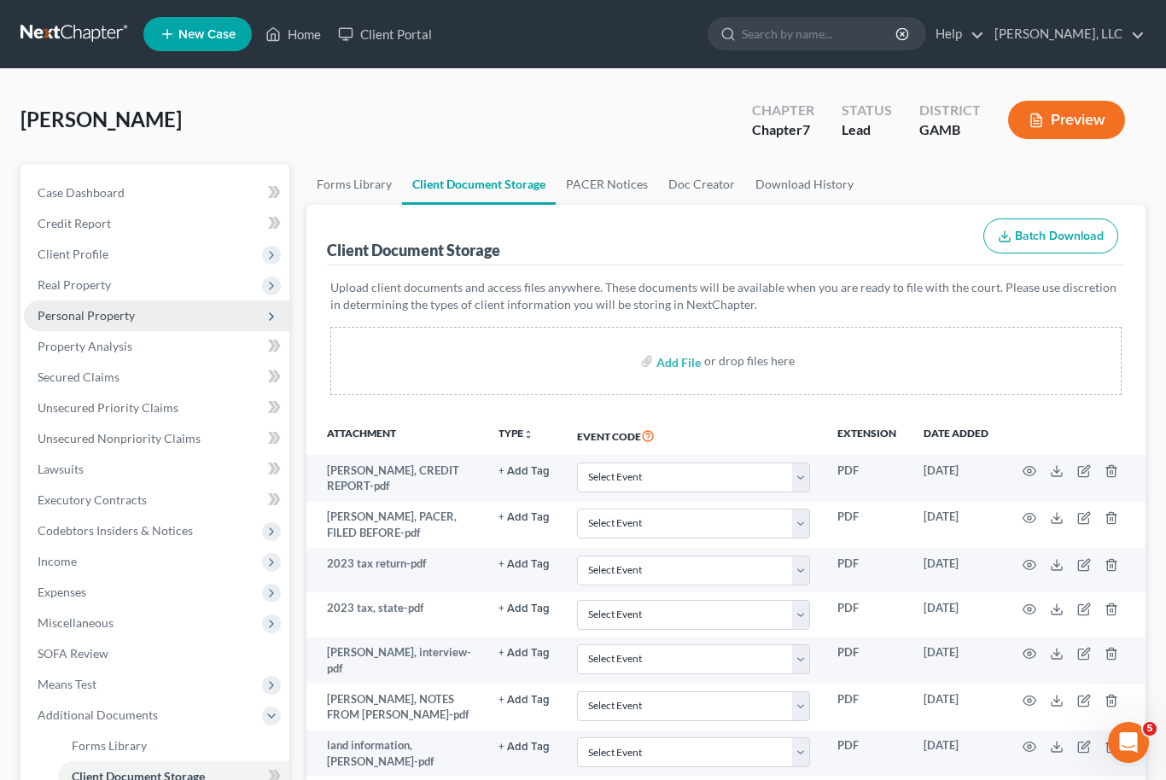
click at [83, 313] on span "Personal Property" at bounding box center [86, 315] width 97 height 15
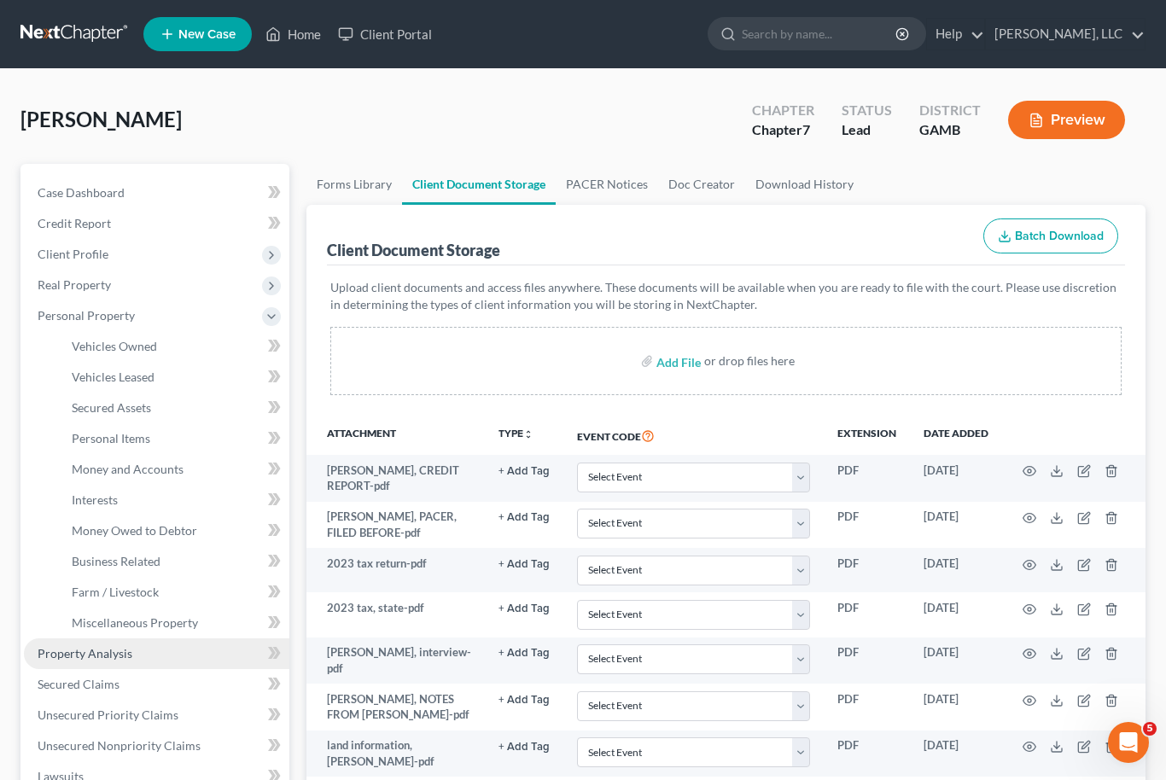
click at [82, 646] on span "Property Analysis" at bounding box center [85, 653] width 95 height 15
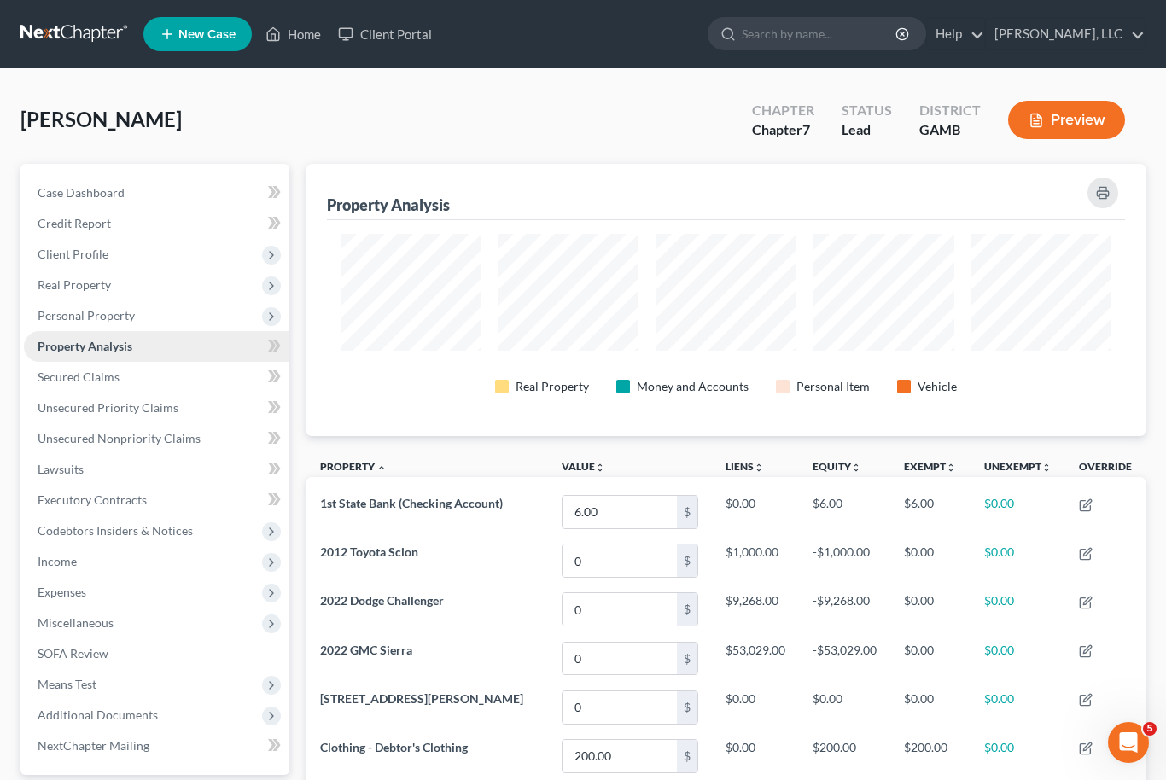
scroll to position [272, 839]
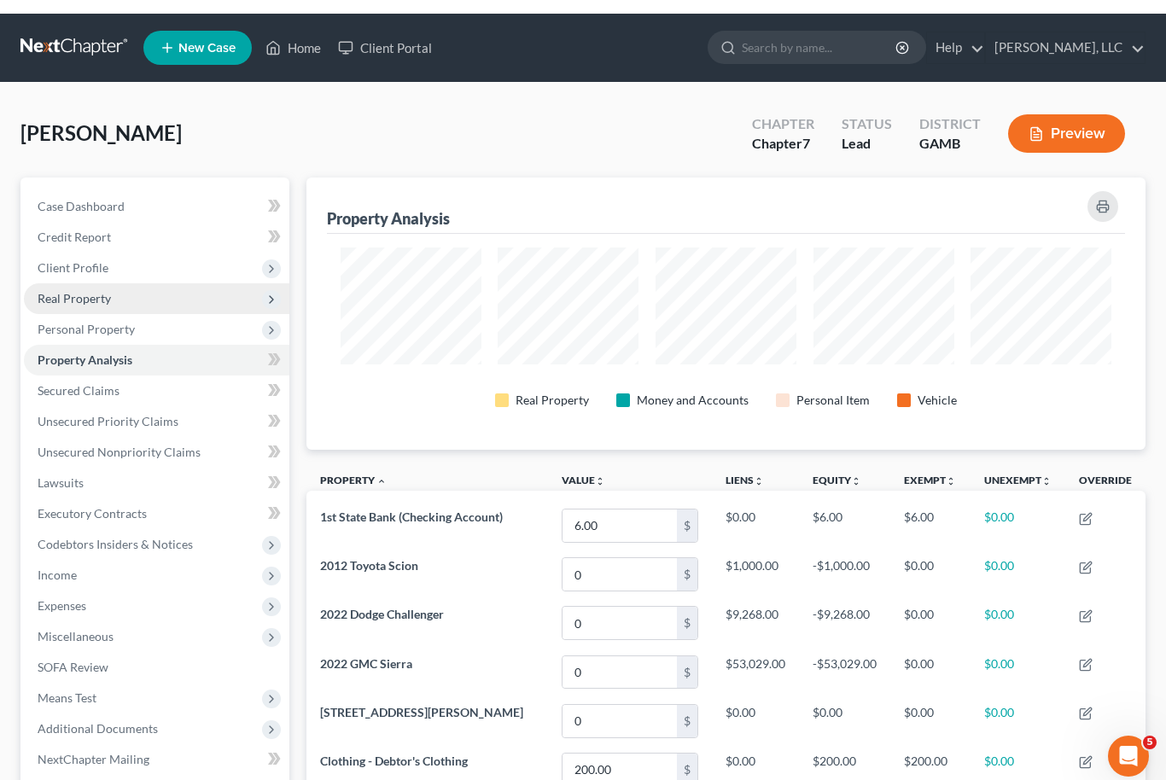
click at [68, 292] on span "Real Property" at bounding box center [156, 285] width 265 height 31
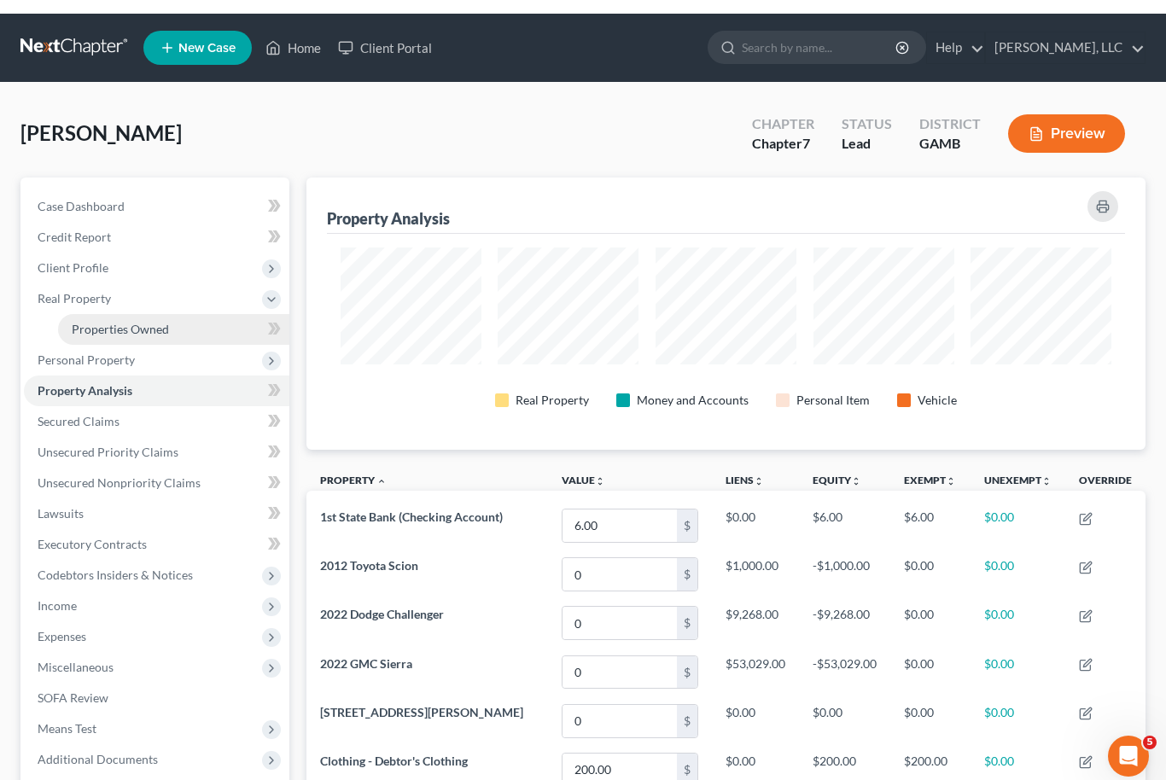
click at [93, 322] on link "Properties Owned" at bounding box center [173, 315] width 231 height 31
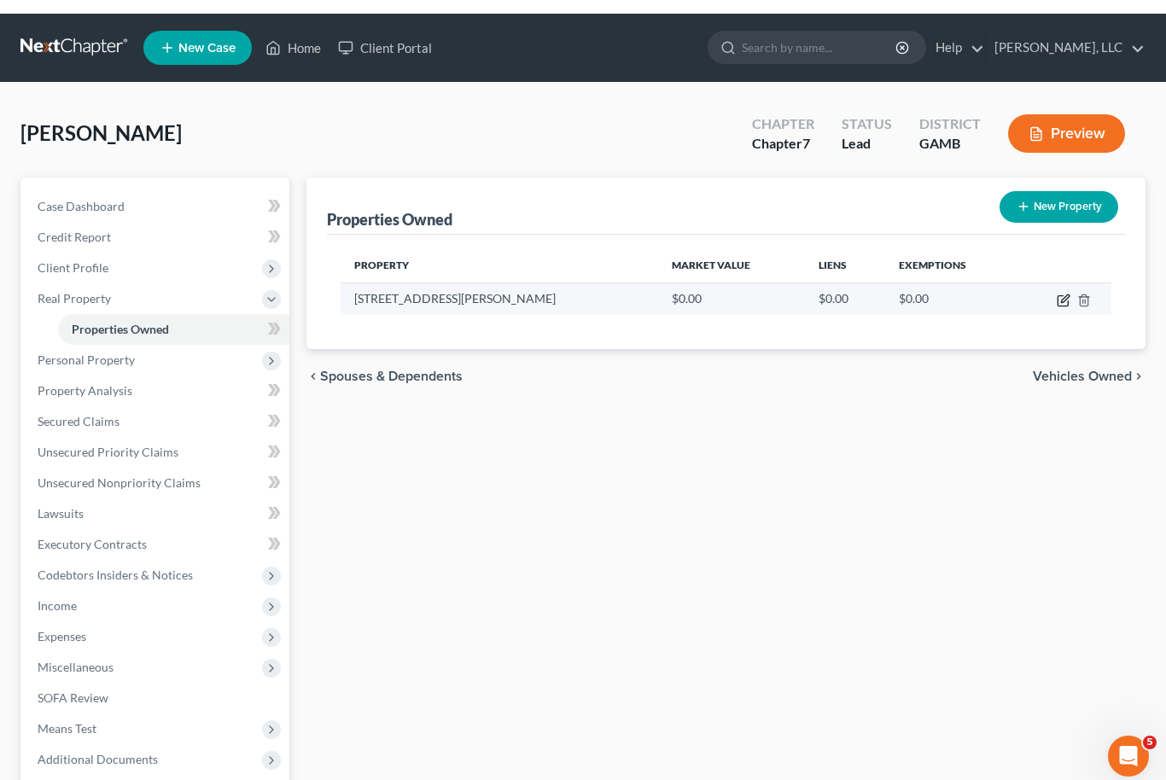
click at [1068, 281] on icon "button" at bounding box center [1065, 285] width 8 height 8
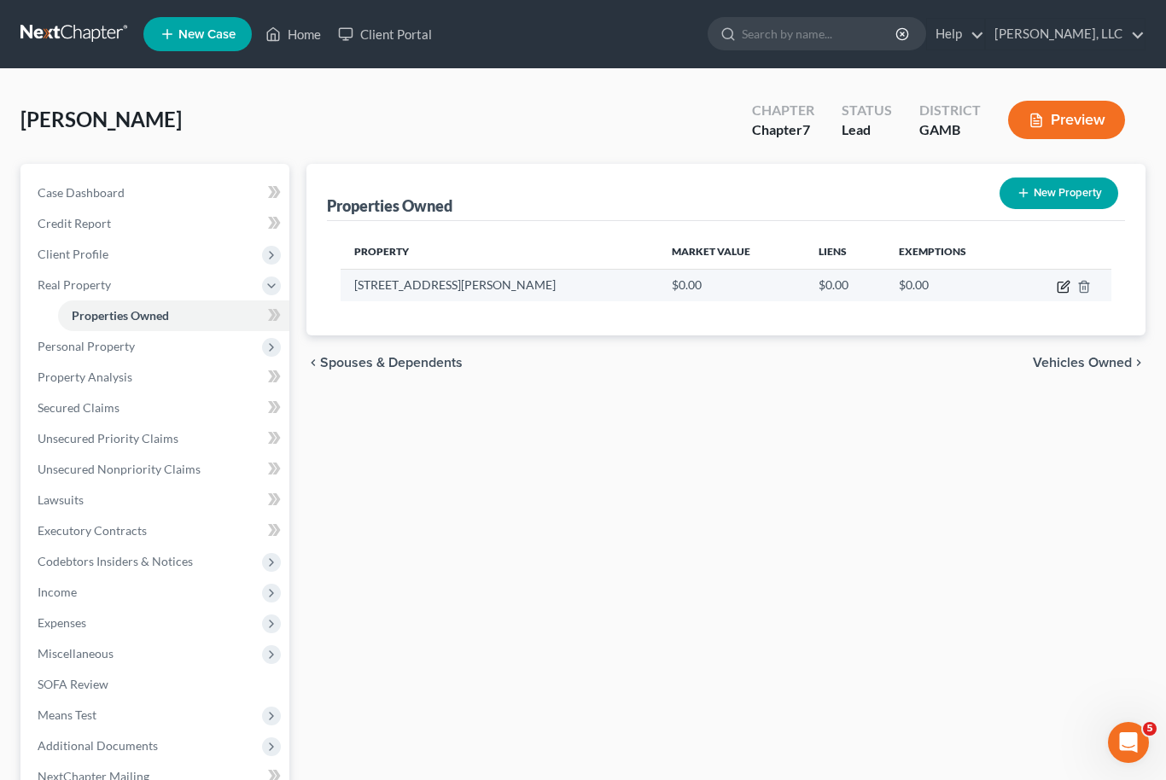
click at [1057, 286] on icon "button" at bounding box center [1062, 288] width 10 height 10
click at [1057, 287] on icon "button" at bounding box center [1062, 288] width 10 height 10
select select "10"
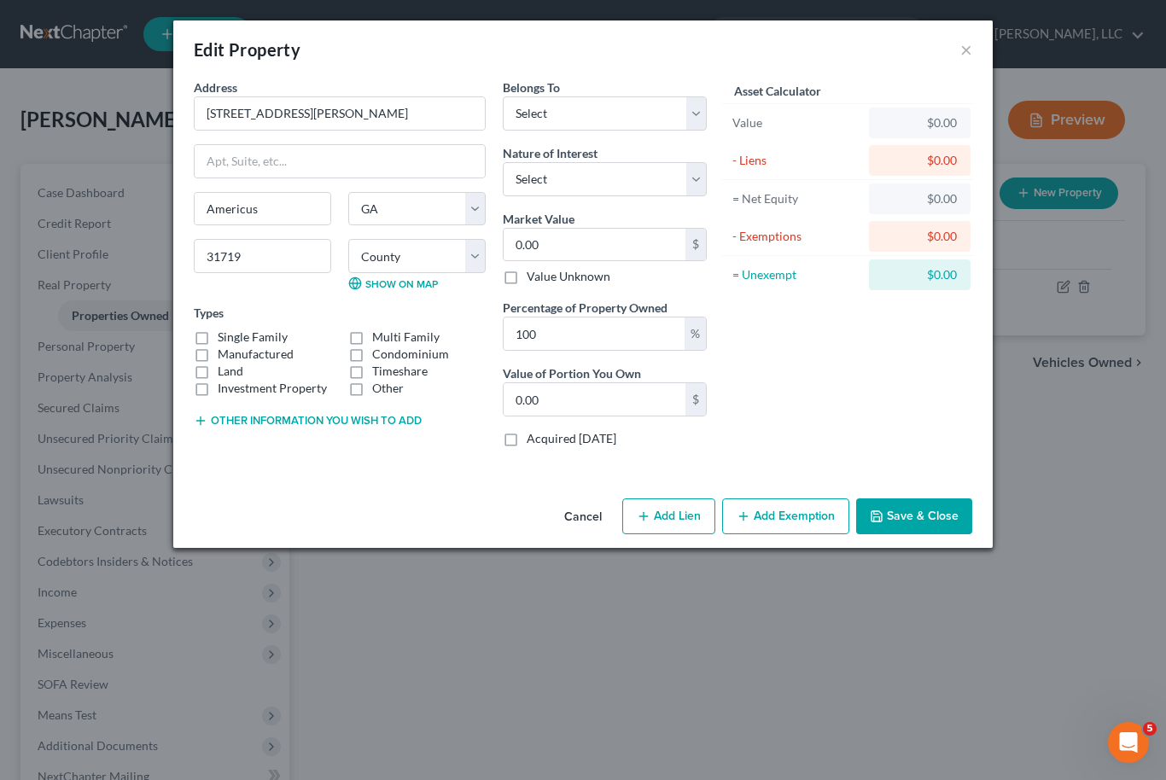
click at [941, 516] on button "Save & Close" at bounding box center [914, 516] width 116 height 36
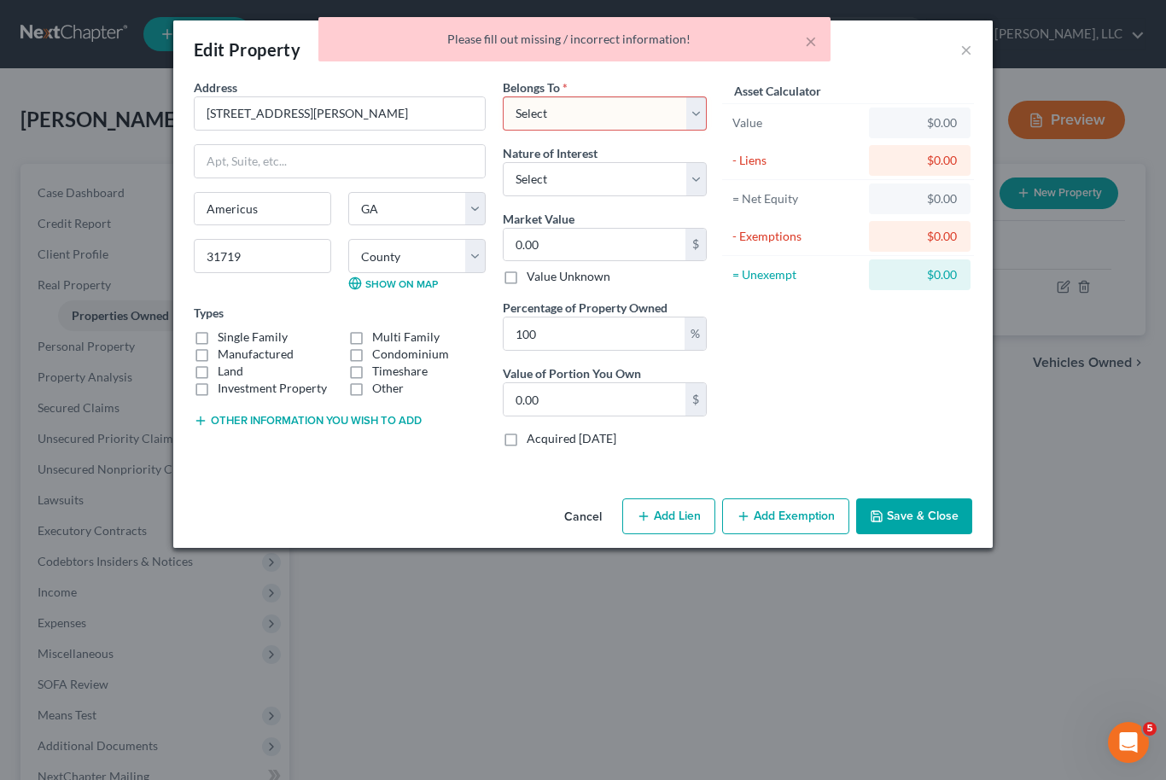
click at [968, 48] on div "× Please fill out missing / incorrect information!" at bounding box center [574, 43] width 1166 height 53
click at [967, 54] on div "× Please fill out missing / incorrect information!" at bounding box center [574, 43] width 1166 height 53
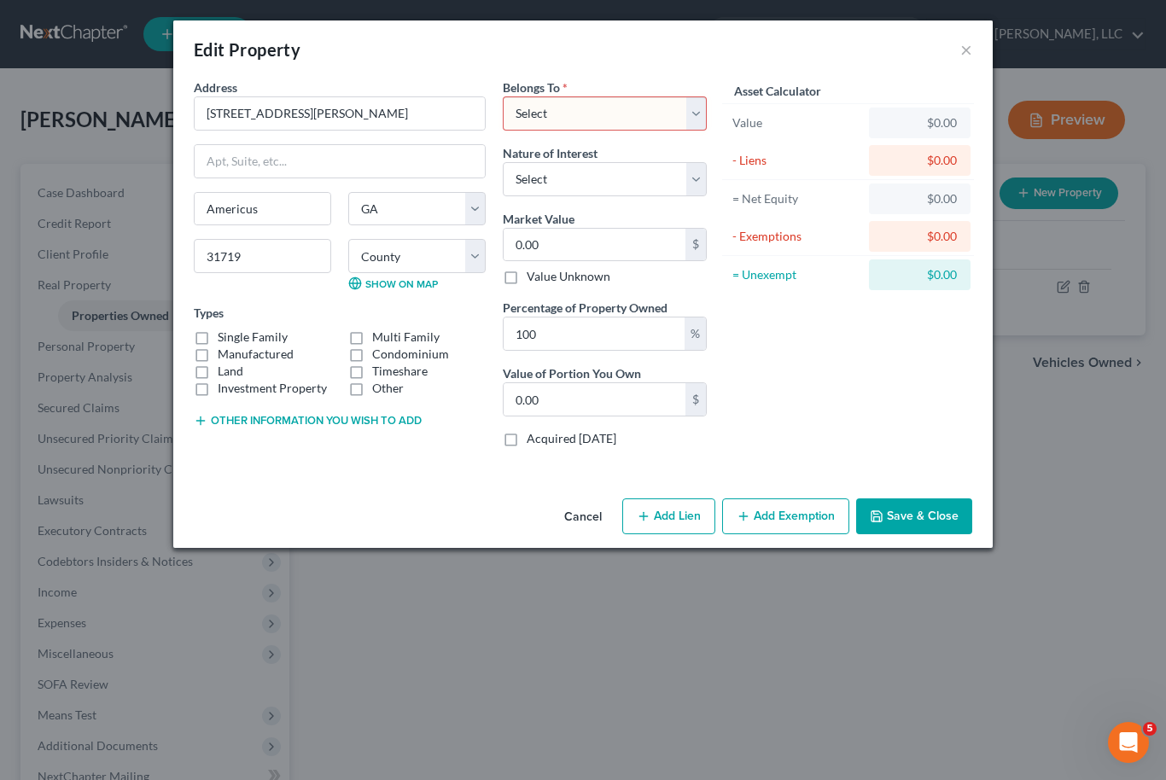
click at [970, 49] on button "×" at bounding box center [966, 49] width 12 height 20
click at [966, 55] on button "×" at bounding box center [966, 49] width 12 height 20
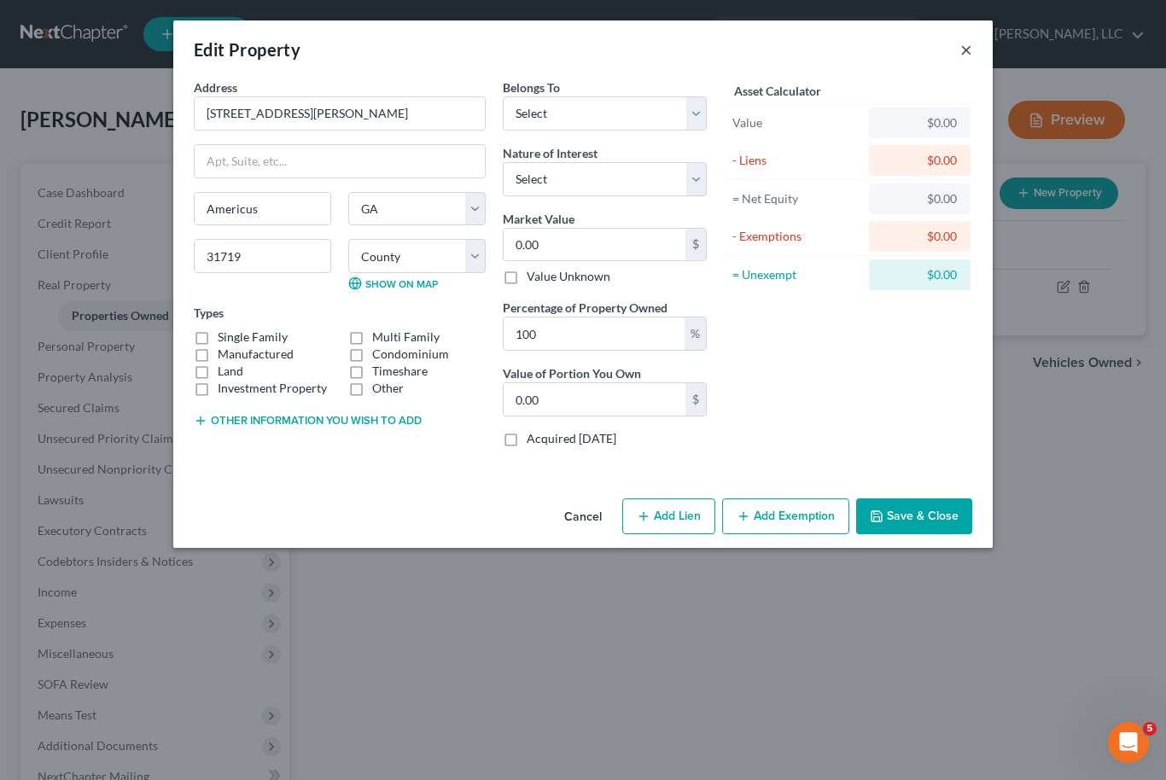
click at [967, 50] on button "×" at bounding box center [966, 49] width 12 height 20
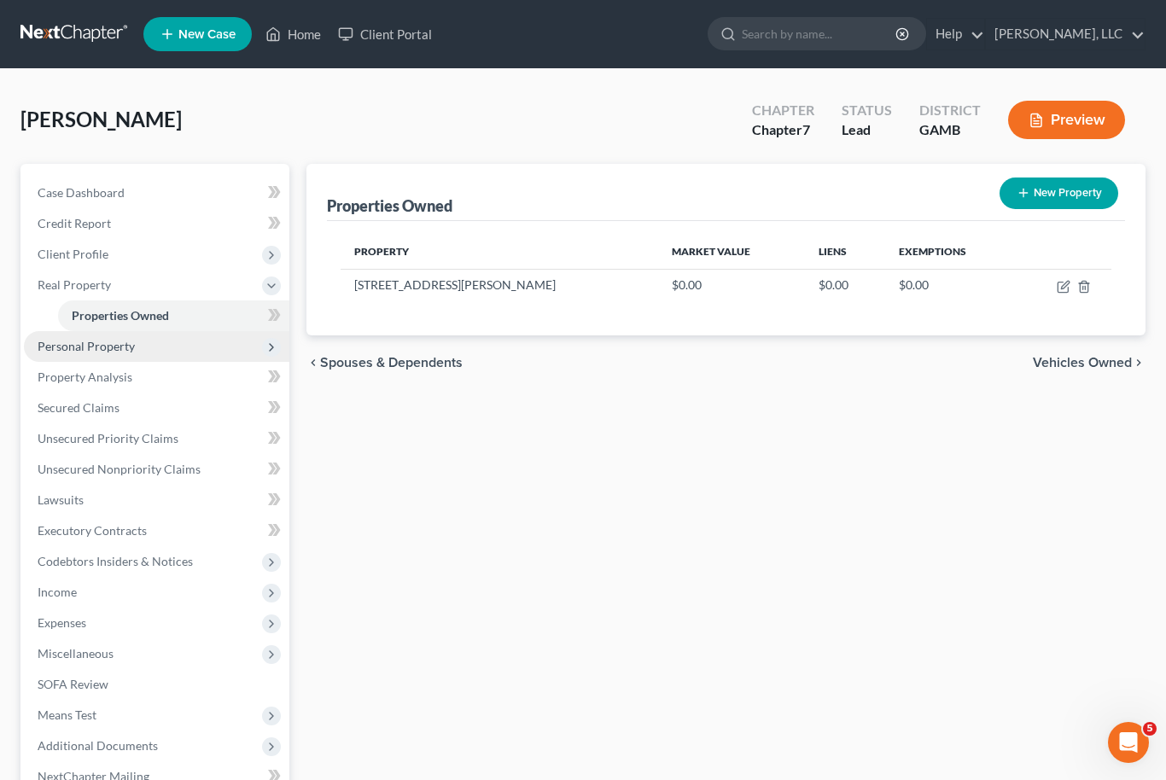
click at [61, 345] on span "Personal Property" at bounding box center [86, 346] width 97 height 15
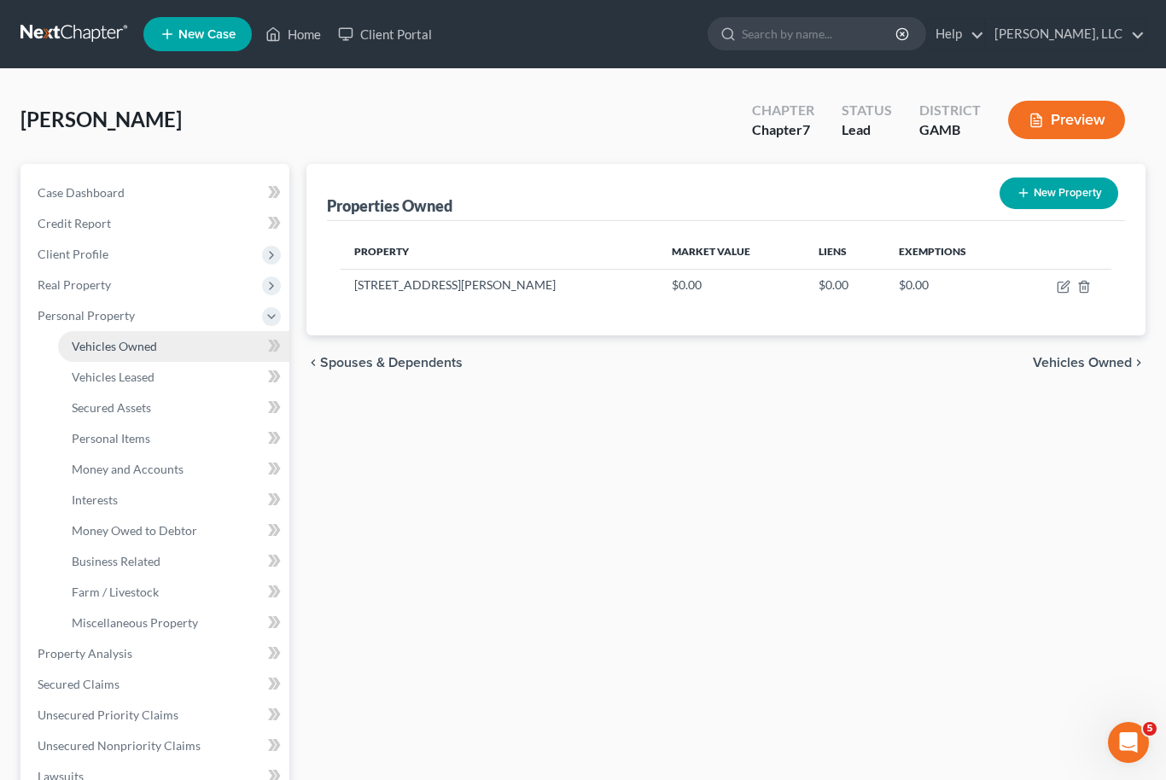
click at [95, 347] on span "Vehicles Owned" at bounding box center [114, 346] width 85 height 15
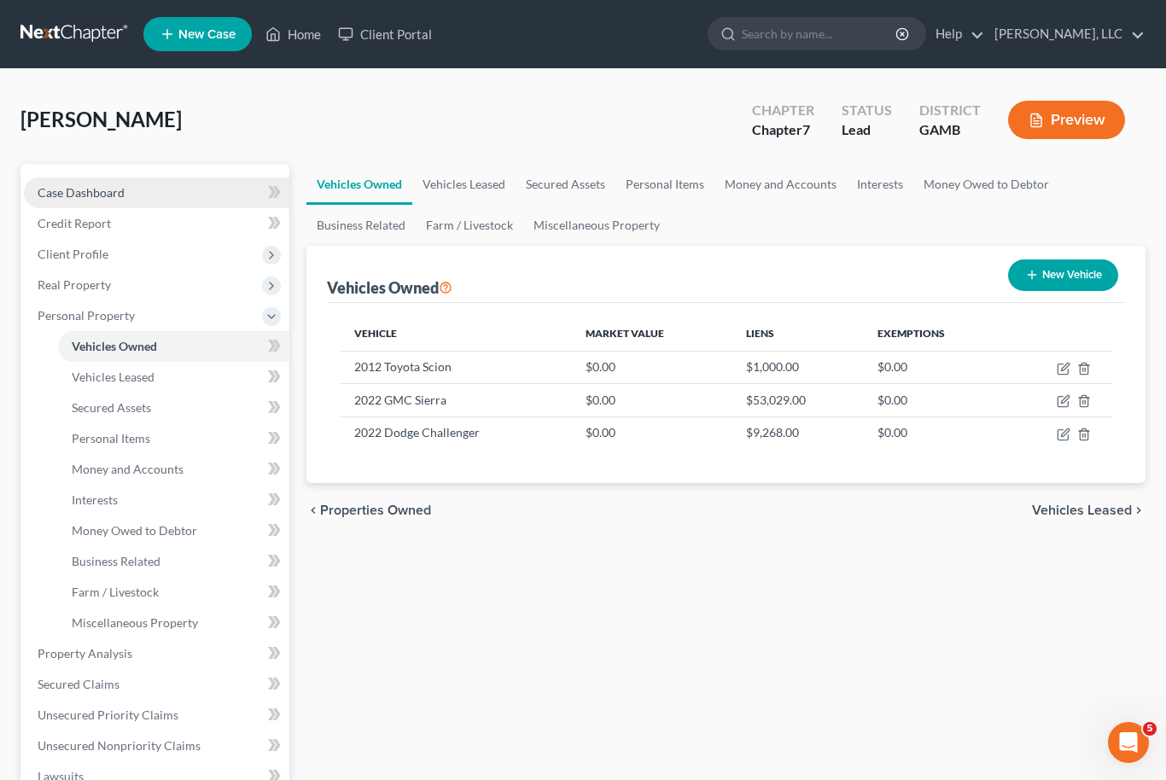
click at [79, 185] on span "Case Dashboard" at bounding box center [81, 192] width 87 height 15
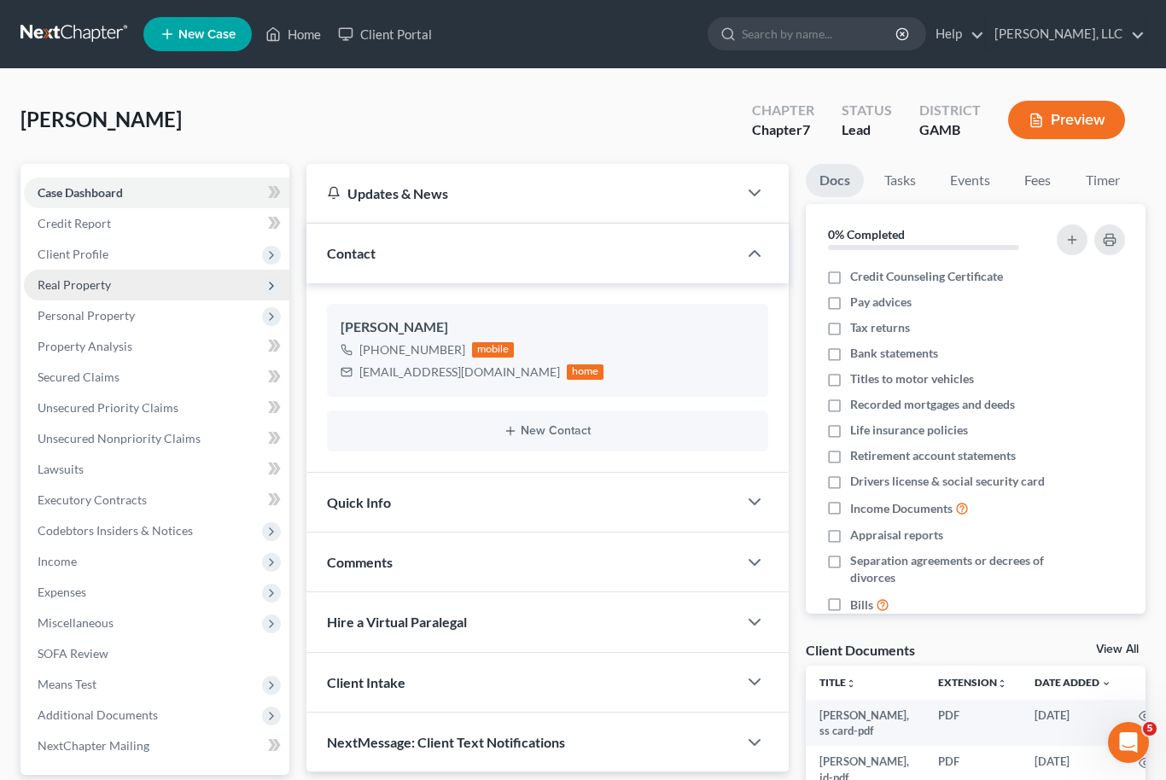
click at [70, 279] on span "Real Property" at bounding box center [74, 284] width 73 height 15
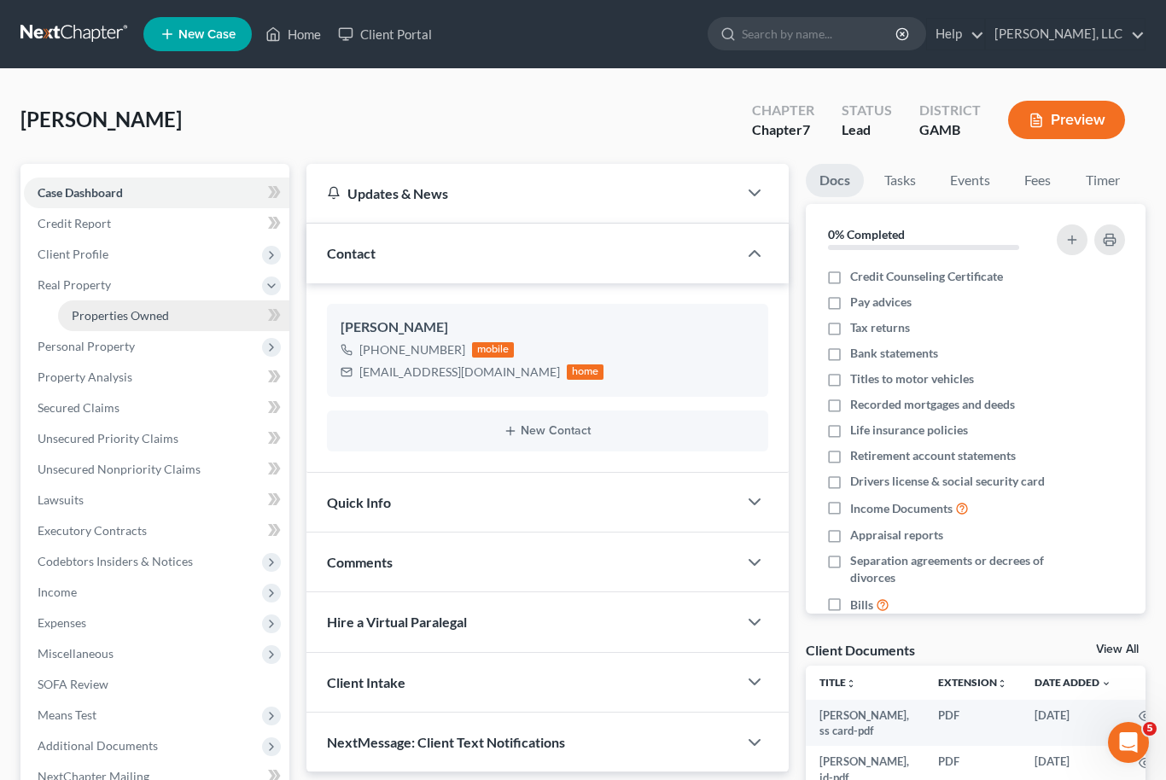
click at [119, 323] on link "Properties Owned" at bounding box center [173, 315] width 231 height 31
